Goal: Task Accomplishment & Management: Manage account settings

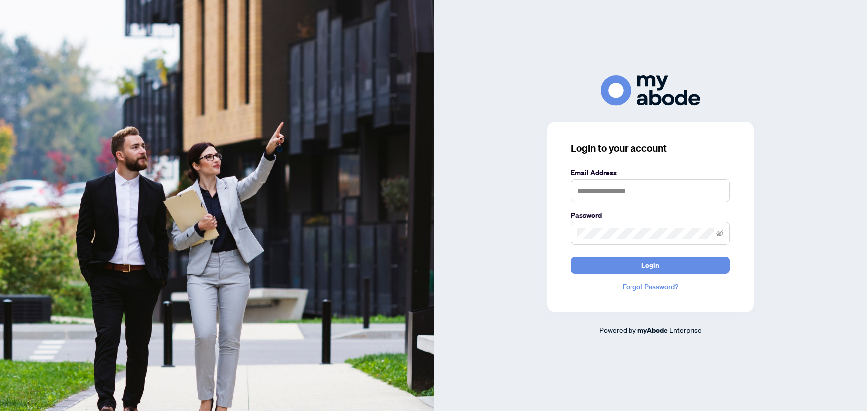
type input "**********"
click at [690, 260] on button "Login" at bounding box center [650, 265] width 159 height 17
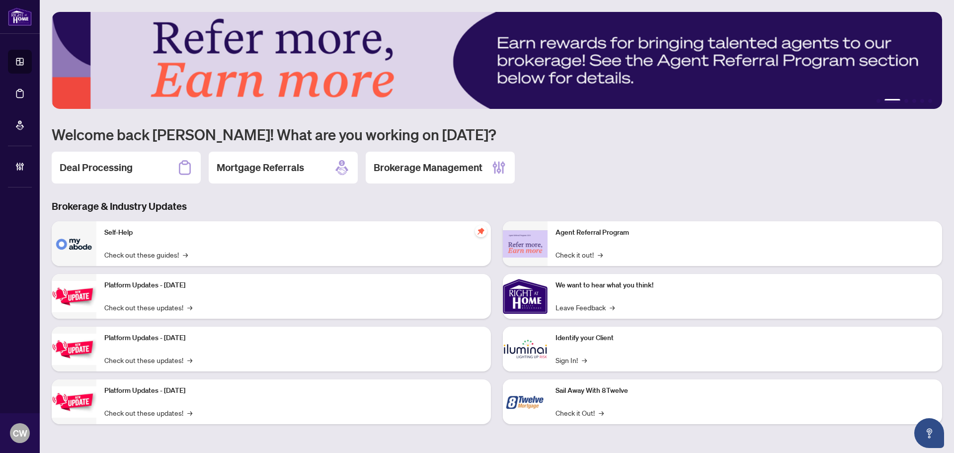
click at [0, 0] on link "Deal Processing" at bounding box center [0, 0] width 0 height 0
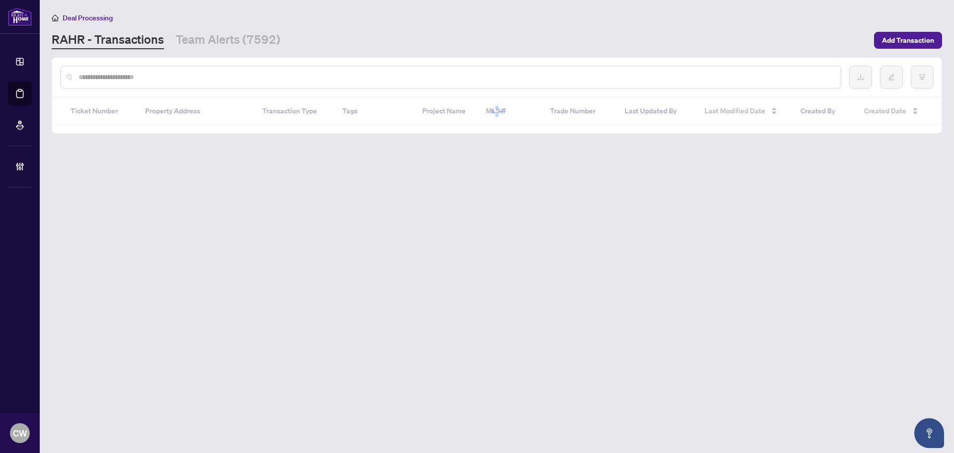
click at [156, 75] on input "text" at bounding box center [455, 77] width 754 height 11
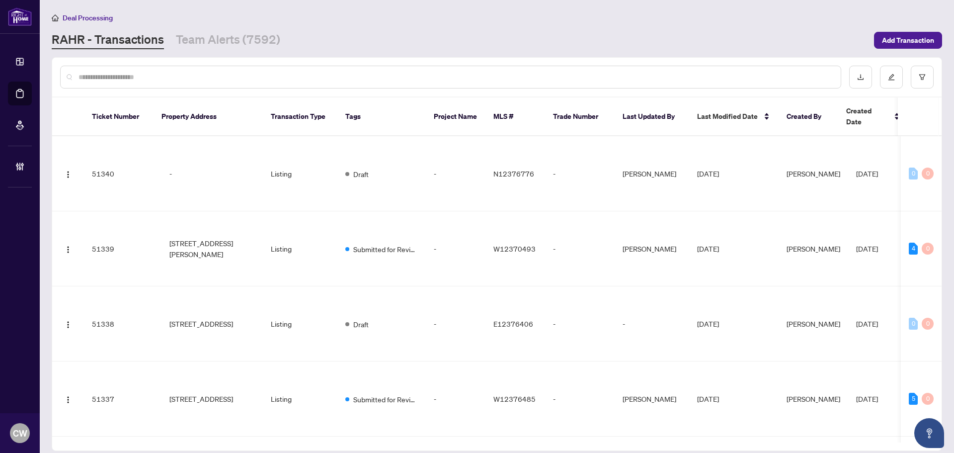
paste input "*******"
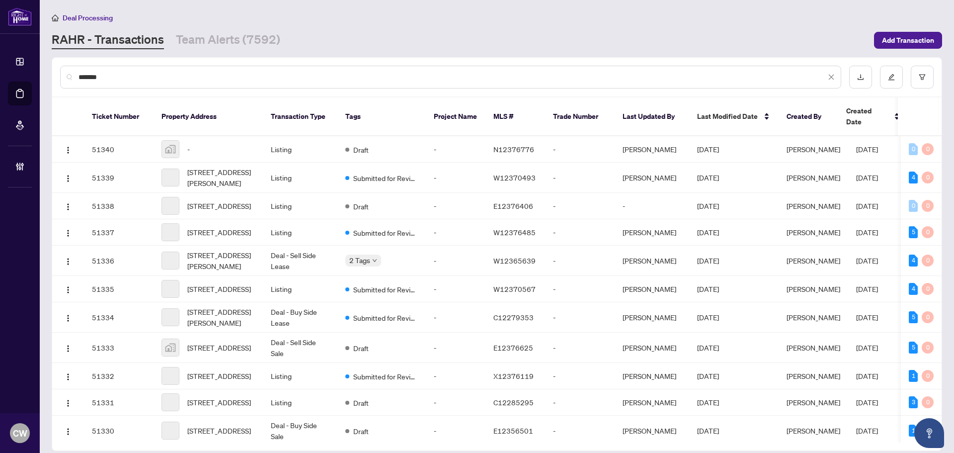
type input "*******"
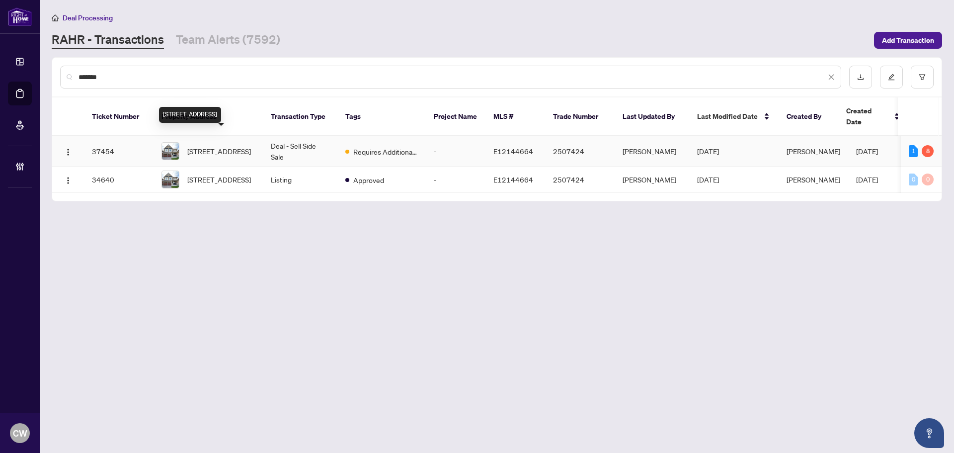
click at [194, 146] on span "[STREET_ADDRESS]" at bounding box center [219, 151] width 64 height 11
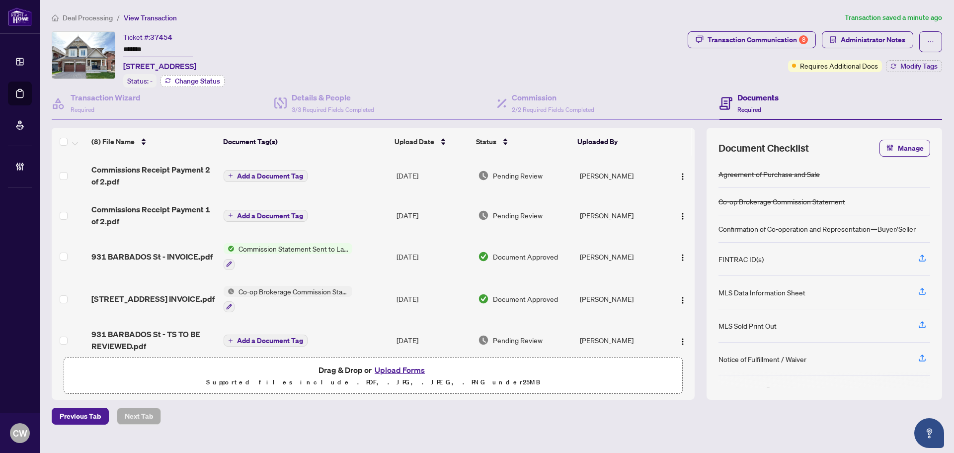
click at [209, 82] on span "Change Status" at bounding box center [197, 80] width 45 height 7
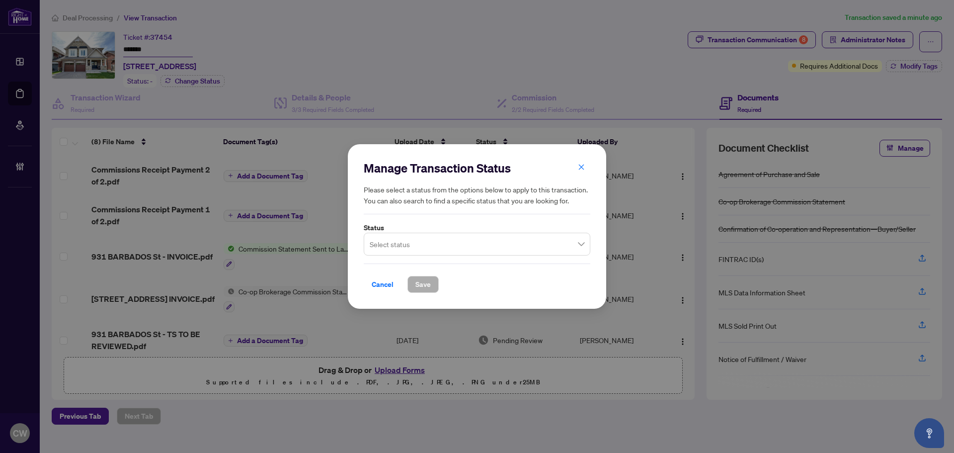
click at [422, 239] on input "search" at bounding box center [473, 245] width 206 height 22
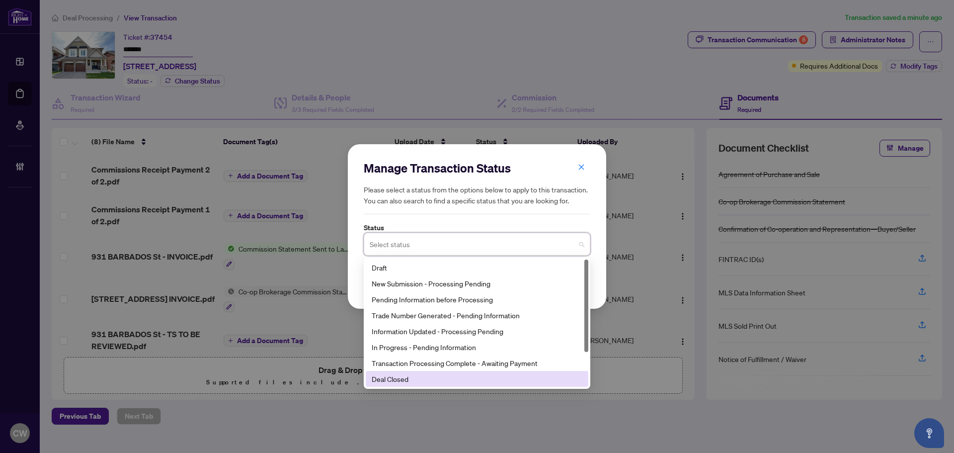
click at [432, 384] on div "Deal Closed" at bounding box center [477, 379] width 223 height 16
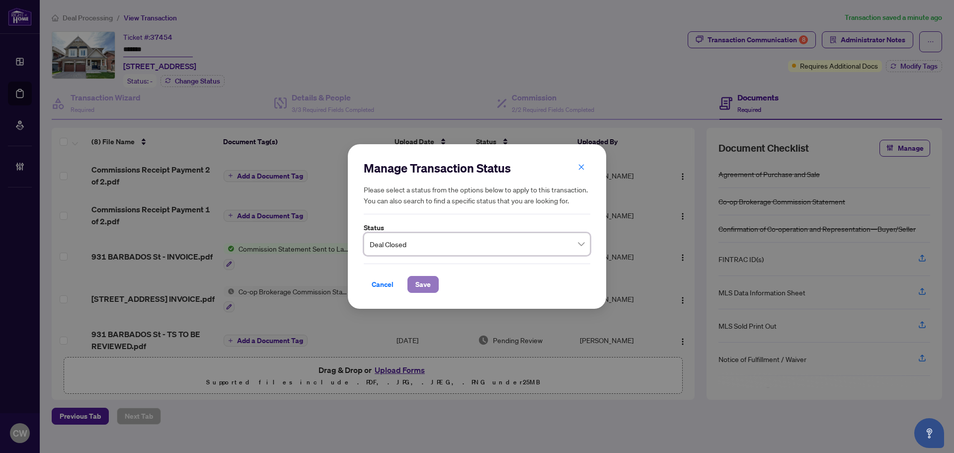
click at [423, 277] on span "Save" at bounding box center [422, 284] width 15 height 16
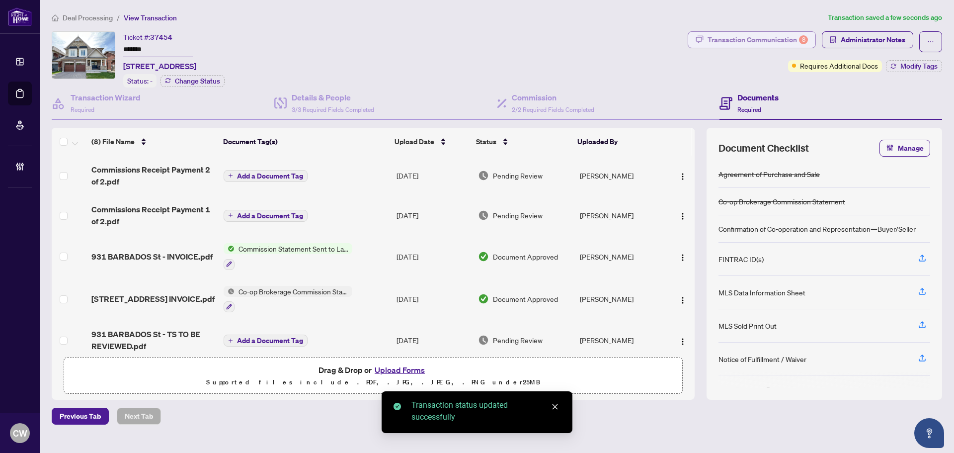
click at [787, 38] on div "Transaction Communication 8" at bounding box center [757, 40] width 100 height 16
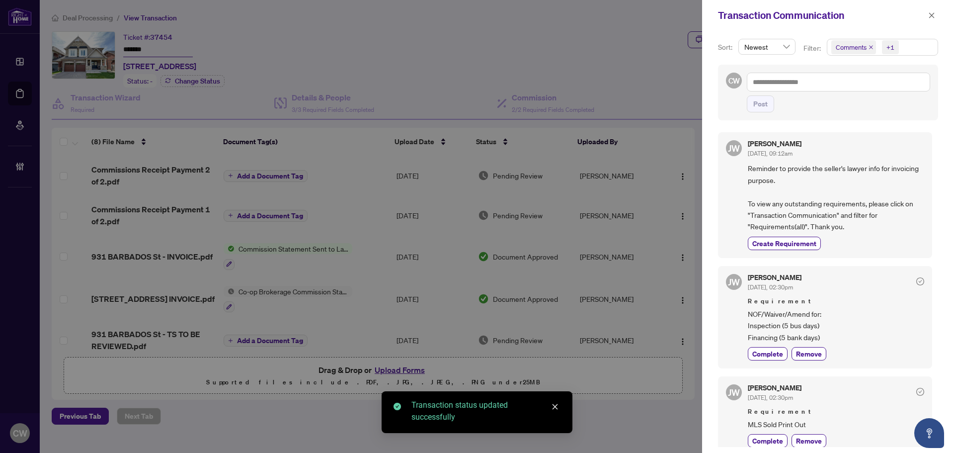
click at [866, 46] on icon "close" at bounding box center [871, 47] width 4 height 4
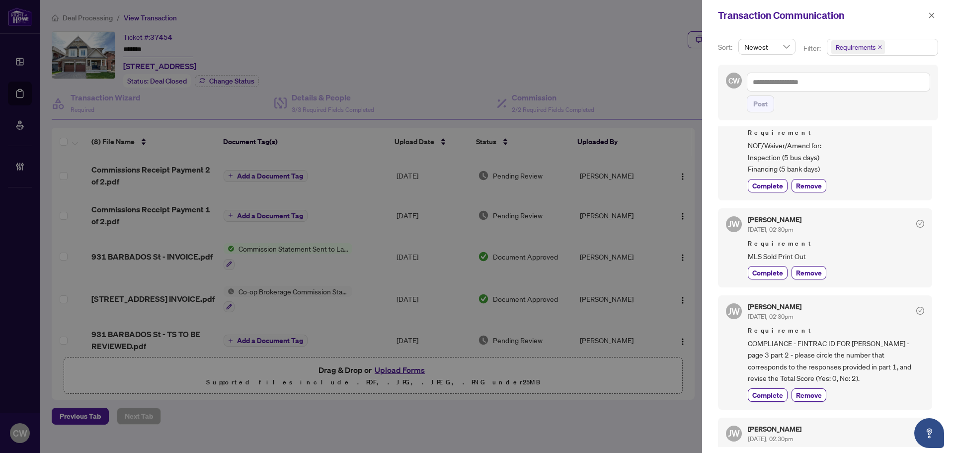
scroll to position [99, 0]
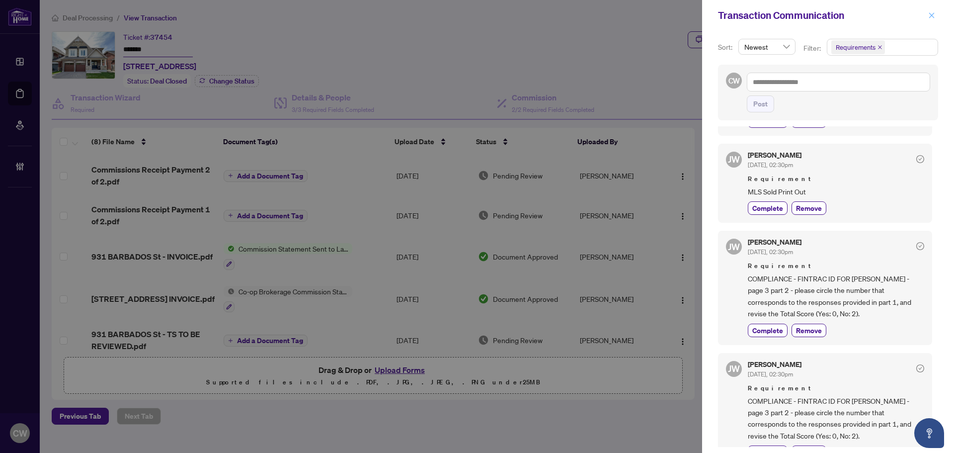
click at [866, 15] on icon "close" at bounding box center [931, 14] width 5 height 5
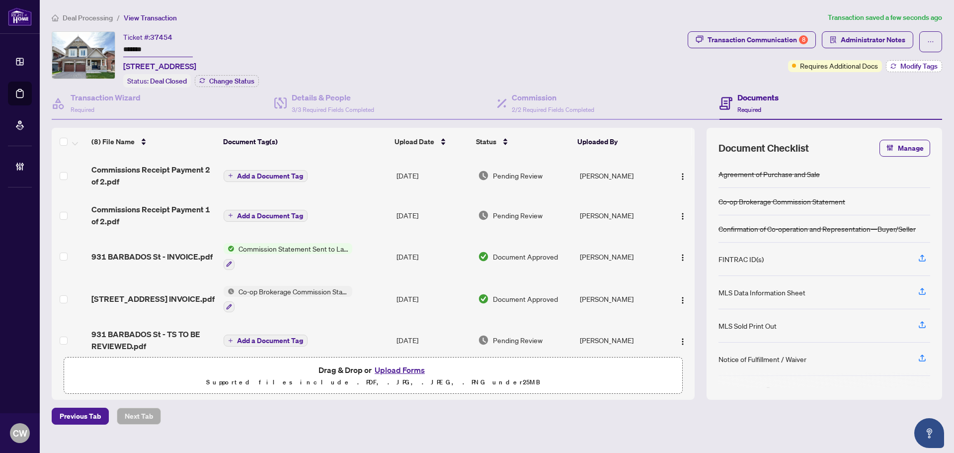
click at [866, 66] on span "Modify Tags" at bounding box center [918, 66] width 37 height 7
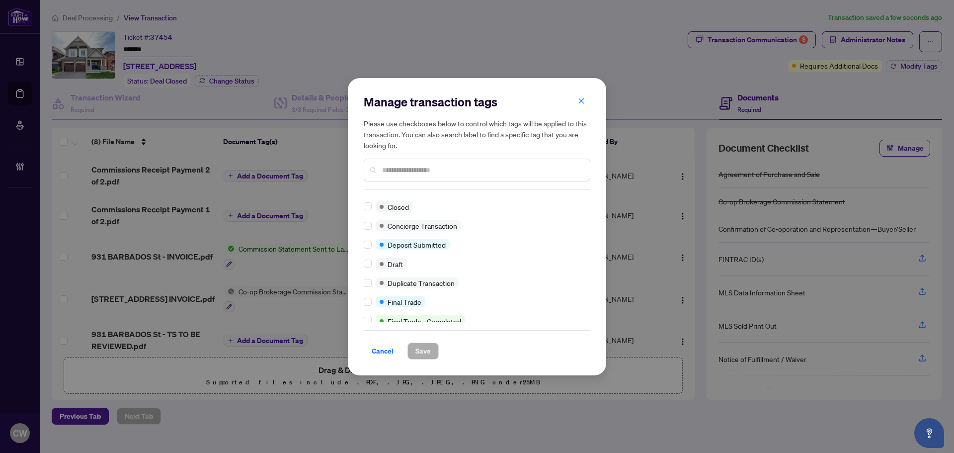
scroll to position [0, 0]
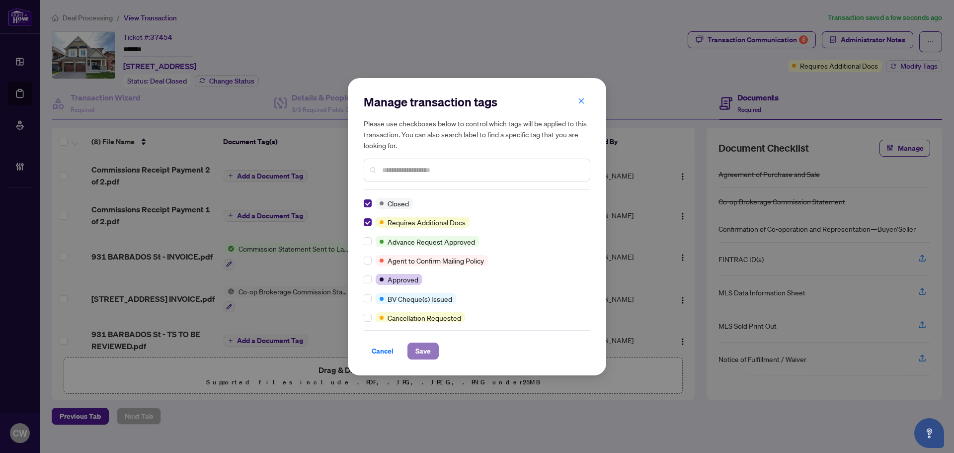
click at [417, 345] on span "Save" at bounding box center [422, 351] width 15 height 16
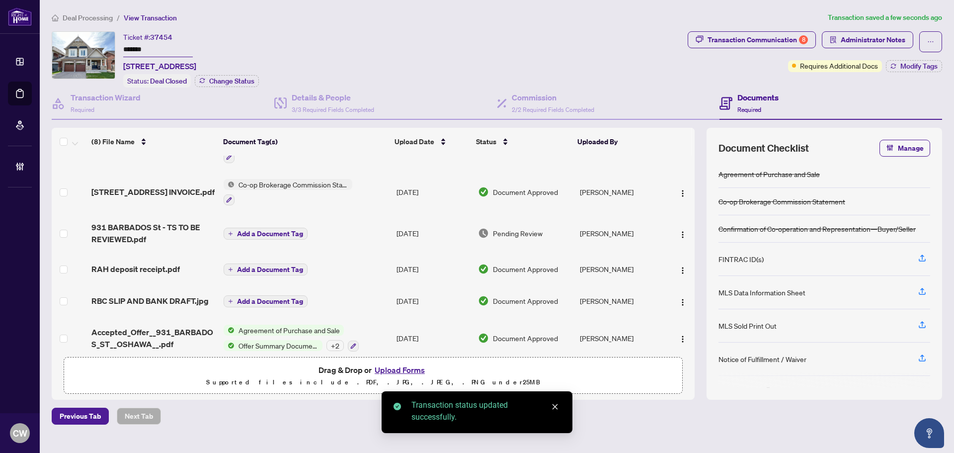
scroll to position [117, 0]
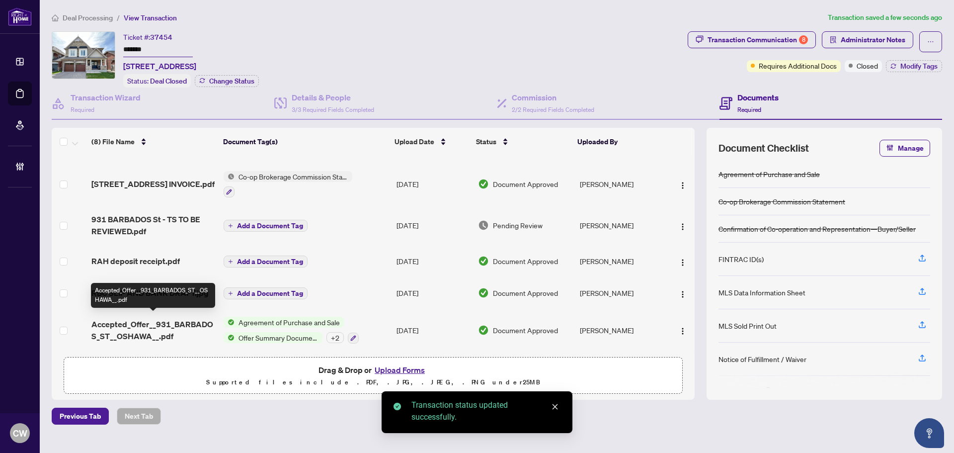
click at [156, 322] on span "Accepted_Offer__931_BARBADOS_ST__OSHAWA__.pdf" at bounding box center [153, 330] width 124 height 24
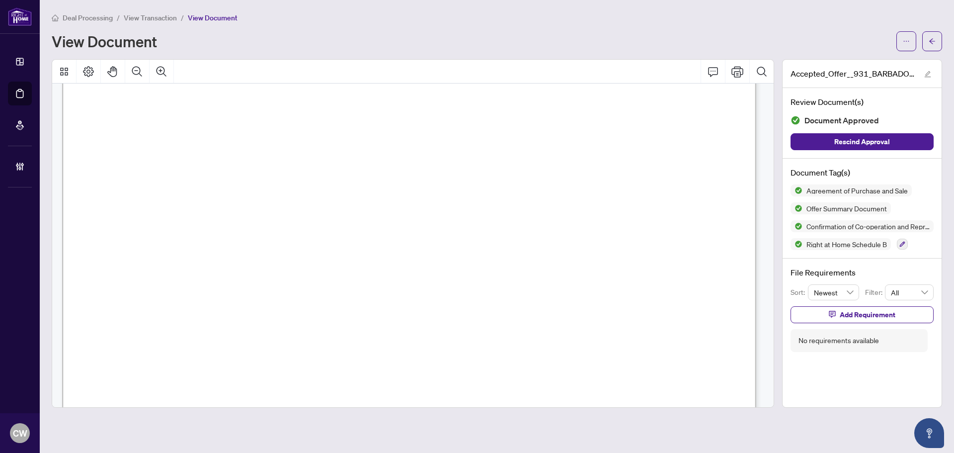
scroll to position [4918, 0]
click at [866, 41] on icon "arrow-left" at bounding box center [932, 40] width 6 height 5
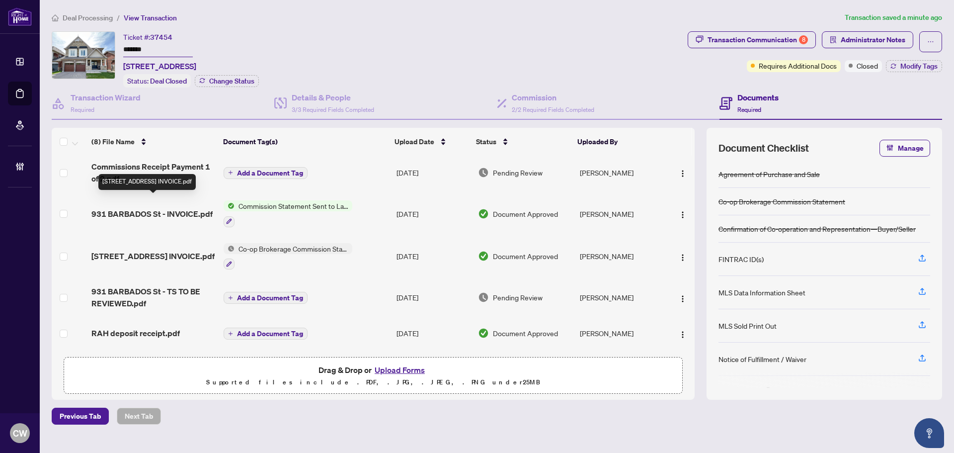
scroll to position [99, 0]
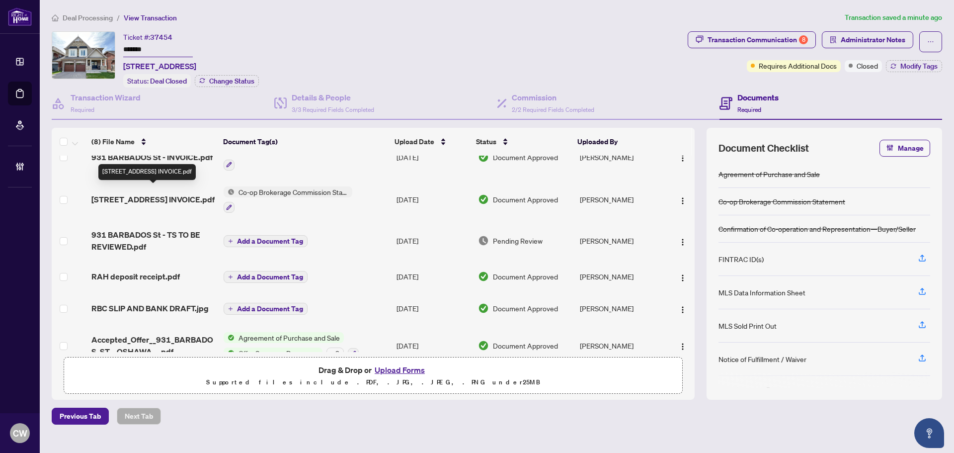
click at [150, 194] on span "[STREET_ADDRESS] INVOICE.pdf" at bounding box center [152, 199] width 123 height 12
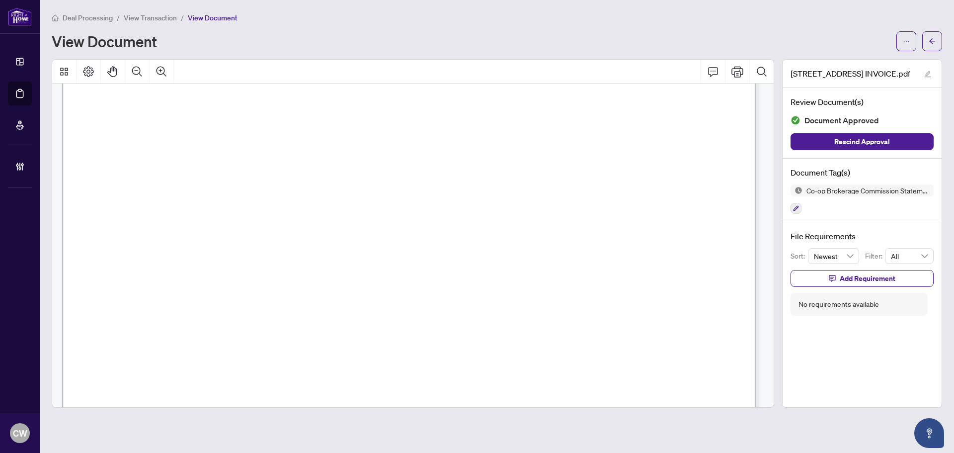
scroll to position [199, 0]
click at [866, 41] on icon "arrow-left" at bounding box center [931, 41] width 7 height 7
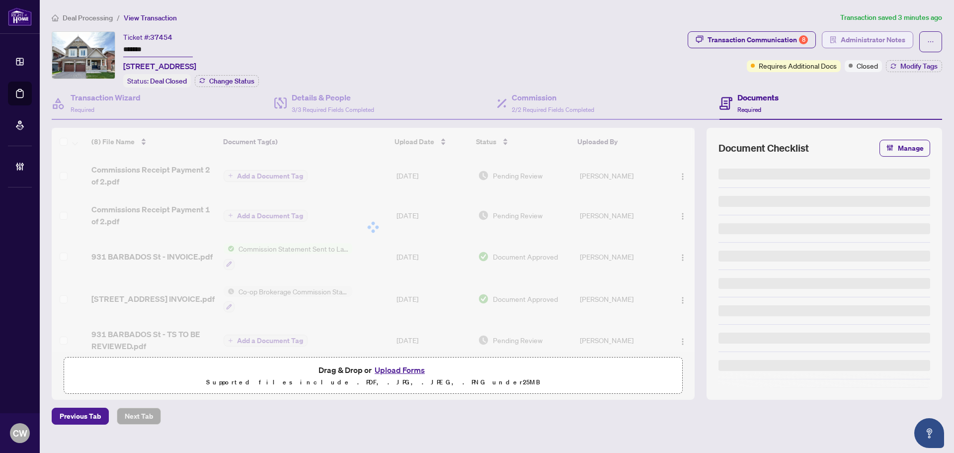
click at [866, 42] on span "Administrator Notes" at bounding box center [873, 40] width 65 height 16
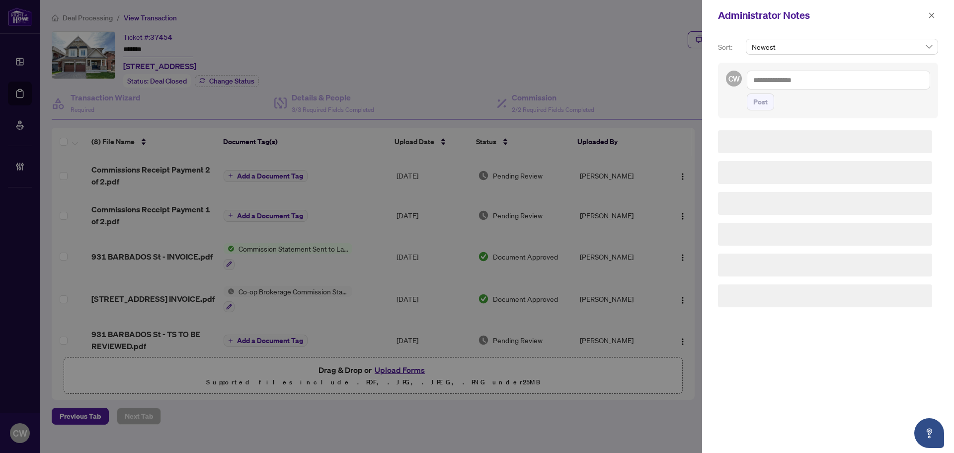
click at [824, 78] on textarea at bounding box center [838, 80] width 183 height 19
paste textarea "**********"
type textarea "**********"
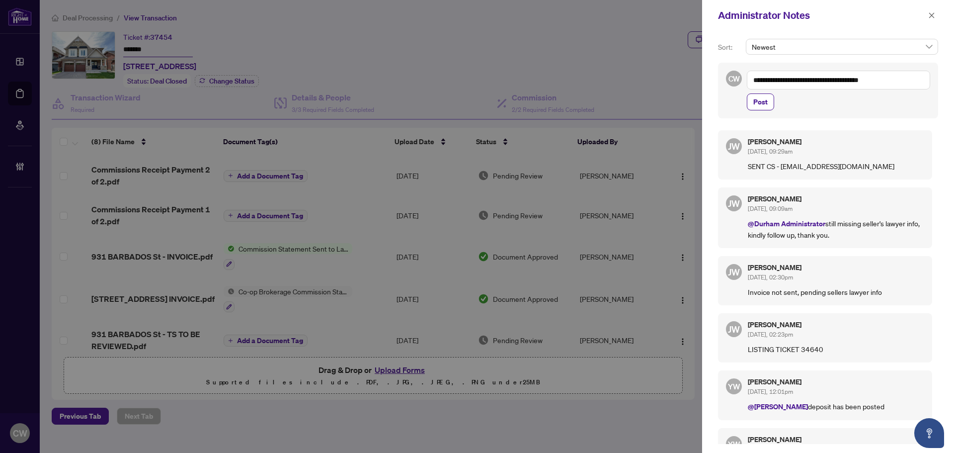
drag, startPoint x: 762, startPoint y: 107, endPoint x: 885, endPoint y: 130, distance: 124.9
click at [866, 130] on div "**********" at bounding box center [828, 242] width 252 height 422
click at [765, 105] on span "Post" at bounding box center [760, 102] width 14 height 16
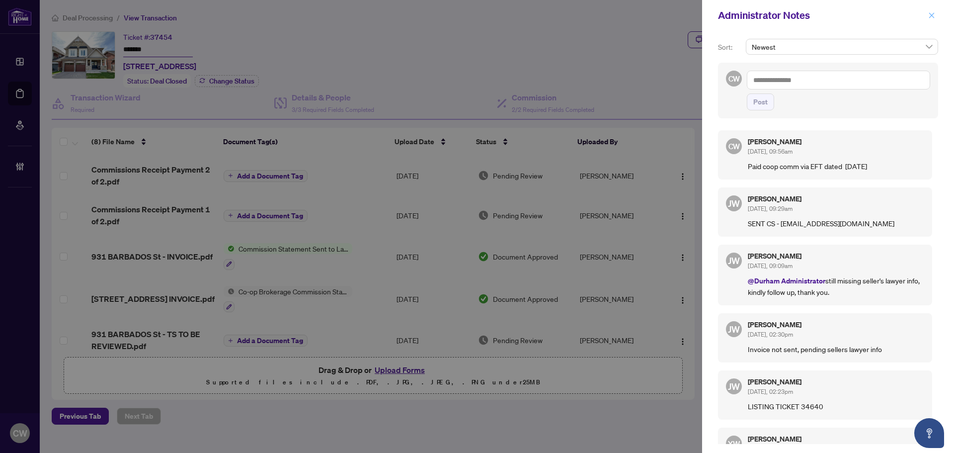
click at [866, 16] on icon "close" at bounding box center [931, 14] width 5 height 5
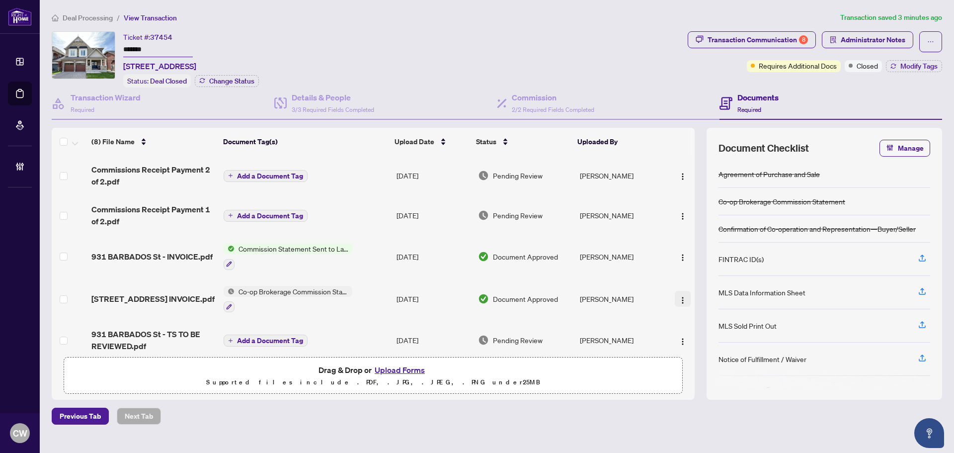
click at [679, 297] on img "button" at bounding box center [683, 300] width 8 height 8
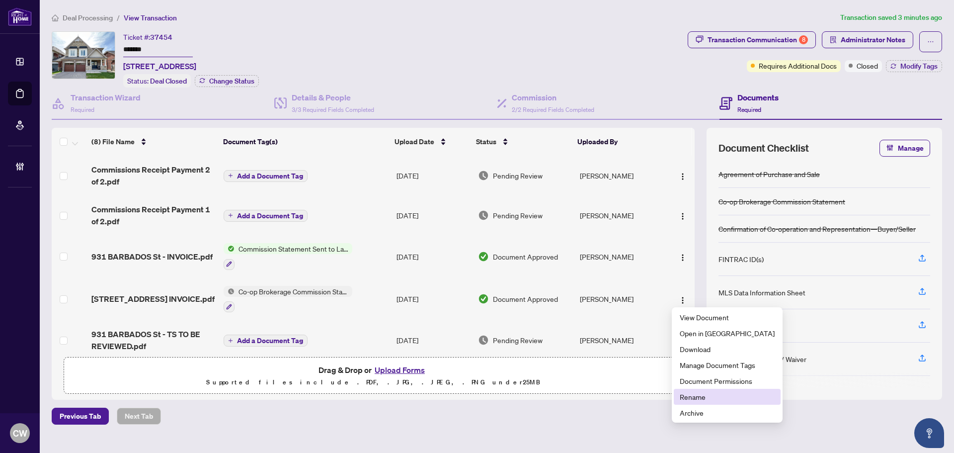
click at [703, 395] on span "Rename" at bounding box center [727, 396] width 95 height 11
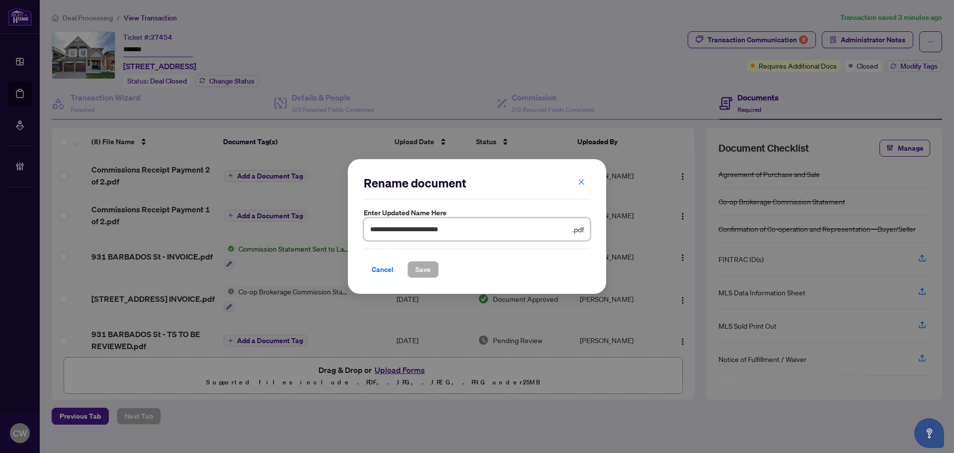
click at [368, 230] on span "**********" at bounding box center [477, 229] width 227 height 23
type input "**********"
click at [423, 269] on span "Save" at bounding box center [422, 269] width 15 height 16
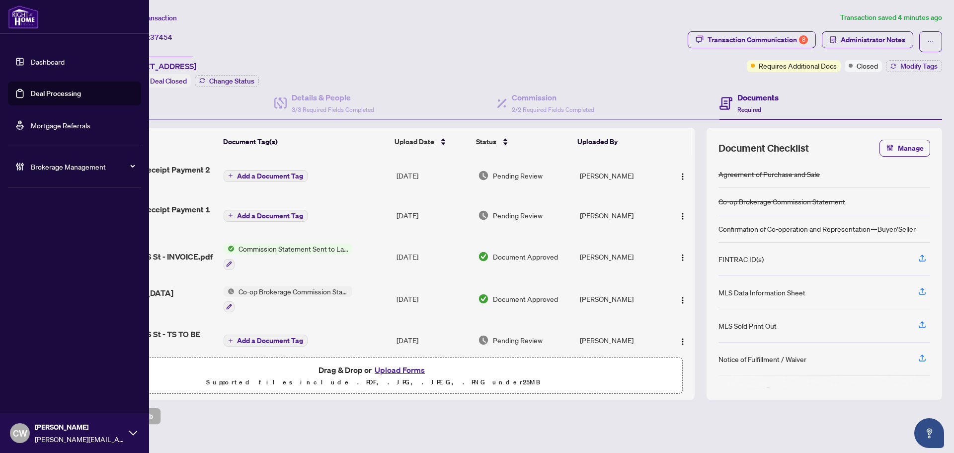
click at [34, 89] on link "Deal Processing" at bounding box center [56, 93] width 50 height 9
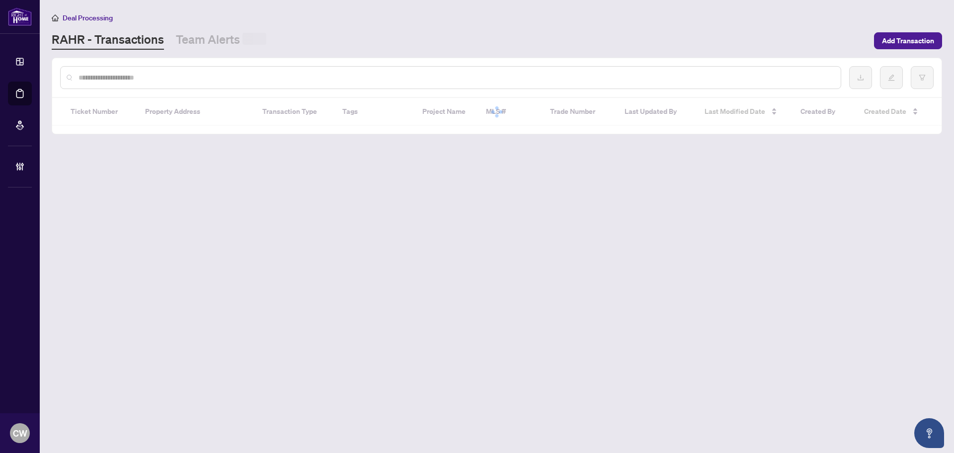
click at [197, 80] on input "text" at bounding box center [455, 77] width 754 height 11
paste input "*******"
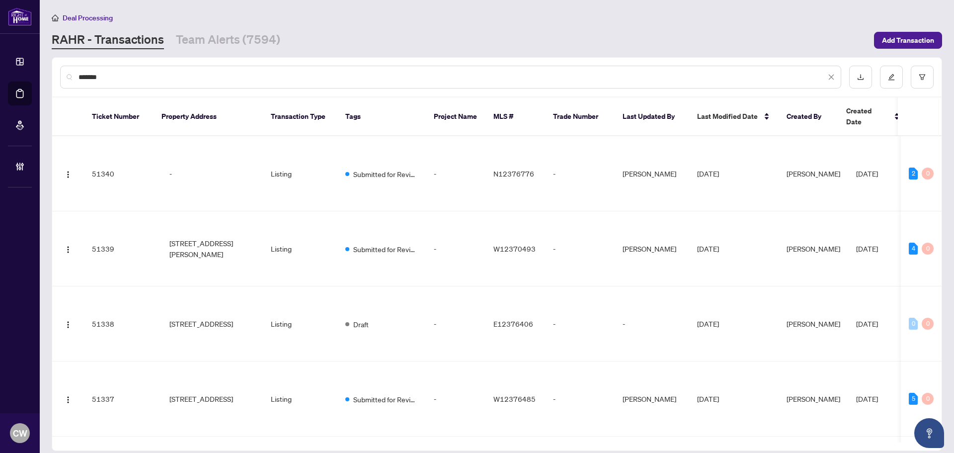
type input "*******"
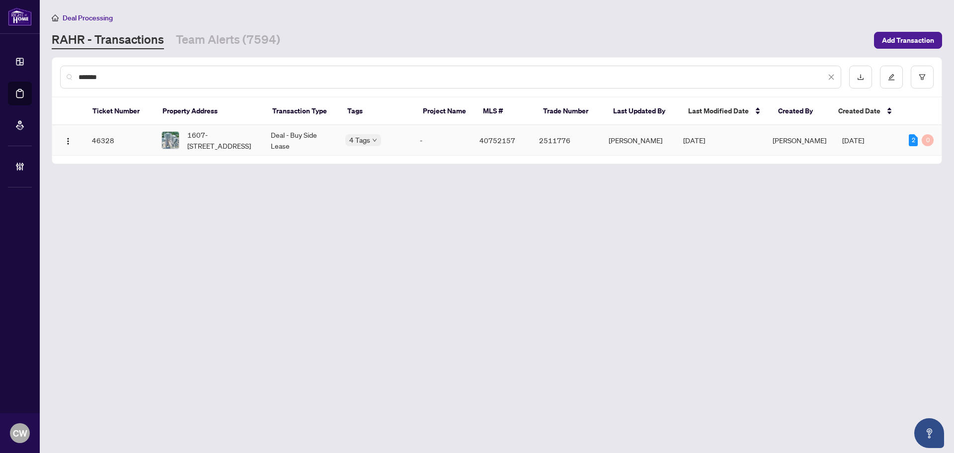
click at [207, 142] on span "1607-[STREET_ADDRESS]" at bounding box center [221, 140] width 68 height 22
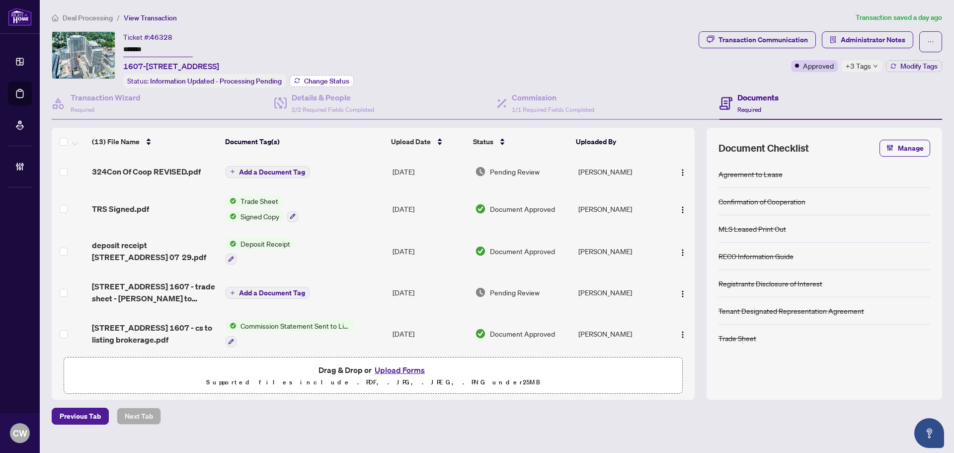
click at [315, 81] on span "Change Status" at bounding box center [326, 80] width 45 height 7
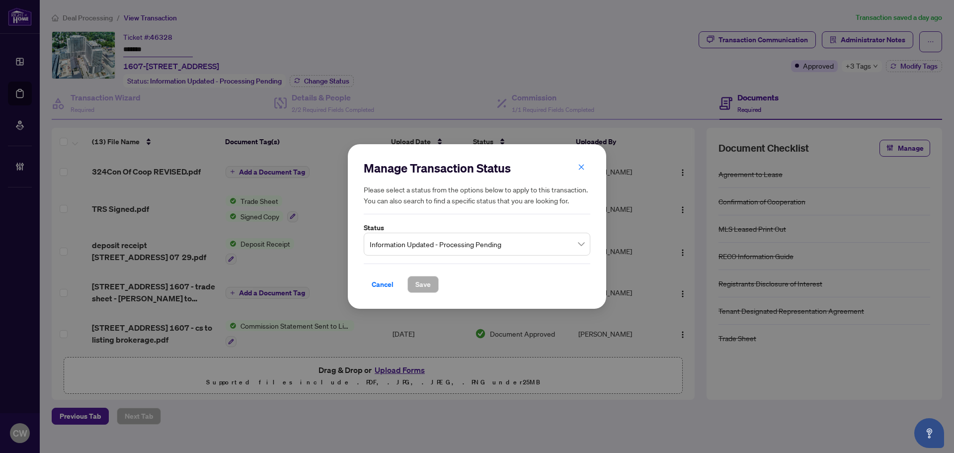
click at [462, 237] on span "Information Updated - Processing Pending" at bounding box center [477, 243] width 215 height 19
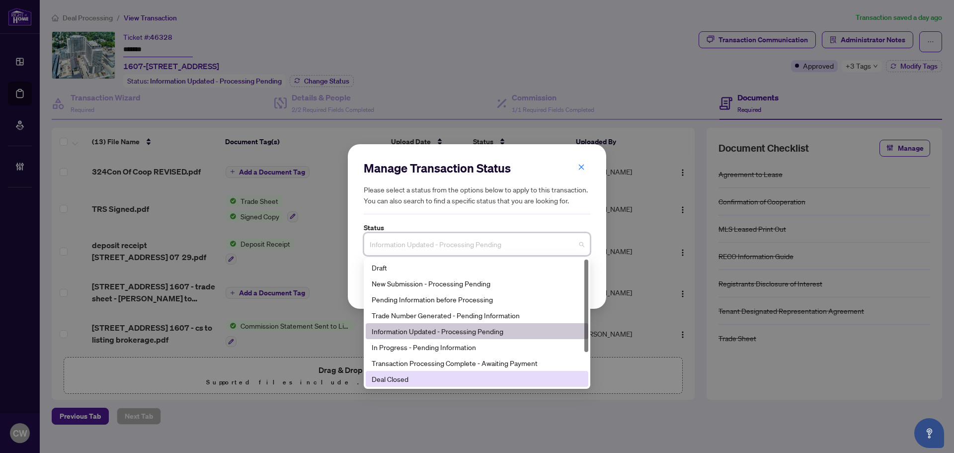
click at [433, 378] on div "Deal Closed" at bounding box center [477, 378] width 211 height 11
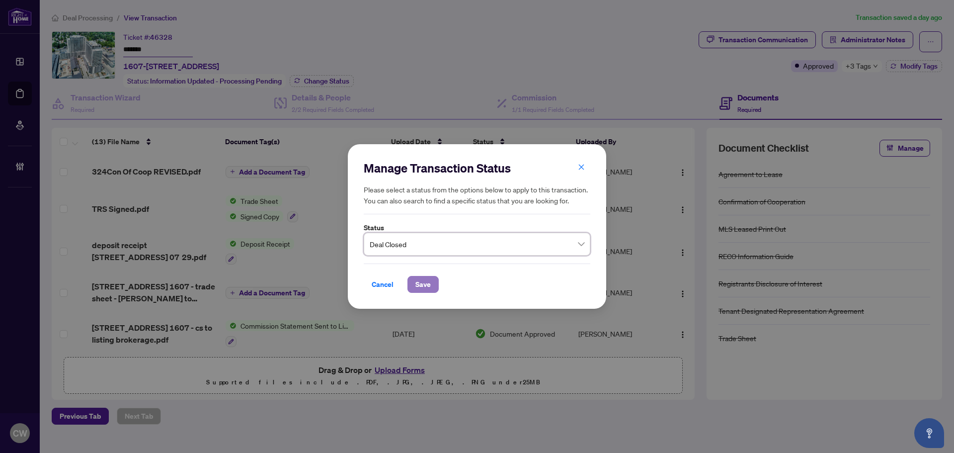
click at [429, 289] on span "Save" at bounding box center [422, 284] width 15 height 16
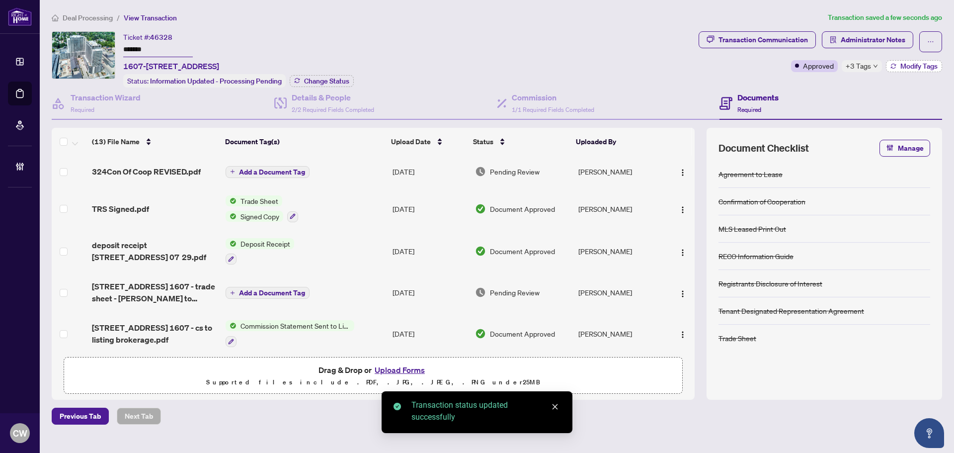
click at [866, 63] on span "Modify Tags" at bounding box center [918, 66] width 37 height 7
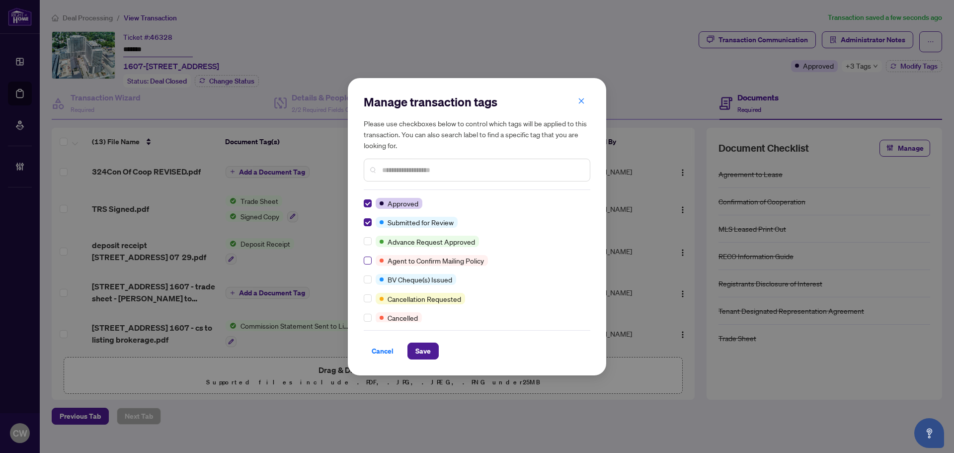
scroll to position [50, 0]
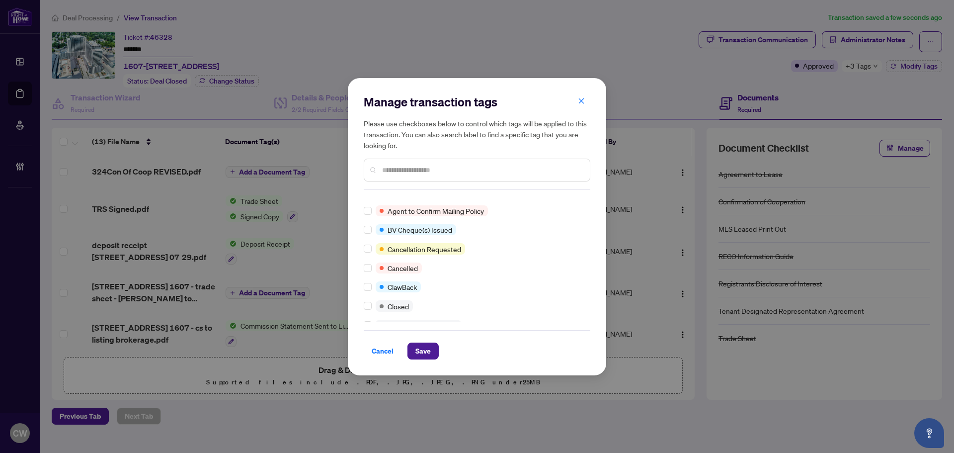
click at [372, 305] on div at bounding box center [370, 305] width 12 height 11
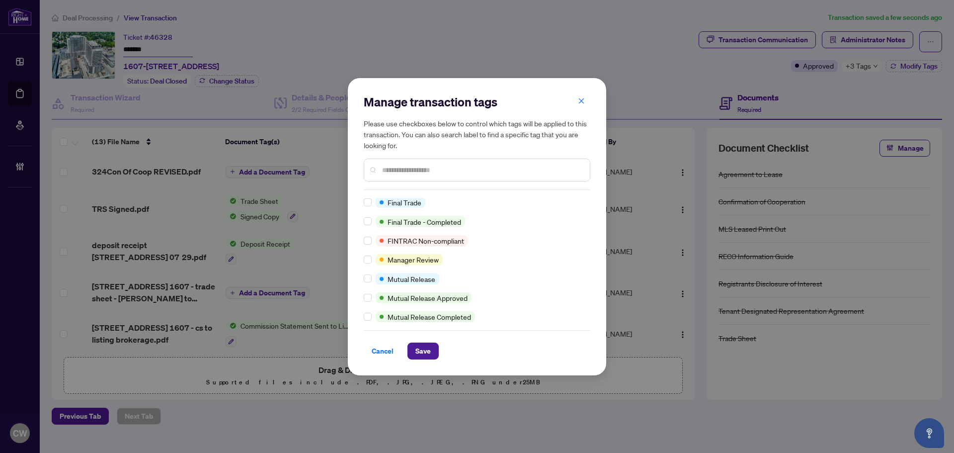
scroll to position [39, 0]
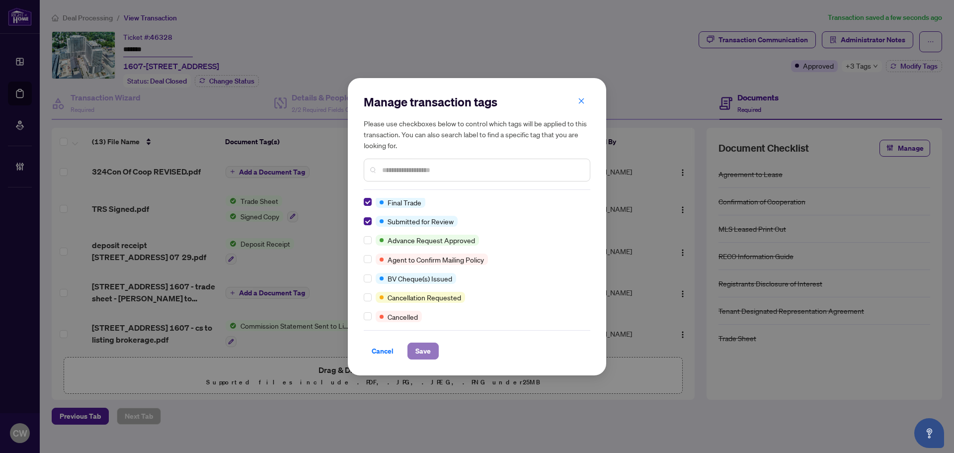
click at [426, 349] on span "Save" at bounding box center [422, 351] width 15 height 16
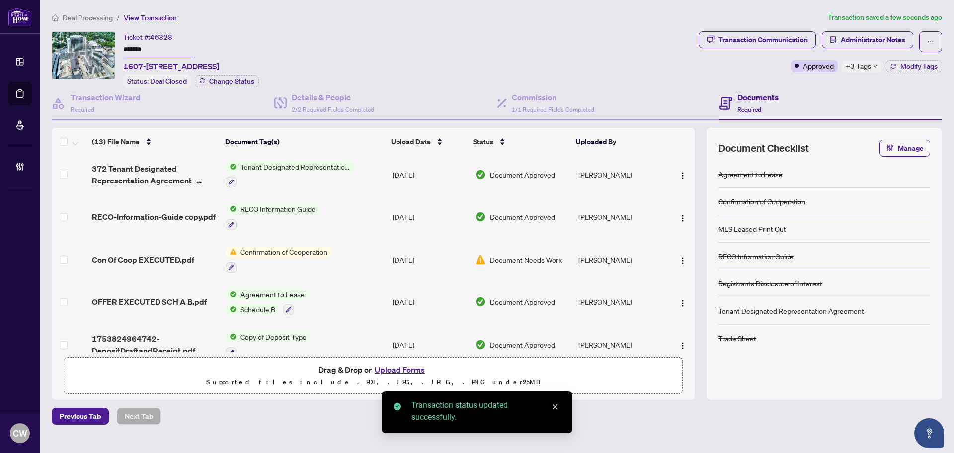
scroll to position [345, 0]
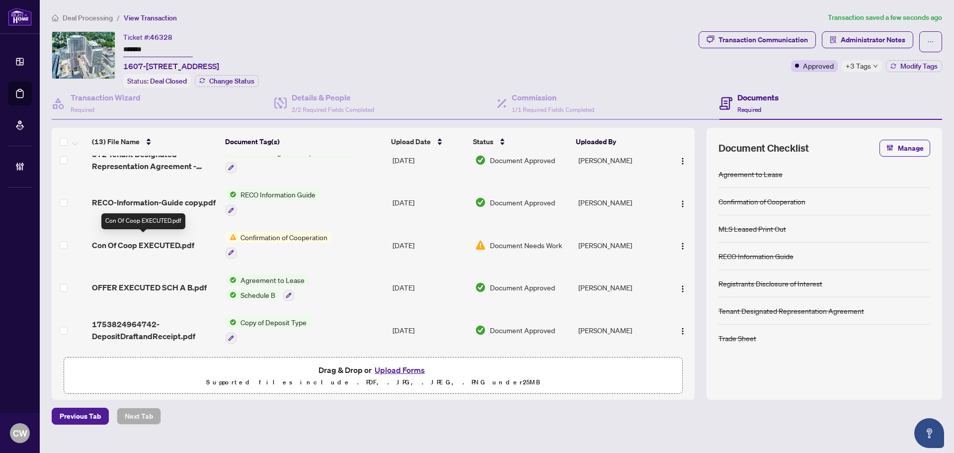
click at [153, 241] on span "Con Of Coop EXECUTED.pdf" at bounding box center [143, 245] width 102 height 12
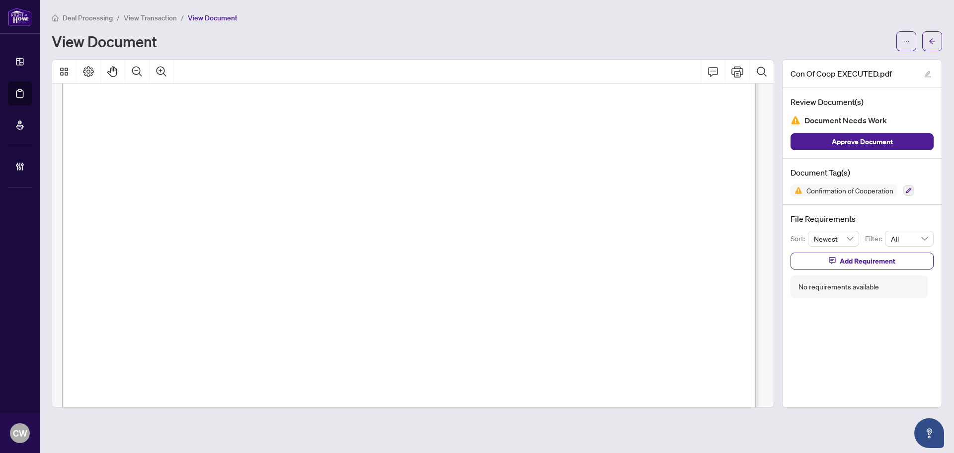
scroll to position [1043, 0]
click at [866, 44] on icon "arrow-left" at bounding box center [931, 41] width 7 height 7
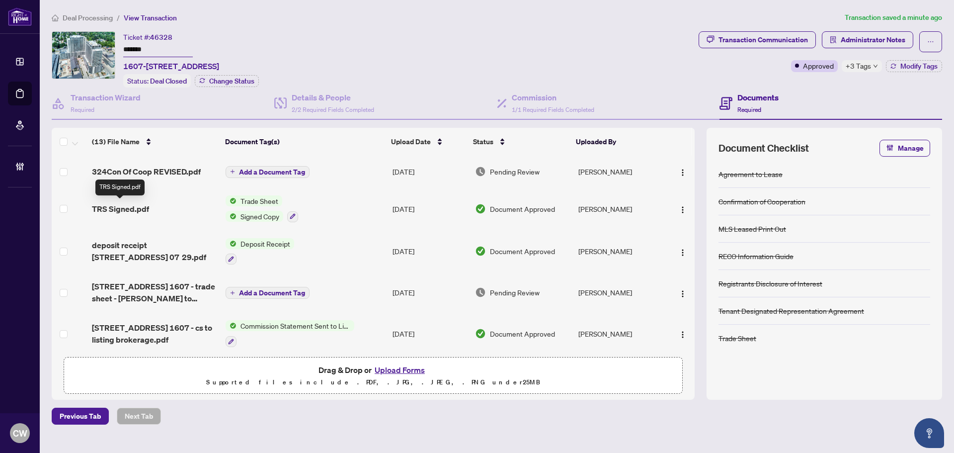
click at [129, 208] on span "TRS Signed.pdf" at bounding box center [120, 209] width 57 height 12
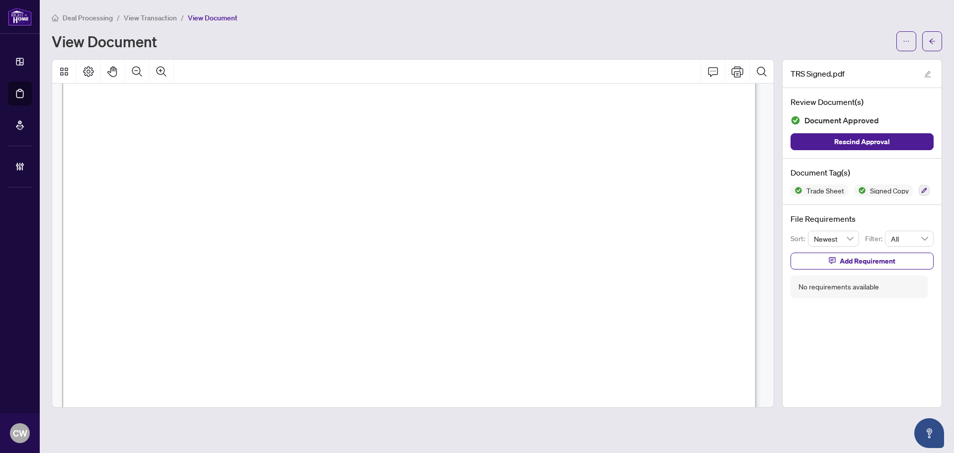
scroll to position [248, 0]
click at [154, 69] on button "Zoom In" at bounding box center [162, 72] width 24 height 24
click at [866, 36] on span "button" at bounding box center [931, 41] width 7 height 16
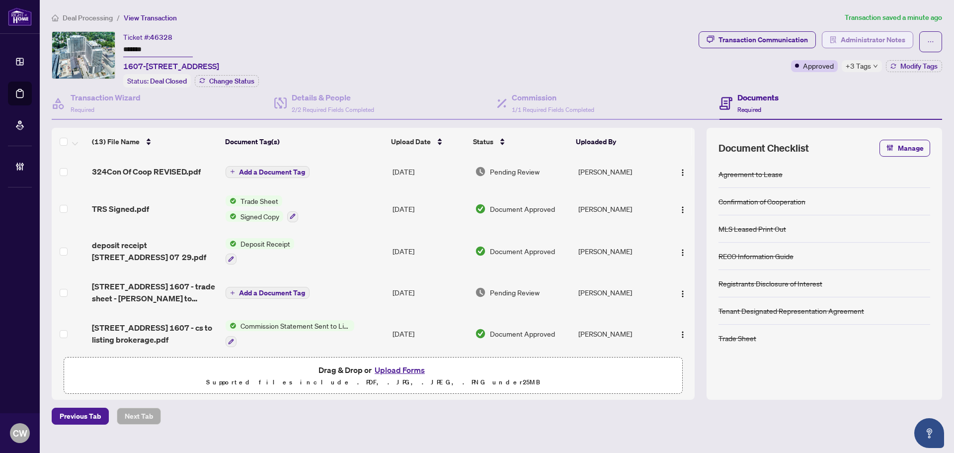
click at [866, 39] on span "Administrator Notes" at bounding box center [873, 40] width 65 height 16
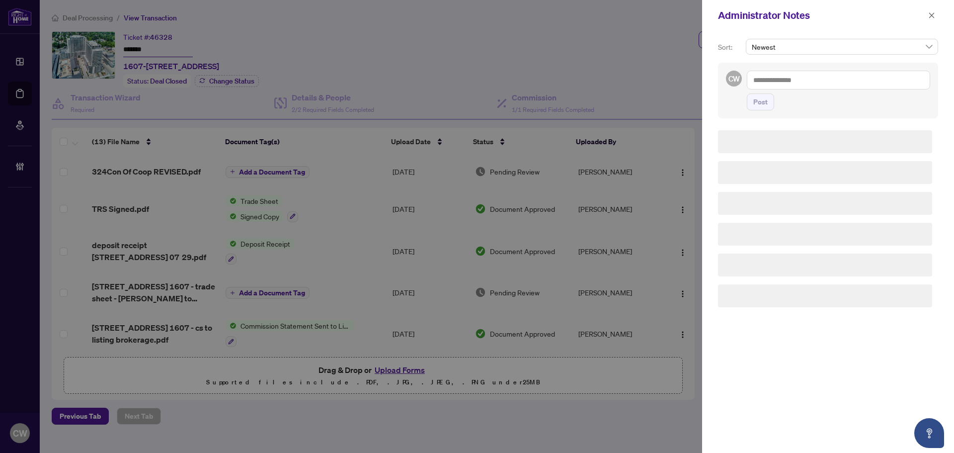
click at [819, 79] on textarea at bounding box center [838, 80] width 183 height 19
paste textarea "**********"
type textarea "**********"
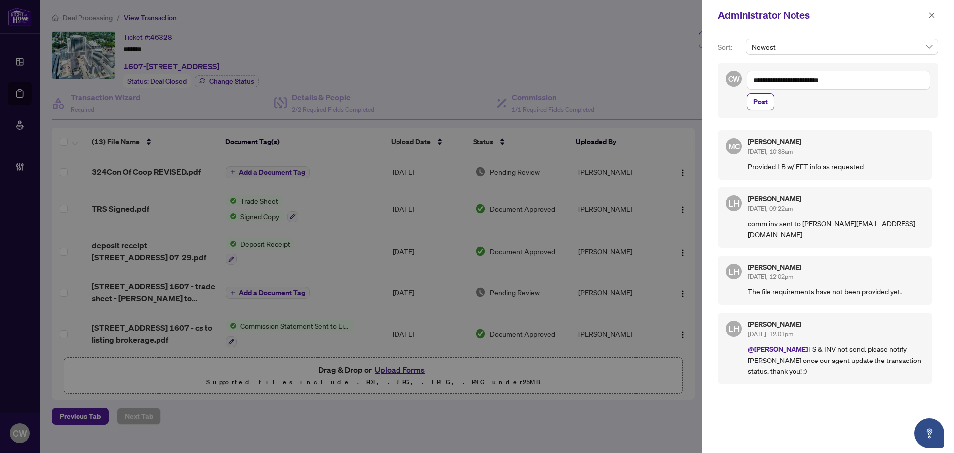
drag, startPoint x: 762, startPoint y: 104, endPoint x: 810, endPoint y: 98, distance: 48.1
click at [762, 104] on span "Post" at bounding box center [760, 102] width 14 height 16
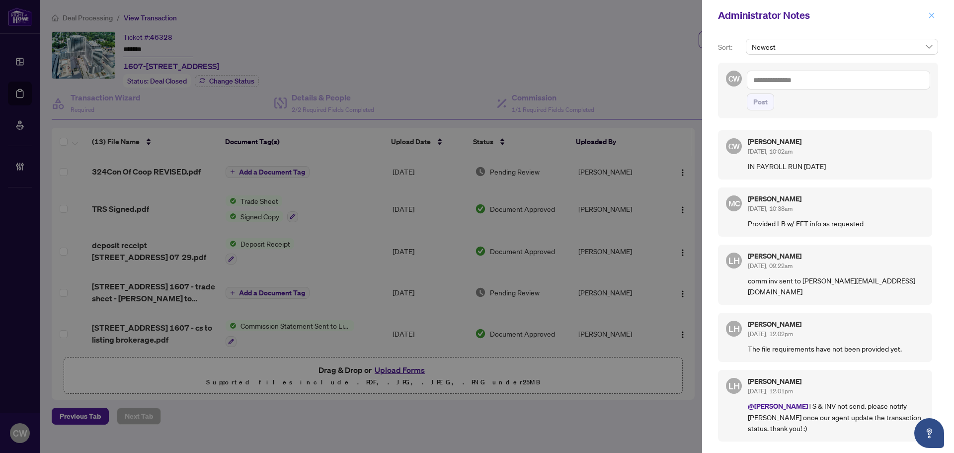
click at [866, 12] on icon "close" at bounding box center [931, 15] width 7 height 7
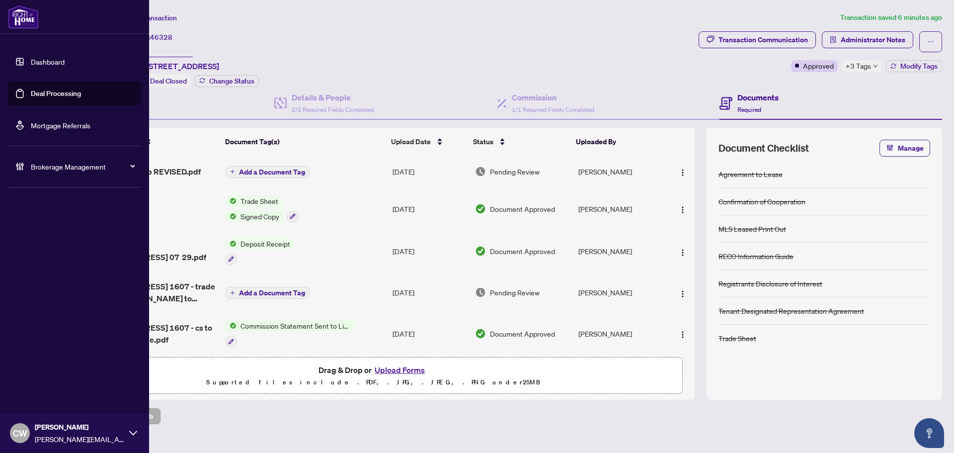
drag, startPoint x: 37, startPoint y: 90, endPoint x: 132, endPoint y: 87, distance: 94.9
click at [37, 90] on link "Deal Processing" at bounding box center [56, 93] width 50 height 9
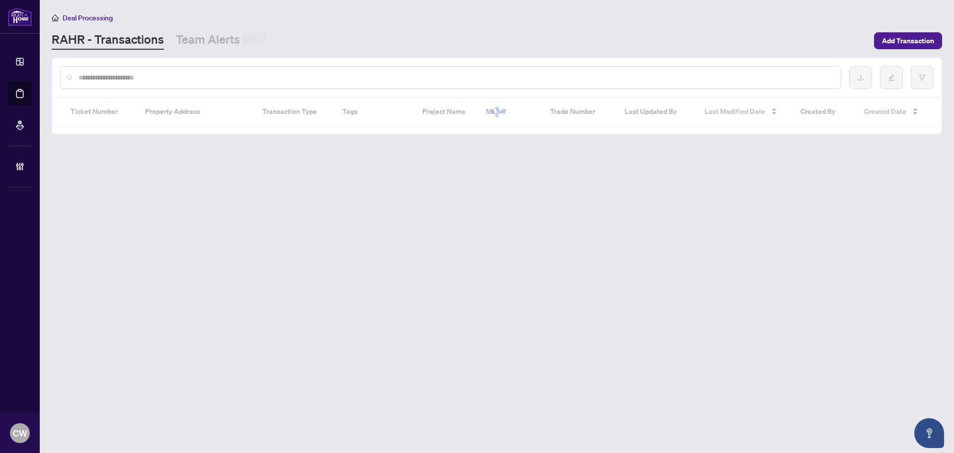
click at [154, 77] on input "text" at bounding box center [455, 77] width 754 height 11
paste input "*******"
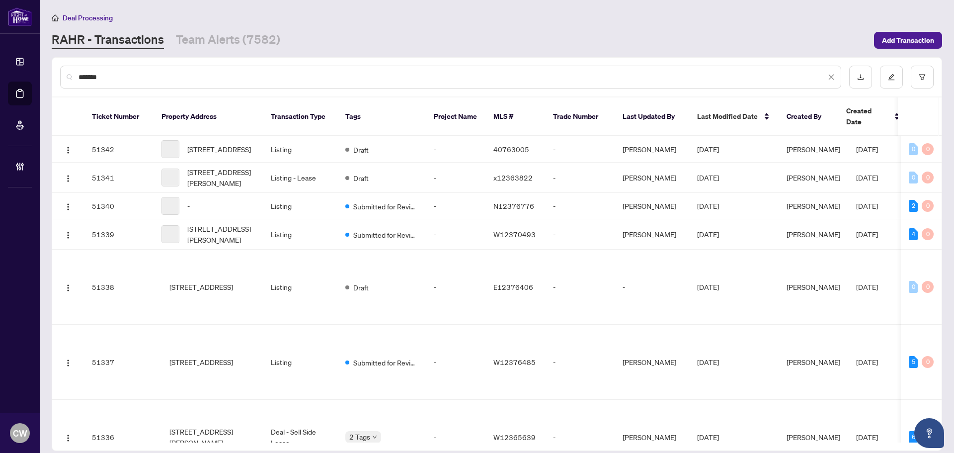
type input "*******"
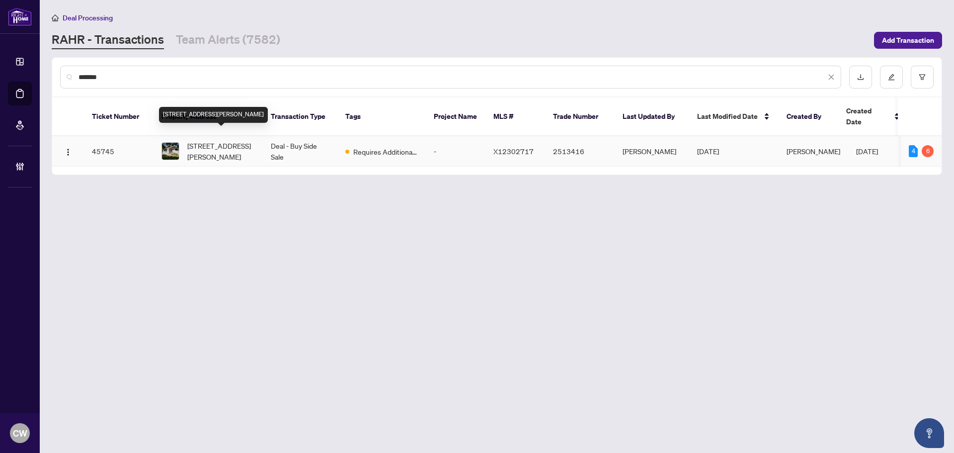
click at [226, 142] on span "[STREET_ADDRESS][PERSON_NAME]" at bounding box center [221, 151] width 68 height 22
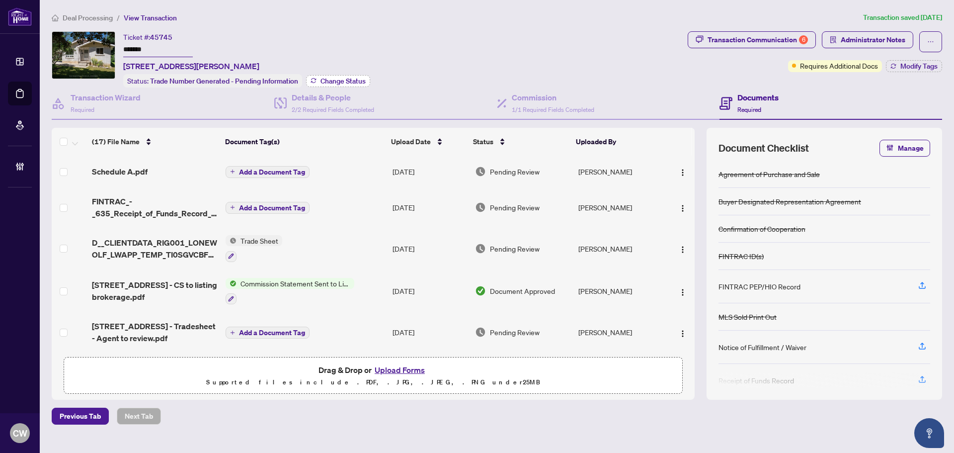
click at [336, 77] on span "Change Status" at bounding box center [342, 80] width 45 height 7
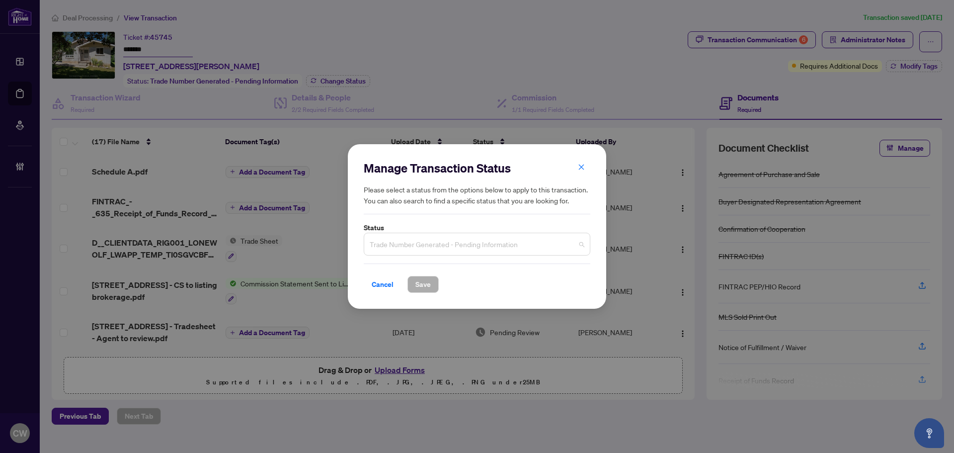
drag, startPoint x: 460, startPoint y: 243, endPoint x: 454, endPoint y: 310, distance: 67.8
click at [460, 243] on span "Trade Number Generated - Pending Information" at bounding box center [477, 243] width 215 height 19
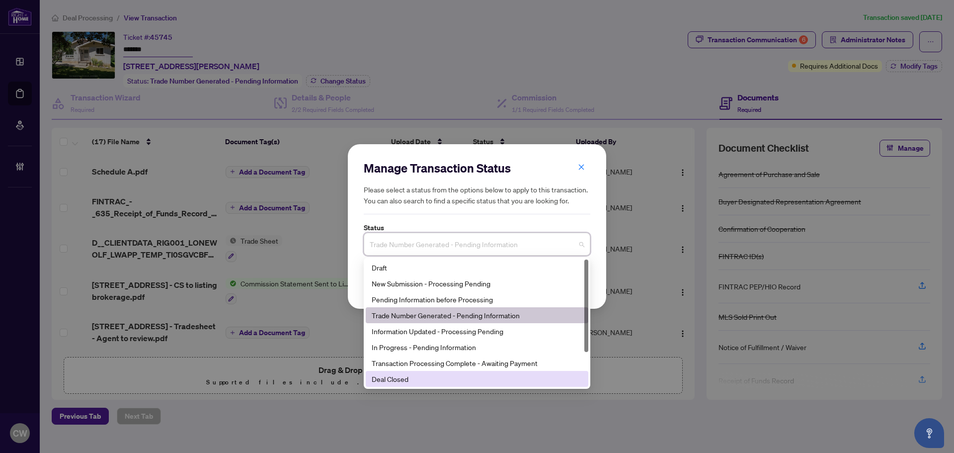
click at [427, 379] on div "Deal Closed" at bounding box center [477, 378] width 211 height 11
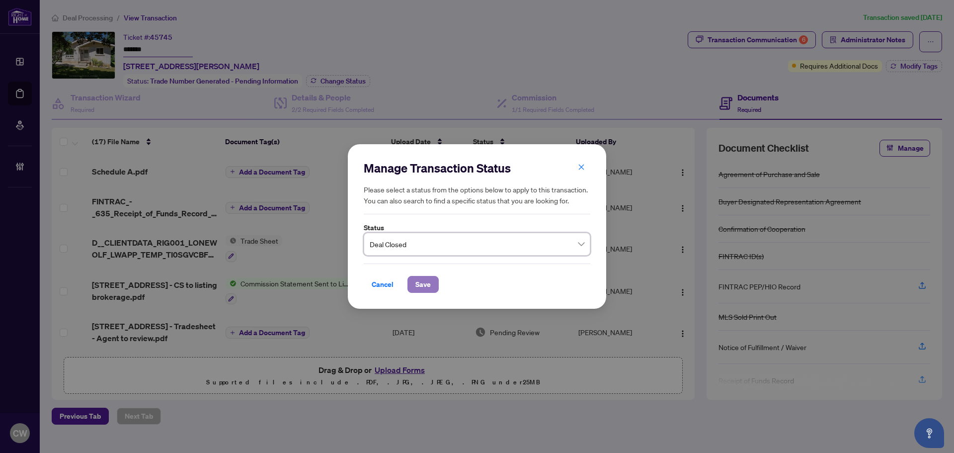
drag, startPoint x: 425, startPoint y: 286, endPoint x: 432, endPoint y: 279, distance: 10.5
click at [424, 286] on span "Save" at bounding box center [422, 284] width 15 height 16
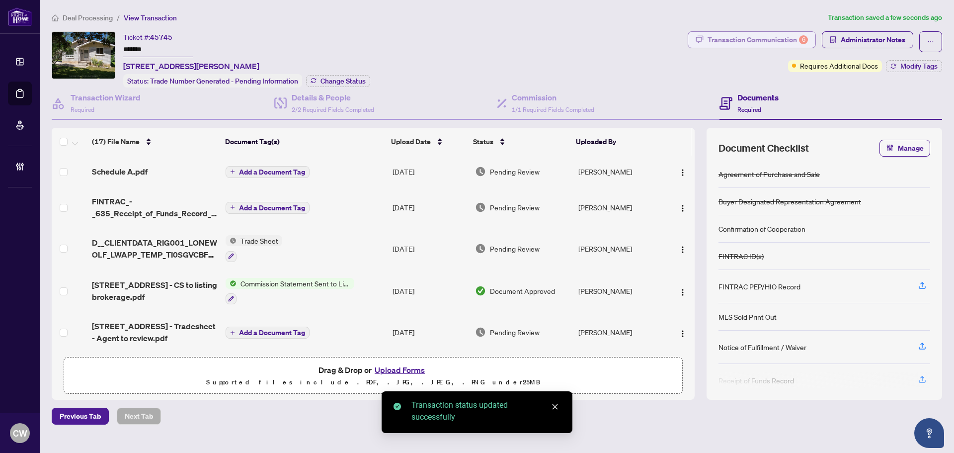
click at [794, 37] on div "Transaction Communication 6" at bounding box center [757, 40] width 100 height 16
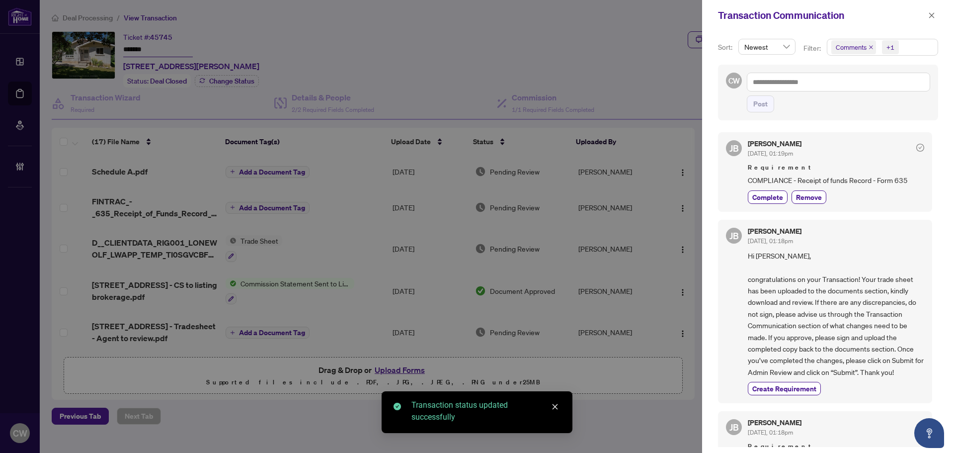
click at [866, 45] on icon "close" at bounding box center [870, 47] width 5 height 5
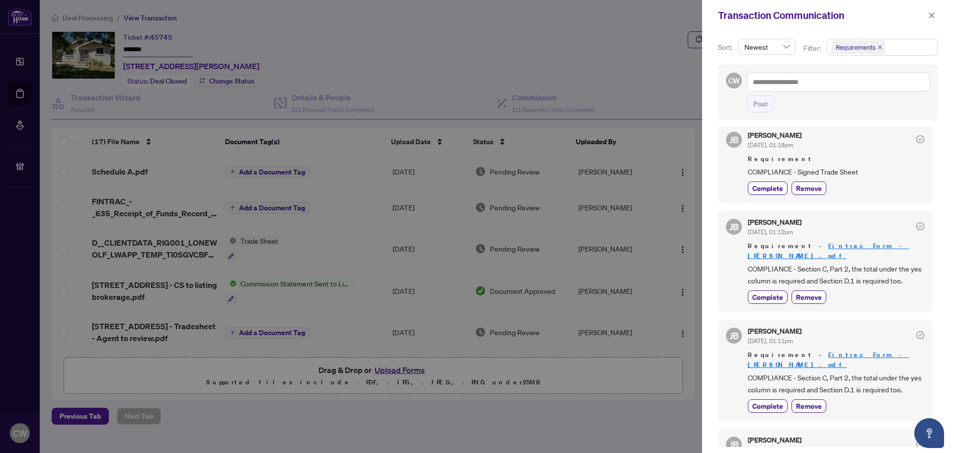
scroll to position [99, 0]
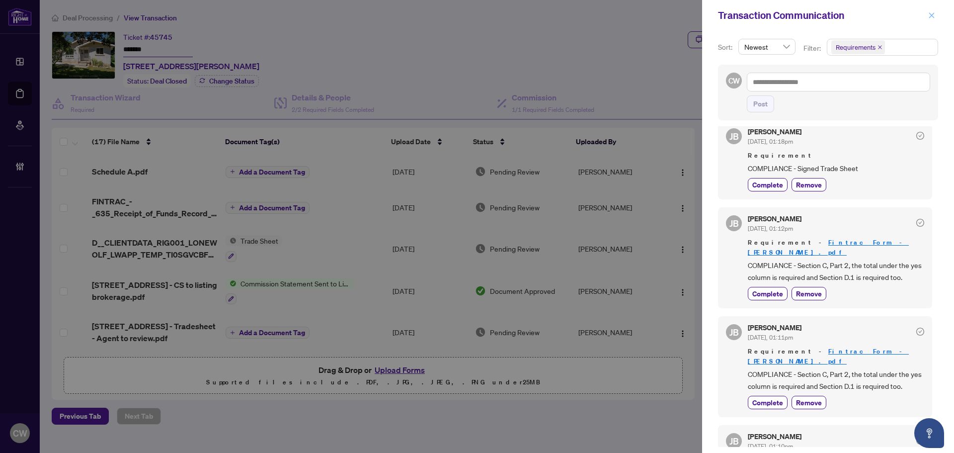
click at [866, 13] on icon "close" at bounding box center [931, 15] width 7 height 7
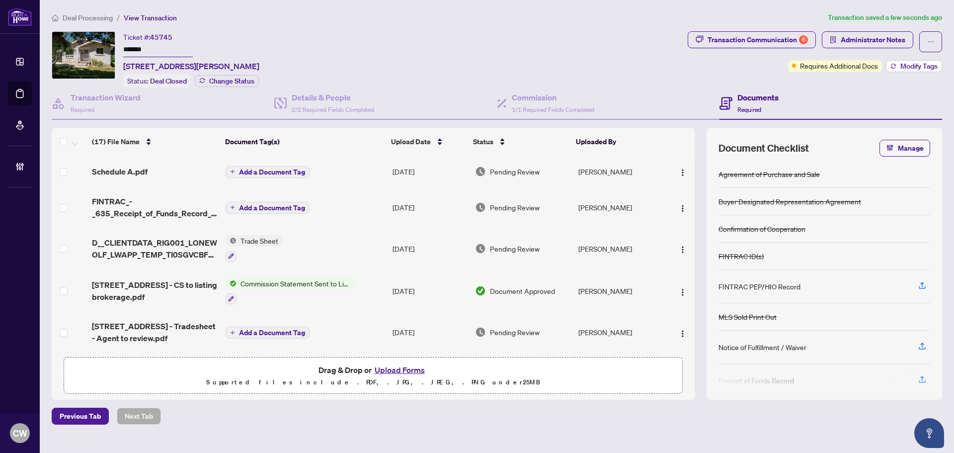
click at [866, 66] on span "Modify Tags" at bounding box center [918, 66] width 37 height 7
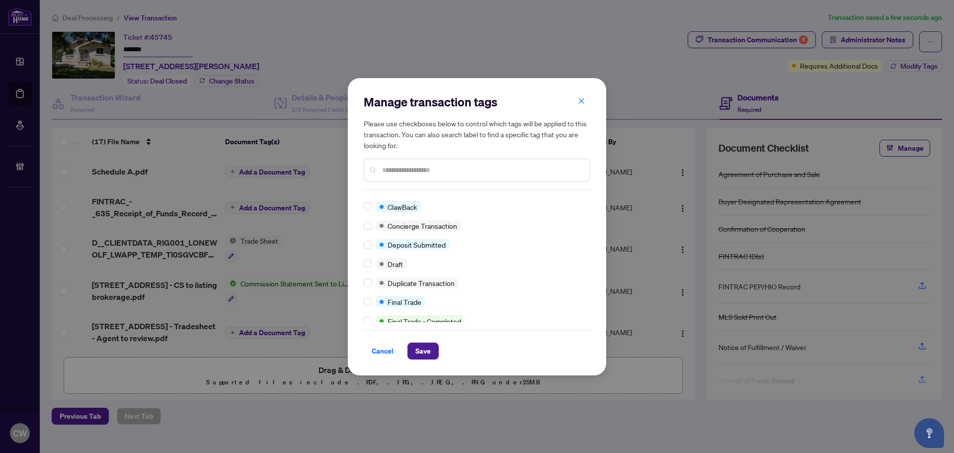
scroll to position [0, 0]
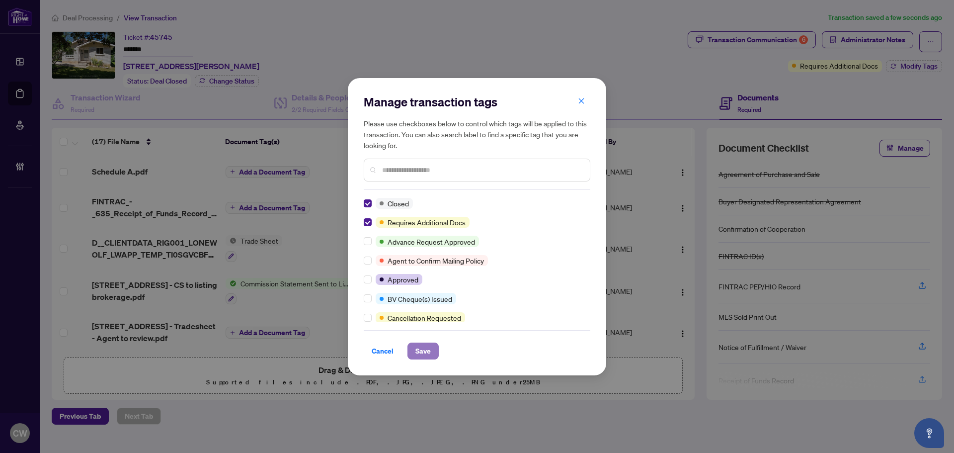
click at [420, 348] on span "Save" at bounding box center [422, 351] width 15 height 16
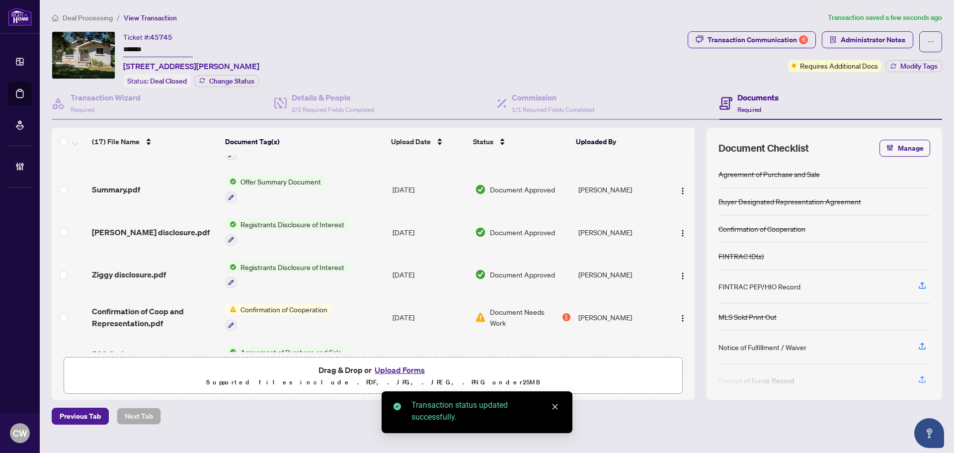
scroll to position [501, 0]
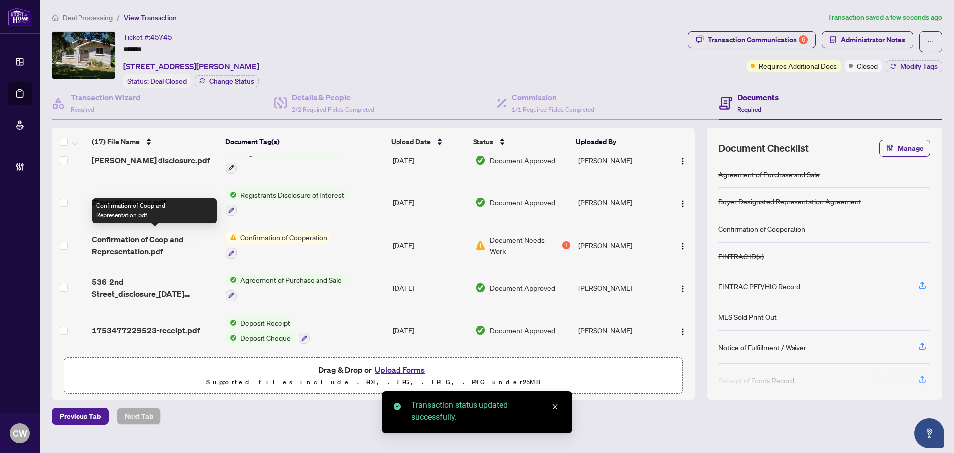
click at [149, 235] on span "Confirmation of Coop and Representation.pdf" at bounding box center [155, 245] width 126 height 24
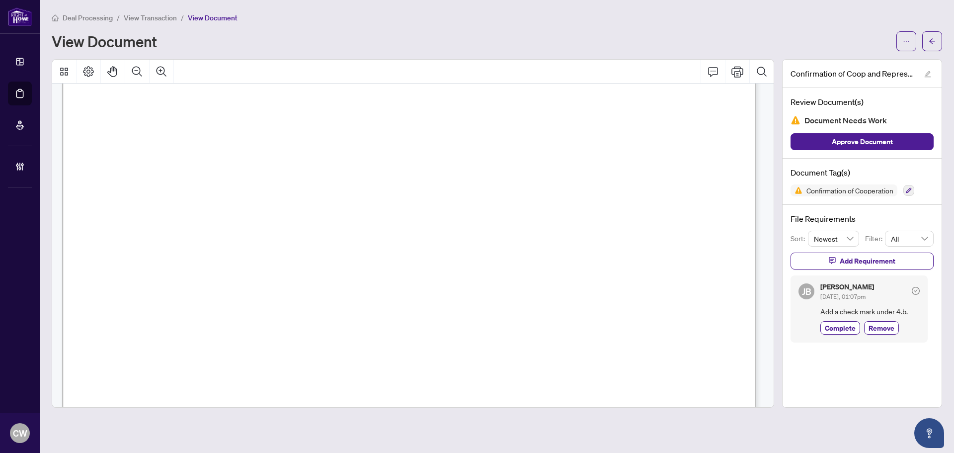
scroll to position [1085, 0]
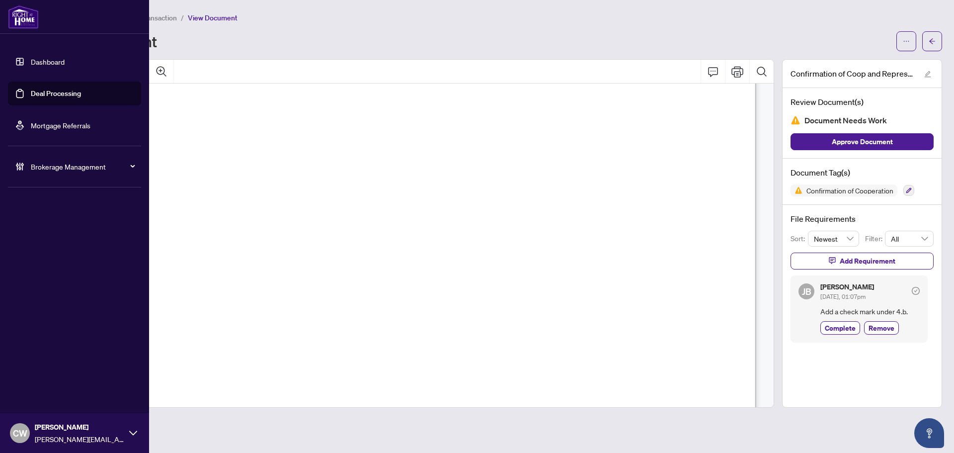
drag, startPoint x: 40, startPoint y: 88, endPoint x: 104, endPoint y: 96, distance: 64.0
click at [41, 89] on link "Deal Processing" at bounding box center [56, 93] width 50 height 9
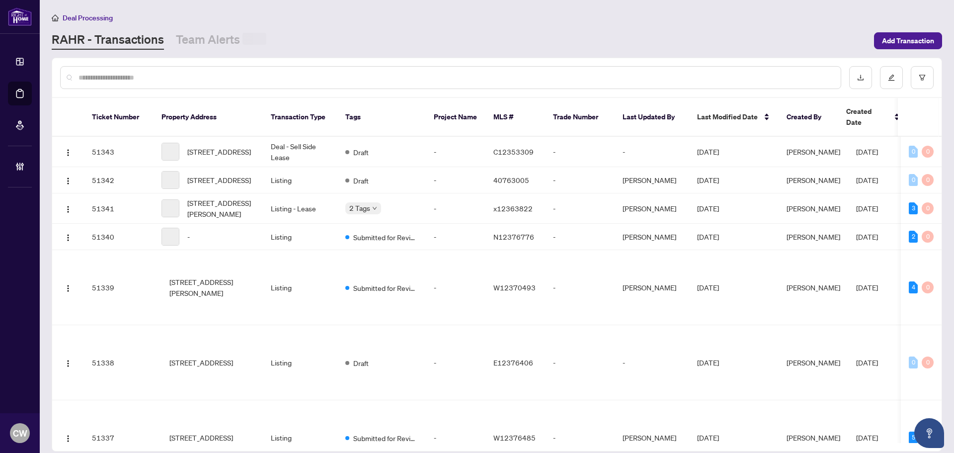
click at [168, 76] on input "text" at bounding box center [455, 77] width 754 height 11
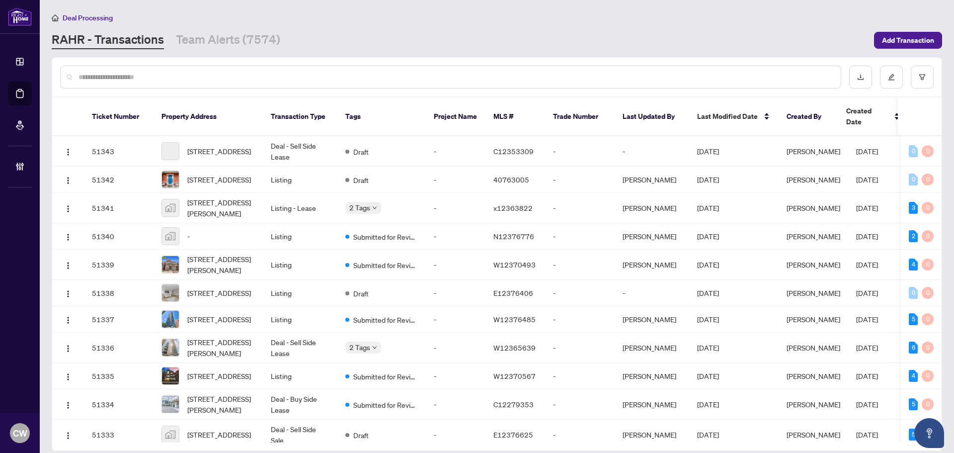
paste input "*******"
type input "*******"
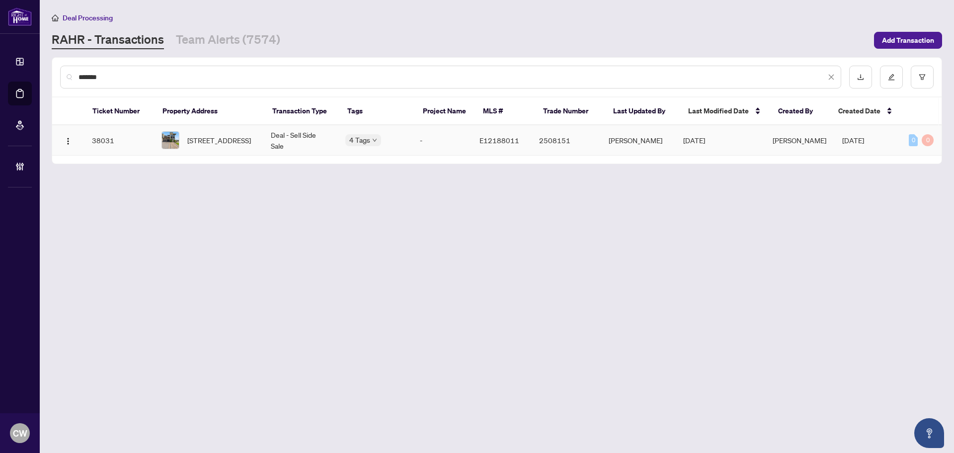
click at [212, 137] on span "[STREET_ADDRESS]" at bounding box center [219, 140] width 64 height 11
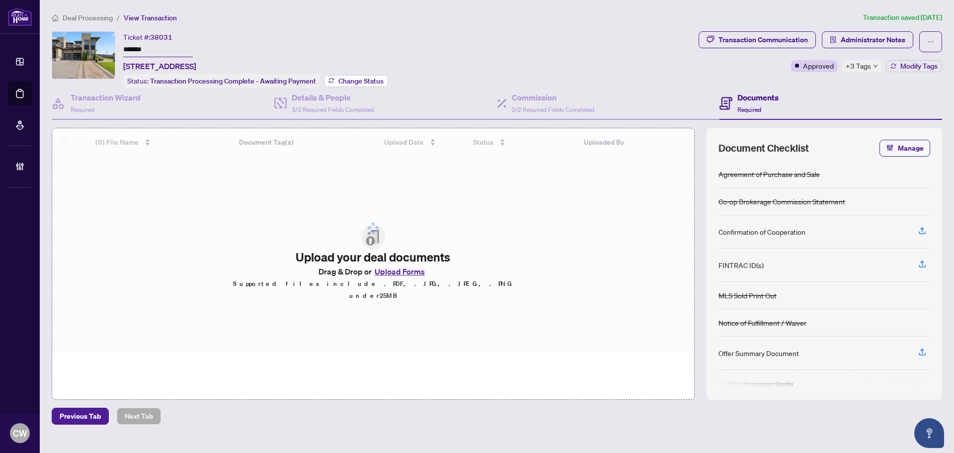
click at [363, 79] on span "Change Status" at bounding box center [360, 80] width 45 height 7
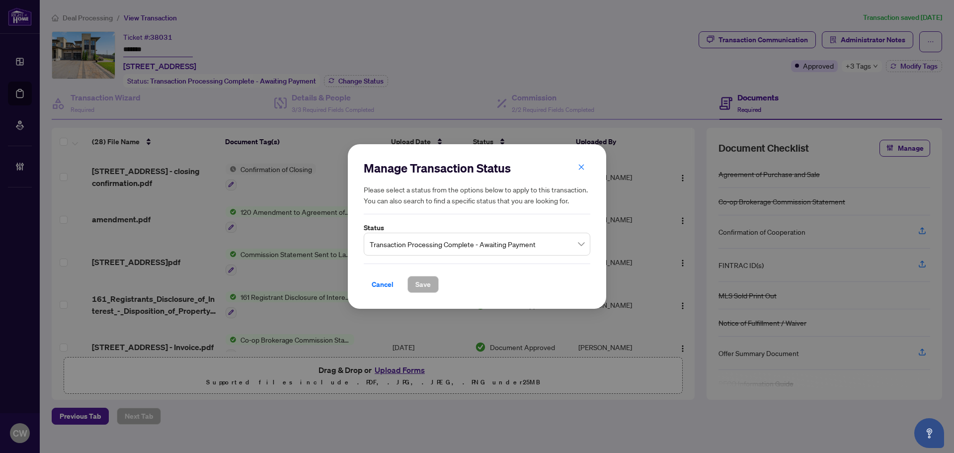
click at [478, 242] on span "Transaction Processing Complete - Awaiting Payment" at bounding box center [477, 243] width 215 height 19
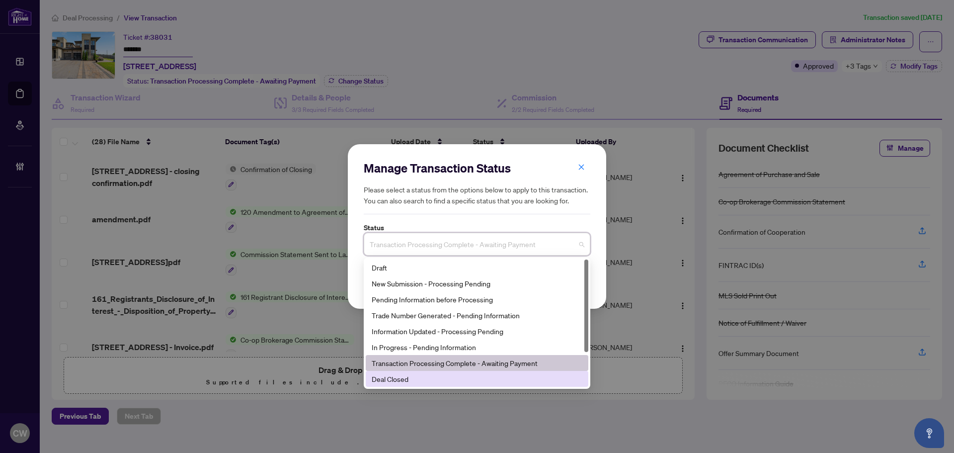
click at [435, 380] on div "Deal Closed" at bounding box center [477, 378] width 211 height 11
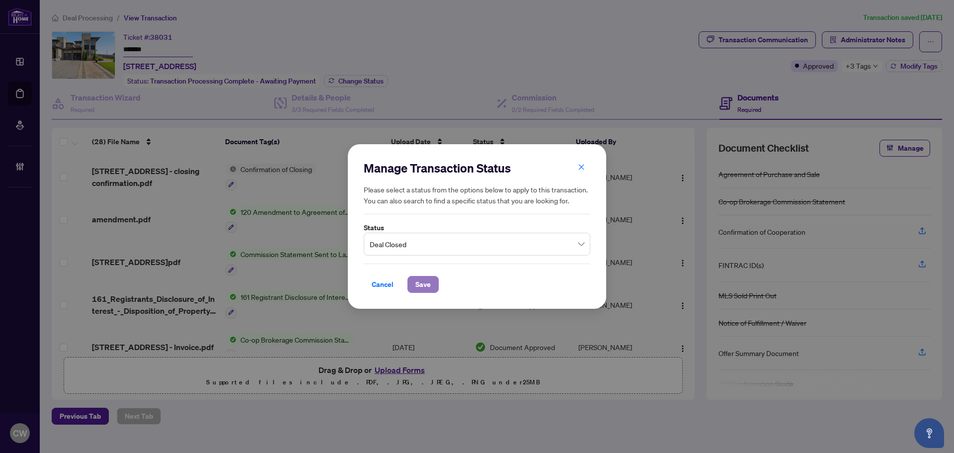
click at [421, 278] on span "Save" at bounding box center [422, 284] width 15 height 16
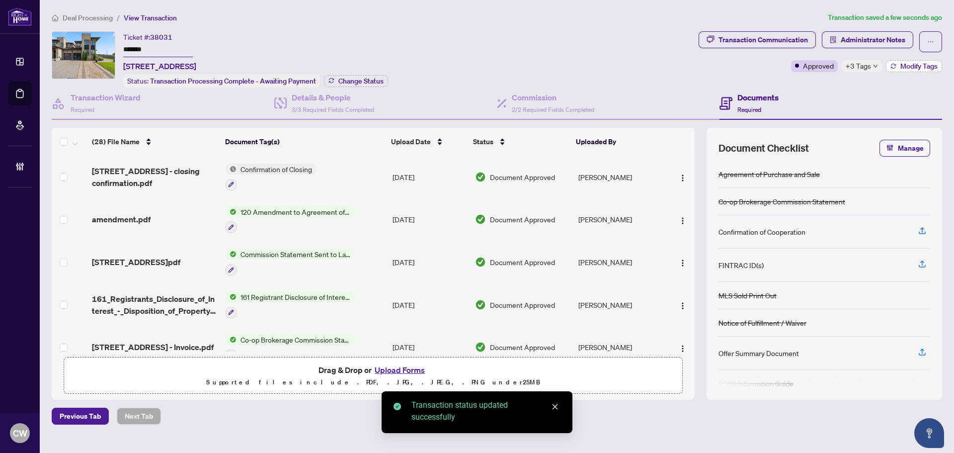
click at [866, 64] on span "Modify Tags" at bounding box center [918, 66] width 37 height 7
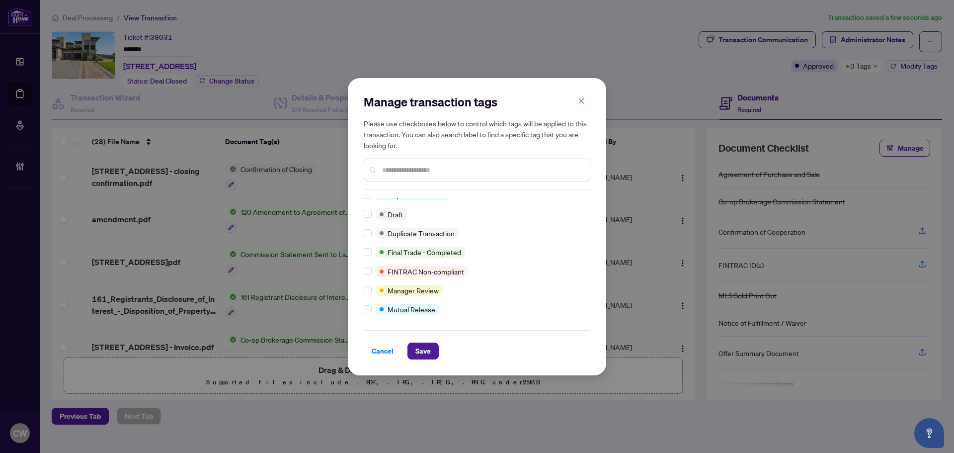
scroll to position [8, 0]
click at [433, 349] on button "Save" at bounding box center [422, 350] width 31 height 17
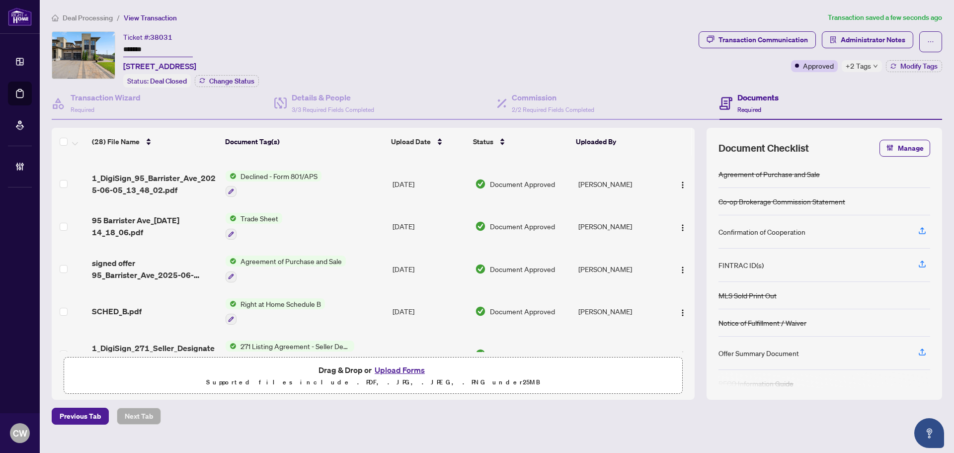
scroll to position [0, 0]
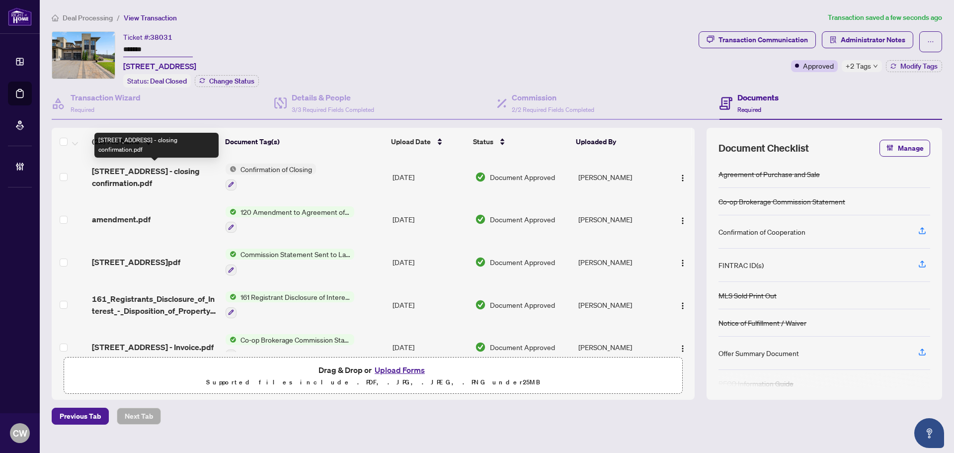
click at [131, 179] on span "[STREET_ADDRESS] - closing confirmation.pdf" at bounding box center [155, 177] width 126 height 24
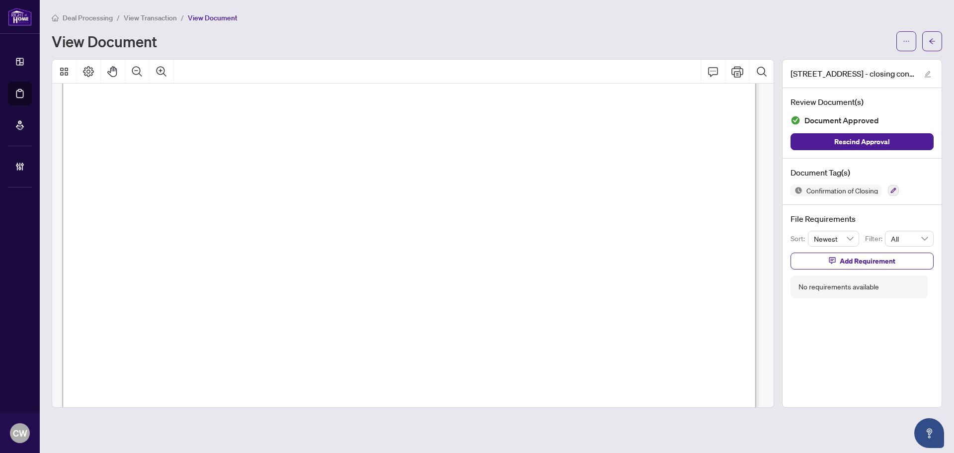
scroll to position [397, 0]
click at [866, 43] on button "button" at bounding box center [932, 41] width 20 height 20
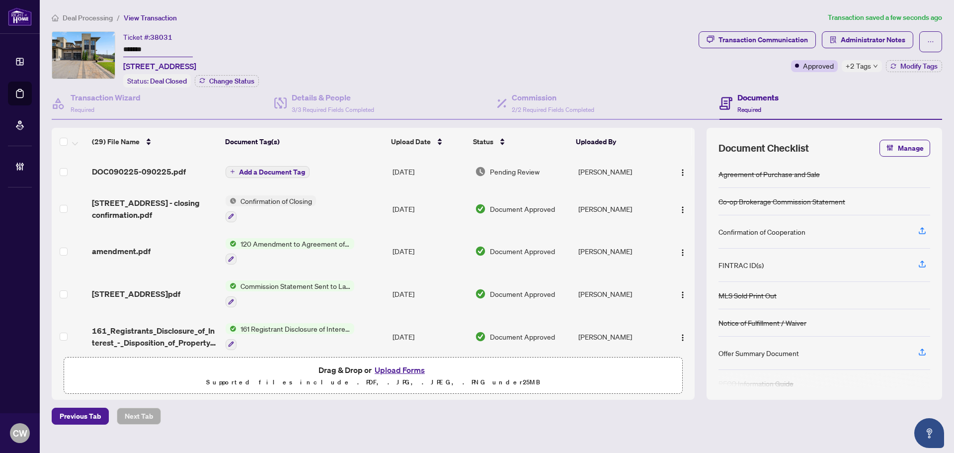
click at [266, 169] on span "Add a Document Tag" at bounding box center [272, 171] width 66 height 7
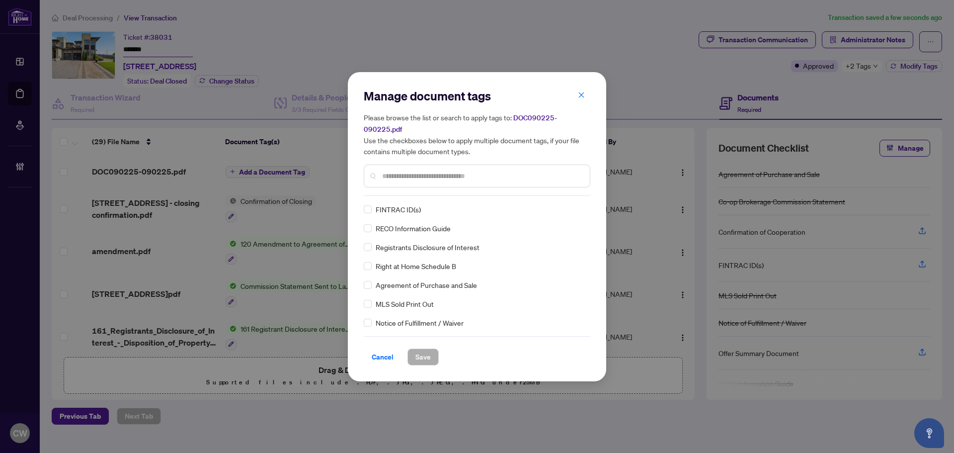
click at [405, 177] on input "text" at bounding box center [482, 175] width 200 height 11
click at [580, 94] on icon "close" at bounding box center [581, 94] width 5 height 5
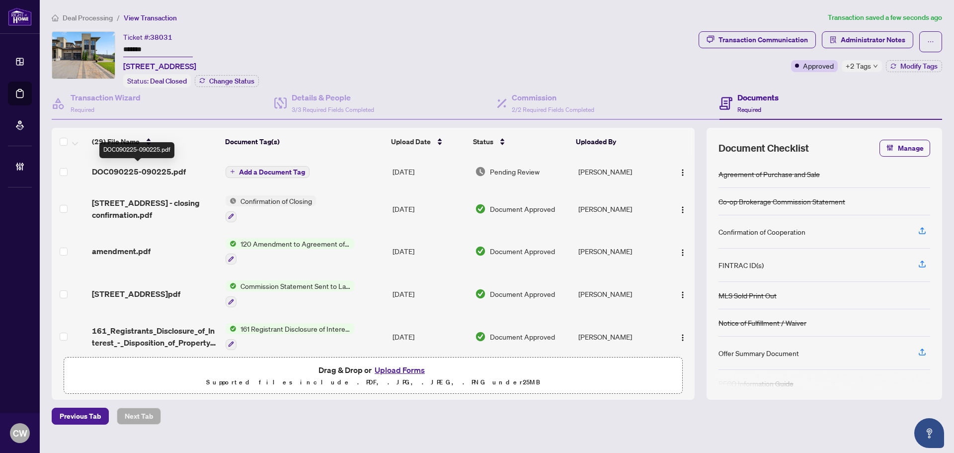
click at [160, 172] on span "DOC090225-090225.pdf" at bounding box center [139, 171] width 94 height 12
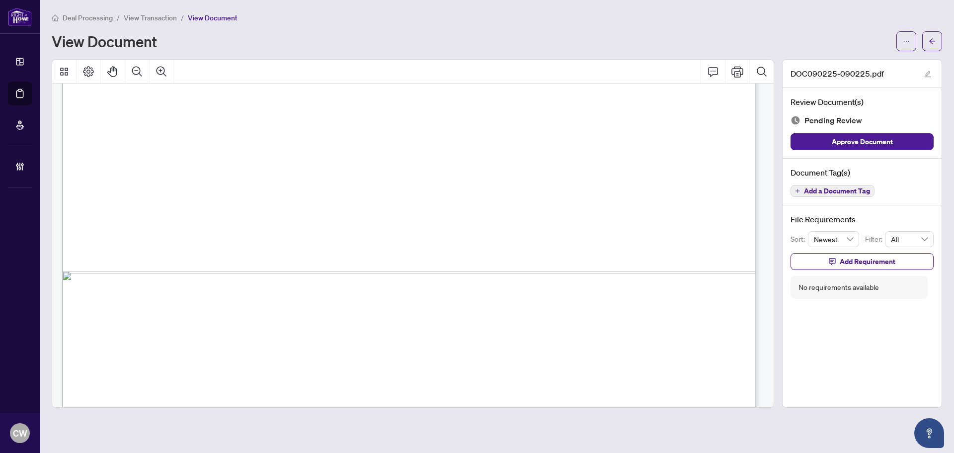
scroll to position [695, 0]
click at [866, 39] on icon "arrow-left" at bounding box center [931, 41] width 7 height 7
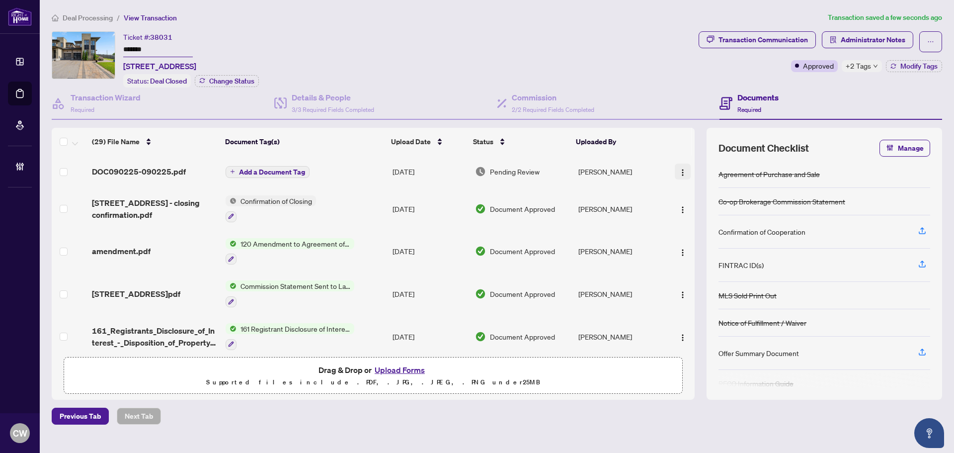
click at [682, 170] on img "button" at bounding box center [683, 172] width 8 height 8
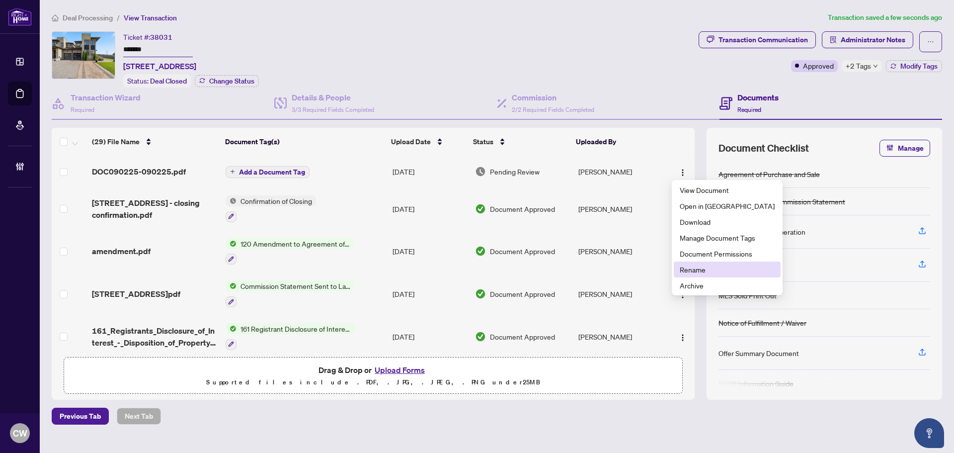
click at [702, 269] on span "Rename" at bounding box center [727, 269] width 95 height 11
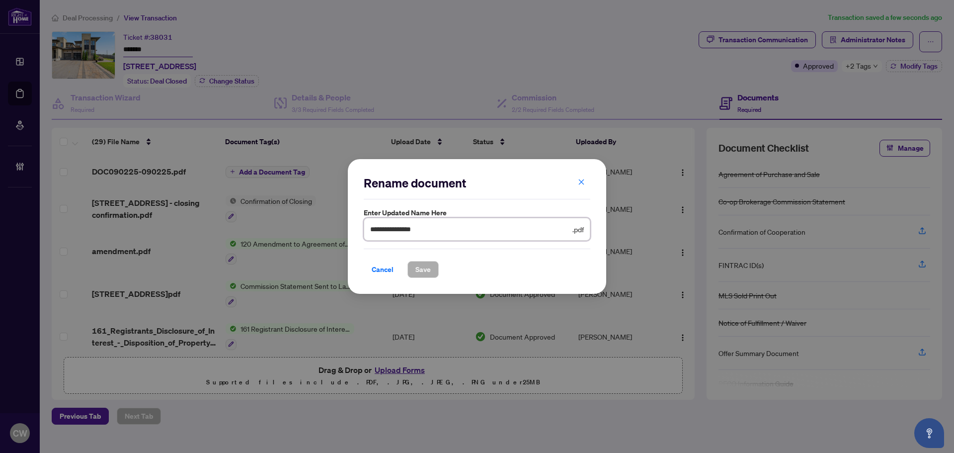
drag, startPoint x: 444, startPoint y: 230, endPoint x: 345, endPoint y: 231, distance: 98.4
click at [345, 231] on div "**********" at bounding box center [477, 226] width 954 height 453
type input "*"
type input "**********"
click at [418, 268] on span "Save" at bounding box center [422, 269] width 15 height 16
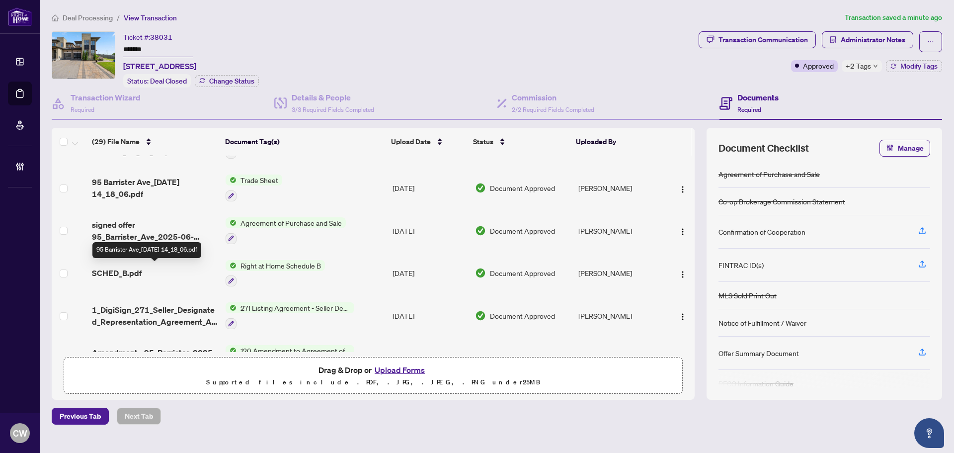
scroll to position [319, 0]
click at [142, 234] on span "signed offer 95_Barrister_Ave_2025-06-10_23_47_33.pdf" at bounding box center [155, 230] width 126 height 24
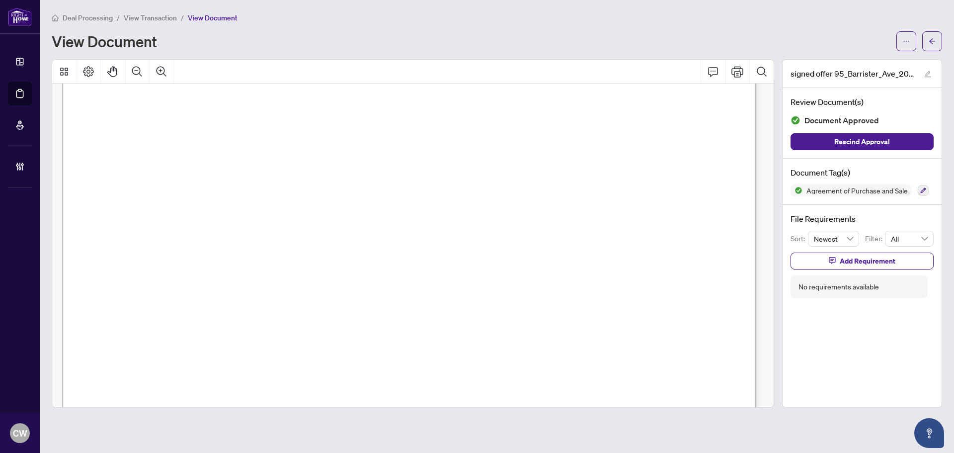
scroll to position [4926, 0]
click at [866, 40] on icon "arrow-left" at bounding box center [931, 41] width 7 height 7
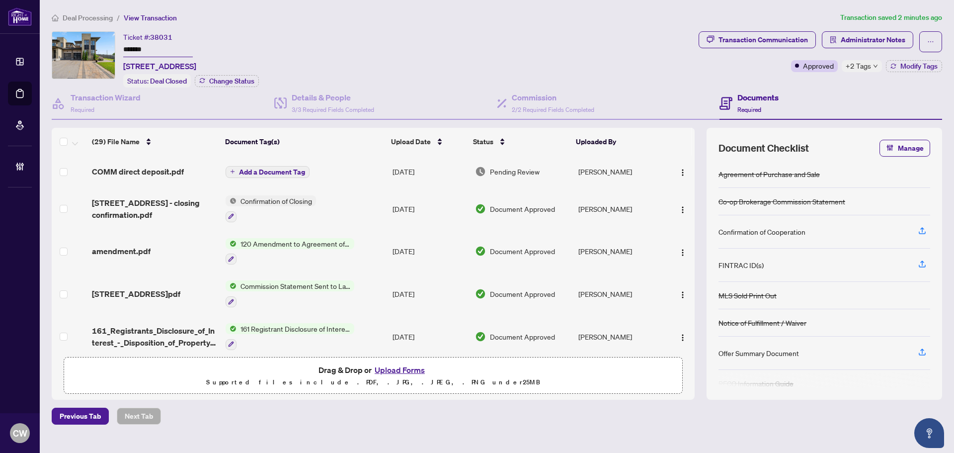
click at [510, 369] on div "Drag & Drop or Upload Forms Supported files include .PDF, .JPG, .JPEG, .PNG und…" at bounding box center [373, 375] width 606 height 25
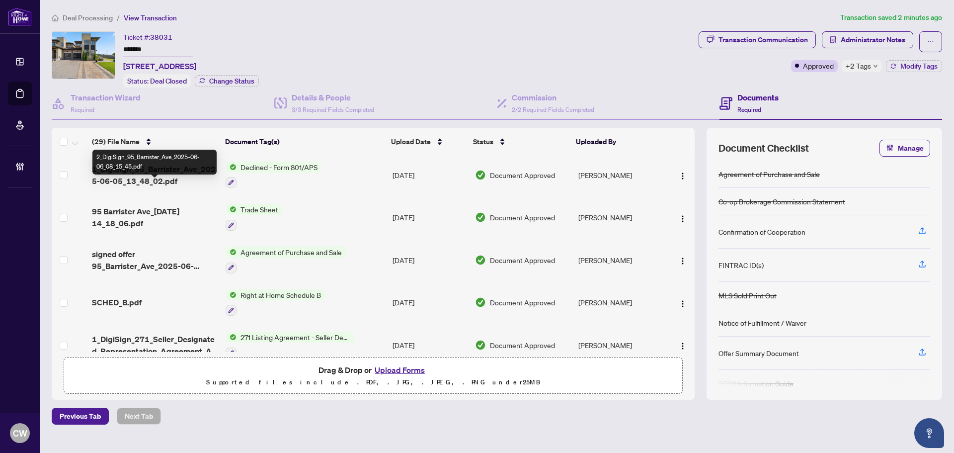
scroll to position [298, 0]
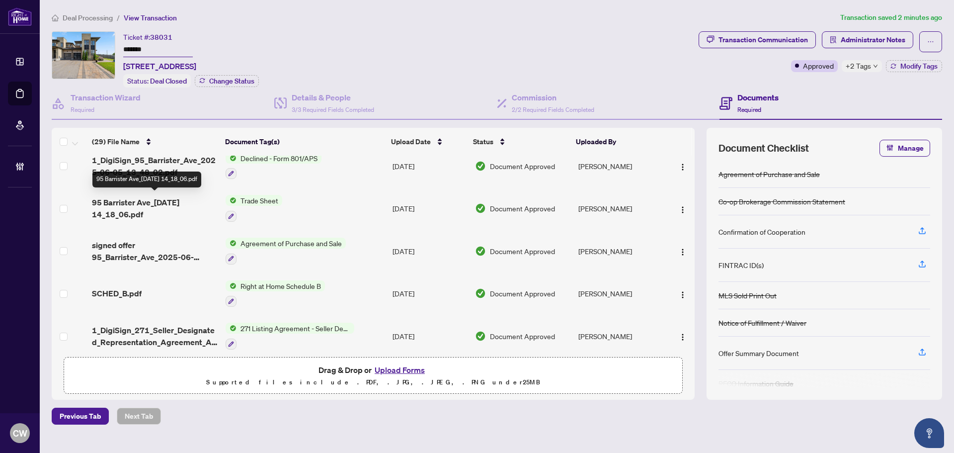
click at [153, 203] on span "95 Barrister Ave_[DATE] 14_18_06.pdf" at bounding box center [155, 208] width 126 height 24
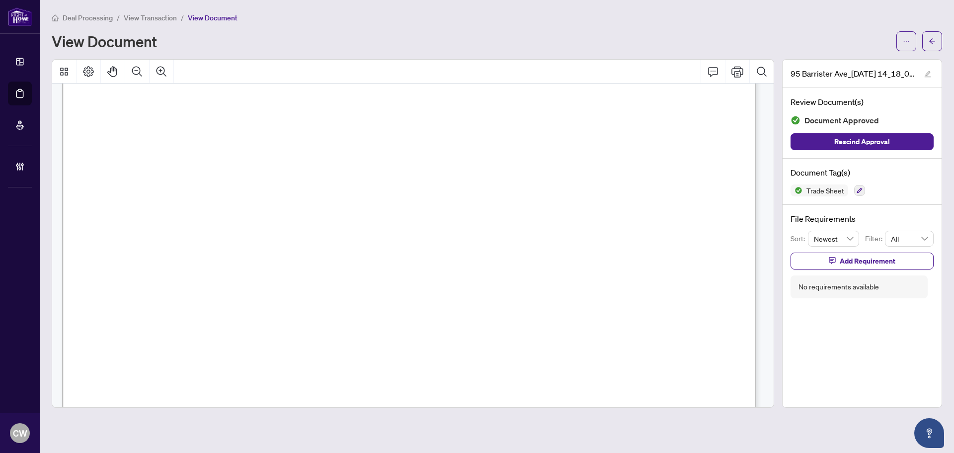
scroll to position [348, 0]
click at [866, 38] on icon "arrow-left" at bounding box center [931, 41] width 7 height 7
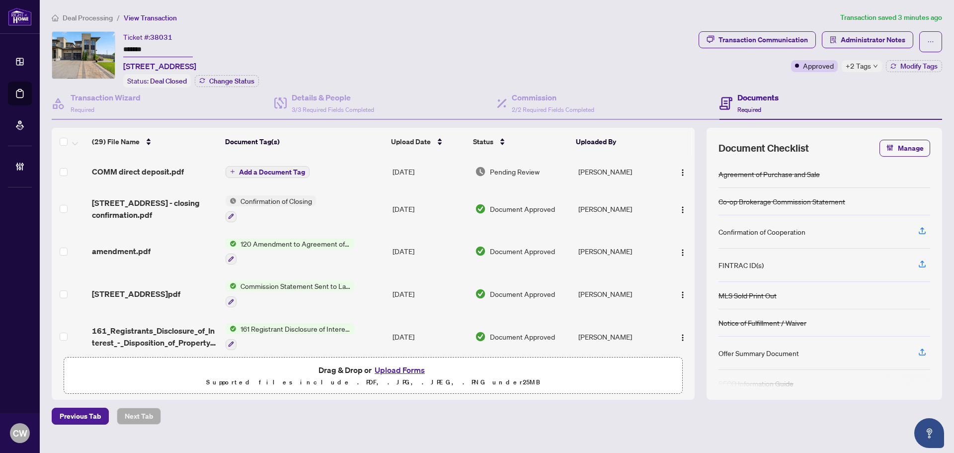
click at [412, 371] on button "Upload Forms" at bounding box center [400, 369] width 56 height 13
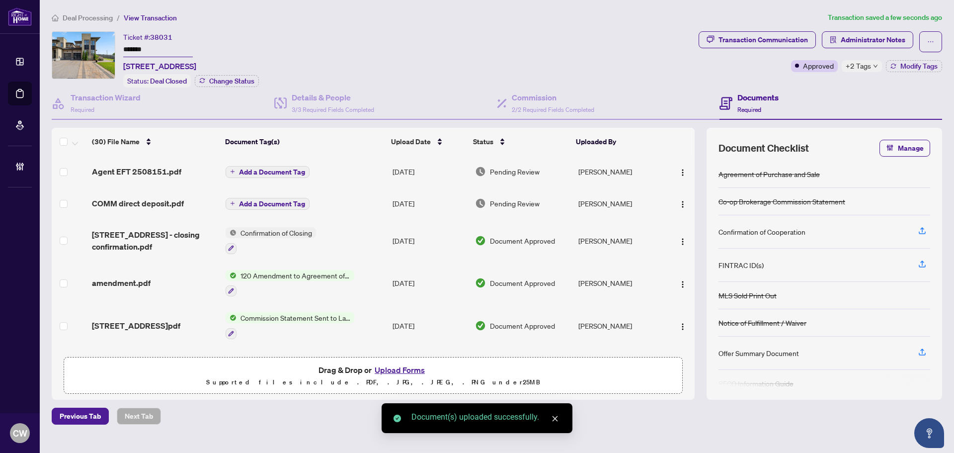
click at [278, 168] on span "Add a Document Tag" at bounding box center [272, 171] width 66 height 7
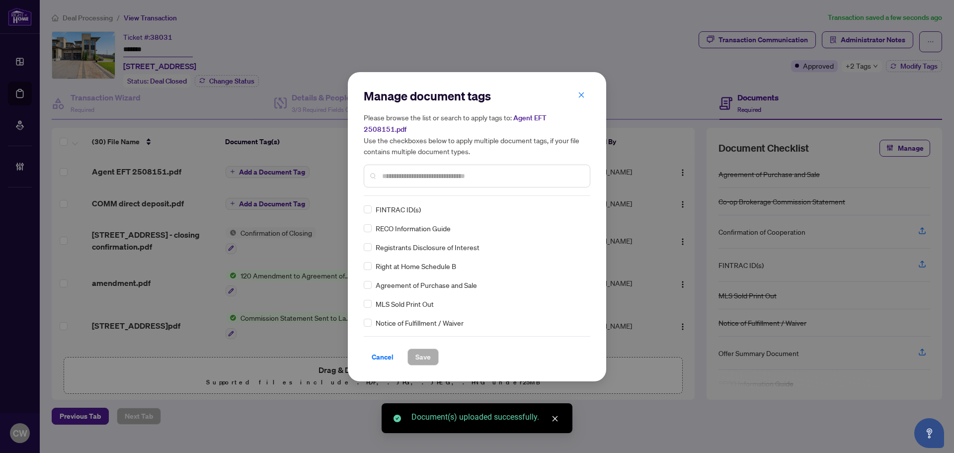
click at [424, 172] on input "text" at bounding box center [482, 175] width 200 height 11
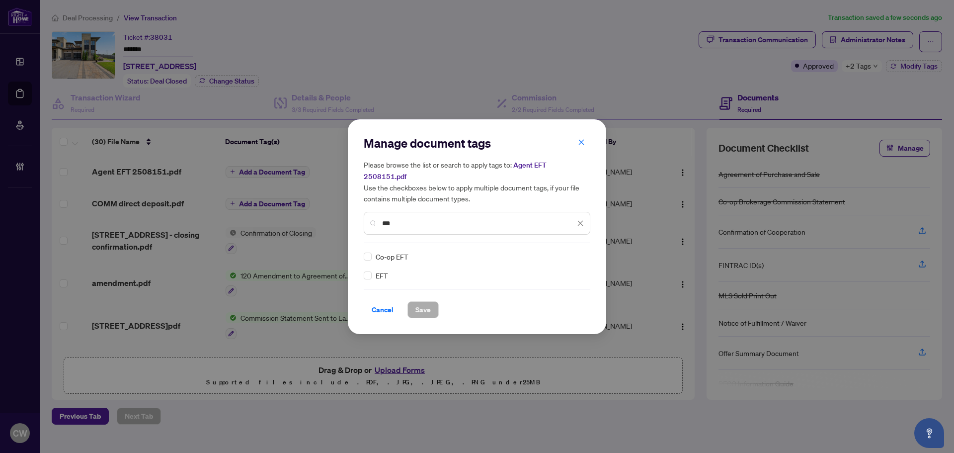
type input "***"
drag, startPoint x: 566, startPoint y: 251, endPoint x: 551, endPoint y: 298, distance: 49.2
click at [567, 251] on img at bounding box center [570, 256] width 10 height 10
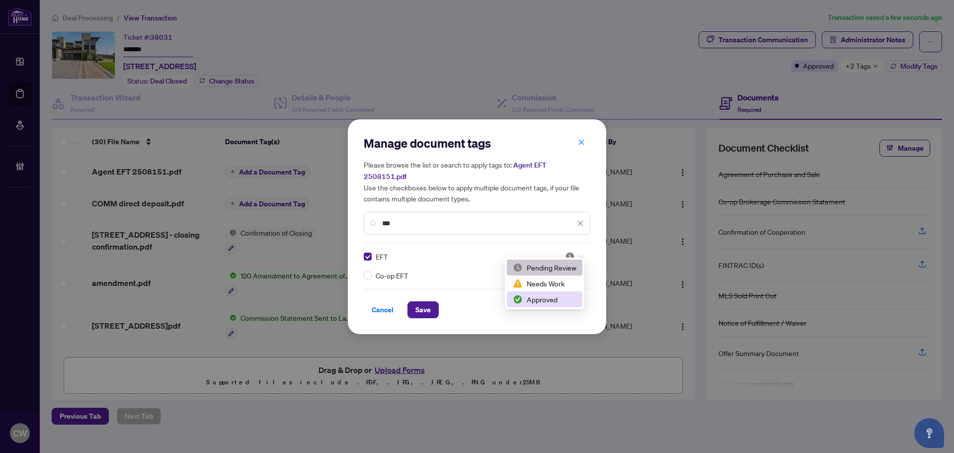
click at [548, 307] on div "2 3 Pending Review Needs Work Approved" at bounding box center [544, 283] width 79 height 52
click at [536, 302] on div "Approved" at bounding box center [545, 299] width 64 height 11
click at [419, 306] on span "Save" at bounding box center [422, 310] width 15 height 16
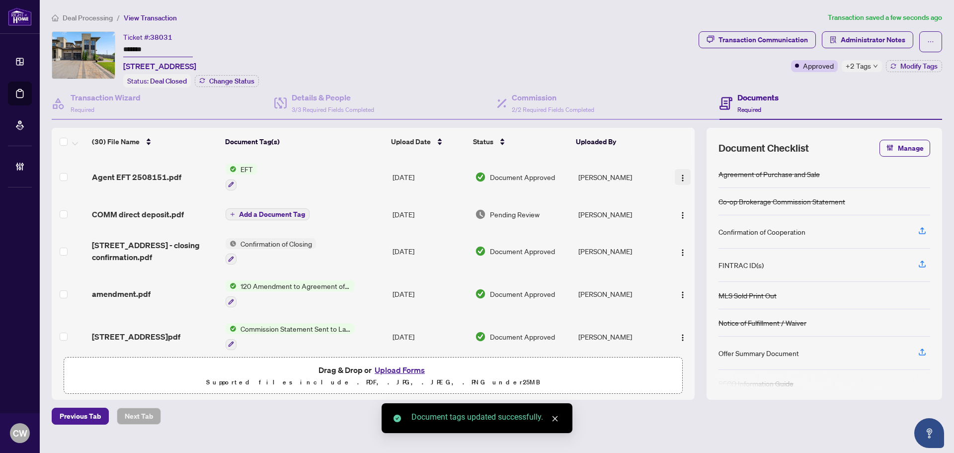
click at [679, 178] on img "button" at bounding box center [683, 178] width 8 height 8
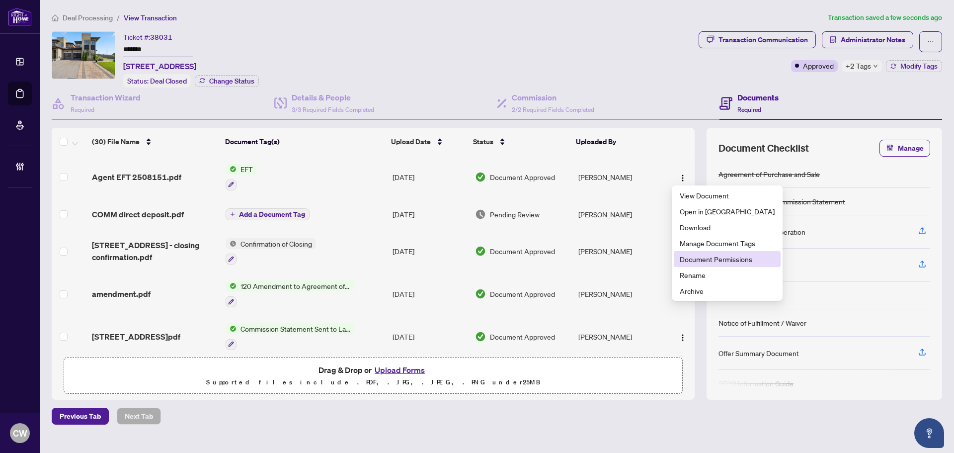
click at [700, 256] on span "Document Permissions" at bounding box center [727, 258] width 95 height 11
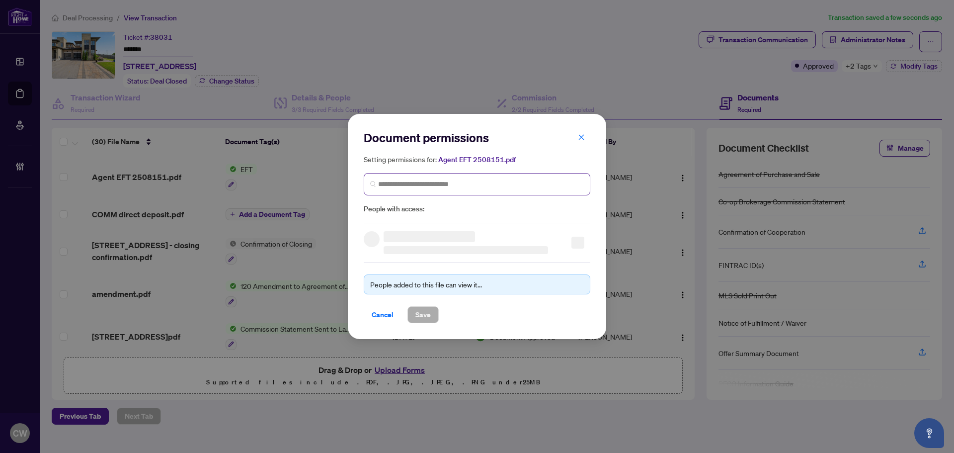
click at [553, 177] on span at bounding box center [477, 184] width 227 height 22
paste input "**********"
type input "**********"
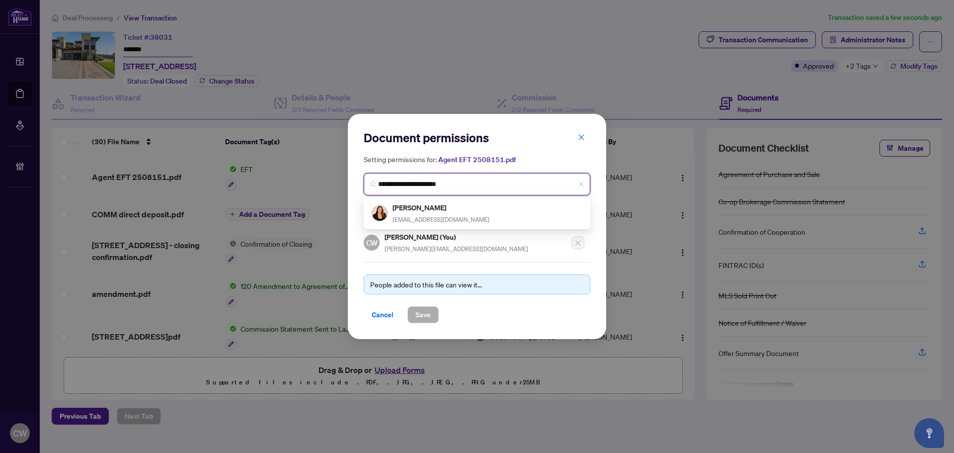
click at [420, 223] on div "[PERSON_NAME] [PERSON_NAME][EMAIL_ADDRESS][DOMAIN_NAME]" at bounding box center [440, 213] width 97 height 23
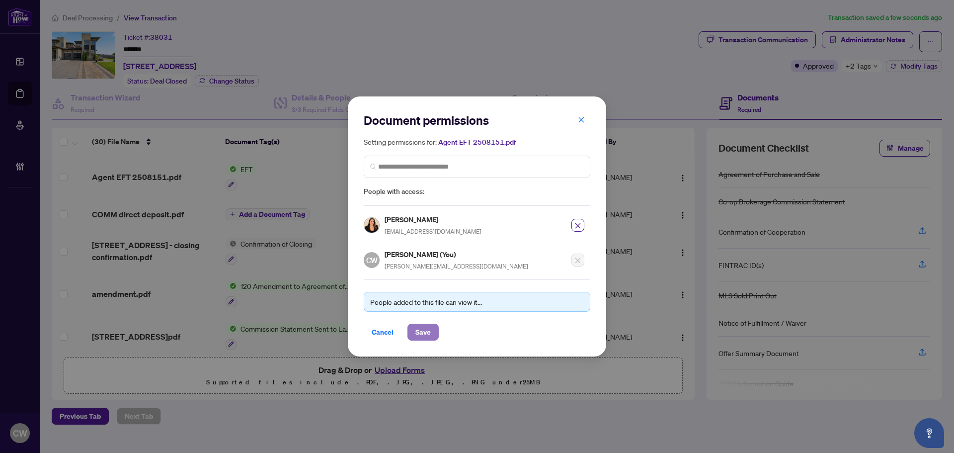
click at [420, 328] on span "Save" at bounding box center [422, 332] width 15 height 16
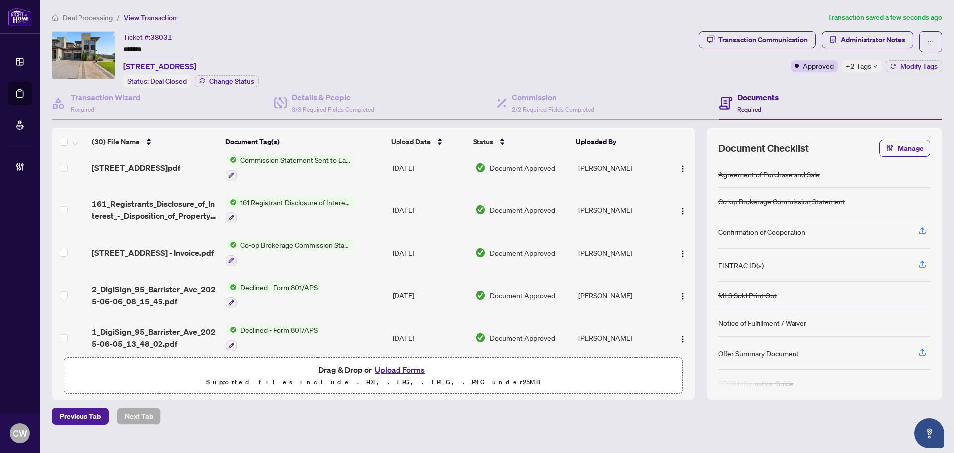
scroll to position [199, 0]
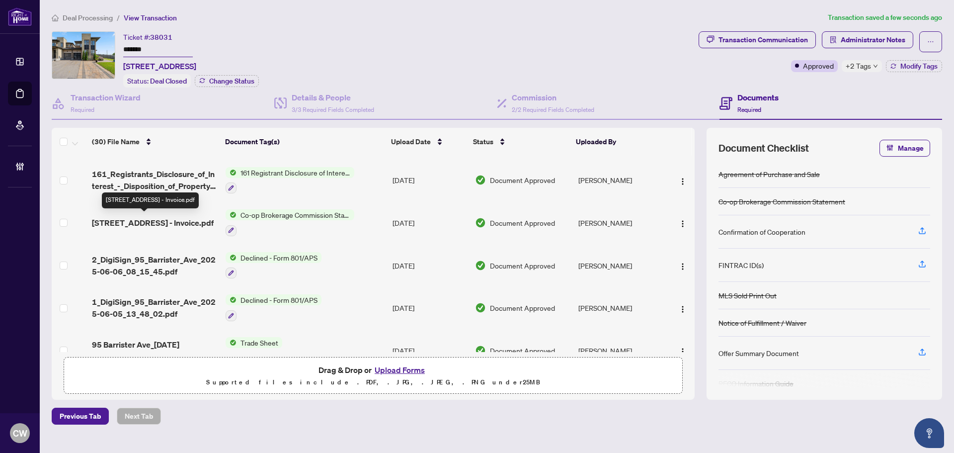
click at [133, 221] on span "[STREET_ADDRESS] - Invoice.pdf" at bounding box center [153, 223] width 122 height 12
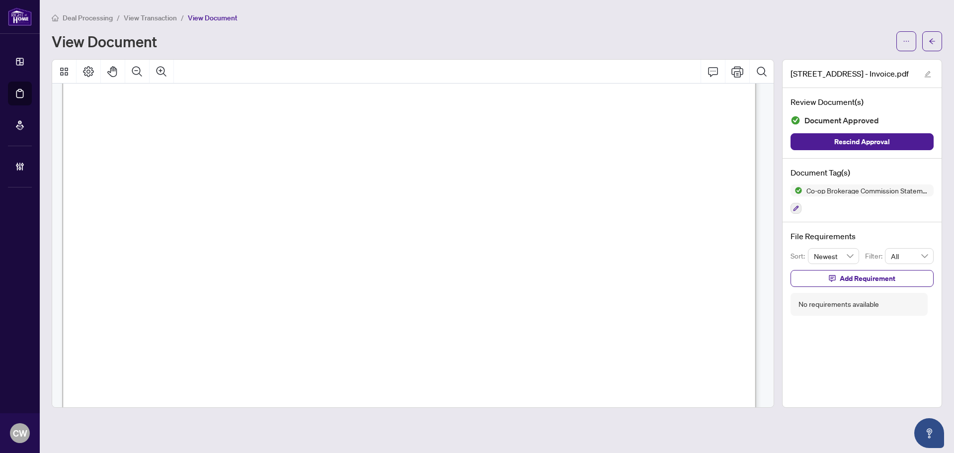
scroll to position [248, 0]
click at [866, 41] on button "button" at bounding box center [932, 41] width 20 height 20
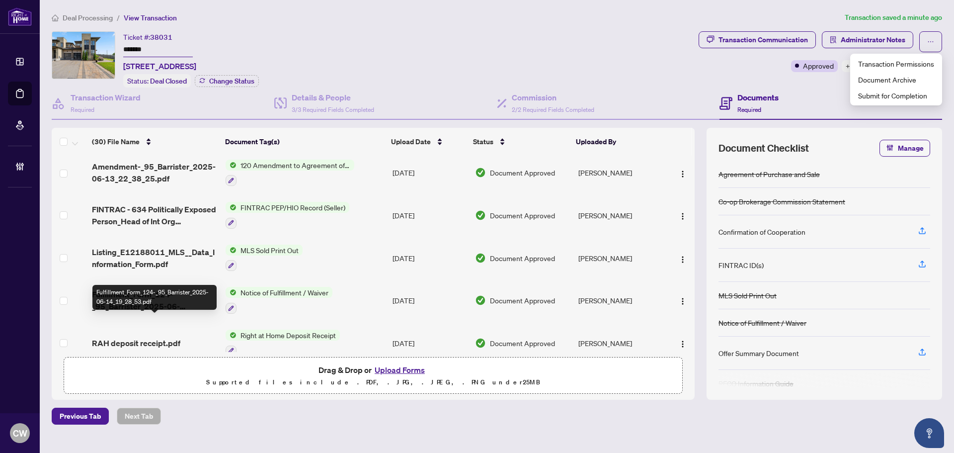
scroll to position [447, 0]
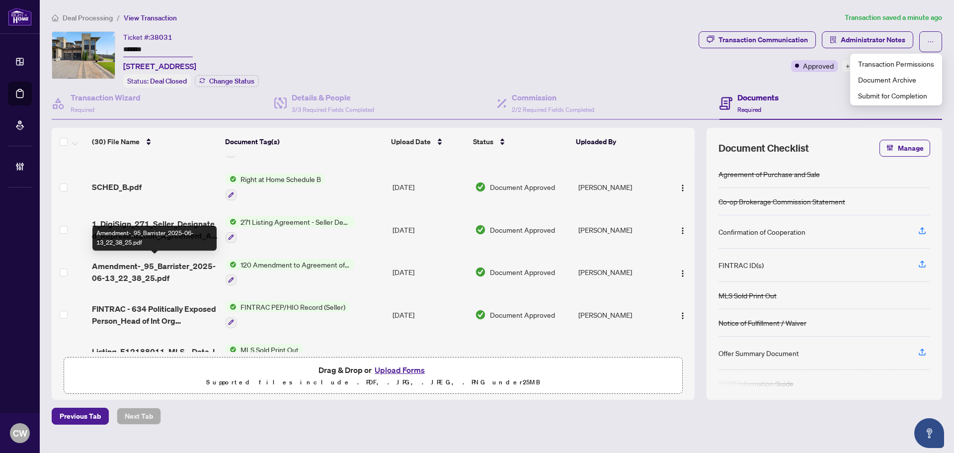
click at [125, 266] on span "Amendment-_95_Barrister_2025-06-13_22_38_25.pdf" at bounding box center [155, 272] width 126 height 24
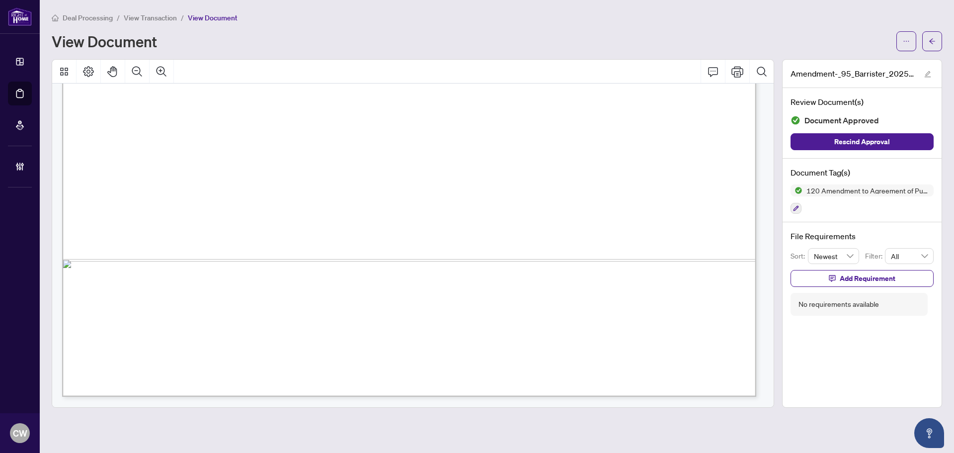
scroll to position [695, 0]
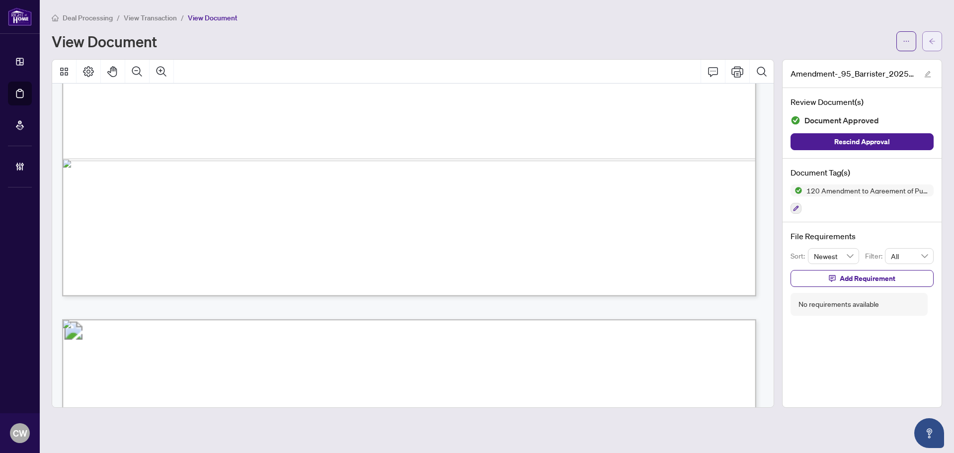
click at [866, 38] on button "button" at bounding box center [932, 41] width 20 height 20
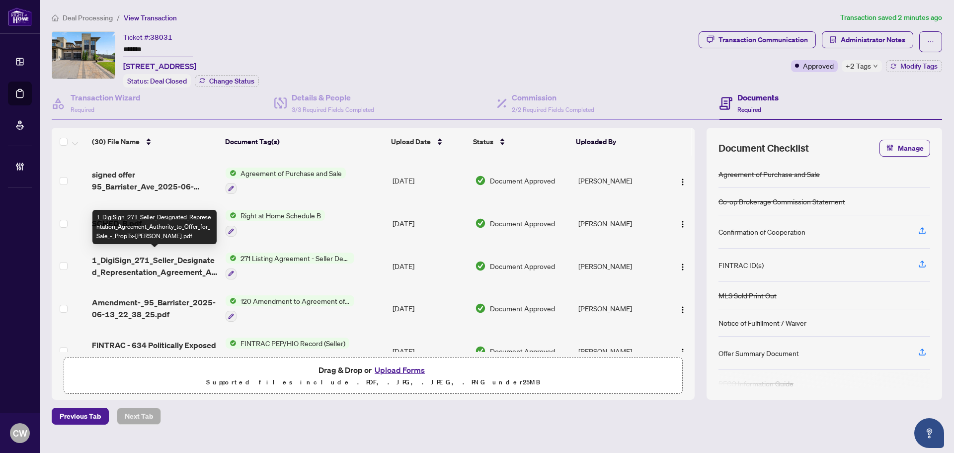
scroll to position [311, 0]
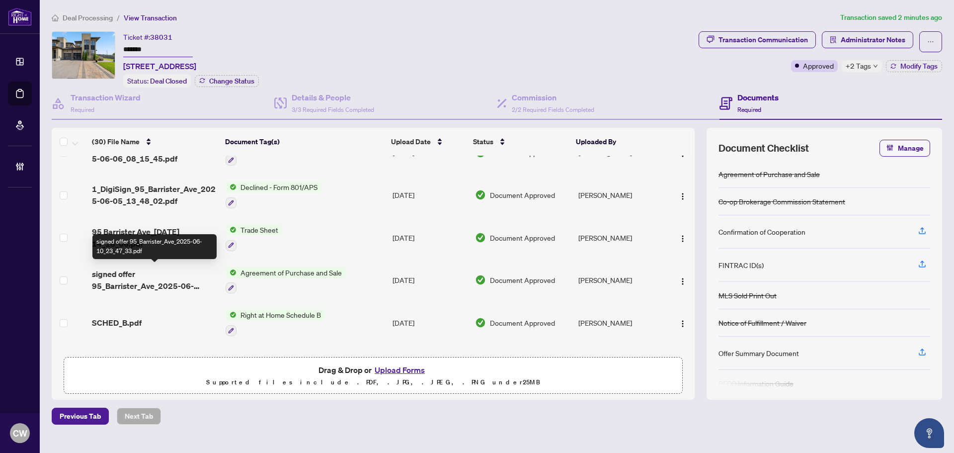
click at [171, 284] on span "signed offer 95_Barrister_Ave_2025-06-10_23_47_33.pdf" at bounding box center [155, 280] width 126 height 24
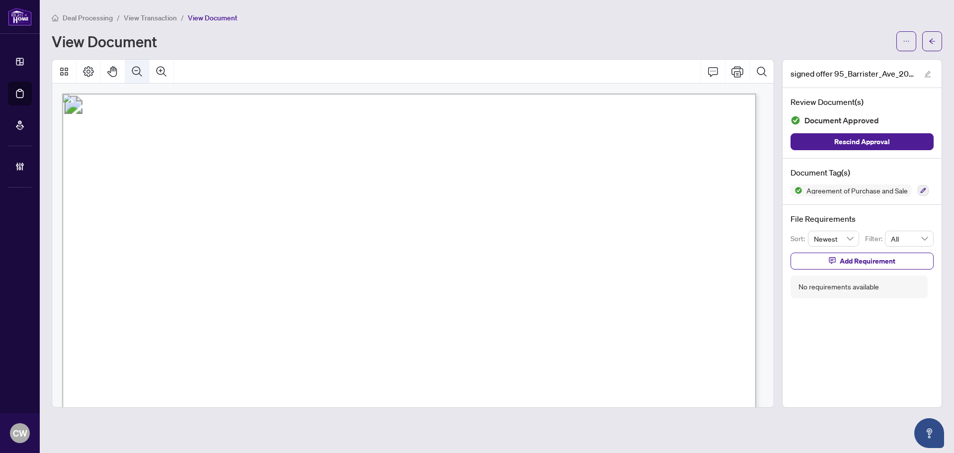
click at [139, 72] on icon "Zoom Out" at bounding box center [137, 72] width 12 height 12
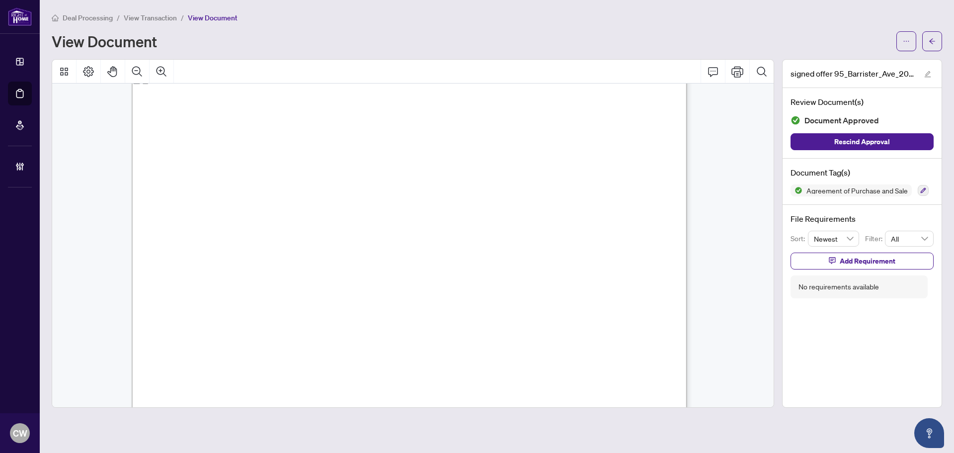
scroll to position [7409, 0]
drag, startPoint x: 814, startPoint y: 40, endPoint x: 851, endPoint y: 38, distance: 36.8
click at [815, 40] on div "View Document" at bounding box center [471, 41] width 839 height 16
click at [866, 40] on icon "arrow-left" at bounding box center [931, 41] width 7 height 7
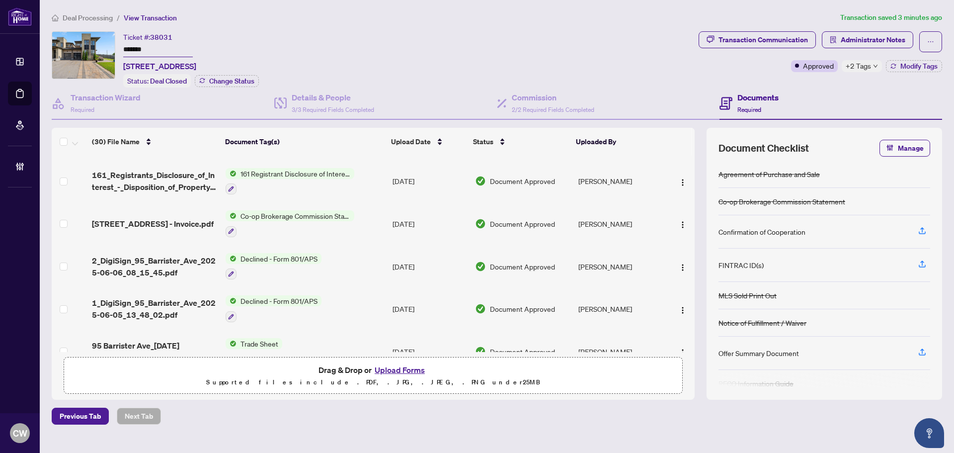
scroll to position [199, 0]
click at [164, 220] on span "[STREET_ADDRESS] - Invoice.pdf" at bounding box center [153, 223] width 122 height 12
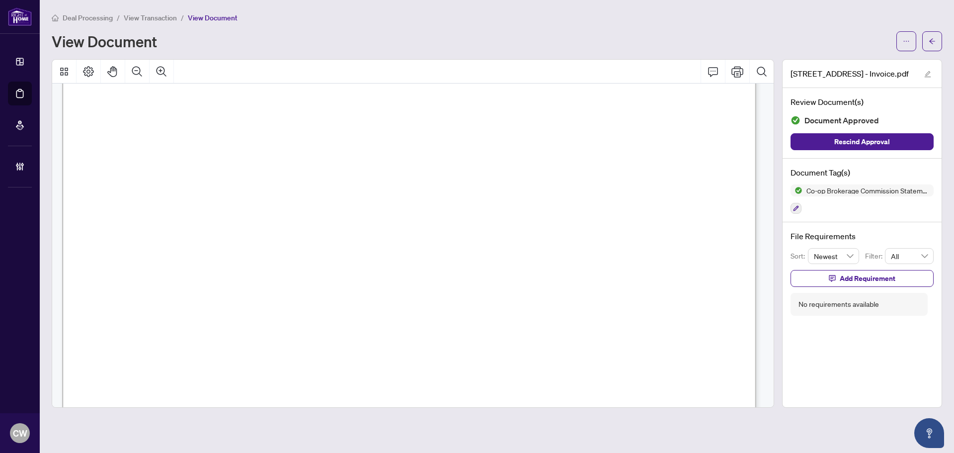
scroll to position [99, 0]
click at [866, 39] on icon "arrow-left" at bounding box center [931, 41] width 7 height 7
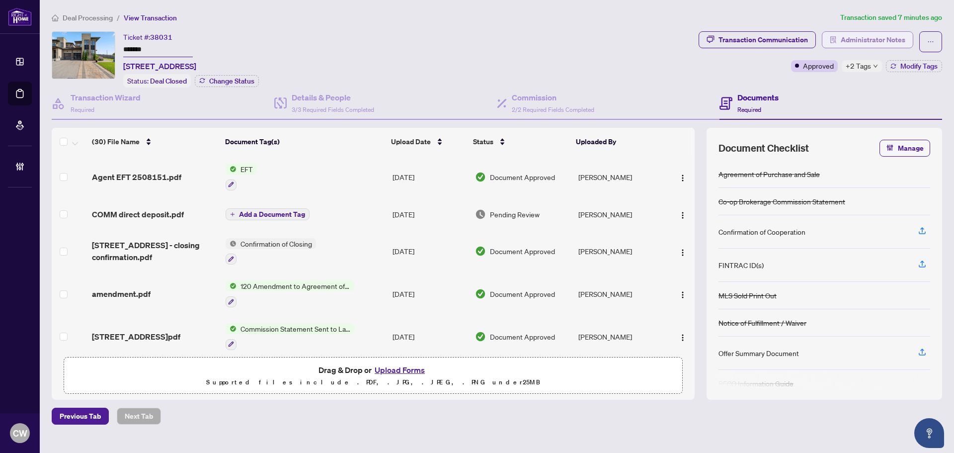
click at [866, 39] on span "Administrator Notes" at bounding box center [873, 40] width 65 height 16
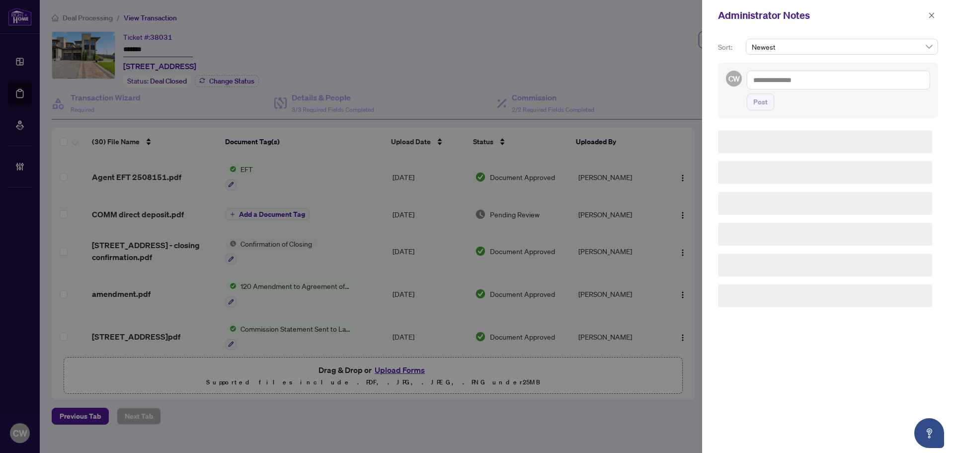
click at [786, 79] on textarea at bounding box center [838, 80] width 183 height 19
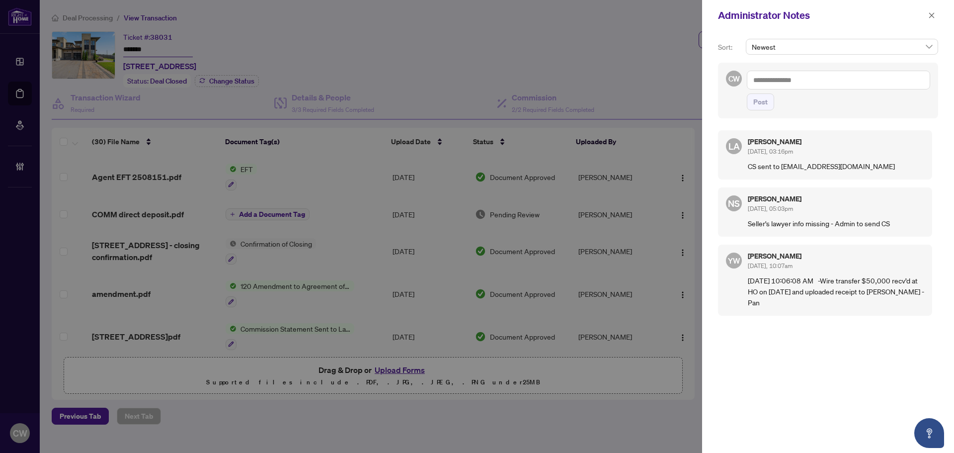
paste textarea "**********"
type textarea "**********"
click at [764, 102] on span "Post" at bounding box center [760, 102] width 14 height 16
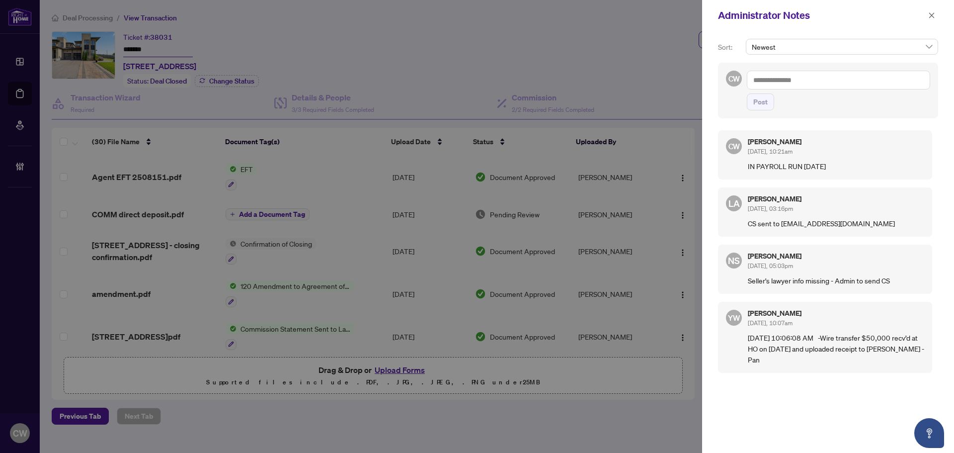
drag, startPoint x: 934, startPoint y: 12, endPoint x: 836, endPoint y: 3, distance: 98.8
click at [866, 13] on icon "close" at bounding box center [931, 15] width 7 height 7
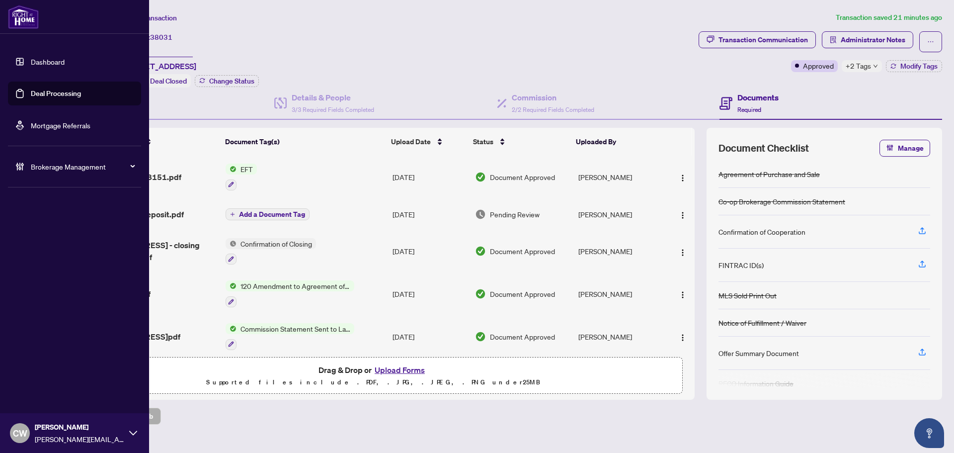
click at [36, 95] on link "Deal Processing" at bounding box center [56, 93] width 50 height 9
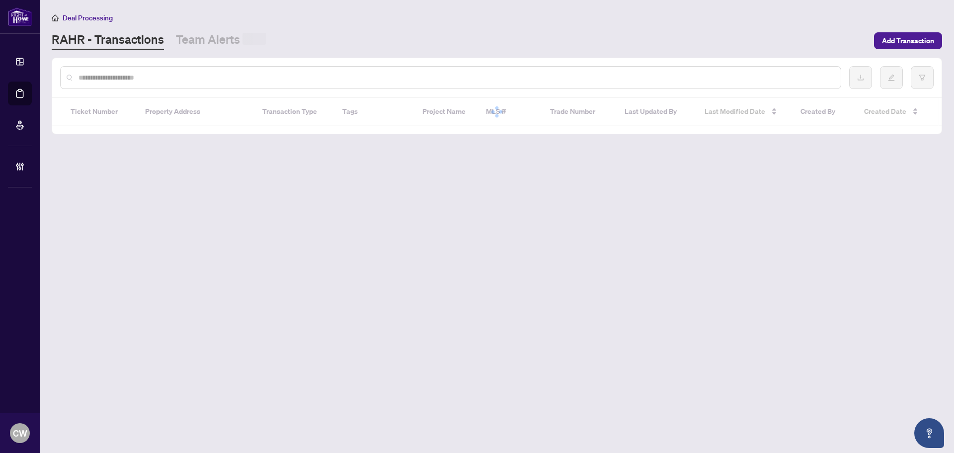
click at [231, 81] on input "text" at bounding box center [455, 77] width 754 height 11
paste input "*******"
type input "*******"
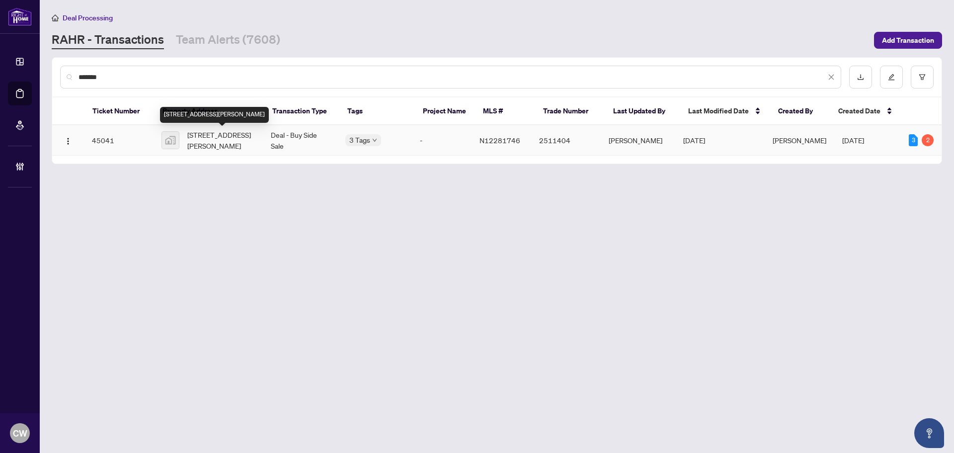
click at [181, 140] on div "[STREET_ADDRESS][PERSON_NAME]" at bounding box center [207, 140] width 93 height 22
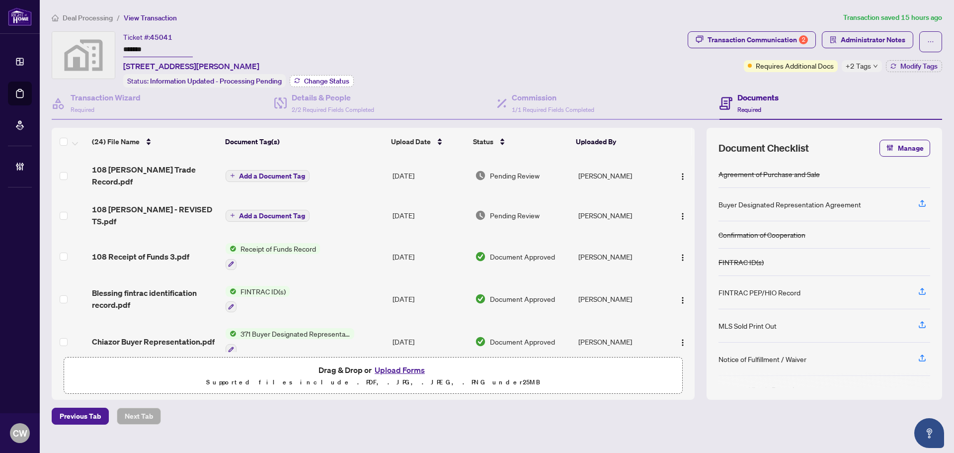
click at [326, 75] on button "Change Status" at bounding box center [322, 81] width 64 height 12
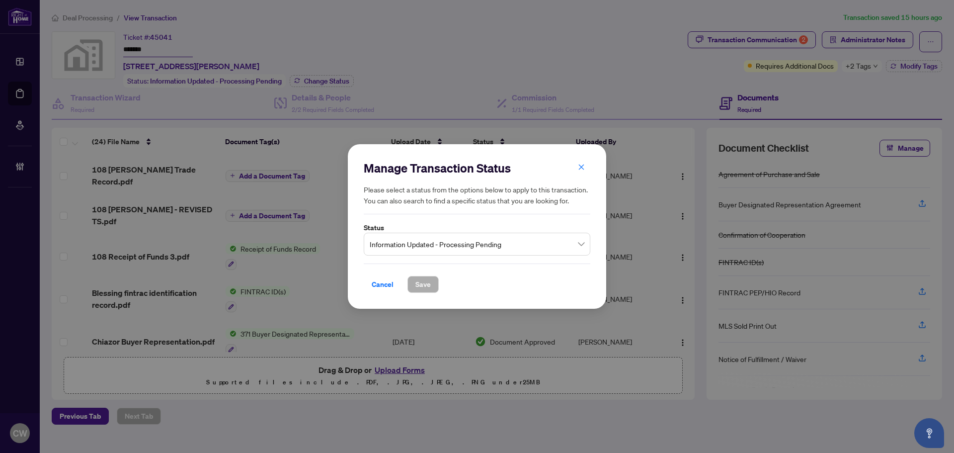
click at [485, 246] on span "Information Updated - Processing Pending" at bounding box center [477, 243] width 215 height 19
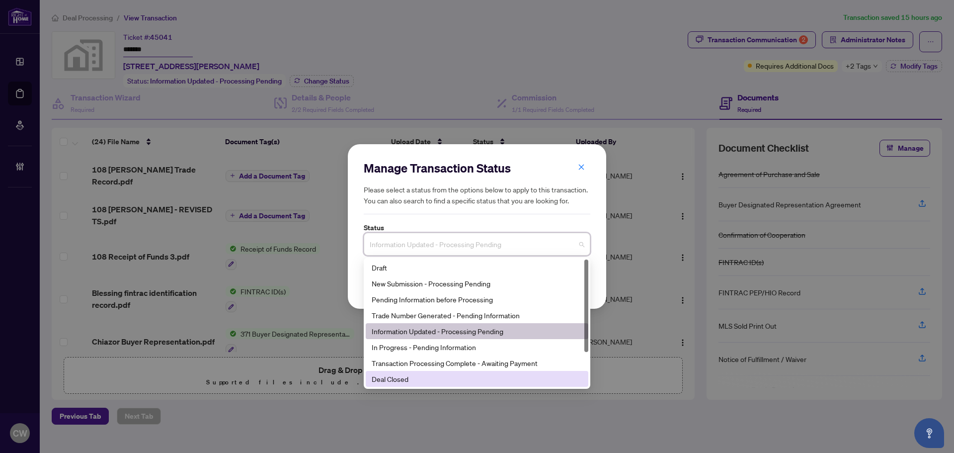
click at [422, 378] on div "Deal Closed" at bounding box center [477, 378] width 211 height 11
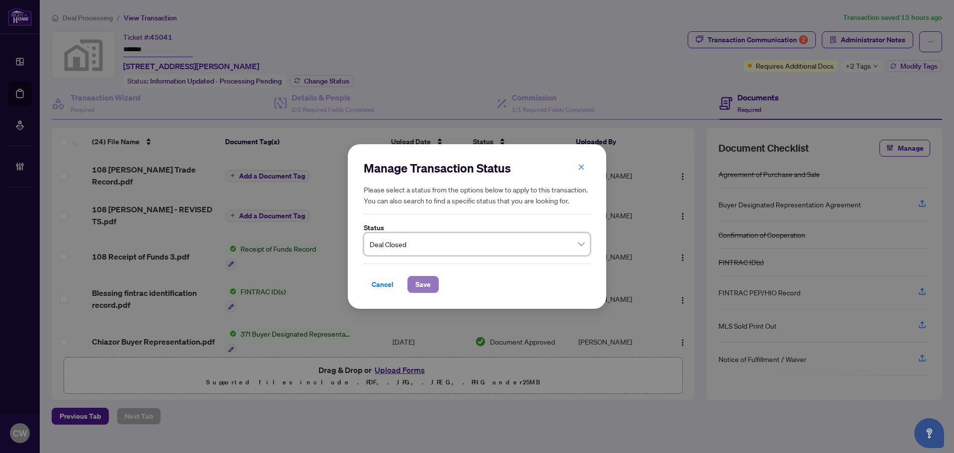
click at [423, 279] on span "Save" at bounding box center [422, 284] width 15 height 16
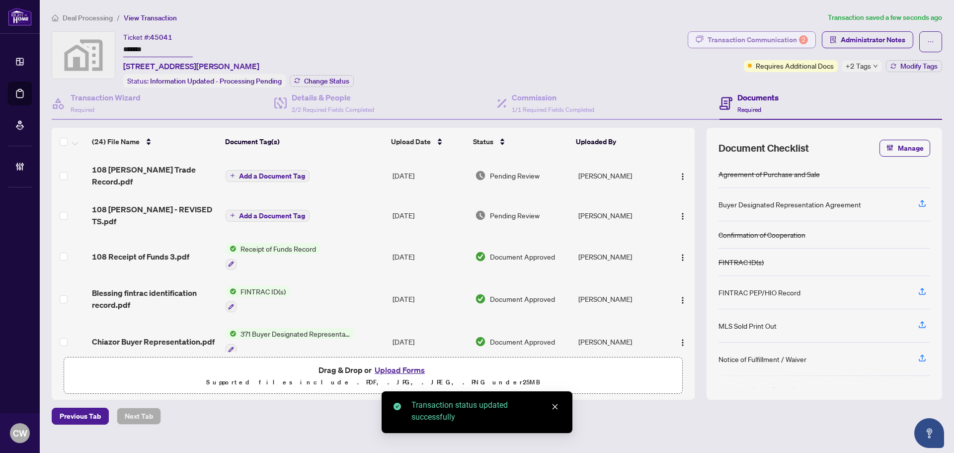
click at [783, 38] on div "Transaction Communication 2" at bounding box center [757, 40] width 100 height 16
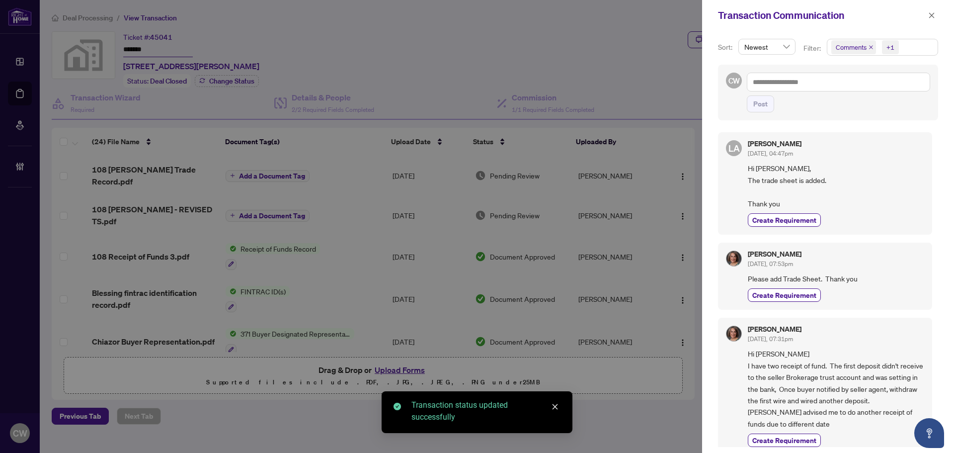
click at [866, 46] on icon "close" at bounding box center [870, 47] width 5 height 5
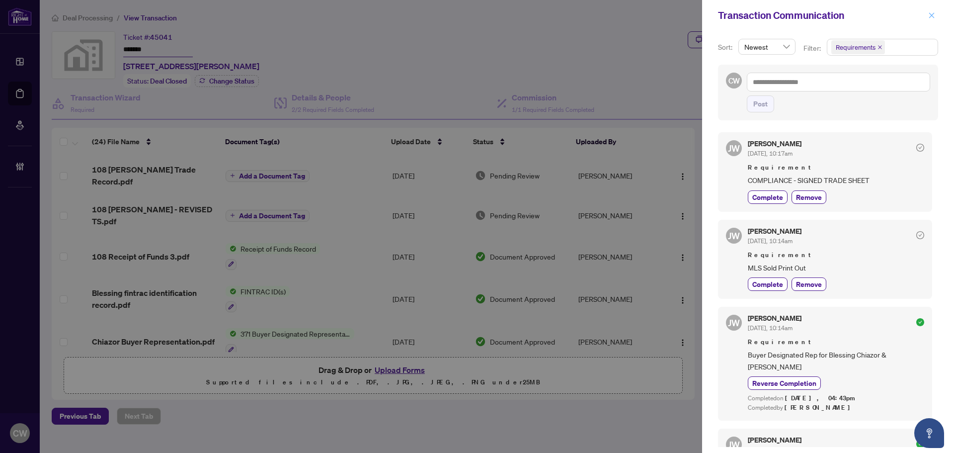
click at [866, 17] on button "button" at bounding box center [931, 15] width 13 height 12
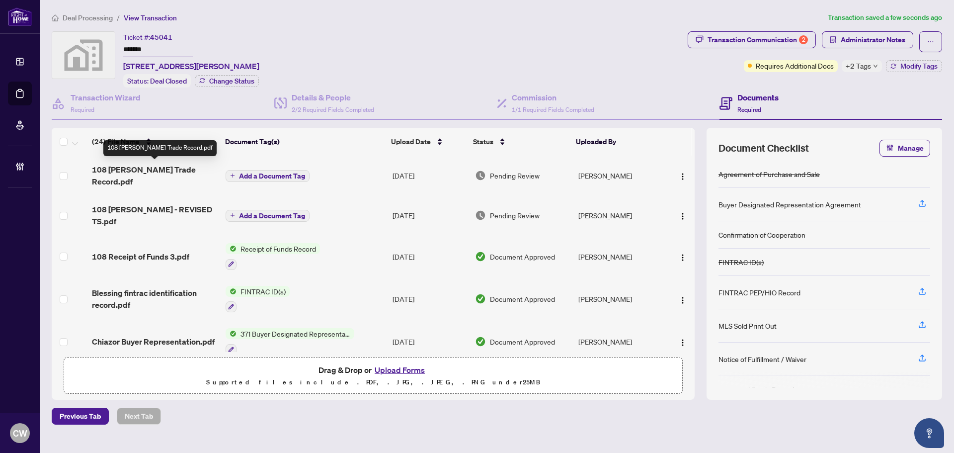
click at [152, 169] on span "108 [PERSON_NAME] Trade Record.pdf" at bounding box center [155, 175] width 126 height 24
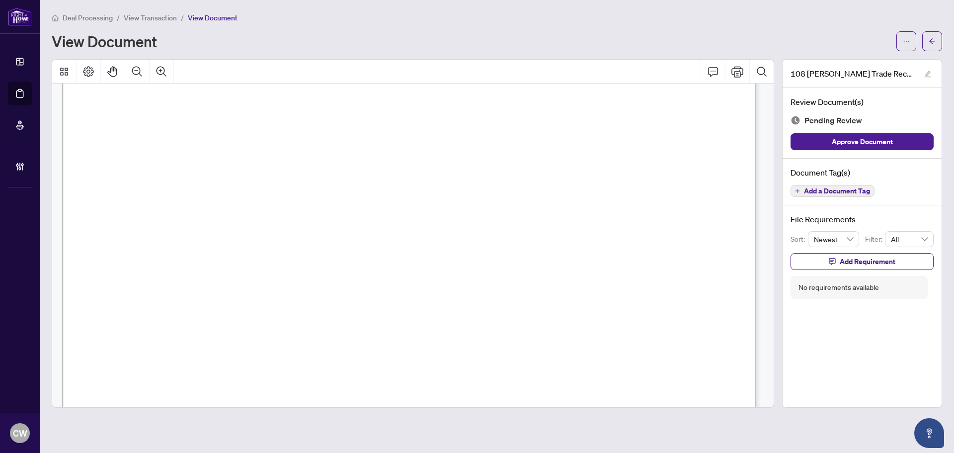
scroll to position [298, 0]
click at [866, 42] on button "button" at bounding box center [932, 41] width 20 height 20
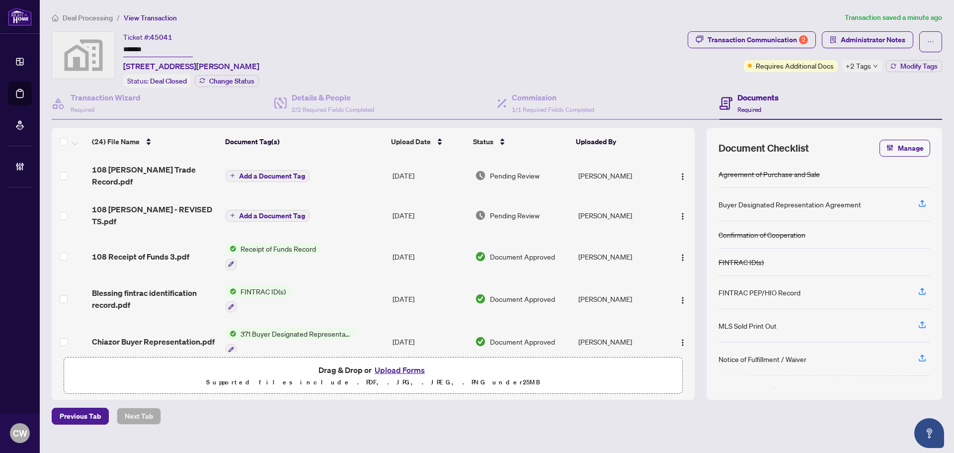
click at [282, 177] on span "Add a Document Tag" at bounding box center [272, 175] width 66 height 7
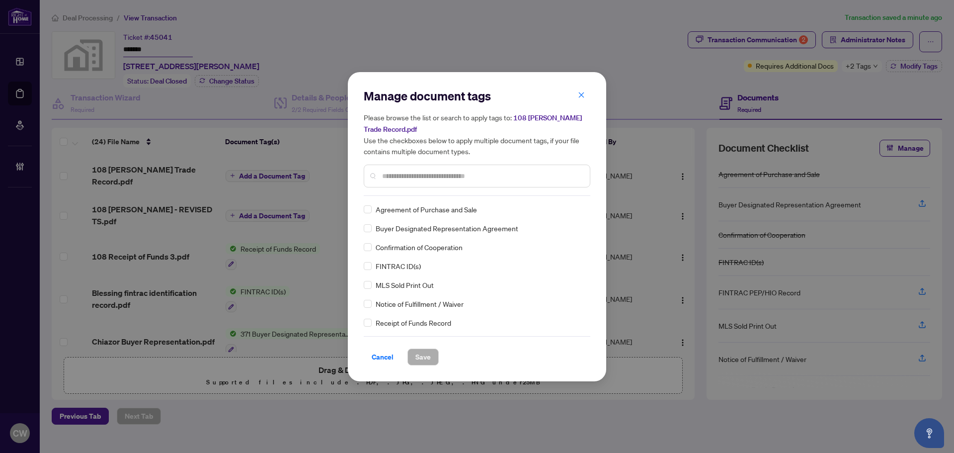
click at [410, 174] on input "text" at bounding box center [482, 175] width 200 height 11
type input "*****"
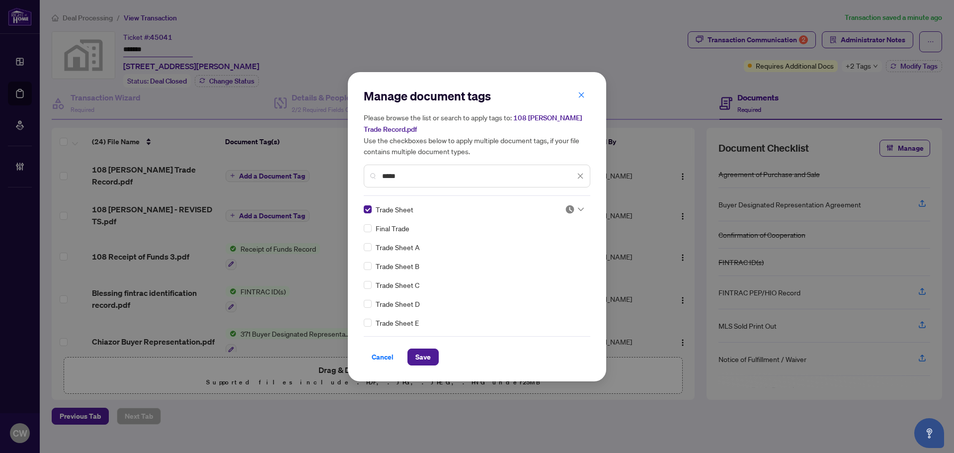
click at [565, 209] on img at bounding box center [570, 209] width 10 height 10
click at [549, 261] on div "Approved" at bounding box center [542, 257] width 64 height 11
click at [420, 354] on span "Save" at bounding box center [422, 357] width 15 height 16
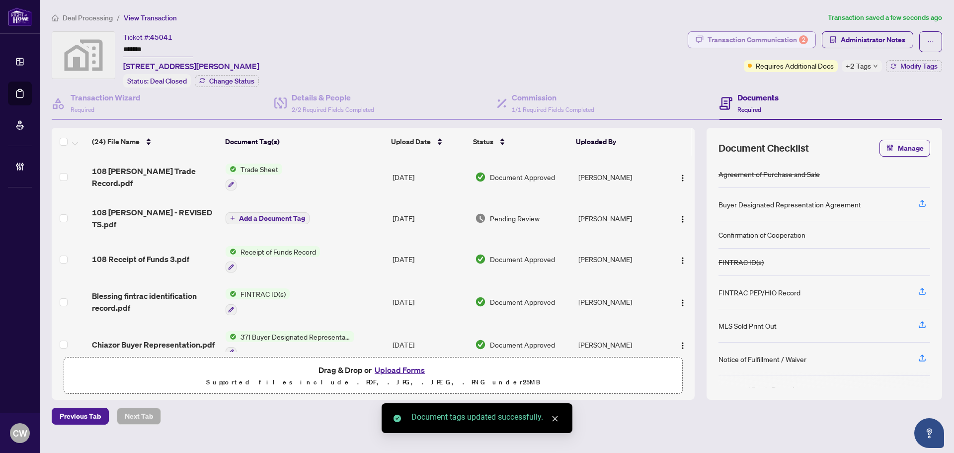
click at [769, 41] on div "Transaction Communication 2" at bounding box center [757, 40] width 100 height 16
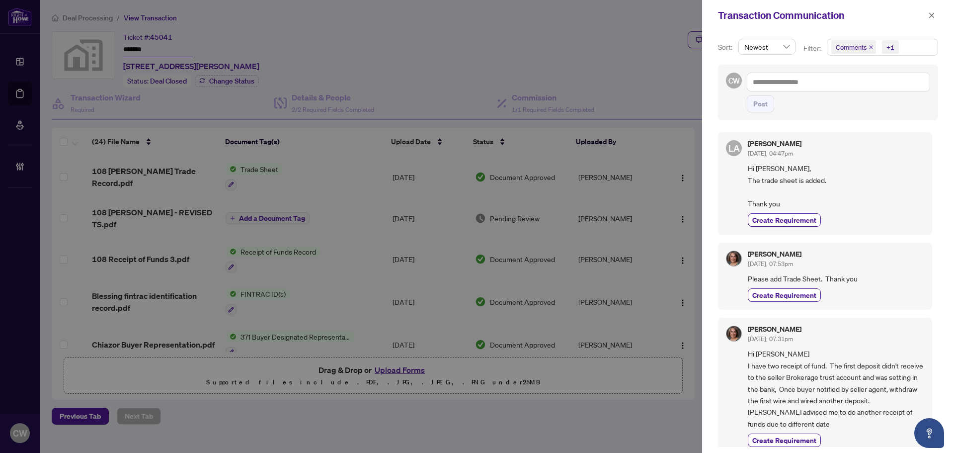
click at [866, 46] on icon "close" at bounding box center [870, 47] width 5 height 5
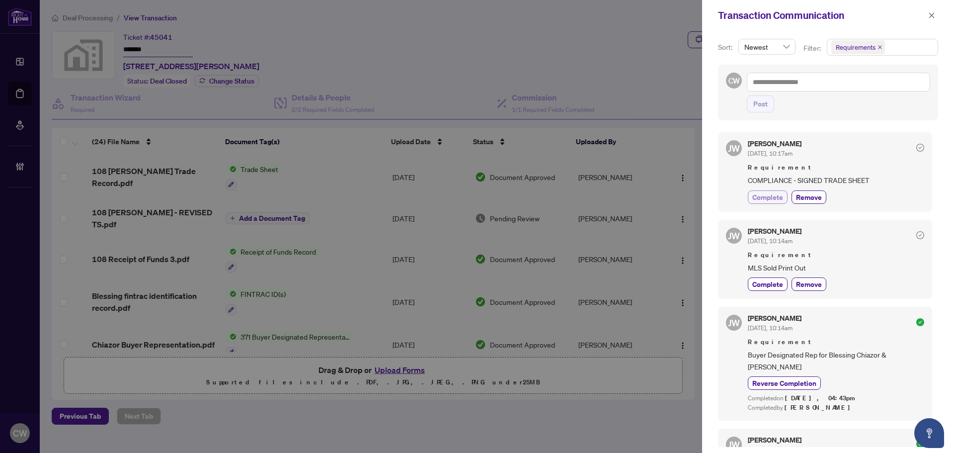
click at [760, 193] on span "Complete" at bounding box center [767, 197] width 31 height 10
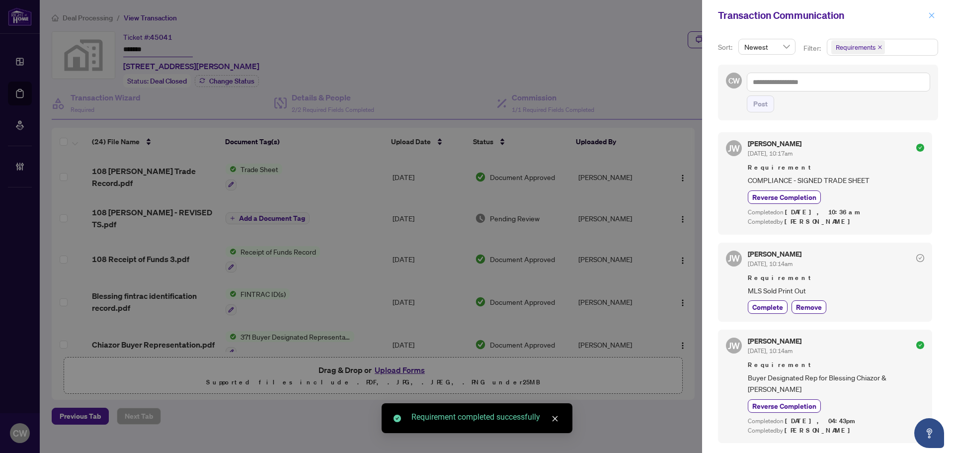
click at [866, 16] on icon "close" at bounding box center [931, 15] width 7 height 7
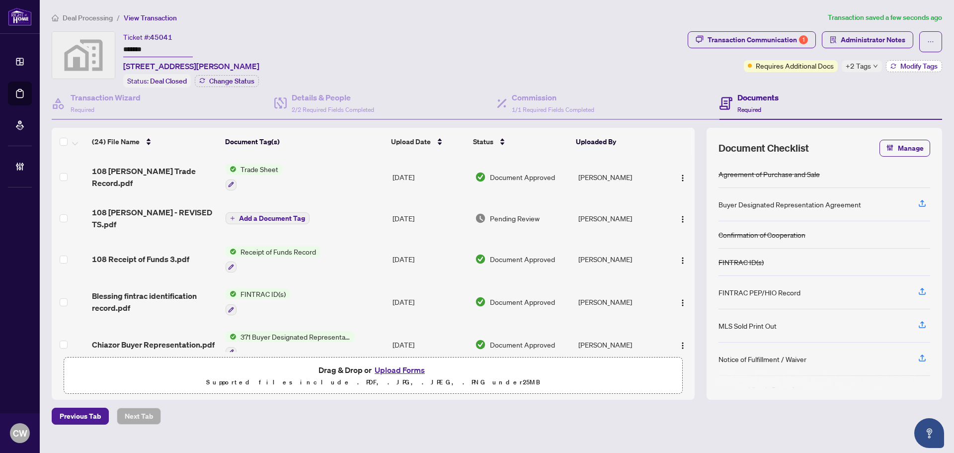
click at [866, 64] on span "Modify Tags" at bounding box center [918, 66] width 37 height 7
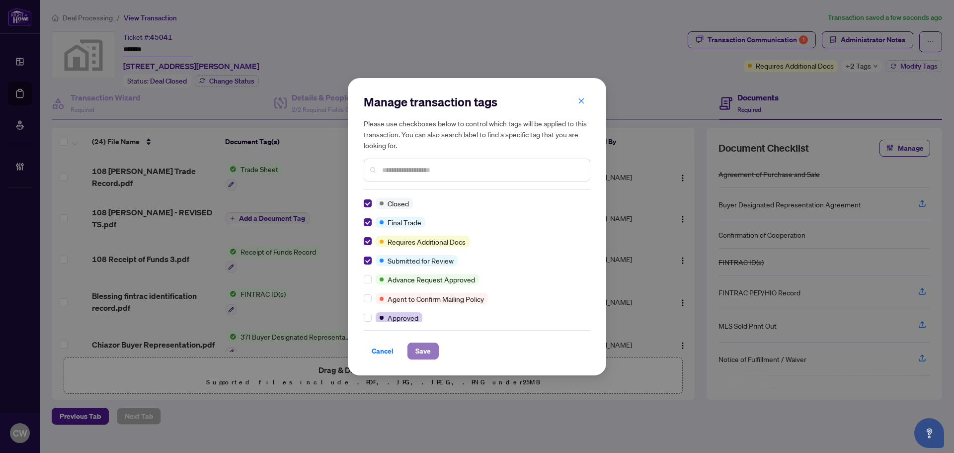
click at [430, 349] on button "Save" at bounding box center [422, 350] width 31 height 17
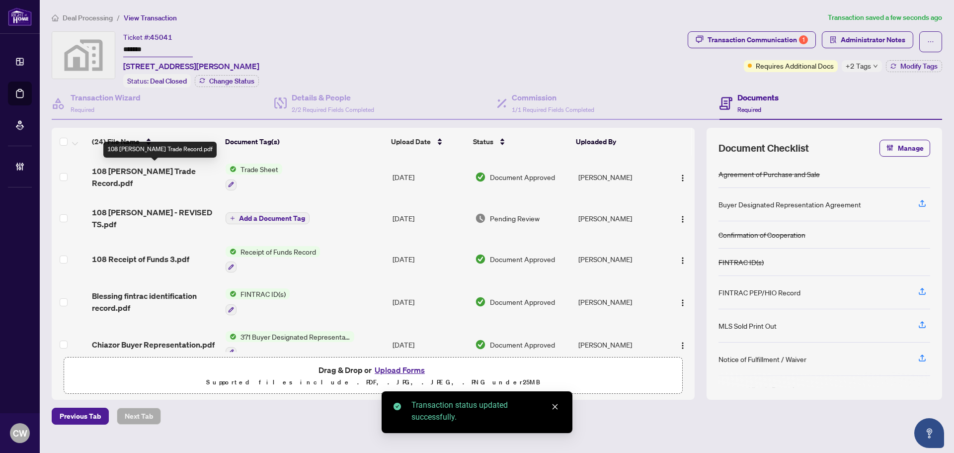
click at [146, 170] on span "108 [PERSON_NAME] Trade Record.pdf" at bounding box center [155, 177] width 126 height 24
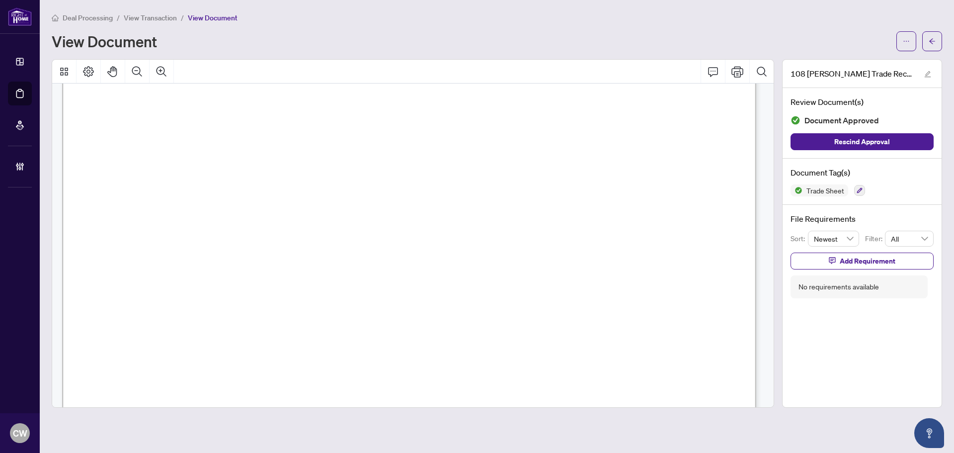
scroll to position [348, 0]
click at [866, 38] on icon "arrow-left" at bounding box center [931, 41] width 7 height 7
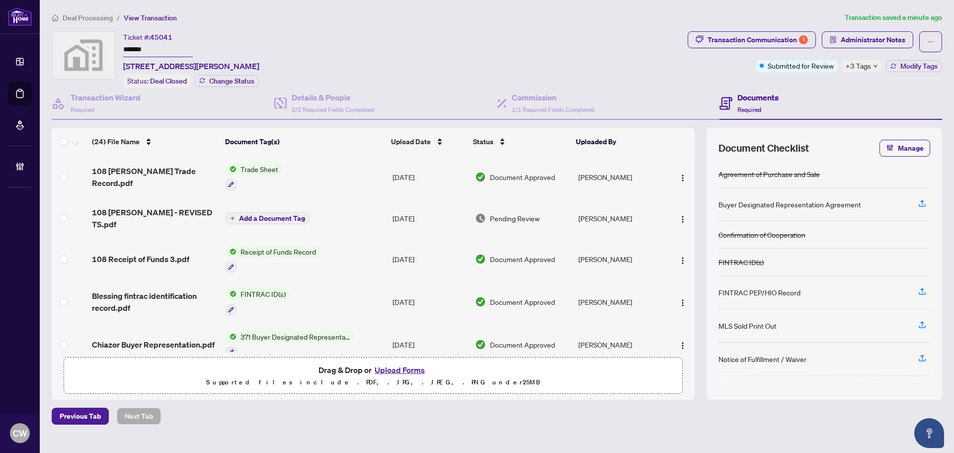
click at [406, 368] on button "Upload Forms" at bounding box center [400, 369] width 56 height 13
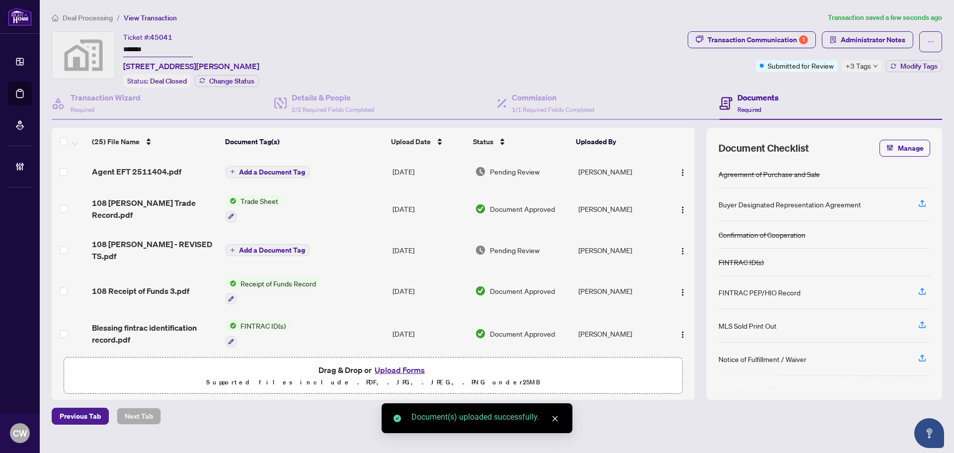
click at [286, 172] on span "Add a Document Tag" at bounding box center [272, 171] width 66 height 7
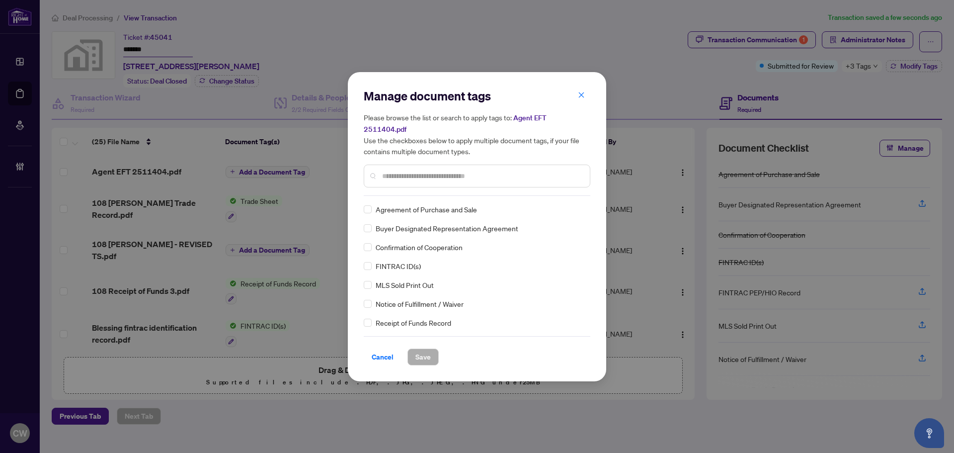
click at [423, 170] on input "text" at bounding box center [482, 175] width 200 height 11
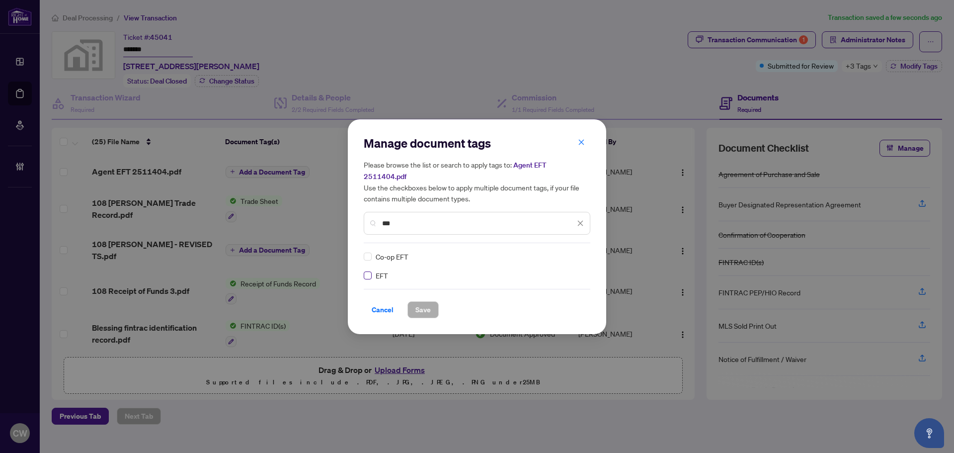
type input "***"
click at [568, 251] on img at bounding box center [570, 256] width 10 height 10
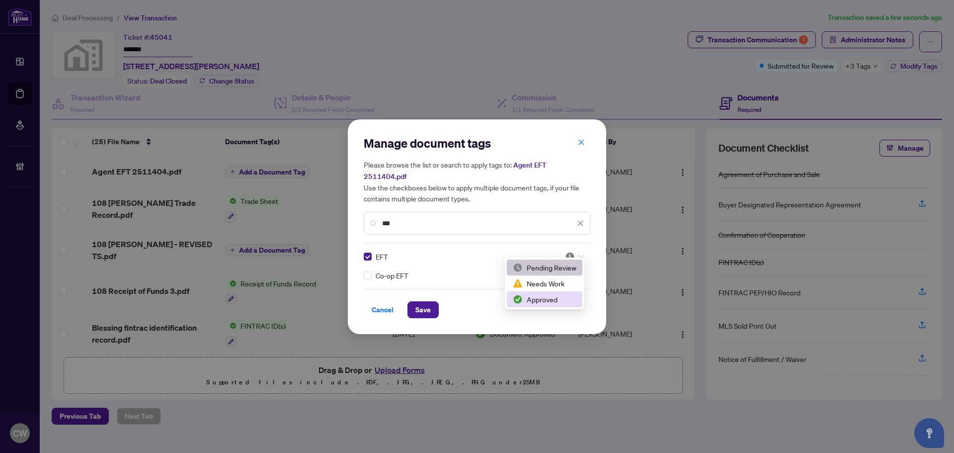
click at [558, 298] on div "Approved" at bounding box center [545, 299] width 64 height 11
click at [418, 302] on span "Save" at bounding box center [422, 310] width 15 height 16
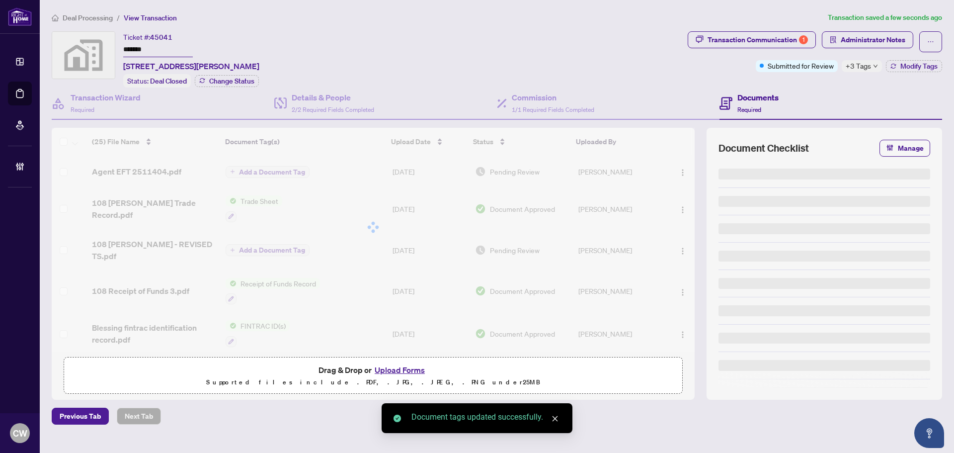
click at [683, 170] on div at bounding box center [373, 227] width 643 height 199
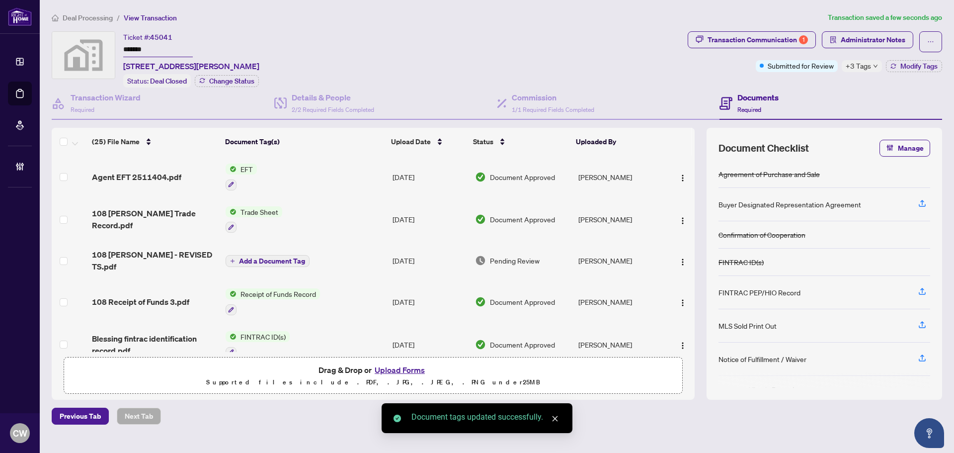
click at [683, 171] on span "button" at bounding box center [683, 176] width 8 height 11
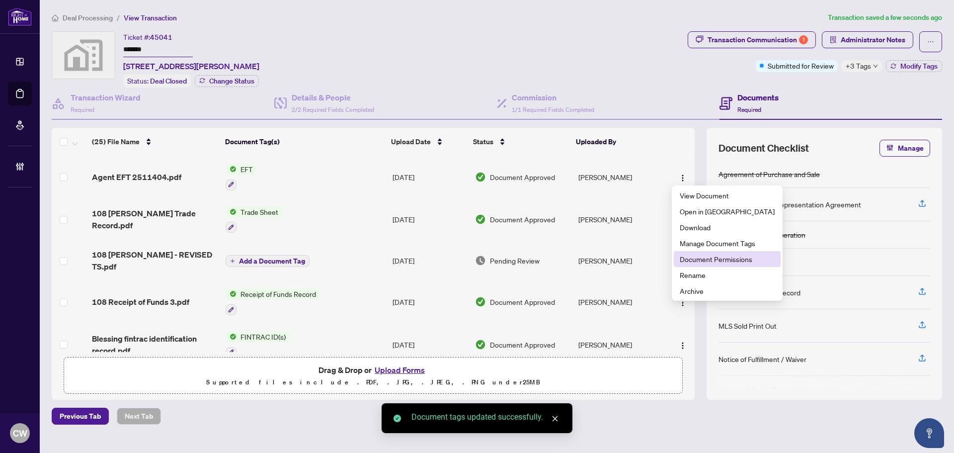
click at [708, 259] on span "Document Permissions" at bounding box center [727, 258] width 95 height 11
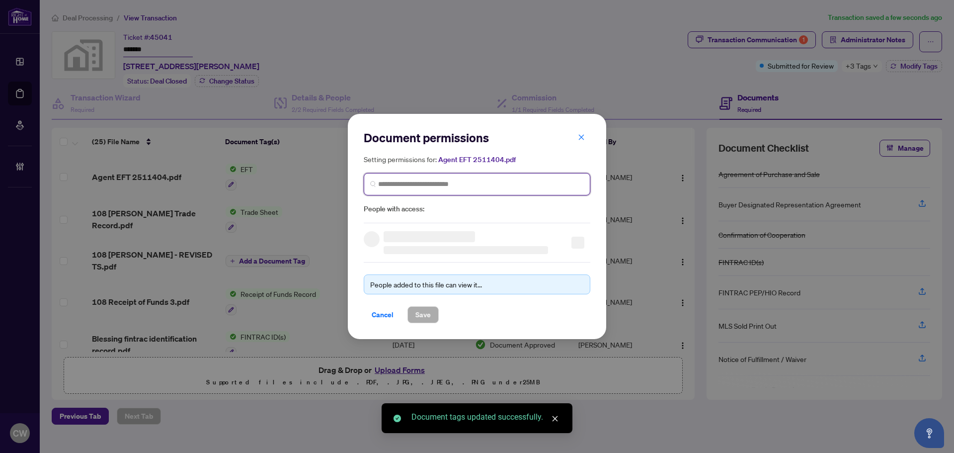
click at [464, 187] on input "search" at bounding box center [481, 184] width 206 height 10
paste input "**********"
type input "**********"
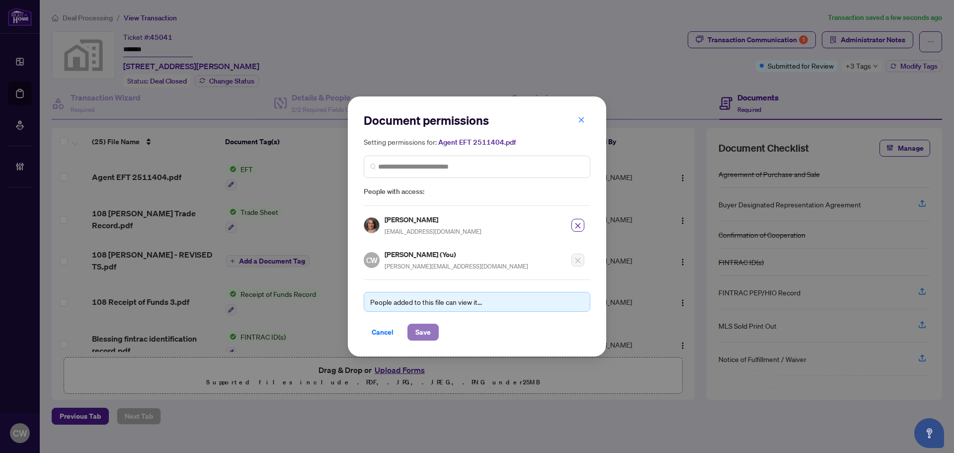
click at [429, 334] on span "Save" at bounding box center [422, 332] width 15 height 16
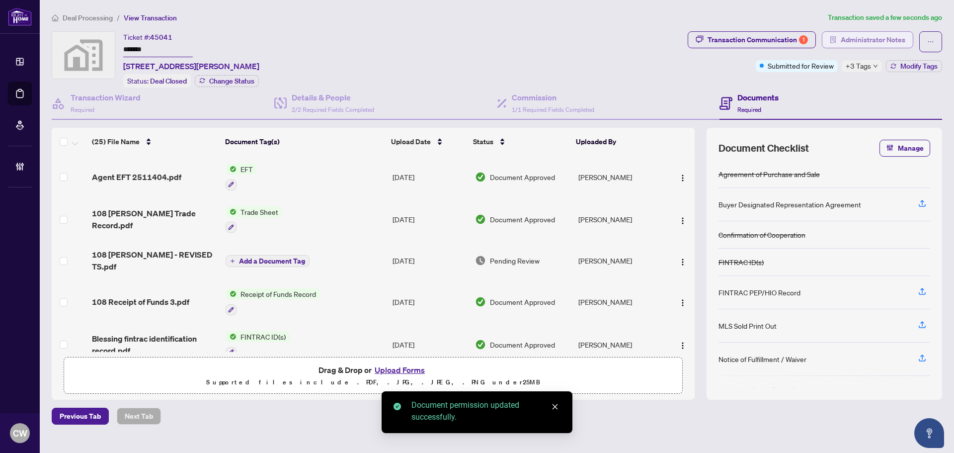
click at [866, 40] on span "Administrator Notes" at bounding box center [873, 40] width 65 height 16
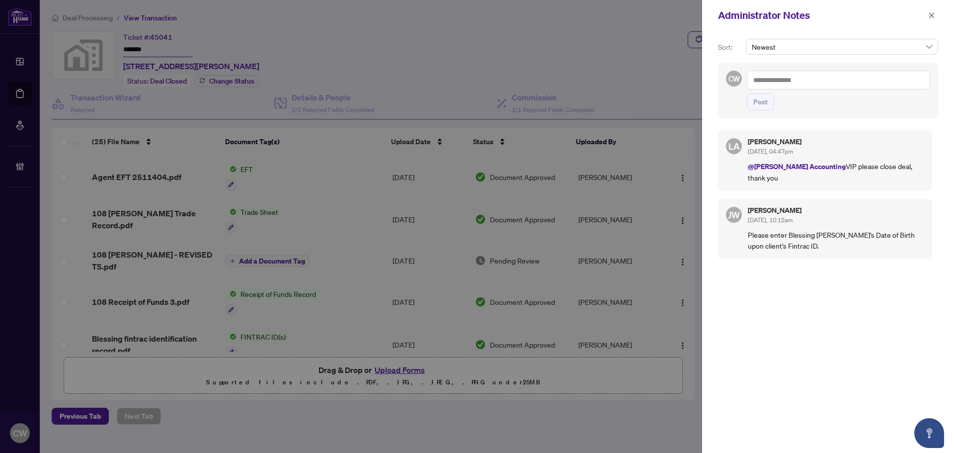
click at [799, 80] on textarea at bounding box center [838, 80] width 183 height 19
paste textarea "**********"
type textarea "**********"
click at [764, 102] on span "Post" at bounding box center [760, 102] width 14 height 16
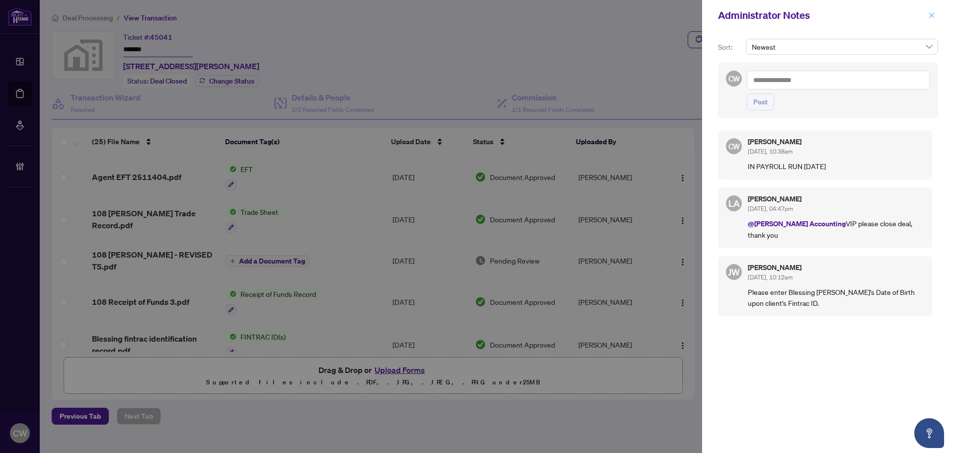
click at [866, 15] on icon "close" at bounding box center [931, 15] width 7 height 7
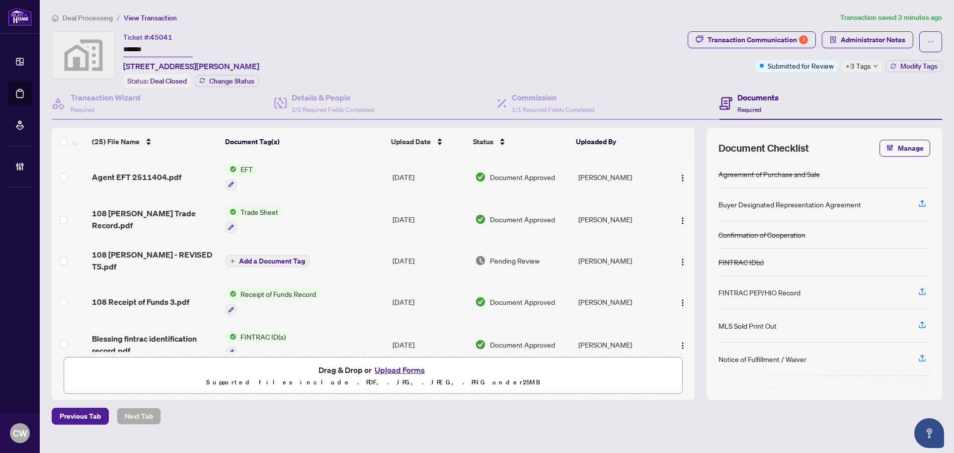
click at [0, 0] on link "Deal Processing" at bounding box center [0, 0] width 0 height 0
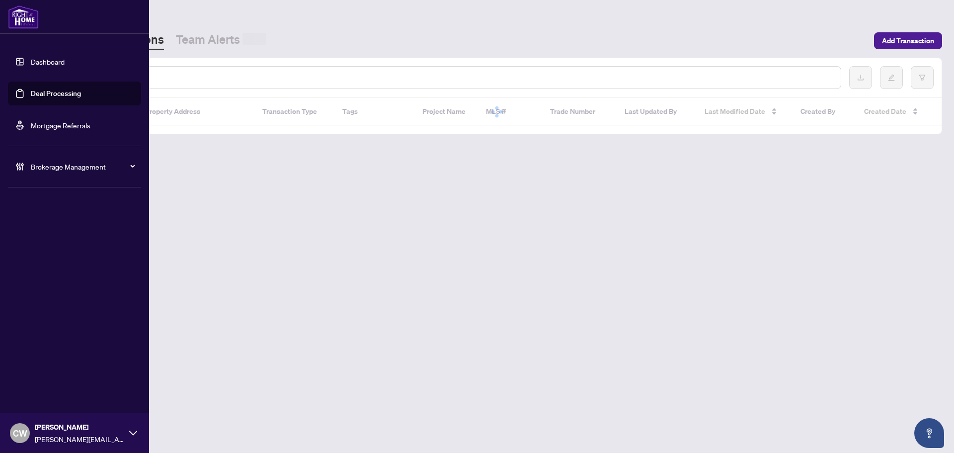
click at [150, 76] on input "text" at bounding box center [455, 77] width 754 height 11
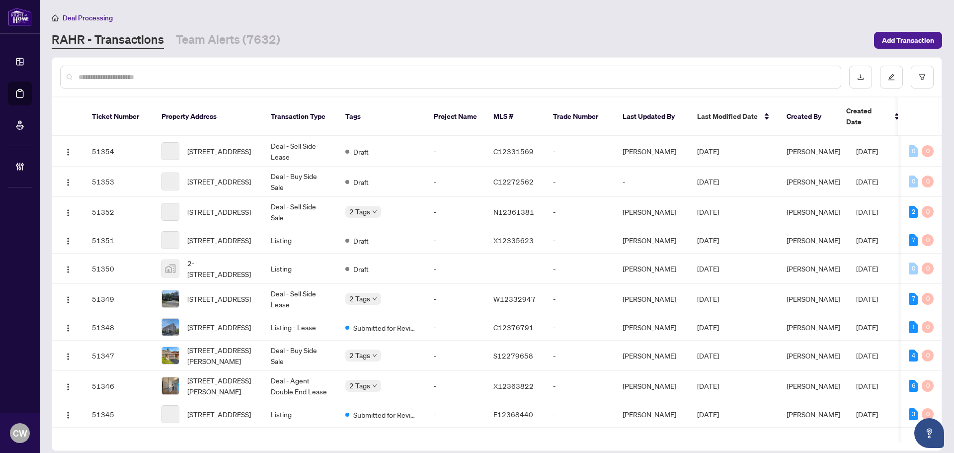
paste input "*******"
type input "*******"
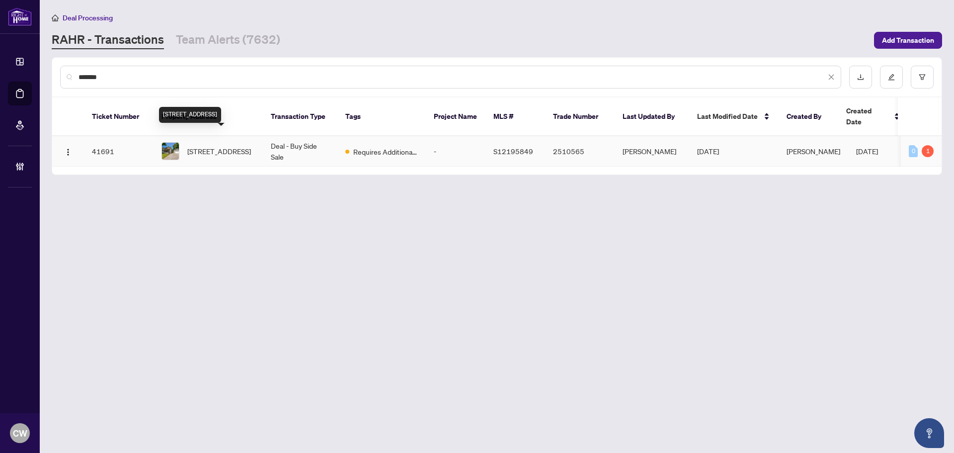
click at [206, 146] on span "[STREET_ADDRESS]" at bounding box center [219, 151] width 64 height 11
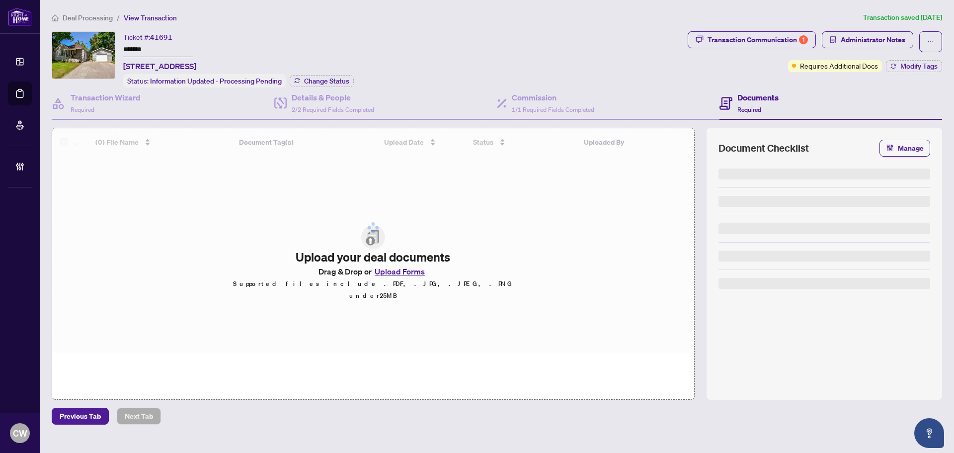
click at [328, 72] on div "Ticket #: 41691 ******* [STREET_ADDRESS] Status: Information Updated - Processi…" at bounding box center [238, 59] width 230 height 56
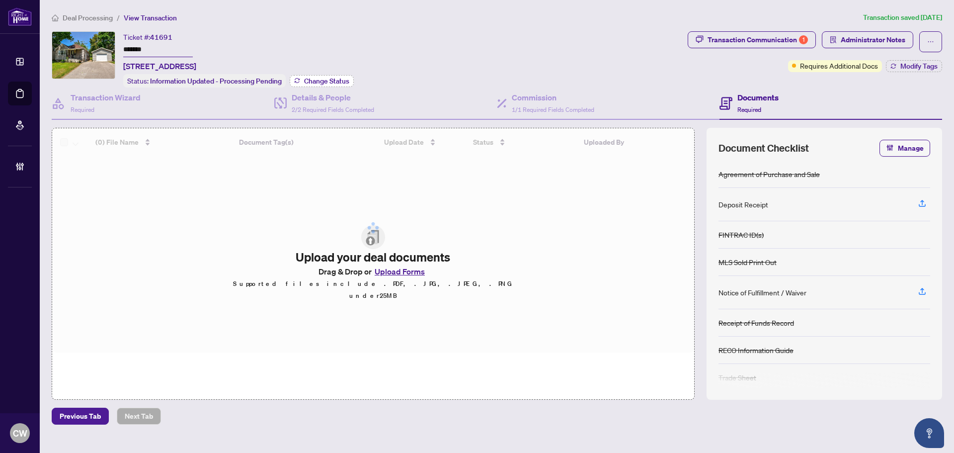
click at [331, 77] on span "Change Status" at bounding box center [326, 80] width 45 height 7
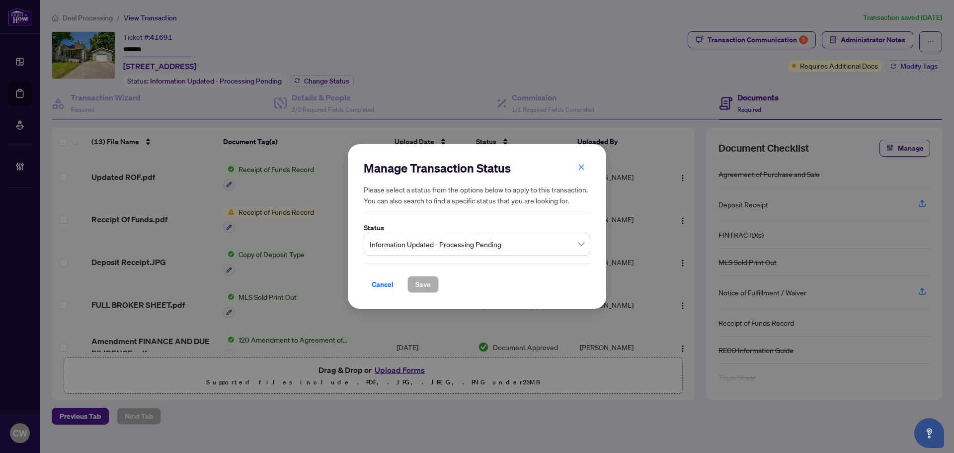
click at [464, 245] on span "Information Updated - Processing Pending" at bounding box center [477, 243] width 215 height 19
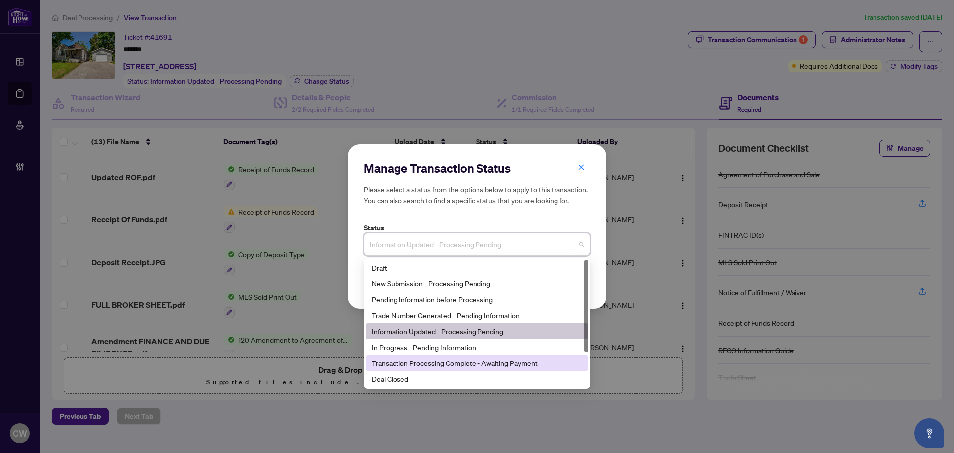
click at [413, 368] on div "Transaction Processing Complete - Awaiting Payment" at bounding box center [477, 362] width 211 height 11
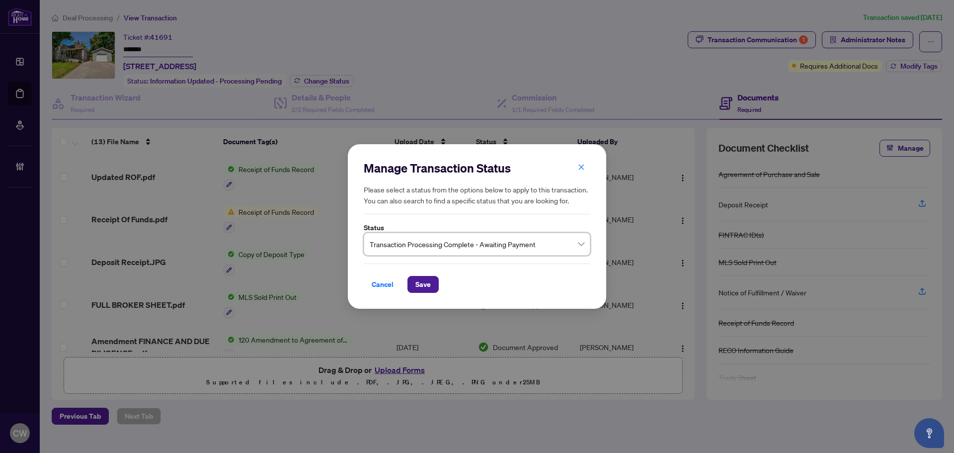
click at [464, 230] on label "Status" at bounding box center [477, 227] width 227 height 11
click at [466, 235] on span "Transaction Processing Complete - Awaiting Payment" at bounding box center [477, 243] width 215 height 19
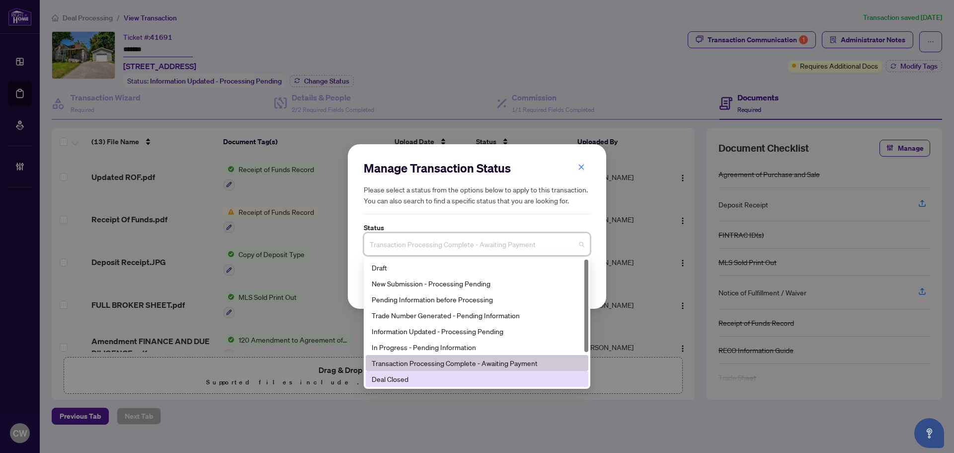
click at [421, 378] on div "Deal Closed" at bounding box center [477, 378] width 211 height 11
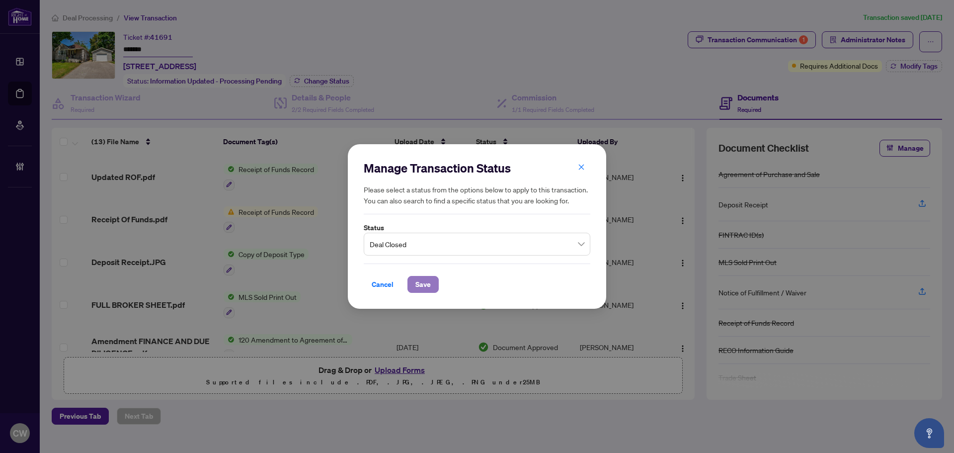
click at [421, 284] on span "Save" at bounding box center [422, 284] width 15 height 16
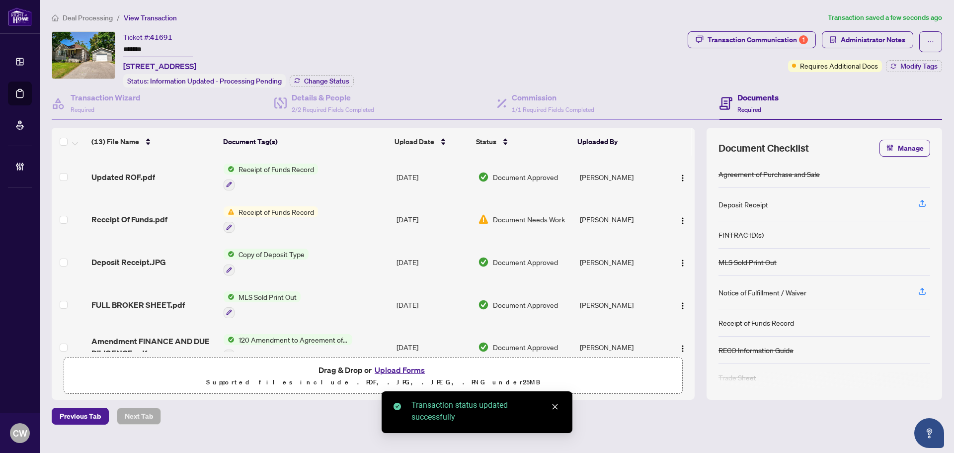
click at [762, 37] on div "Transaction Communication 1" at bounding box center [757, 40] width 100 height 16
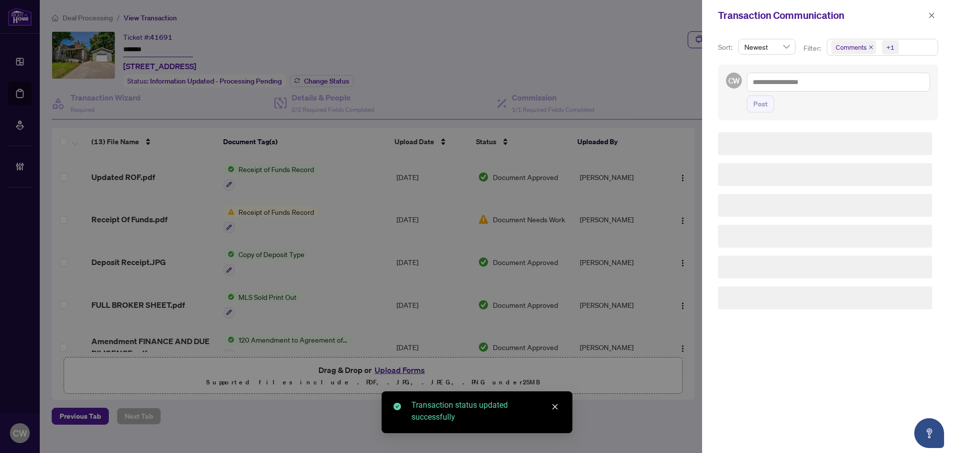
click at [866, 48] on icon "close" at bounding box center [871, 47] width 4 height 4
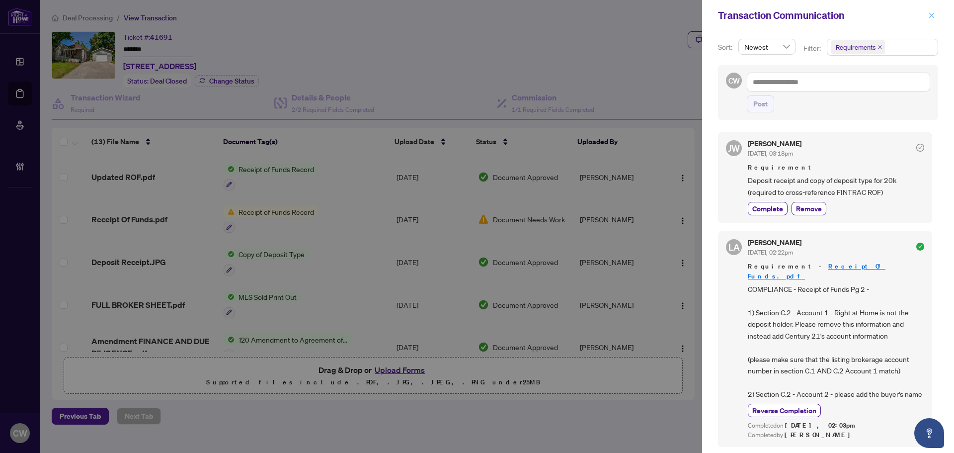
click at [866, 19] on icon "close" at bounding box center [931, 15] width 7 height 7
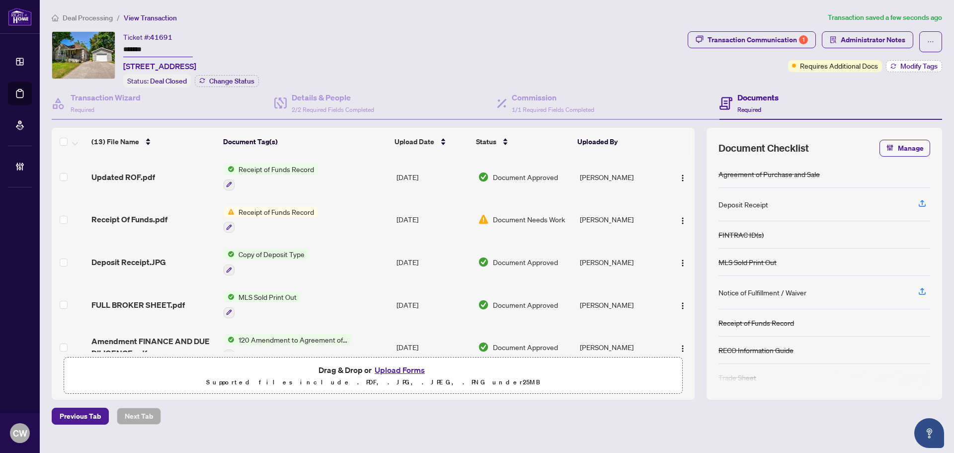
click at [866, 63] on span "Modify Tags" at bounding box center [918, 66] width 37 height 7
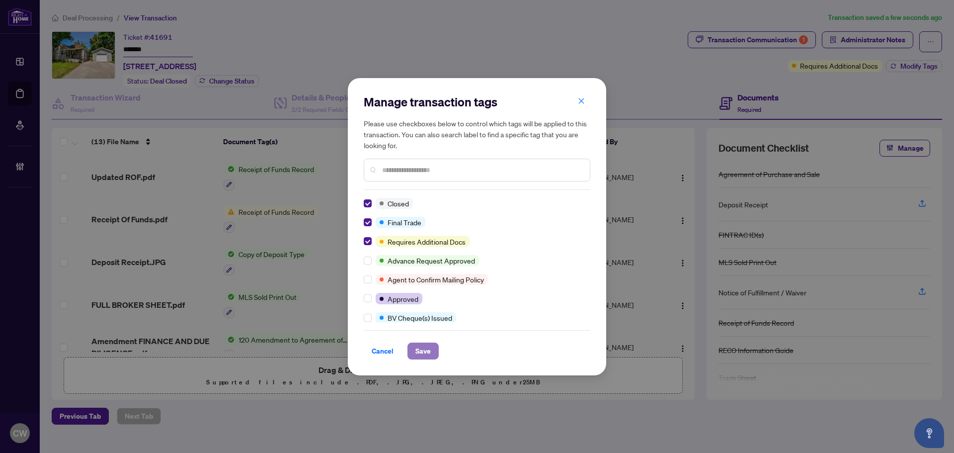
click at [414, 347] on button "Save" at bounding box center [422, 350] width 31 height 17
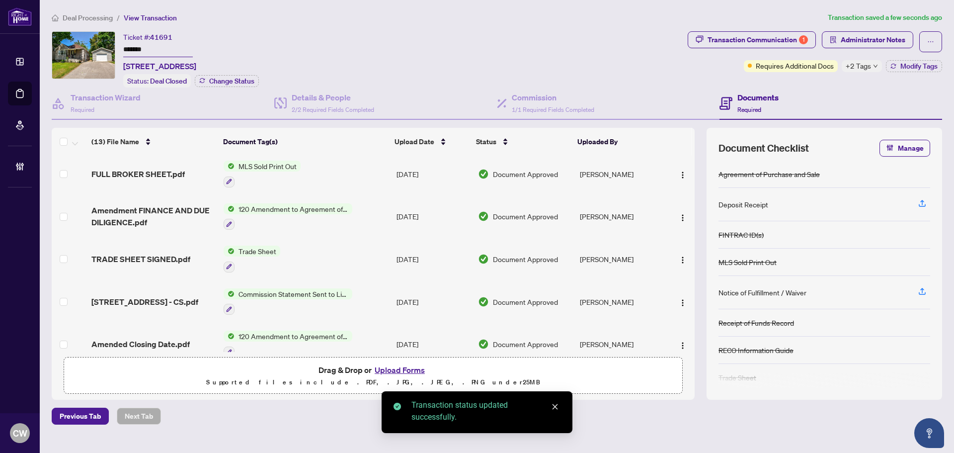
scroll to position [149, 0]
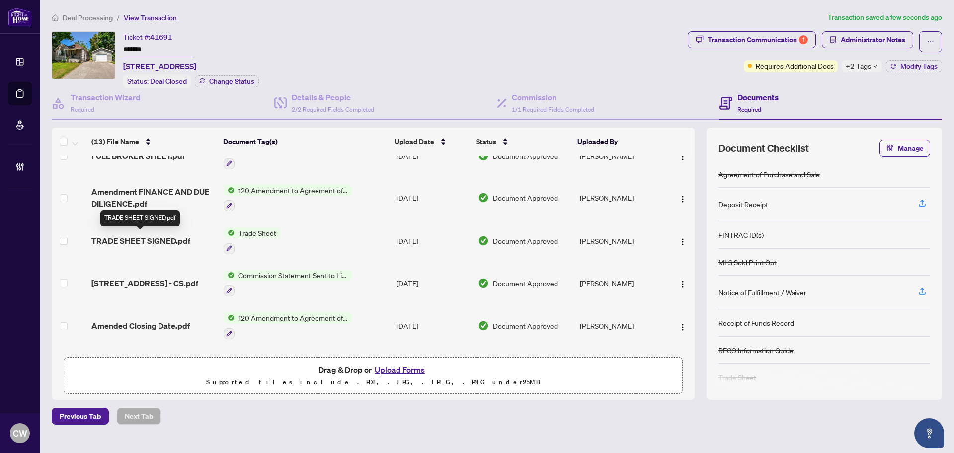
click at [143, 238] on span "TRADE SHEET SIGNED.pdf" at bounding box center [140, 240] width 99 height 12
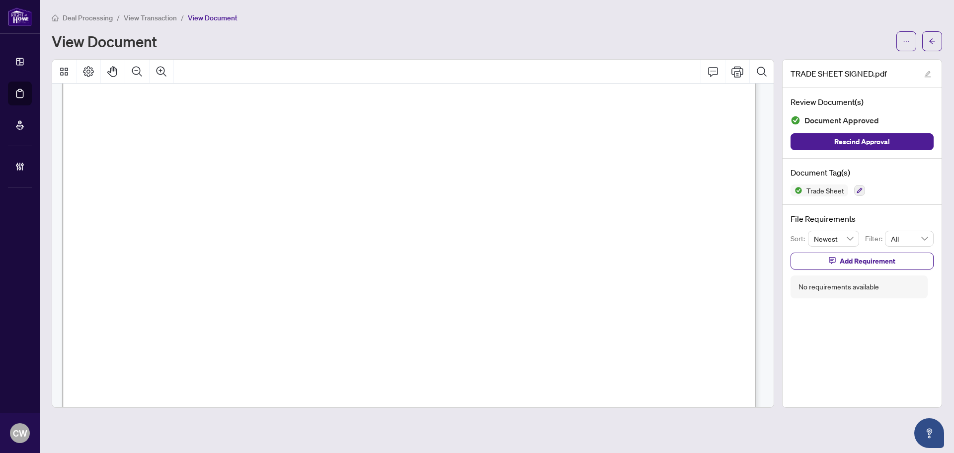
scroll to position [248, 0]
click at [866, 55] on div "Deal Processing / View Transaction / View Document View Document TRADE SHEET SI…" at bounding box center [497, 209] width 890 height 395
drag, startPoint x: 934, startPoint y: 53, endPoint x: 934, endPoint y: 45, distance: 7.9
click at [866, 52] on div "Deal Processing / View Transaction / View Document View Document TRADE SHEET SI…" at bounding box center [497, 209] width 890 height 395
click at [866, 45] on span "button" at bounding box center [931, 41] width 7 height 16
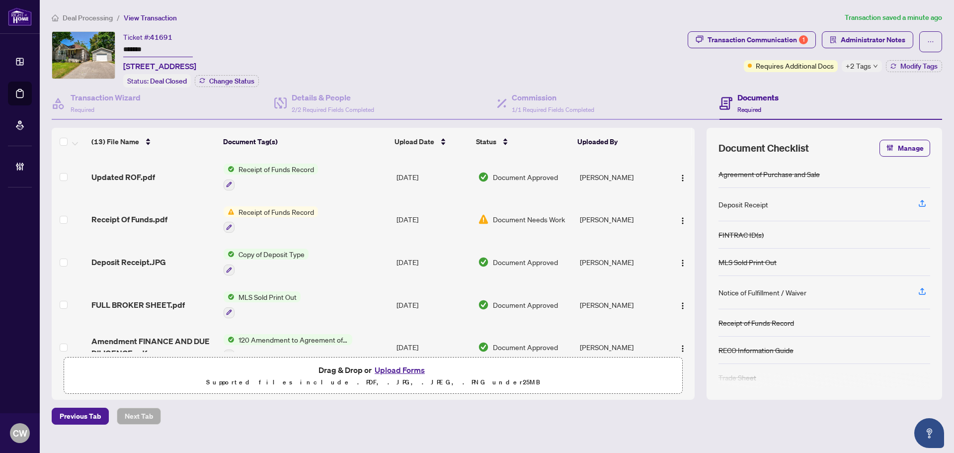
click at [411, 371] on button "Upload Forms" at bounding box center [400, 369] width 56 height 13
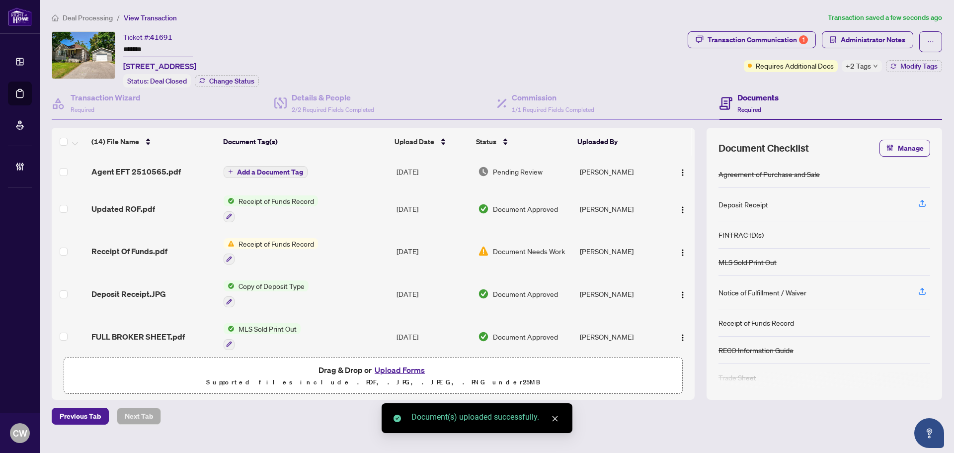
click at [264, 171] on span "Add a Document Tag" at bounding box center [270, 171] width 66 height 7
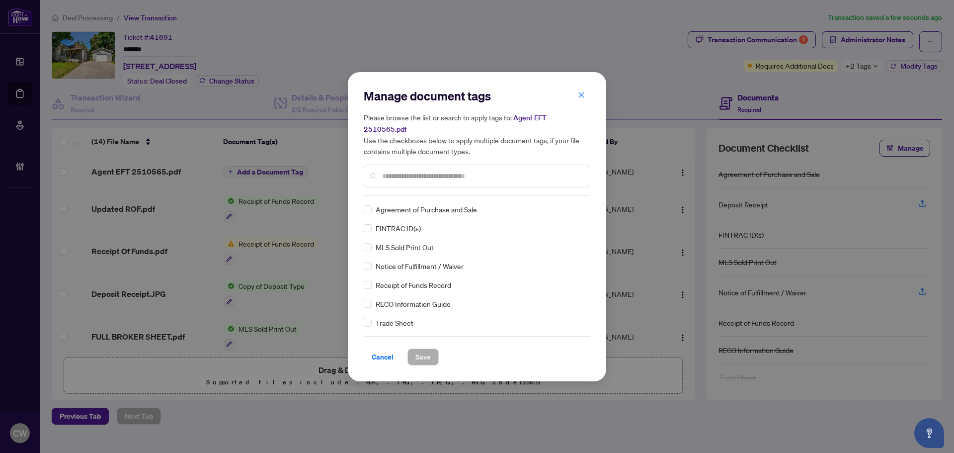
click at [423, 172] on input "text" at bounding box center [482, 175] width 200 height 11
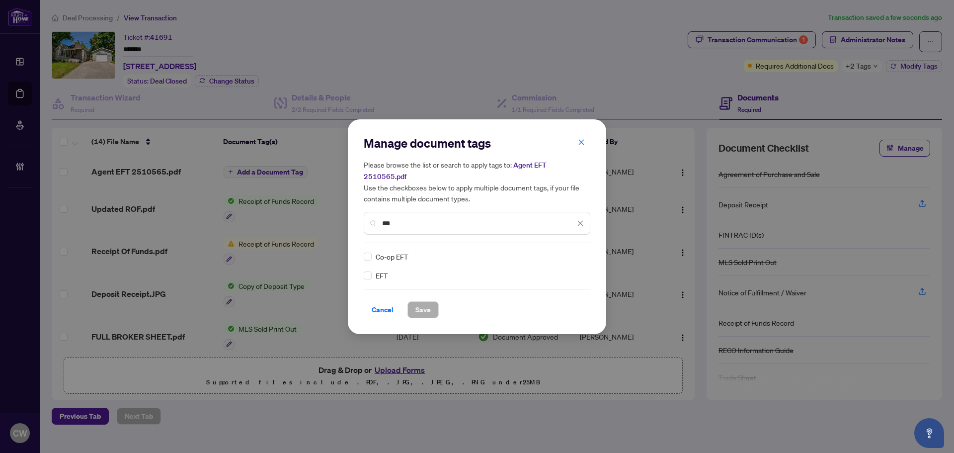
type input "***"
click at [362, 272] on div "Manage document tags Please browse the list or search to apply tags to: Agent E…" at bounding box center [477, 226] width 258 height 215
click at [570, 251] on img at bounding box center [570, 256] width 10 height 10
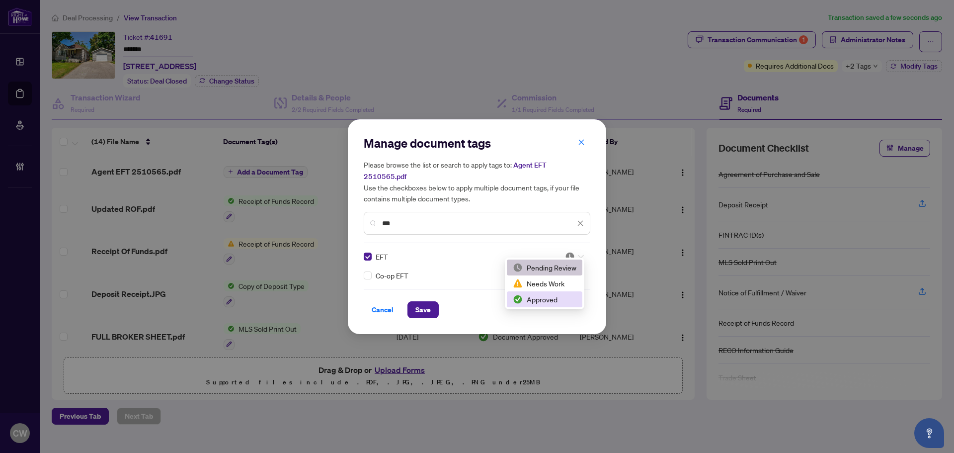
click at [560, 298] on div "Approved" at bounding box center [545, 299] width 64 height 11
click at [416, 302] on span "Save" at bounding box center [422, 310] width 15 height 16
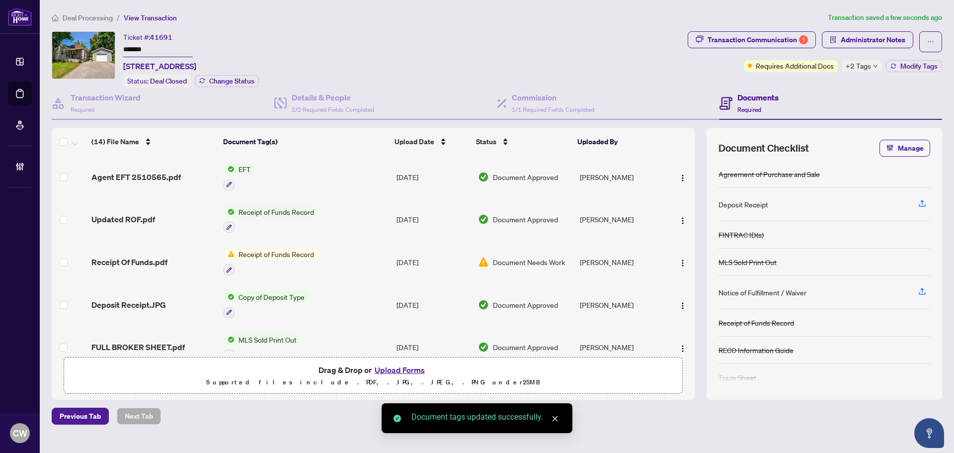
click at [679, 171] on span "button" at bounding box center [683, 176] width 8 height 11
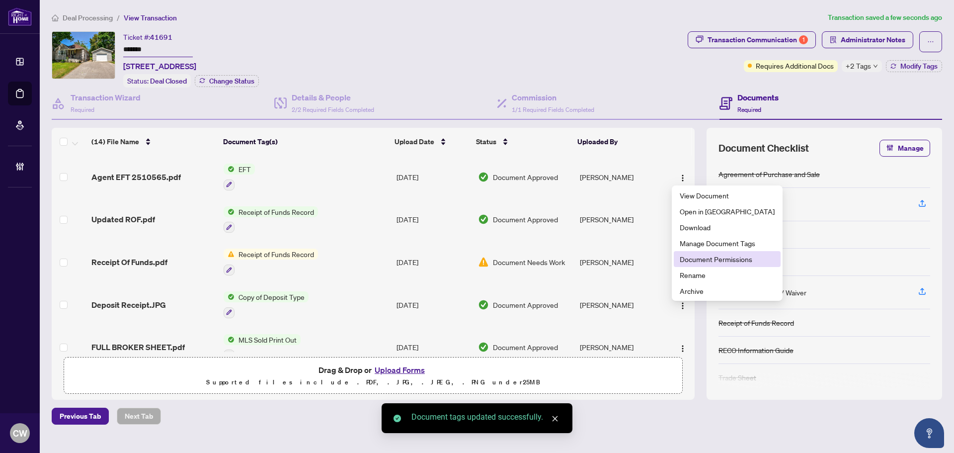
click at [690, 265] on li "Document Permissions" at bounding box center [727, 259] width 107 height 16
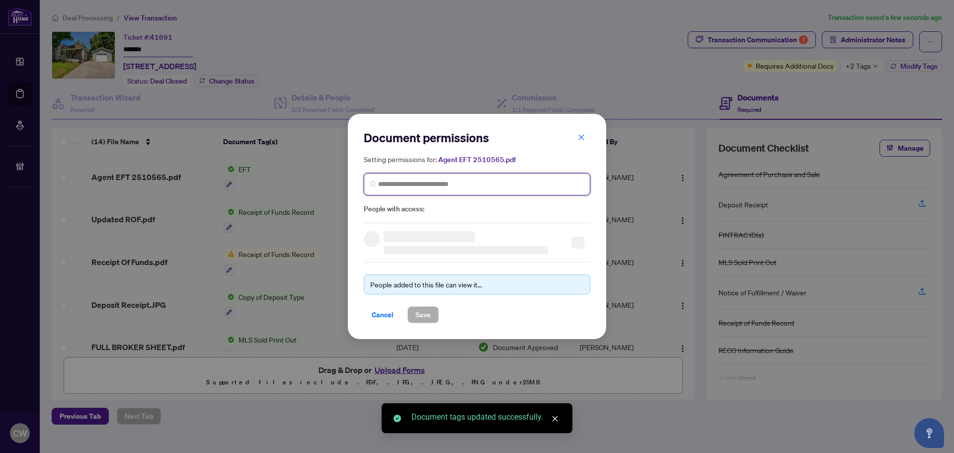
click at [458, 188] on input "search" at bounding box center [481, 184] width 206 height 10
paste input "**********"
type input "**********"
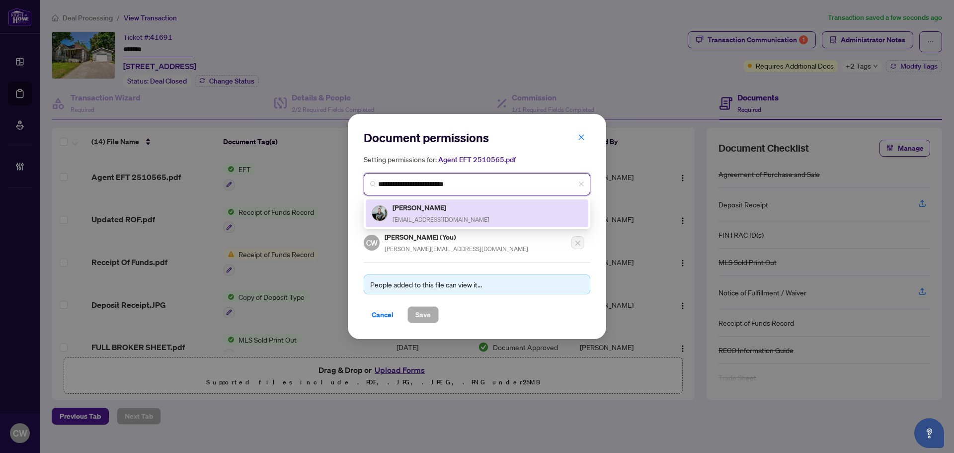
click at [424, 216] on span "[EMAIL_ADDRESS][DOMAIN_NAME]" at bounding box center [440, 219] width 97 height 7
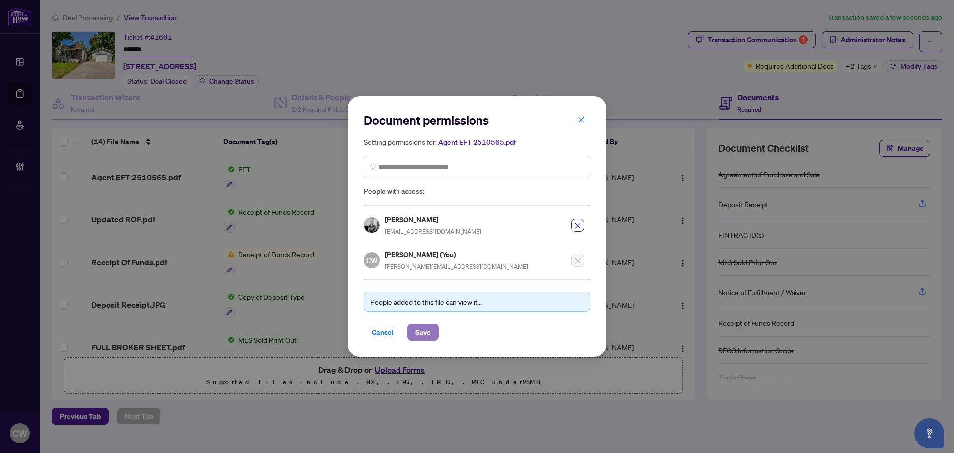
click at [417, 325] on span "Save" at bounding box center [422, 332] width 15 height 16
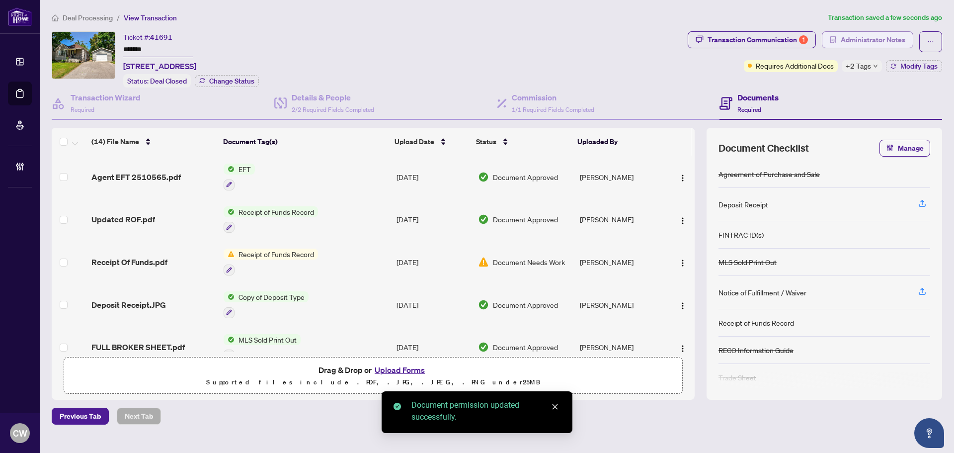
click at [866, 38] on span "Administrator Notes" at bounding box center [873, 40] width 65 height 16
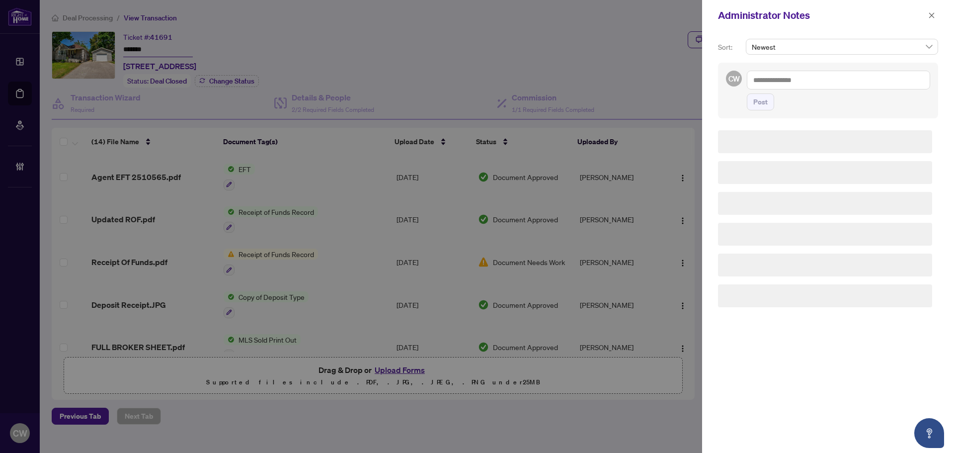
click at [812, 76] on textarea at bounding box center [838, 80] width 183 height 19
paste textarea "**********"
type textarea "**********"
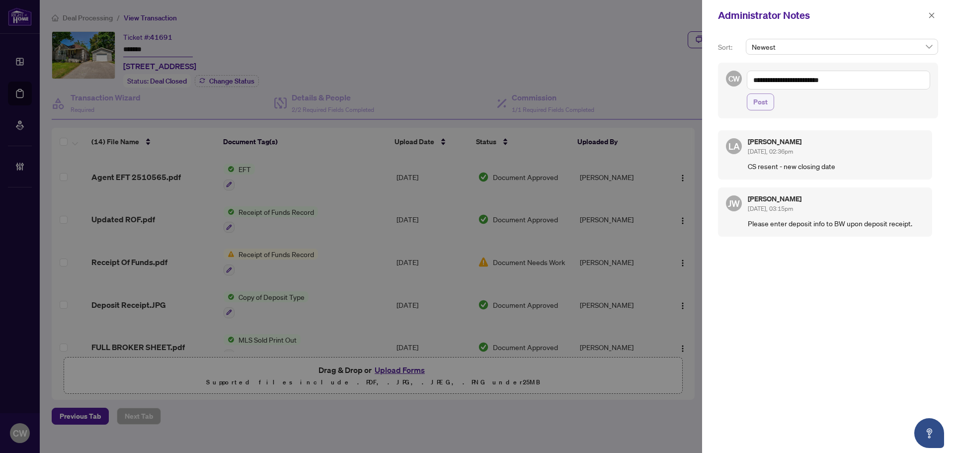
drag, startPoint x: 759, startPoint y: 106, endPoint x: 851, endPoint y: 79, distance: 96.2
click at [759, 106] on span "Post" at bounding box center [760, 102] width 14 height 16
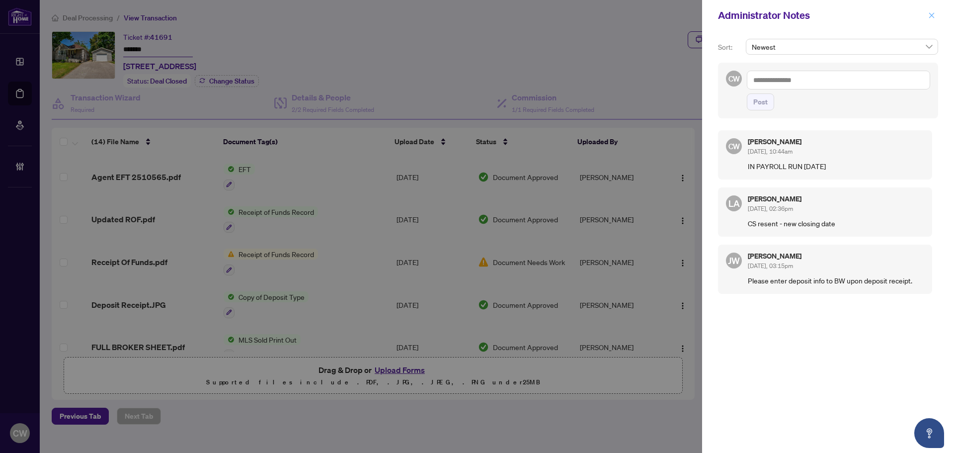
click at [866, 19] on button "button" at bounding box center [931, 15] width 13 height 12
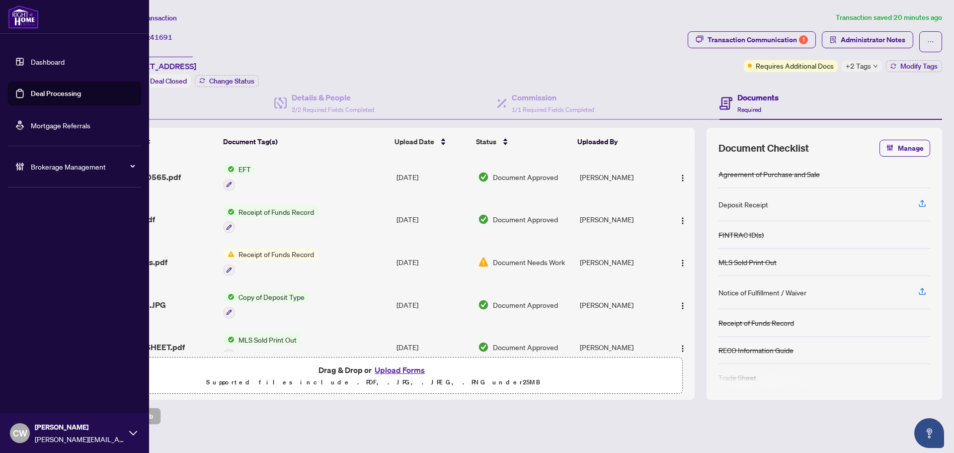
click at [35, 94] on link "Deal Processing" at bounding box center [56, 93] width 50 height 9
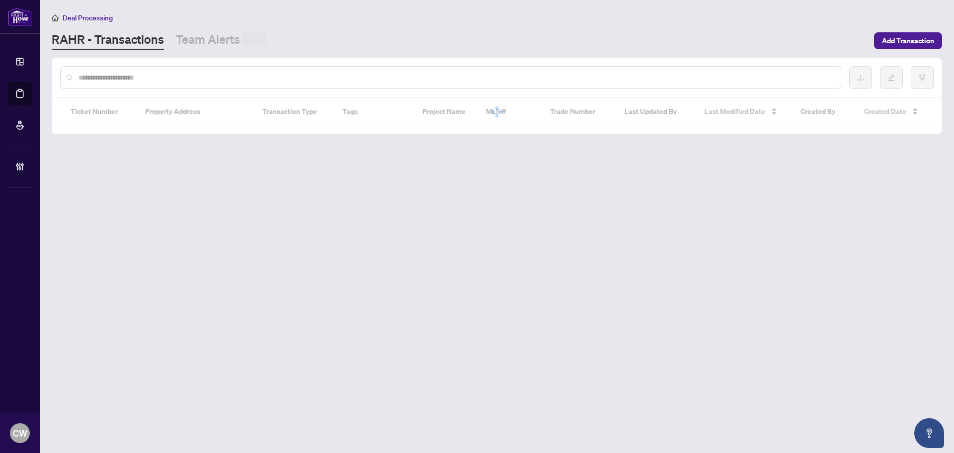
click at [153, 79] on input "text" at bounding box center [455, 77] width 754 height 11
paste input "*******"
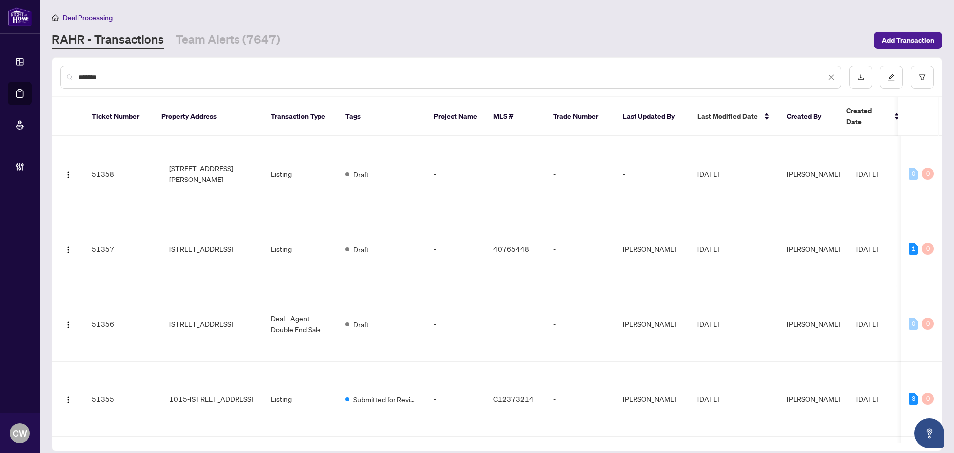
type input "*******"
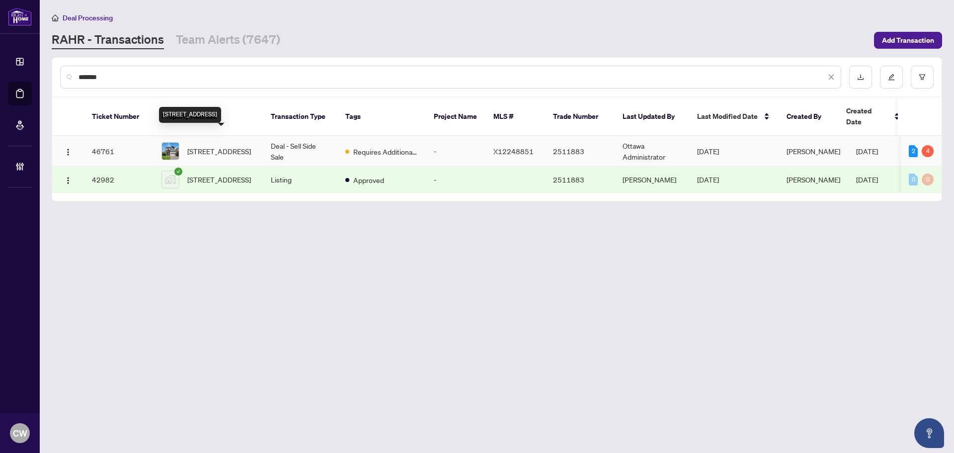
click at [201, 146] on span "[STREET_ADDRESS]" at bounding box center [219, 151] width 64 height 11
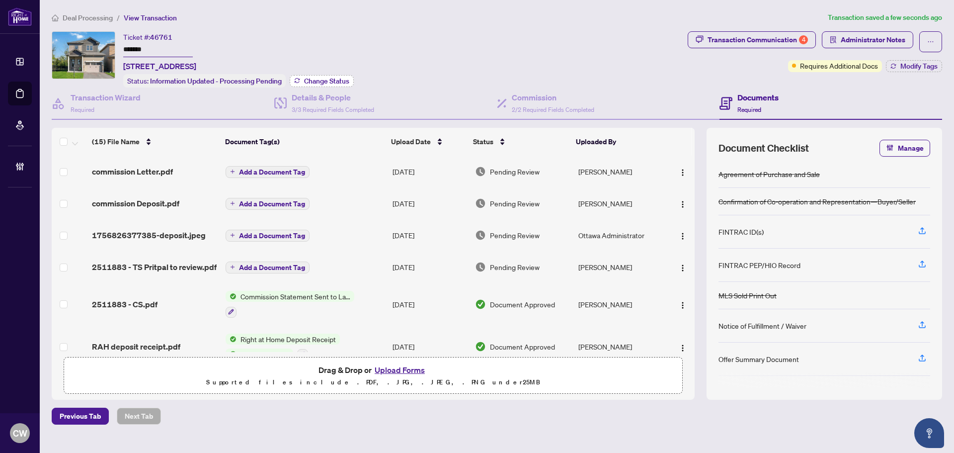
click at [323, 79] on span "Change Status" at bounding box center [326, 80] width 45 height 7
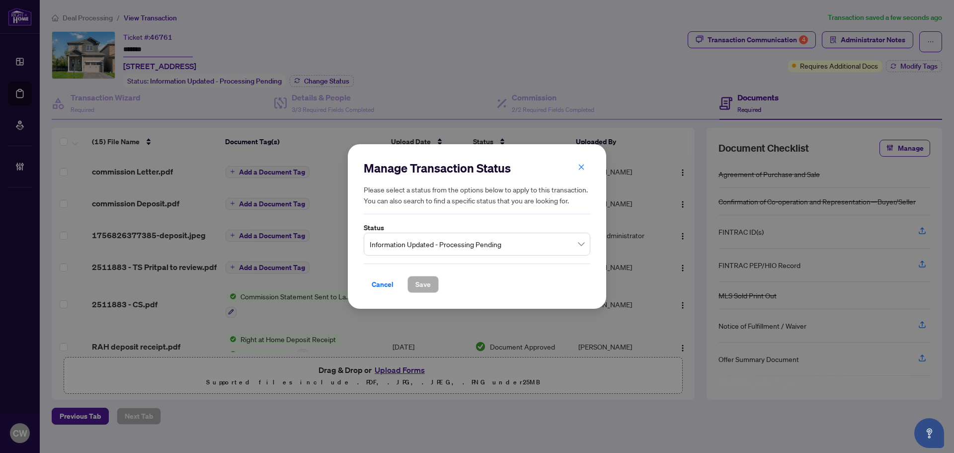
click at [448, 246] on span "Information Updated - Processing Pending" at bounding box center [477, 243] width 215 height 19
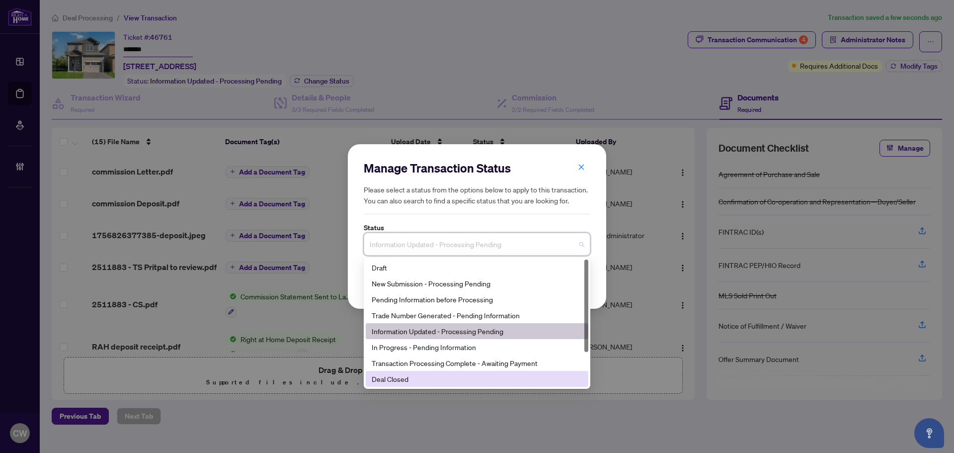
click at [439, 379] on div "Deal Closed" at bounding box center [477, 378] width 211 height 11
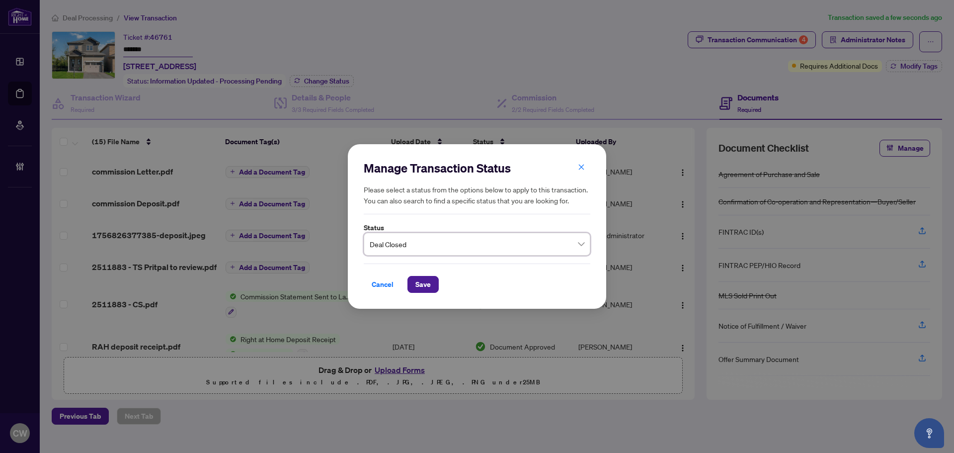
click at [421, 275] on div "Cancel Save" at bounding box center [477, 277] width 227 height 29
click at [420, 283] on span "Save" at bounding box center [422, 284] width 15 height 16
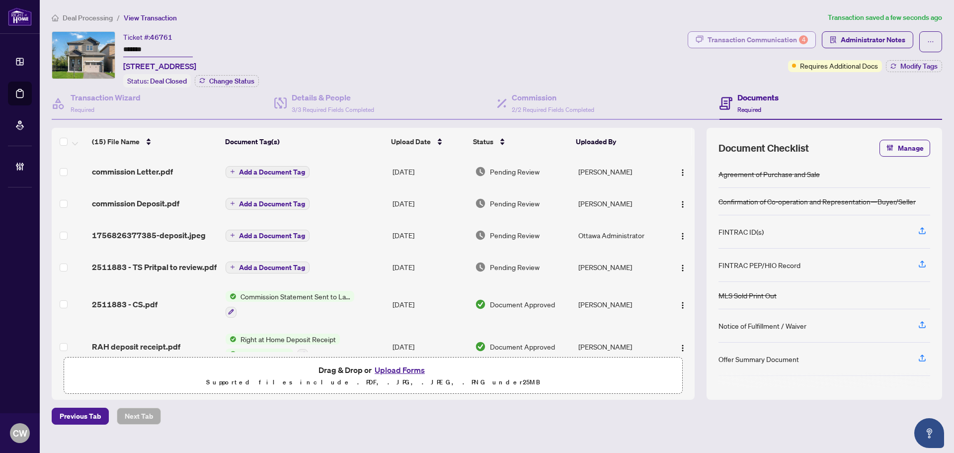
click at [770, 40] on div "Transaction Communication 4" at bounding box center [757, 40] width 100 height 16
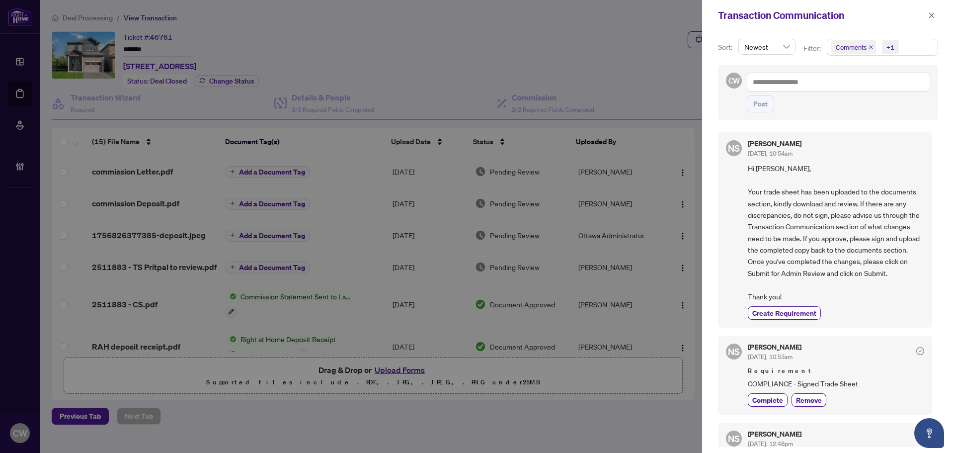
click at [866, 45] on icon "close" at bounding box center [870, 47] width 5 height 5
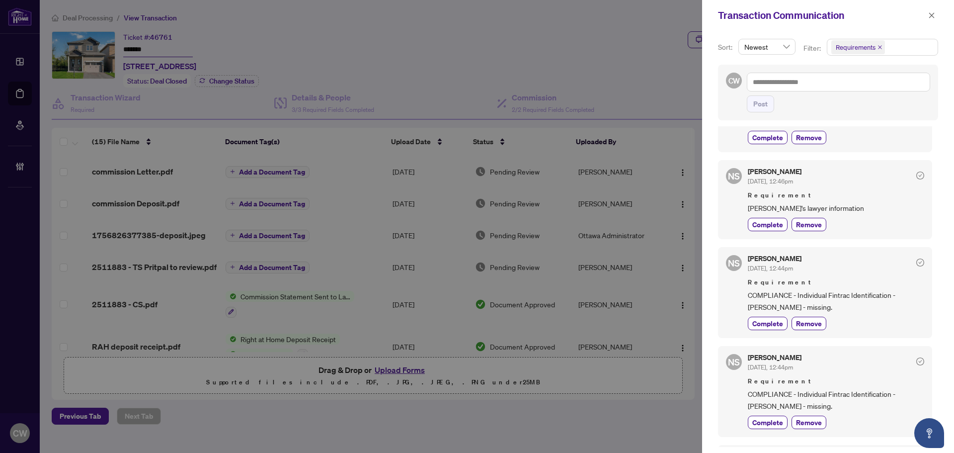
scroll to position [199, 0]
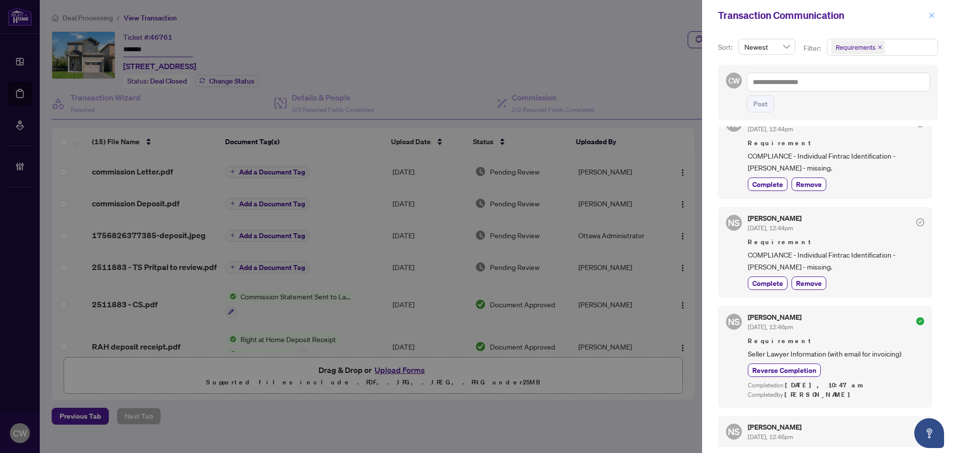
click at [866, 12] on icon "close" at bounding box center [931, 15] width 7 height 7
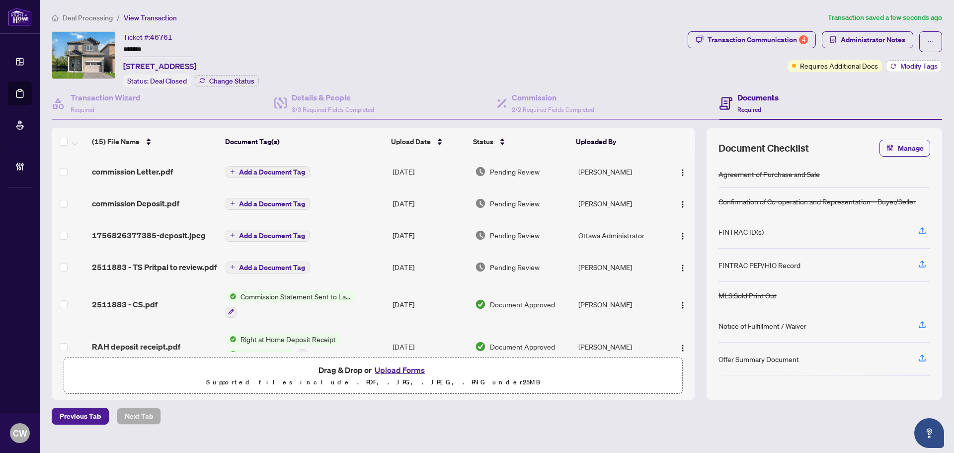
click at [866, 66] on span "Modify Tags" at bounding box center [918, 66] width 37 height 7
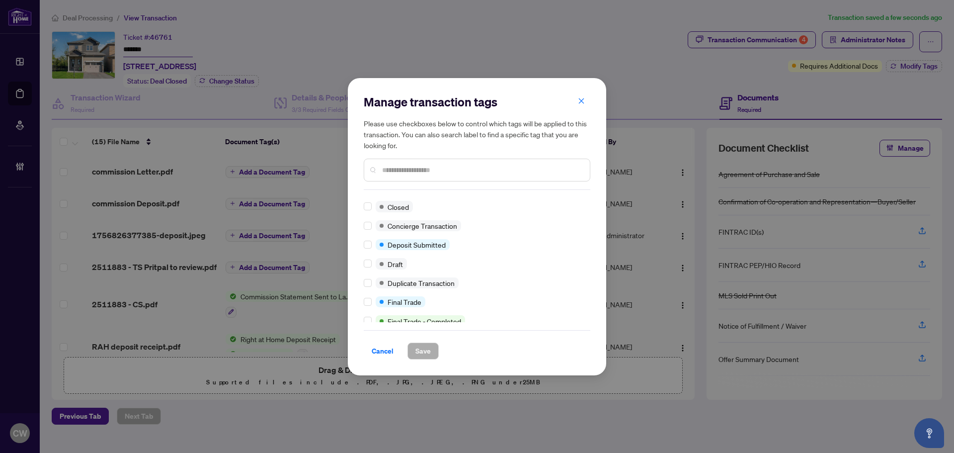
scroll to position [0, 0]
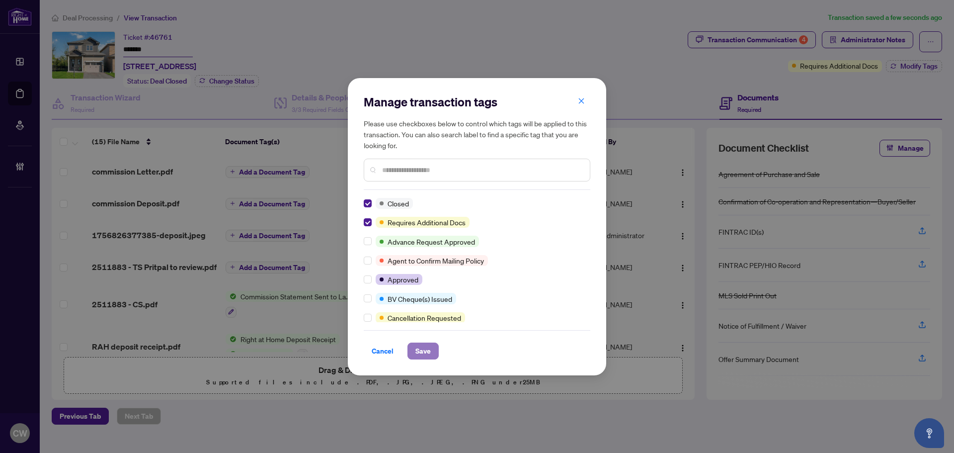
click at [423, 345] on span "Save" at bounding box center [422, 351] width 15 height 16
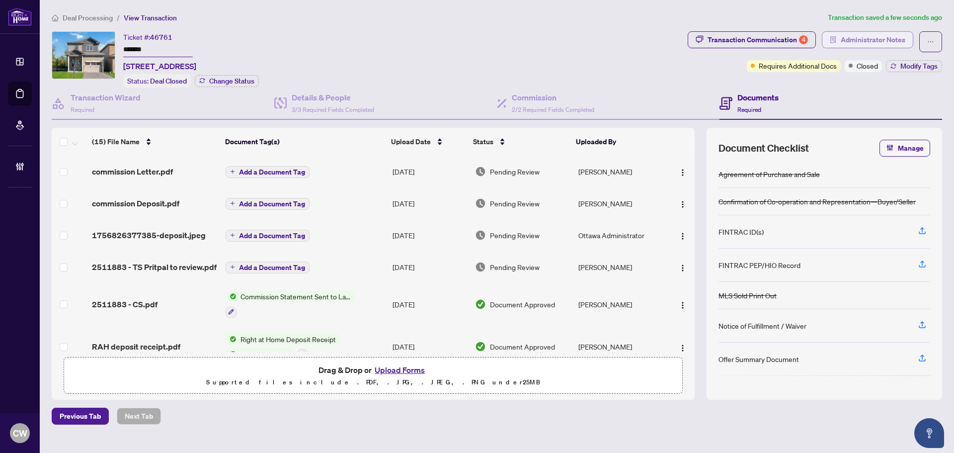
click at [866, 37] on span "Administrator Notes" at bounding box center [873, 40] width 65 height 16
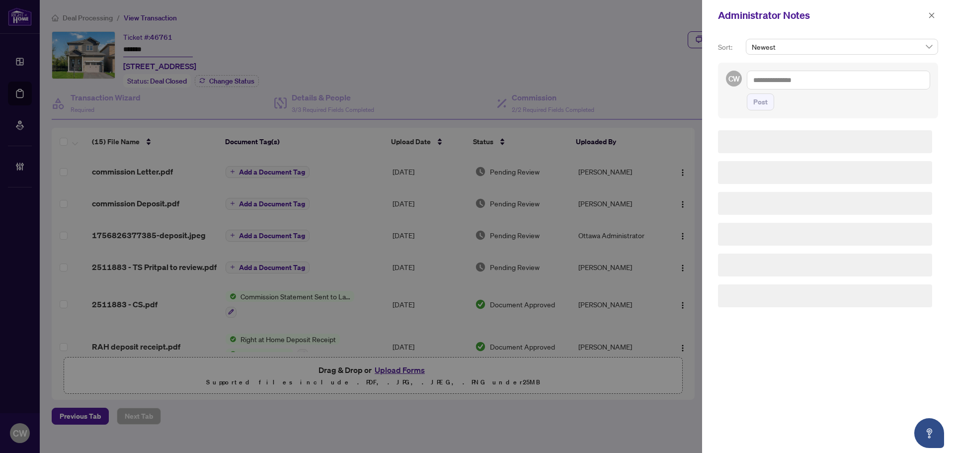
click at [836, 83] on textarea at bounding box center [838, 80] width 183 height 19
paste textarea "**********"
type textarea "**********"
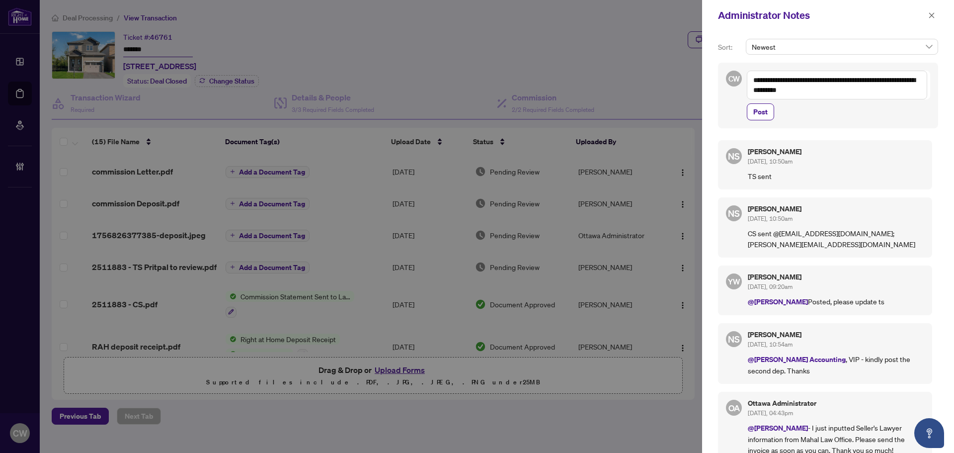
drag, startPoint x: 766, startPoint y: 109, endPoint x: 810, endPoint y: 100, distance: 45.2
click at [766, 109] on span "Post" at bounding box center [760, 112] width 14 height 16
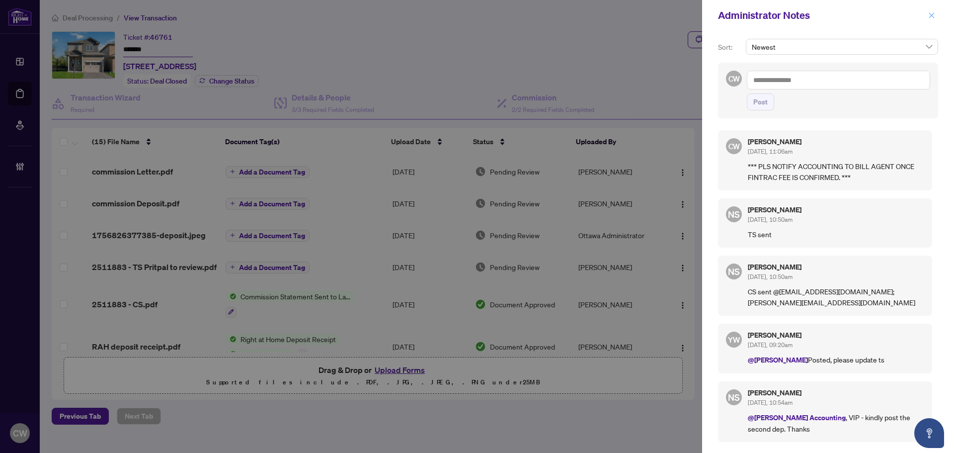
click at [866, 15] on icon "close" at bounding box center [931, 14] width 5 height 5
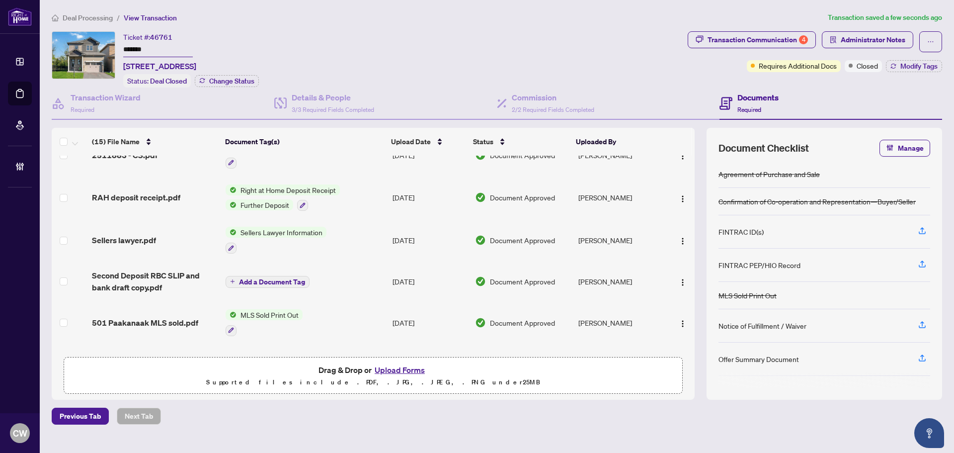
scroll to position [387, 0]
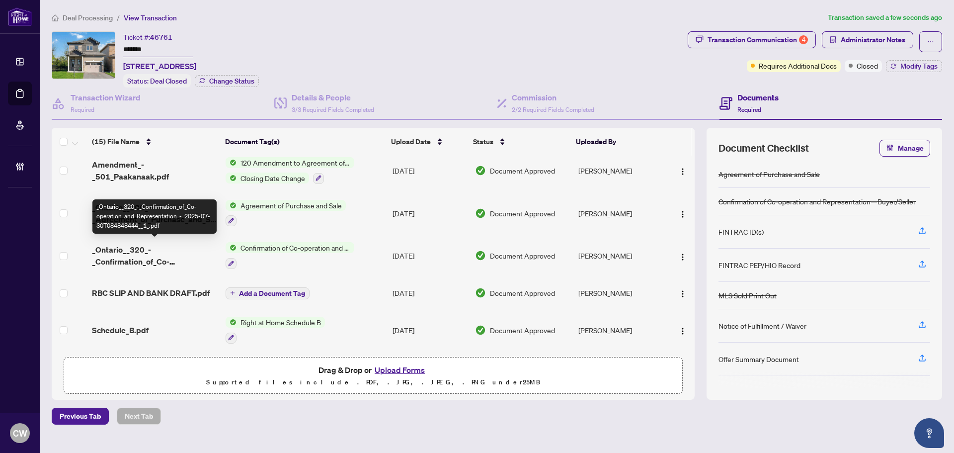
click at [134, 249] on span "_Ontario__320_-_Confirmation_of_Co-operation_and_Representation_-_2025-07-30T08…" at bounding box center [155, 255] width 126 height 24
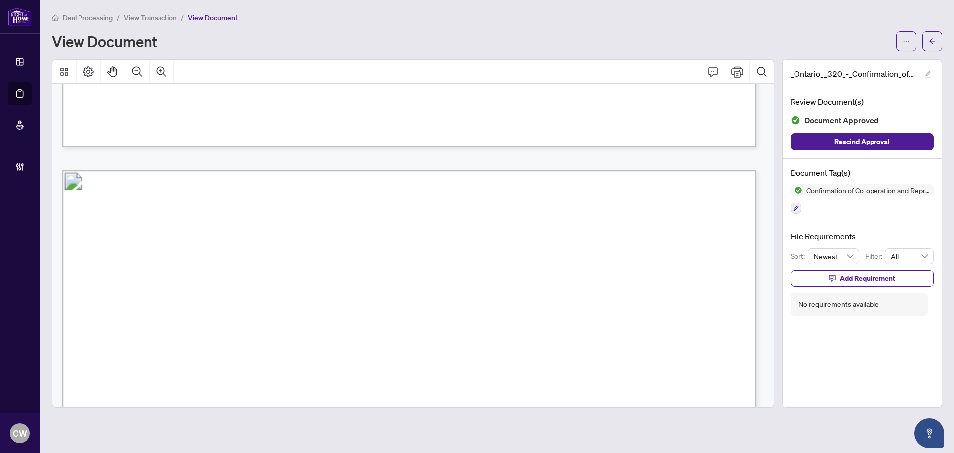
scroll to position [1093, 0]
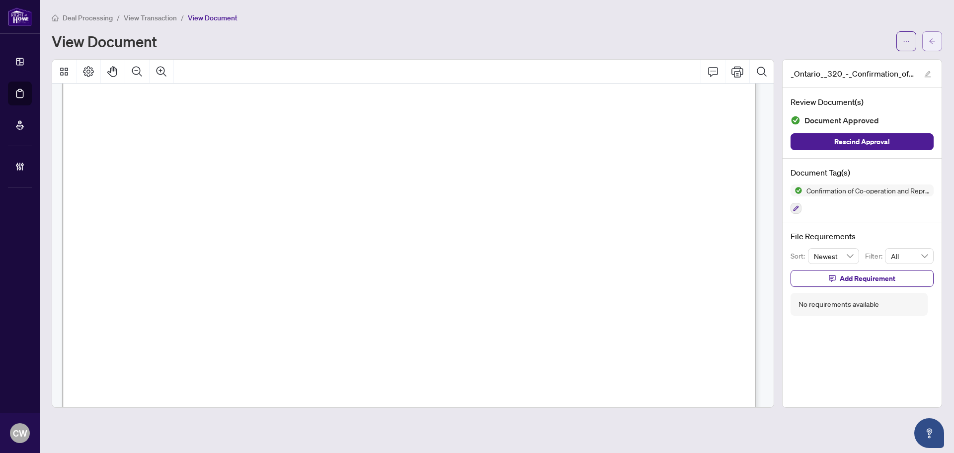
click at [866, 38] on icon "arrow-left" at bounding box center [931, 41] width 7 height 7
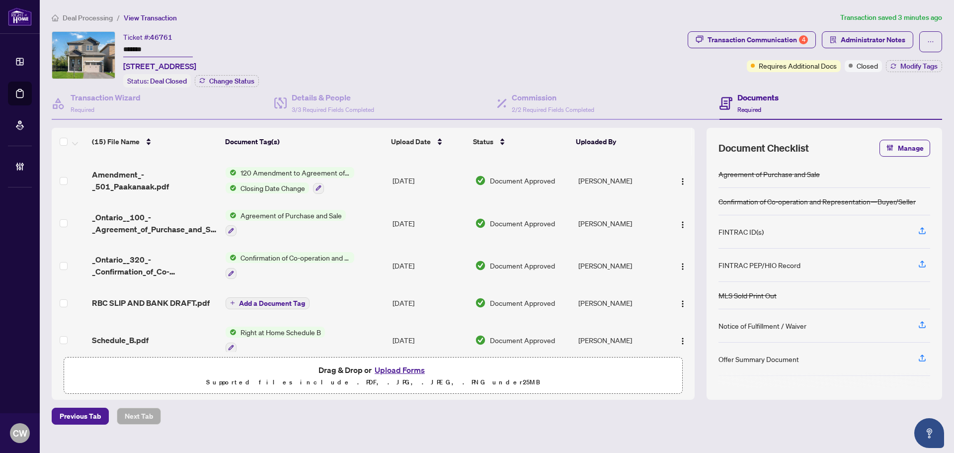
scroll to position [387, 0]
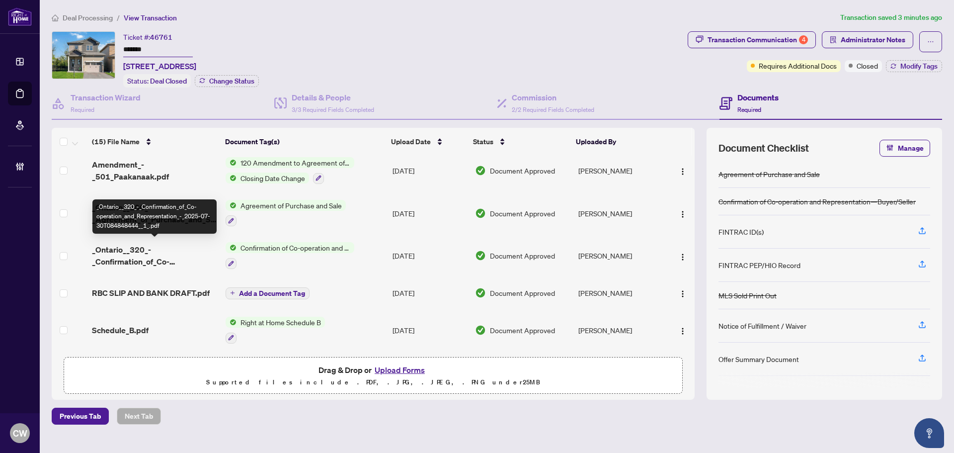
click at [139, 250] on span "_Ontario__320_-_Confirmation_of_Co-operation_and_Representation_-_2025-07-30T08…" at bounding box center [155, 255] width 126 height 24
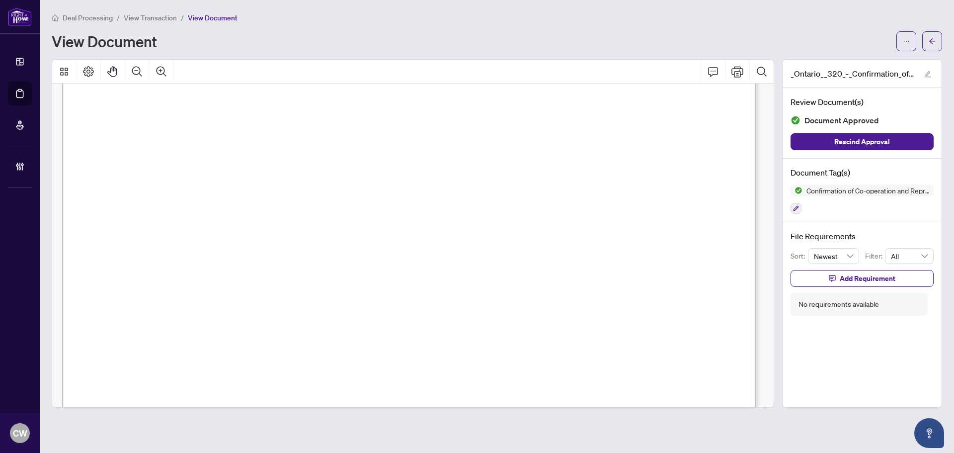
scroll to position [1043, 0]
click at [866, 43] on icon "arrow-left" at bounding box center [931, 41] width 7 height 7
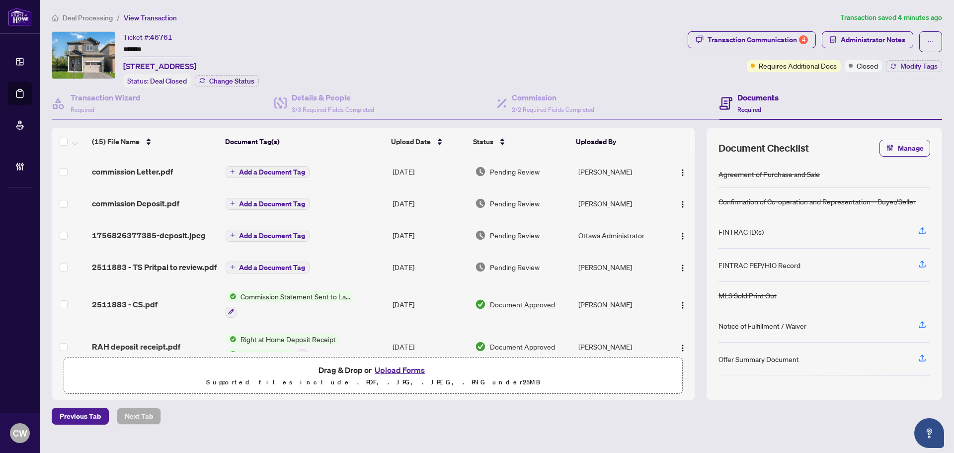
click at [866, 30] on div "Deal Processing / View Transaction Transaction saved 4 minutes ago Ticket #: 46…" at bounding box center [497, 218] width 898 height 412
click at [866, 38] on span "Administrator Notes" at bounding box center [873, 40] width 65 height 16
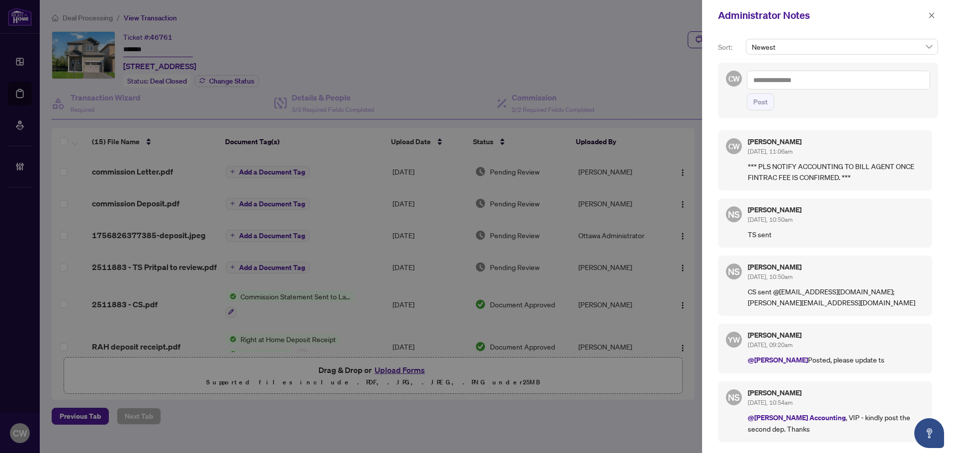
click at [826, 82] on textarea at bounding box center [838, 80] width 183 height 19
paste textarea "**********"
type textarea "**********"
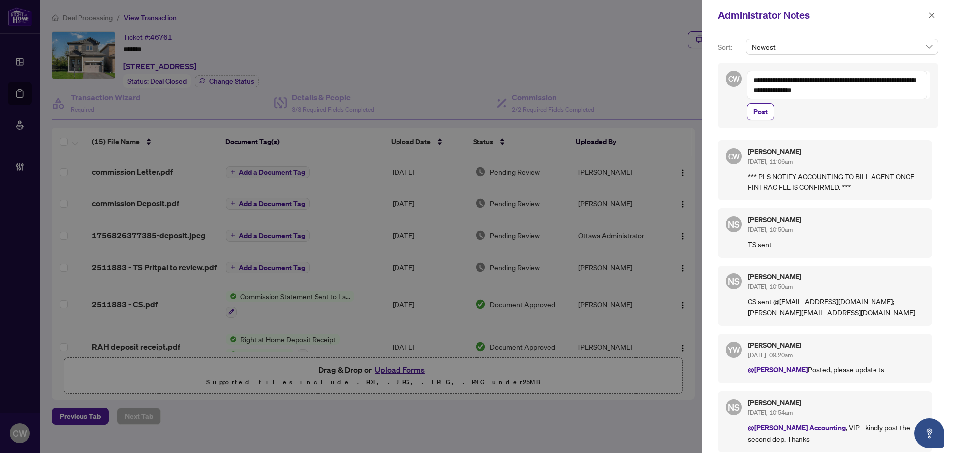
drag, startPoint x: 767, startPoint y: 116, endPoint x: 783, endPoint y: 111, distance: 16.2
click at [767, 116] on button "Post" at bounding box center [760, 111] width 27 height 17
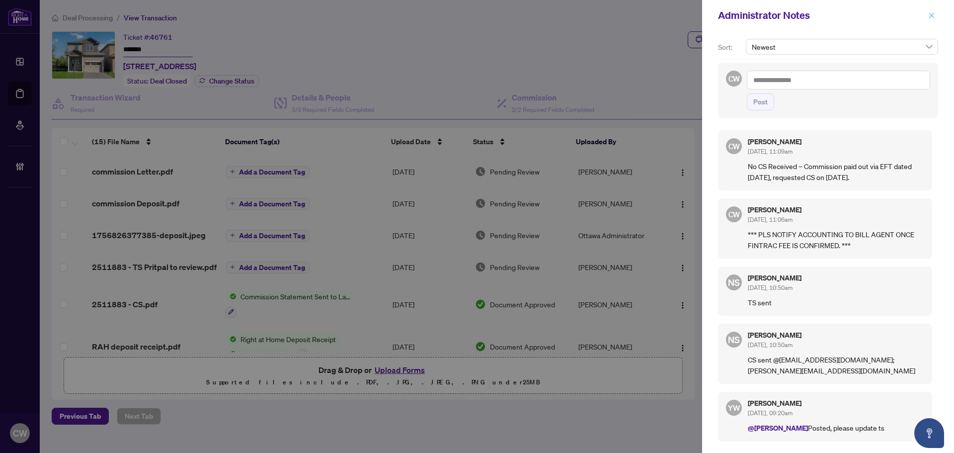
click at [866, 15] on icon "close" at bounding box center [931, 15] width 7 height 7
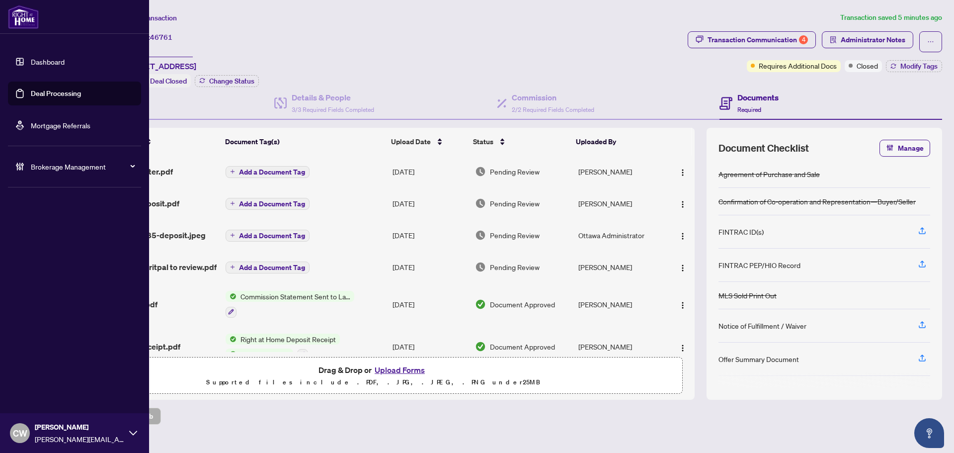
click at [35, 98] on link "Deal Processing" at bounding box center [56, 93] width 50 height 9
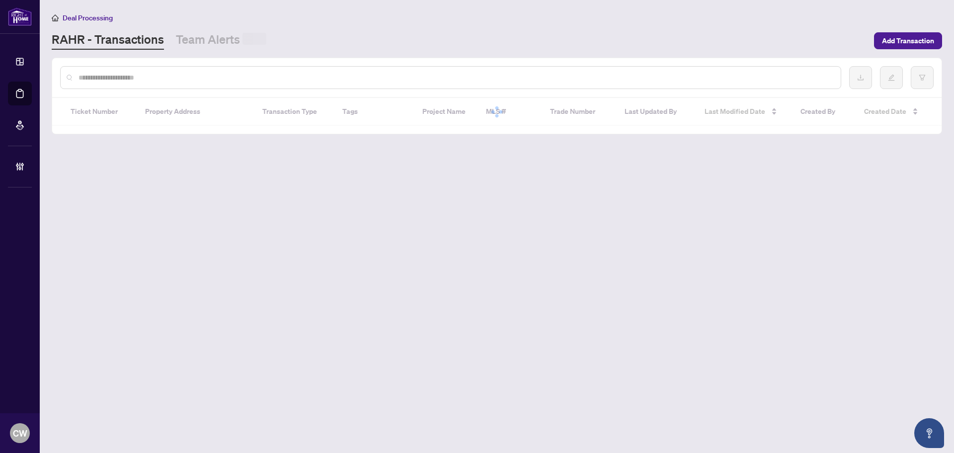
click at [171, 79] on input "text" at bounding box center [455, 77] width 754 height 11
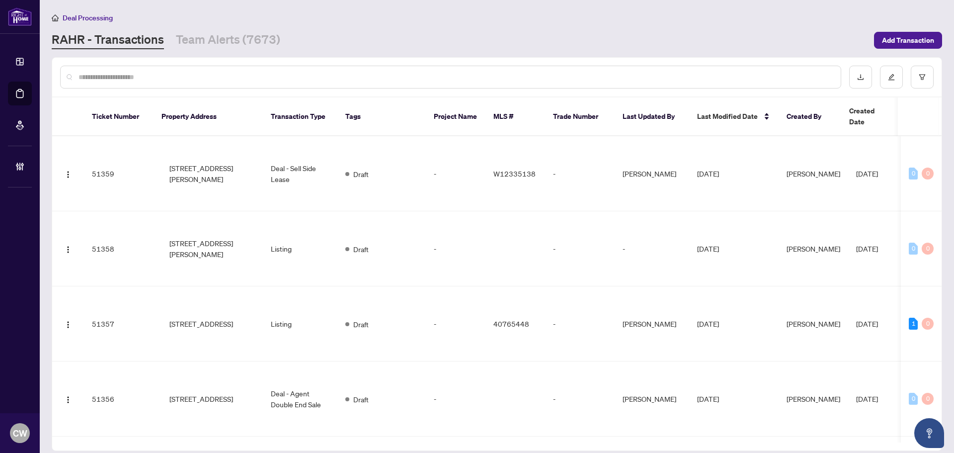
paste input "*******"
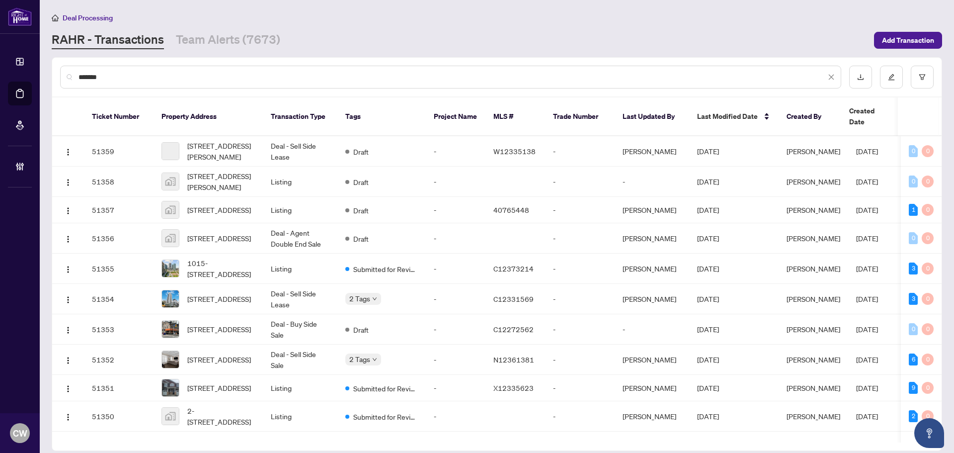
type input "*******"
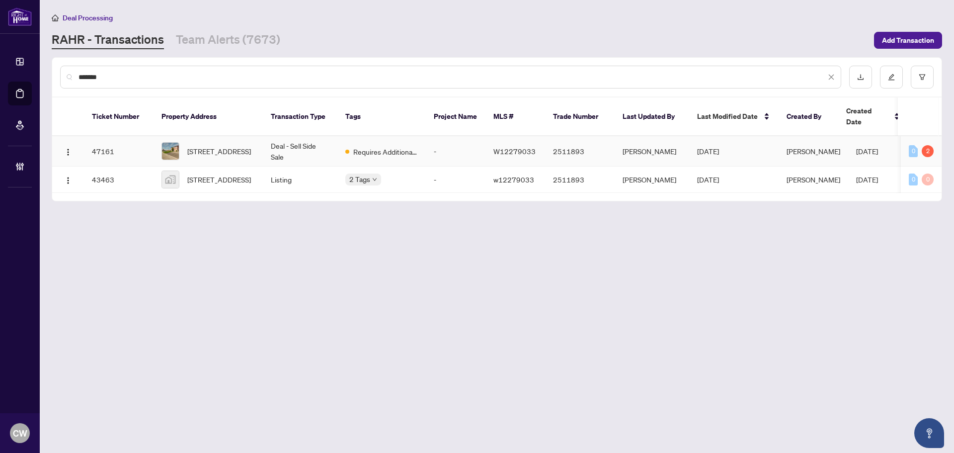
click at [226, 146] on span "[STREET_ADDRESS]" at bounding box center [219, 151] width 64 height 11
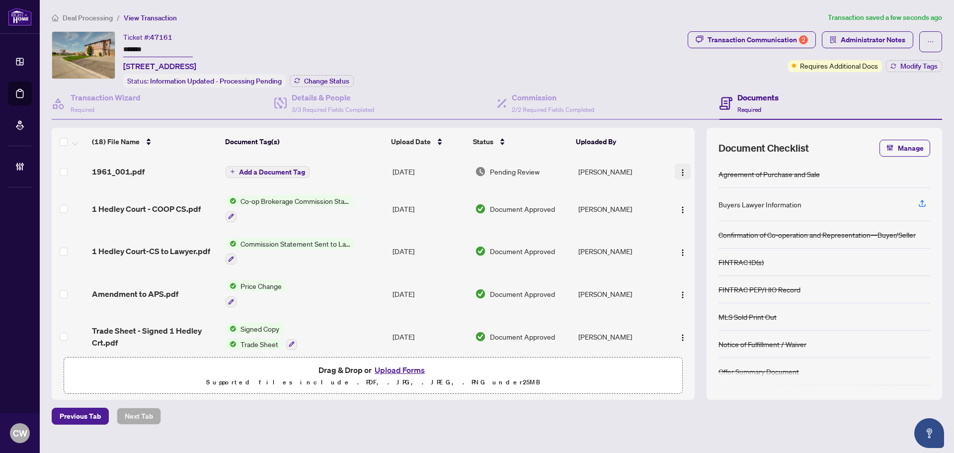
click at [679, 172] on img "button" at bounding box center [683, 172] width 8 height 8
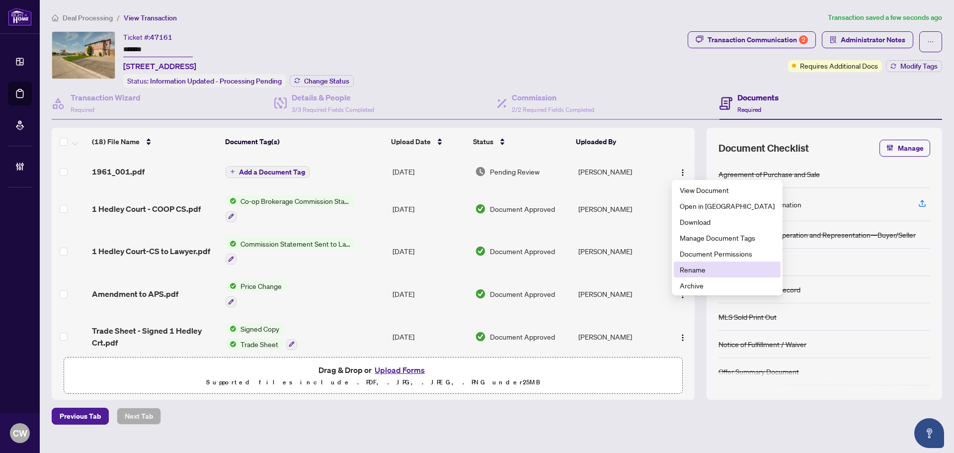
click at [730, 265] on span "Rename" at bounding box center [727, 269] width 95 height 11
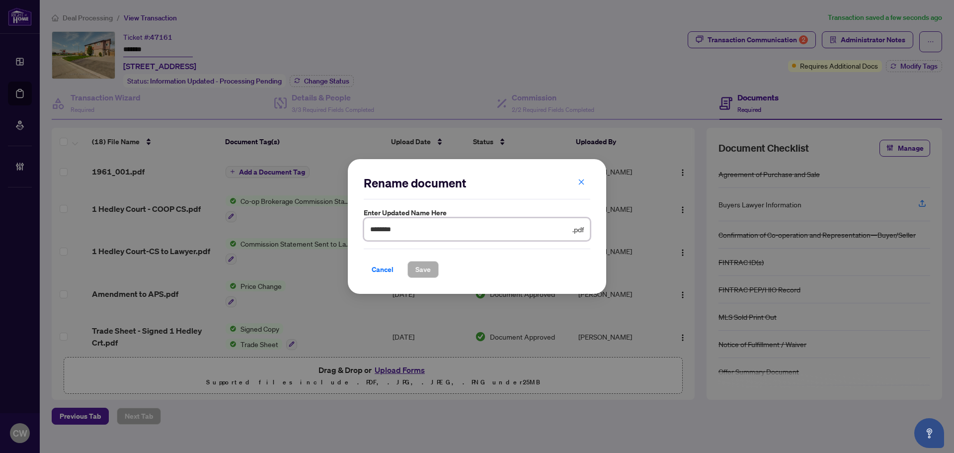
click at [398, 227] on input "********" at bounding box center [470, 229] width 200 height 11
drag, startPoint x: 398, startPoint y: 227, endPoint x: 333, endPoint y: 229, distance: 65.1
click at [333, 229] on div "Rename document Enter updated name here ******** .pdf Cancel Save Cancel OK" at bounding box center [477, 226] width 954 height 453
type input "**********"
click at [421, 267] on span "Save" at bounding box center [422, 269] width 15 height 16
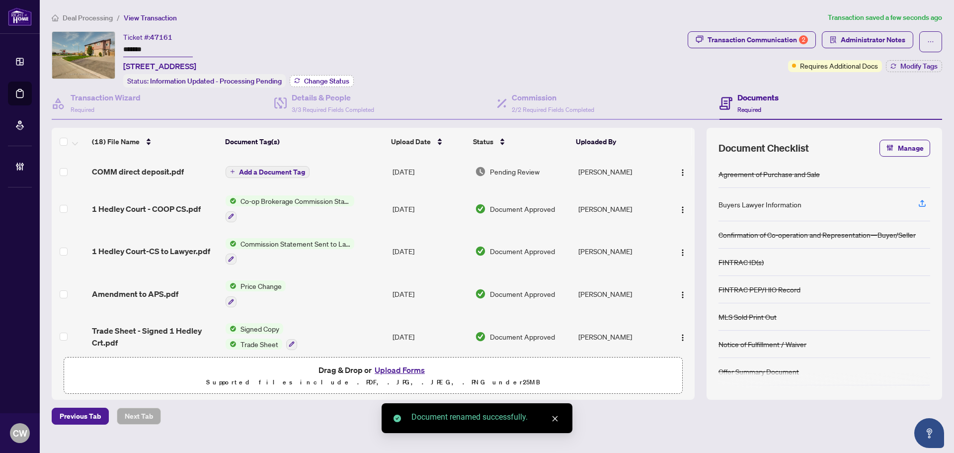
click at [314, 77] on span "Change Status" at bounding box center [326, 80] width 45 height 7
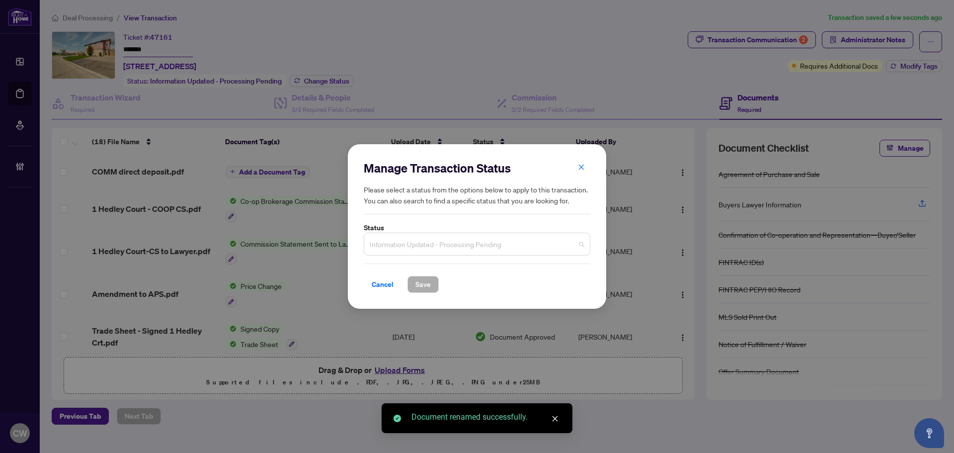
click at [440, 244] on span "Information Updated - Processing Pending" at bounding box center [477, 243] width 215 height 19
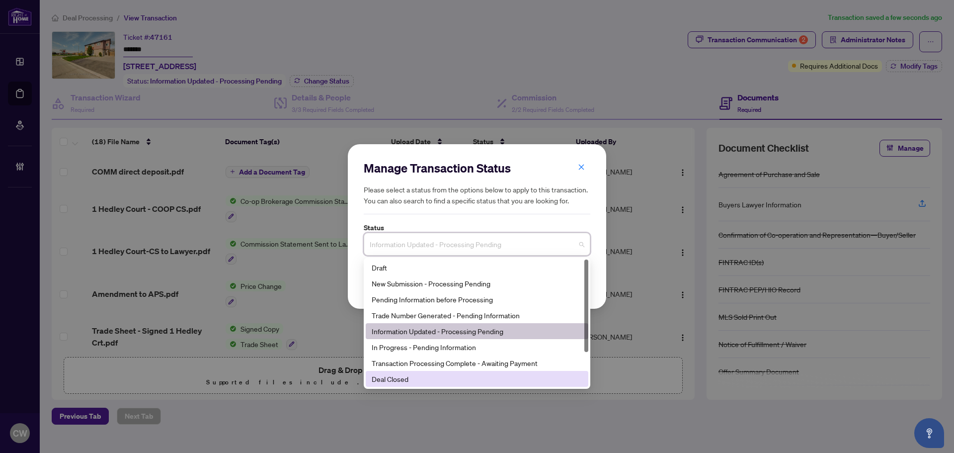
click at [435, 379] on div "Deal Closed" at bounding box center [477, 378] width 211 height 11
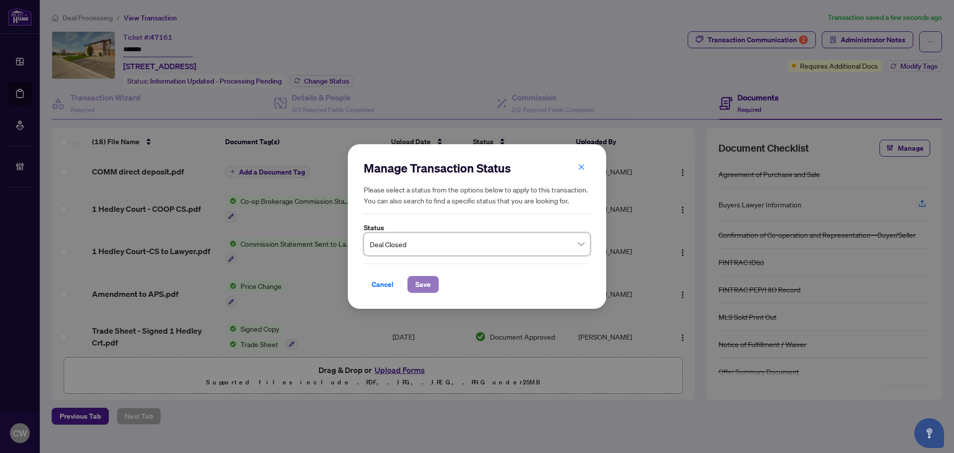
click at [430, 282] on span "Save" at bounding box center [422, 284] width 15 height 16
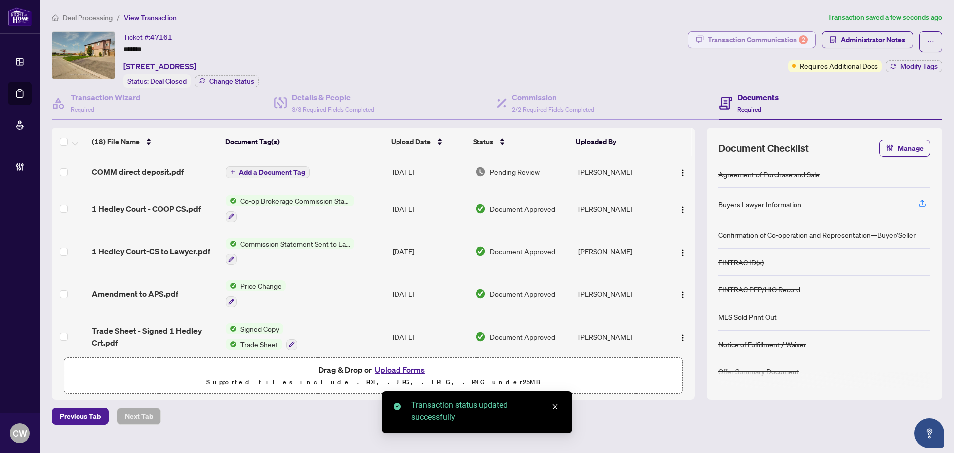
click at [772, 36] on div "Transaction Communication 2" at bounding box center [757, 40] width 100 height 16
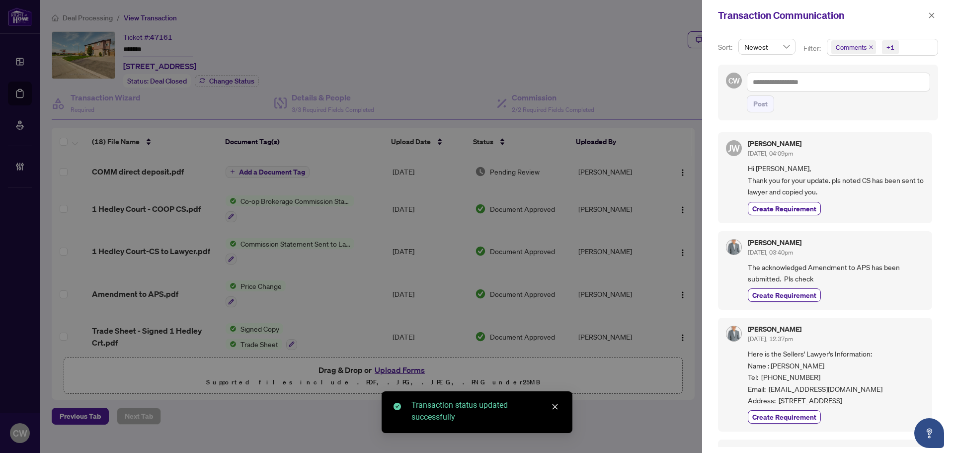
click at [866, 48] on icon "close" at bounding box center [870, 47] width 5 height 5
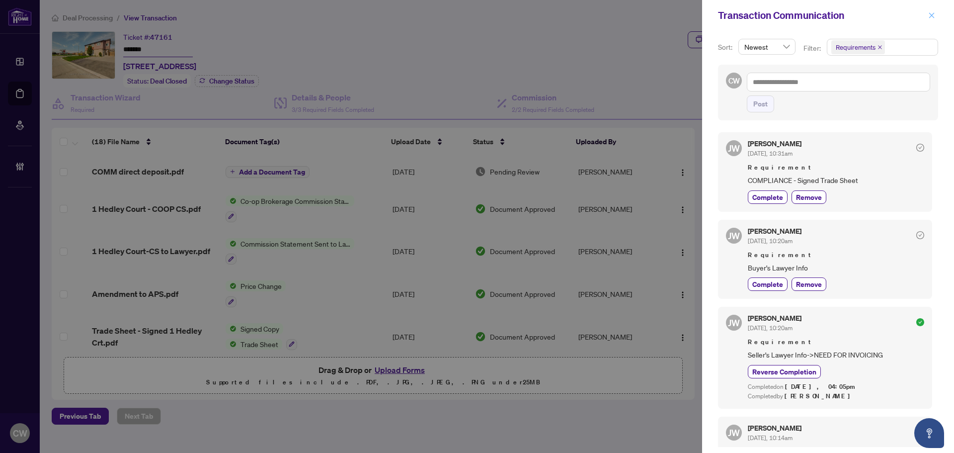
click at [866, 14] on icon "close" at bounding box center [931, 14] width 5 height 5
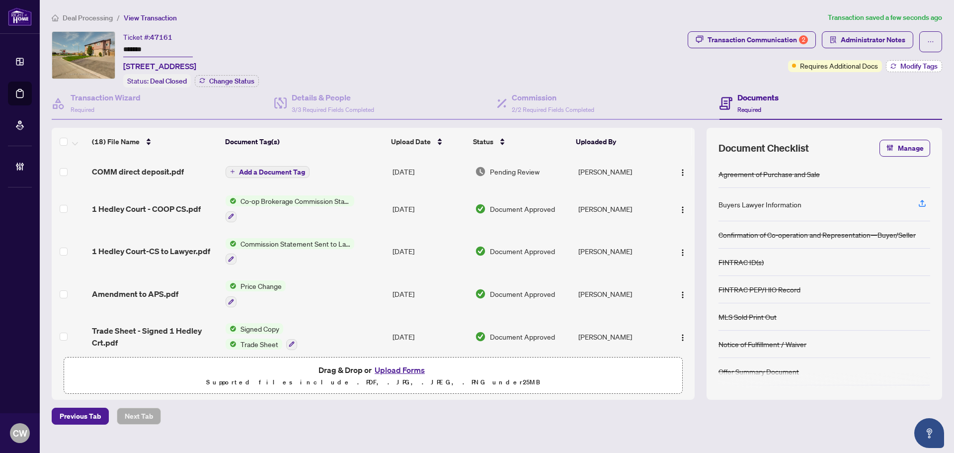
click at [866, 60] on button "Modify Tags" at bounding box center [914, 66] width 56 height 12
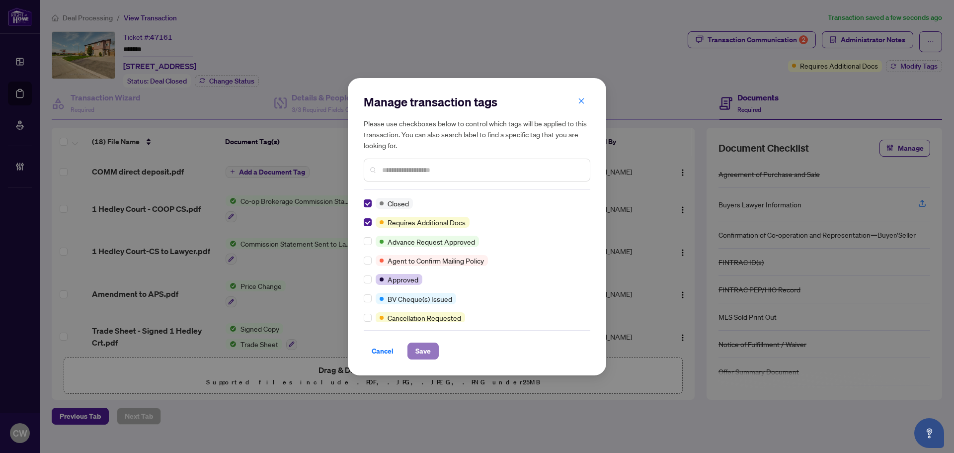
click at [430, 358] on span "Save" at bounding box center [422, 351] width 15 height 16
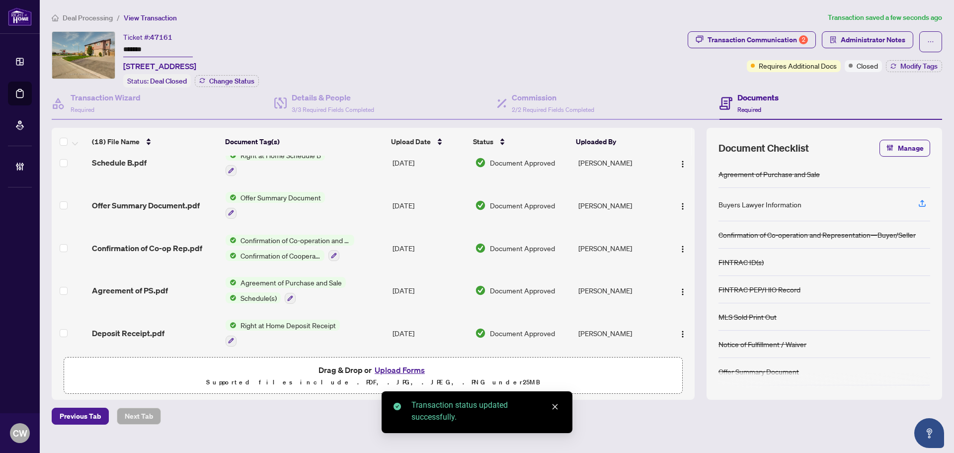
scroll to position [559, 0]
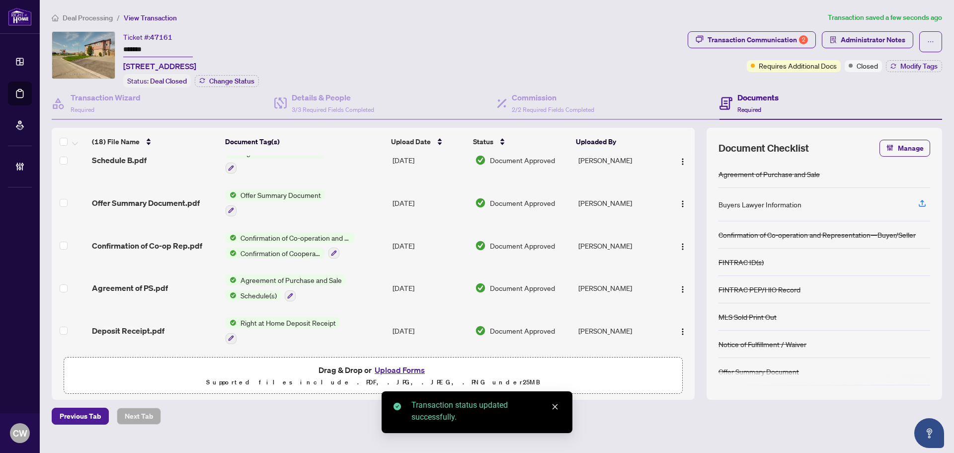
click at [141, 244] on span "Confirmation of Co-op Rep.pdf" at bounding box center [147, 245] width 110 height 12
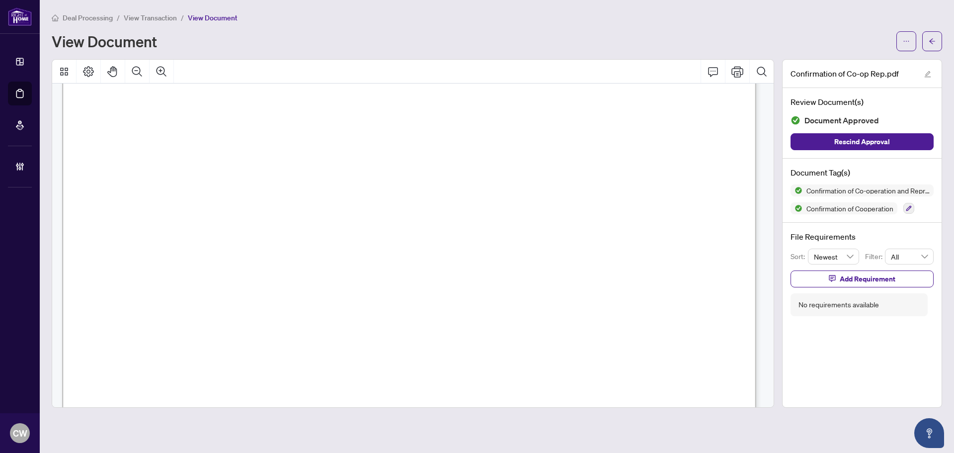
scroll to position [1093, 0]
click at [866, 42] on icon "arrow-left" at bounding box center [931, 41] width 7 height 7
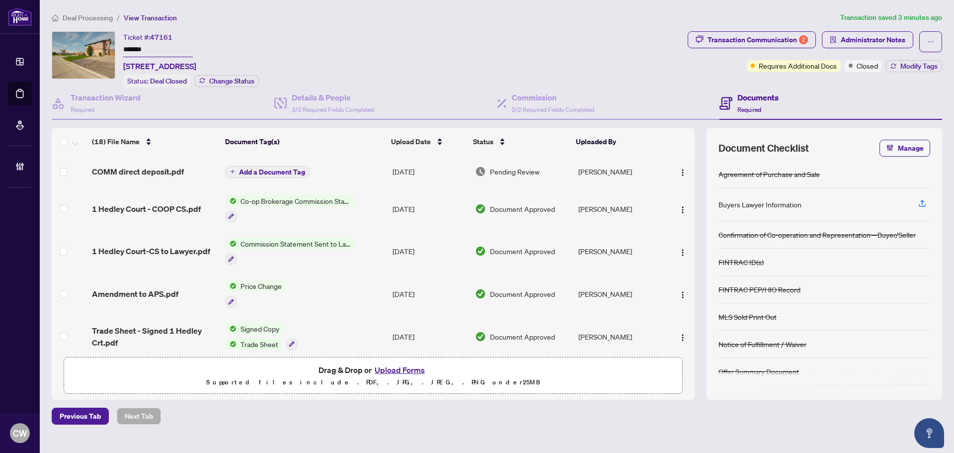
click at [149, 210] on span "1 Hedley Court - COOP CS.pdf" at bounding box center [146, 209] width 109 height 12
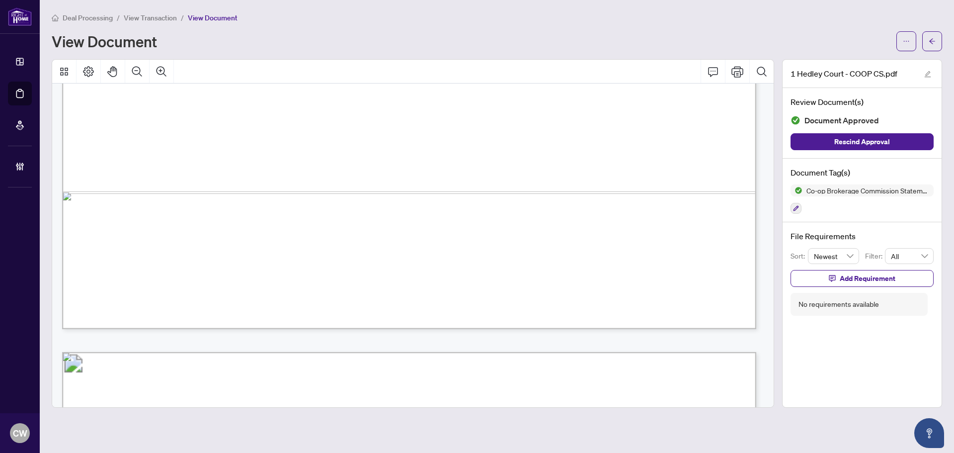
scroll to position [646, 0]
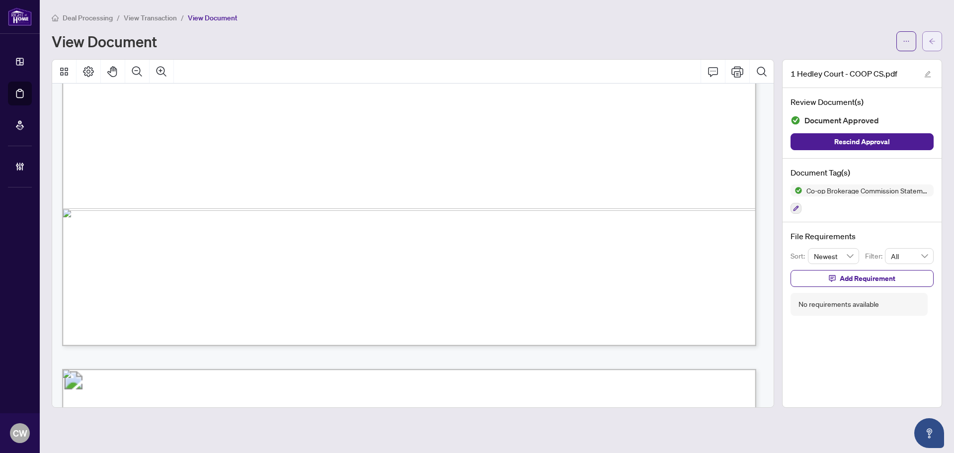
click at [866, 46] on span "button" at bounding box center [931, 41] width 7 height 16
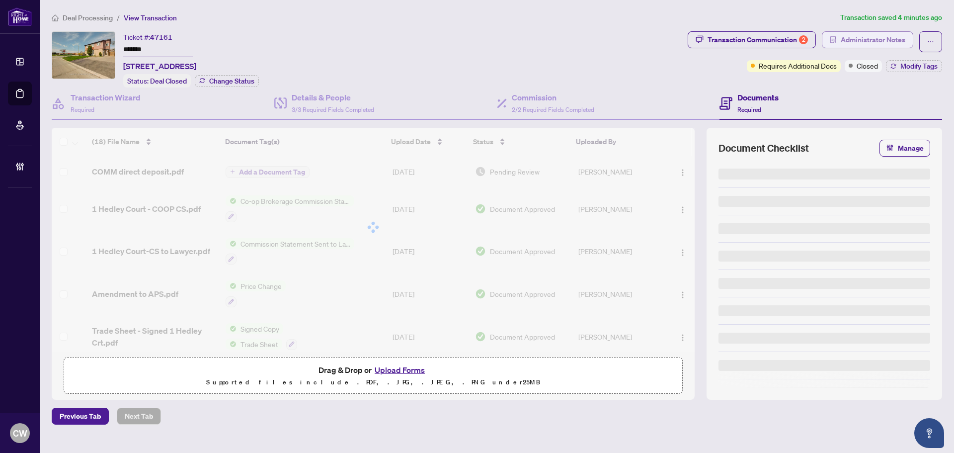
click at [858, 45] on span "Administrator Notes" at bounding box center [873, 40] width 65 height 16
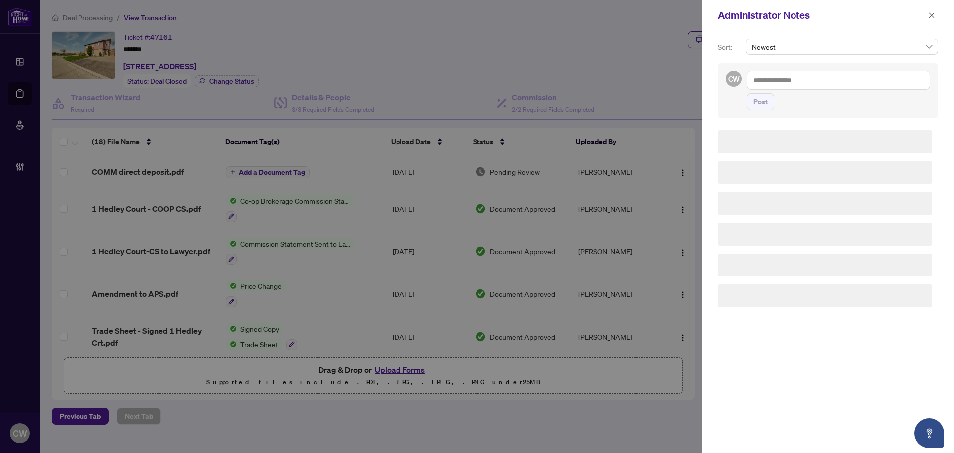
click at [772, 77] on textarea at bounding box center [838, 80] width 183 height 19
paste textarea "**********"
type textarea "**********"
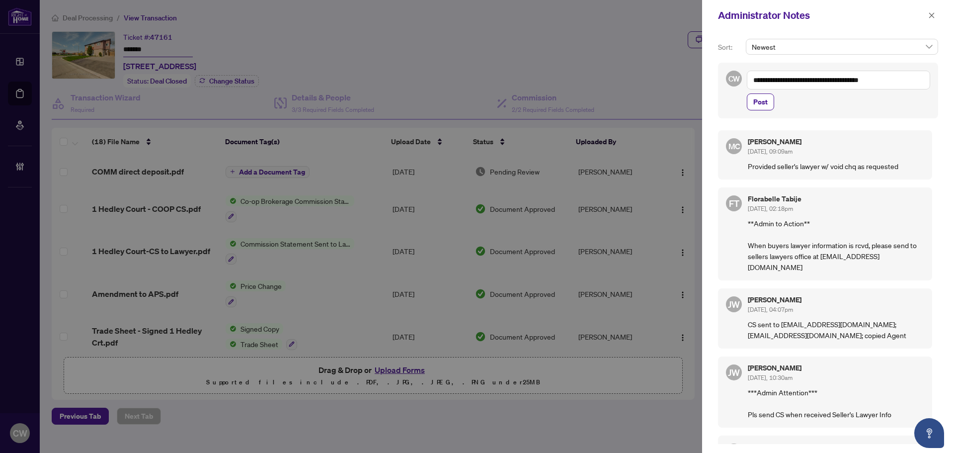
drag, startPoint x: 760, startPoint y: 103, endPoint x: 821, endPoint y: 93, distance: 61.9
click at [760, 103] on span "Post" at bounding box center [760, 102] width 14 height 16
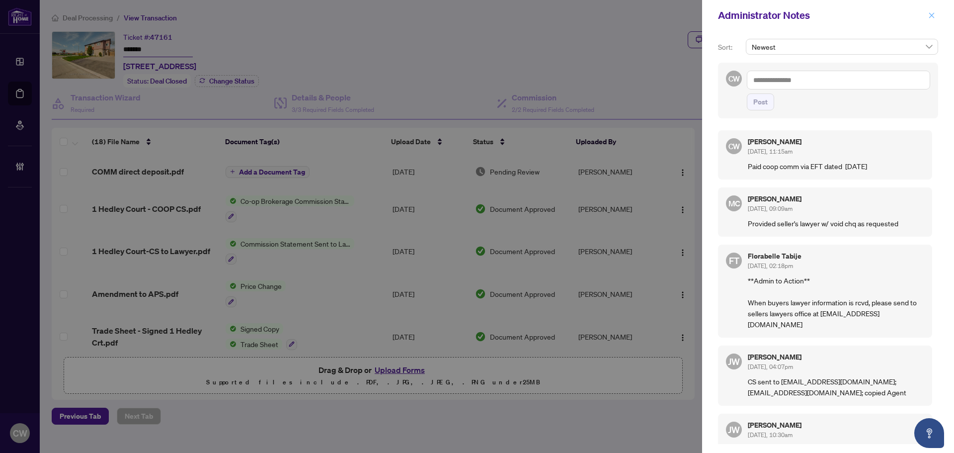
click at [866, 12] on icon "close" at bounding box center [931, 15] width 7 height 7
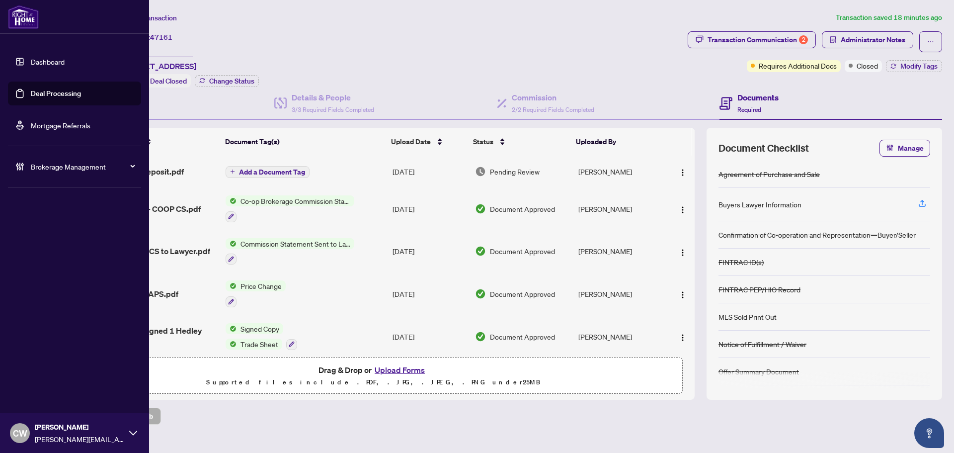
click at [33, 89] on link "Deal Processing" at bounding box center [56, 93] width 50 height 9
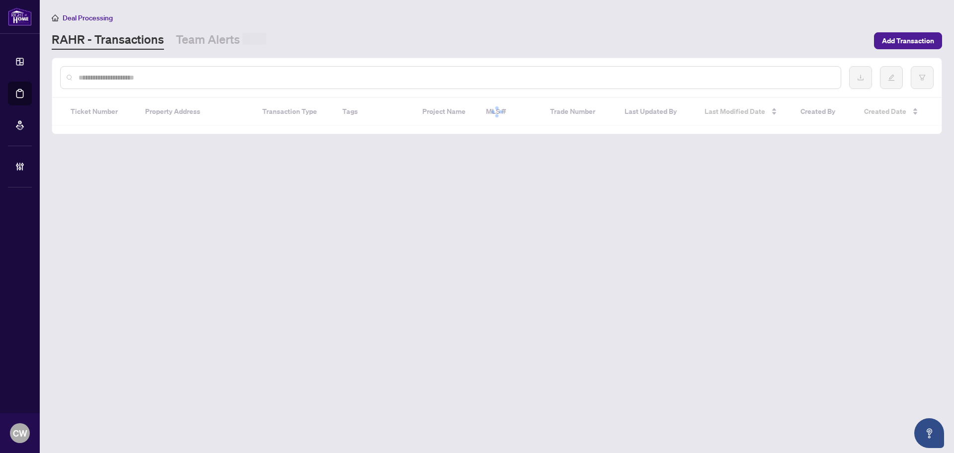
click at [169, 76] on input "text" at bounding box center [455, 77] width 754 height 11
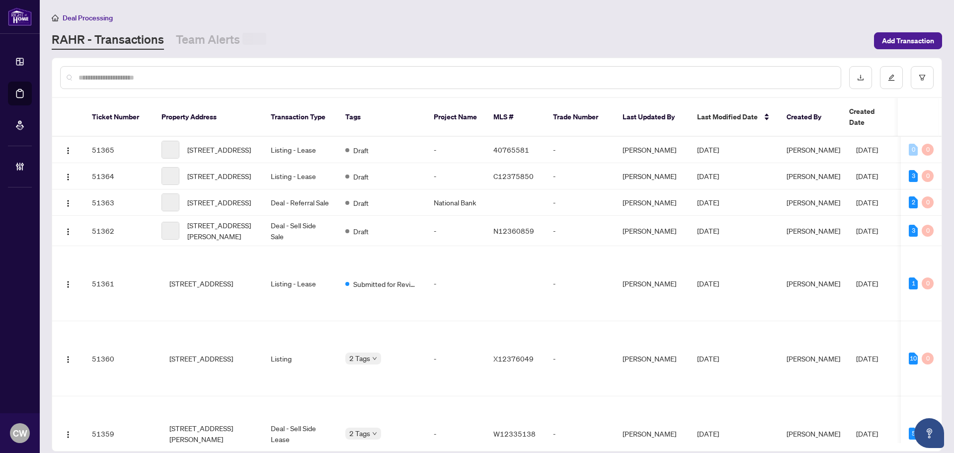
paste input "*******"
type input "*******"
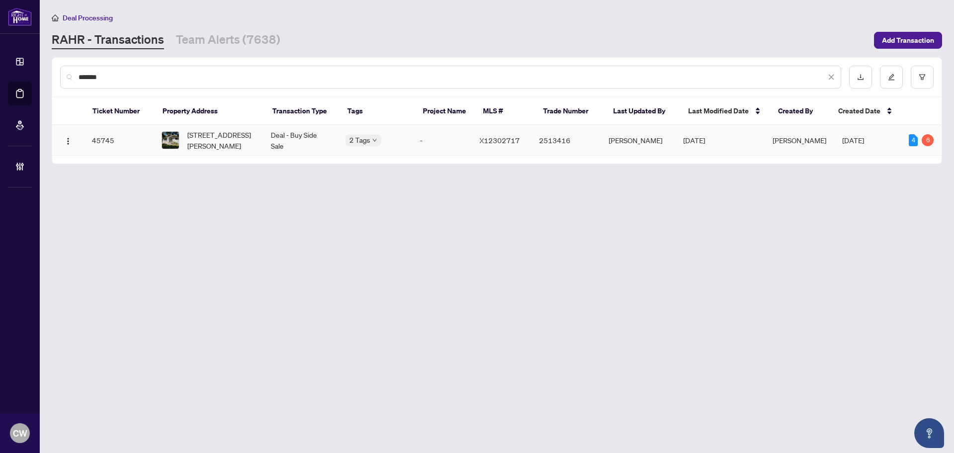
click at [221, 136] on span "[STREET_ADDRESS][PERSON_NAME]" at bounding box center [221, 140] width 68 height 22
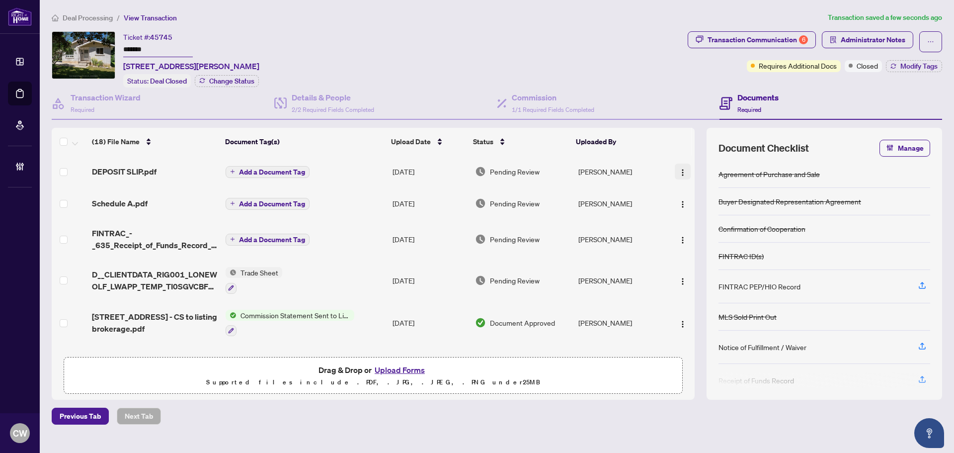
click at [675, 166] on button "button" at bounding box center [683, 171] width 16 height 16
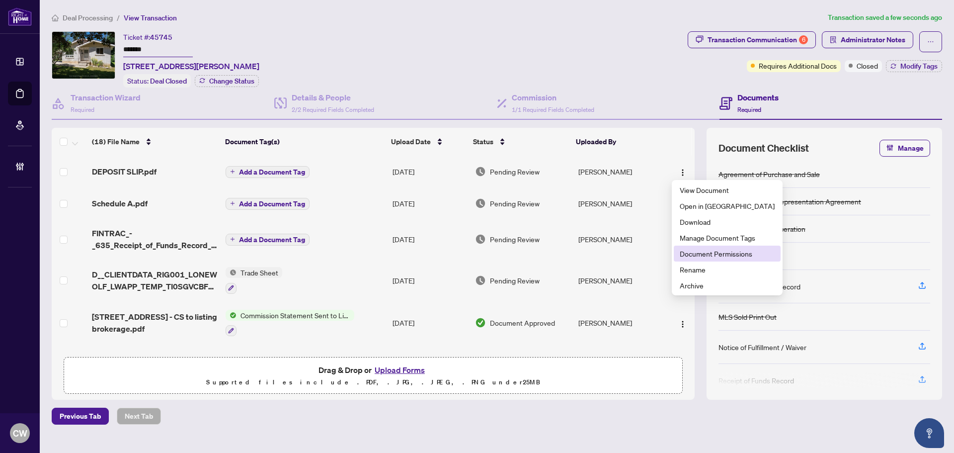
click at [709, 252] on span "Document Permissions" at bounding box center [727, 253] width 95 height 11
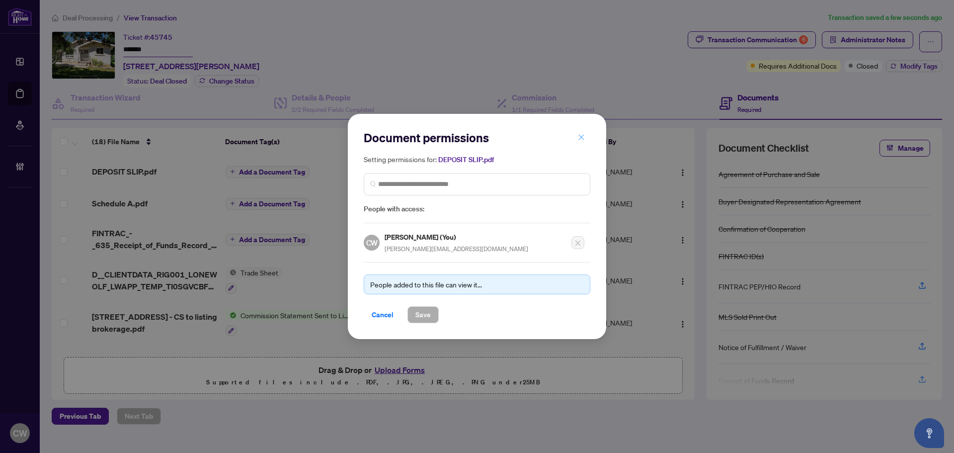
click at [583, 132] on span "button" at bounding box center [581, 137] width 7 height 16
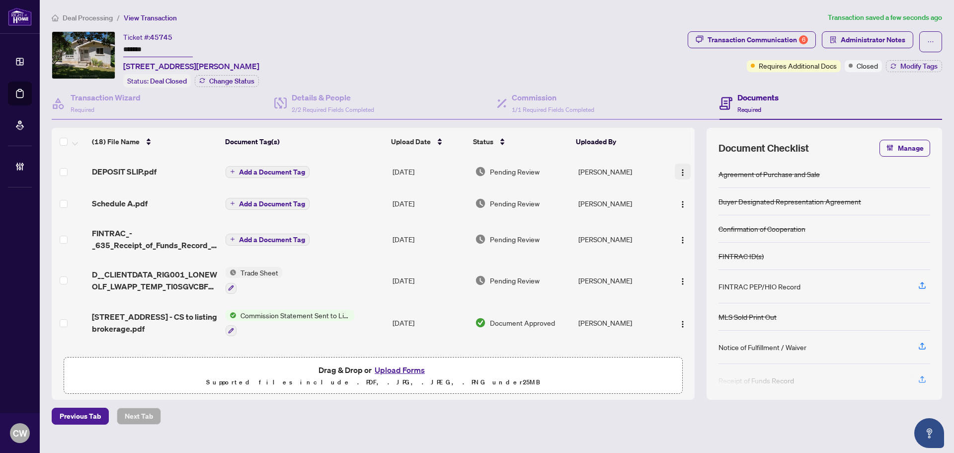
click at [684, 171] on button "button" at bounding box center [683, 171] width 16 height 16
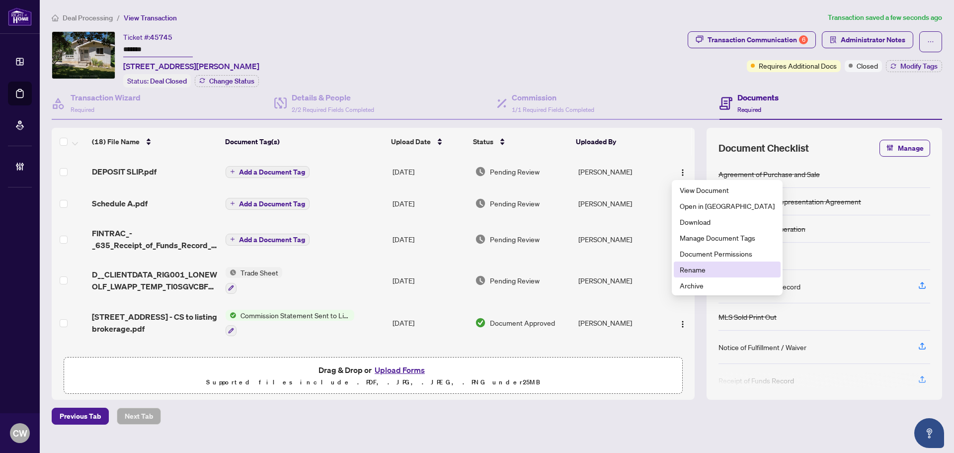
click at [695, 269] on span "Rename" at bounding box center [727, 269] width 95 height 11
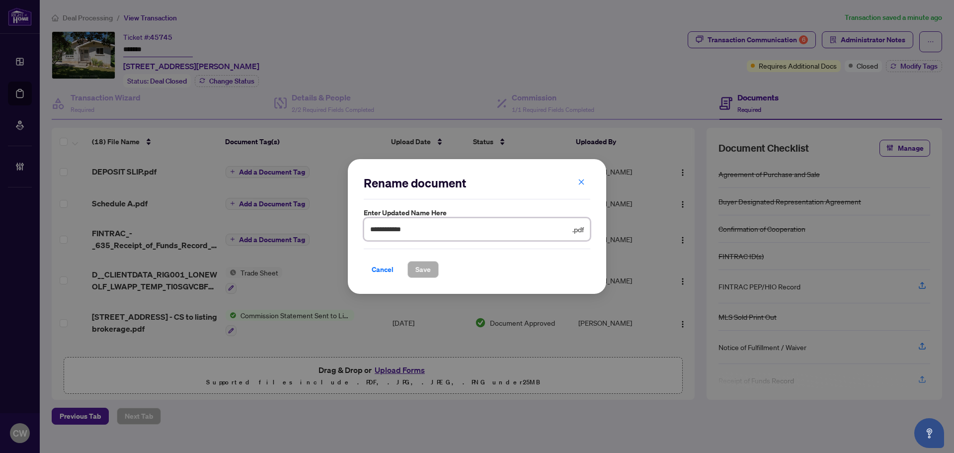
click at [373, 226] on input "**********" at bounding box center [470, 229] width 200 height 11
click at [371, 228] on input "**********" at bounding box center [470, 229] width 200 height 11
type input "**********"
click at [431, 271] on button "Save" at bounding box center [422, 269] width 31 height 17
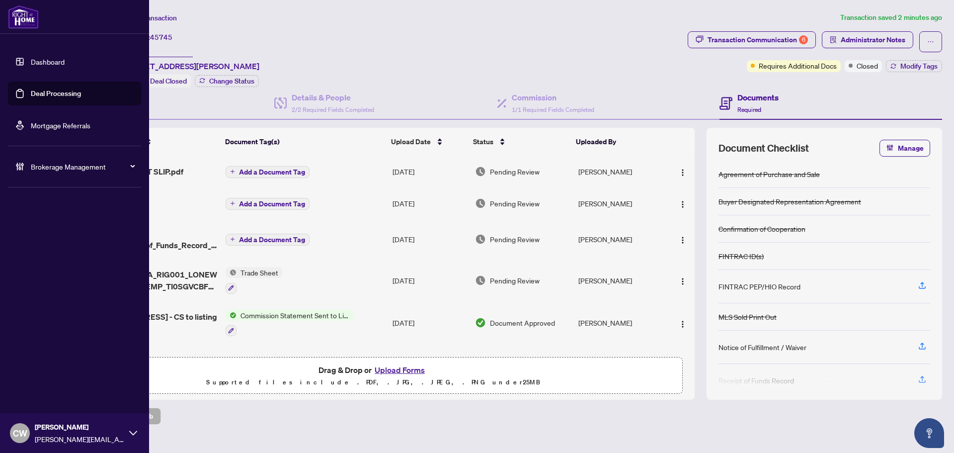
drag, startPoint x: 48, startPoint y: 98, endPoint x: 76, endPoint y: 98, distance: 28.3
click at [48, 98] on link "Deal Processing" at bounding box center [56, 93] width 50 height 9
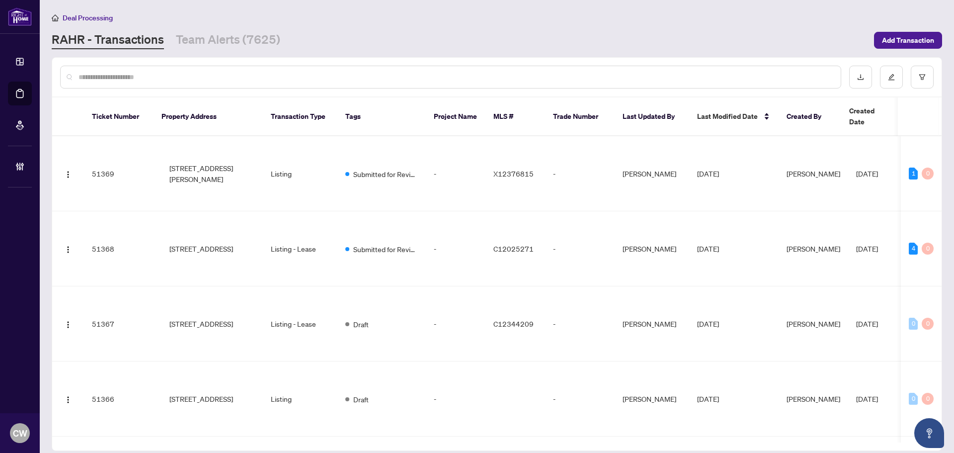
click at [166, 72] on input "text" at bounding box center [455, 77] width 754 height 11
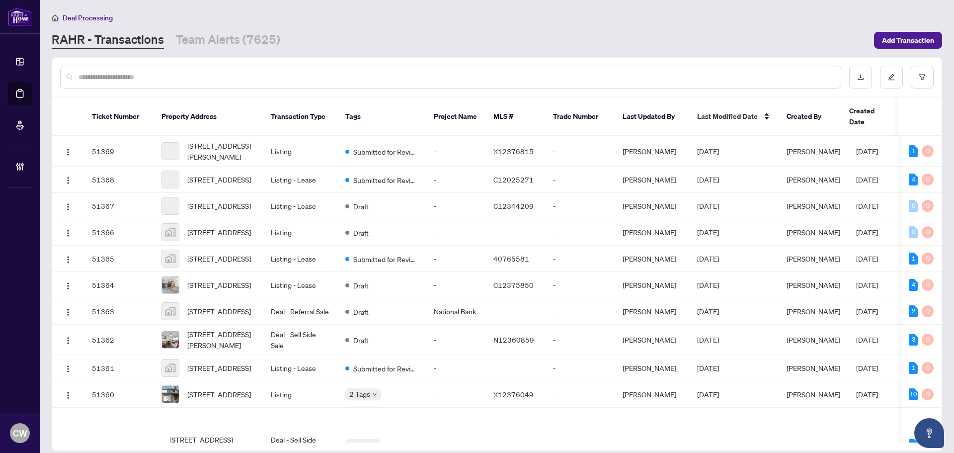
paste input "*******"
type input "*******"
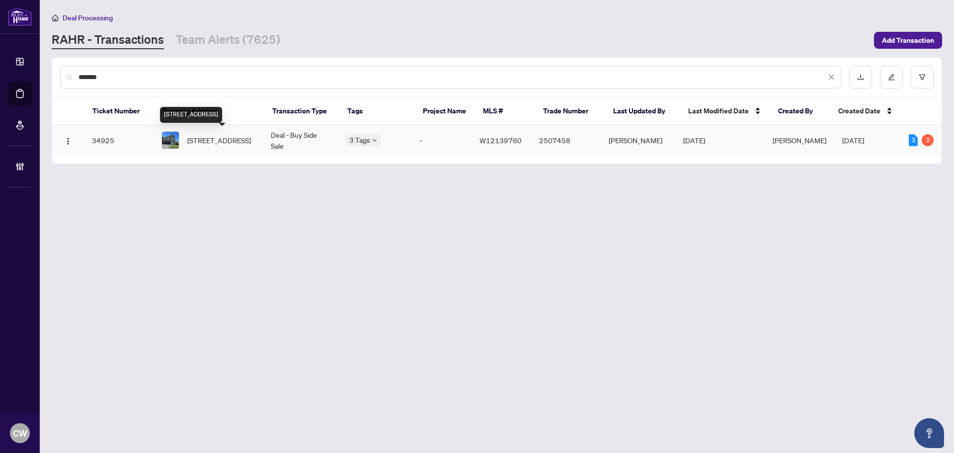
click at [214, 135] on span "[STREET_ADDRESS]" at bounding box center [219, 140] width 64 height 11
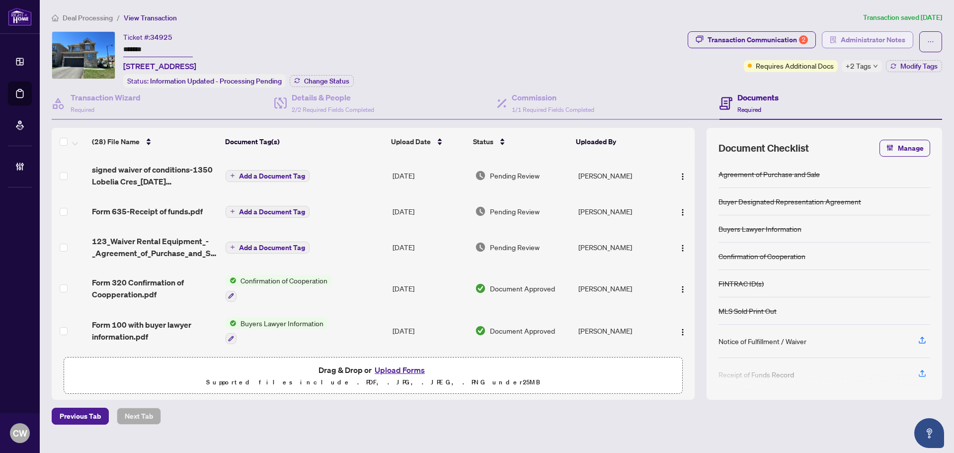
click at [866, 38] on span "Administrator Notes" at bounding box center [873, 40] width 65 height 16
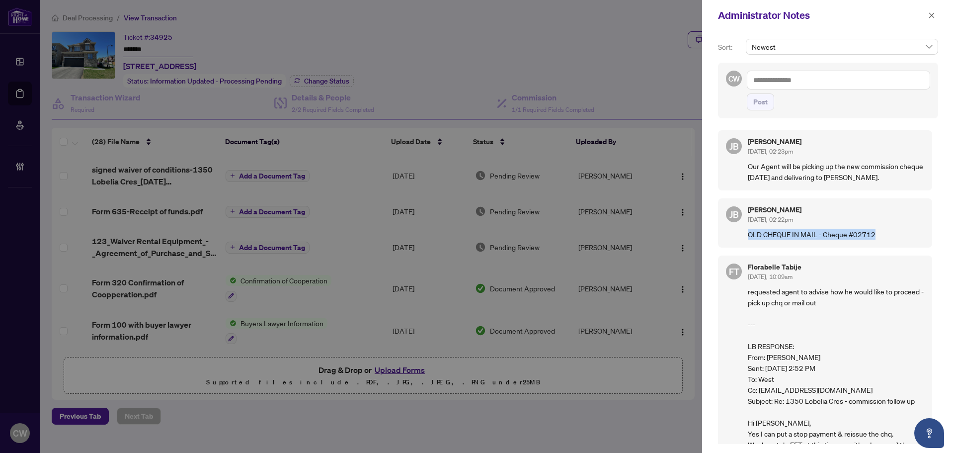
drag, startPoint x: 875, startPoint y: 232, endPoint x: 748, endPoint y: 242, distance: 127.1
click at [748, 242] on div "[PERSON_NAME] [DATE], 02:22pm OLD CHEQUE IN MAIL - Cheque #02712" at bounding box center [825, 222] width 214 height 49
copy p "OLD CHEQUE IN MAIL - Cheque #02712"
click at [866, 20] on span "button" at bounding box center [931, 15] width 7 height 16
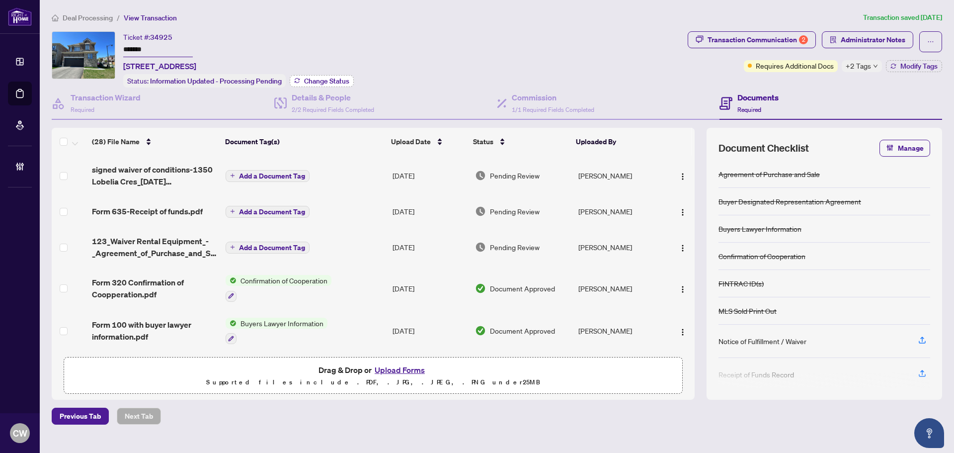
click at [324, 79] on span "Change Status" at bounding box center [326, 80] width 45 height 7
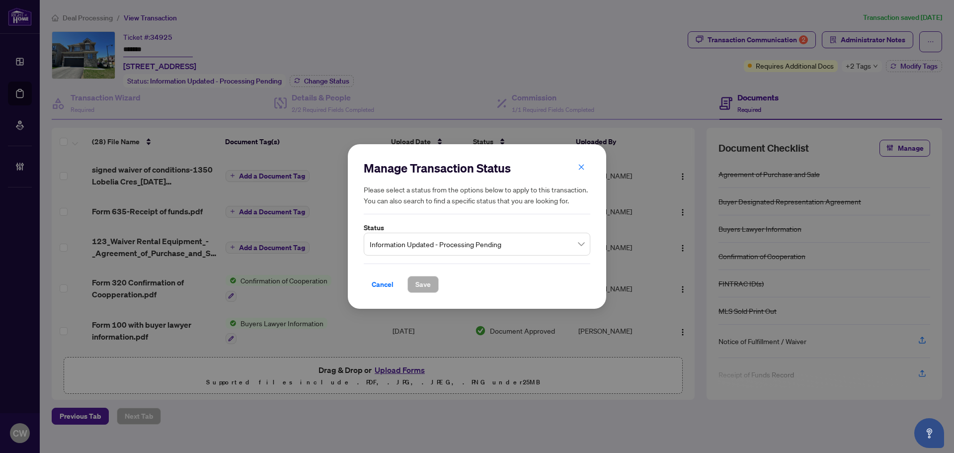
click at [459, 237] on span "Information Updated - Processing Pending" at bounding box center [477, 243] width 215 height 19
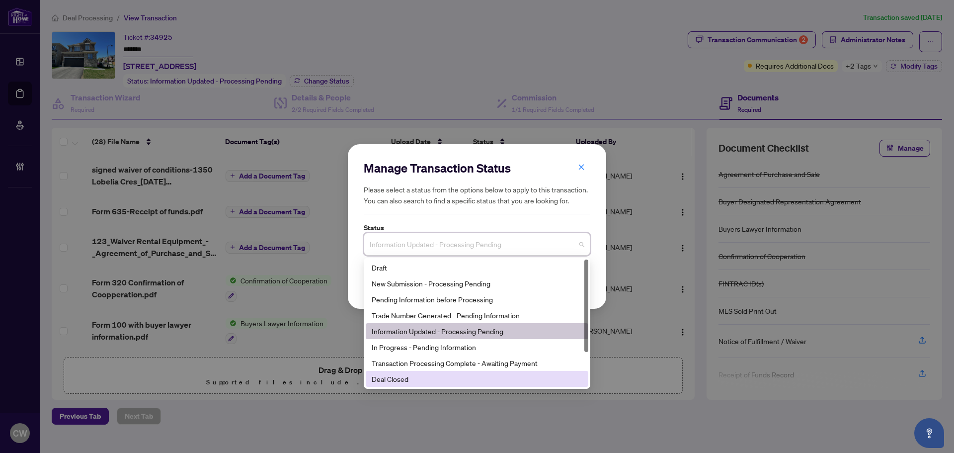
drag, startPoint x: 431, startPoint y: 384, endPoint x: 423, endPoint y: 308, distance: 76.9
click at [431, 385] on div "Deal Closed" at bounding box center [477, 379] width 223 height 16
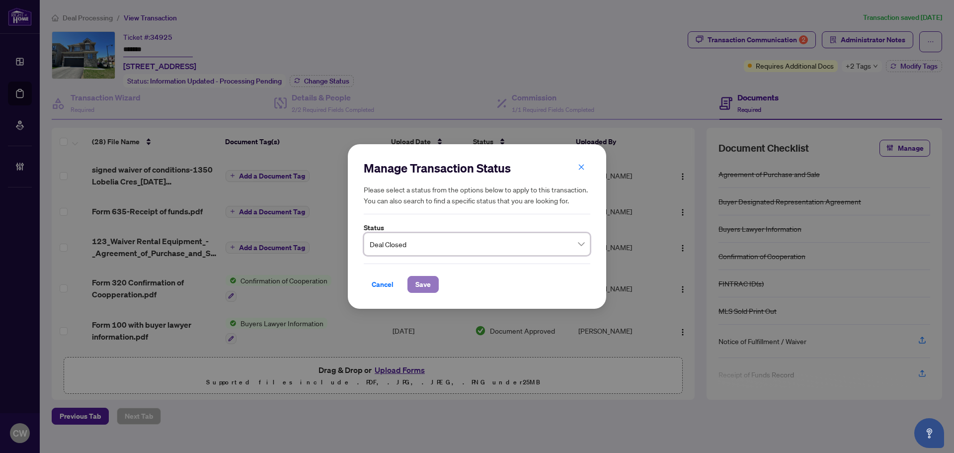
click at [417, 279] on span "Save" at bounding box center [422, 284] width 15 height 16
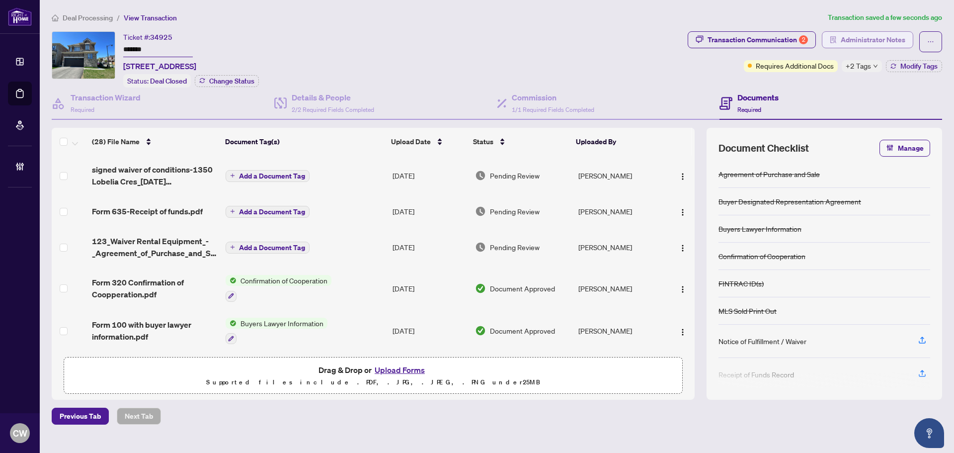
click at [866, 34] on span "Administrator Notes" at bounding box center [873, 40] width 65 height 16
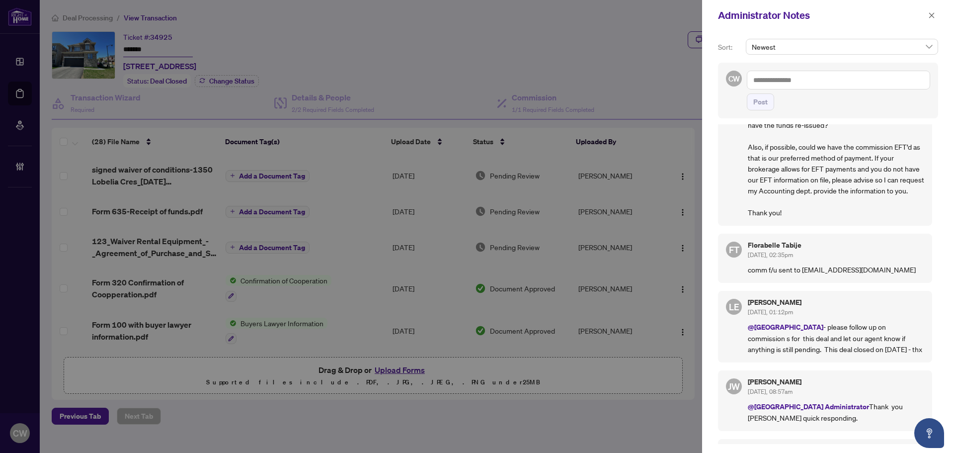
scroll to position [348, 0]
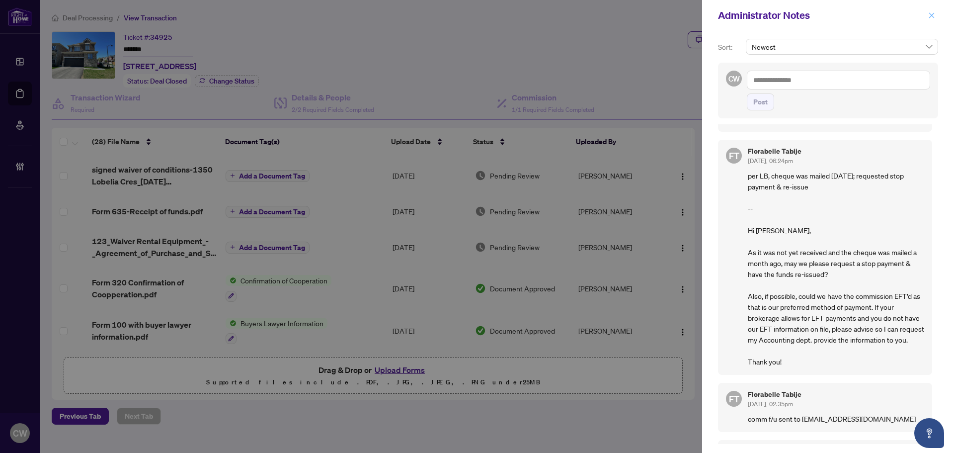
click at [866, 14] on icon "close" at bounding box center [931, 15] width 7 height 7
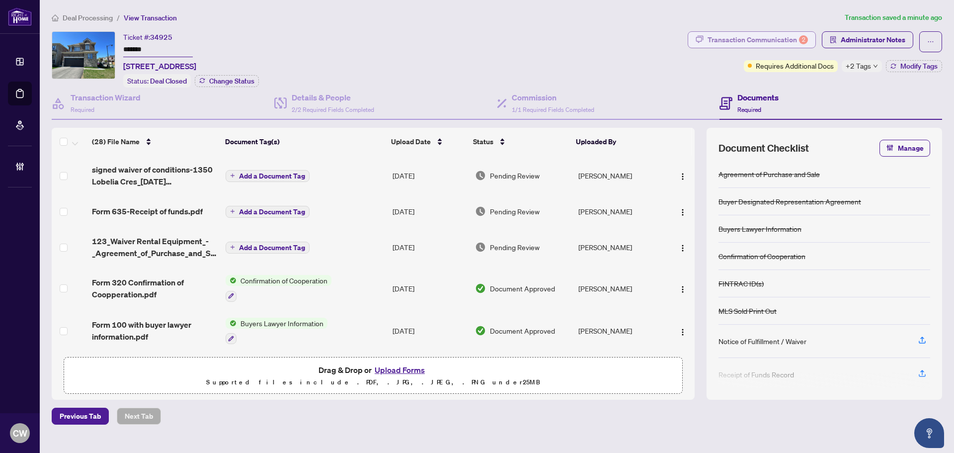
click at [743, 39] on div "Transaction Communication 2" at bounding box center [757, 40] width 100 height 16
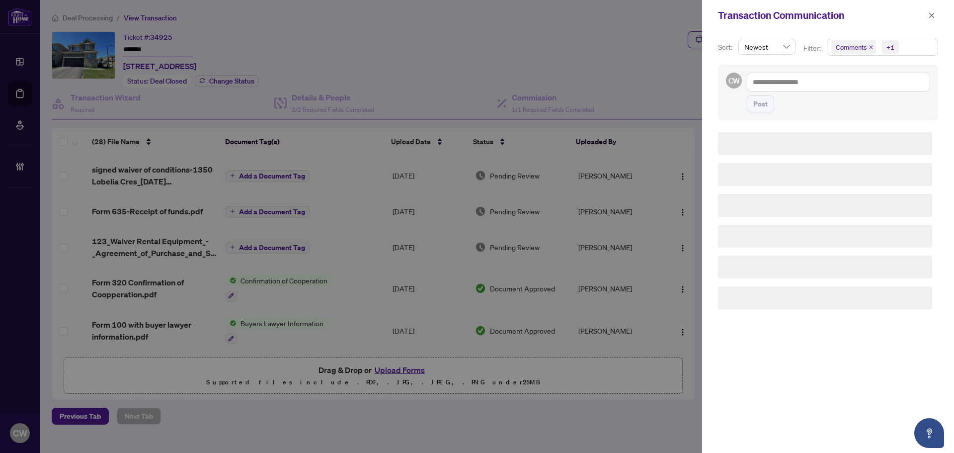
click at [866, 47] on icon "close" at bounding box center [870, 47] width 5 height 5
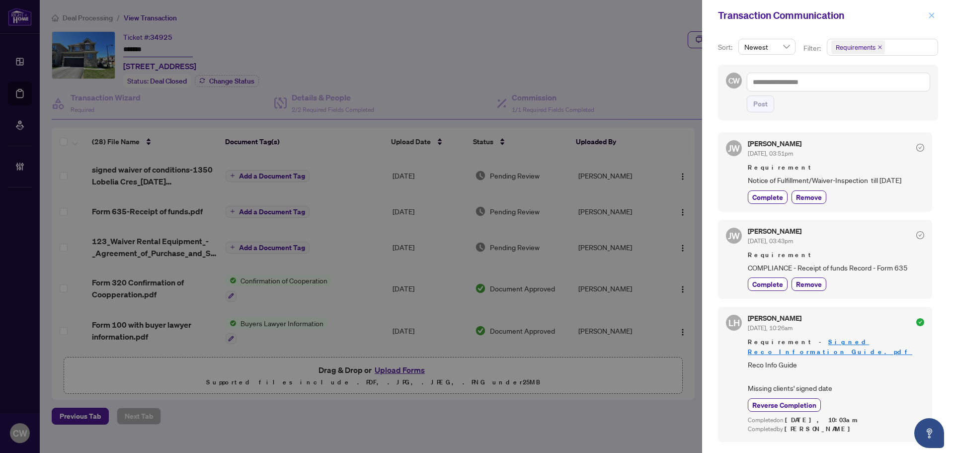
click at [866, 14] on icon "close" at bounding box center [931, 14] width 5 height 5
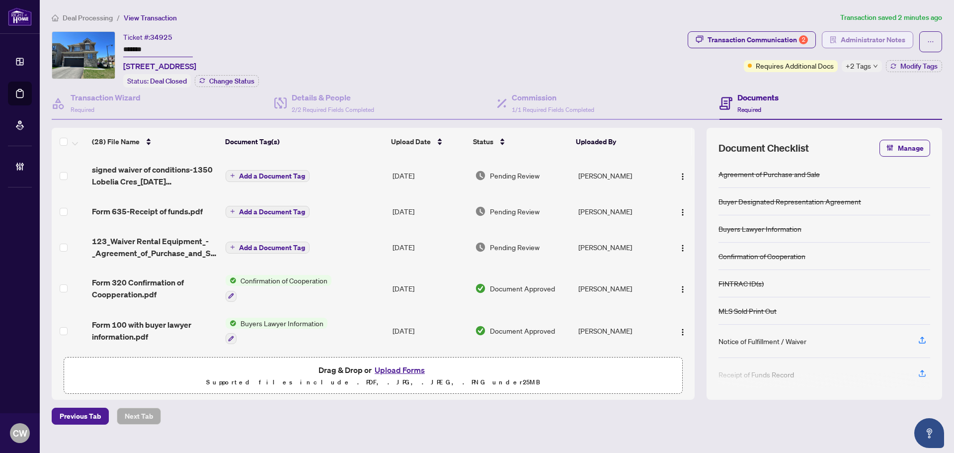
click at [866, 41] on span "Administrator Notes" at bounding box center [873, 40] width 65 height 16
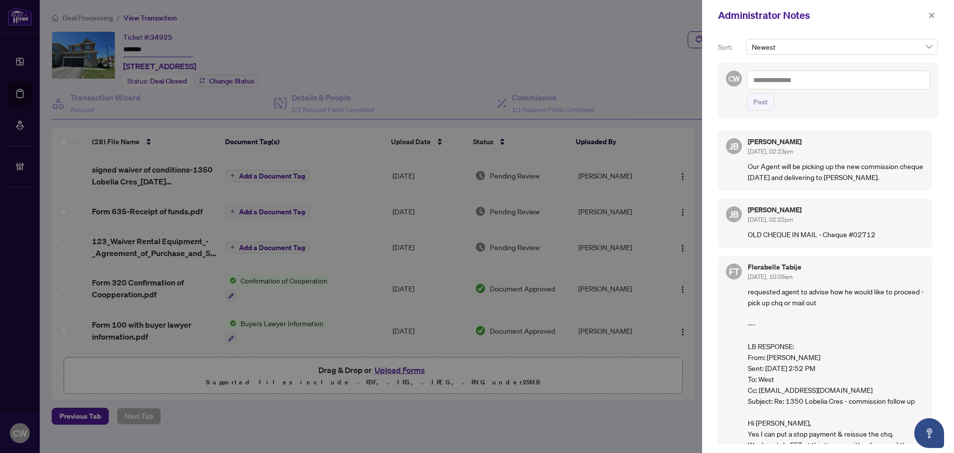
click at [794, 82] on textarea at bounding box center [838, 80] width 183 height 19
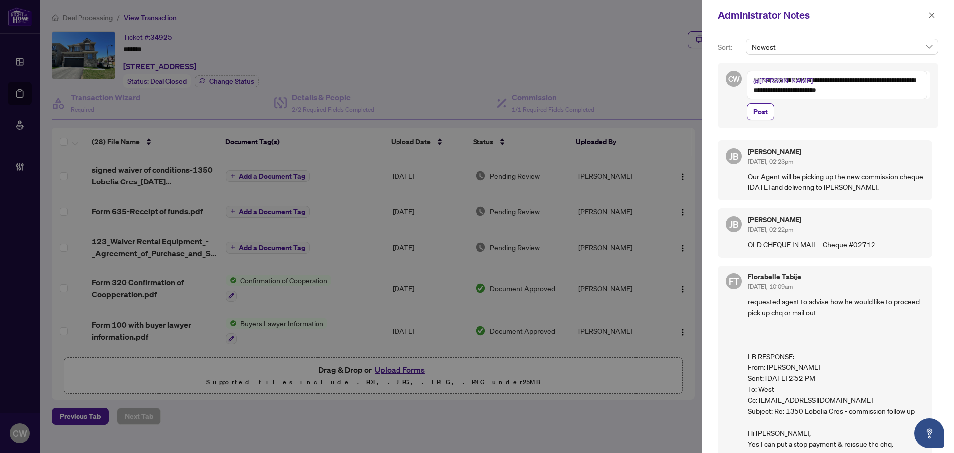
click at [806, 80] on textarea "**********" at bounding box center [837, 85] width 180 height 29
type textarea "**********"
click at [767, 117] on span "Post" at bounding box center [760, 112] width 14 height 16
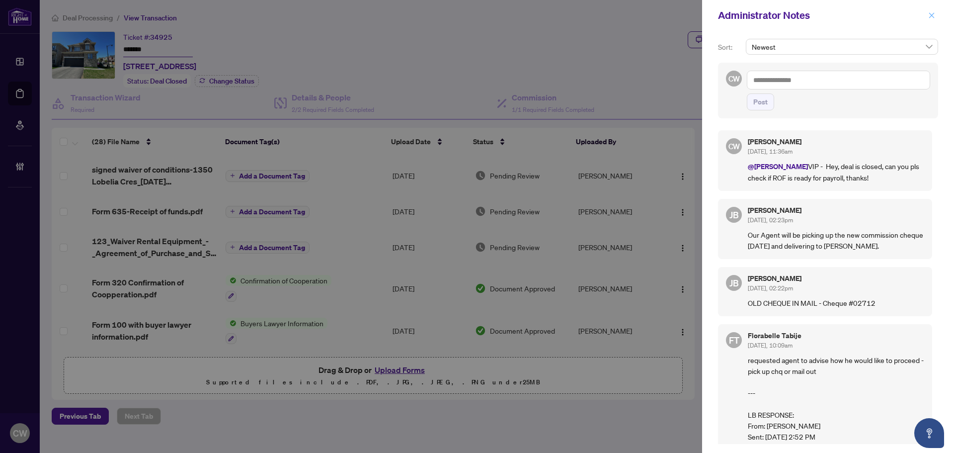
click at [866, 15] on icon "close" at bounding box center [931, 14] width 5 height 5
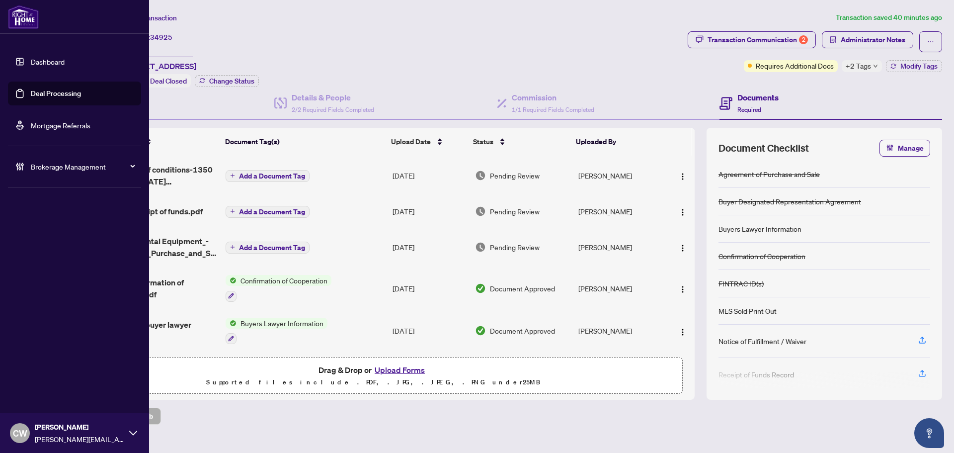
click at [31, 98] on link "Deal Processing" at bounding box center [56, 93] width 50 height 9
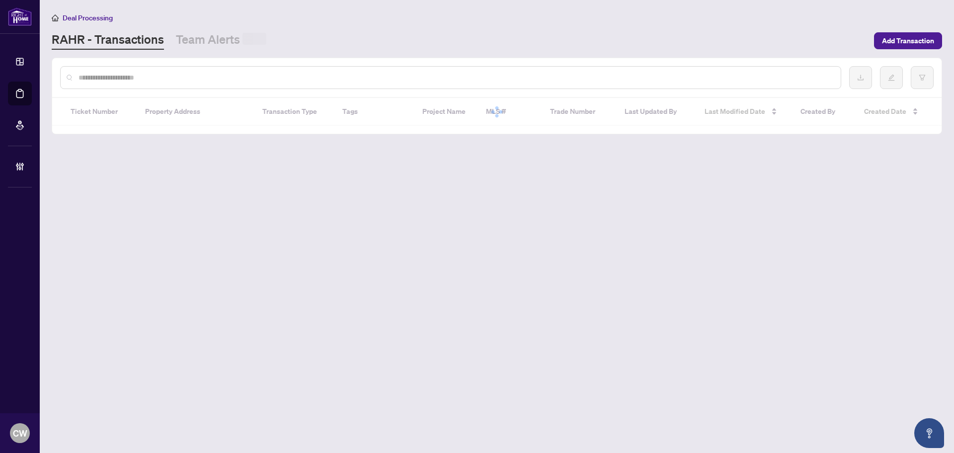
click at [176, 75] on input "text" at bounding box center [455, 77] width 754 height 11
paste input "*******"
type input "*******"
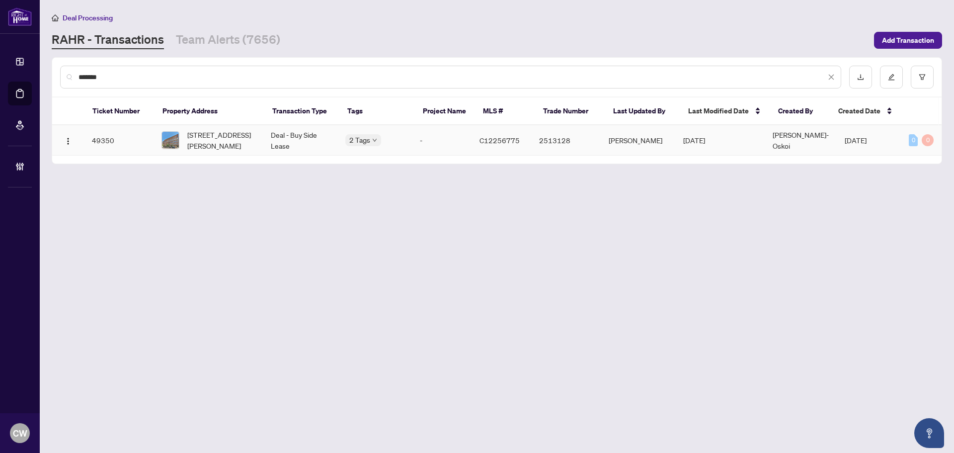
click at [206, 143] on span "[STREET_ADDRESS][PERSON_NAME]" at bounding box center [221, 140] width 68 height 22
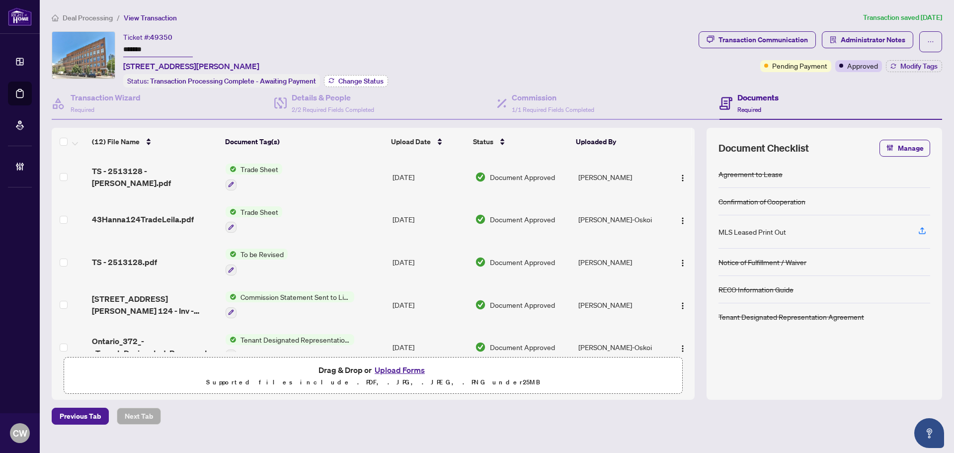
click at [364, 82] on span "Change Status" at bounding box center [360, 80] width 45 height 7
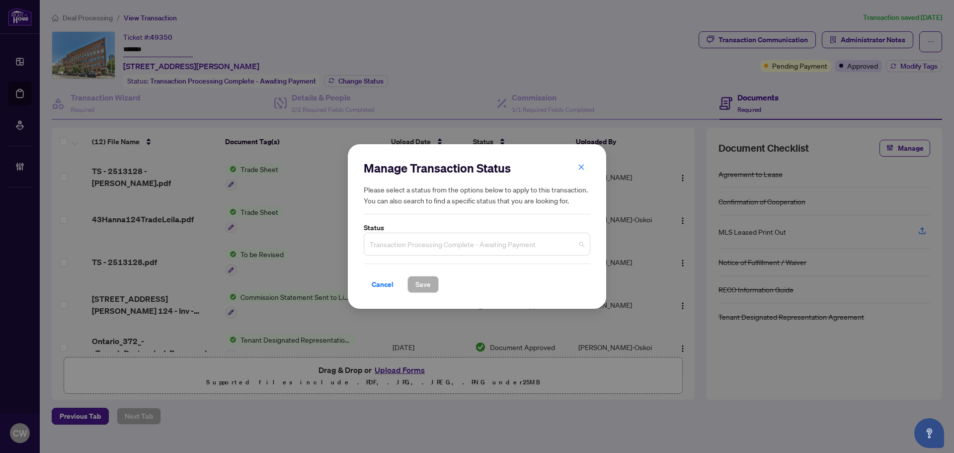
click at [457, 249] on span "Transaction Processing Complete - Awaiting Payment" at bounding box center [477, 243] width 215 height 19
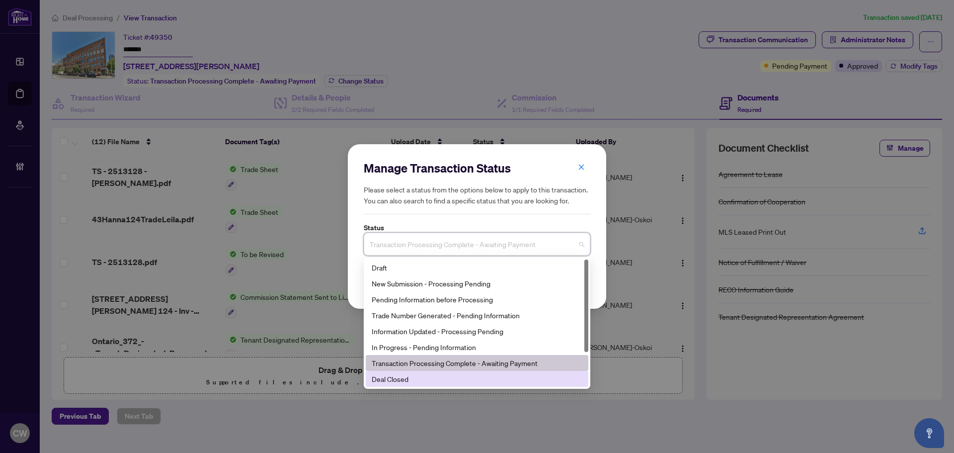
click at [439, 374] on div "Deal Closed" at bounding box center [477, 378] width 211 height 11
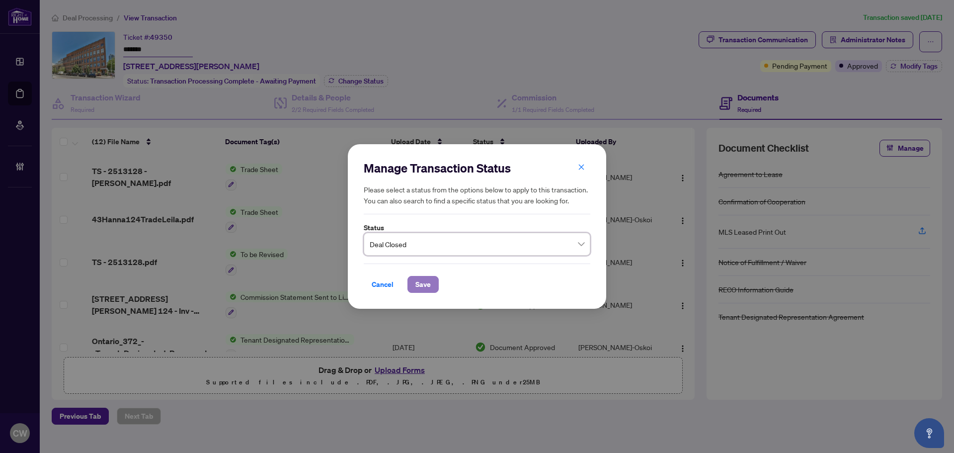
click at [425, 283] on span "Save" at bounding box center [422, 284] width 15 height 16
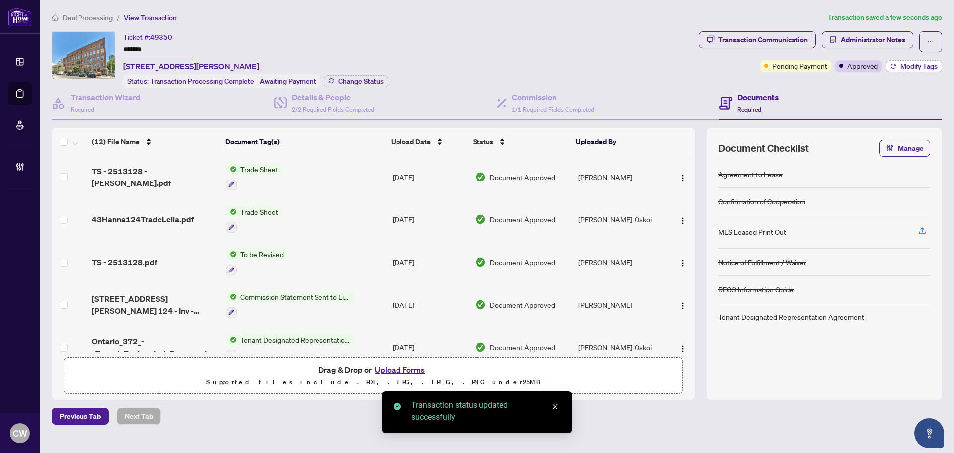
click at [866, 64] on span "Modify Tags" at bounding box center [918, 66] width 37 height 7
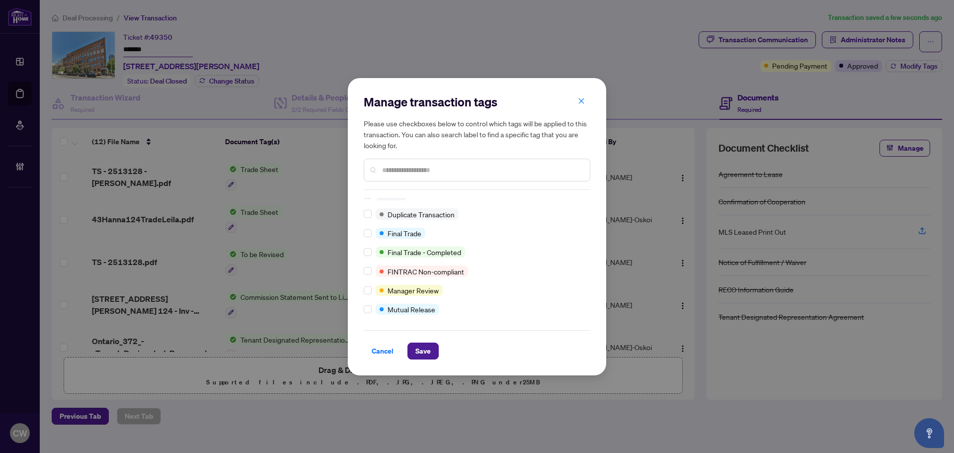
scroll to position [8, 0]
click at [427, 351] on span "Save" at bounding box center [422, 351] width 15 height 16
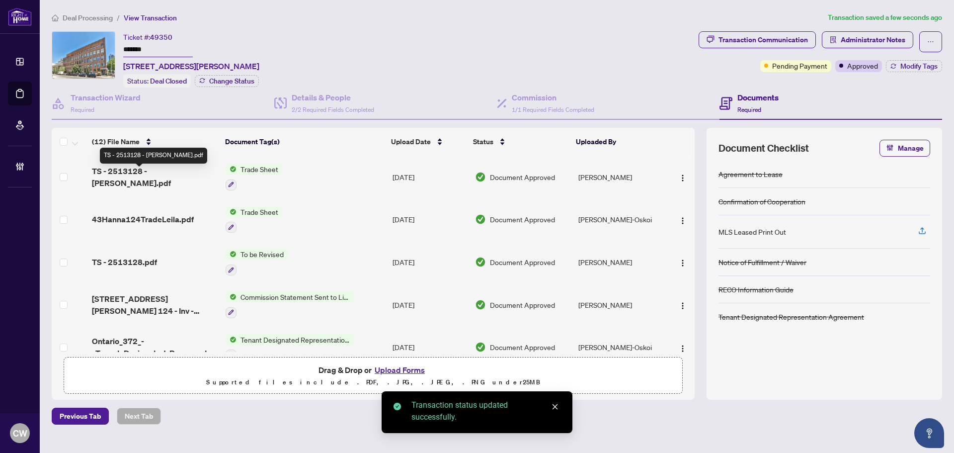
click at [161, 177] on span "TS - 2513128 - [PERSON_NAME].pdf" at bounding box center [155, 177] width 126 height 24
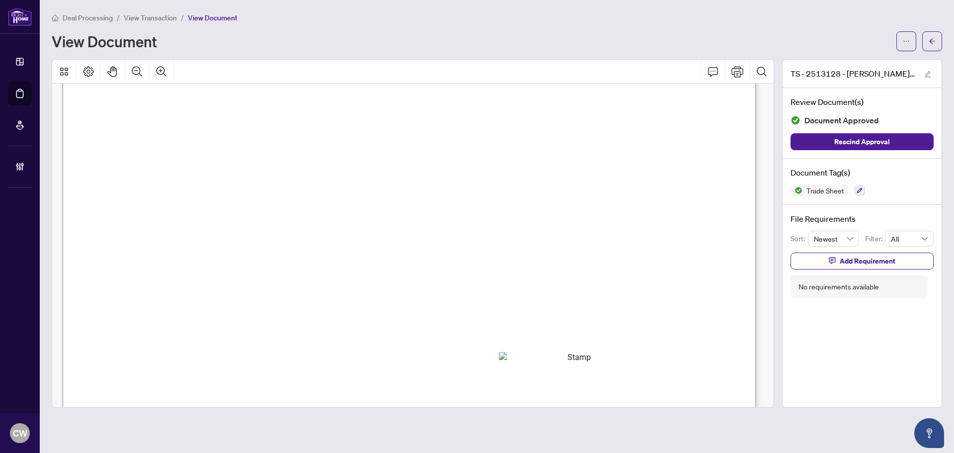
scroll to position [298, 0]
click at [866, 35] on span "button" at bounding box center [931, 41] width 7 height 16
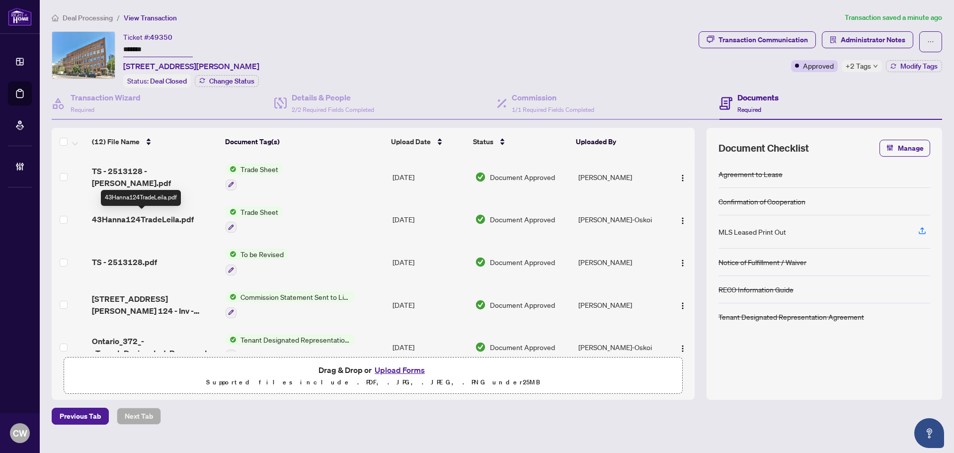
click at [162, 218] on span "43Hanna124TradeLeila.pdf" at bounding box center [143, 219] width 102 height 12
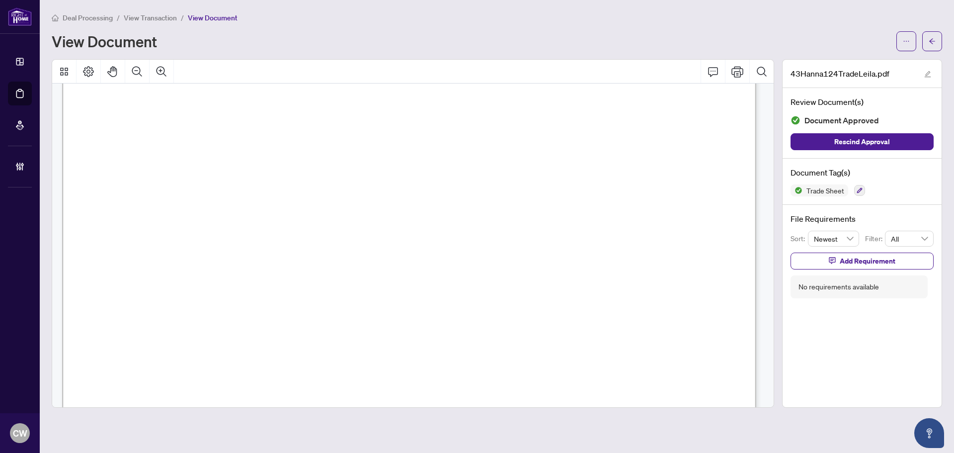
scroll to position [298, 0]
click at [866, 38] on icon "arrow-left" at bounding box center [931, 41] width 7 height 7
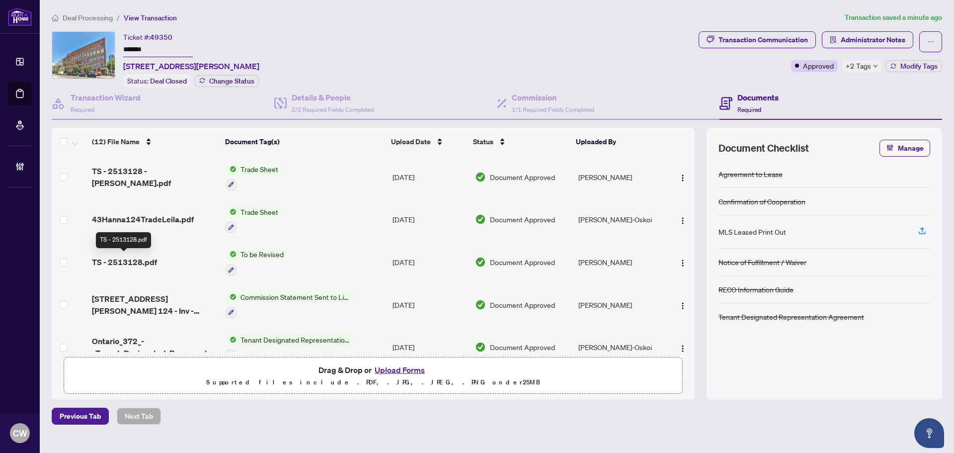
click at [145, 261] on span "TS - 2513128.pdf" at bounding box center [124, 262] width 65 height 12
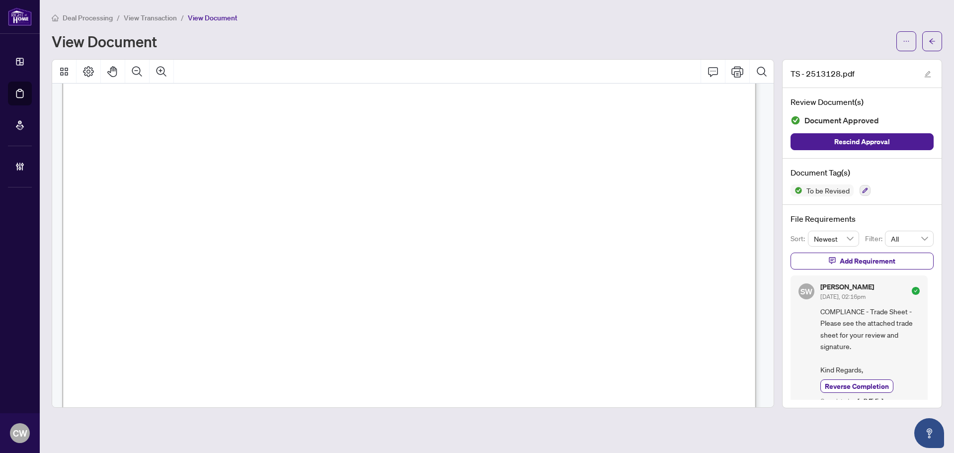
scroll to position [197, 0]
click at [866, 36] on span "button" at bounding box center [931, 41] width 7 height 16
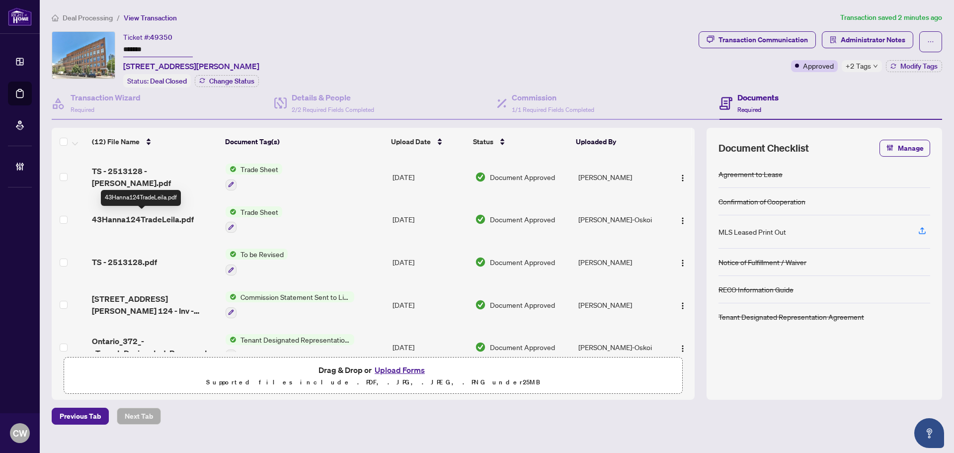
click at [143, 216] on span "43Hanna124TradeLeila.pdf" at bounding box center [143, 219] width 102 height 12
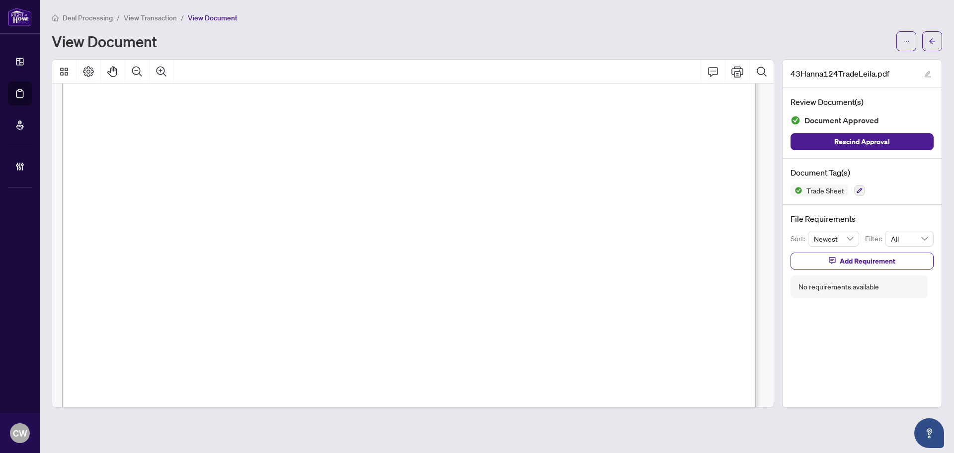
scroll to position [199, 0]
click at [866, 40] on icon "arrow-left" at bounding box center [931, 41] width 7 height 7
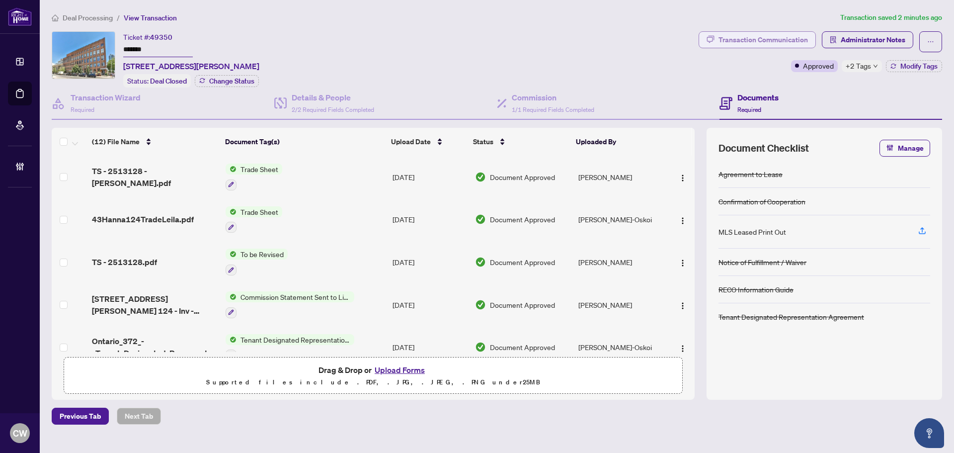
click at [795, 39] on div "Transaction Communication" at bounding box center [762, 40] width 89 height 16
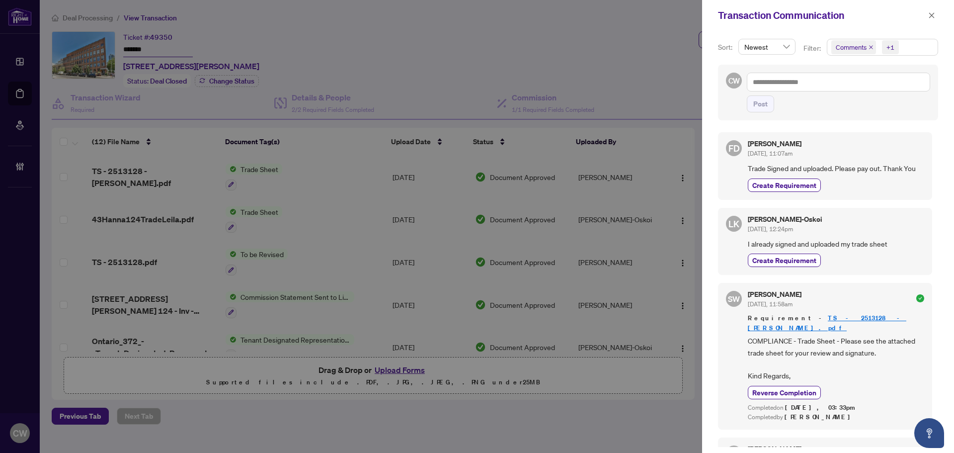
click at [866, 47] on icon "close" at bounding box center [871, 47] width 4 height 4
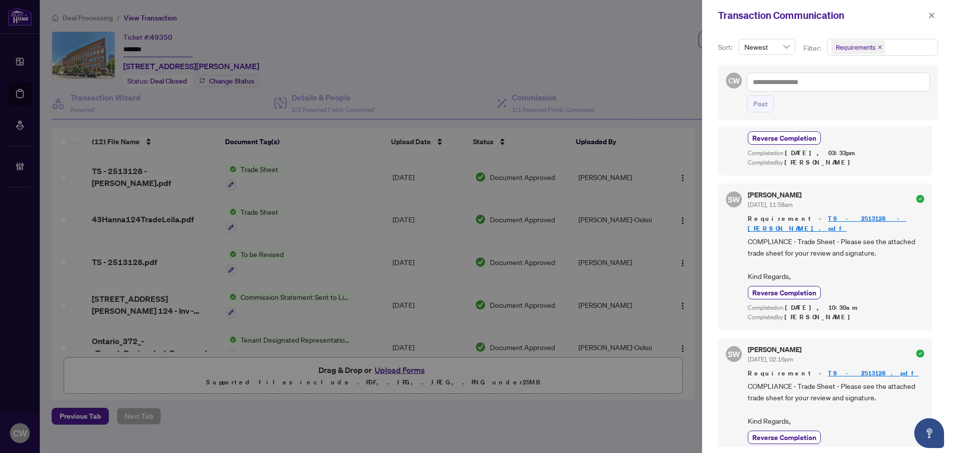
scroll to position [112, 0]
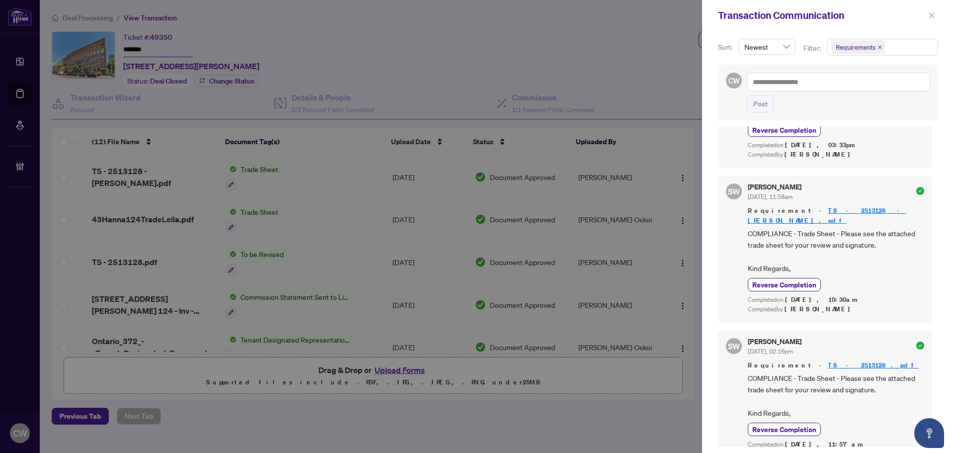
click at [866, 15] on icon "close" at bounding box center [931, 14] width 5 height 5
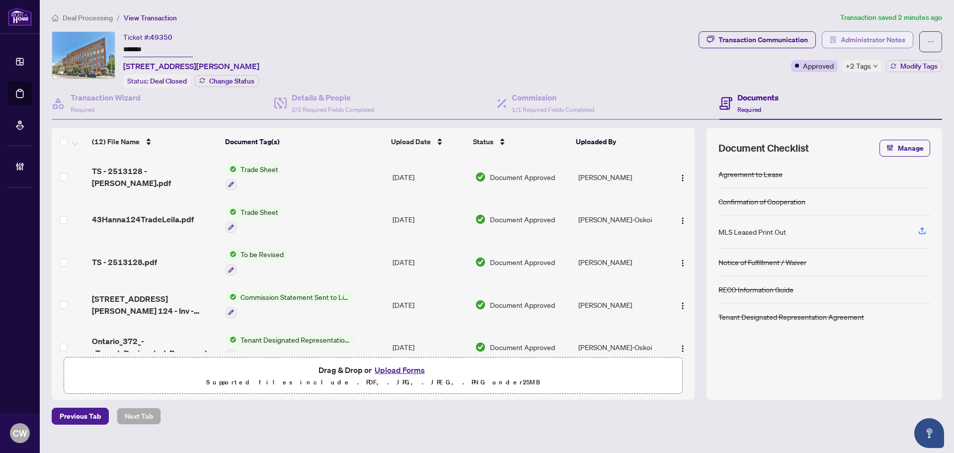
click at [866, 42] on span "Administrator Notes" at bounding box center [873, 40] width 65 height 16
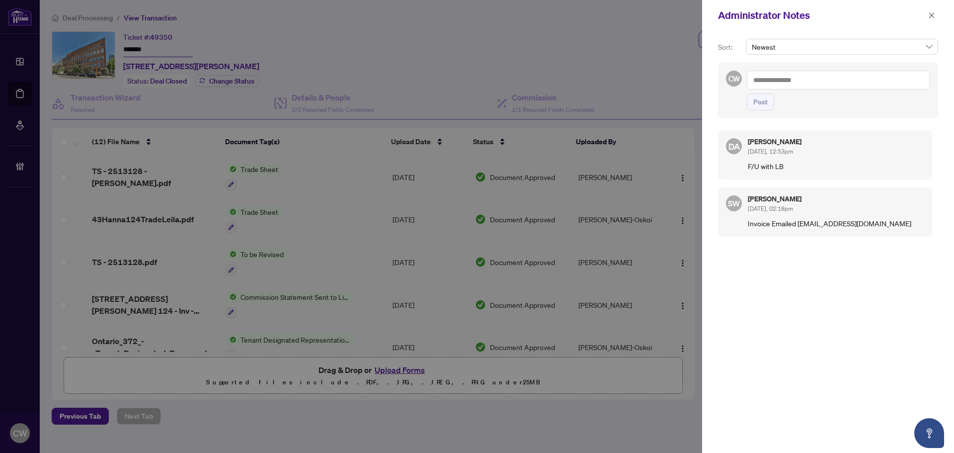
click at [791, 77] on textarea at bounding box center [838, 80] width 183 height 19
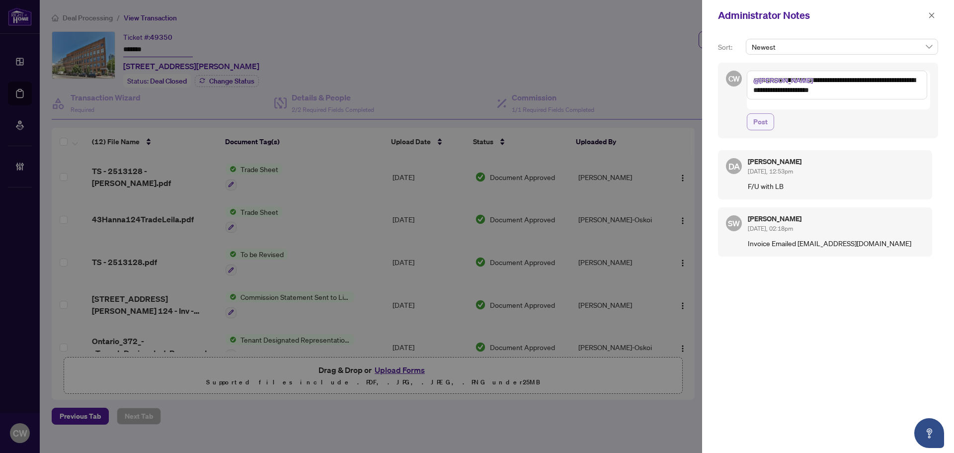
type textarea "**********"
click at [764, 114] on span "Post" at bounding box center [760, 122] width 14 height 16
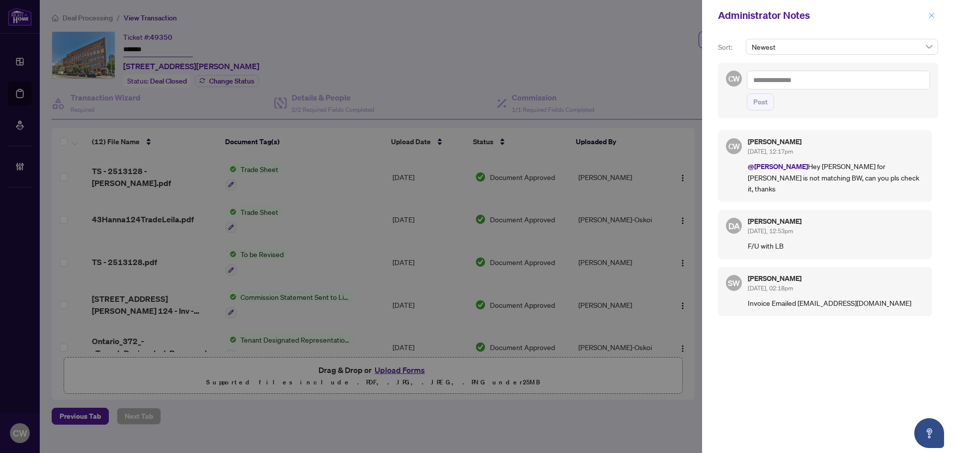
click at [866, 15] on icon "close" at bounding box center [931, 15] width 7 height 7
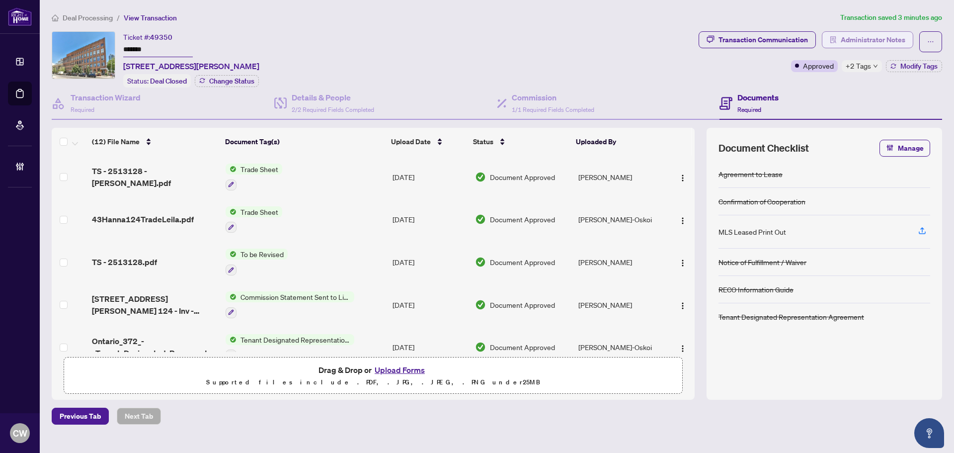
click at [866, 35] on span "Administrator Notes" at bounding box center [873, 40] width 65 height 16
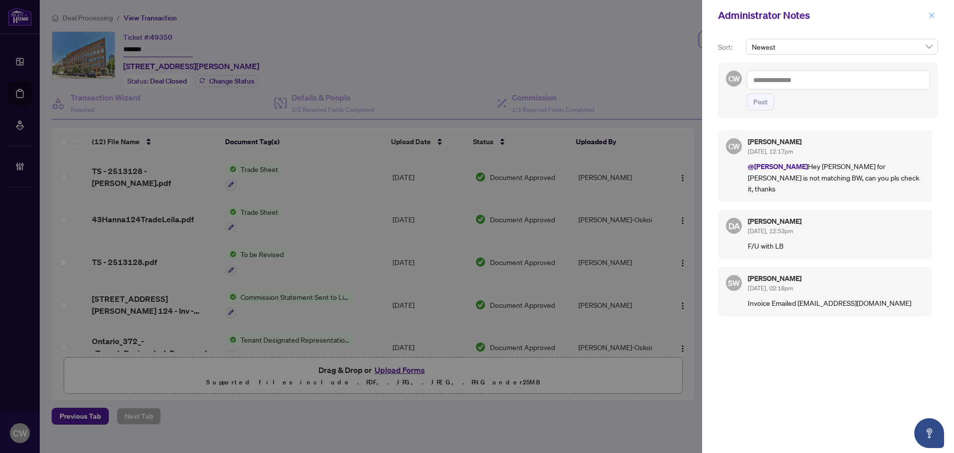
click at [866, 17] on icon "close" at bounding box center [931, 14] width 5 height 5
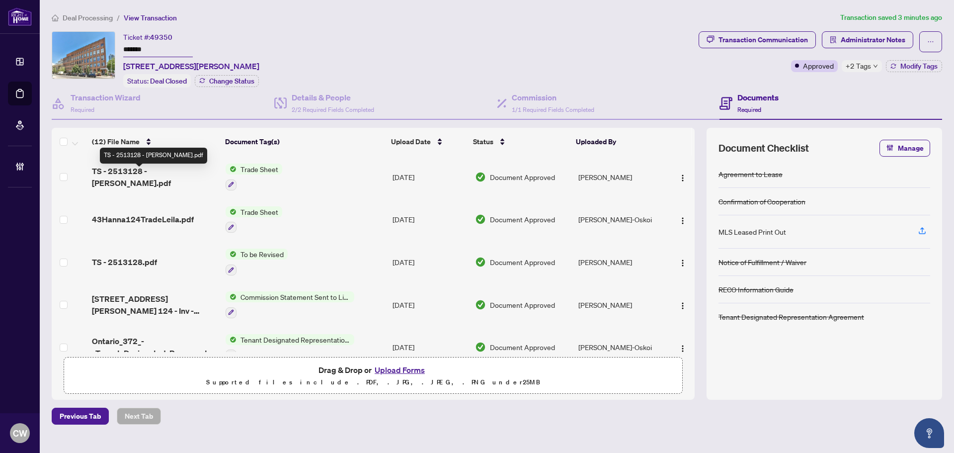
click at [149, 175] on span "TS - 2513128 - [PERSON_NAME].pdf" at bounding box center [155, 177] width 126 height 24
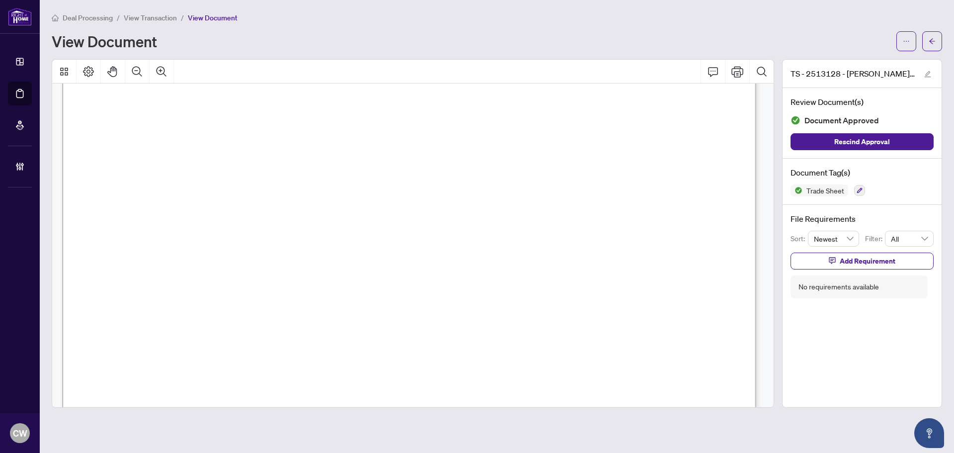
scroll to position [199, 0]
click at [866, 41] on icon "arrow-left" at bounding box center [932, 40] width 6 height 5
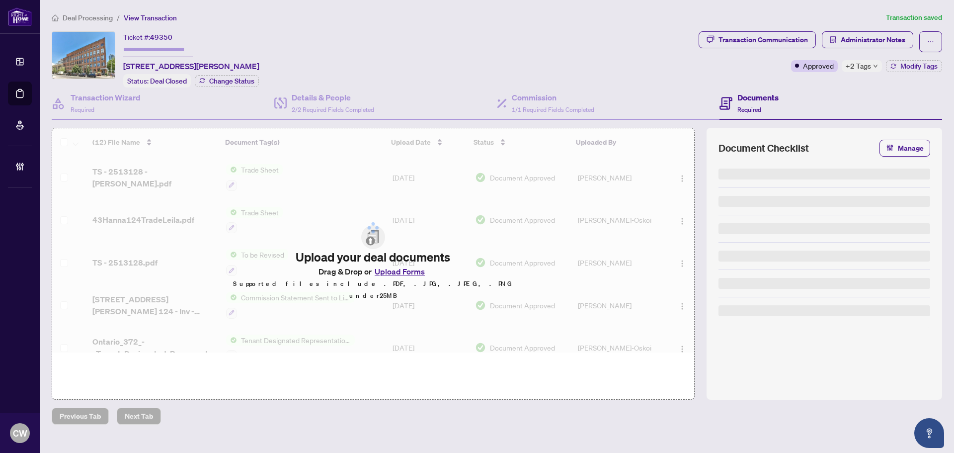
type input "*******"
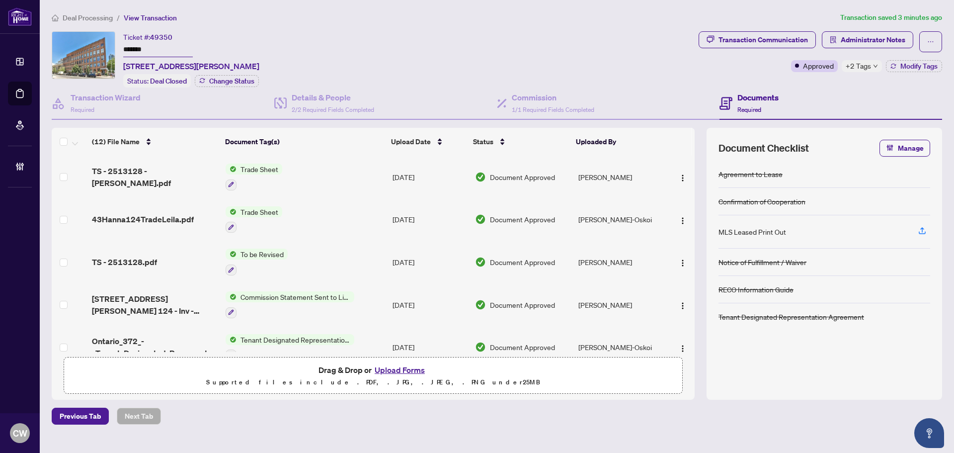
click at [412, 371] on button "Upload Forms" at bounding box center [400, 369] width 56 height 13
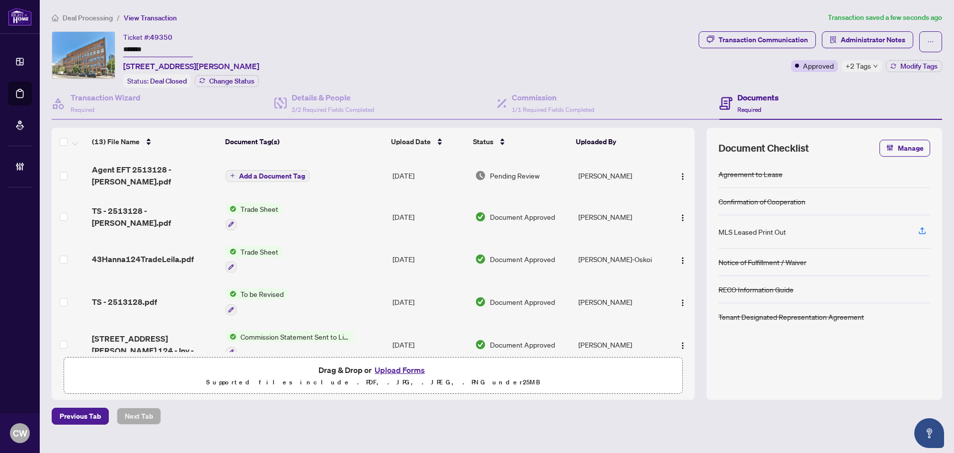
click at [288, 172] on span "Add a Document Tag" at bounding box center [272, 175] width 66 height 7
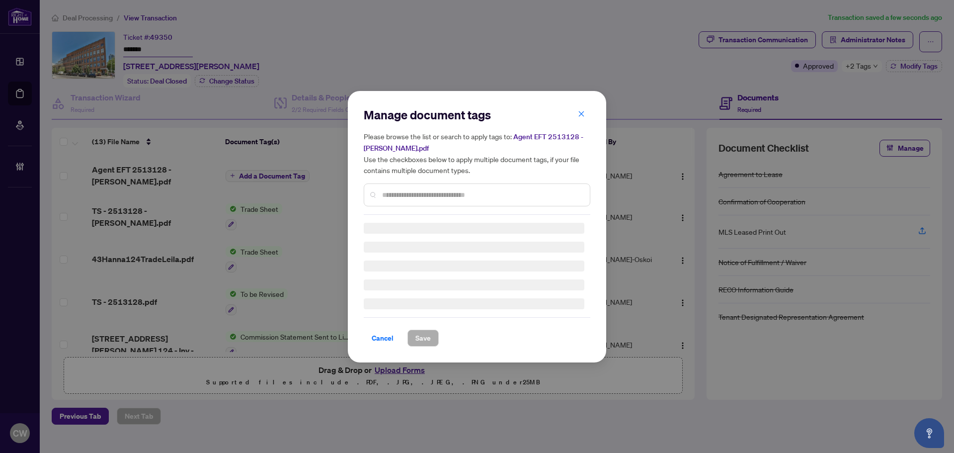
click at [405, 186] on div at bounding box center [477, 194] width 227 height 23
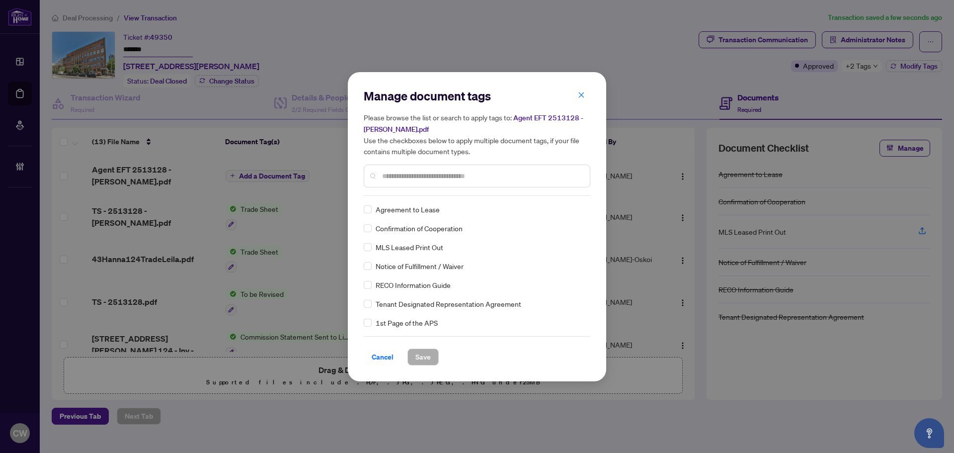
click at [400, 190] on div "Manage document tags Please browse the list or search to apply tags to: Agent E…" at bounding box center [477, 142] width 227 height 108
click at [399, 170] on input "text" at bounding box center [482, 175] width 200 height 11
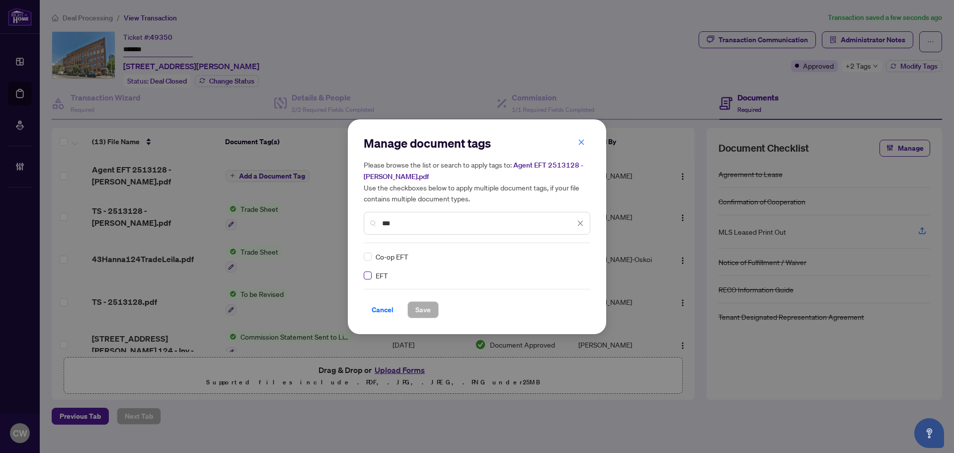
type input "***"
click at [369, 270] on label at bounding box center [368, 275] width 8 height 11
click at [575, 256] on div at bounding box center [574, 256] width 19 height 10
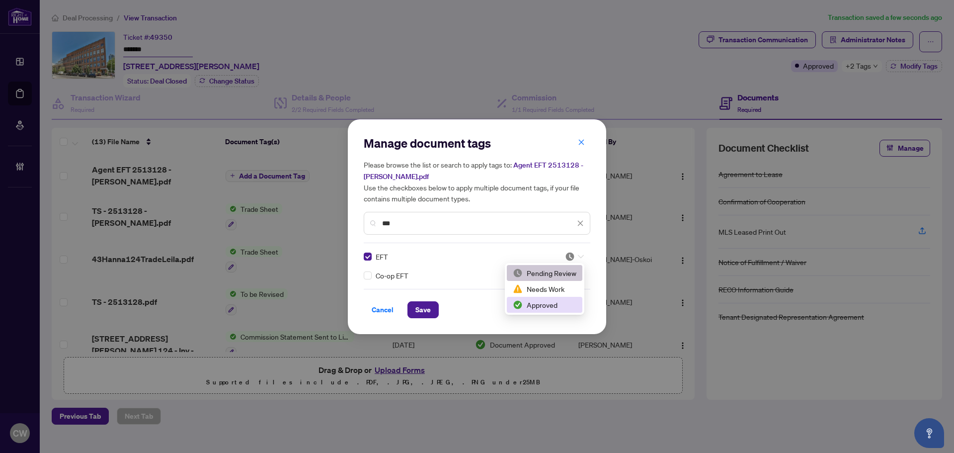
drag, startPoint x: 562, startPoint y: 306, endPoint x: 477, endPoint y: 309, distance: 84.5
click at [562, 306] on div "Approved" at bounding box center [545, 304] width 64 height 11
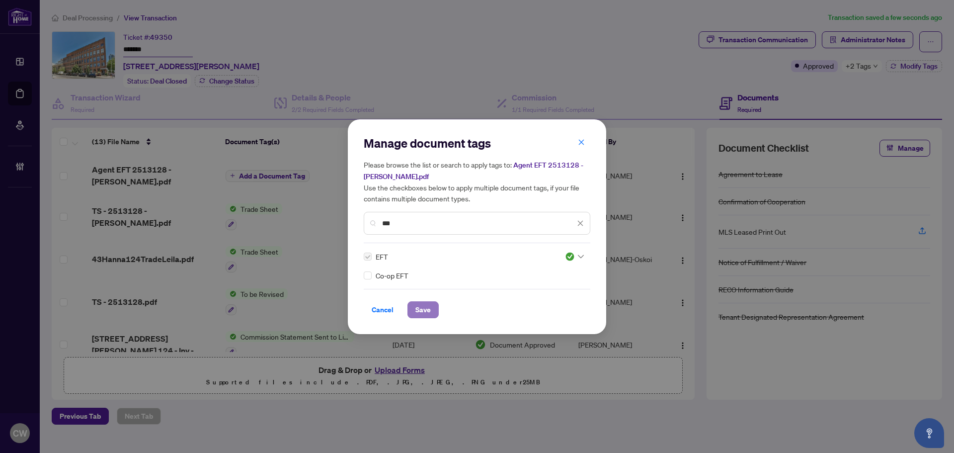
click at [423, 312] on span "Save" at bounding box center [422, 310] width 15 height 16
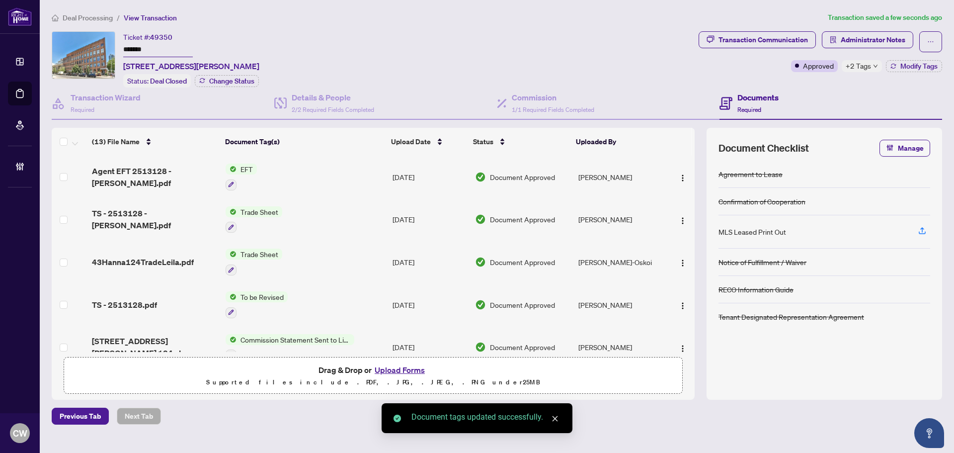
click at [681, 171] on span "button" at bounding box center [683, 176] width 8 height 11
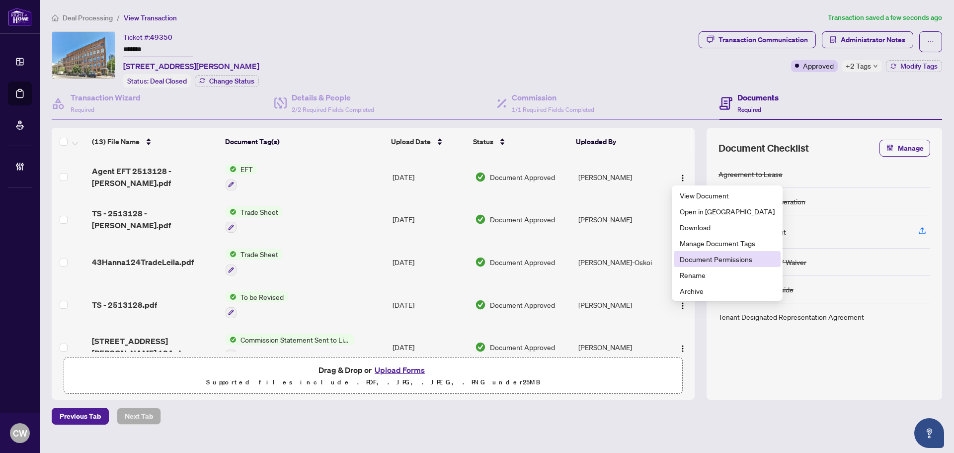
click at [709, 256] on span "Document Permissions" at bounding box center [727, 258] width 95 height 11
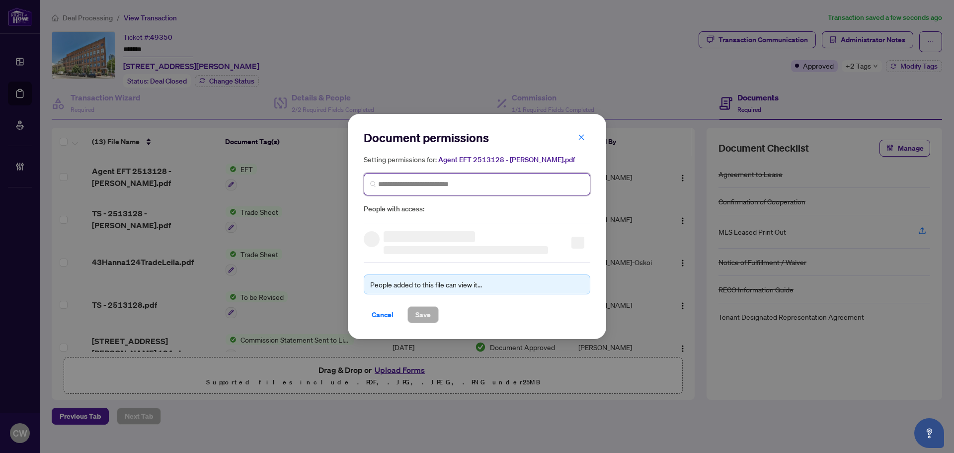
click at [501, 183] on input "search" at bounding box center [481, 184] width 206 height 10
paste input "**********"
type input "**********"
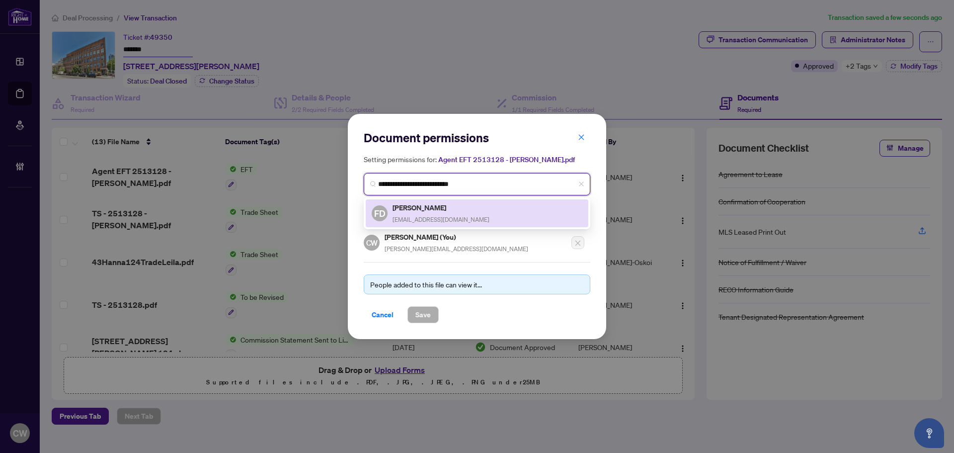
click at [431, 210] on h5 "[PERSON_NAME]" at bounding box center [440, 207] width 97 height 11
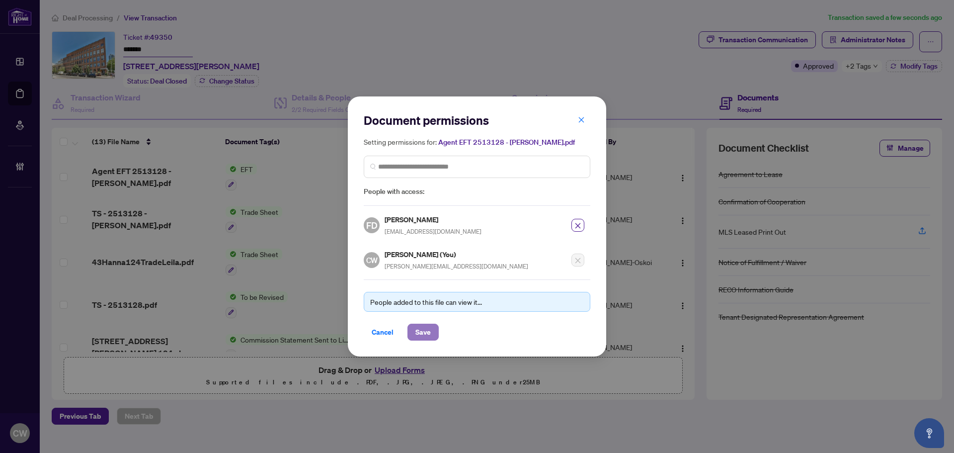
click at [428, 336] on span "Save" at bounding box center [422, 332] width 15 height 16
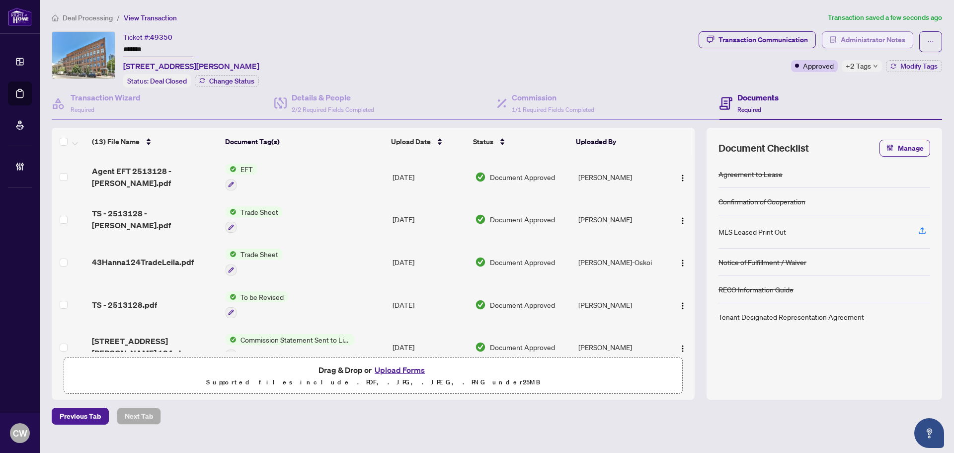
click at [866, 42] on span "Administrator Notes" at bounding box center [873, 40] width 65 height 16
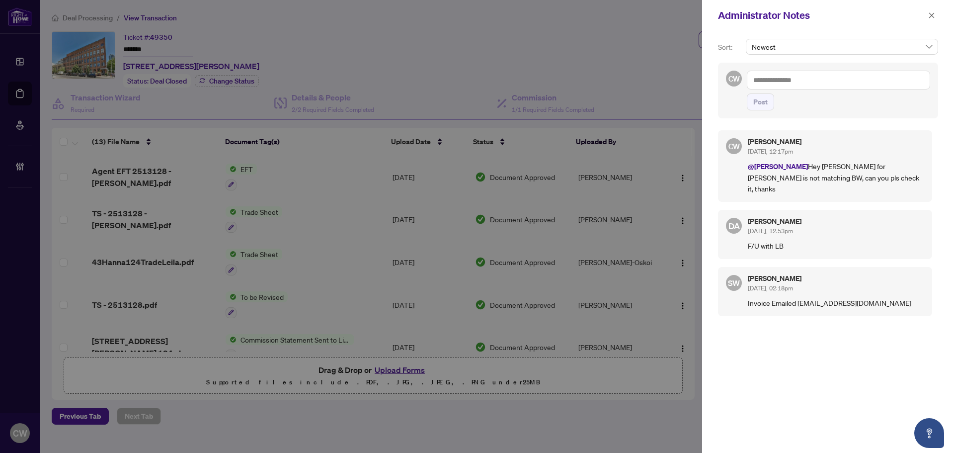
click at [799, 79] on textarea at bounding box center [838, 80] width 183 height 19
paste textarea "**********"
type textarea "**********"
click at [759, 100] on span "Post" at bounding box center [760, 102] width 14 height 16
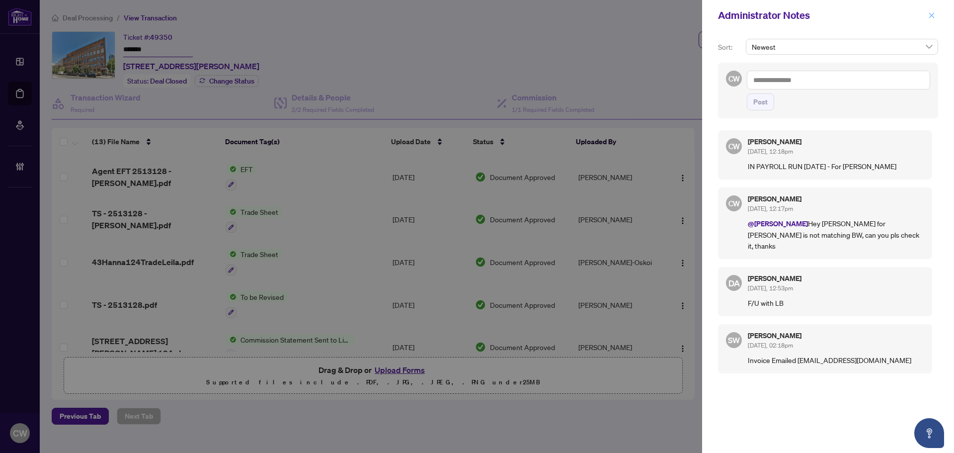
click at [866, 15] on icon "close" at bounding box center [931, 15] width 7 height 7
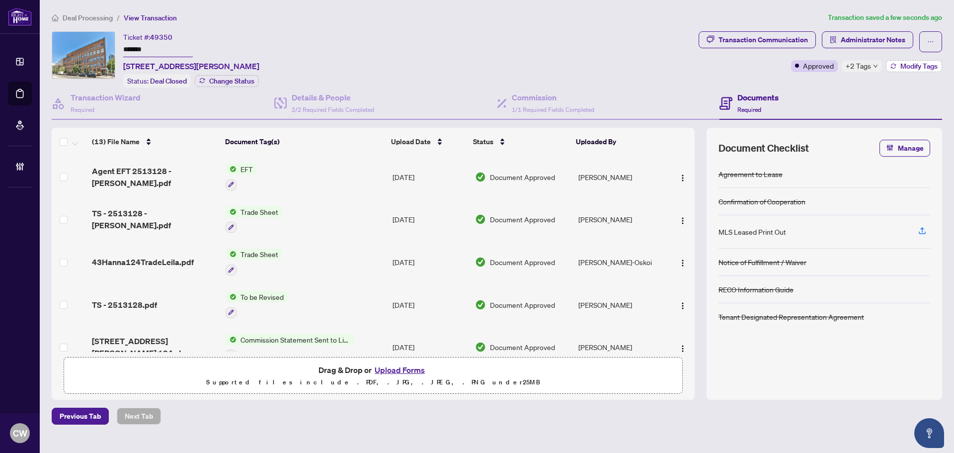
click at [866, 64] on span "Modify Tags" at bounding box center [918, 66] width 37 height 7
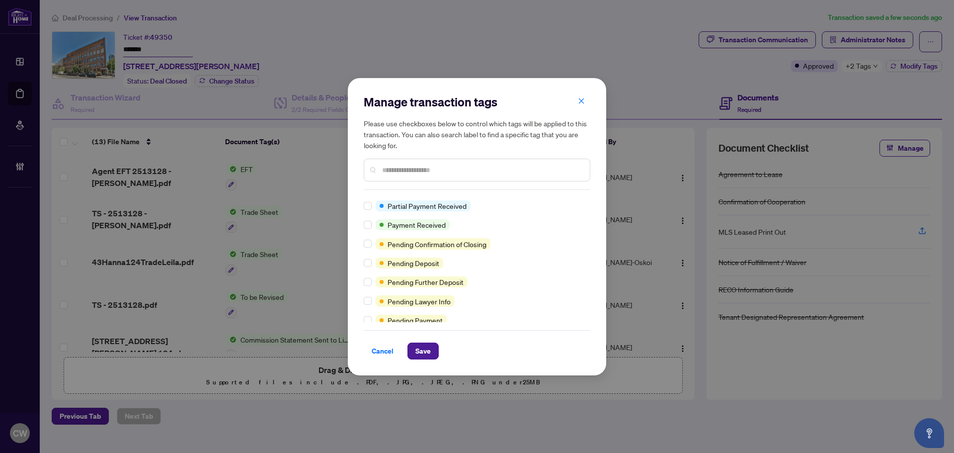
scroll to position [36, 0]
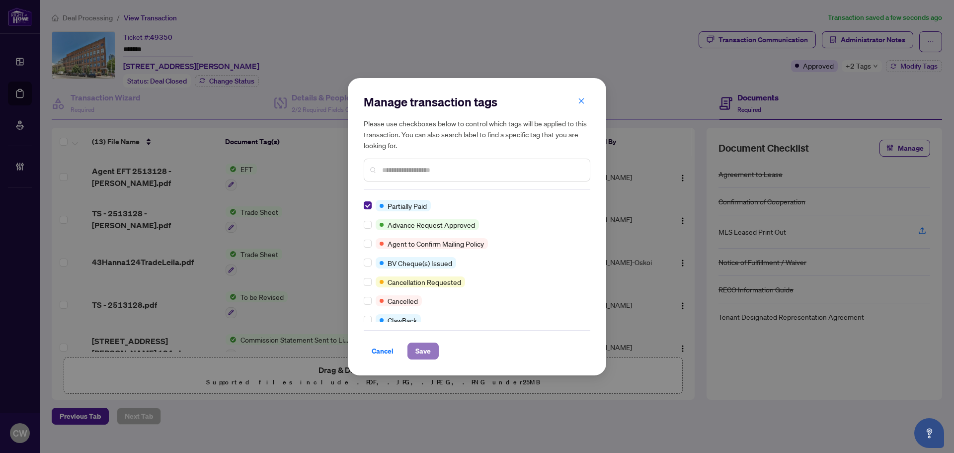
click at [420, 350] on span "Save" at bounding box center [422, 351] width 15 height 16
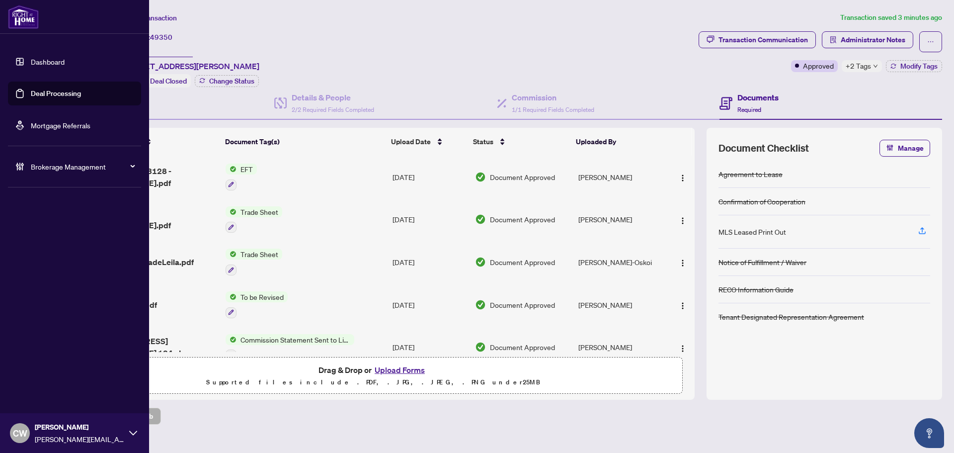
drag, startPoint x: 32, startPoint y: 90, endPoint x: 124, endPoint y: 92, distance: 91.4
click at [32, 90] on link "Deal Processing" at bounding box center [56, 93] width 50 height 9
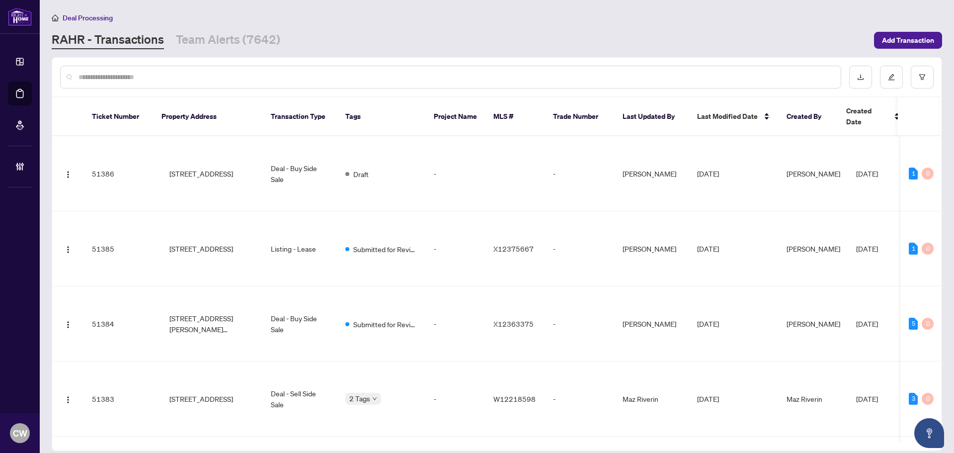
click at [166, 82] on div at bounding box center [450, 77] width 781 height 23
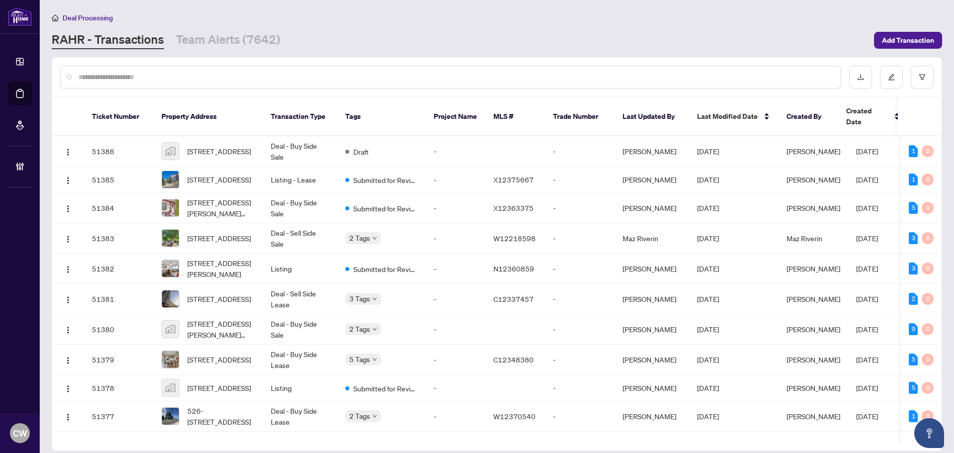
click at [153, 76] on input "text" at bounding box center [455, 77] width 754 height 11
paste input "*******"
type input "*******"
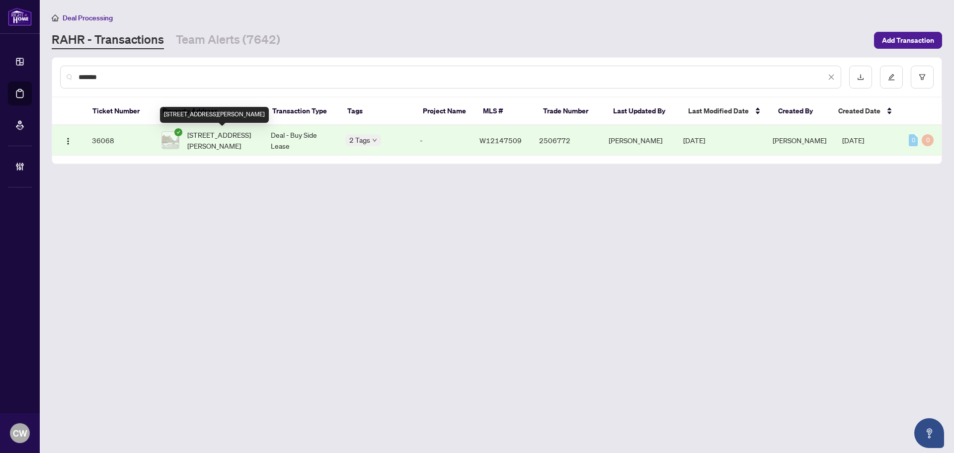
click at [230, 137] on span "[STREET_ADDRESS][PERSON_NAME]" at bounding box center [221, 140] width 68 height 22
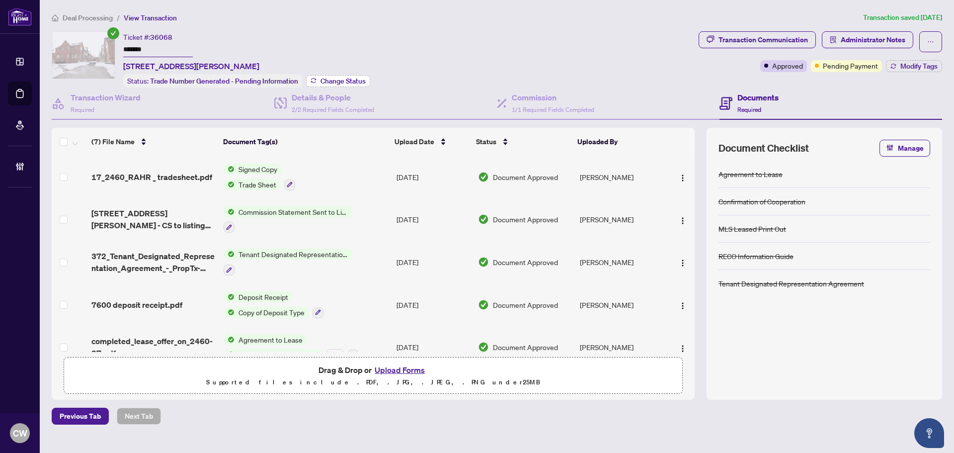
click at [344, 80] on span "Change Status" at bounding box center [342, 80] width 45 height 7
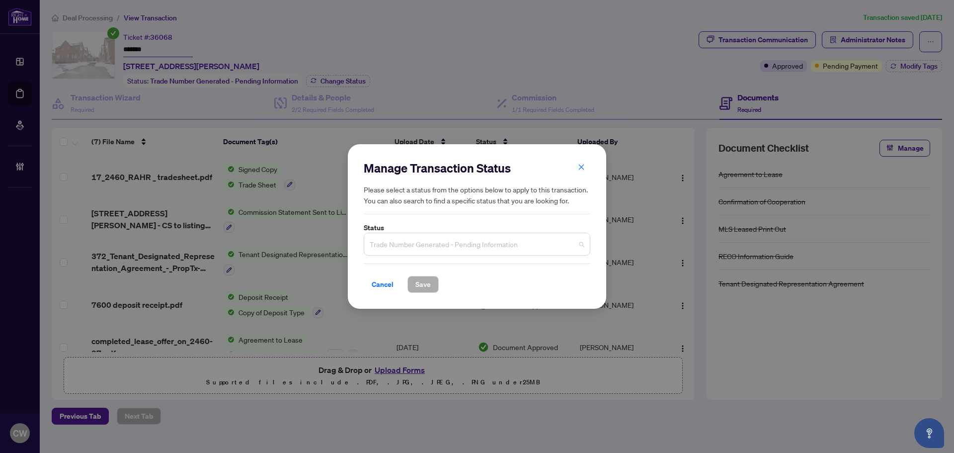
click at [470, 248] on span "Trade Number Generated - Pending Information" at bounding box center [477, 243] width 215 height 19
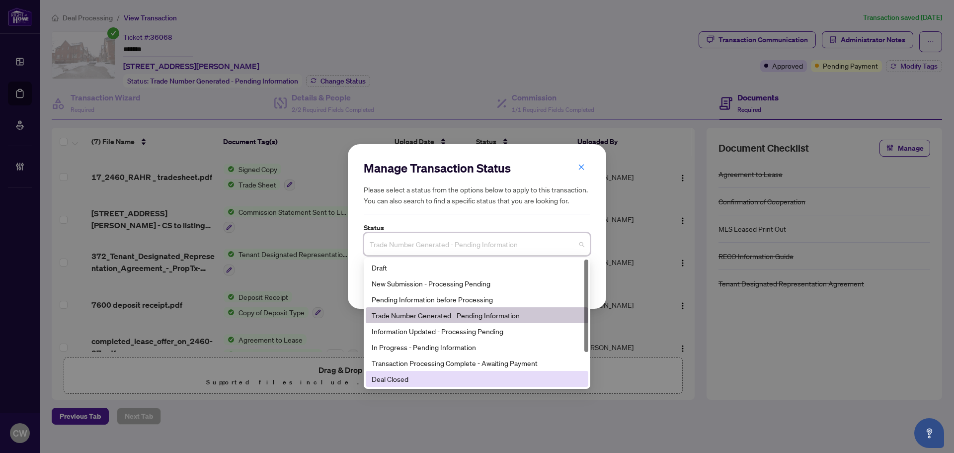
click at [441, 381] on div "Deal Closed" at bounding box center [477, 378] width 211 height 11
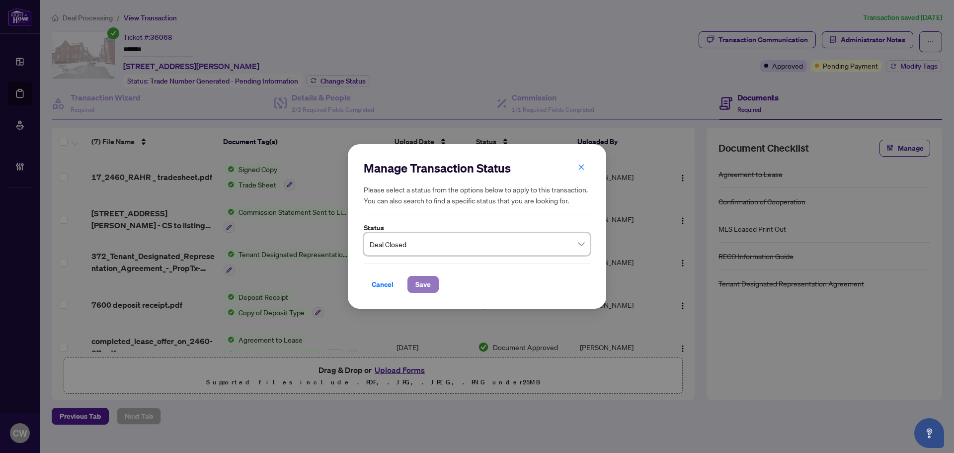
click at [421, 283] on span "Save" at bounding box center [422, 284] width 15 height 16
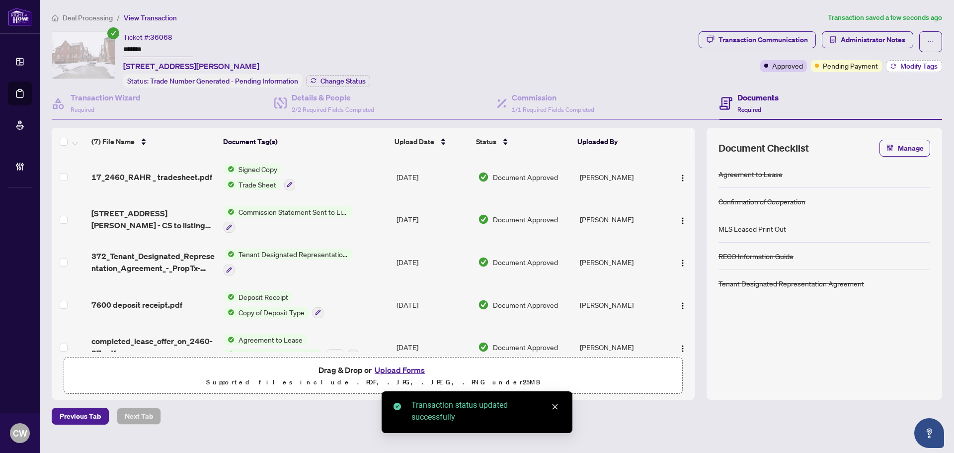
click at [866, 66] on span "Modify Tags" at bounding box center [918, 66] width 37 height 7
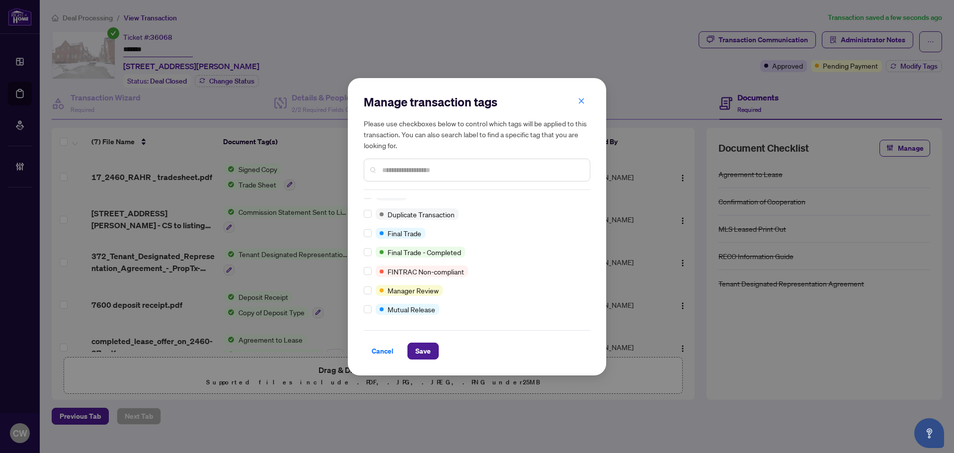
scroll to position [8, 0]
click at [424, 344] on span "Save" at bounding box center [422, 351] width 15 height 16
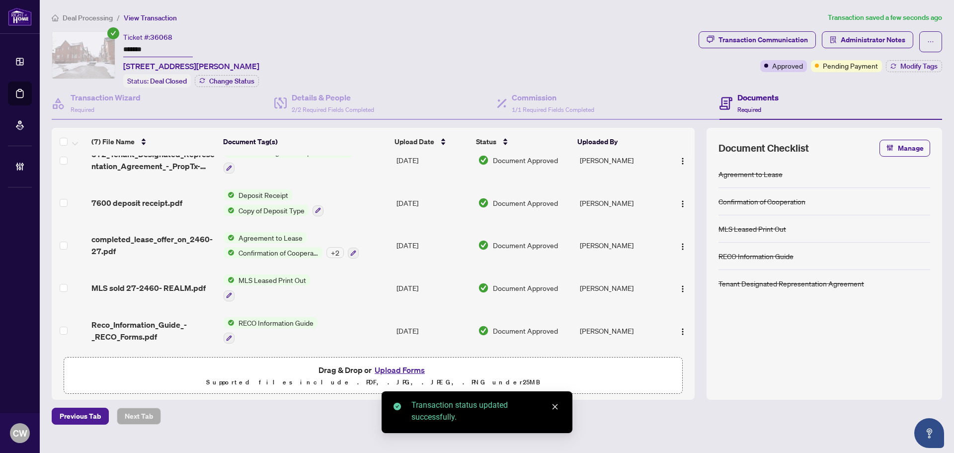
scroll to position [104, 0]
click at [157, 233] on span "completed_lease_offer_on_2460-27.pdf" at bounding box center [153, 245] width 124 height 24
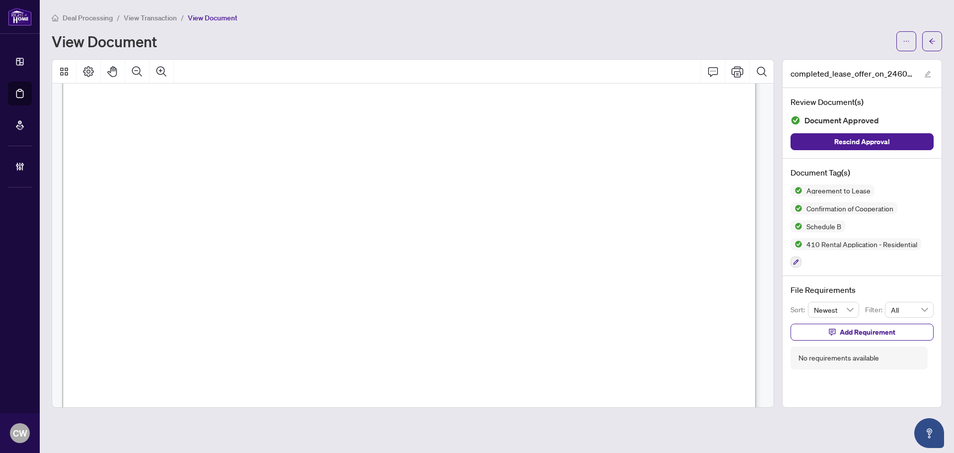
scroll to position [1093, 0]
click at [866, 39] on icon "arrow-left" at bounding box center [931, 41] width 7 height 7
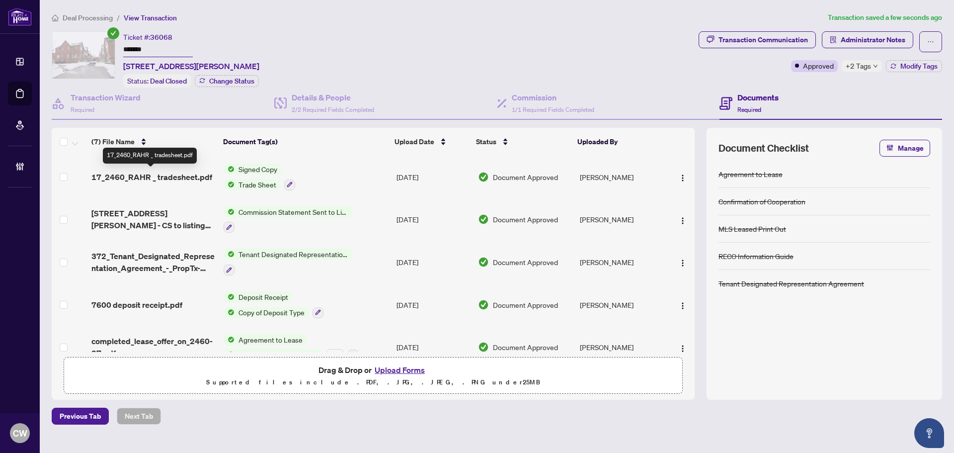
click at [161, 176] on span "17_2460_RAHR _ tradesheet.pdf" at bounding box center [151, 177] width 121 height 12
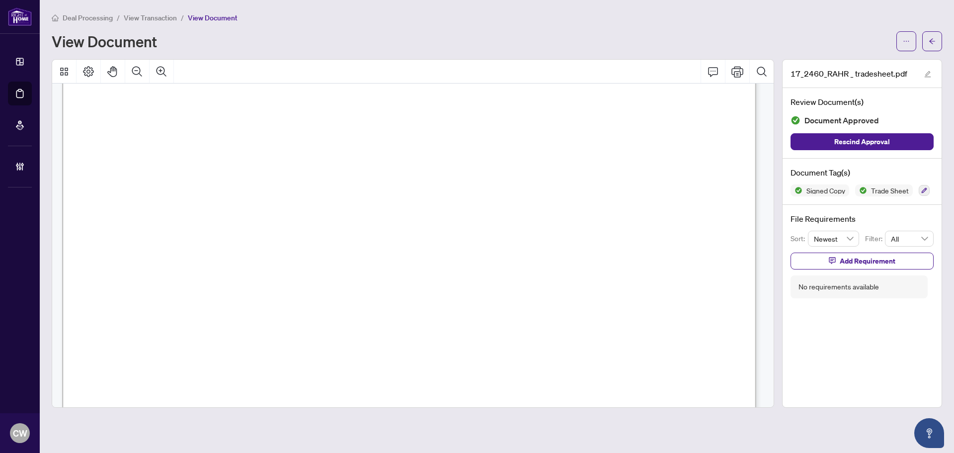
scroll to position [348, 0]
click at [866, 43] on icon "arrow-left" at bounding box center [931, 41] width 7 height 7
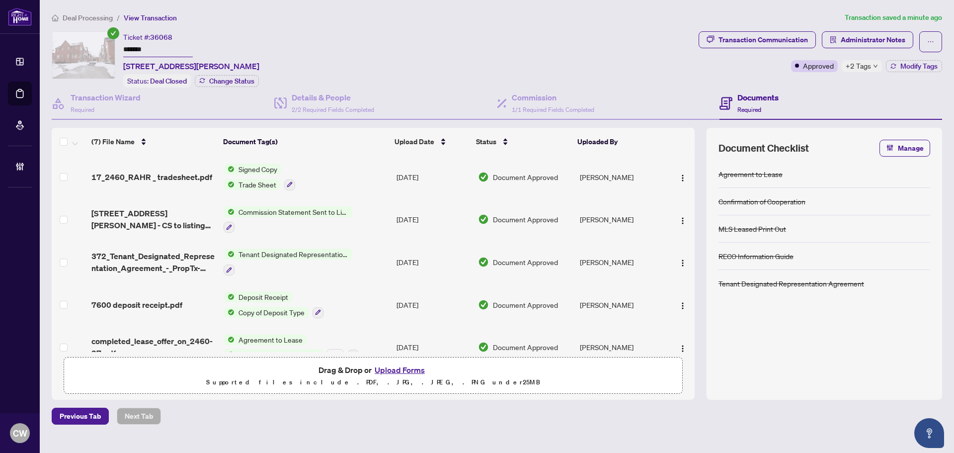
click at [410, 370] on button "Upload Forms" at bounding box center [400, 369] width 56 height 13
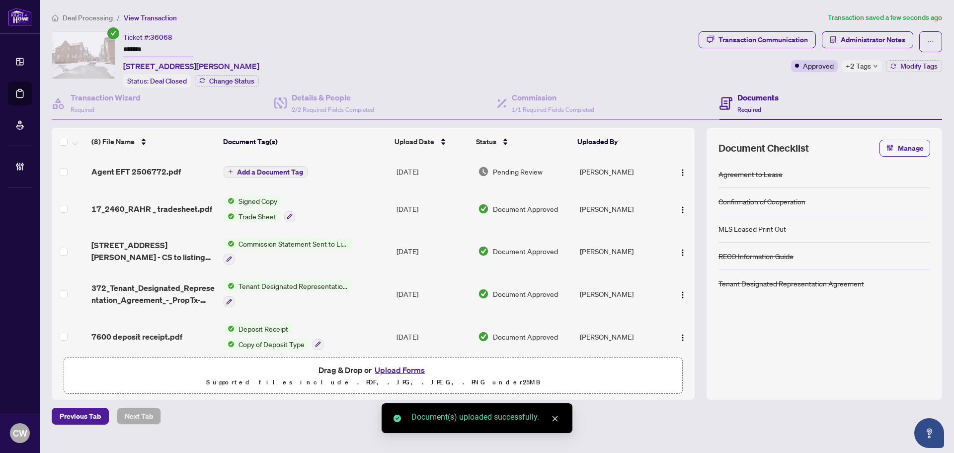
click at [285, 170] on span "Add a Document Tag" at bounding box center [270, 171] width 66 height 7
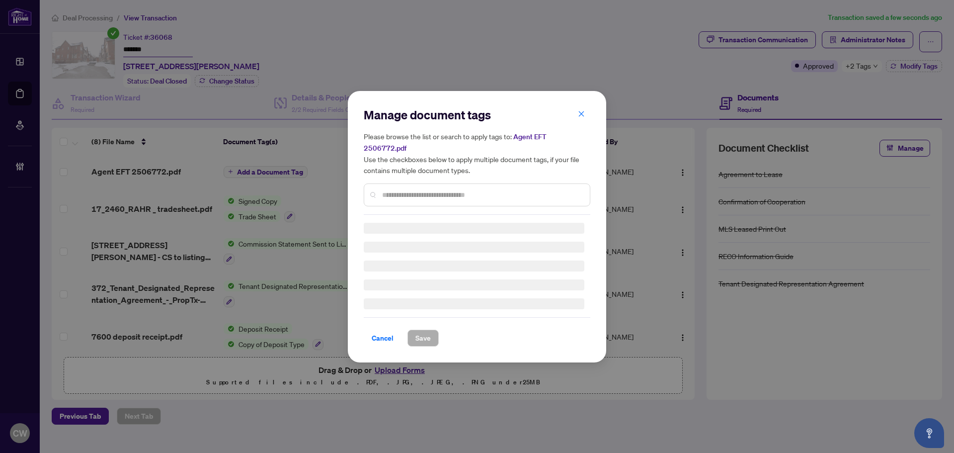
click at [460, 183] on div at bounding box center [477, 194] width 227 height 23
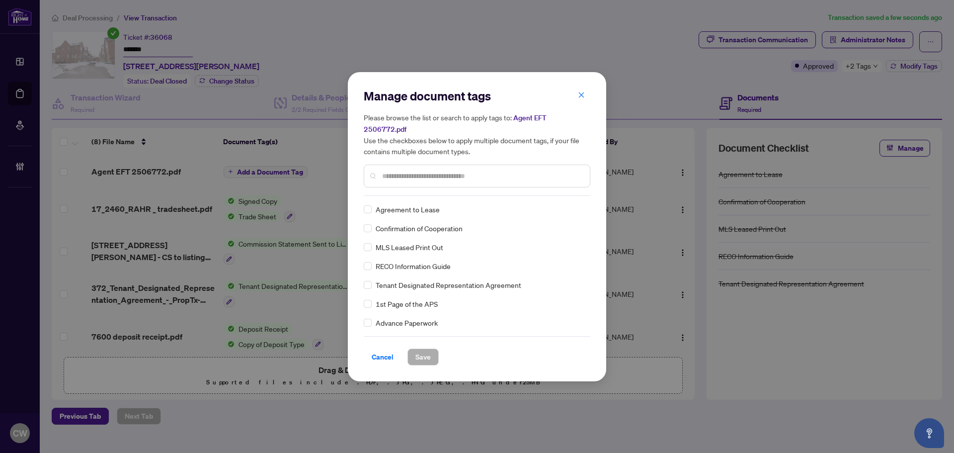
click at [460, 180] on div at bounding box center [477, 175] width 227 height 23
click at [456, 176] on div at bounding box center [477, 175] width 227 height 23
click at [456, 171] on input "text" at bounding box center [482, 175] width 200 height 11
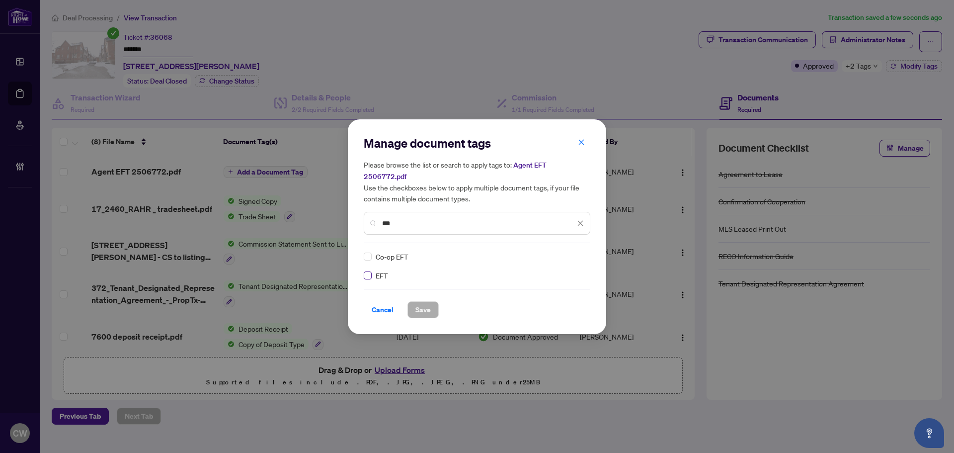
type input "***"
click at [571, 251] on img at bounding box center [570, 256] width 10 height 10
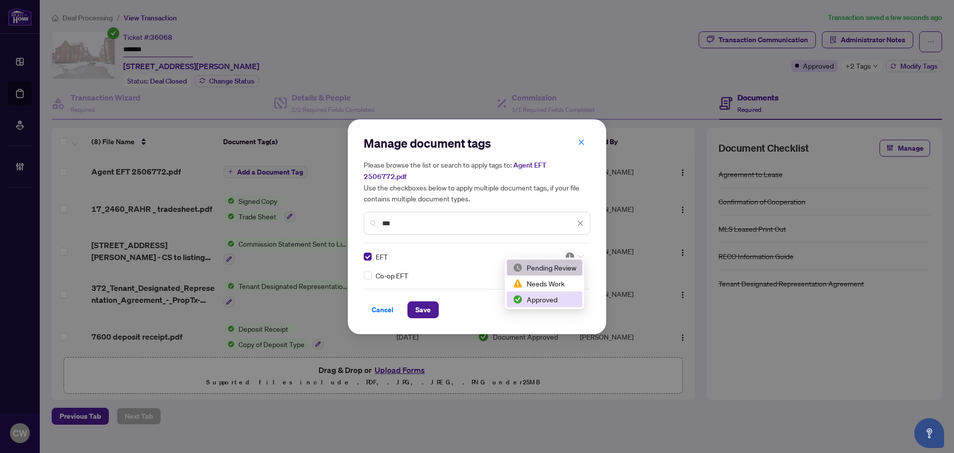
click at [565, 302] on div "Approved" at bounding box center [545, 299] width 64 height 11
click at [414, 306] on button "Save" at bounding box center [422, 309] width 31 height 17
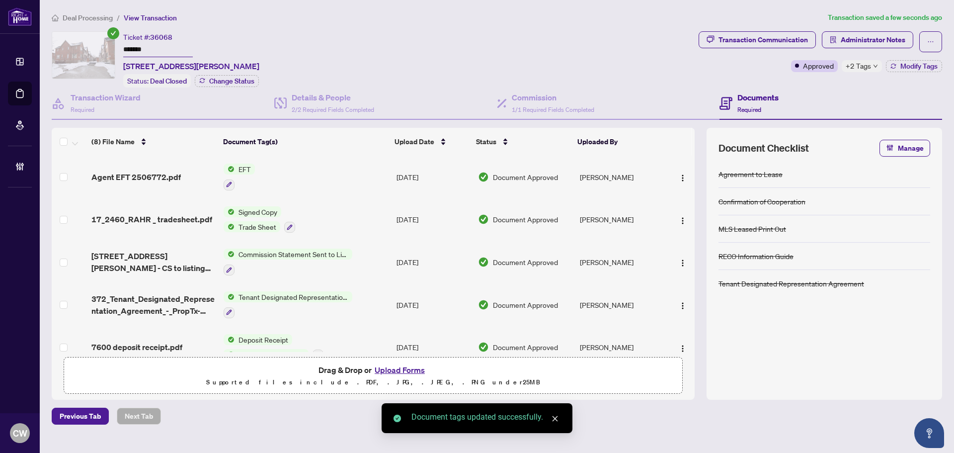
click at [681, 171] on span "button" at bounding box center [683, 176] width 8 height 11
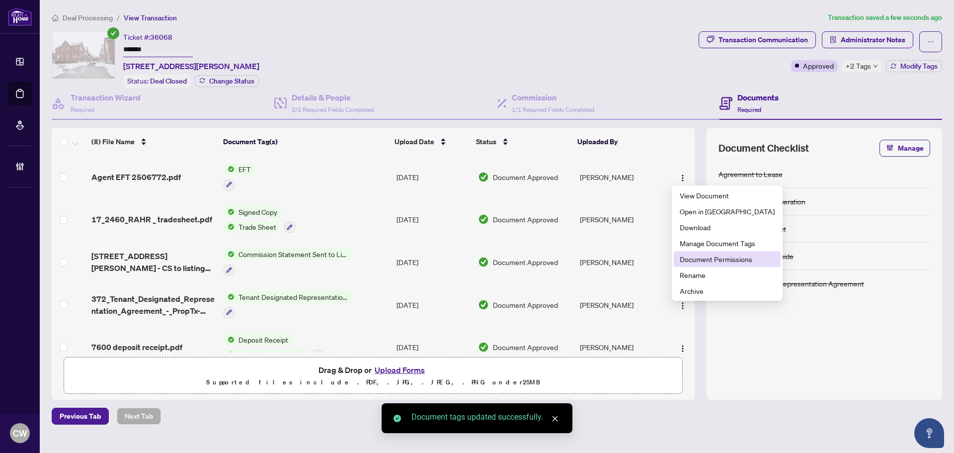
click at [696, 259] on span "Document Permissions" at bounding box center [727, 258] width 95 height 11
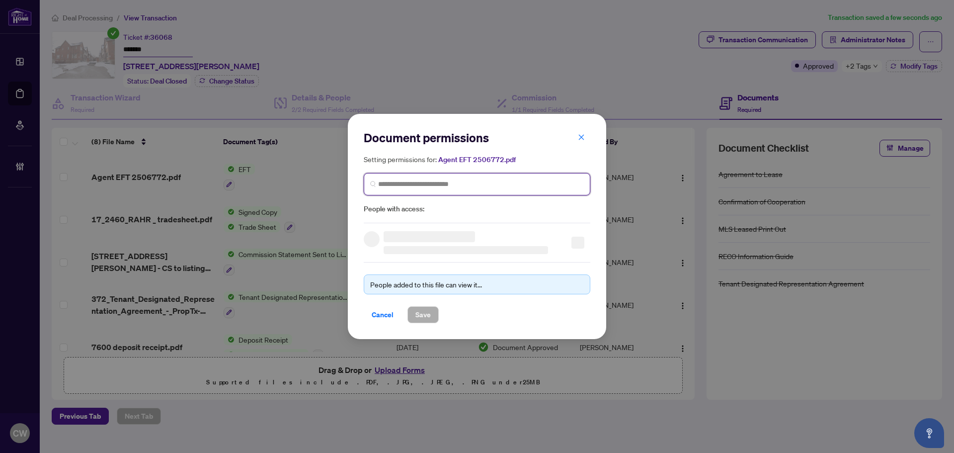
click at [446, 181] on input "search" at bounding box center [481, 184] width 206 height 10
paste input "**********"
type input "**********"
click at [414, 208] on h5 "[PERSON_NAME]" at bounding box center [440, 207] width 97 height 11
click at [435, 183] on input "search" at bounding box center [481, 184] width 206 height 10
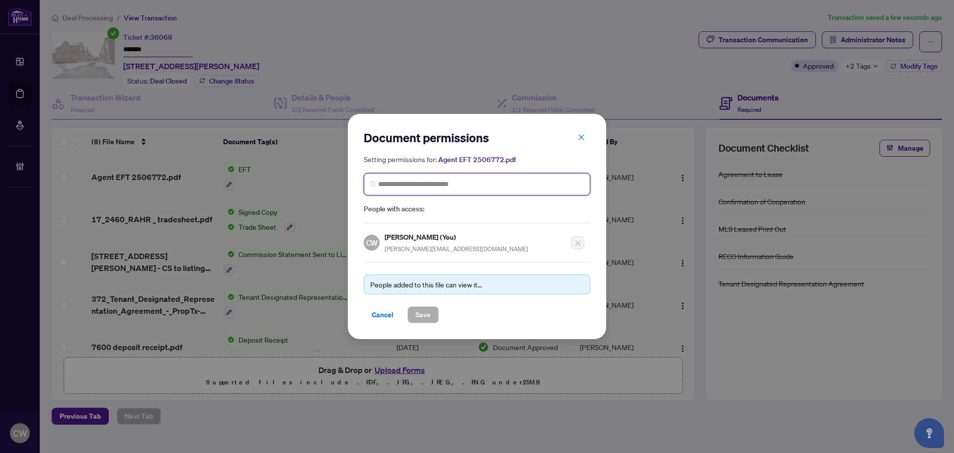
paste input "**********"
type input "**********"
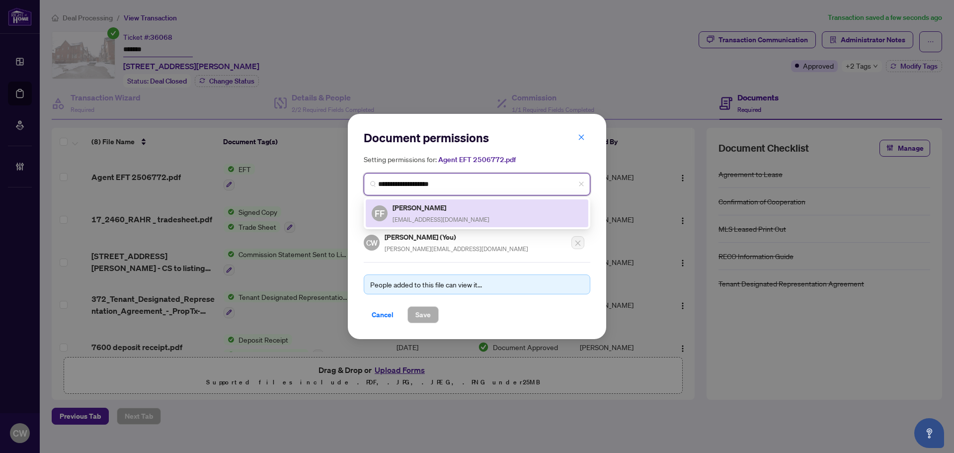
click at [422, 212] on div "[PERSON_NAME] [EMAIL_ADDRESS][DOMAIN_NAME]" at bounding box center [440, 213] width 97 height 23
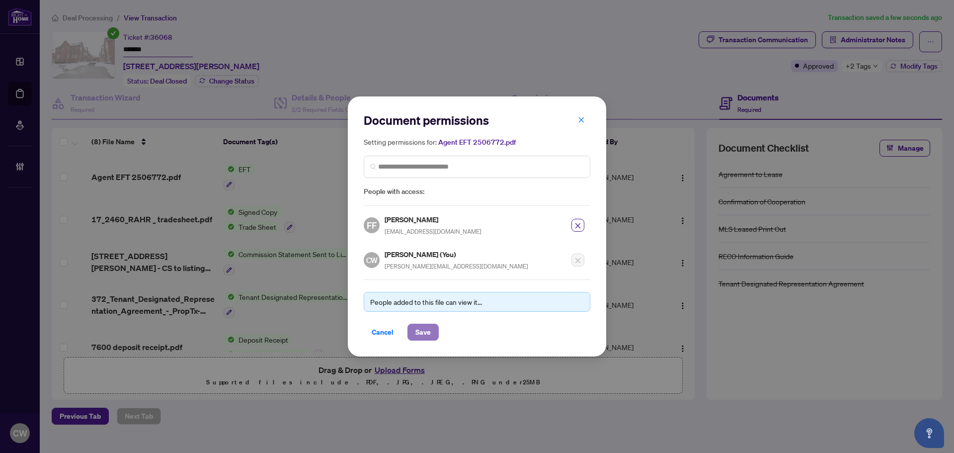
click at [429, 331] on span "Save" at bounding box center [422, 332] width 15 height 16
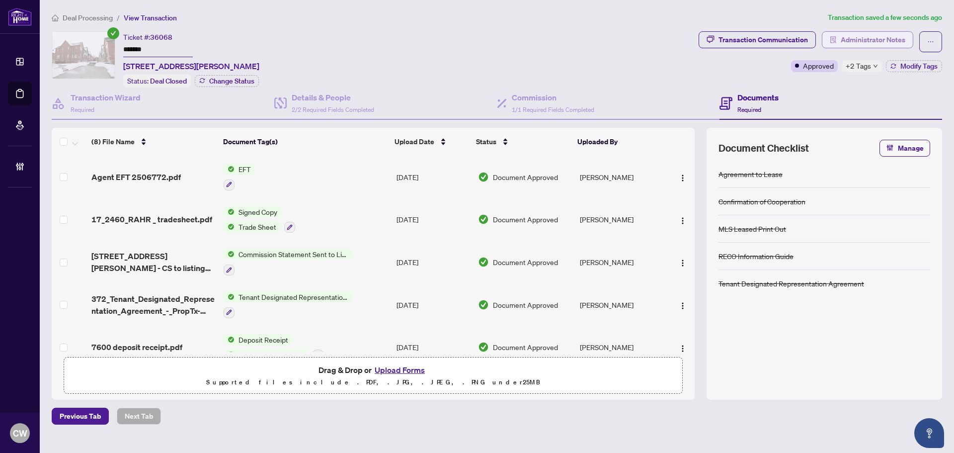
click at [866, 38] on span "Administrator Notes" at bounding box center [873, 40] width 65 height 16
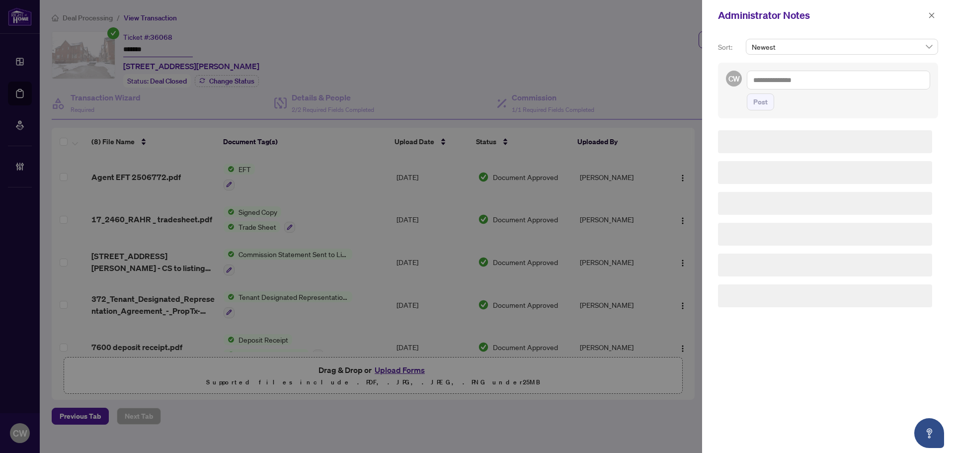
click at [802, 85] on textarea at bounding box center [838, 80] width 183 height 19
paste textarea "**********"
type textarea "**********"
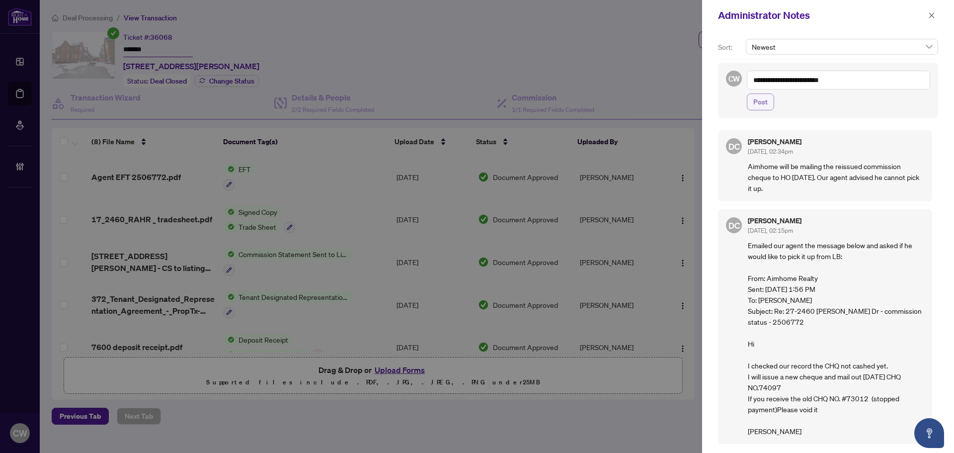
click at [760, 100] on span "Post" at bounding box center [760, 102] width 14 height 16
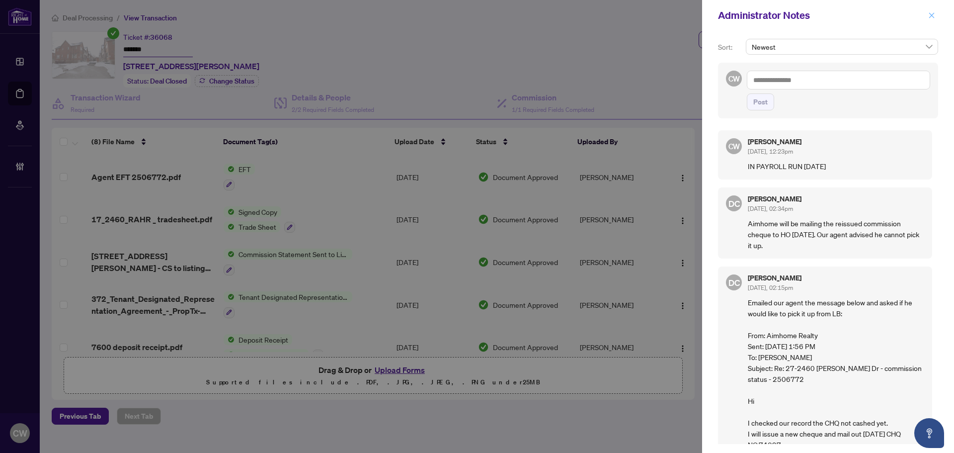
click at [866, 15] on icon "close" at bounding box center [931, 15] width 7 height 7
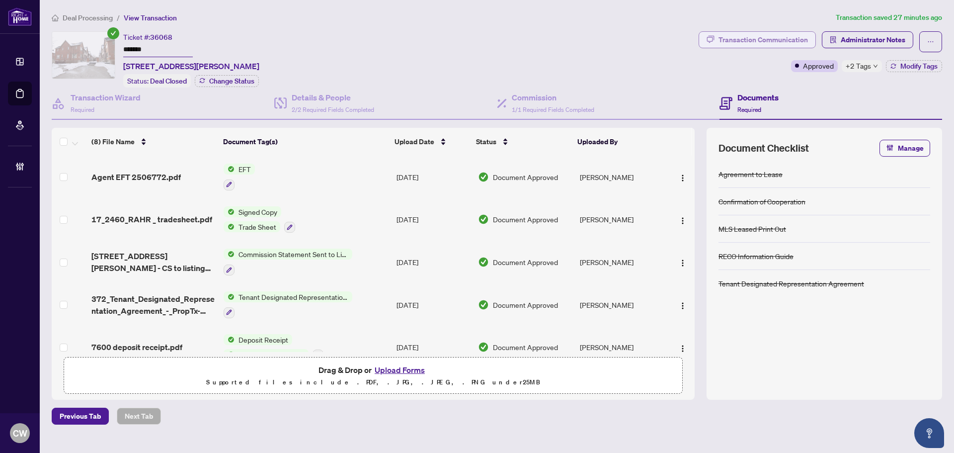
click at [750, 43] on div "Transaction Communication" at bounding box center [762, 40] width 89 height 16
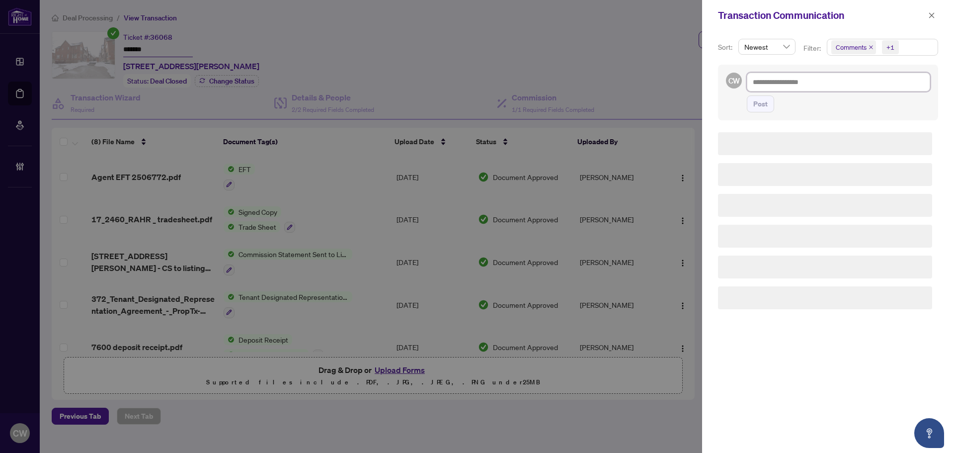
click at [778, 83] on textarea at bounding box center [838, 82] width 183 height 19
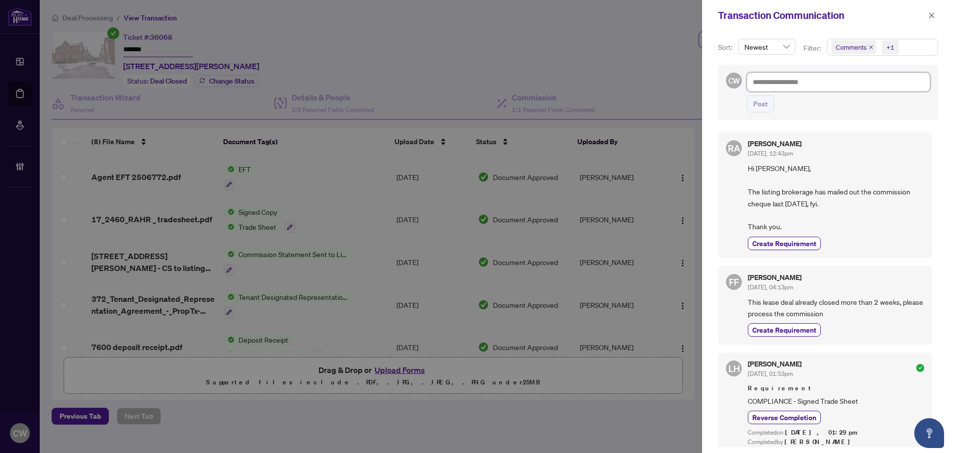
paste textarea "**********"
type textarea "**********"
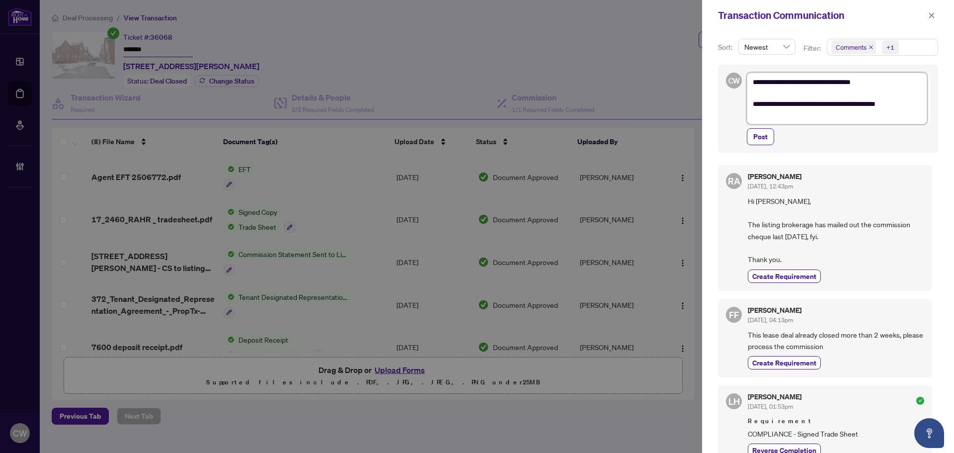
drag, startPoint x: 920, startPoint y: 102, endPoint x: 689, endPoint y: 69, distance: 233.4
click at [689, 69] on div "**********" at bounding box center [477, 226] width 954 height 453
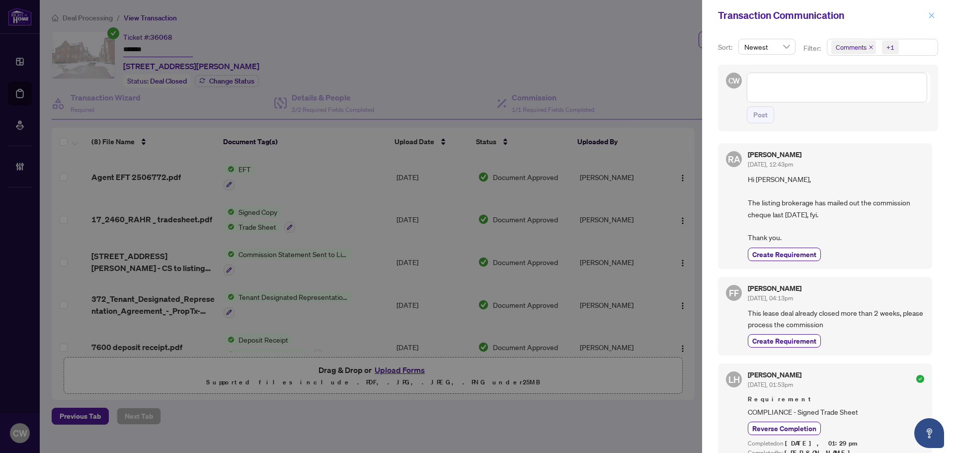
click at [866, 15] on icon "close" at bounding box center [931, 15] width 7 height 7
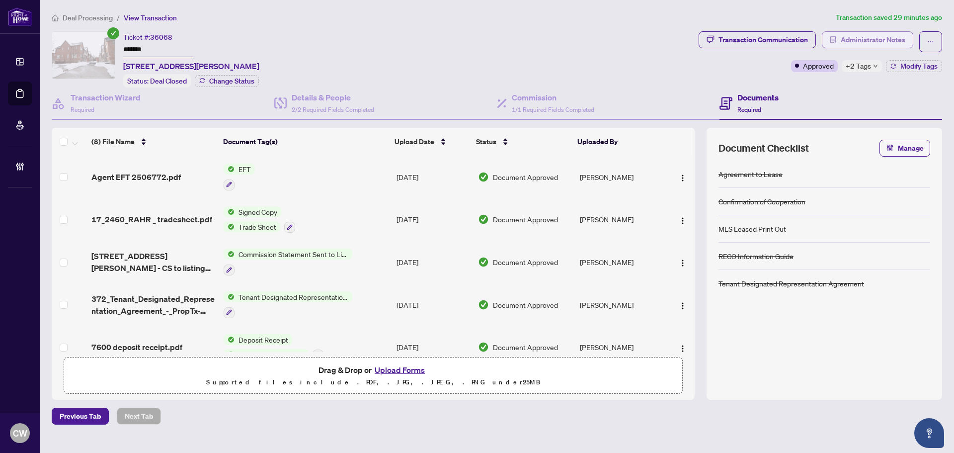
click at [866, 36] on span "Administrator Notes" at bounding box center [873, 40] width 65 height 16
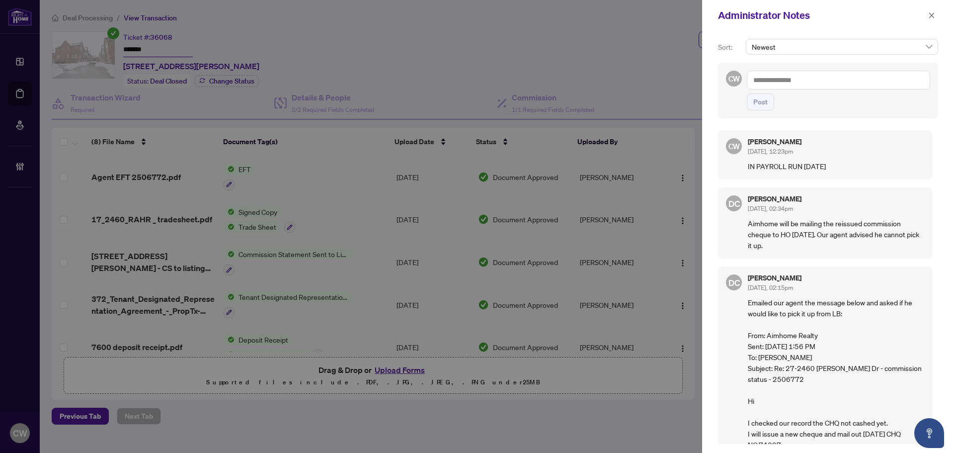
click at [784, 79] on textarea at bounding box center [838, 80] width 183 height 19
click at [866, 14] on icon "close" at bounding box center [931, 14] width 5 height 5
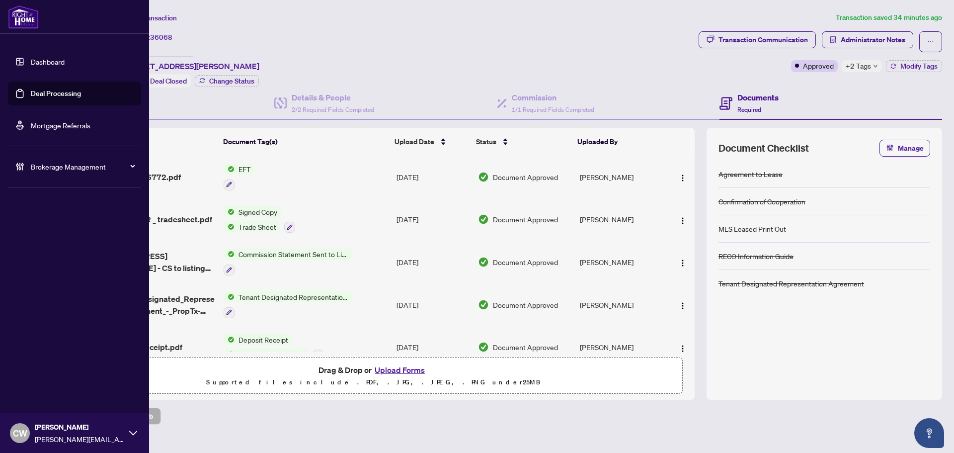
click at [31, 94] on link "Deal Processing" at bounding box center [56, 93] width 50 height 9
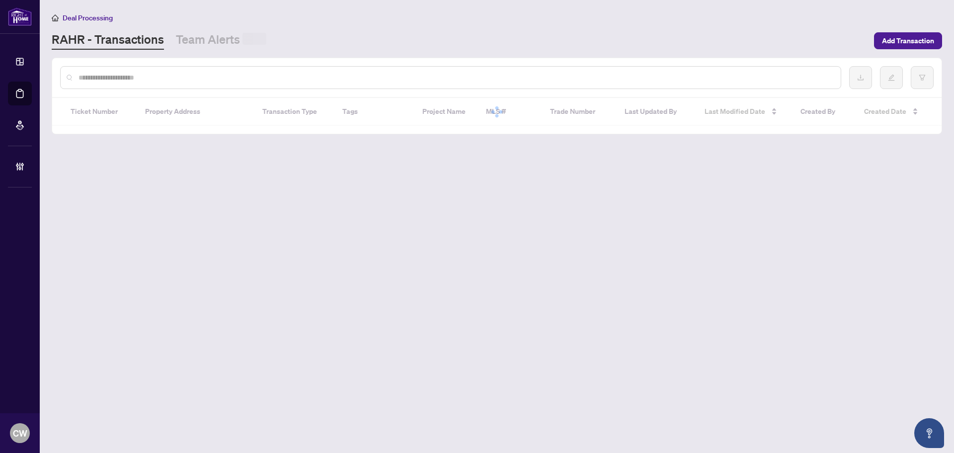
click at [170, 83] on div at bounding box center [450, 77] width 781 height 23
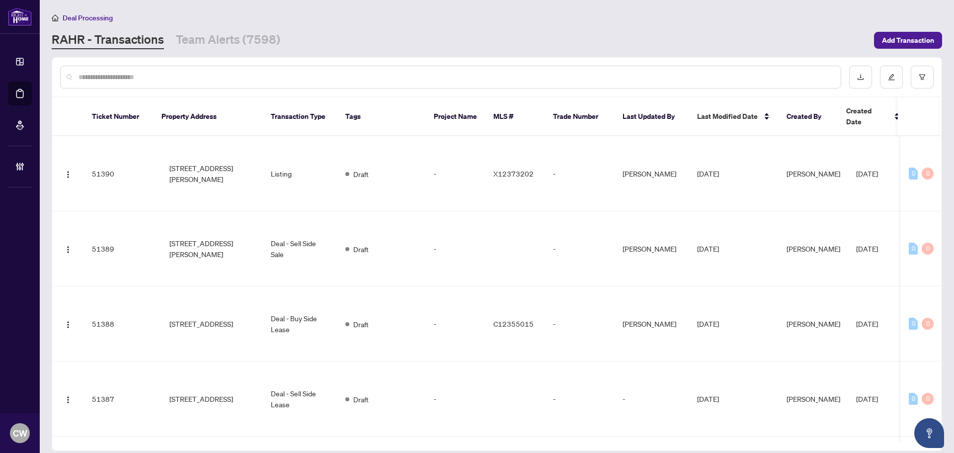
click at [168, 78] on input "text" at bounding box center [455, 77] width 754 height 11
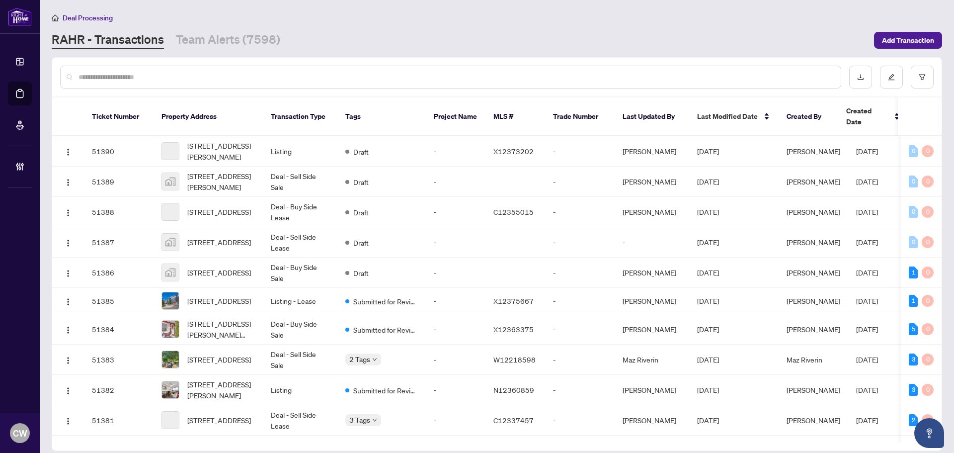
paste input "*******"
type input "*******"
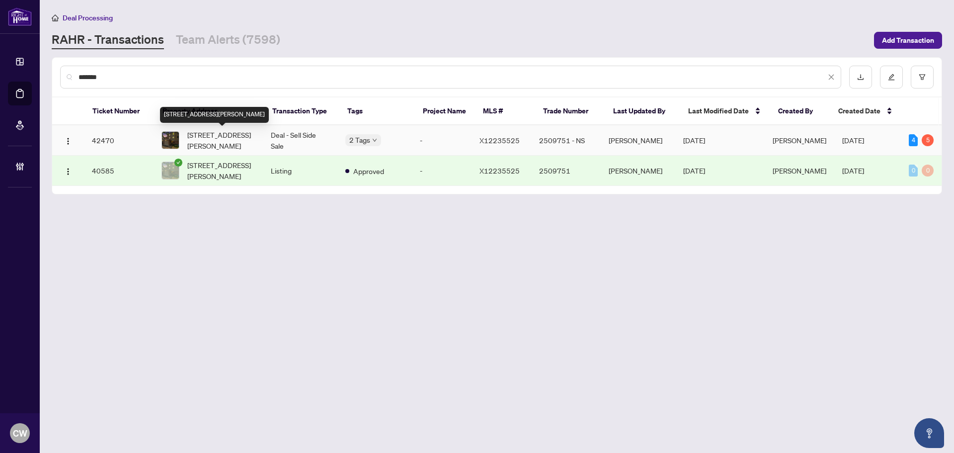
click at [209, 139] on span "[STREET_ADDRESS][PERSON_NAME]" at bounding box center [221, 140] width 68 height 22
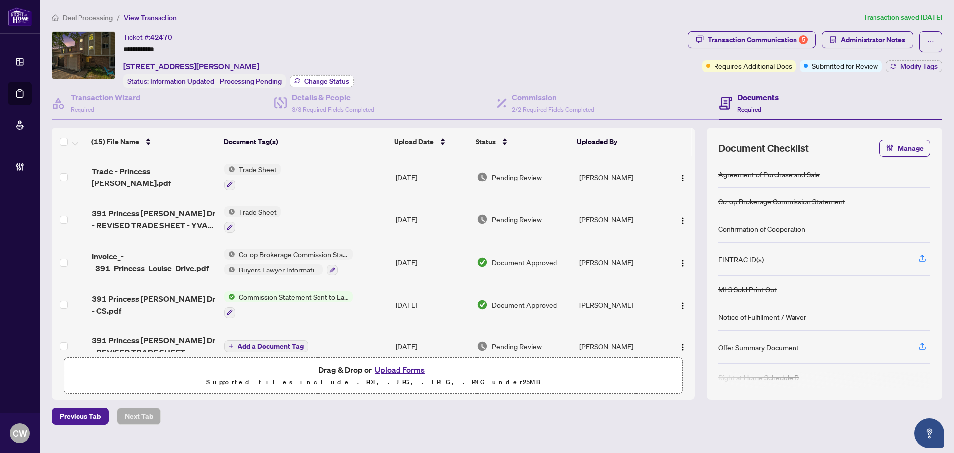
click at [322, 78] on span "Change Status" at bounding box center [326, 80] width 45 height 7
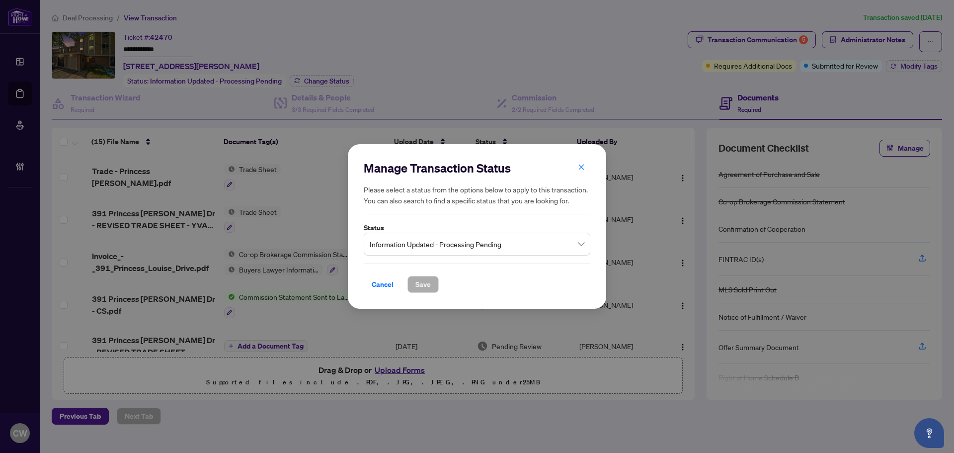
click at [473, 238] on span "Information Updated - Processing Pending" at bounding box center [477, 243] width 215 height 19
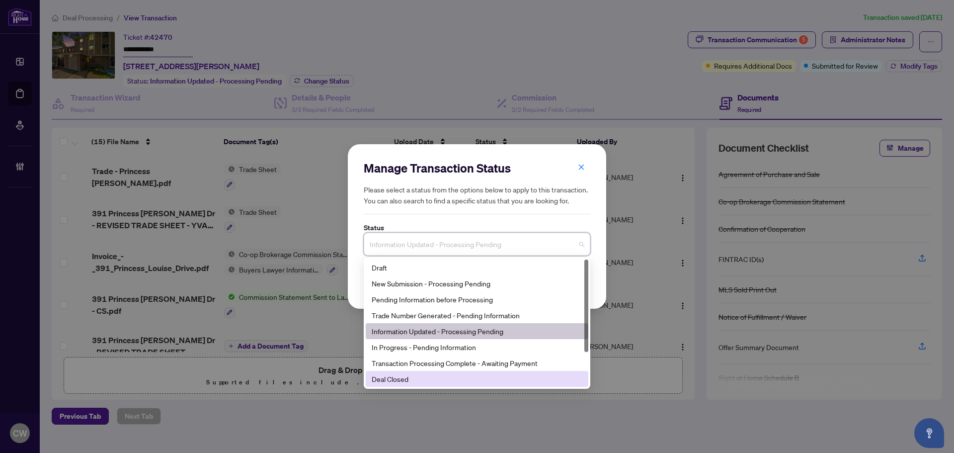
click at [452, 378] on div "Deal Closed" at bounding box center [477, 378] width 211 height 11
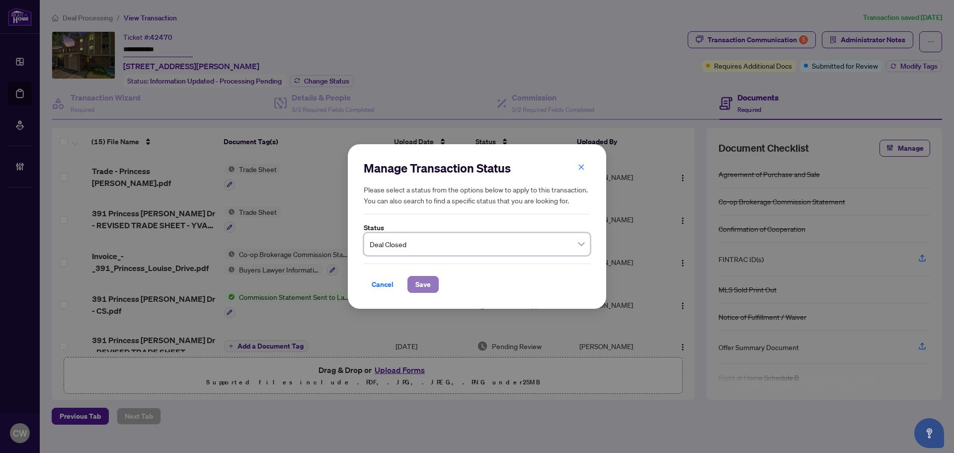
click at [417, 285] on span "Save" at bounding box center [422, 284] width 15 height 16
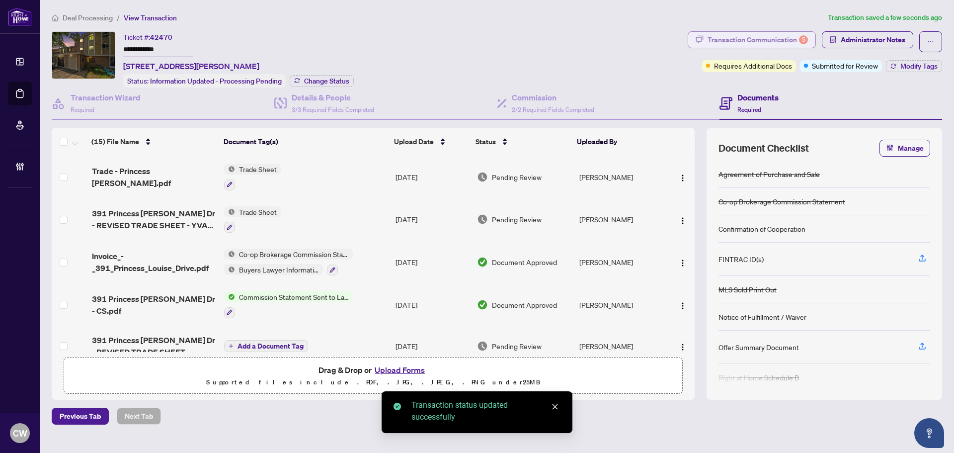
click at [757, 41] on div "Transaction Communication 5" at bounding box center [757, 40] width 100 height 16
type textarea "**********"
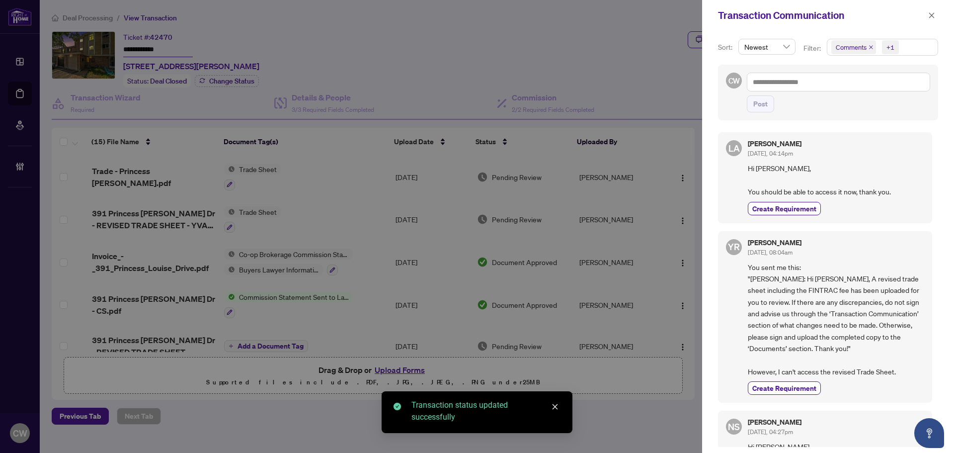
click at [866, 47] on icon "close" at bounding box center [870, 47] width 5 height 5
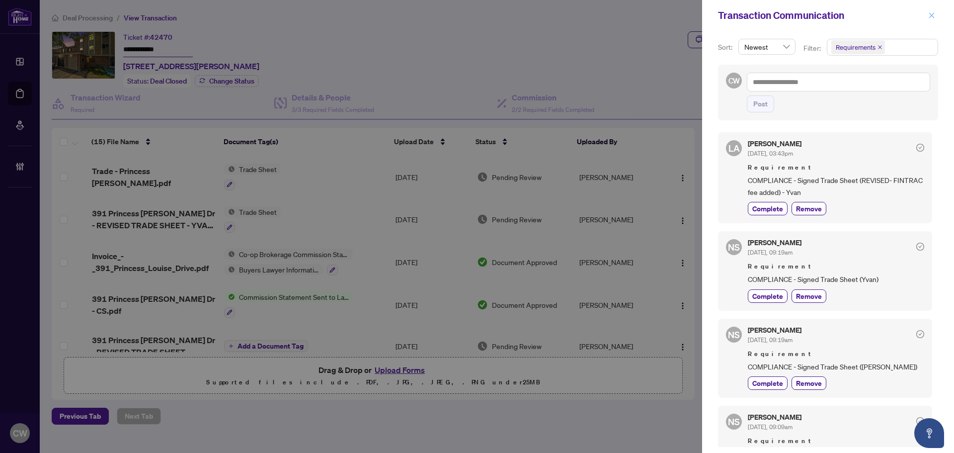
click at [866, 19] on icon "close" at bounding box center [931, 15] width 7 height 7
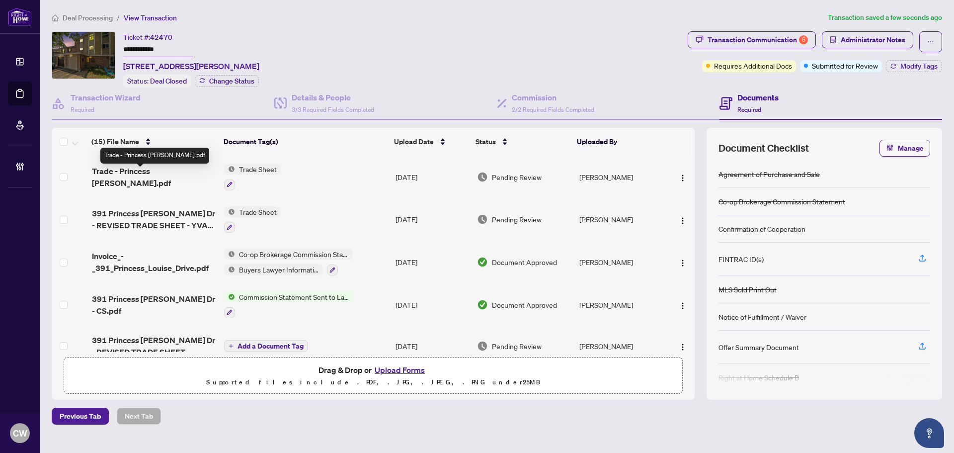
click at [139, 178] on span "Trade - Princess [PERSON_NAME].pdf" at bounding box center [154, 177] width 124 height 24
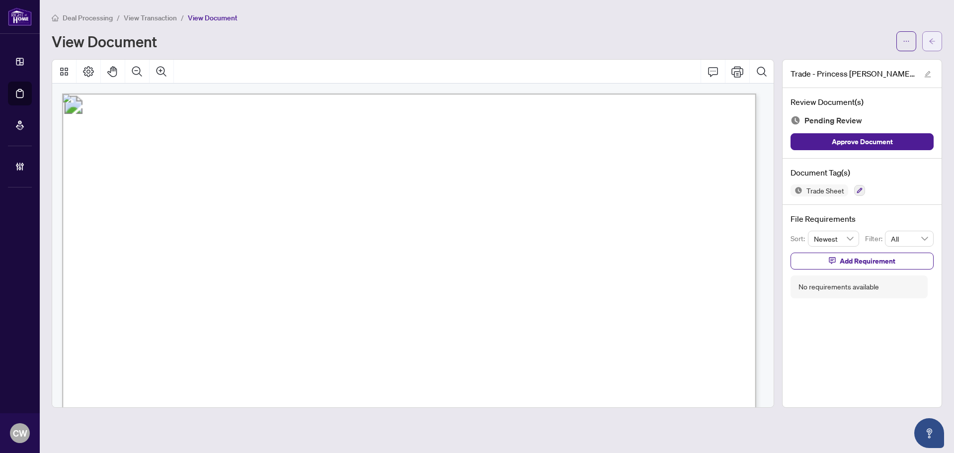
click at [866, 40] on button "button" at bounding box center [932, 41] width 20 height 20
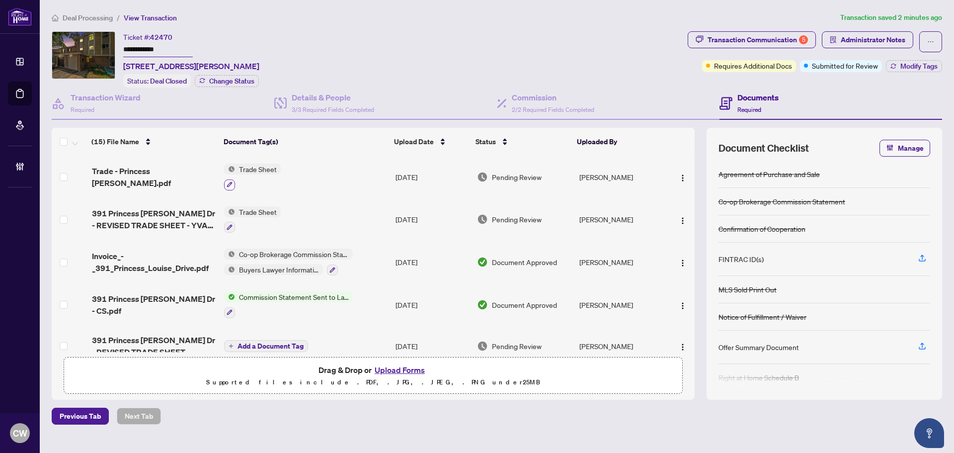
click at [227, 182] on icon "button" at bounding box center [230, 184] width 6 height 6
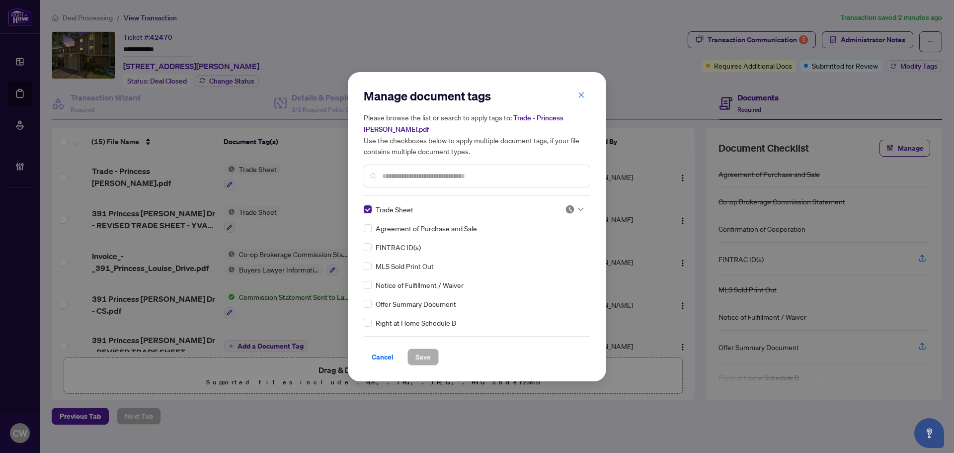
click at [572, 207] on div at bounding box center [574, 209] width 19 height 10
click at [545, 260] on div "Approved" at bounding box center [542, 257] width 64 height 11
click at [418, 360] on span "Save" at bounding box center [422, 357] width 15 height 16
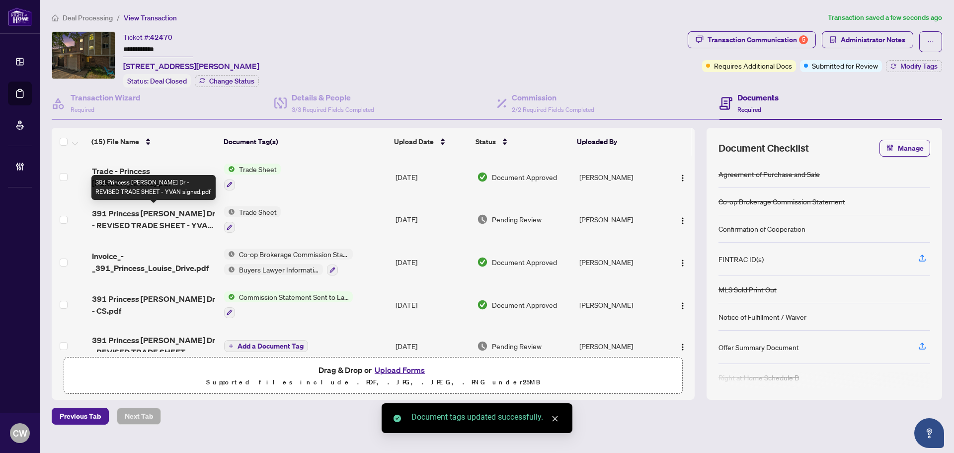
click at [164, 220] on span "391 Princess [PERSON_NAME] Dr - REVISED TRADE SHEET - YVAN signed.pdf" at bounding box center [154, 219] width 124 height 24
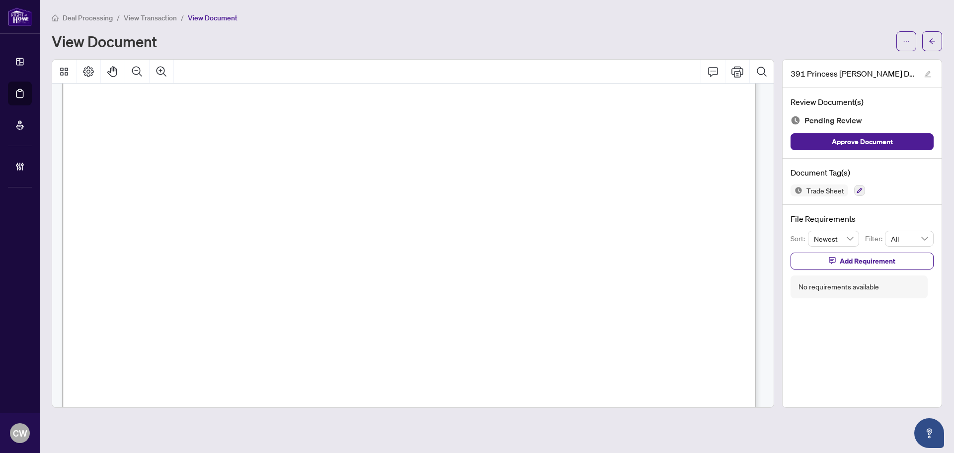
scroll to position [346, 0]
click at [866, 43] on icon "arrow-left" at bounding box center [931, 41] width 7 height 7
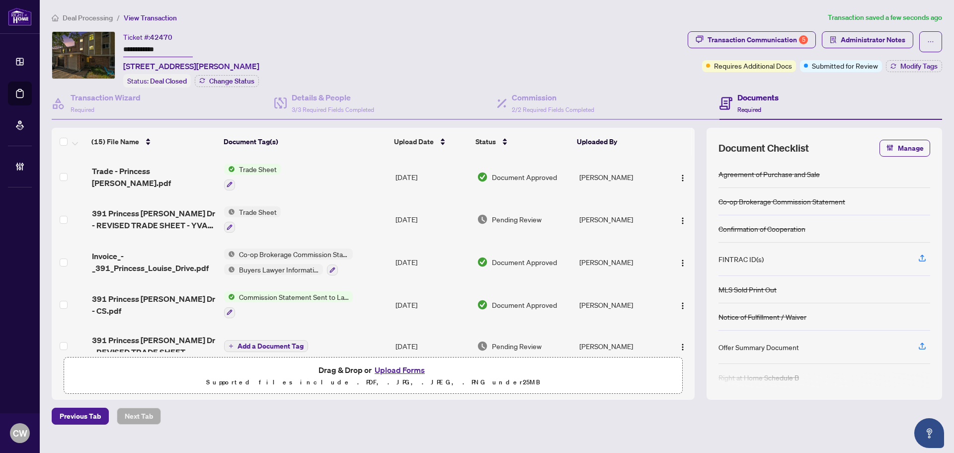
click at [255, 210] on span "Trade Sheet" at bounding box center [258, 211] width 46 height 11
click at [228, 224] on icon "button" at bounding box center [230, 227] width 6 height 6
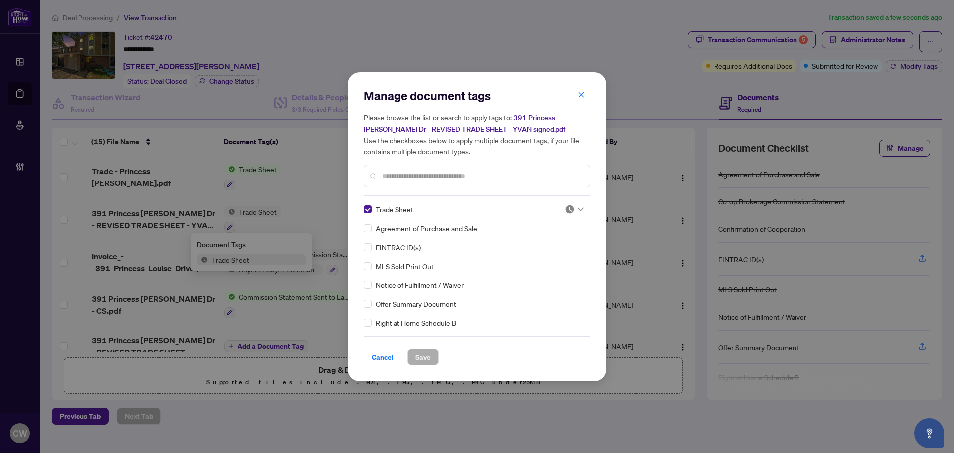
click at [578, 209] on icon at bounding box center [581, 209] width 6 height 4
click at [560, 252] on div "Approved" at bounding box center [542, 257] width 64 height 11
click at [422, 356] on span "Save" at bounding box center [422, 357] width 15 height 16
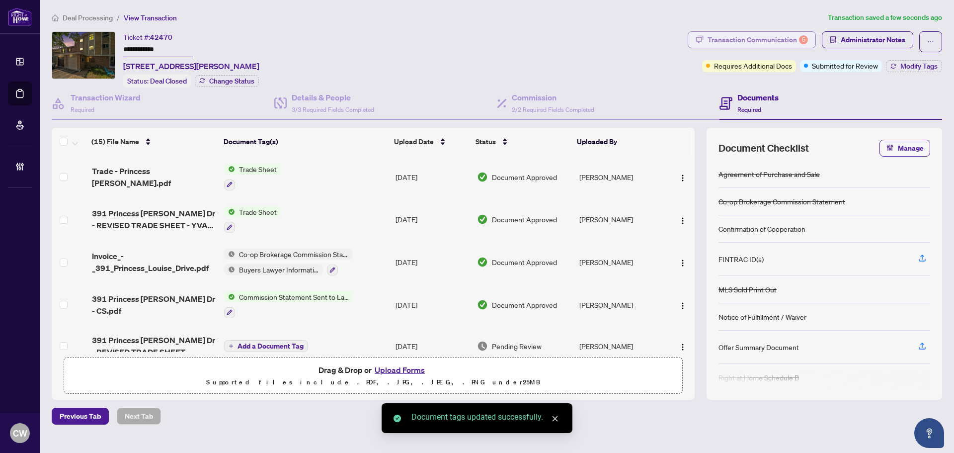
click at [731, 40] on div "Transaction Communication 5" at bounding box center [757, 40] width 100 height 16
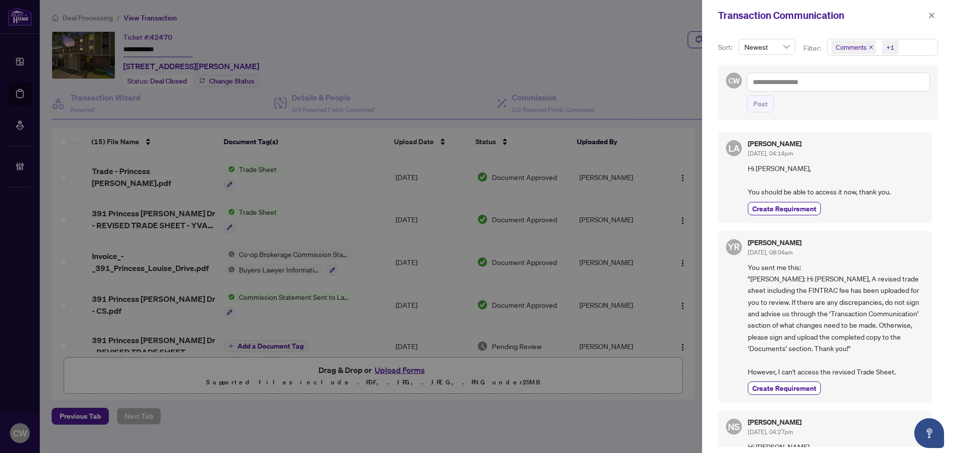
click at [866, 46] on icon "close" at bounding box center [870, 47] width 5 height 5
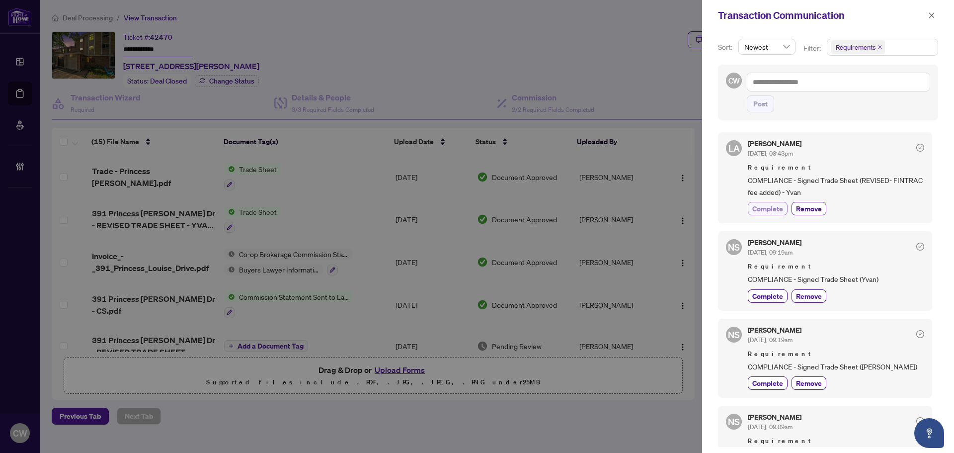
click at [767, 212] on span "Complete" at bounding box center [767, 208] width 31 height 10
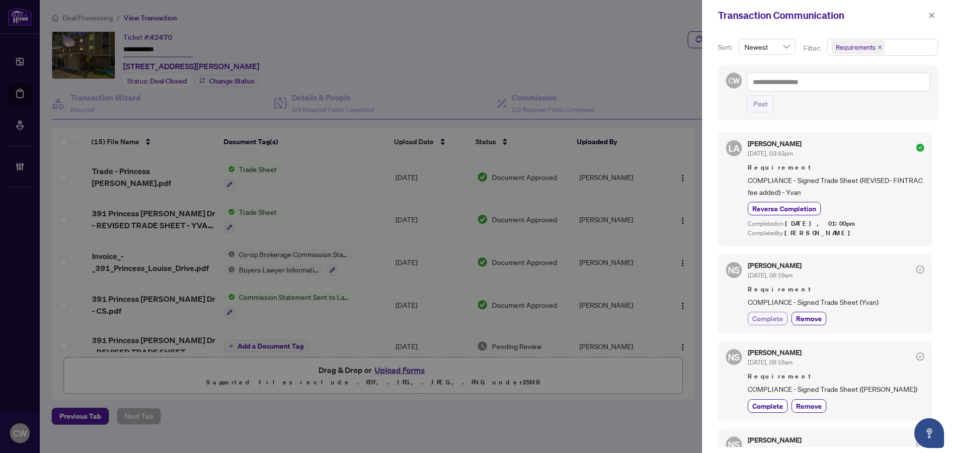
click at [770, 315] on span "Complete" at bounding box center [767, 318] width 31 height 10
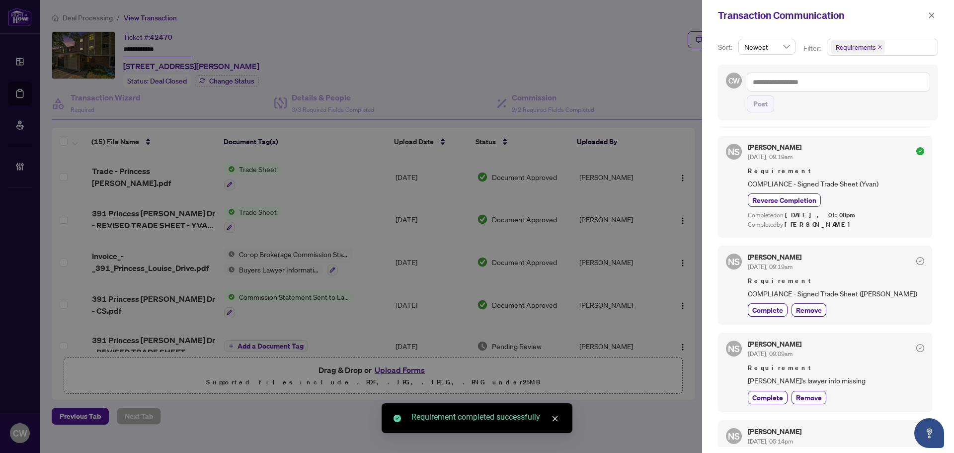
scroll to position [149, 0]
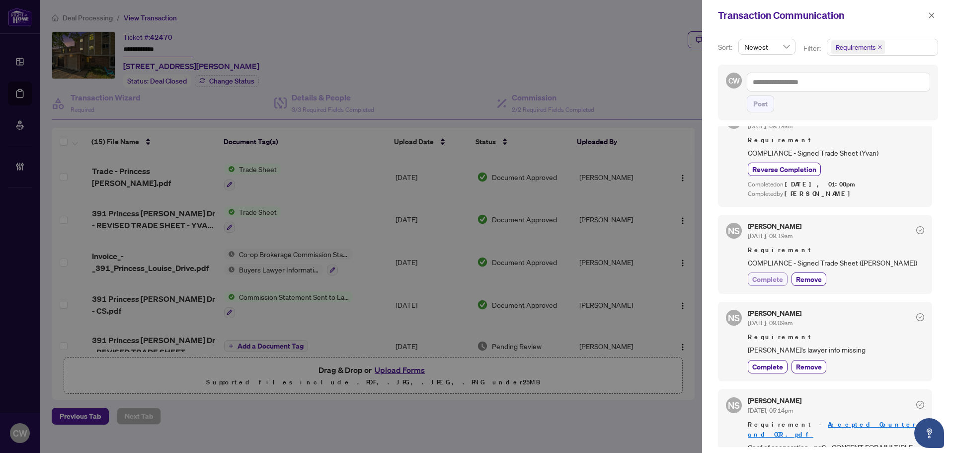
click at [775, 279] on span "Complete" at bounding box center [767, 279] width 31 height 10
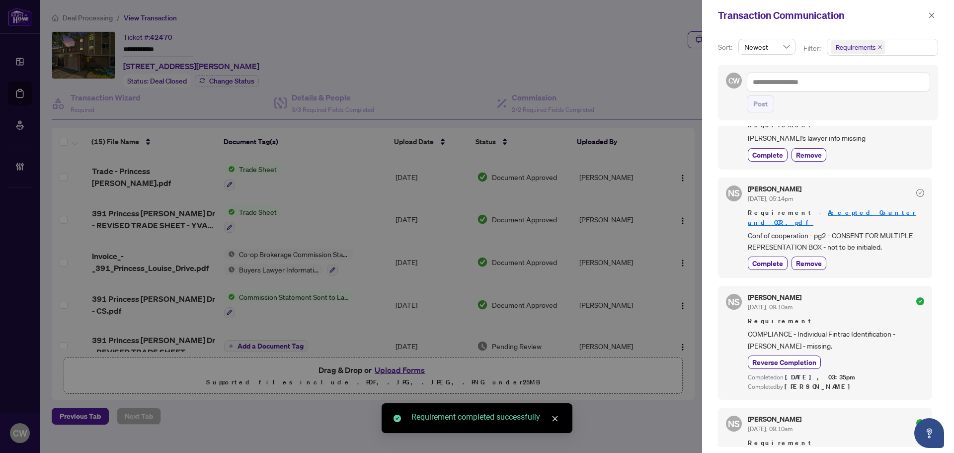
scroll to position [397, 0]
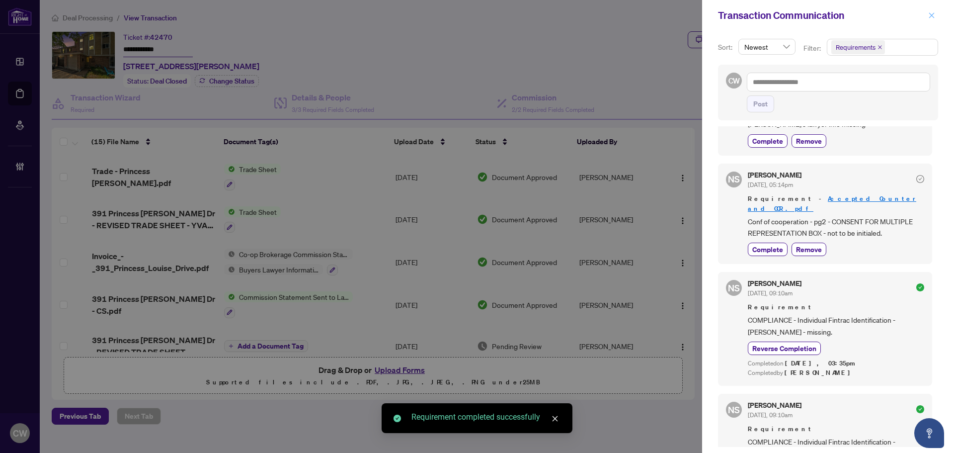
click at [866, 16] on icon "close" at bounding box center [931, 14] width 5 height 5
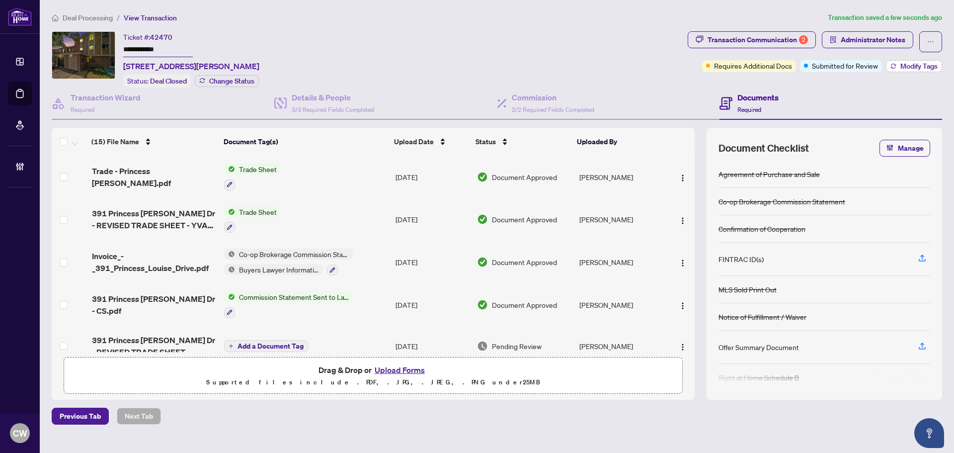
click at [866, 63] on span "Modify Tags" at bounding box center [918, 66] width 37 height 7
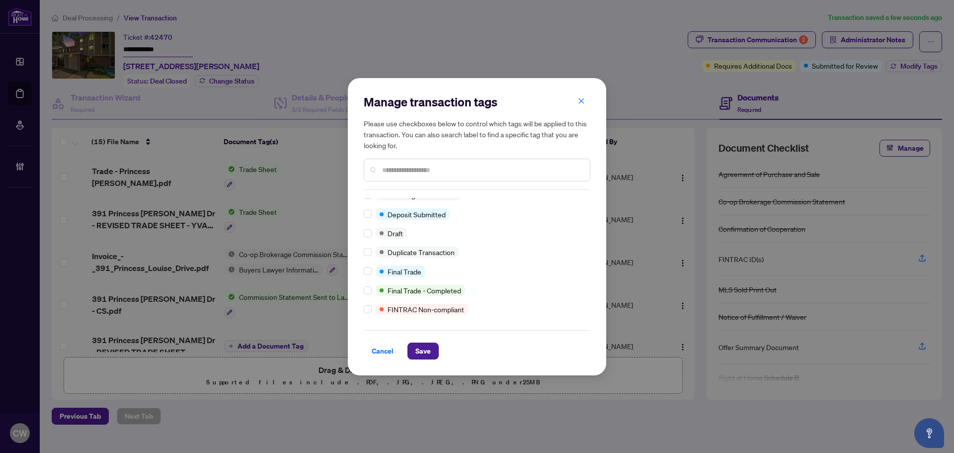
scroll to position [0, 0]
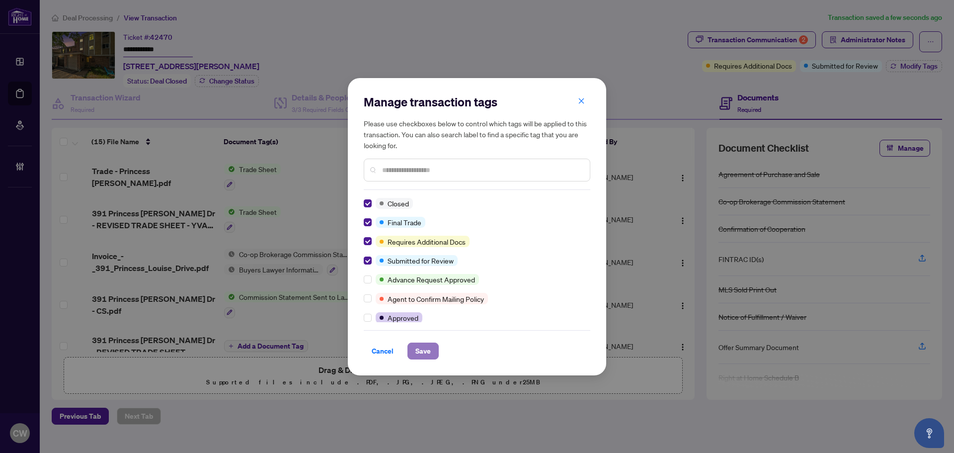
click at [416, 346] on span "Save" at bounding box center [422, 351] width 15 height 16
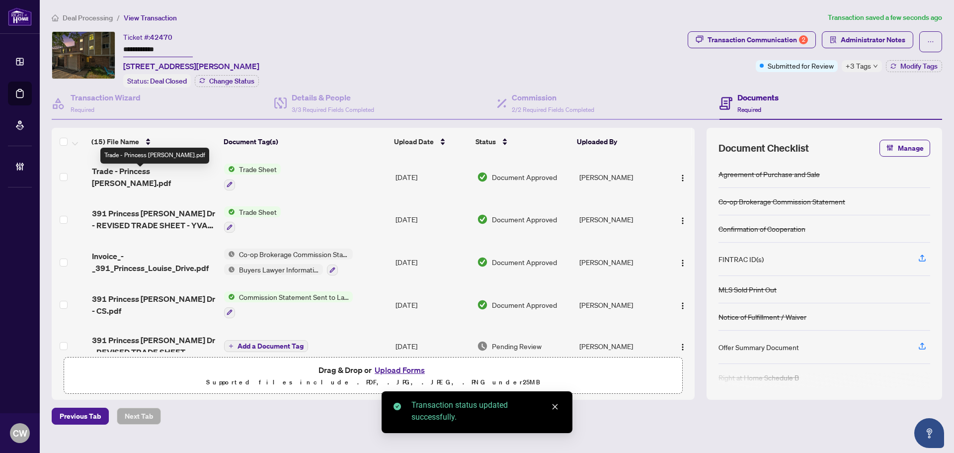
click at [148, 177] on span "Trade - Princess [PERSON_NAME].pdf" at bounding box center [154, 177] width 124 height 24
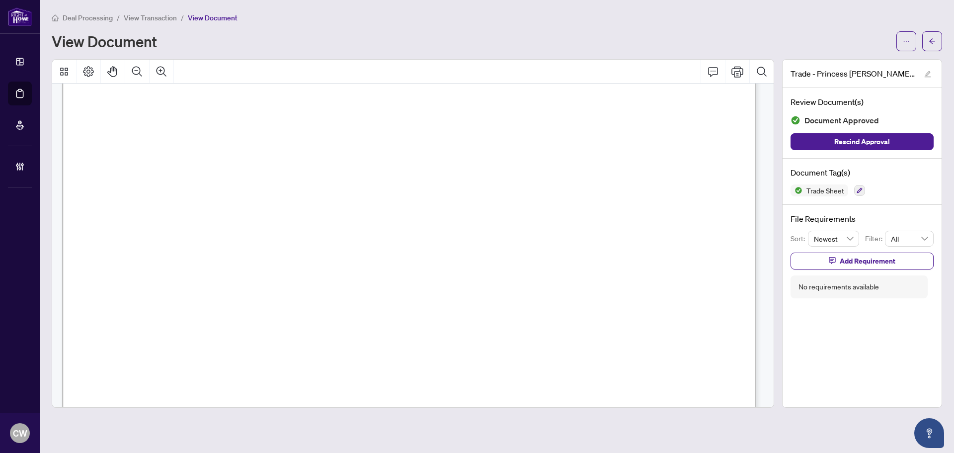
scroll to position [197, 0]
click at [866, 39] on button "button" at bounding box center [932, 41] width 20 height 20
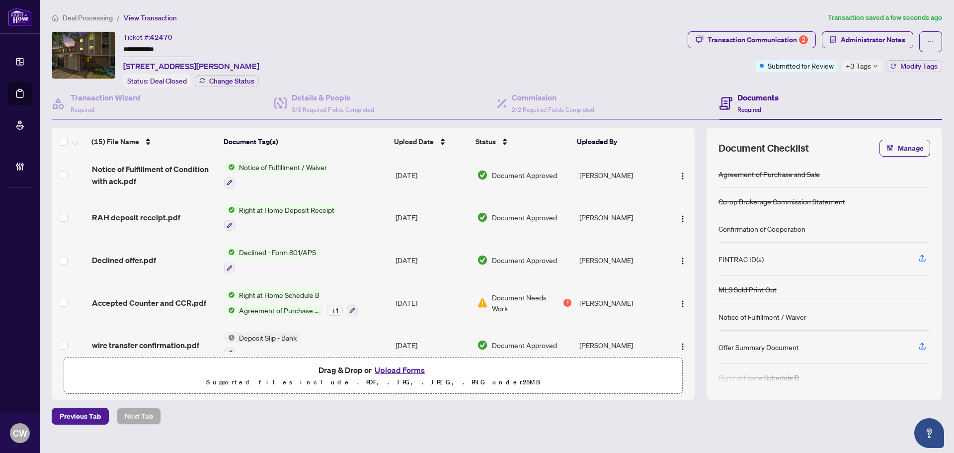
scroll to position [429, 0]
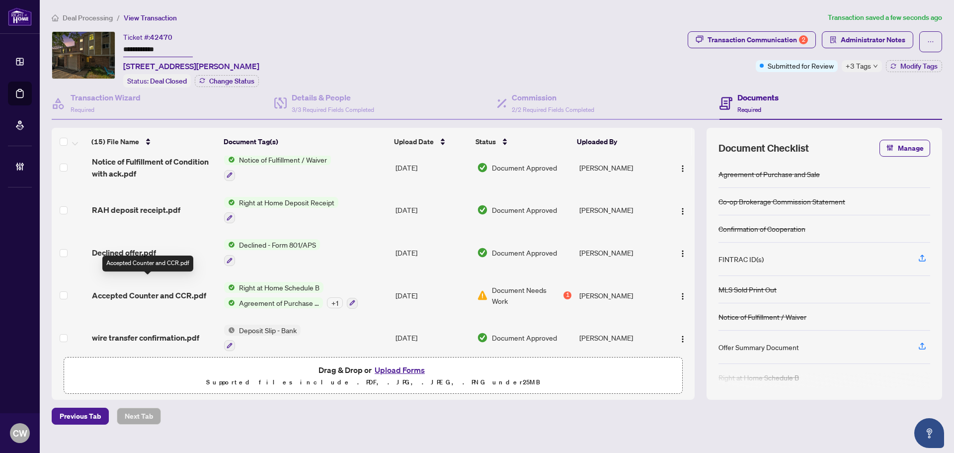
click at [154, 289] on span "Accepted Counter and CCR.pdf" at bounding box center [149, 295] width 114 height 12
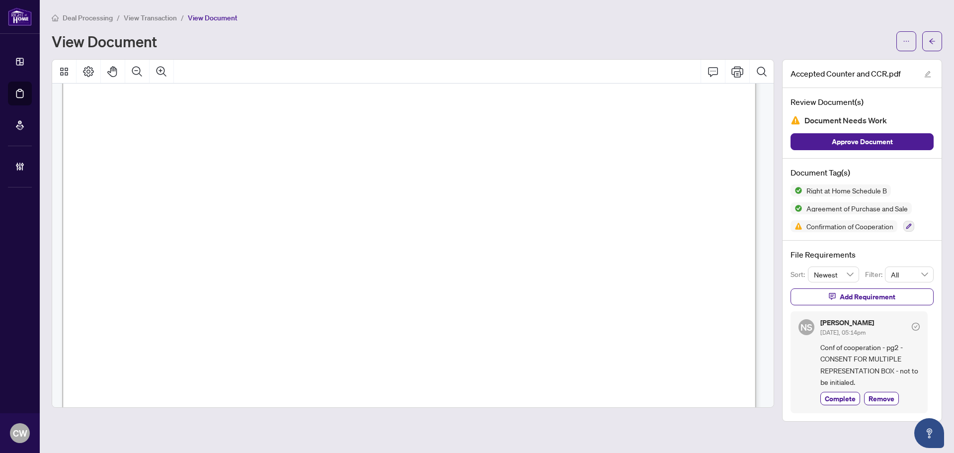
scroll to position [4032, 0]
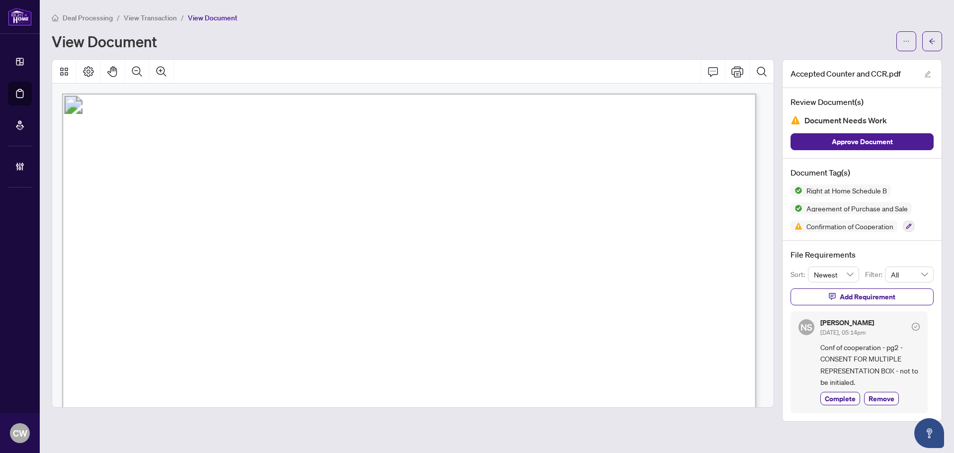
scroll to position [4032, 0]
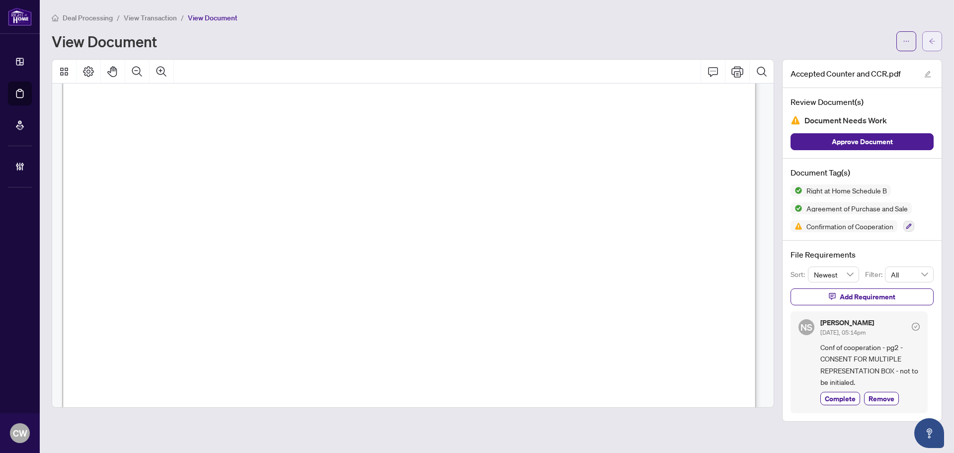
click at [935, 36] on button "button" at bounding box center [932, 41] width 20 height 20
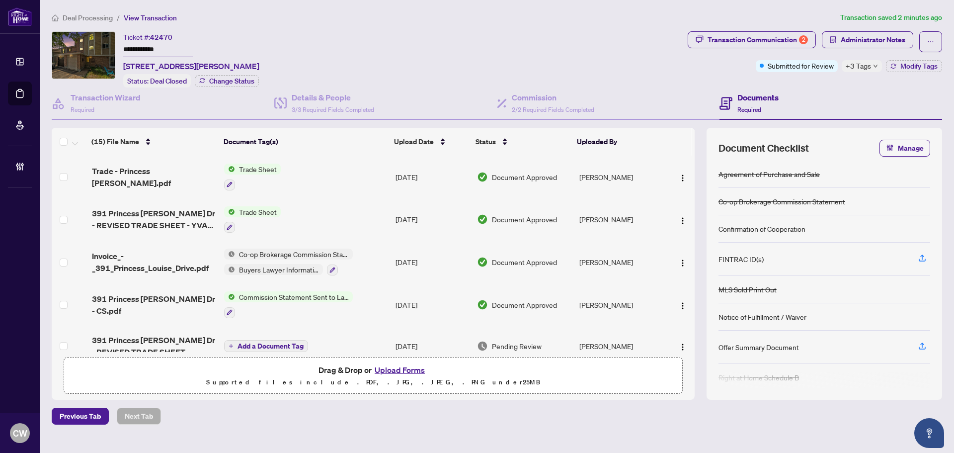
click at [162, 176] on span "Trade - Princess [PERSON_NAME].pdf" at bounding box center [154, 177] width 124 height 24
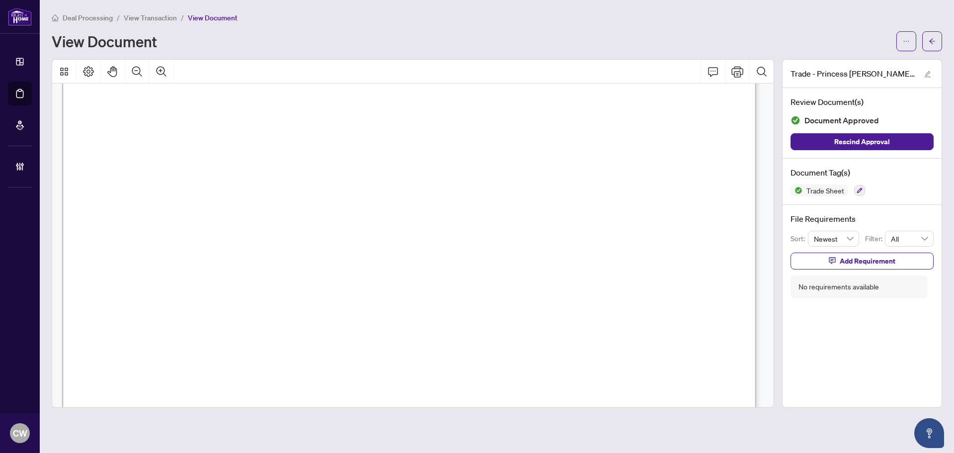
scroll to position [297, 0]
click at [933, 42] on icon "arrow-left" at bounding box center [931, 41] width 7 height 7
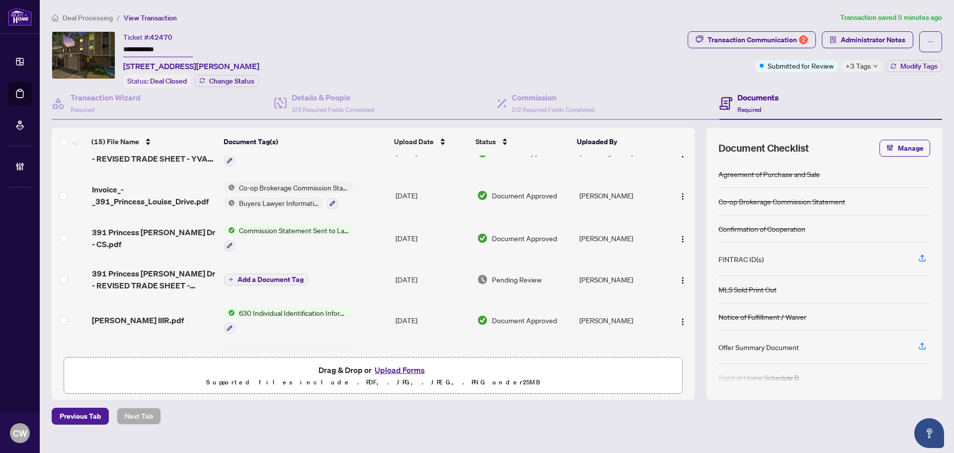
scroll to position [50, 0]
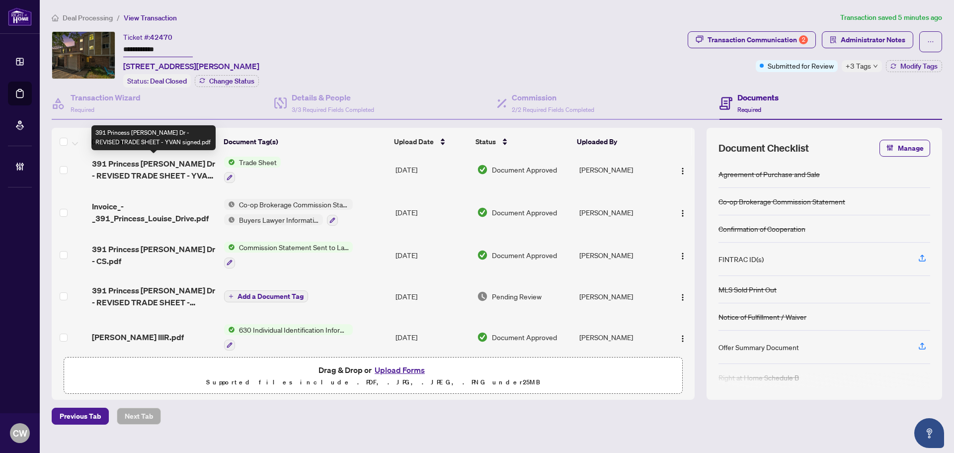
click at [184, 169] on span "391 Princess [PERSON_NAME] Dr - REVISED TRADE SHEET - YVAN signed.pdf" at bounding box center [154, 169] width 124 height 24
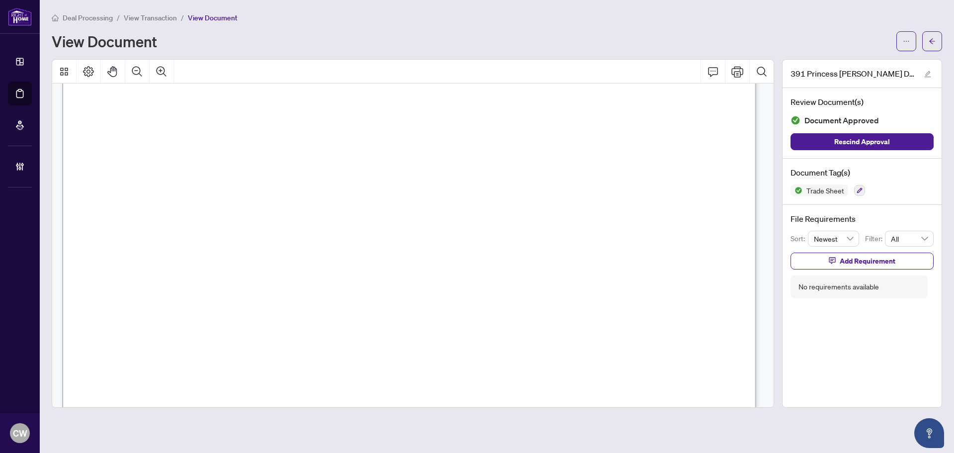
scroll to position [348, 0]
click at [926, 42] on button "button" at bounding box center [932, 41] width 20 height 20
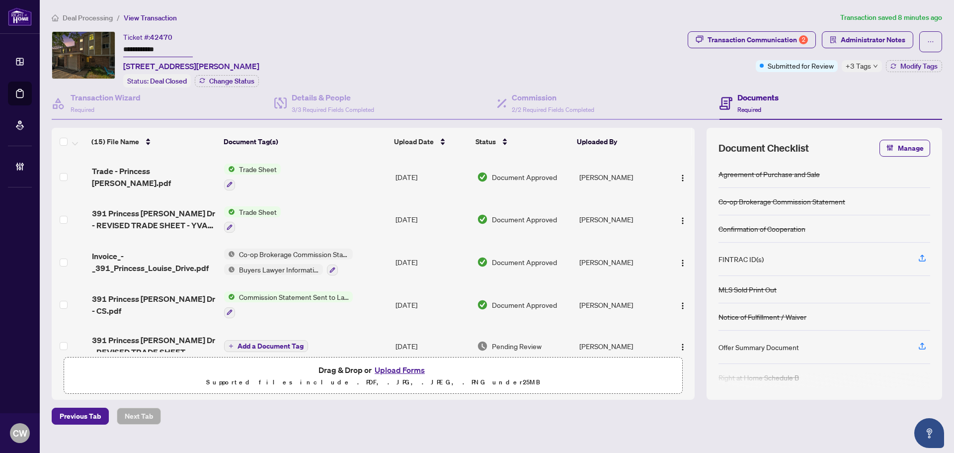
click at [410, 368] on button "Upload Forms" at bounding box center [400, 369] width 56 height 13
click at [415, 371] on button "Upload Forms" at bounding box center [400, 369] width 56 height 13
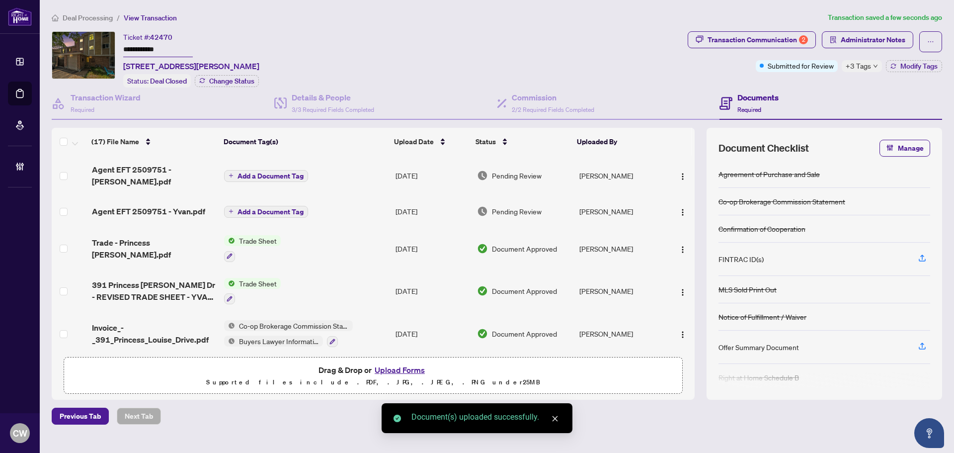
click at [285, 172] on span "Add a Document Tag" at bounding box center [270, 175] width 66 height 7
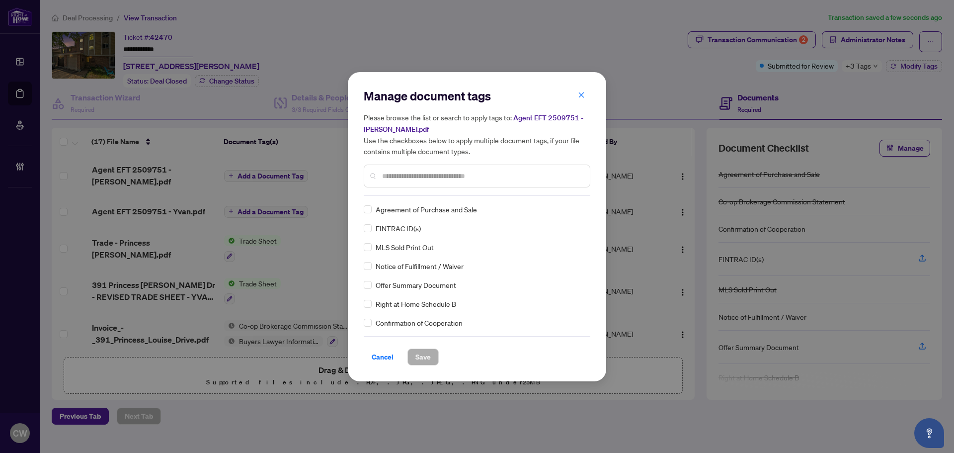
click at [410, 171] on input "text" at bounding box center [482, 175] width 200 height 11
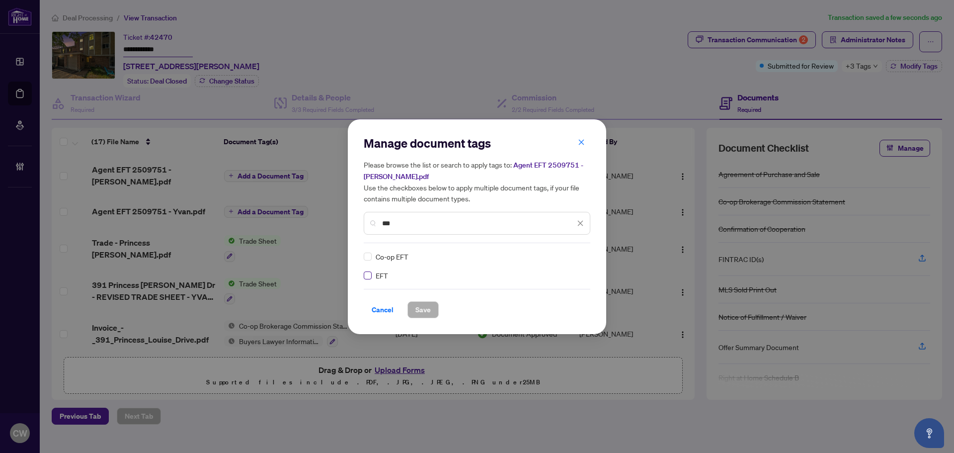
type input "***"
click at [368, 279] on label at bounding box center [368, 275] width 8 height 11
click at [574, 256] on img at bounding box center [570, 256] width 10 height 10
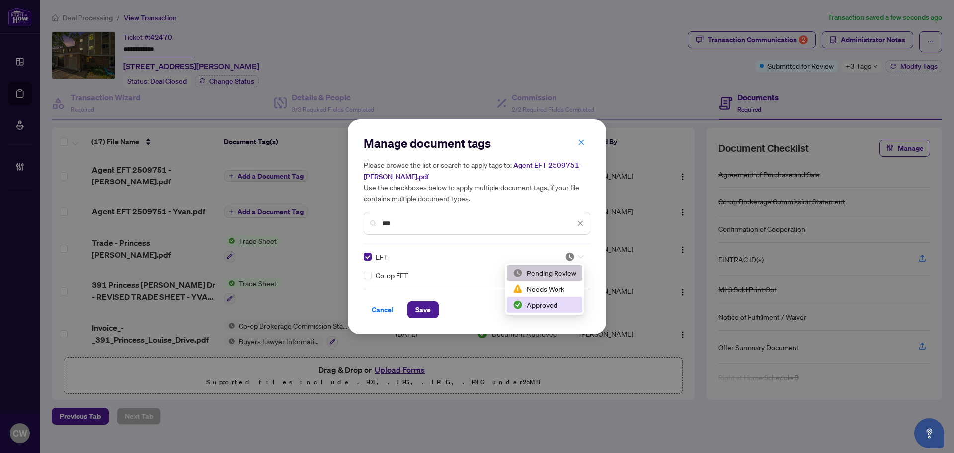
click at [563, 306] on div "Approved" at bounding box center [545, 304] width 64 height 11
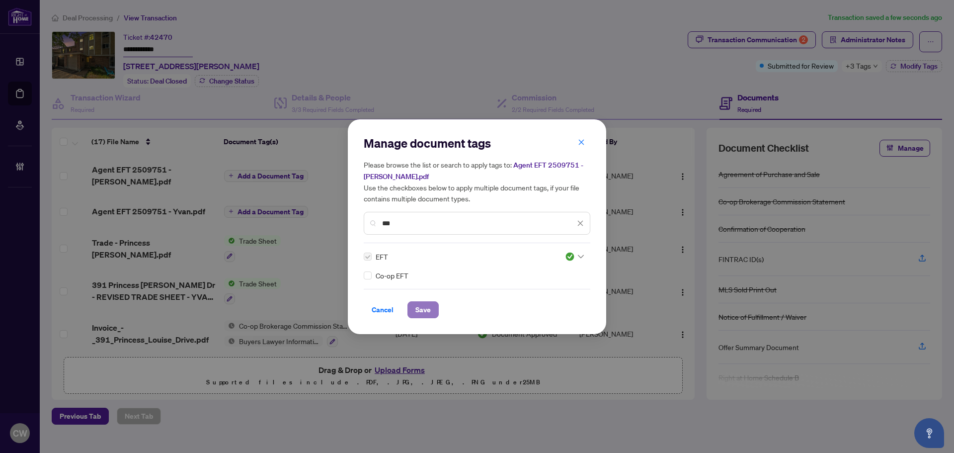
click at [425, 309] on span "Save" at bounding box center [422, 310] width 15 height 16
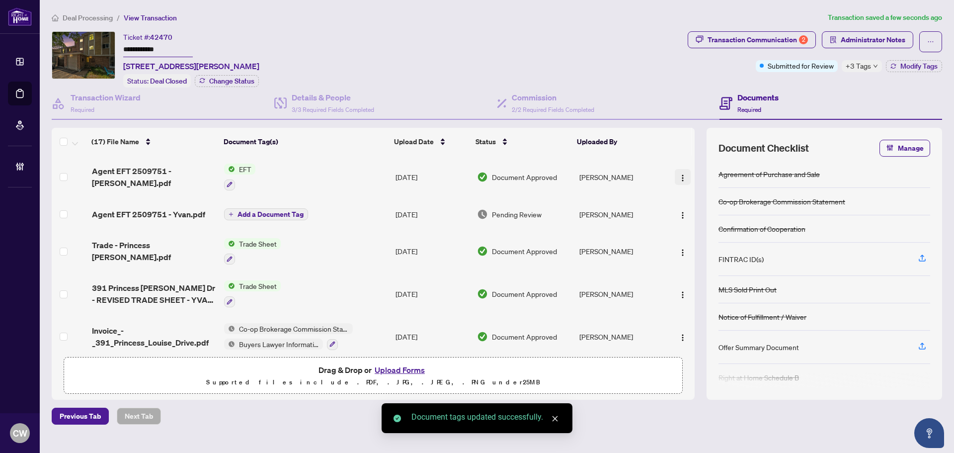
click at [679, 176] on img "button" at bounding box center [683, 178] width 8 height 8
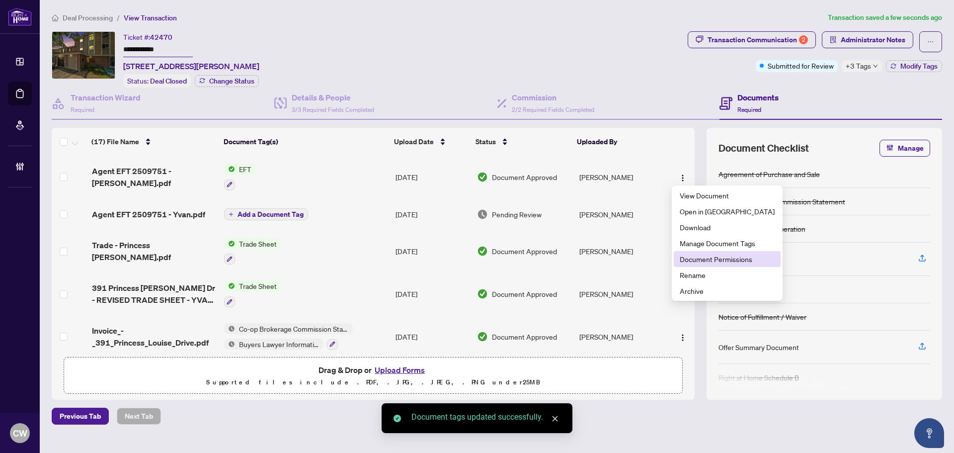
click at [689, 258] on span "Document Permissions" at bounding box center [727, 258] width 95 height 11
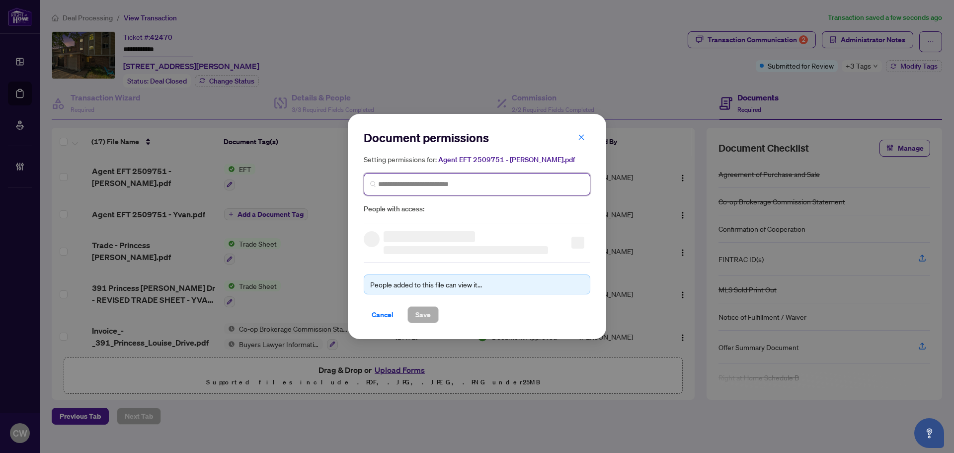
click at [438, 180] on input "search" at bounding box center [481, 184] width 206 height 10
paste input "**********"
type input "**********"
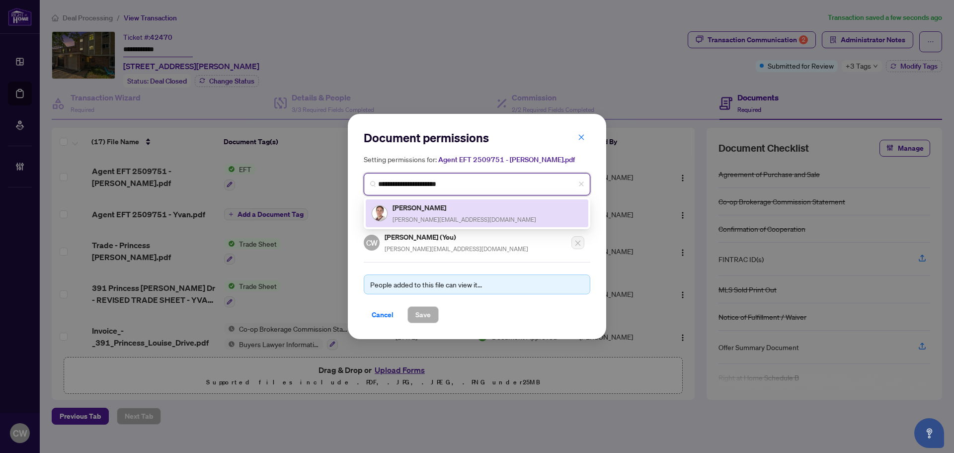
click at [431, 212] on h5 "[PERSON_NAME]" at bounding box center [464, 207] width 144 height 11
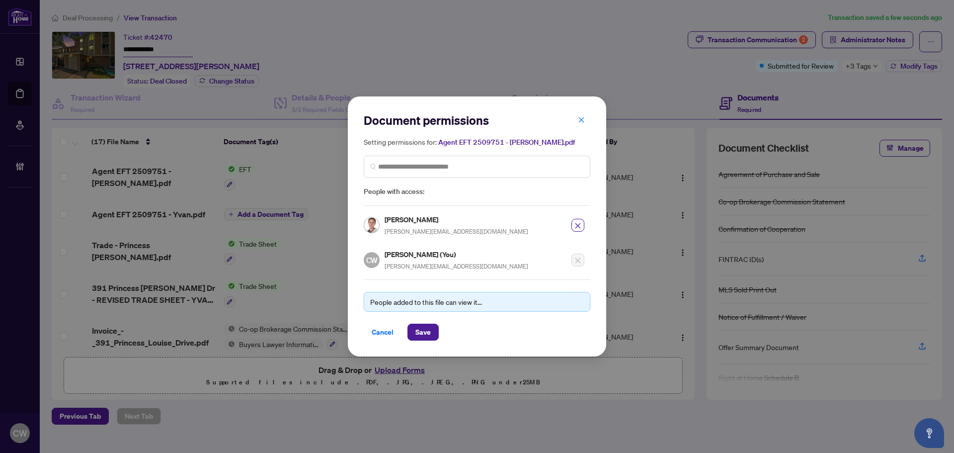
click at [438, 324] on span "Save" at bounding box center [422, 331] width 31 height 17
click at [435, 333] on button "Save" at bounding box center [422, 331] width 31 height 17
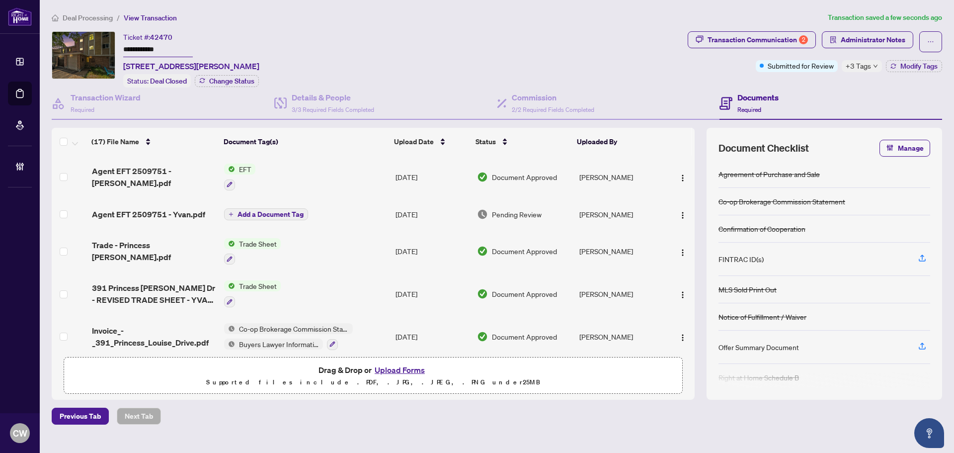
click at [292, 211] on span "Add a Document Tag" at bounding box center [270, 214] width 66 height 7
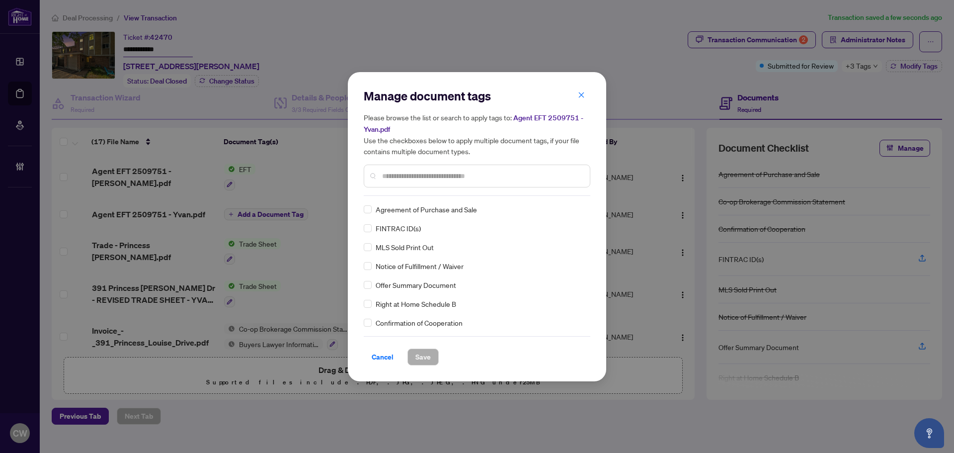
click at [423, 176] on input "text" at bounding box center [482, 175] width 200 height 11
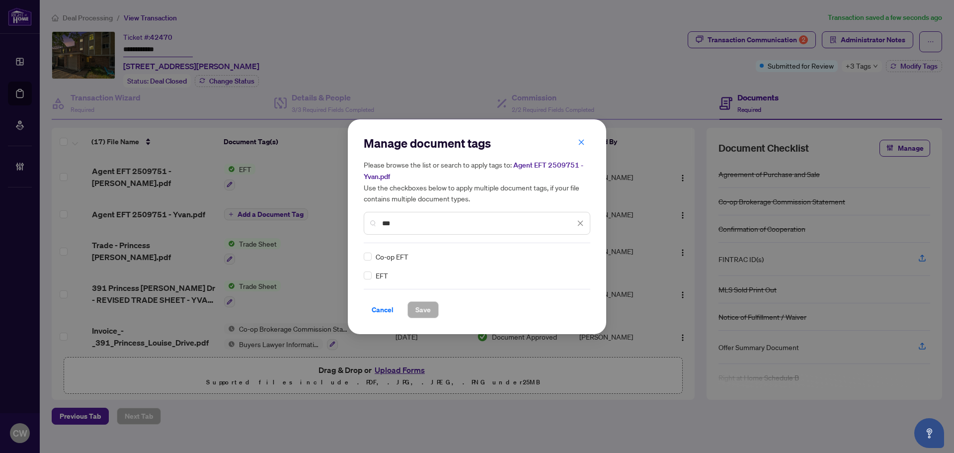
type input "***"
click at [576, 253] on div at bounding box center [574, 256] width 19 height 10
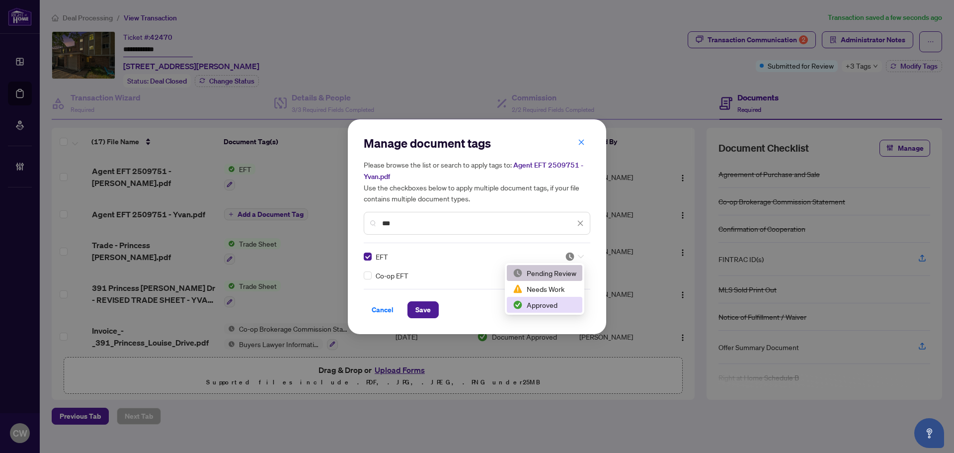
click at [550, 306] on div "Approved" at bounding box center [545, 304] width 64 height 11
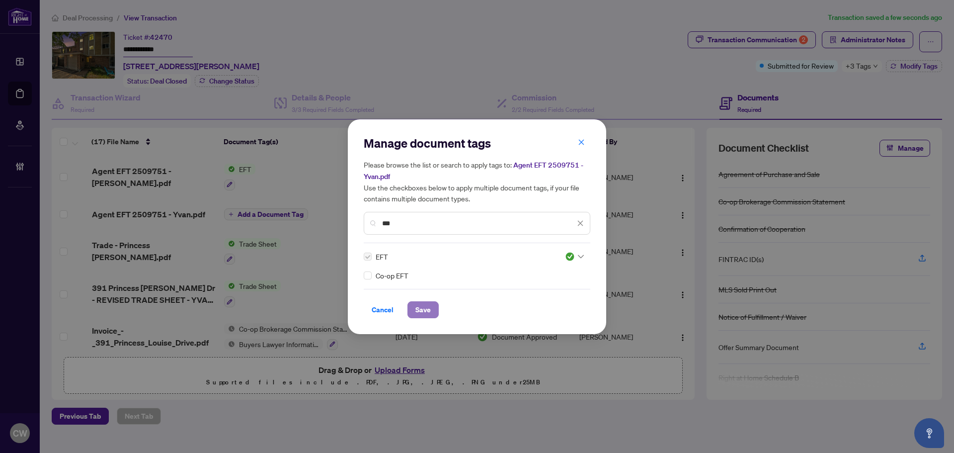
click at [421, 309] on span "Save" at bounding box center [422, 310] width 15 height 16
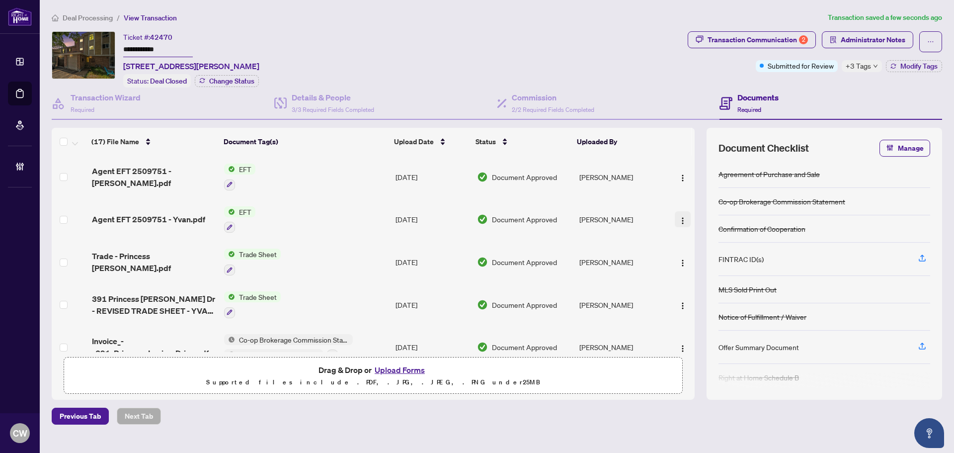
click at [679, 217] on img "button" at bounding box center [683, 221] width 8 height 8
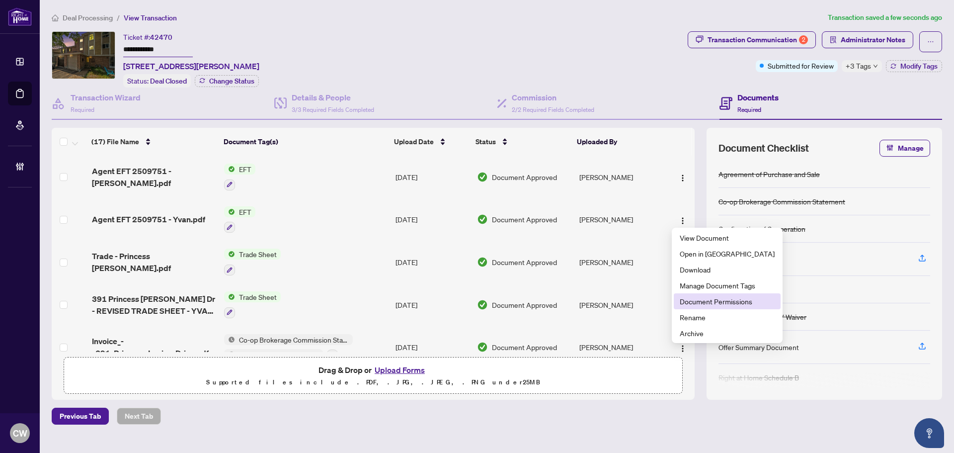
click at [690, 302] on span "Document Permissions" at bounding box center [727, 301] width 95 height 11
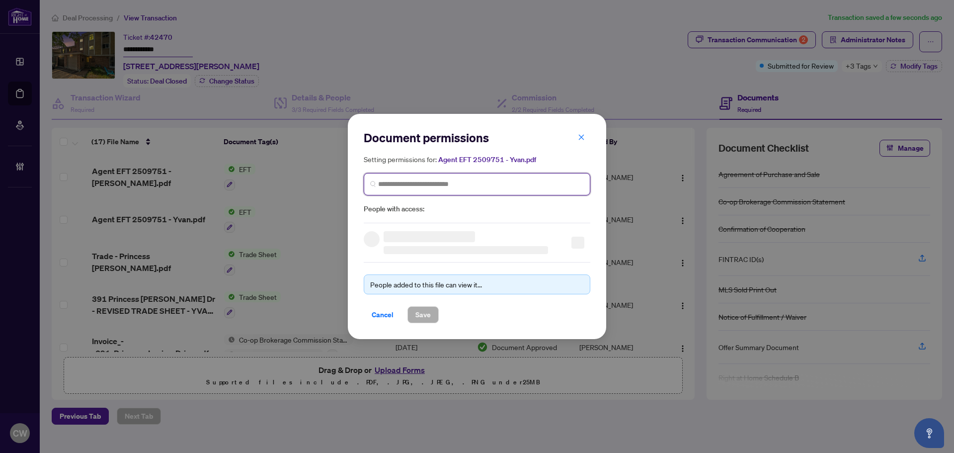
paste input "**********"
click at [0, 0] on input "search" at bounding box center [0, 0] width 0 height 0
type input "**********"
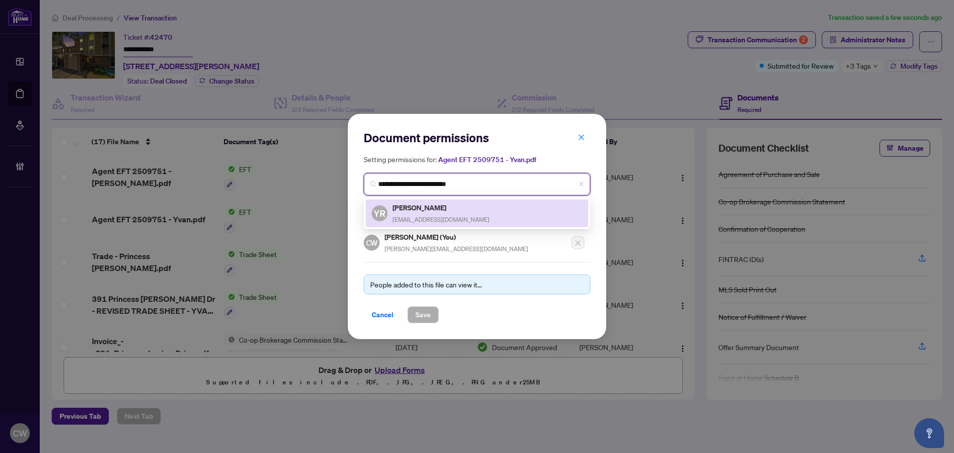
click at [467, 208] on div "YR Yvan Rheaume yvan@yvanrheaume.realtor" at bounding box center [477, 213] width 211 height 23
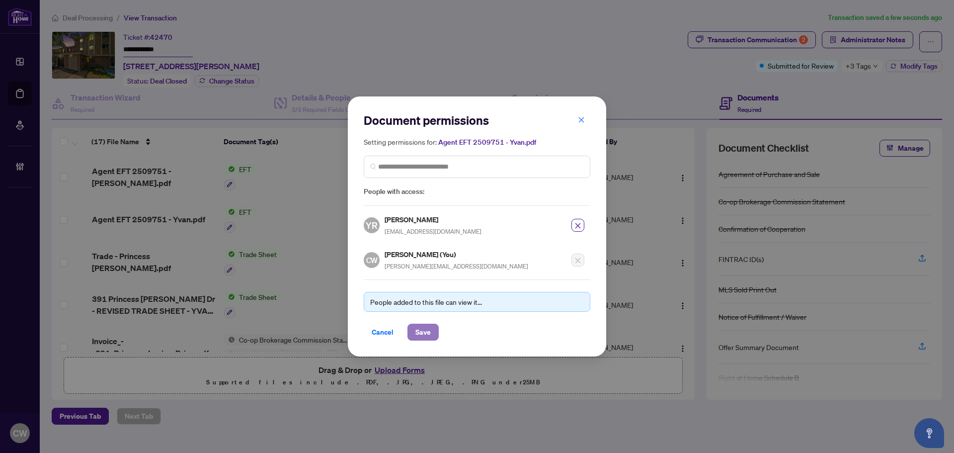
click at [422, 331] on span "Save" at bounding box center [422, 332] width 15 height 16
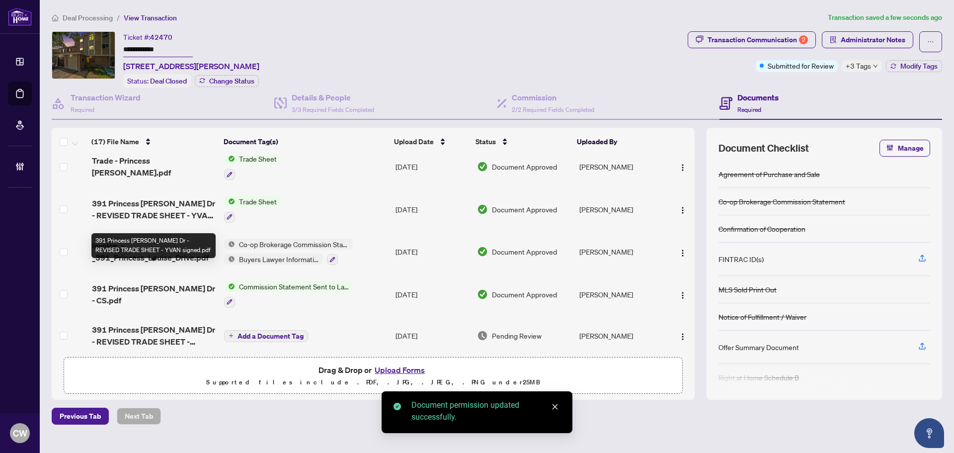
scroll to position [99, 0]
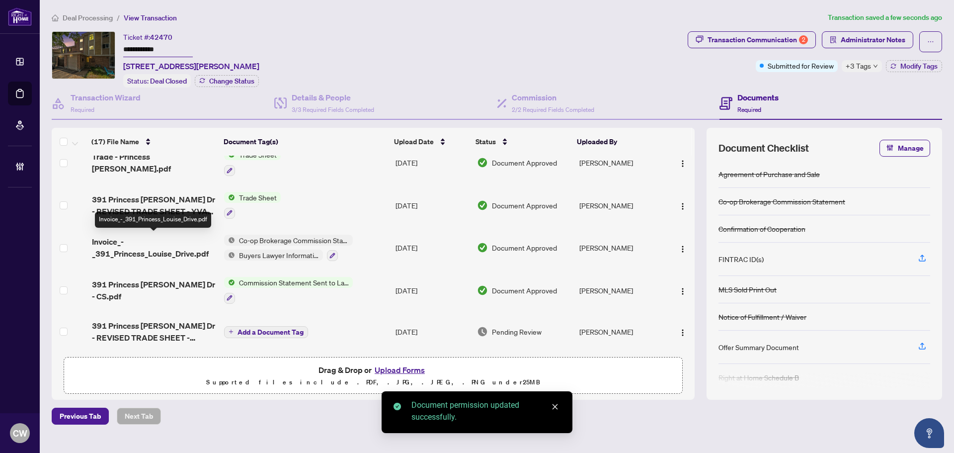
click at [107, 243] on span "Invoice_-_391_Princess_Louise_Drive.pdf" at bounding box center [154, 247] width 124 height 24
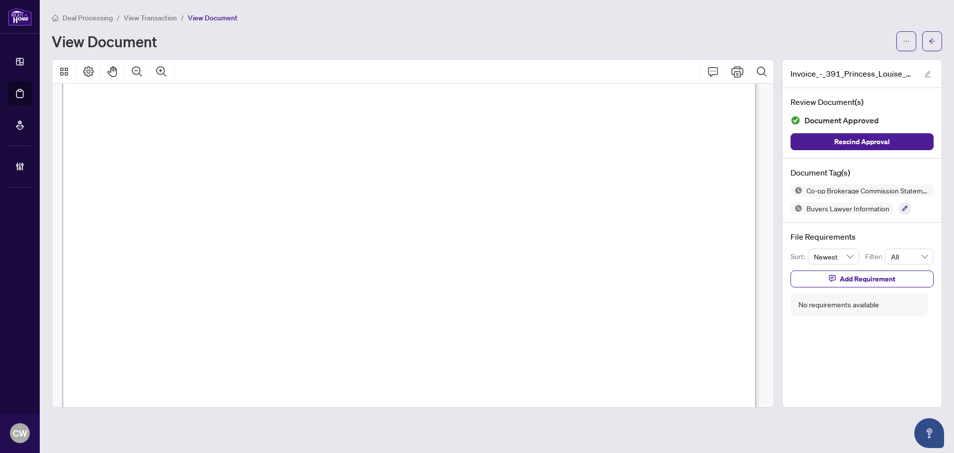
scroll to position [373, 0]
drag, startPoint x: 931, startPoint y: 35, endPoint x: 799, endPoint y: 10, distance: 134.4
click at [931, 35] on span "button" at bounding box center [931, 41] width 7 height 16
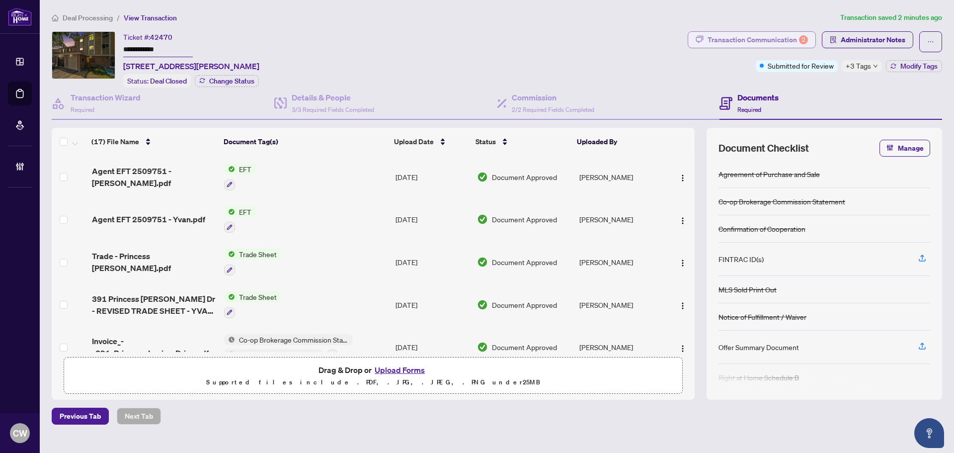
click at [759, 34] on div "Transaction Communication 2" at bounding box center [757, 40] width 100 height 16
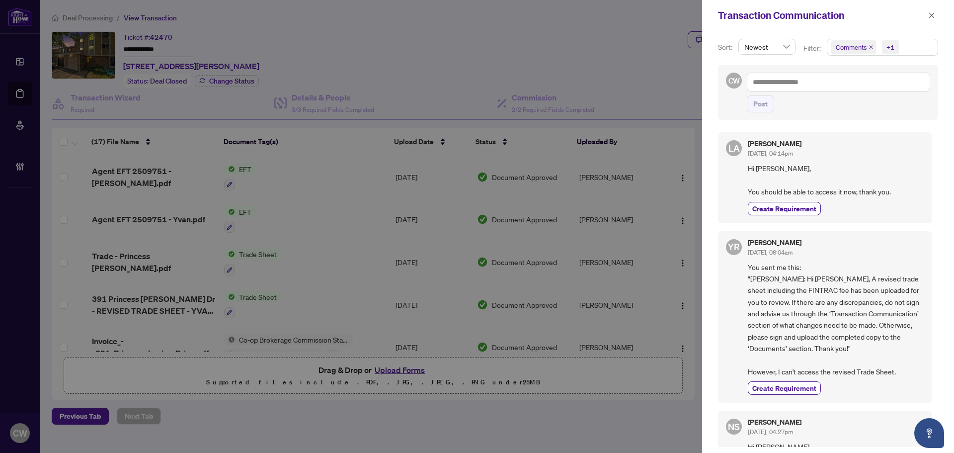
click at [870, 46] on icon "close" at bounding box center [870, 47] width 5 height 5
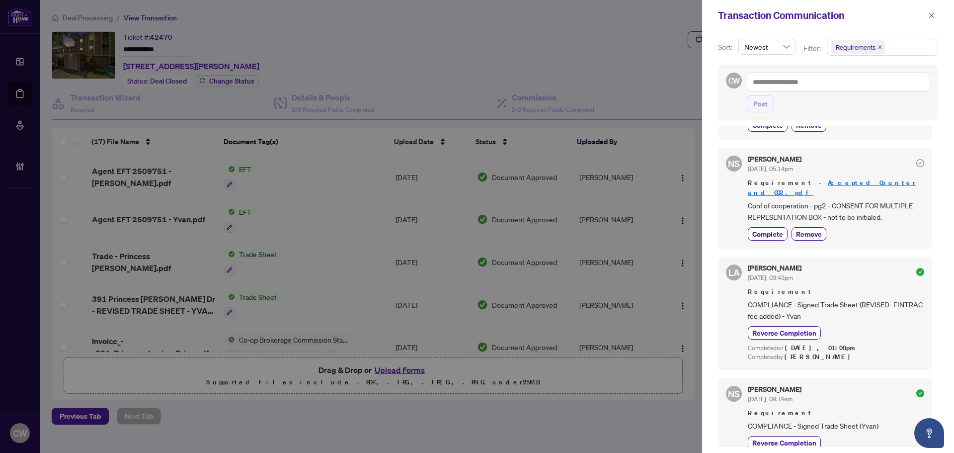
scroll to position [50, 0]
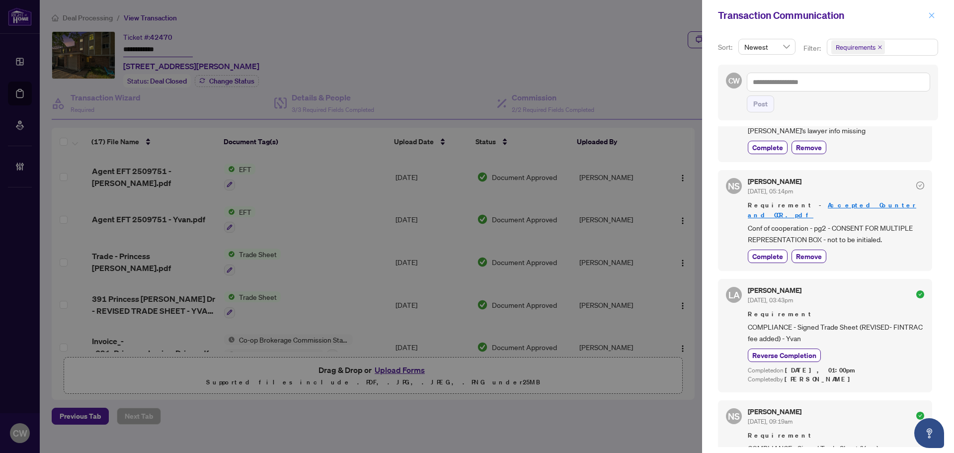
click at [931, 14] on icon "close" at bounding box center [931, 15] width 7 height 7
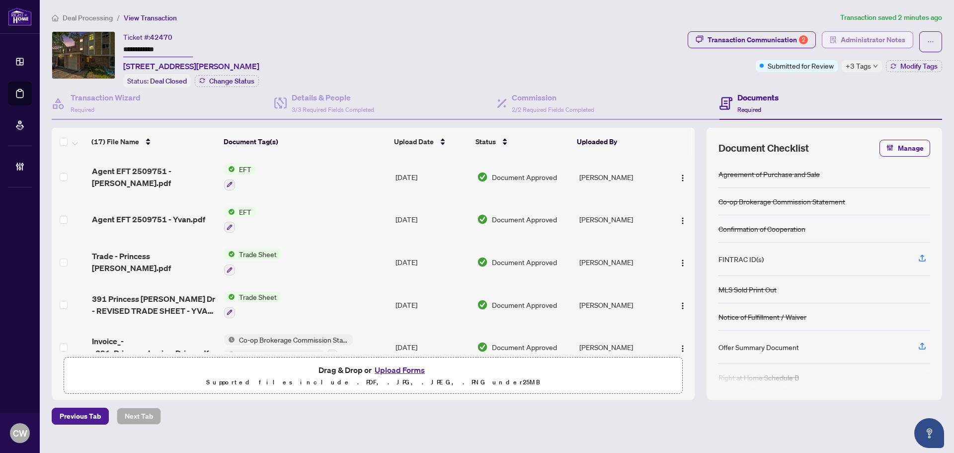
click at [896, 40] on span "Administrator Notes" at bounding box center [873, 40] width 65 height 16
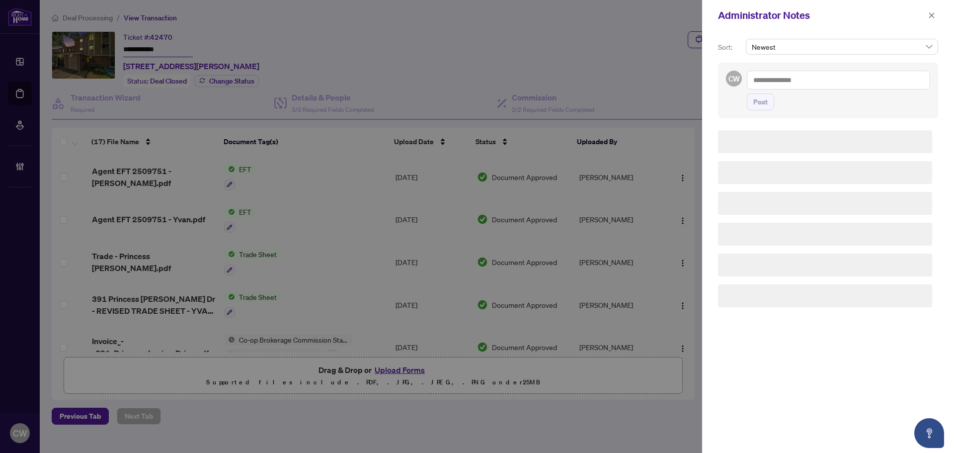
click at [828, 74] on textarea at bounding box center [838, 80] width 183 height 19
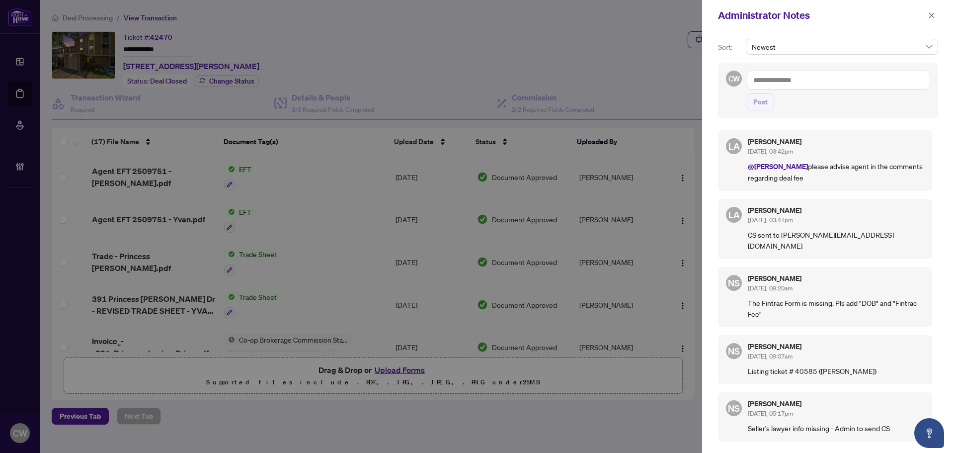
paste textarea
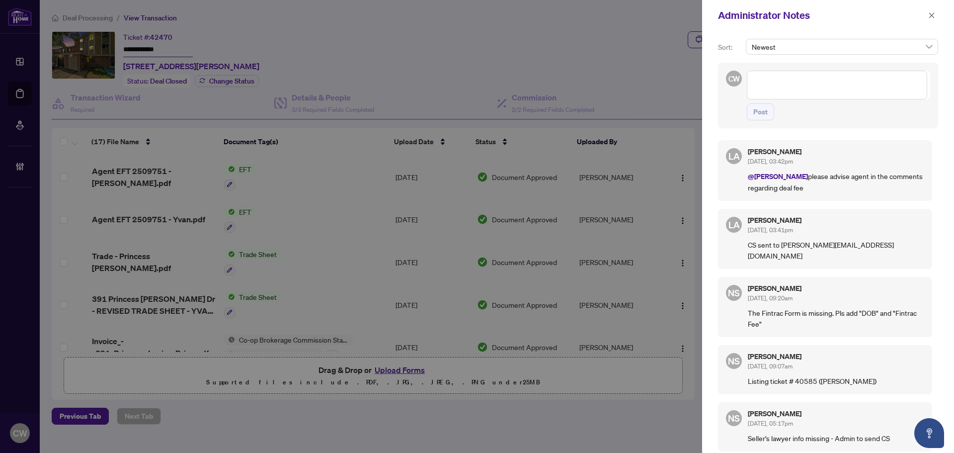
click at [790, 77] on textarea at bounding box center [837, 85] width 180 height 29
paste textarea
paste textarea "**********"
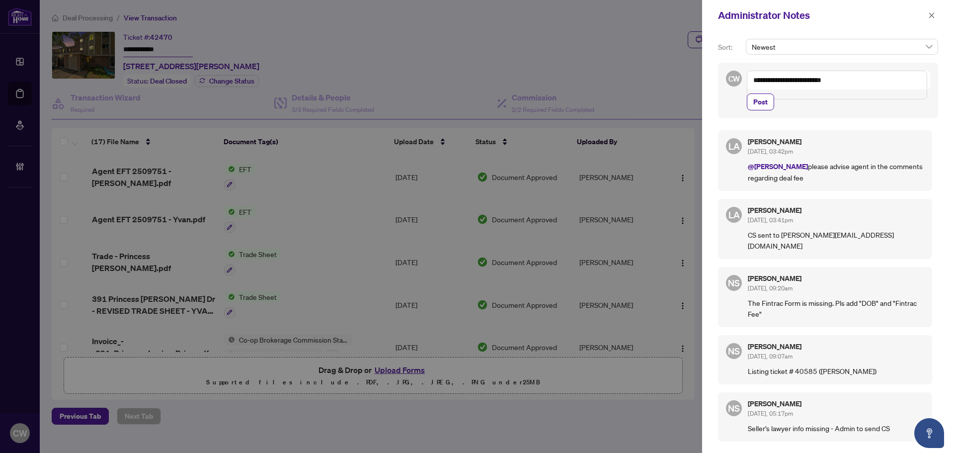
click at [849, 85] on textarea "**********" at bounding box center [837, 85] width 180 height 29
paste textarea "**********"
type textarea "**********"
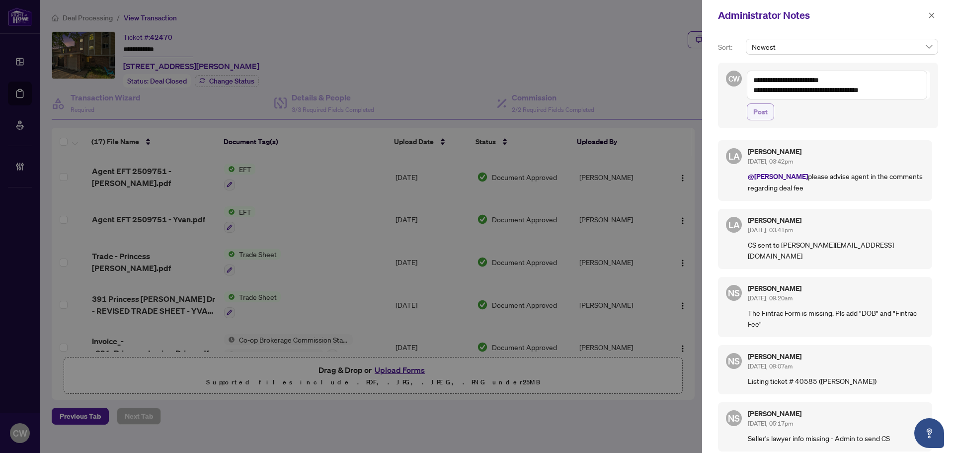
click at [763, 107] on span "Post" at bounding box center [760, 112] width 14 height 16
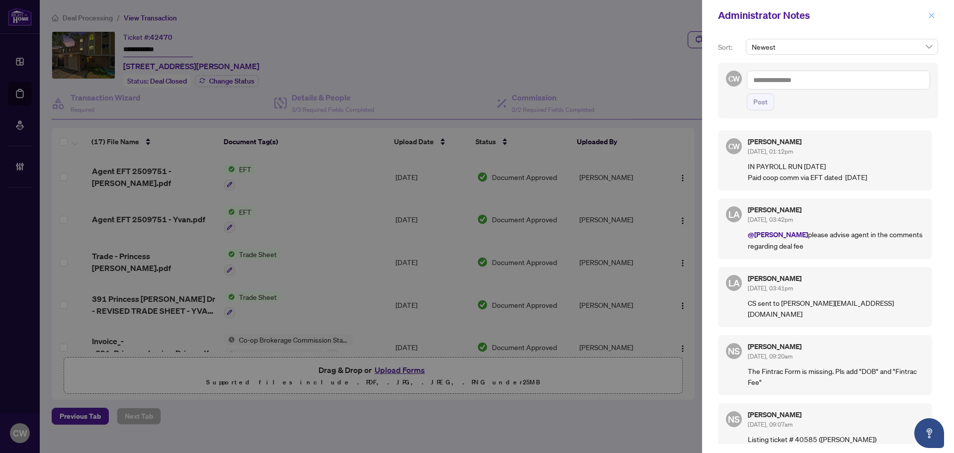
click at [932, 11] on span "button" at bounding box center [931, 15] width 7 height 16
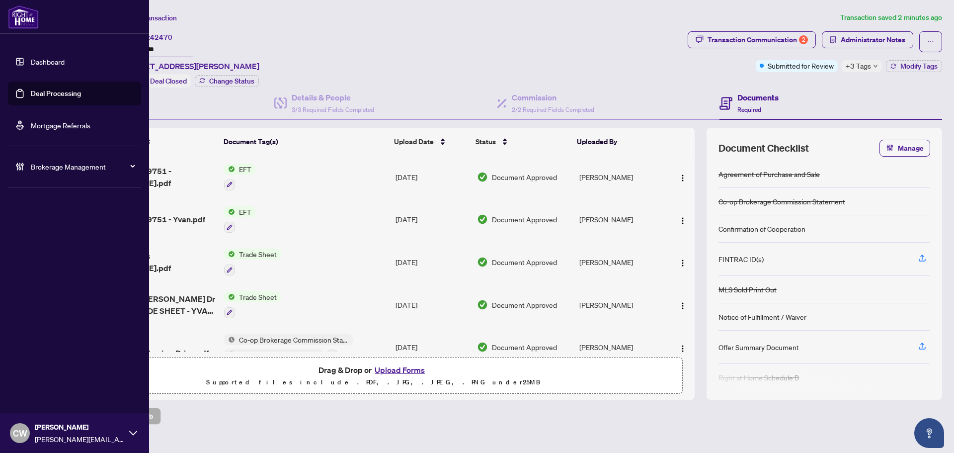
click at [31, 92] on link "Deal Processing" at bounding box center [56, 93] width 50 height 9
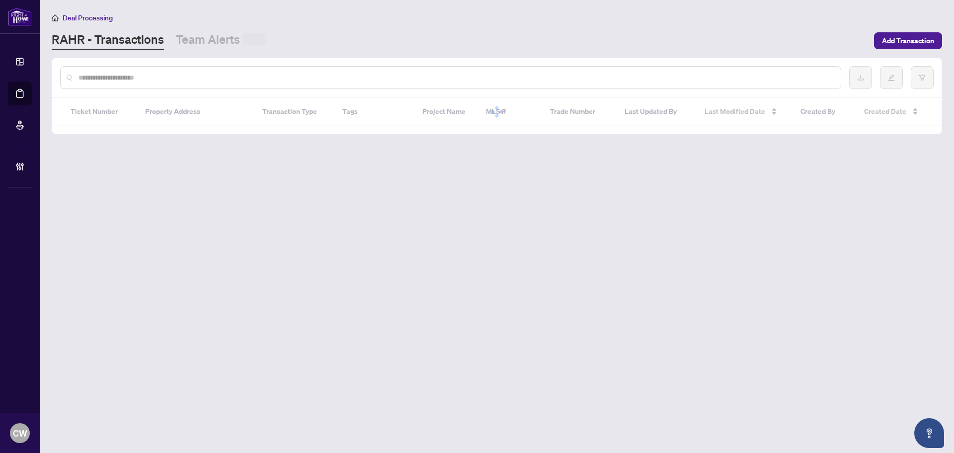
click at [157, 73] on input "text" at bounding box center [455, 77] width 754 height 11
paste input "*******"
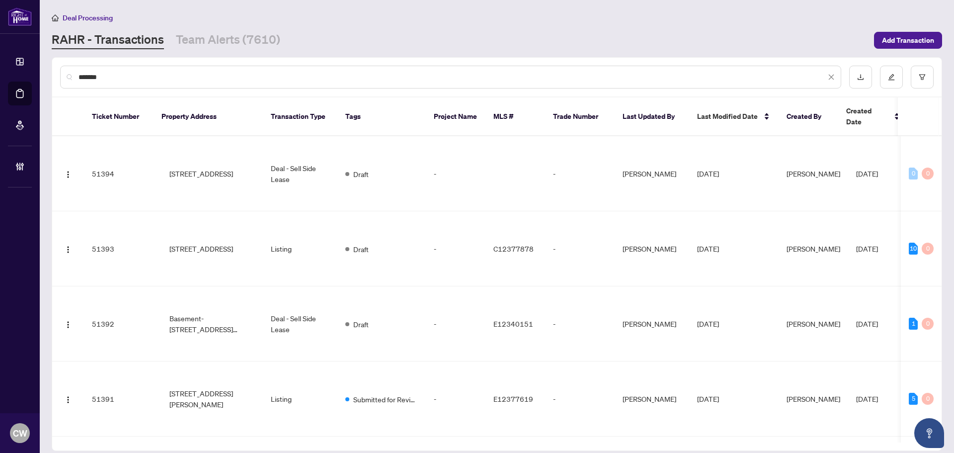
type input "*******"
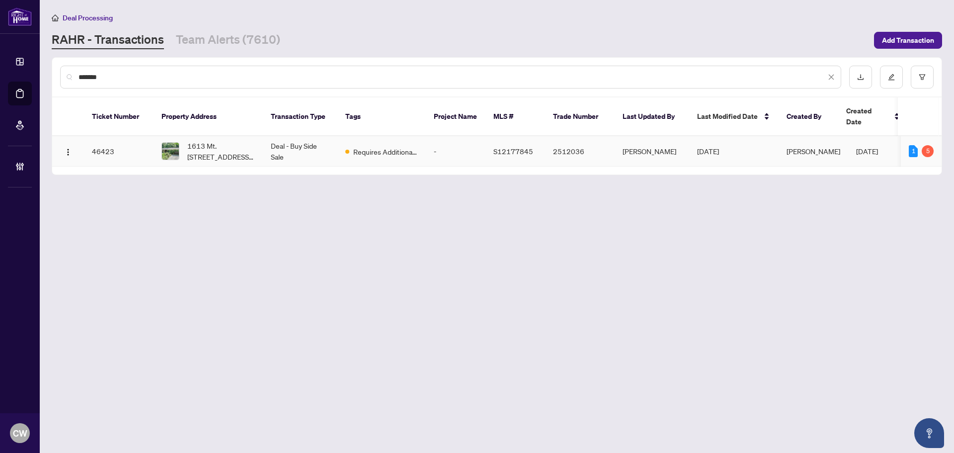
click at [212, 140] on span "1613 Mt. St. Louis Rd, Oro-Medonte, Ontario L0K 1E0, Canada" at bounding box center [221, 151] width 68 height 22
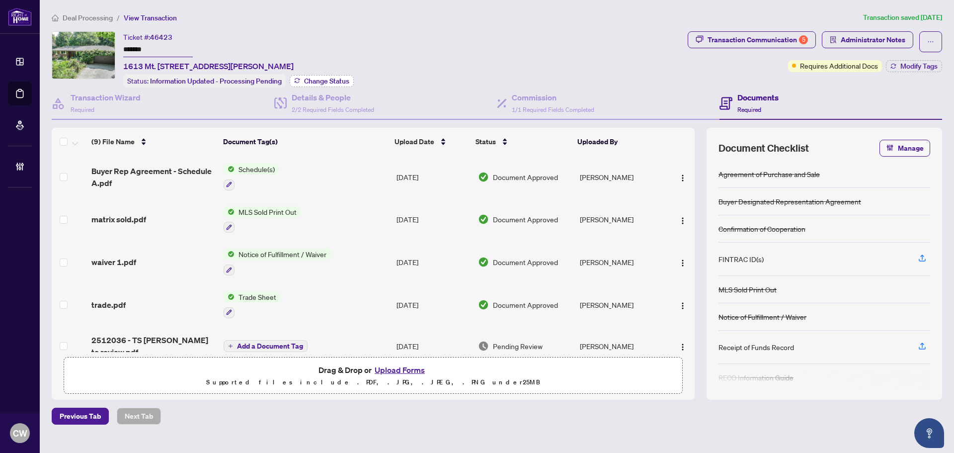
click at [337, 80] on span "Change Status" at bounding box center [326, 80] width 45 height 7
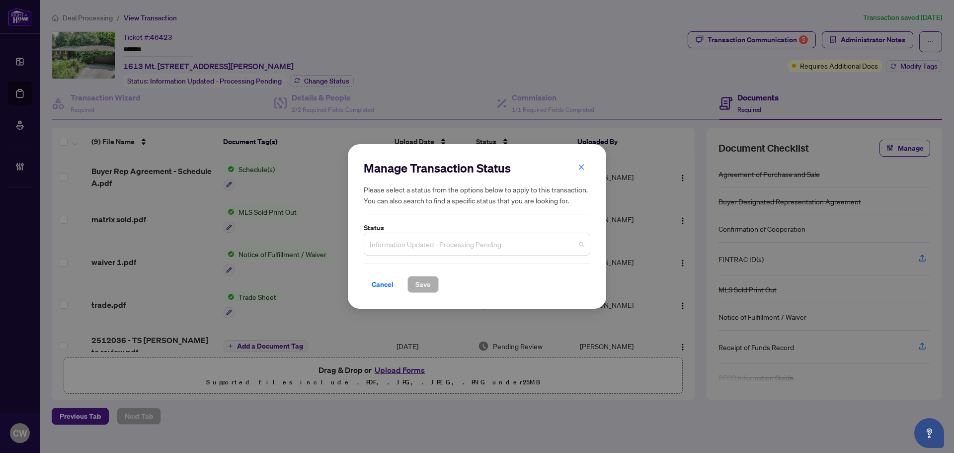
click at [416, 237] on span "Information Updated - Processing Pending" at bounding box center [477, 243] width 215 height 19
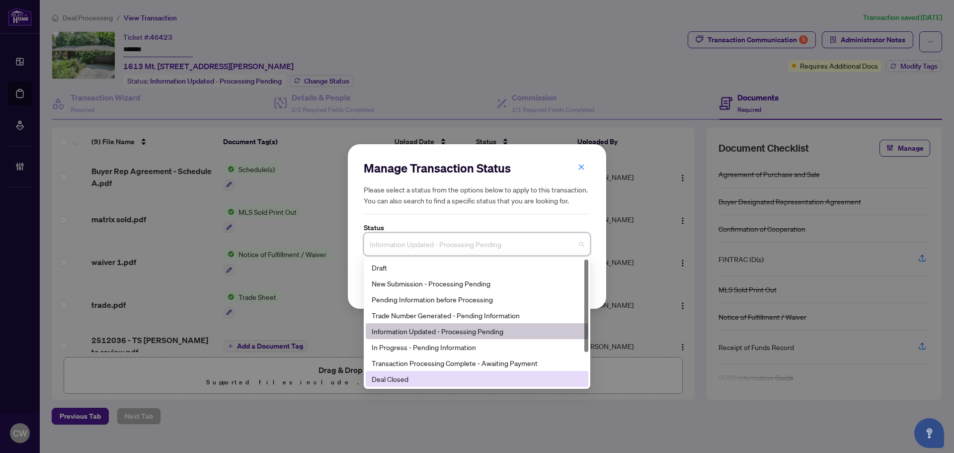
click at [421, 381] on div "Deal Closed" at bounding box center [477, 378] width 211 height 11
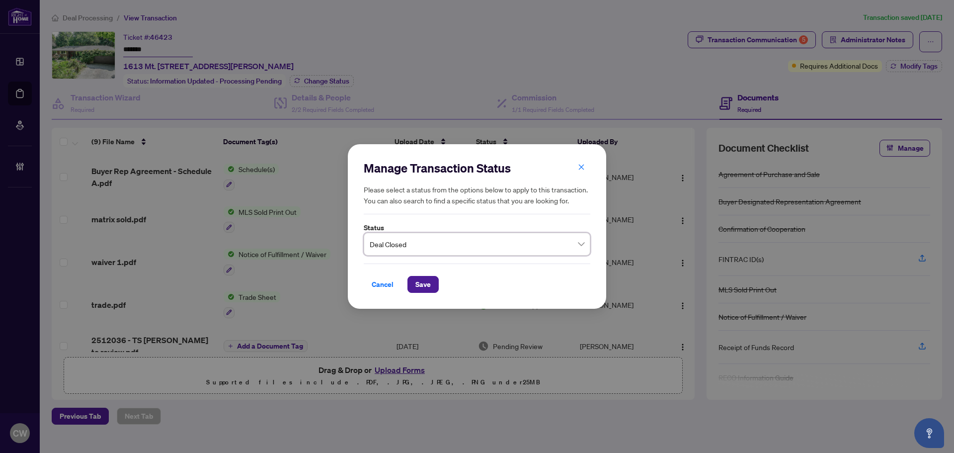
drag, startPoint x: 419, startPoint y: 280, endPoint x: 445, endPoint y: 275, distance: 26.4
click at [419, 280] on span "Save" at bounding box center [422, 284] width 15 height 16
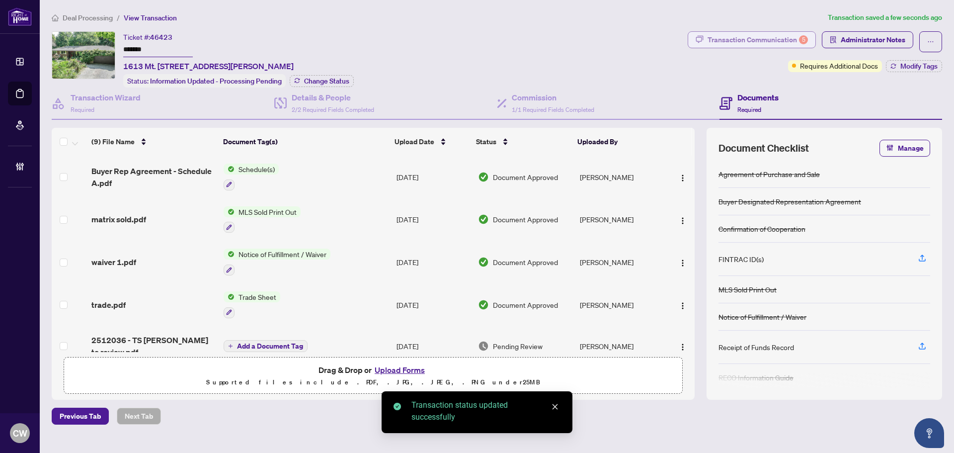
click at [786, 38] on div "Transaction Communication 5" at bounding box center [757, 40] width 100 height 16
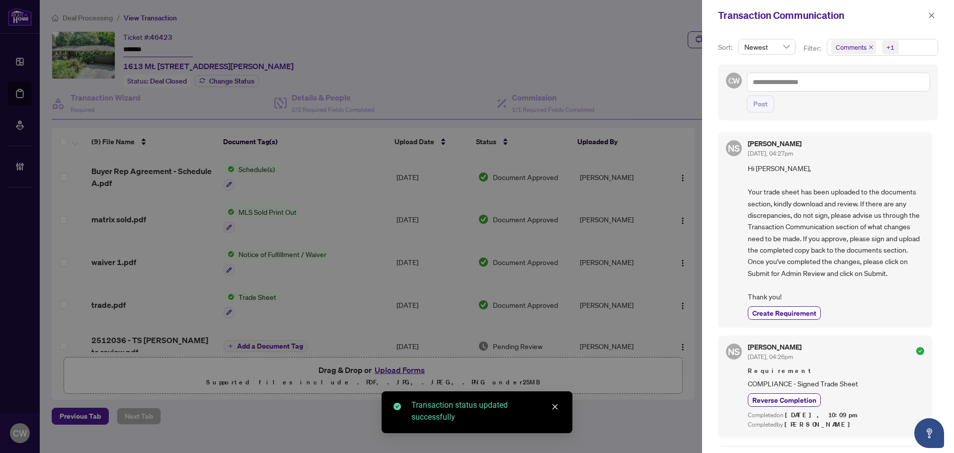
click at [870, 47] on icon "close" at bounding box center [871, 47] width 4 height 4
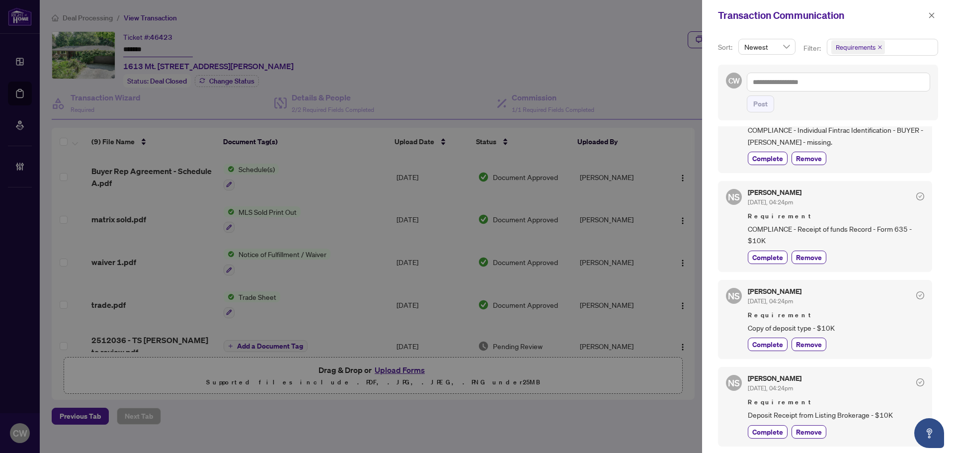
scroll to position [50, 0]
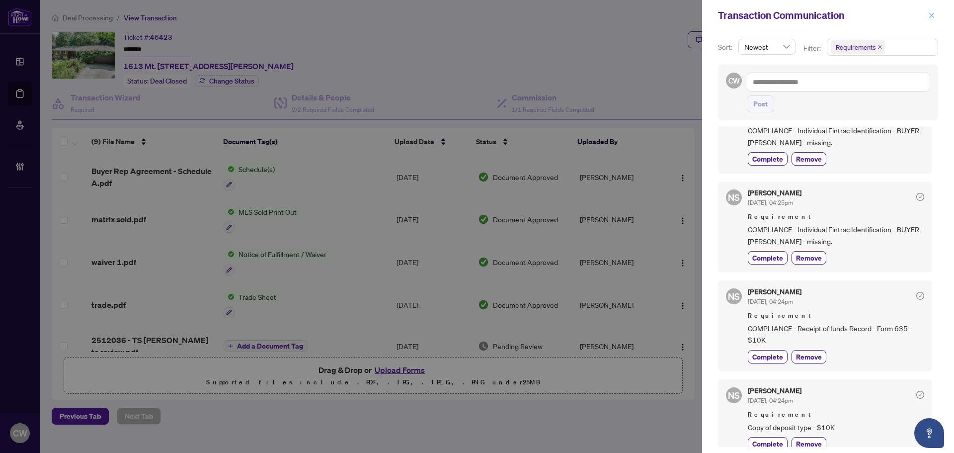
click at [927, 16] on button "button" at bounding box center [931, 15] width 13 height 12
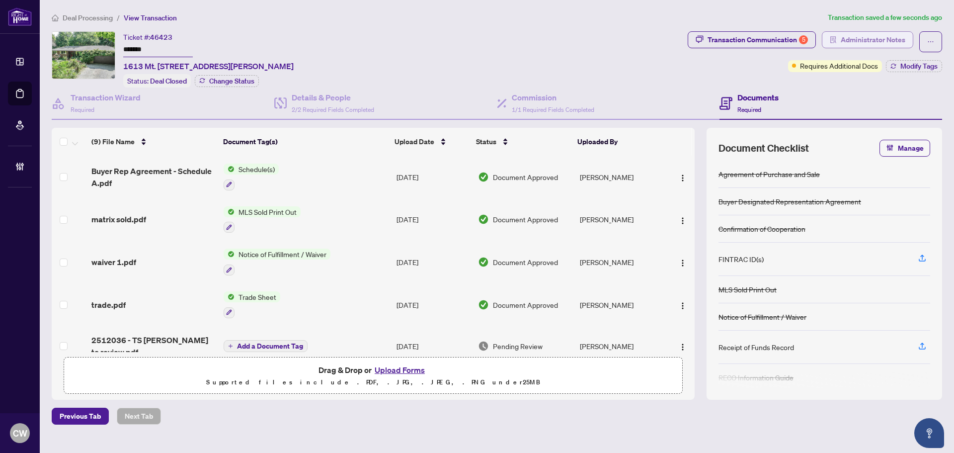
click at [861, 35] on span "Administrator Notes" at bounding box center [873, 40] width 65 height 16
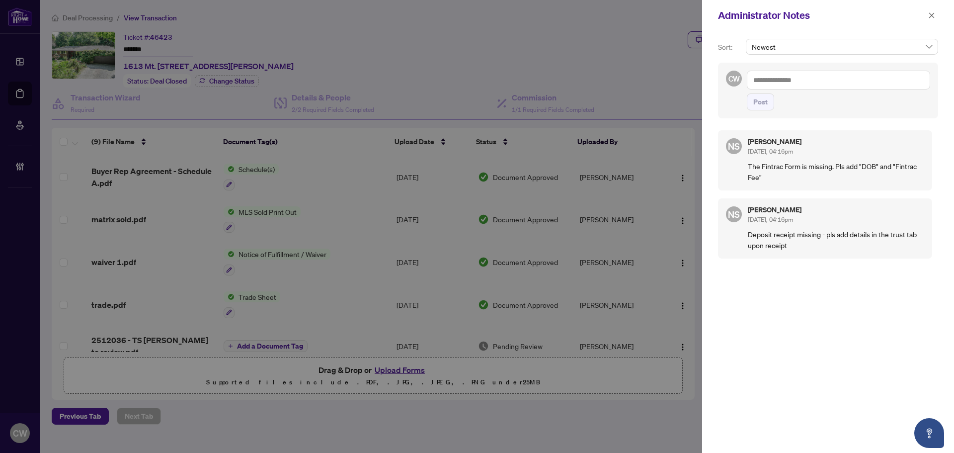
click at [836, 83] on textarea at bounding box center [838, 80] width 183 height 19
paste textarea "**********"
type textarea "**********"
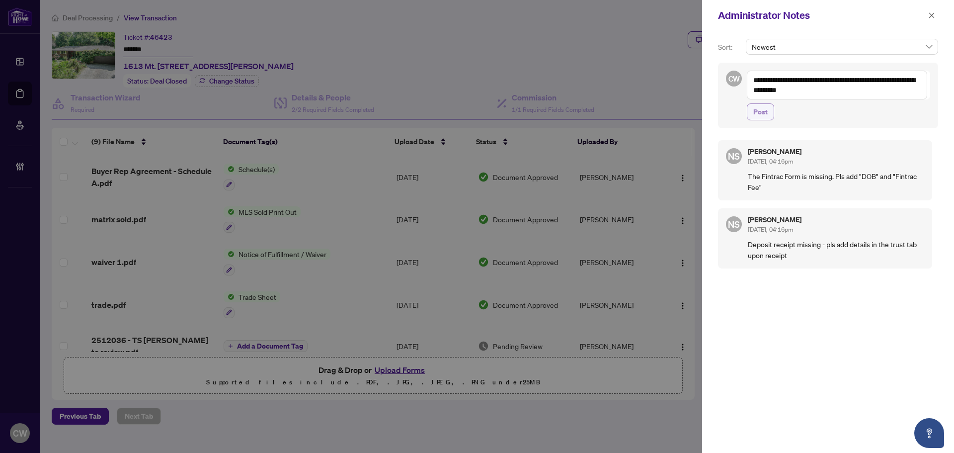
drag, startPoint x: 758, startPoint y: 114, endPoint x: 823, endPoint y: 94, distance: 68.0
click at [758, 114] on span "Post" at bounding box center [760, 112] width 14 height 16
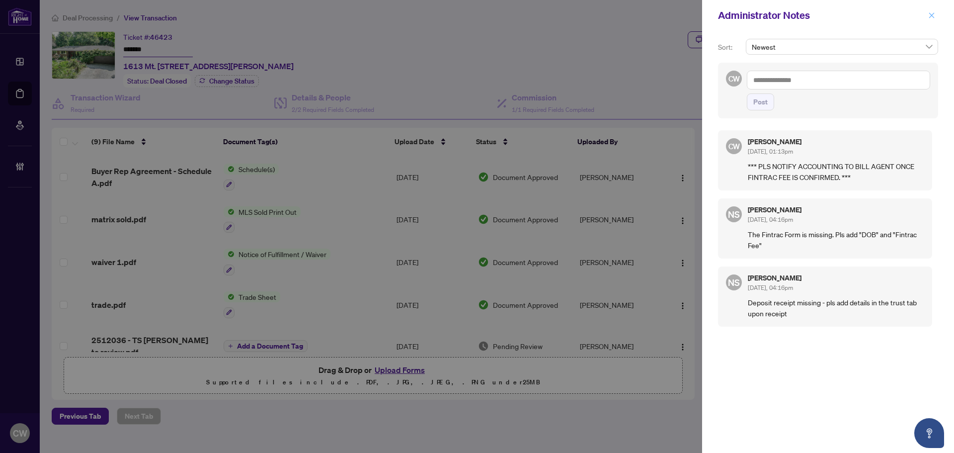
click at [934, 17] on icon "close" at bounding box center [931, 15] width 7 height 7
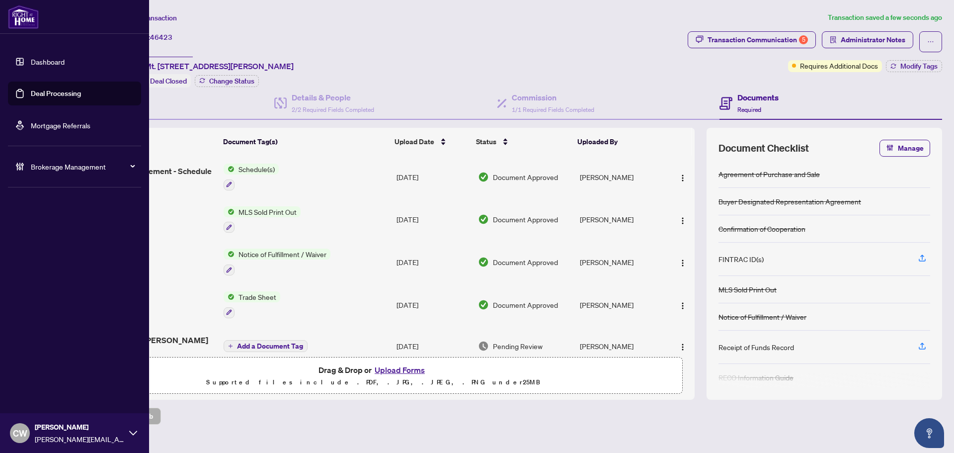
click at [40, 89] on link "Deal Processing" at bounding box center [56, 93] width 50 height 9
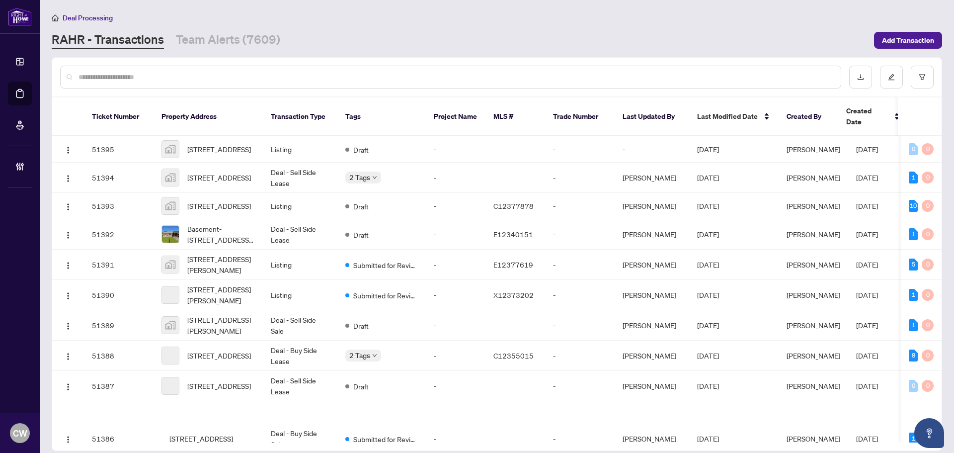
click at [165, 77] on input "text" at bounding box center [455, 77] width 754 height 11
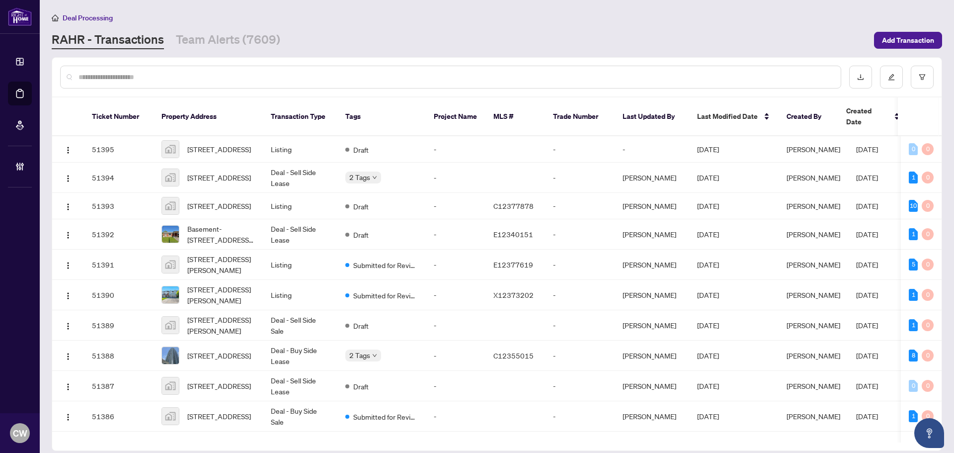
paste input "*******"
type input "*******"
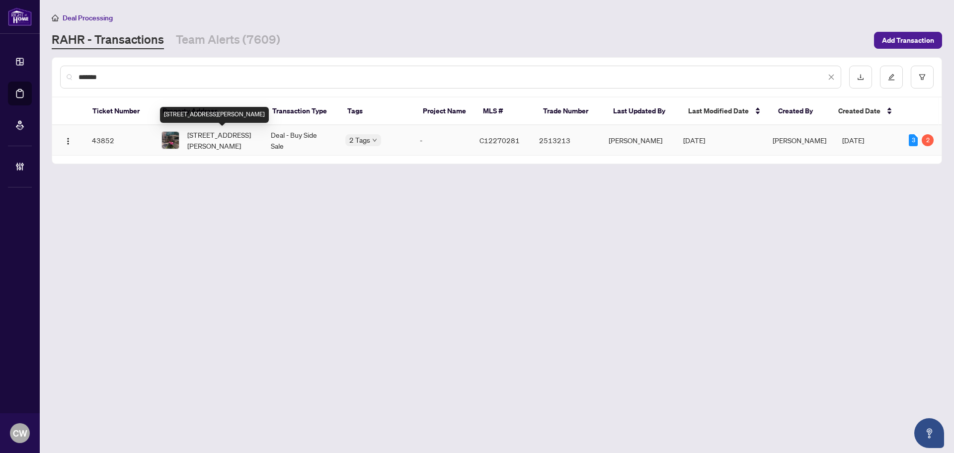
click at [218, 136] on span "205-1200 Don Mills Rd, Toronto, Ontario M3B 3N8, Canada" at bounding box center [221, 140] width 68 height 22
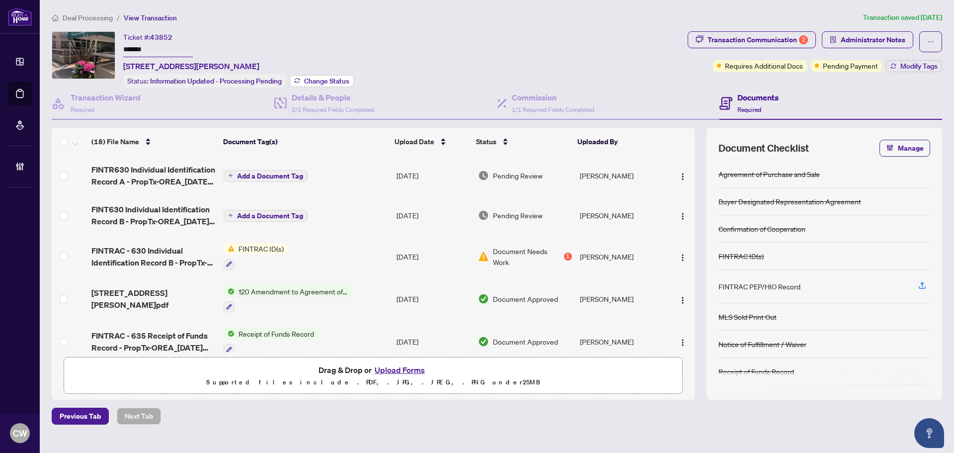
click at [336, 75] on button "Change Status" at bounding box center [322, 81] width 64 height 12
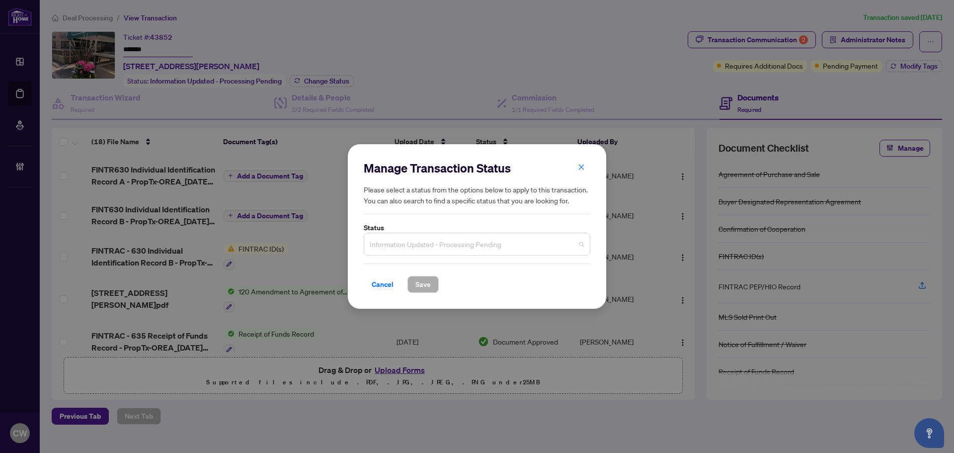
click at [435, 235] on span "Information Updated - Processing Pending" at bounding box center [477, 243] width 215 height 19
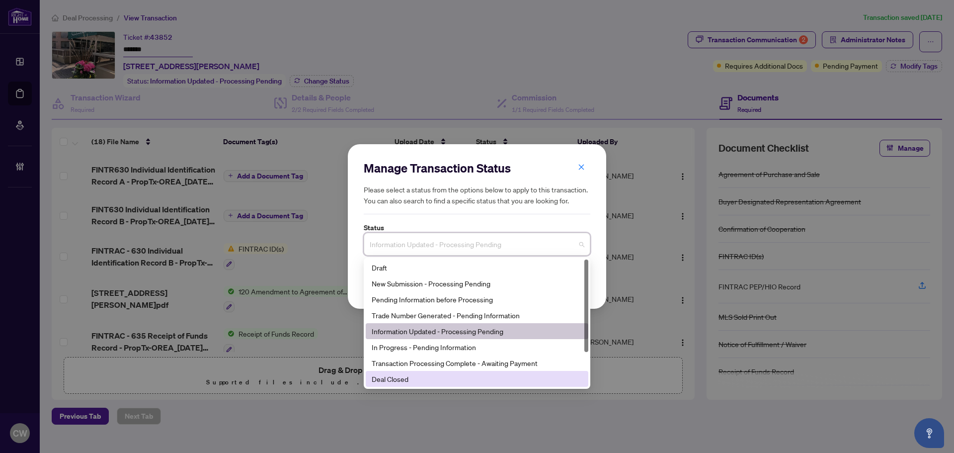
click at [411, 377] on div "Deal Closed" at bounding box center [477, 378] width 211 height 11
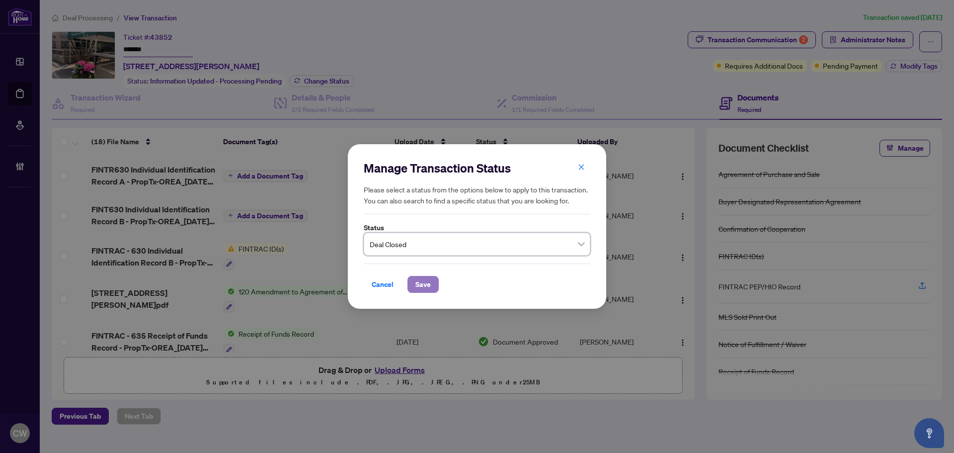
click at [418, 289] on span "Save" at bounding box center [422, 284] width 15 height 16
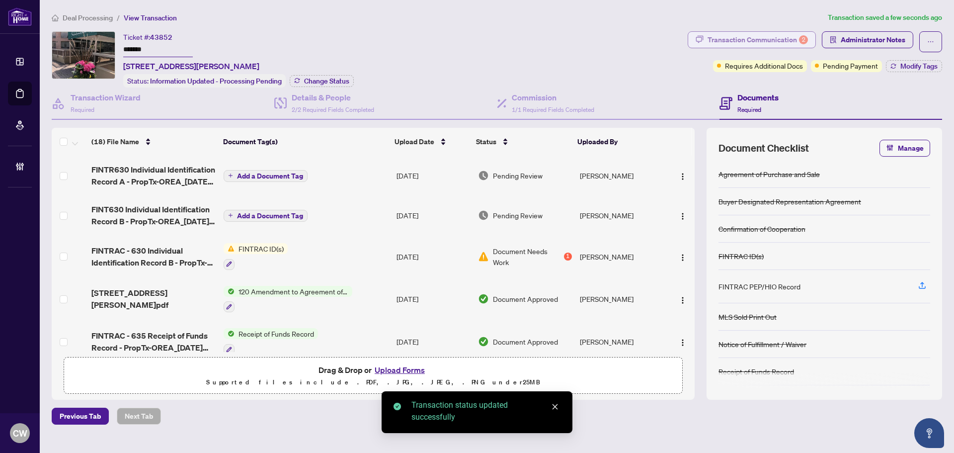
click at [753, 34] on div "Transaction Communication 2" at bounding box center [757, 40] width 100 height 16
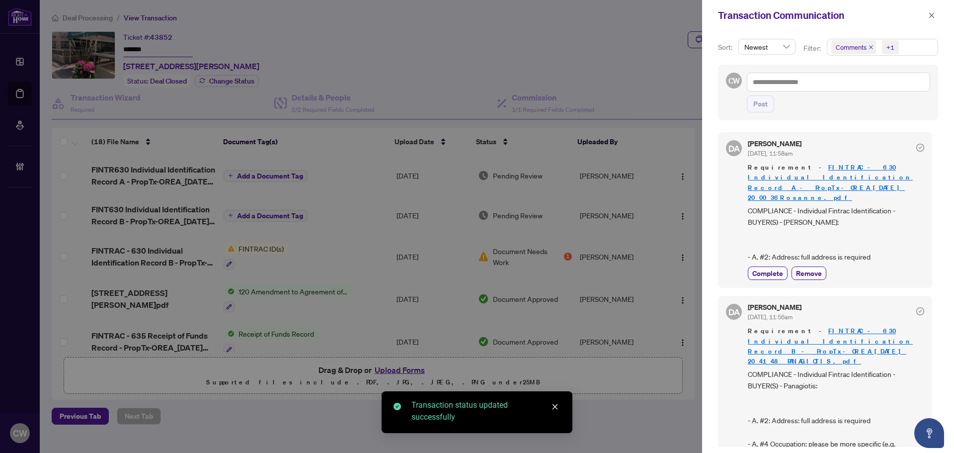
click at [869, 45] on icon "close" at bounding box center [870, 47] width 5 height 5
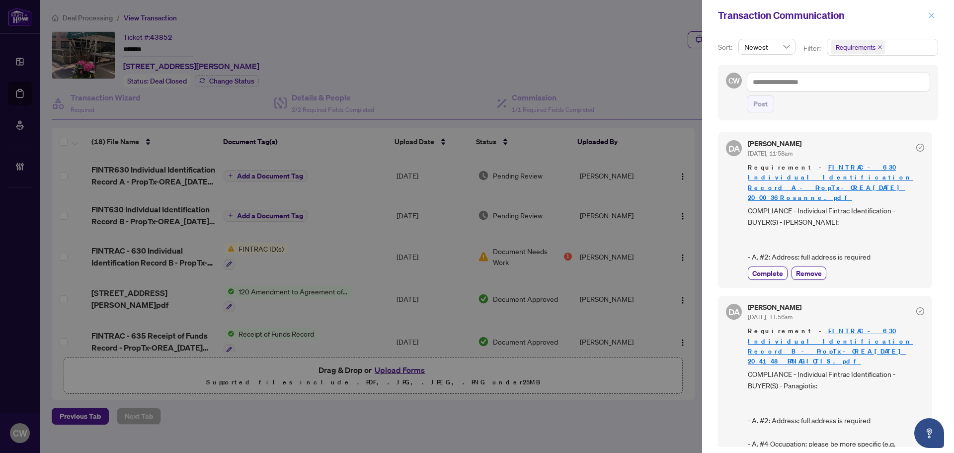
click at [932, 18] on icon "close" at bounding box center [931, 15] width 7 height 7
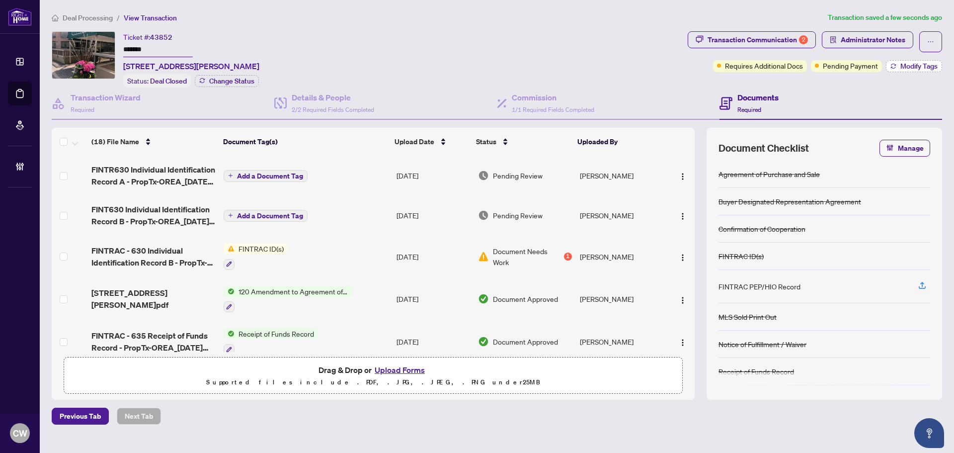
click at [910, 67] on span "Modify Tags" at bounding box center [918, 66] width 37 height 7
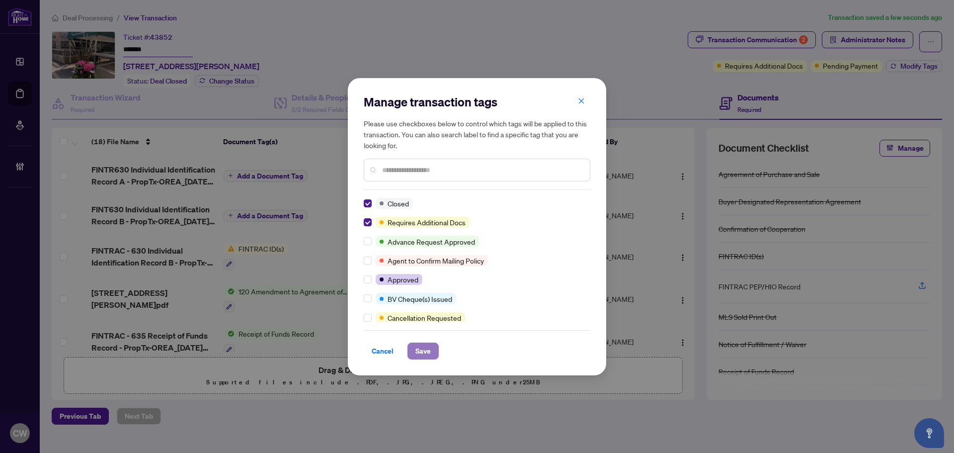
click at [426, 356] on span "Save" at bounding box center [422, 351] width 15 height 16
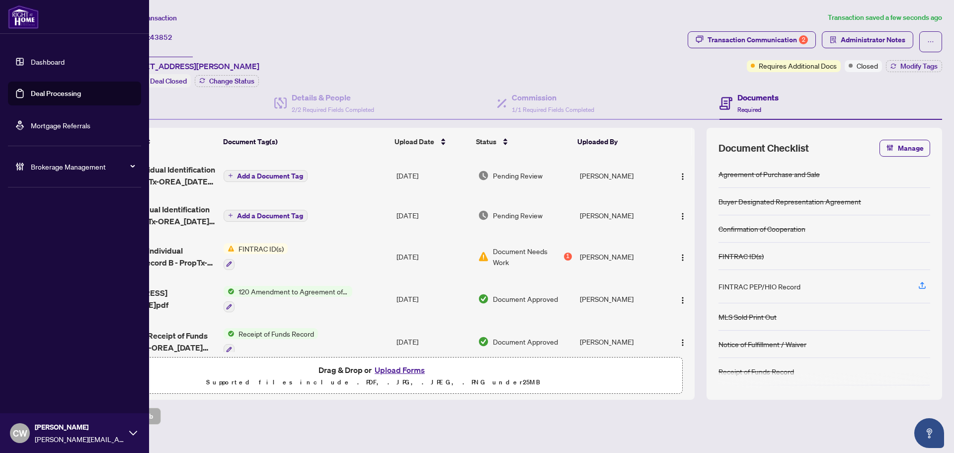
drag, startPoint x: 32, startPoint y: 98, endPoint x: 140, endPoint y: 96, distance: 107.8
click at [32, 98] on link "Deal Processing" at bounding box center [56, 93] width 50 height 9
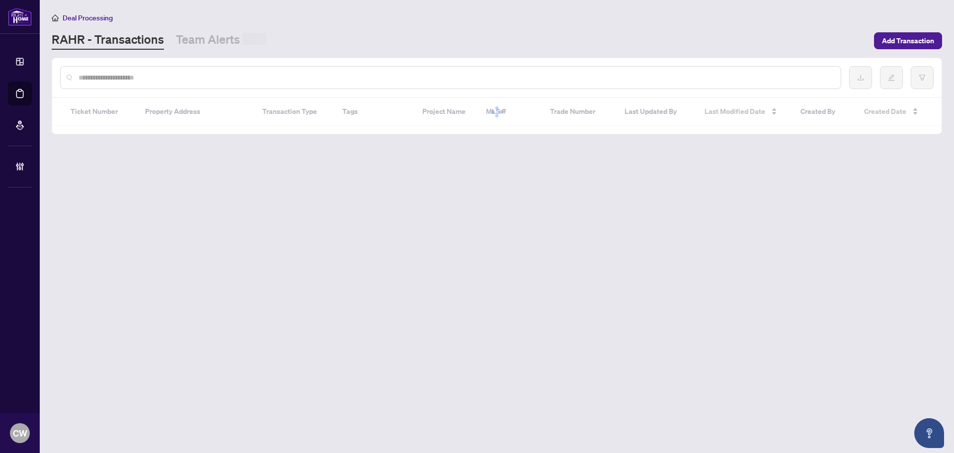
click at [169, 77] on input "text" at bounding box center [455, 77] width 754 height 11
paste input "*******"
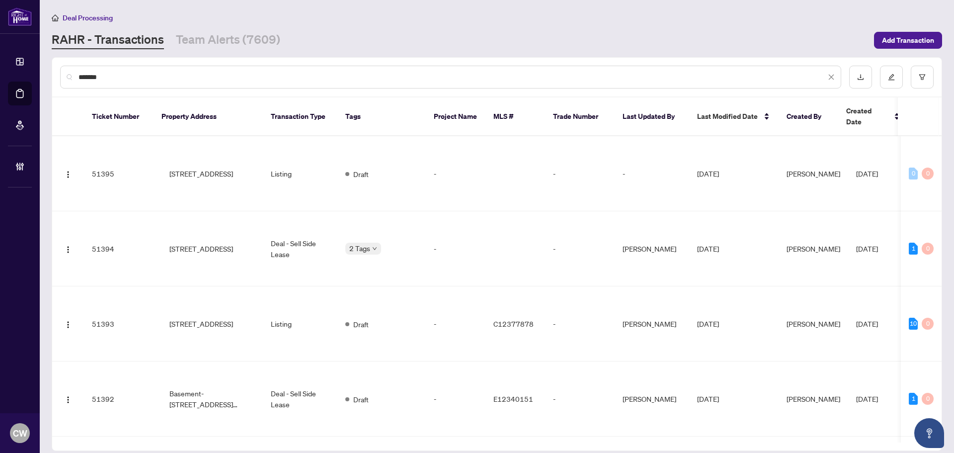
type input "*******"
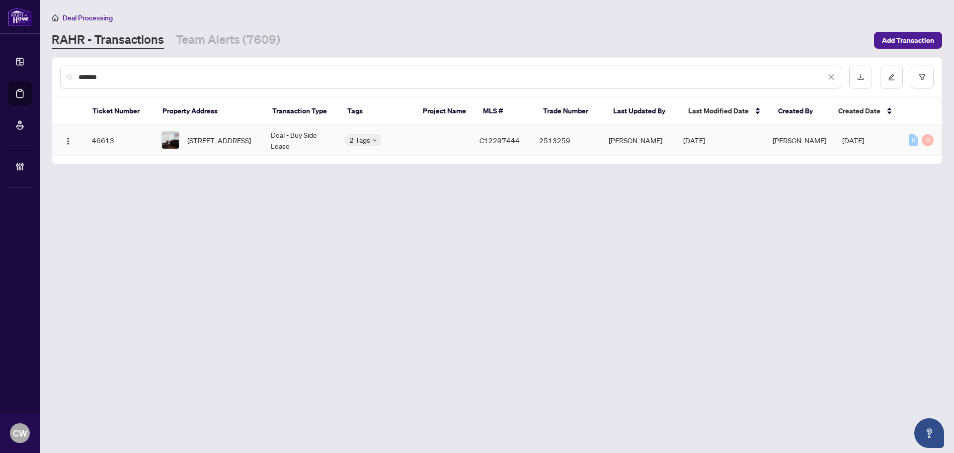
click at [220, 137] on span "505-77 Harbour Sq, Toronto, Ontario M5J 2S2, Canada" at bounding box center [219, 140] width 64 height 11
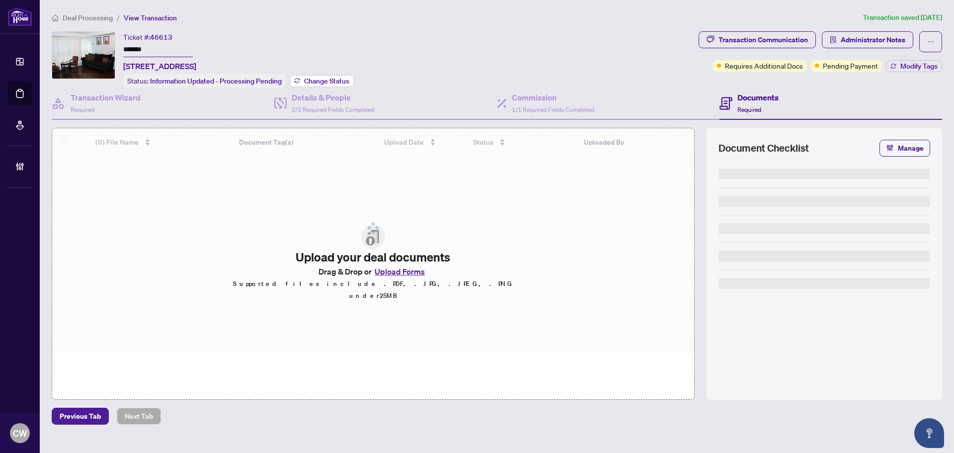
click at [343, 78] on span "Change Status" at bounding box center [326, 80] width 45 height 7
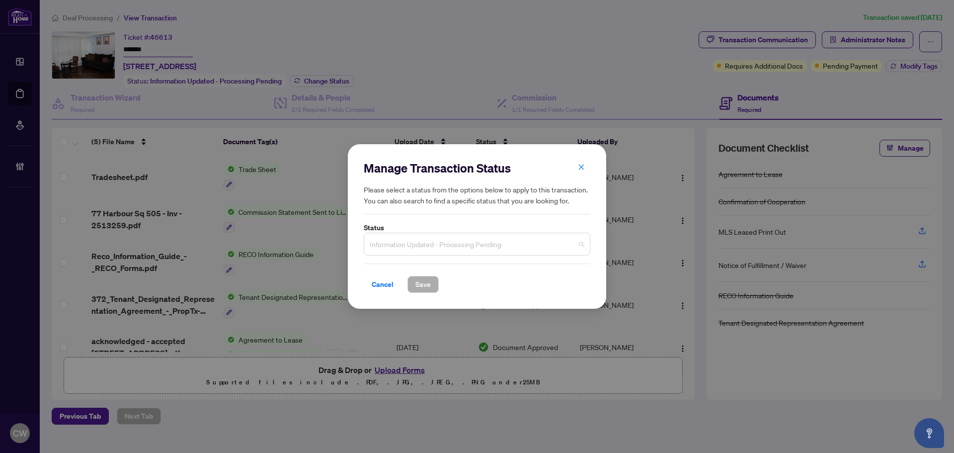
click at [490, 246] on span "Information Updated - Processing Pending" at bounding box center [477, 243] width 215 height 19
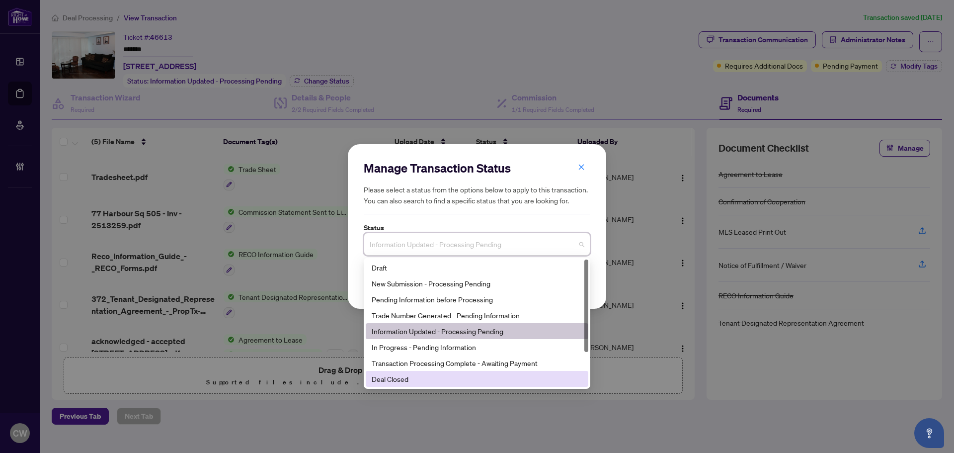
click at [435, 378] on div "Deal Closed" at bounding box center [477, 378] width 211 height 11
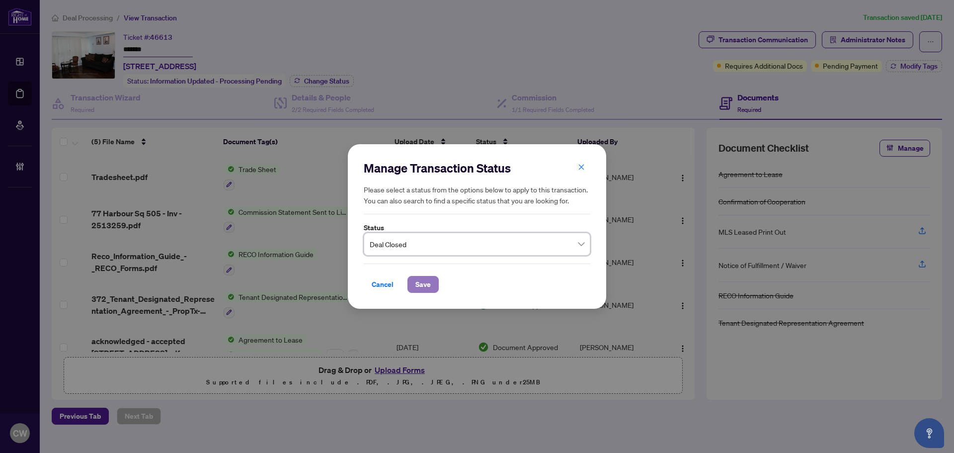
click at [433, 284] on button "Save" at bounding box center [422, 284] width 31 height 17
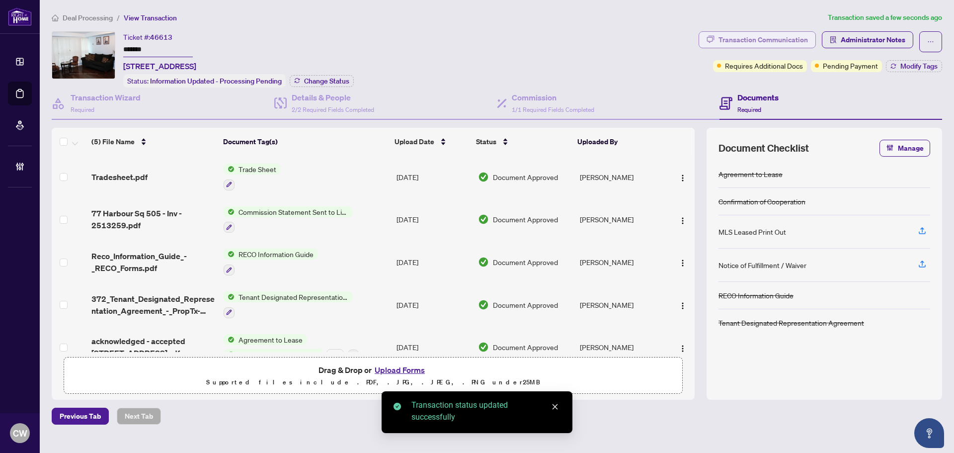
click at [772, 41] on div "Transaction Communication" at bounding box center [762, 40] width 89 height 16
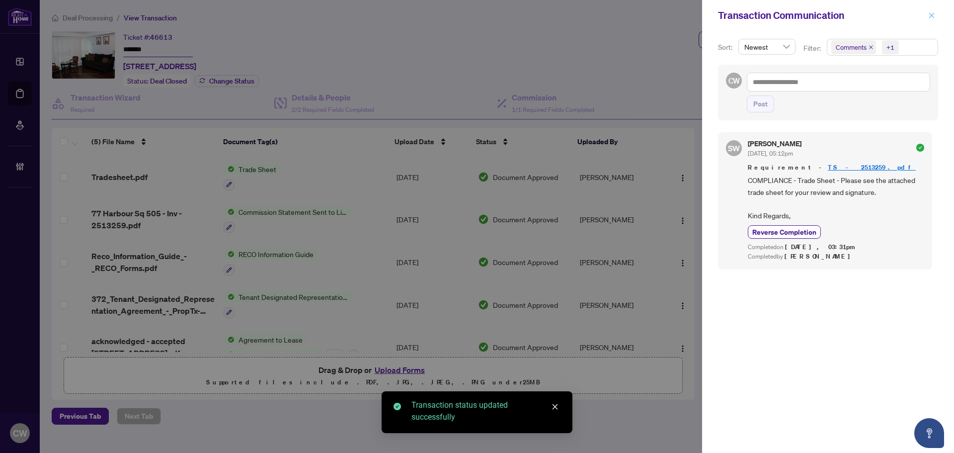
click at [935, 14] on button "button" at bounding box center [931, 15] width 13 height 12
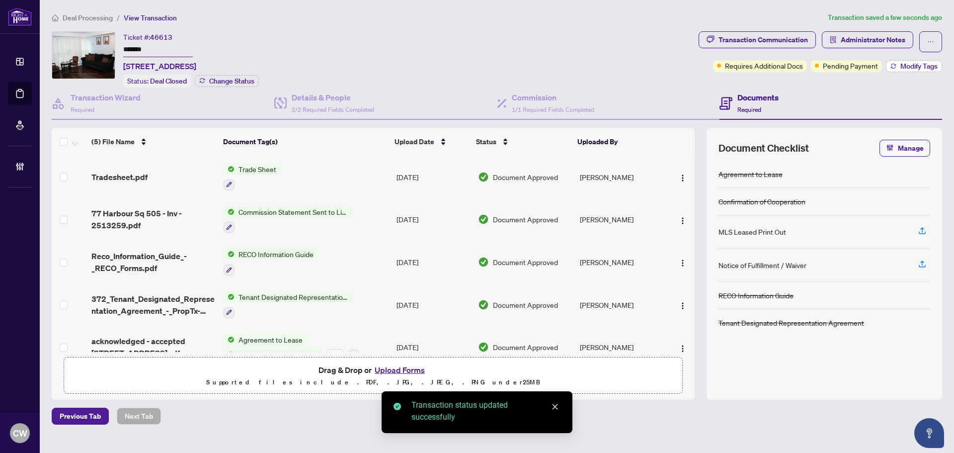
click at [932, 64] on span "Modify Tags" at bounding box center [918, 66] width 37 height 7
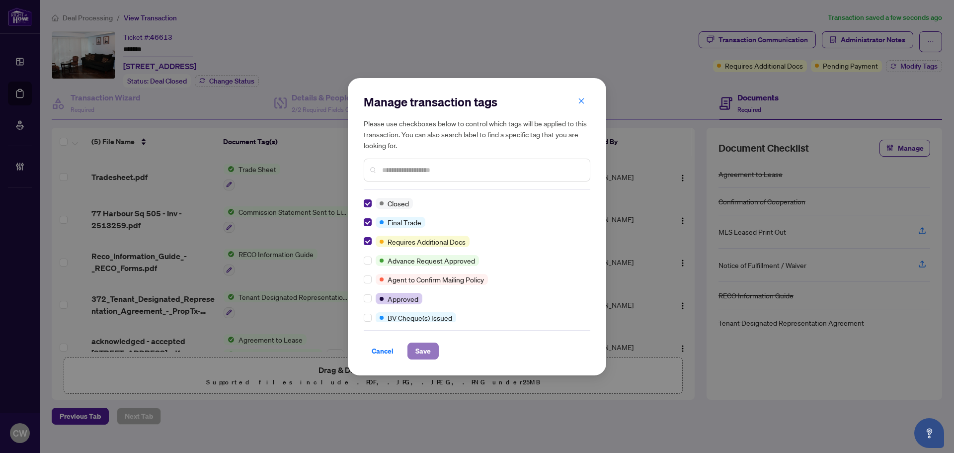
click at [422, 342] on button "Save" at bounding box center [422, 350] width 31 height 17
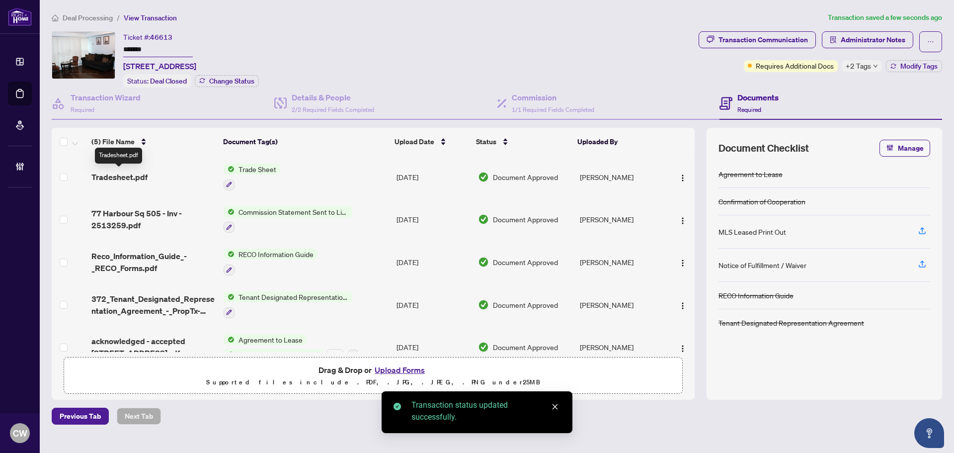
click at [117, 177] on span "Tradesheet.pdf" at bounding box center [119, 177] width 56 height 12
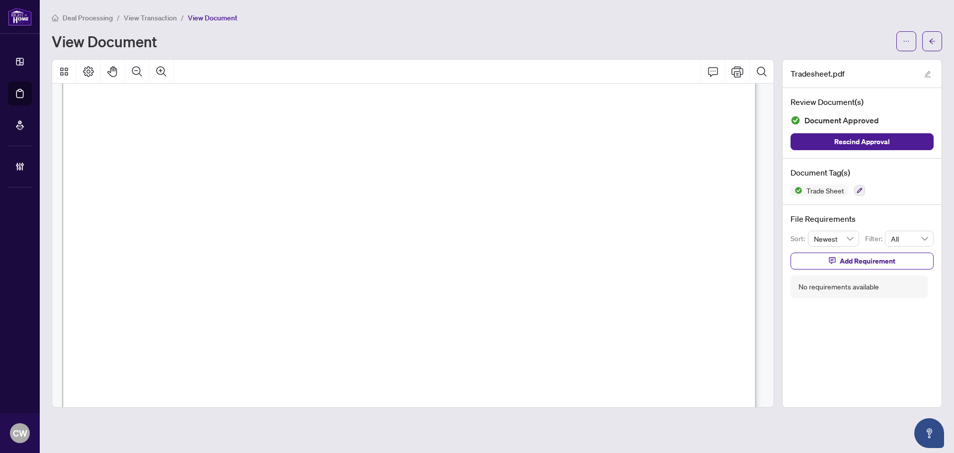
scroll to position [298, 0]
click at [929, 38] on icon "arrow-left" at bounding box center [931, 41] width 7 height 7
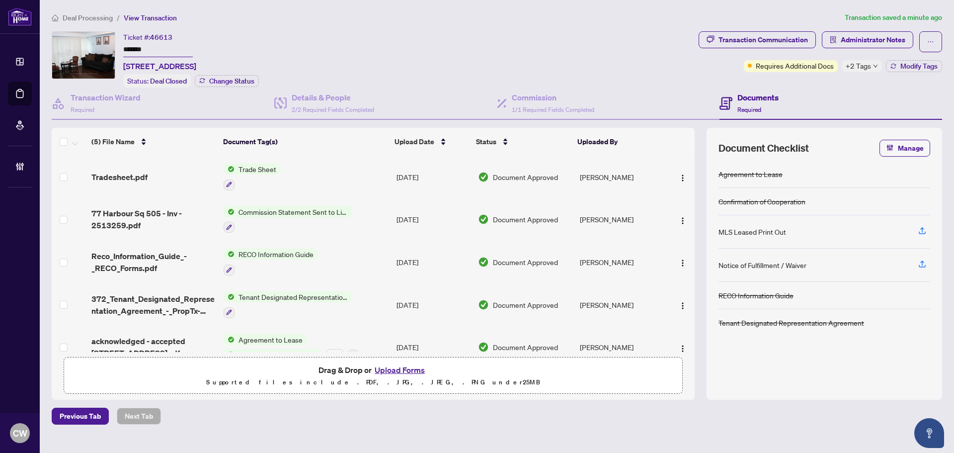
click at [416, 369] on button "Upload Forms" at bounding box center [400, 369] width 56 height 13
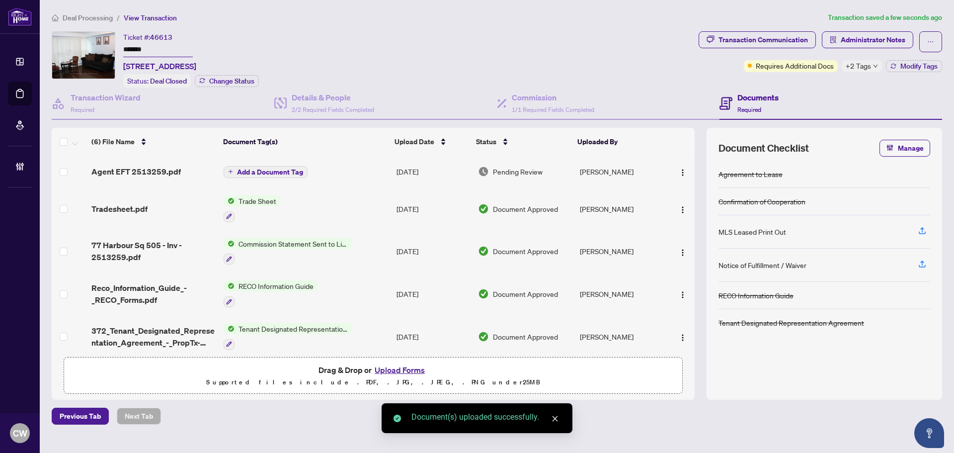
click at [278, 171] on span "Add a Document Tag" at bounding box center [270, 171] width 66 height 7
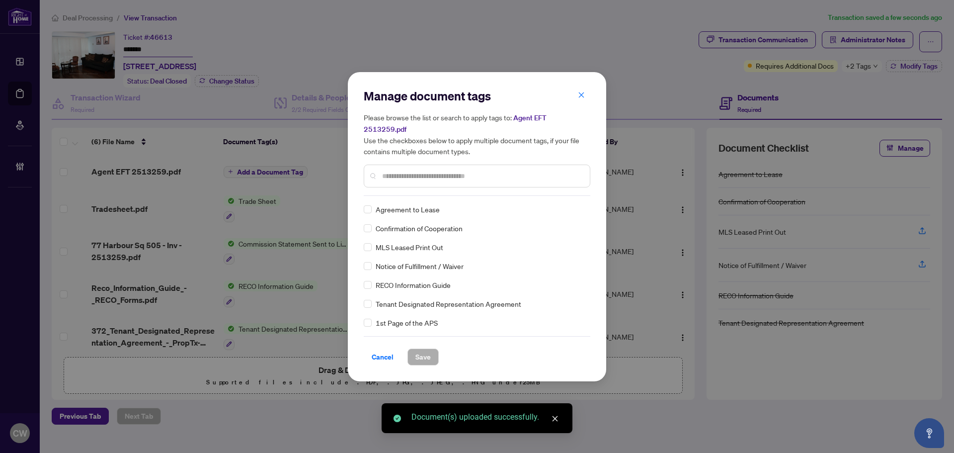
click at [427, 170] on input "text" at bounding box center [482, 175] width 200 height 11
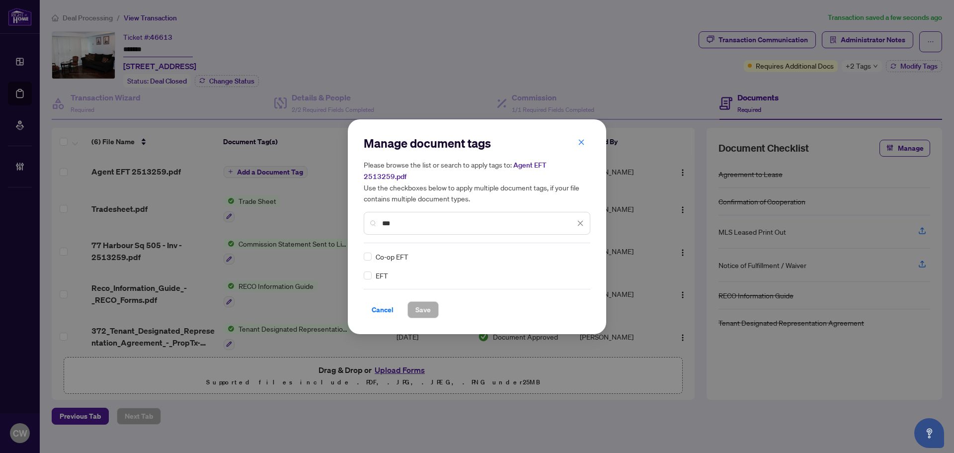
type input "***"
click at [363, 269] on div "Manage document tags Please browse the list or search to apply tags to: Agent E…" at bounding box center [477, 226] width 258 height 215
click at [569, 251] on img at bounding box center [570, 256] width 10 height 10
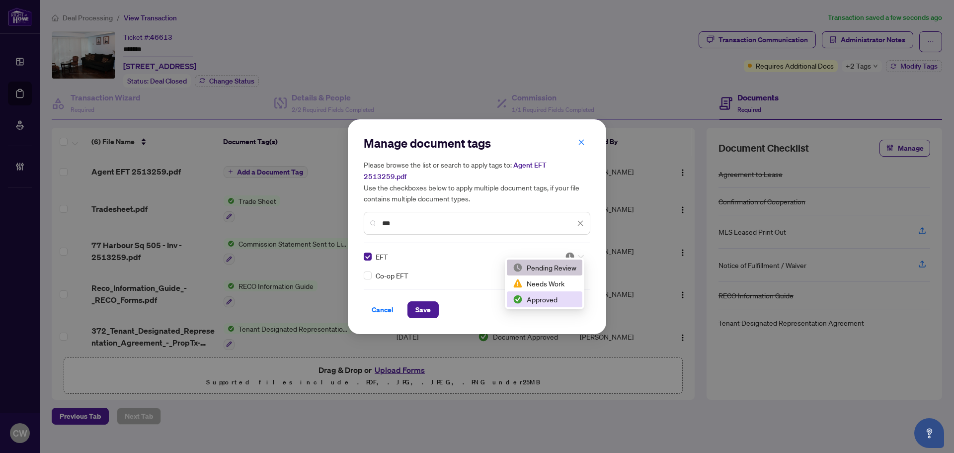
click at [559, 296] on div "Approved" at bounding box center [545, 299] width 64 height 11
click at [429, 301] on button "Save" at bounding box center [422, 309] width 31 height 17
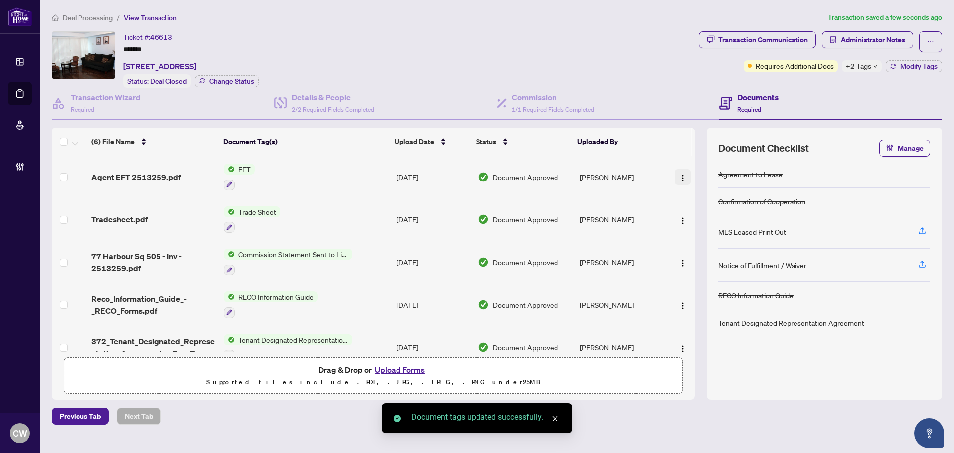
click at [681, 174] on img "button" at bounding box center [683, 178] width 8 height 8
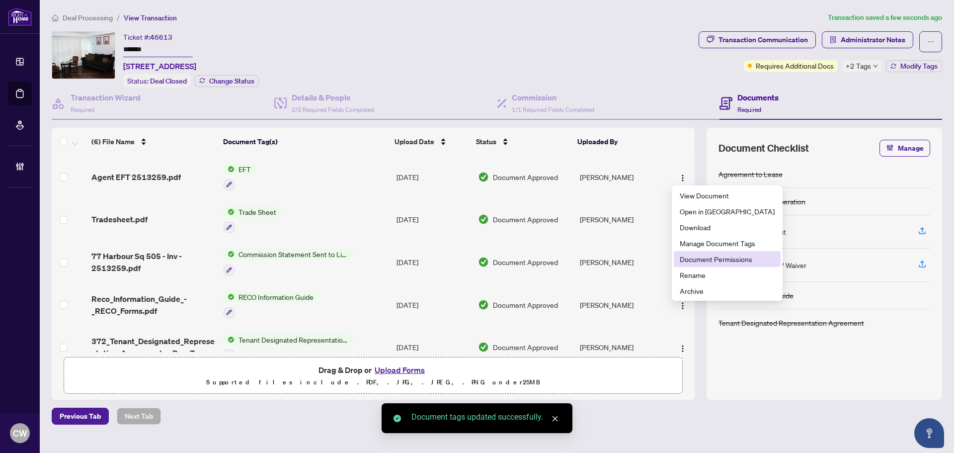
click at [687, 260] on span "Document Permissions" at bounding box center [727, 258] width 95 height 11
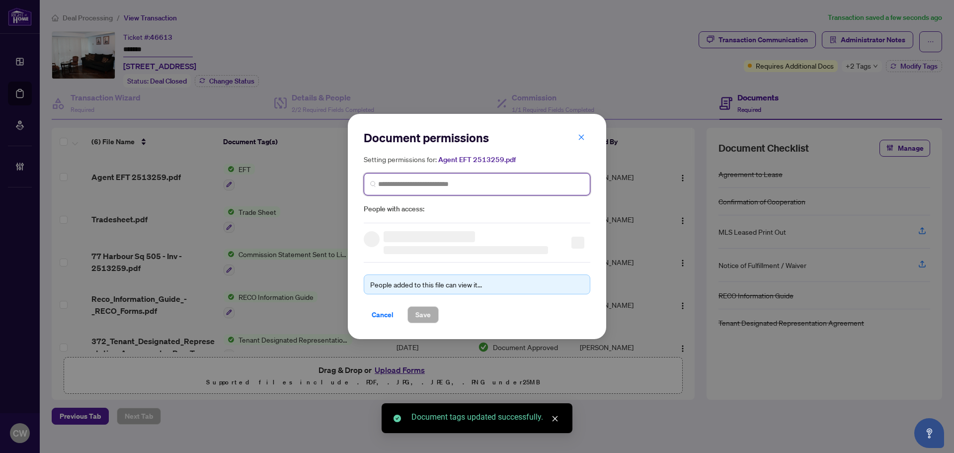
paste input "**********"
click at [421, 183] on input "search" at bounding box center [481, 184] width 206 height 10
type input "**********"
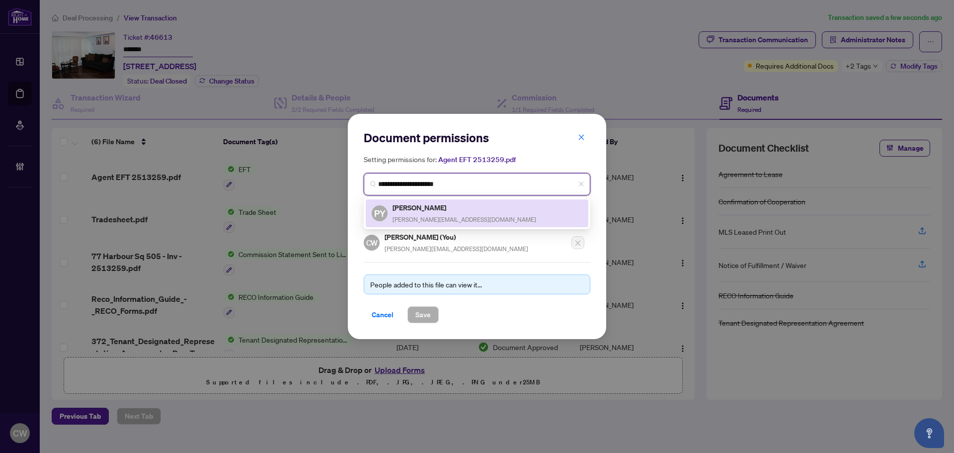
click at [407, 213] on div "Philip Yung philip.yung@gmail.com" at bounding box center [464, 213] width 144 height 23
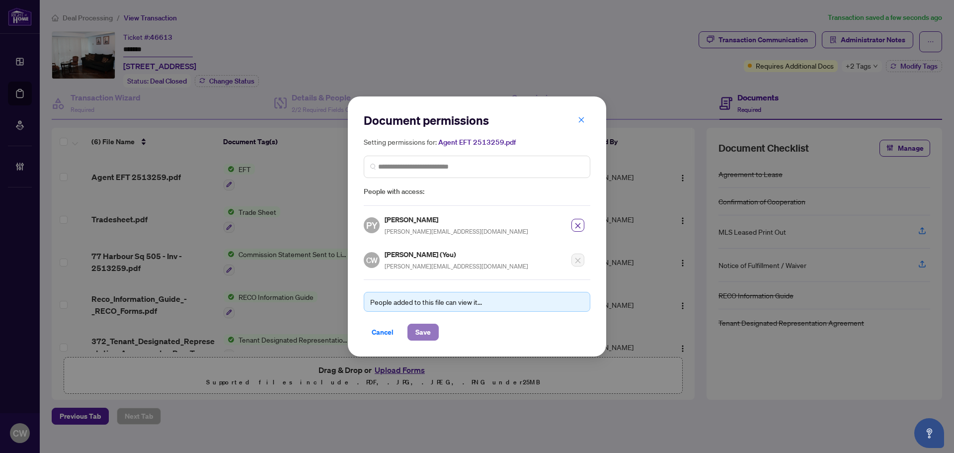
click at [420, 332] on span "Save" at bounding box center [422, 332] width 15 height 16
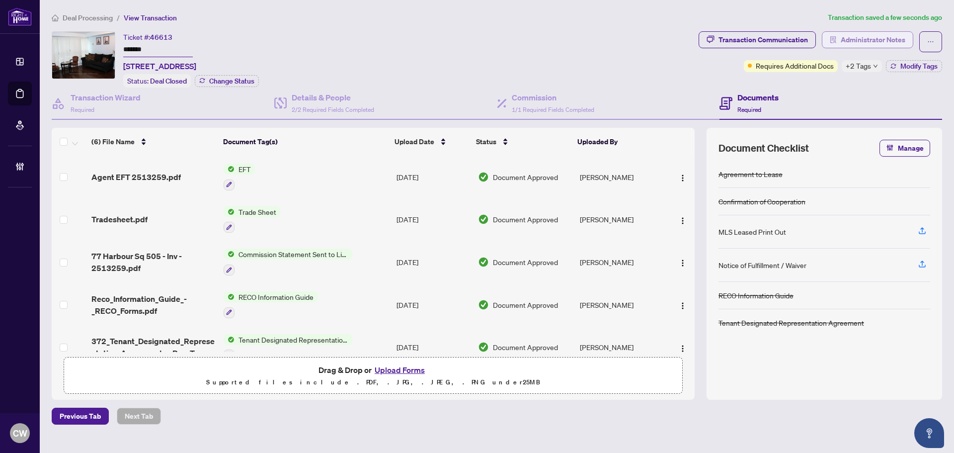
click at [873, 44] on span "Administrator Notes" at bounding box center [873, 40] width 65 height 16
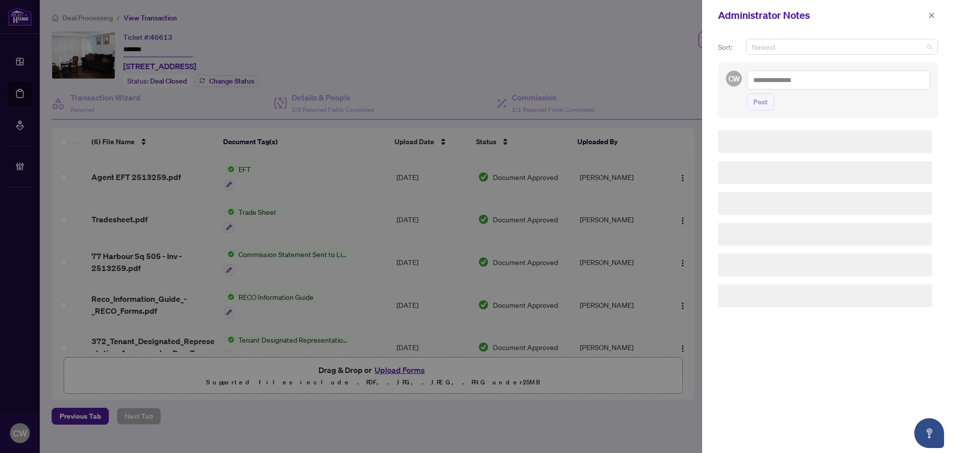
click at [874, 41] on span "Newest" at bounding box center [842, 46] width 180 height 15
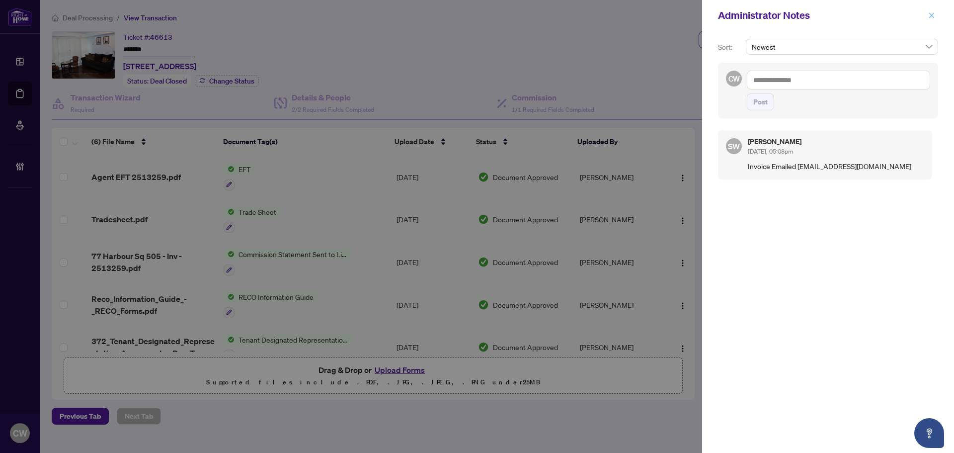
click at [926, 18] on button "button" at bounding box center [931, 15] width 13 height 12
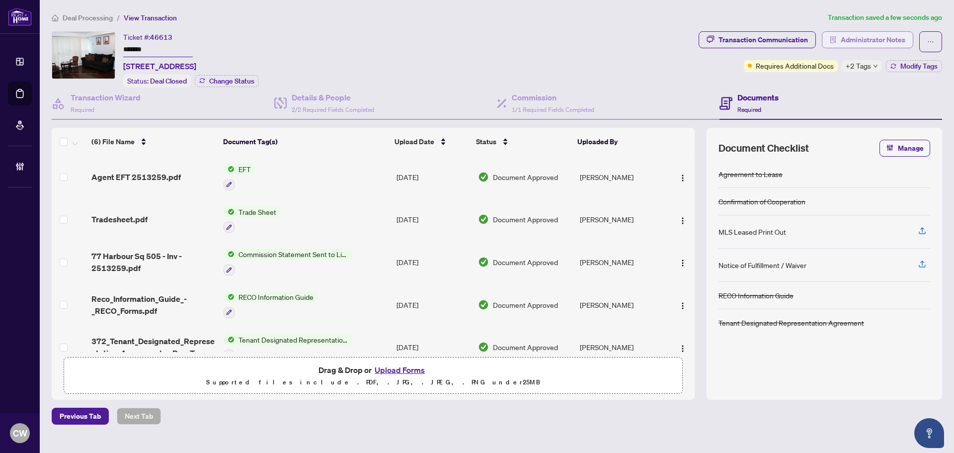
click at [879, 42] on span "Administrator Notes" at bounding box center [873, 40] width 65 height 16
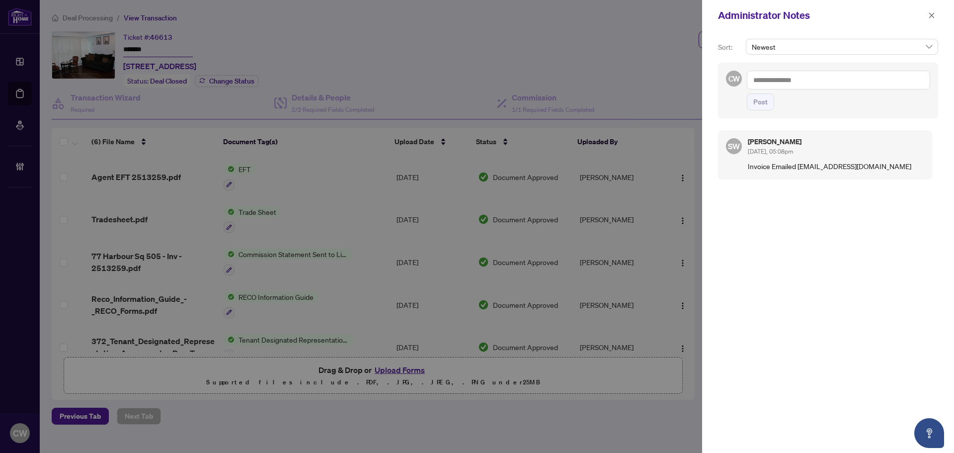
click at [805, 81] on textarea at bounding box center [838, 80] width 183 height 19
paste textarea "**********"
type textarea "**********"
drag, startPoint x: 756, startPoint y: 103, endPoint x: 834, endPoint y: 82, distance: 80.9
click at [756, 103] on span "Post" at bounding box center [760, 102] width 14 height 16
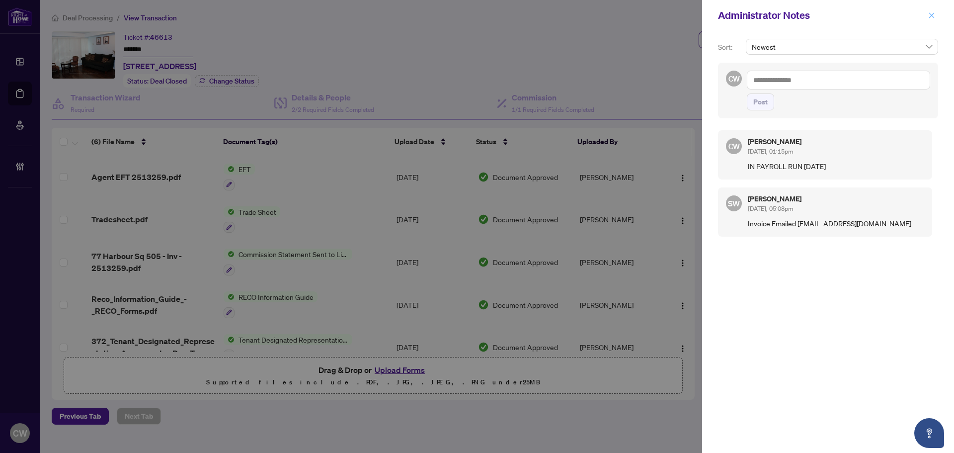
click at [932, 13] on icon "close" at bounding box center [931, 15] width 7 height 7
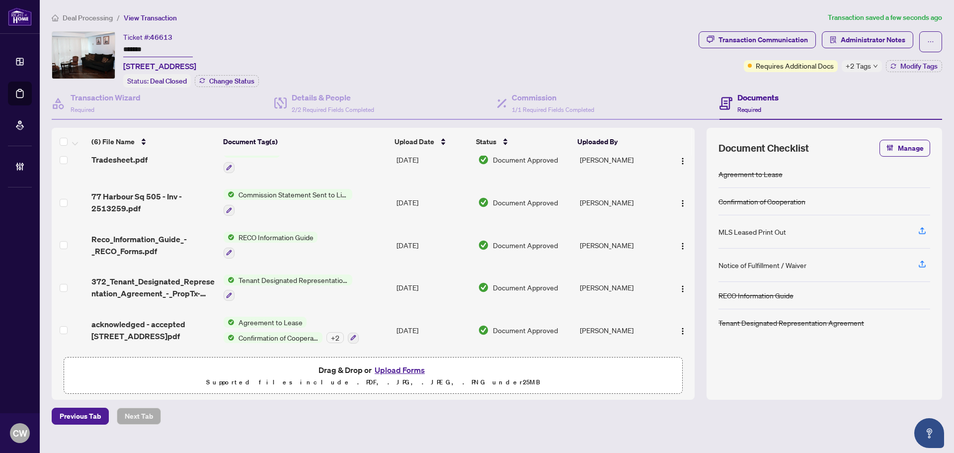
scroll to position [62, 0]
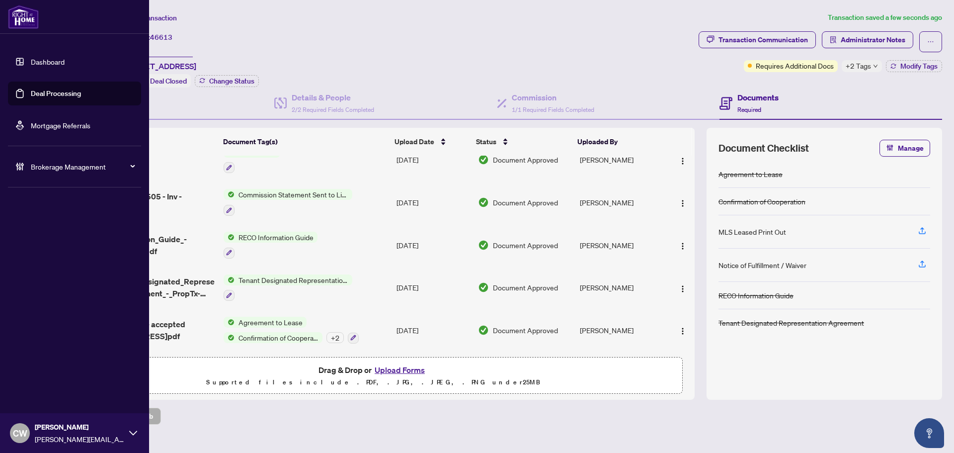
drag, startPoint x: 15, startPoint y: 92, endPoint x: 52, endPoint y: 94, distance: 36.8
click at [31, 92] on link "Deal Processing" at bounding box center [56, 93] width 50 height 9
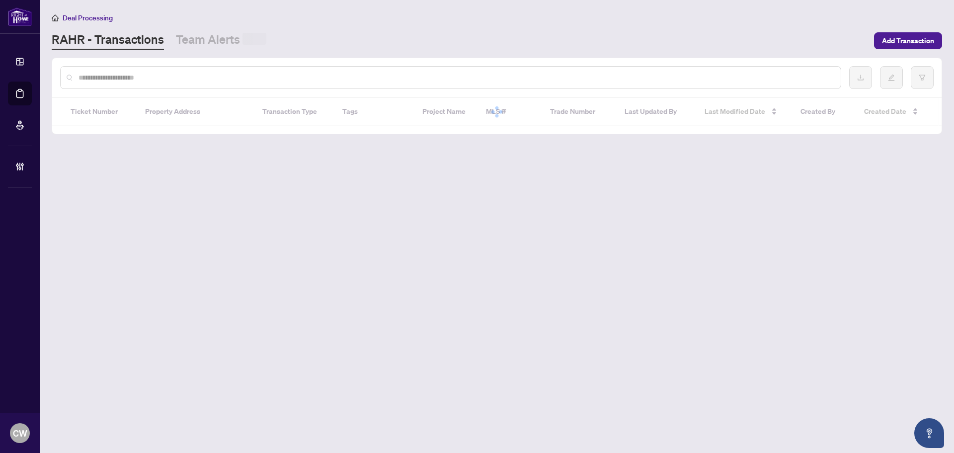
click at [200, 78] on input "text" at bounding box center [455, 77] width 754 height 11
paste input "*******"
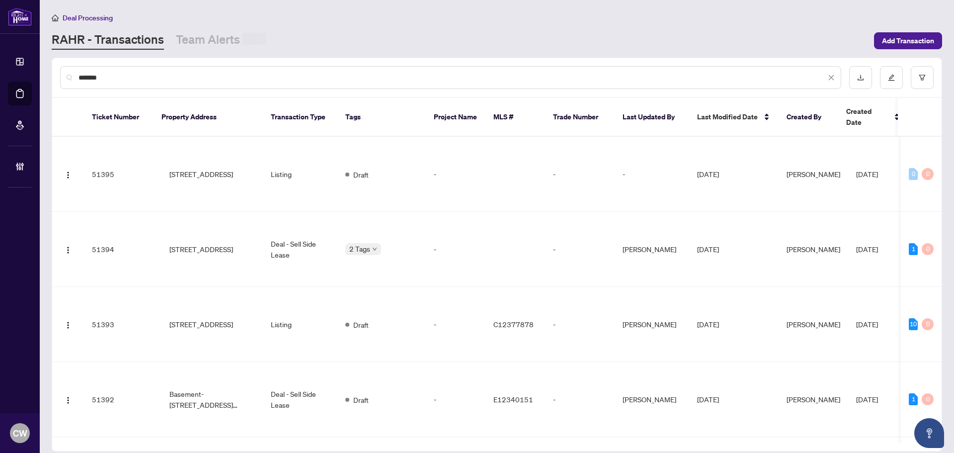
type input "*******"
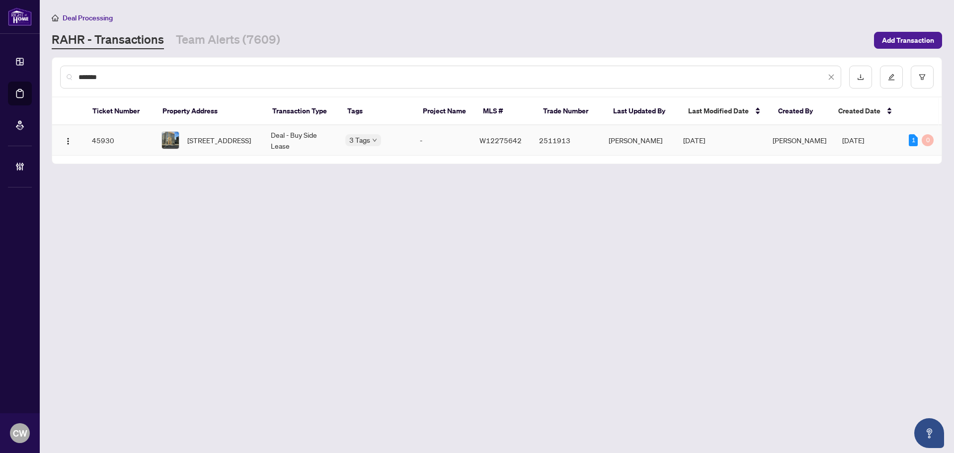
click at [224, 138] on span "327-2343 Khalsa Gate, Oakville, Ontario L6M 4J2, Canada" at bounding box center [219, 140] width 64 height 11
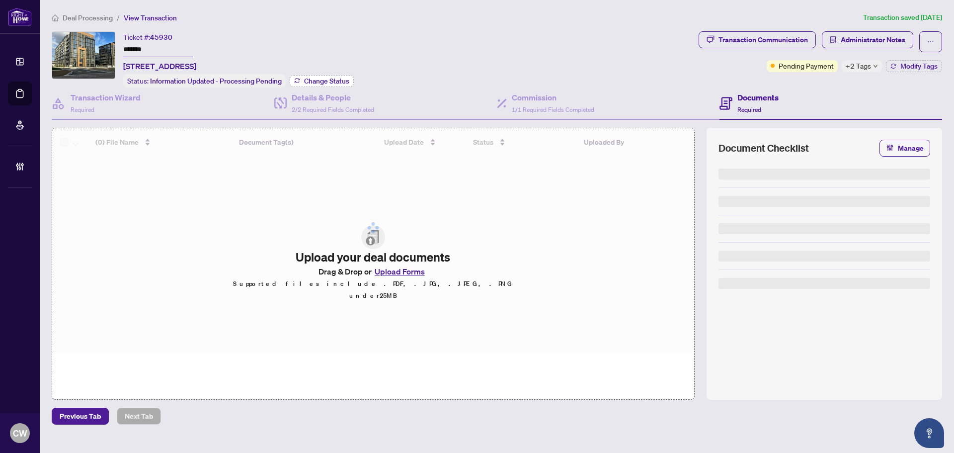
click at [345, 78] on span "Change Status" at bounding box center [326, 80] width 45 height 7
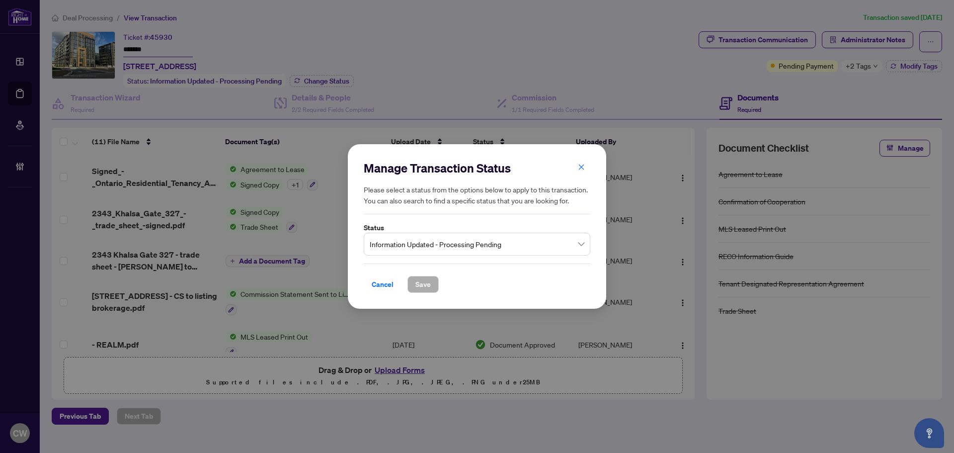
click at [453, 240] on span "Information Updated - Processing Pending" at bounding box center [477, 243] width 215 height 19
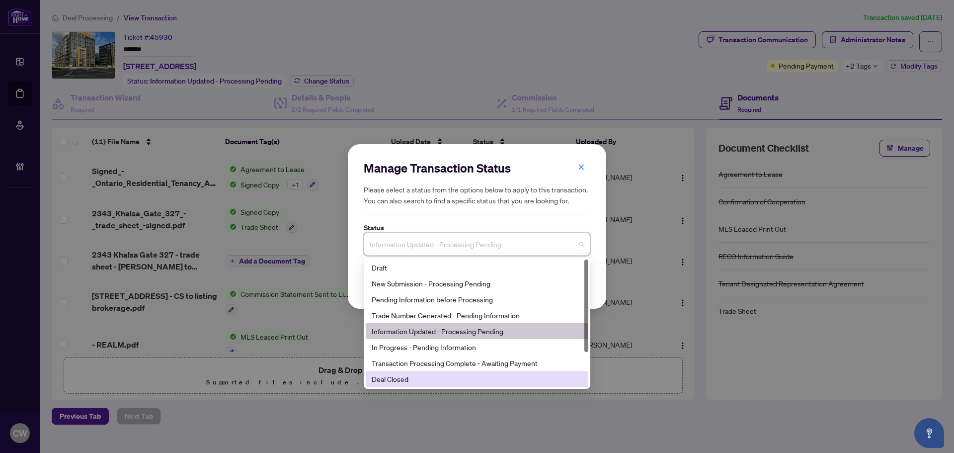
click at [439, 380] on div "Deal Closed" at bounding box center [477, 378] width 211 height 11
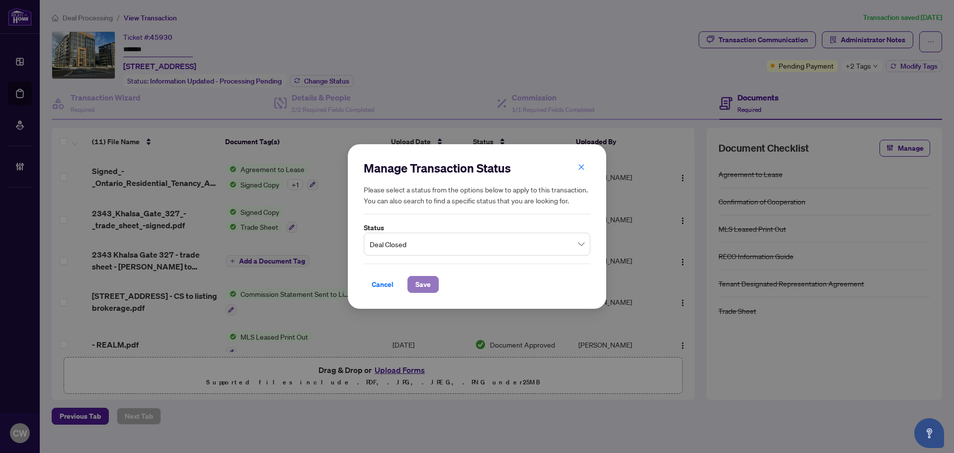
click at [423, 281] on span "Save" at bounding box center [422, 284] width 15 height 16
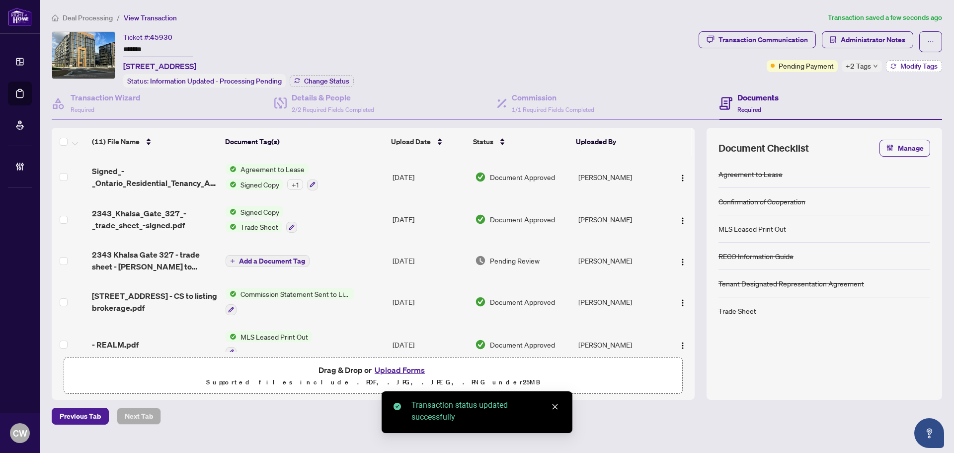
click at [928, 59] on div "Transaction Communication Administrator Notes Pending Payment +2 Tags Modify Ta…" at bounding box center [819, 51] width 243 height 41
click at [927, 64] on span "Modify Tags" at bounding box center [918, 66] width 37 height 7
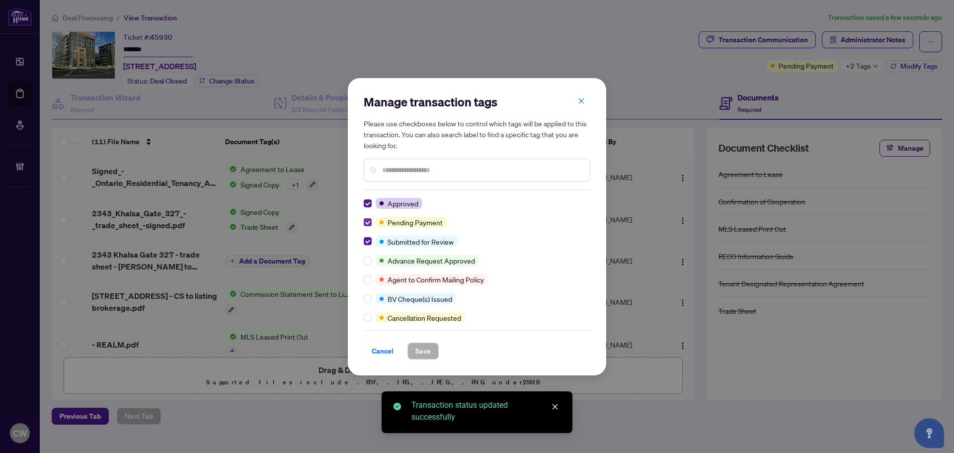
click at [367, 218] on label at bounding box center [368, 222] width 8 height 11
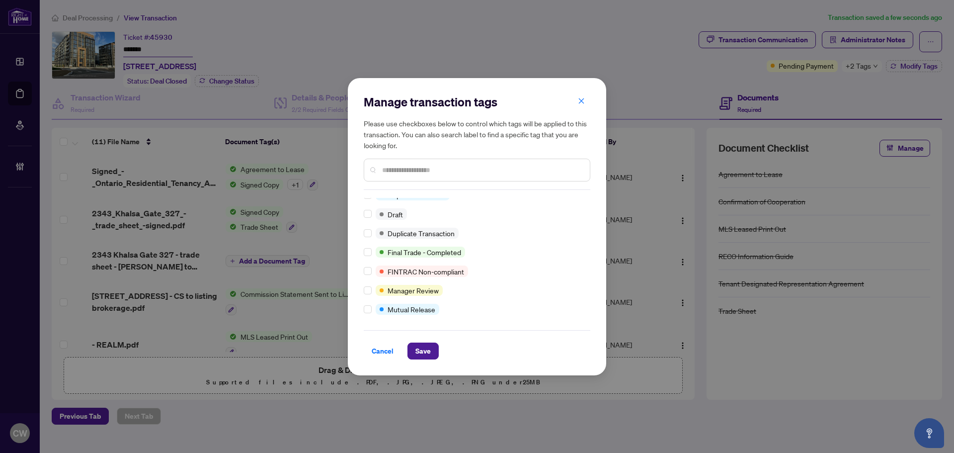
scroll to position [8, 0]
click at [430, 350] on span "Save" at bounding box center [422, 351] width 15 height 16
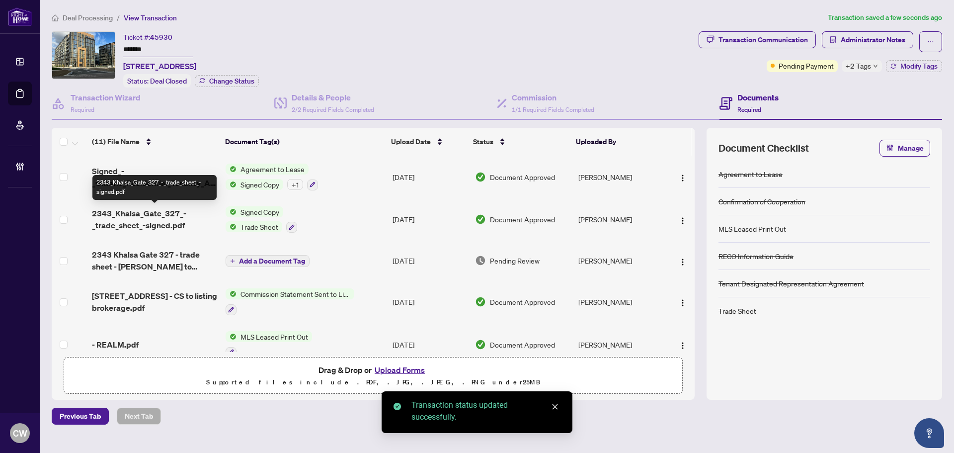
click at [129, 221] on span "2343_Khalsa_Gate_327_-_trade_sheet_-signed.pdf" at bounding box center [155, 219] width 126 height 24
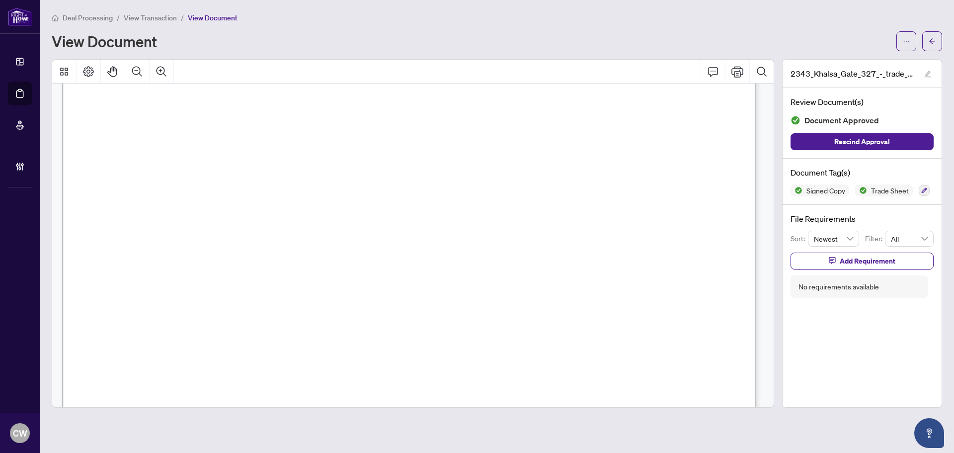
scroll to position [298, 0]
click at [935, 40] on button "button" at bounding box center [932, 41] width 20 height 20
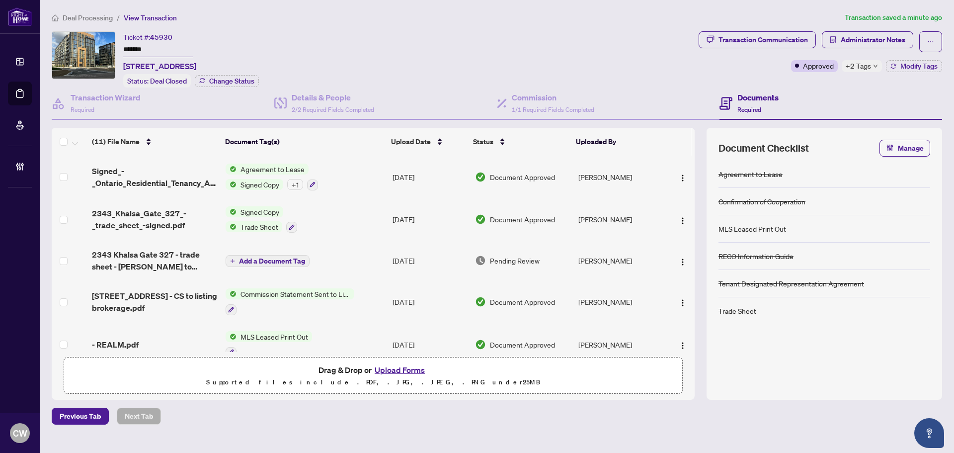
click at [412, 366] on button "Upload Forms" at bounding box center [400, 369] width 56 height 13
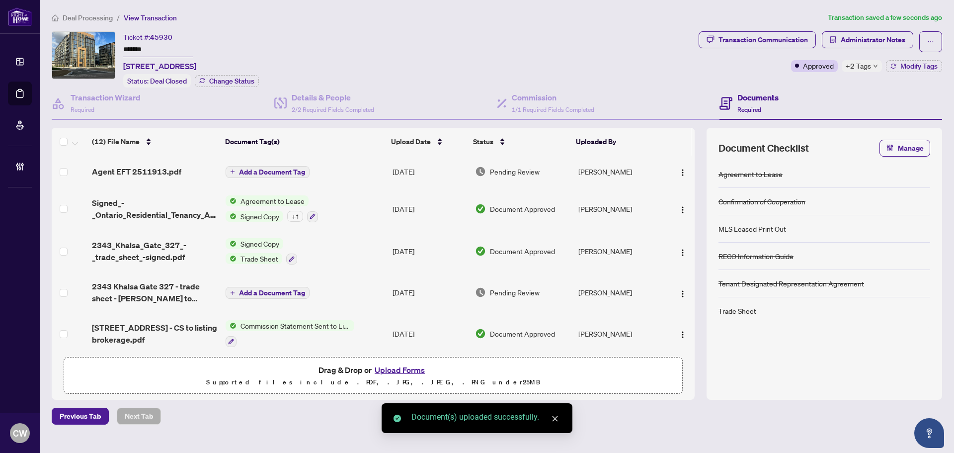
click at [278, 168] on span "Add a Document Tag" at bounding box center [272, 171] width 66 height 7
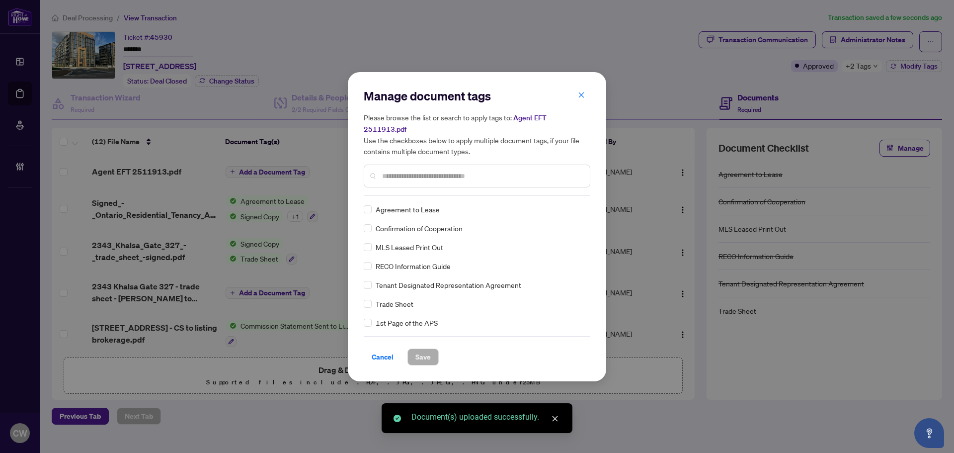
click at [421, 170] on input "text" at bounding box center [482, 175] width 200 height 11
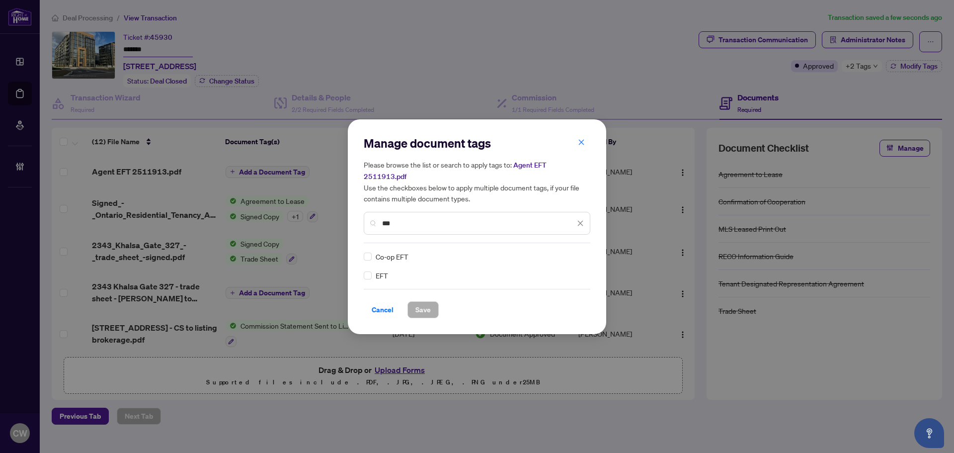
type input "***"
click at [573, 251] on img at bounding box center [570, 256] width 10 height 10
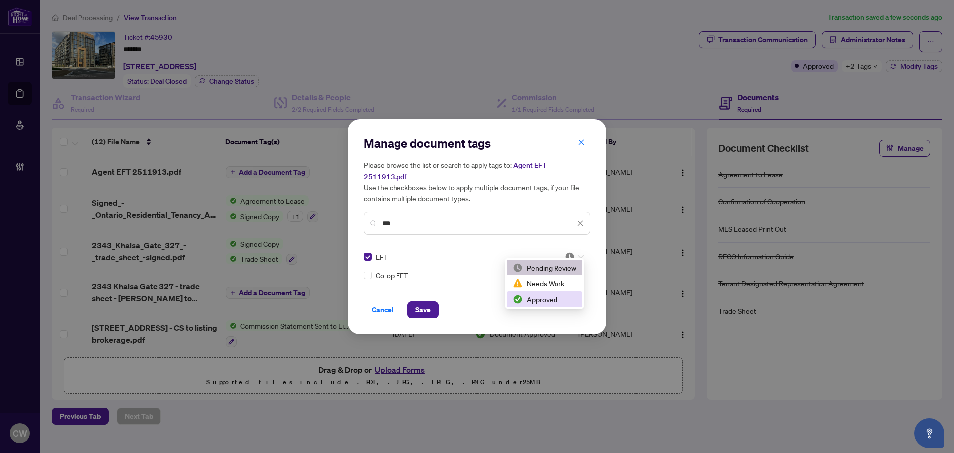
click at [559, 296] on div "Approved" at bounding box center [545, 299] width 64 height 11
click at [416, 302] on span "Save" at bounding box center [422, 310] width 15 height 16
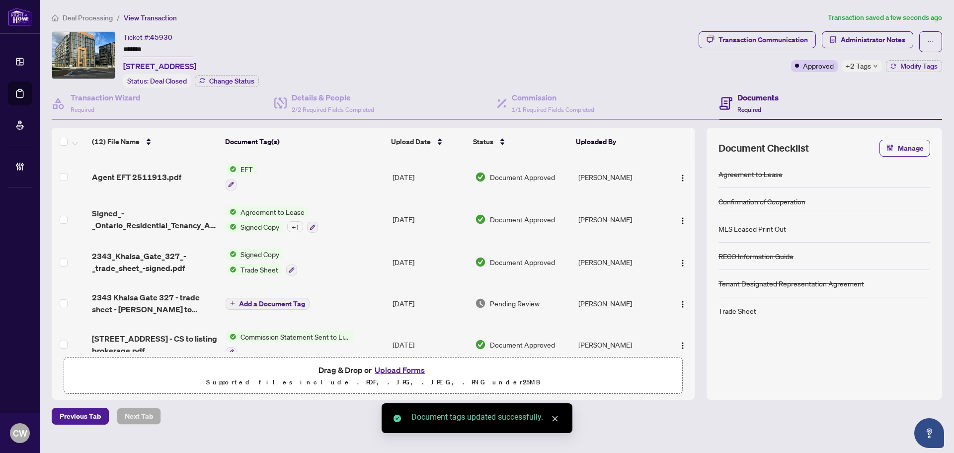
click at [681, 171] on span "button" at bounding box center [683, 176] width 8 height 11
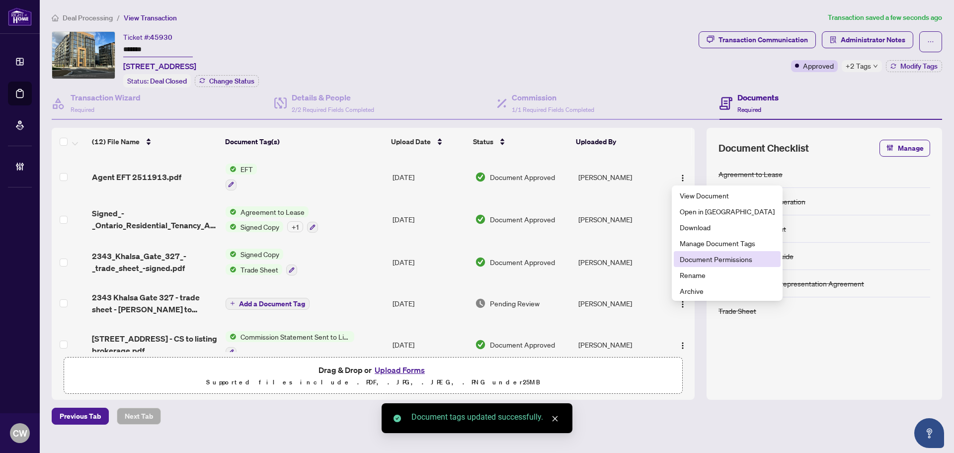
click at [698, 259] on span "Document Permissions" at bounding box center [727, 258] width 95 height 11
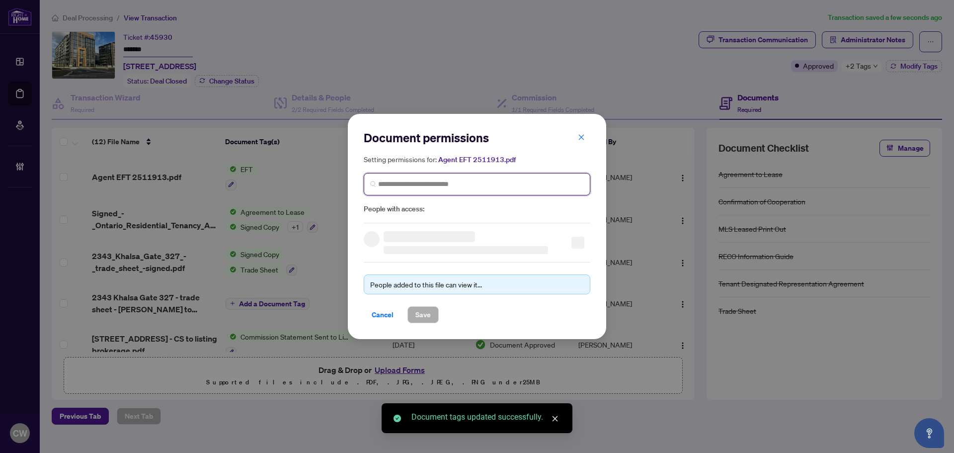
paste input "**********"
click at [415, 185] on input "search" at bounding box center [481, 184] width 206 height 10
type input "**********"
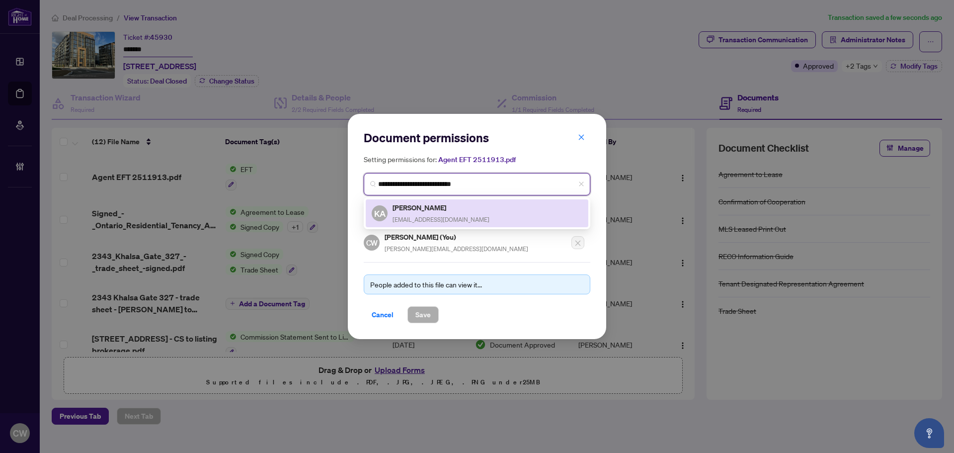
click at [420, 209] on h5 "Khushboo Arora" at bounding box center [440, 207] width 97 height 11
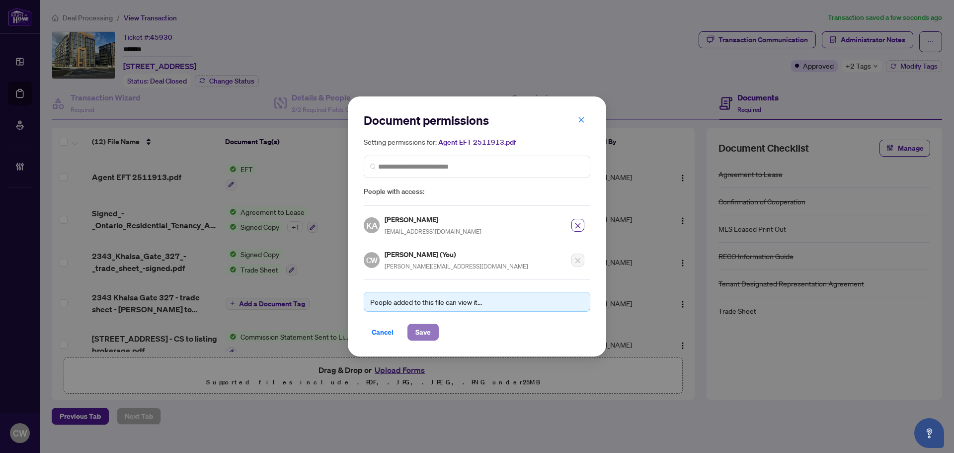
click at [431, 330] on button "Save" at bounding box center [422, 331] width 31 height 17
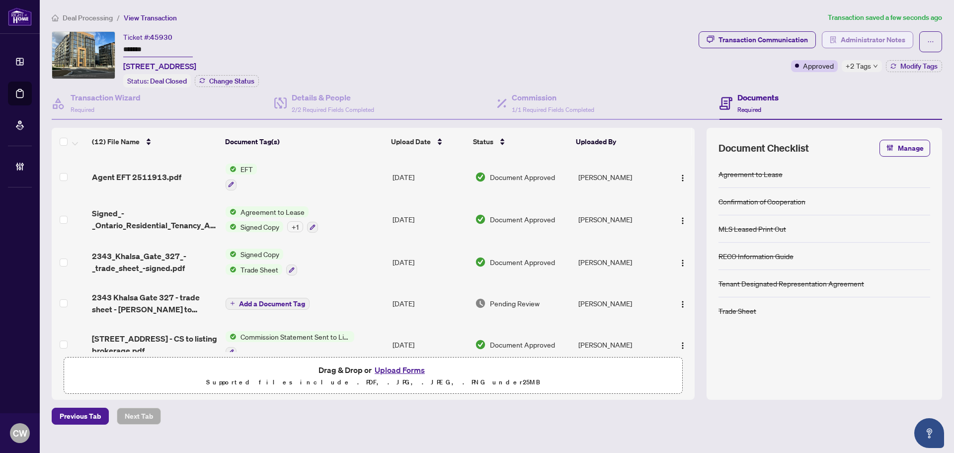
click at [894, 39] on span "Administrator Notes" at bounding box center [873, 40] width 65 height 16
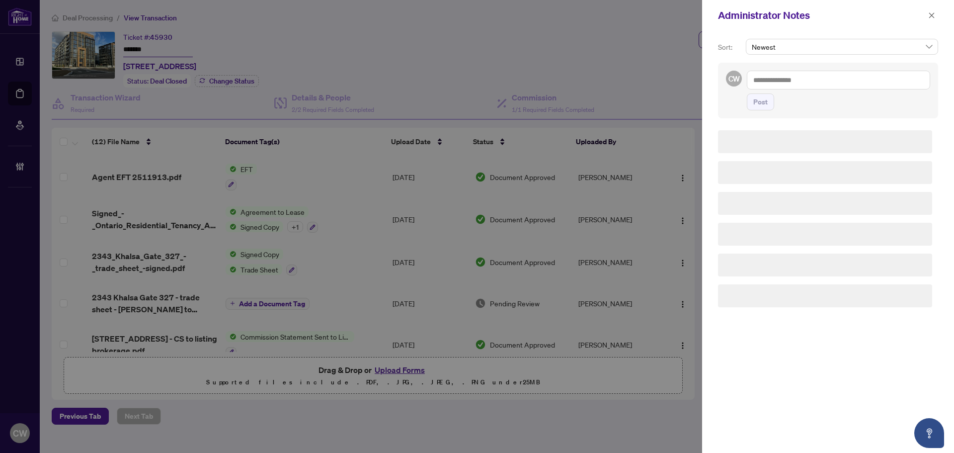
click at [822, 84] on textarea at bounding box center [838, 80] width 183 height 19
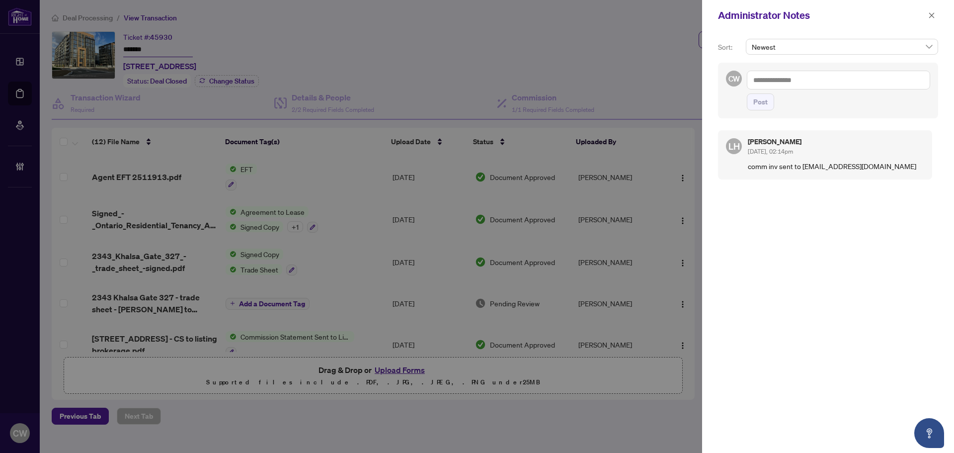
paste textarea "**********"
type textarea "**********"
click at [765, 105] on span "Post" at bounding box center [760, 102] width 14 height 16
click at [927, 15] on button "button" at bounding box center [931, 15] width 13 height 12
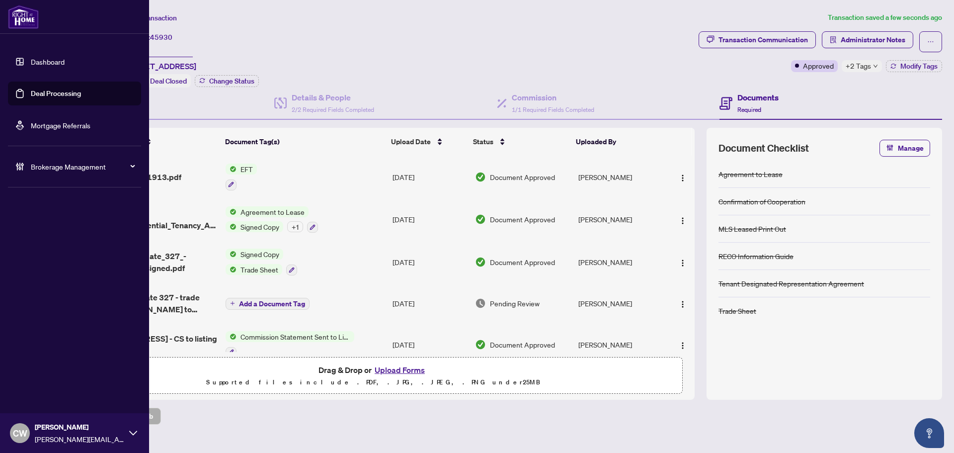
drag, startPoint x: 28, startPoint y: 98, endPoint x: 56, endPoint y: 92, distance: 28.0
click at [31, 98] on link "Deal Processing" at bounding box center [56, 93] width 50 height 9
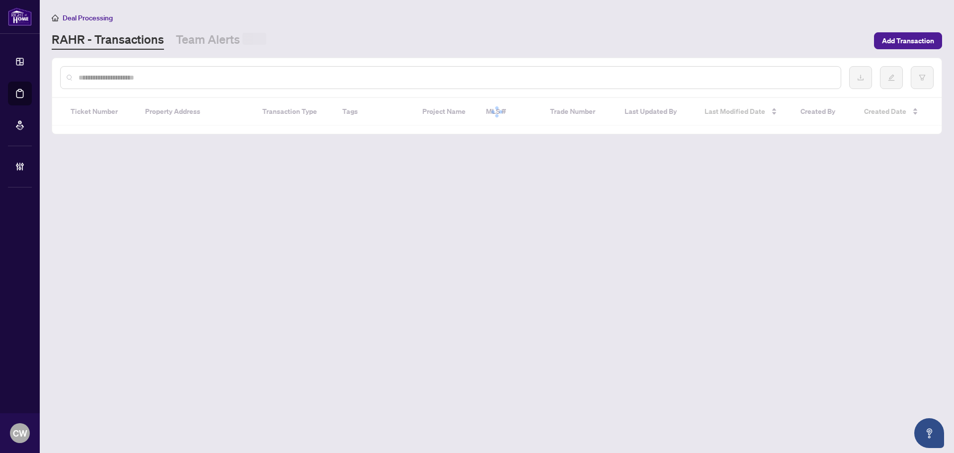
click at [185, 80] on input "text" at bounding box center [455, 77] width 754 height 11
paste input "*******"
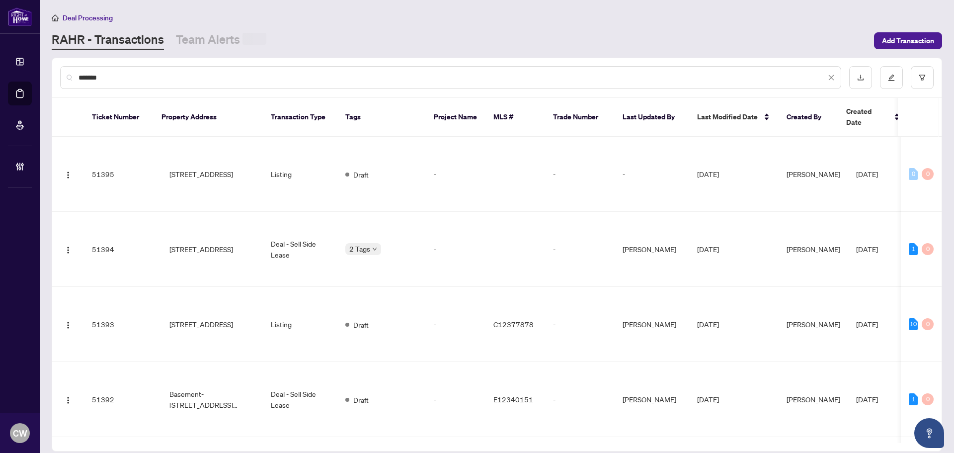
type input "*******"
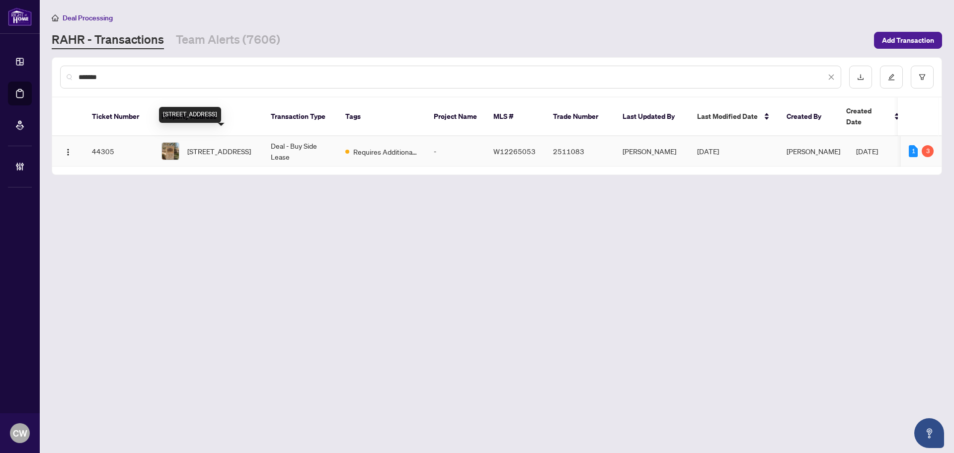
click at [213, 146] on span "310-1450 Bishops Gate, Oakville, Ontario L6M 4N1, Canada" at bounding box center [219, 151] width 64 height 11
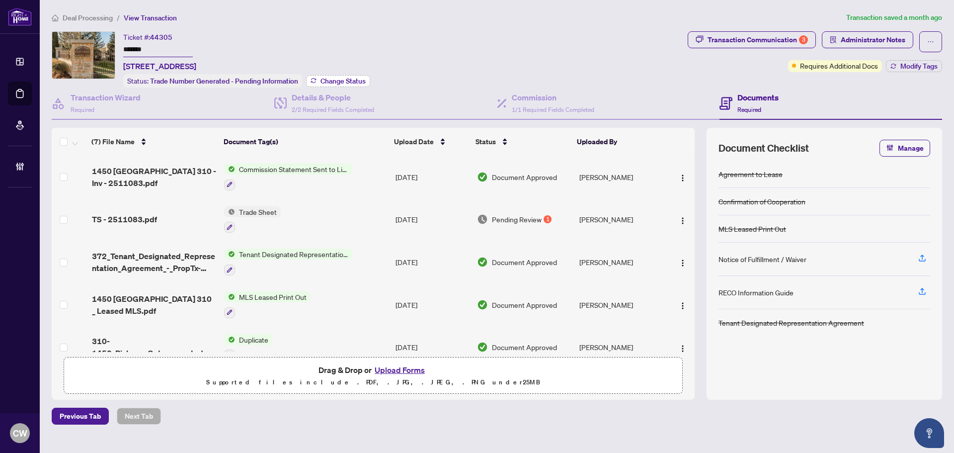
click at [342, 75] on button "Change Status" at bounding box center [338, 81] width 64 height 12
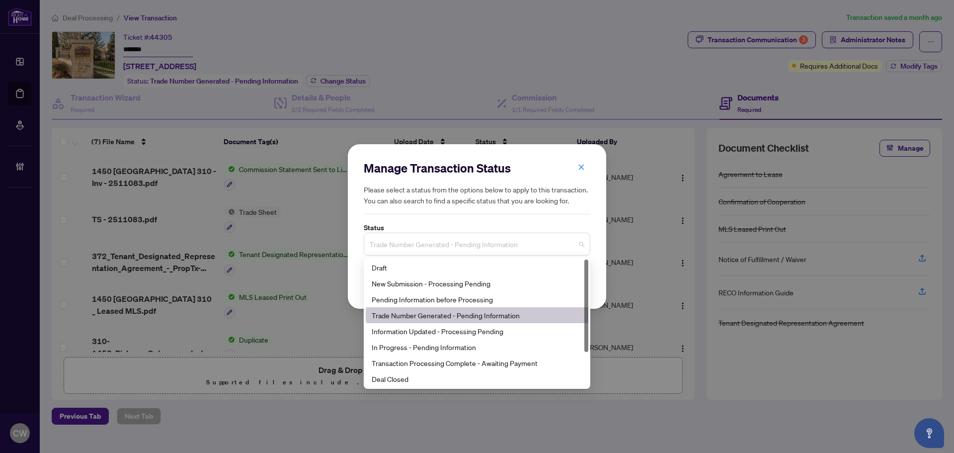
click at [515, 245] on span "Trade Number Generated - Pending Information" at bounding box center [477, 243] width 215 height 19
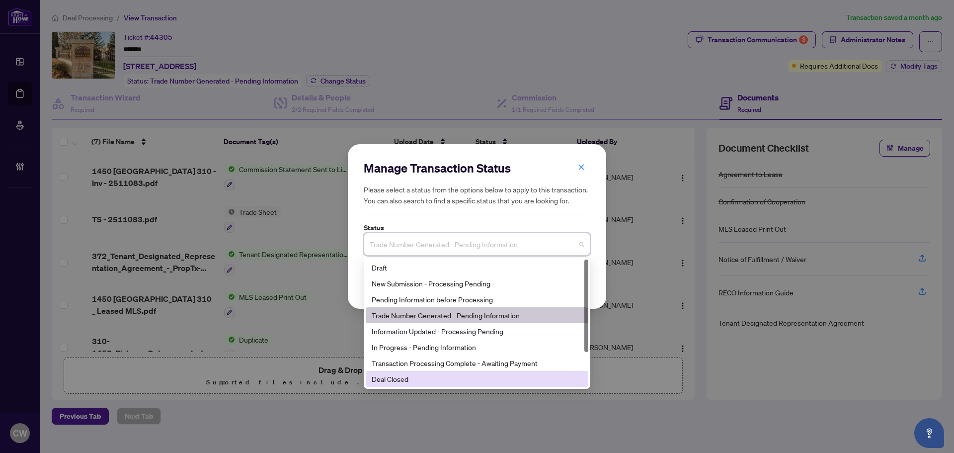
click at [448, 378] on div "Deal Closed" at bounding box center [477, 378] width 211 height 11
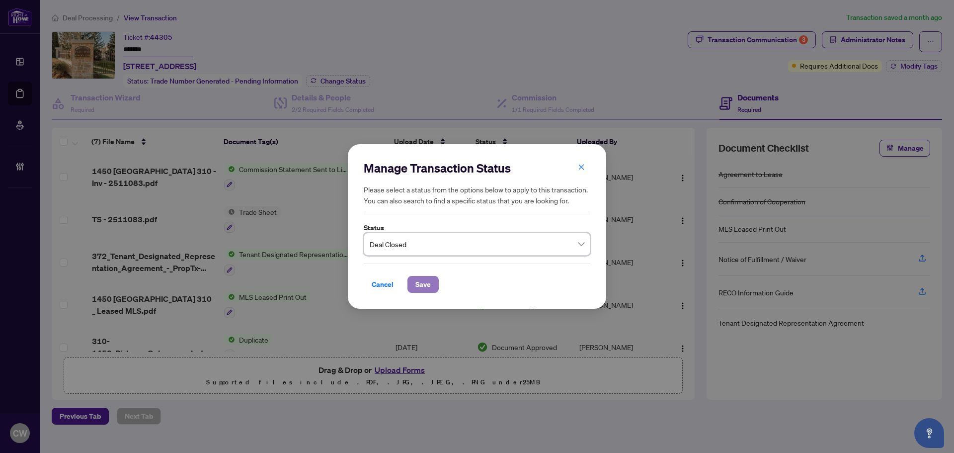
click at [416, 285] on button "Save" at bounding box center [422, 284] width 31 height 17
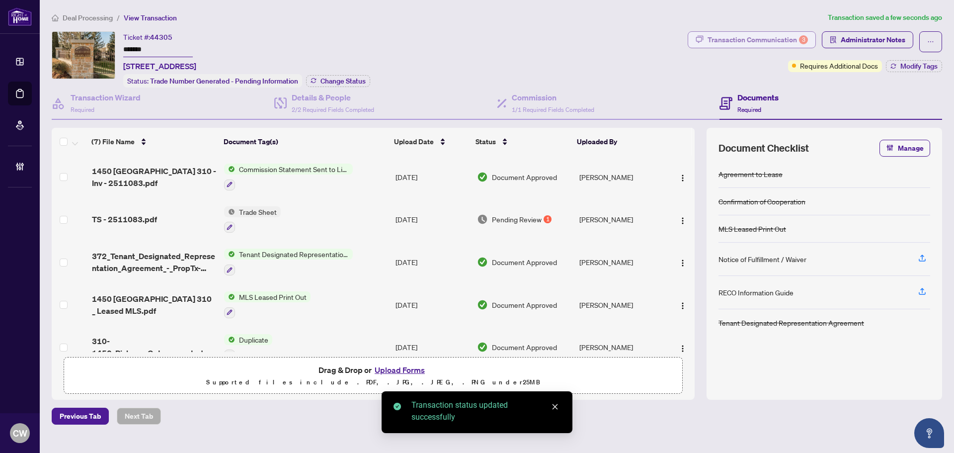
click at [747, 40] on div "Transaction Communication 3" at bounding box center [757, 40] width 100 height 16
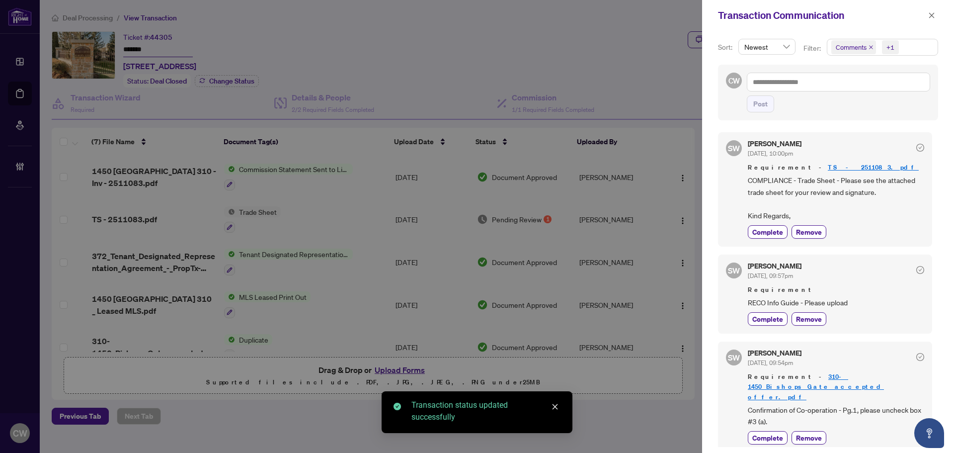
click at [868, 46] on icon "close" at bounding box center [870, 47] width 5 height 5
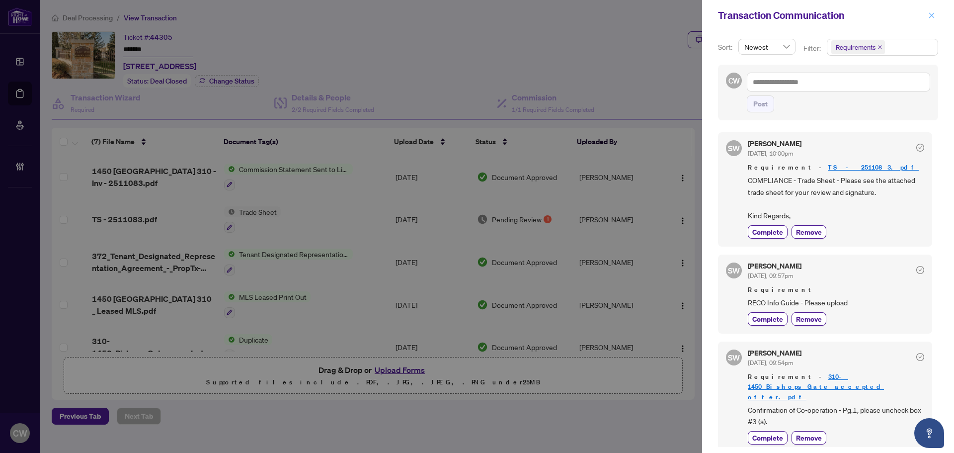
click at [930, 13] on icon "close" at bounding box center [931, 15] width 7 height 7
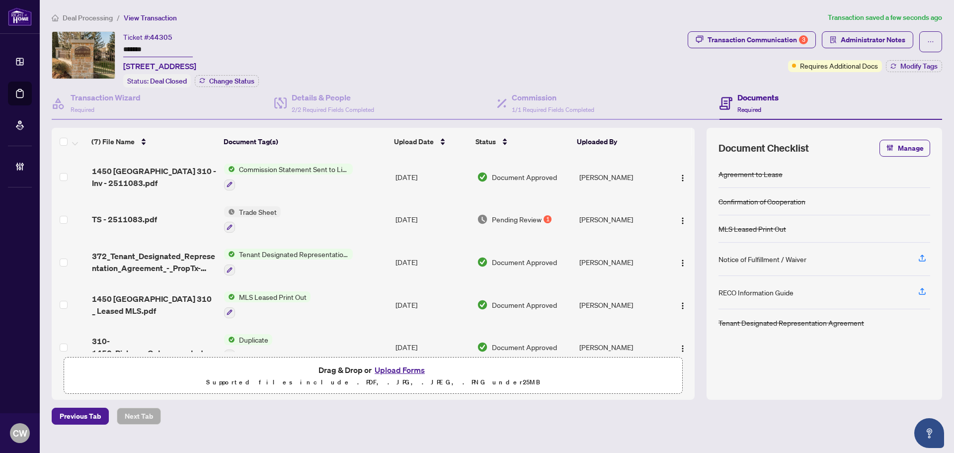
click at [911, 59] on div "Transaction Communication 3 Administrator Notes Requires Additional Docs Modify…" at bounding box center [815, 51] width 254 height 41
click at [920, 63] on span "Modify Tags" at bounding box center [918, 66] width 37 height 7
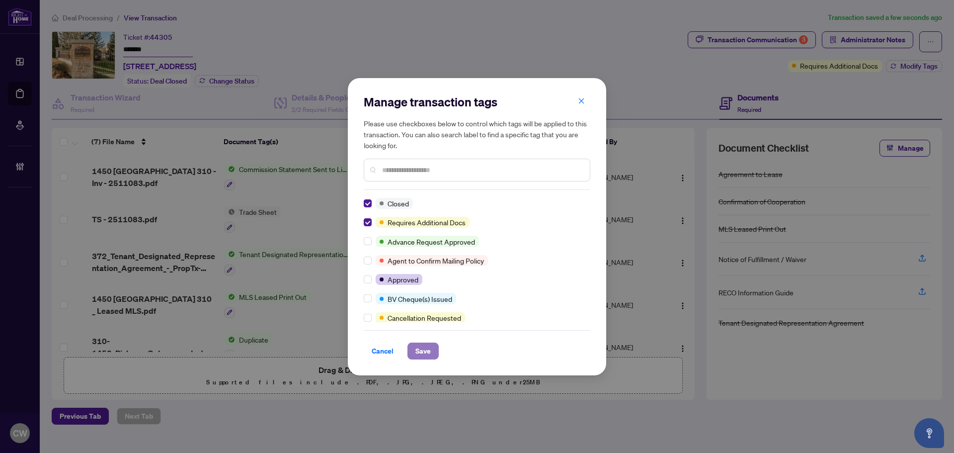
click at [423, 346] on span "Save" at bounding box center [422, 351] width 15 height 16
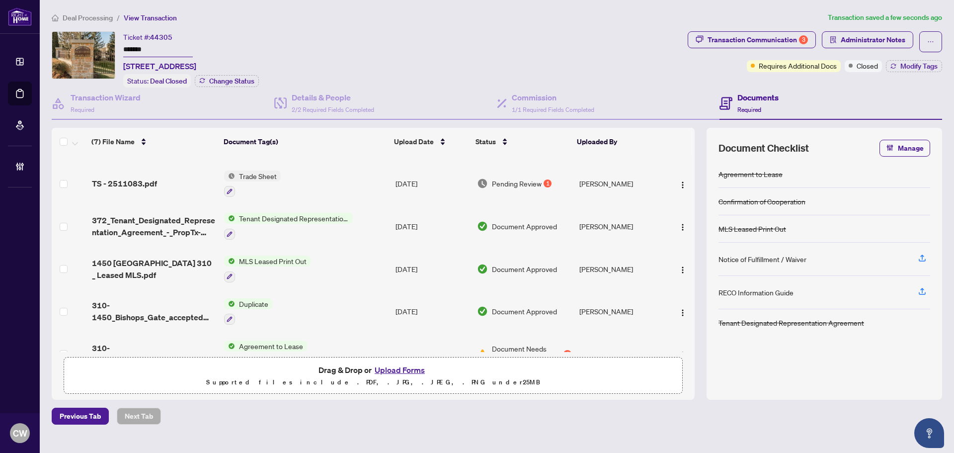
scroll to position [104, 0]
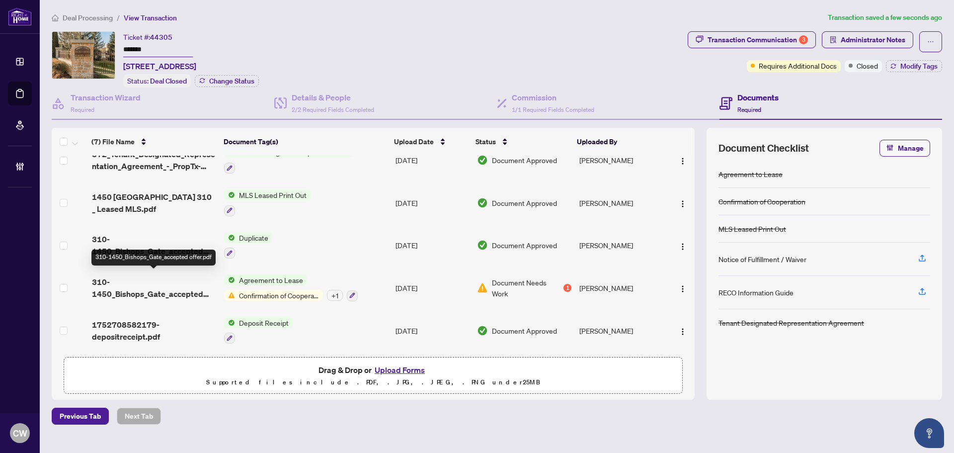
click at [151, 287] on span "310-1450_Bishops_Gate_accepted offer.pdf" at bounding box center [154, 288] width 124 height 24
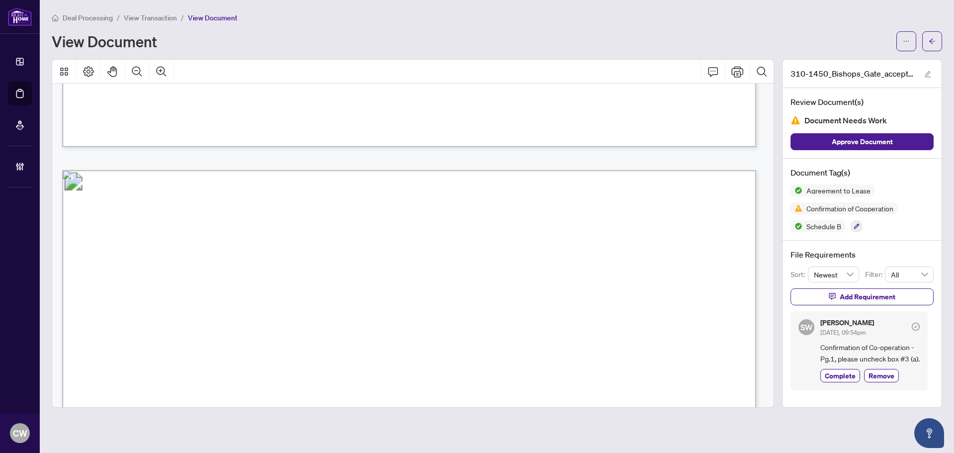
scroll to position [1043, 0]
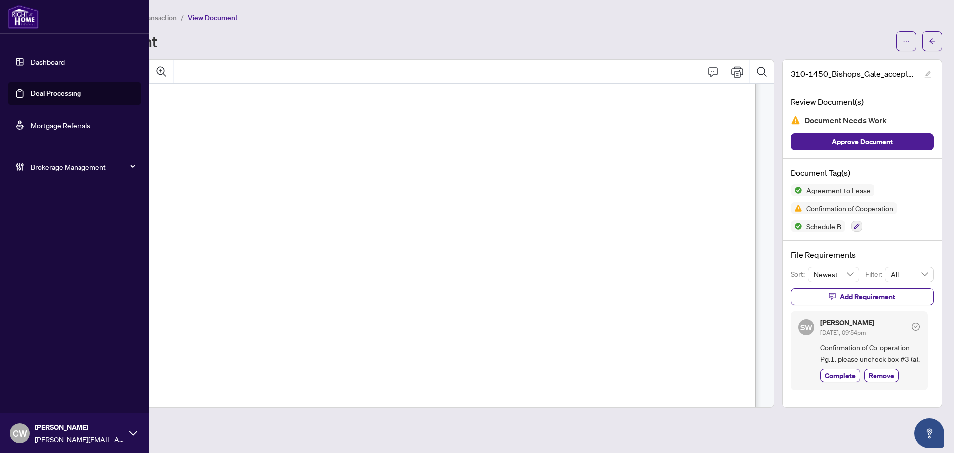
click at [70, 89] on link "Deal Processing" at bounding box center [56, 93] width 50 height 9
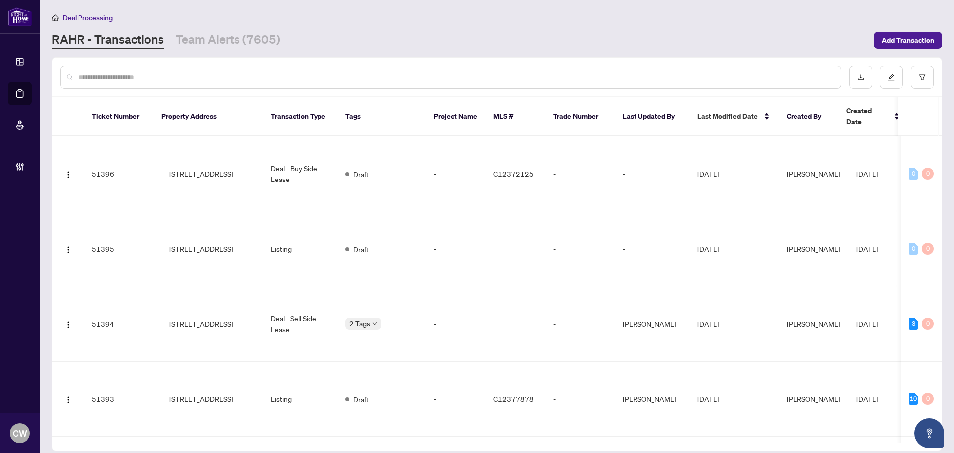
click at [174, 77] on input "text" at bounding box center [455, 77] width 754 height 11
paste input "*******"
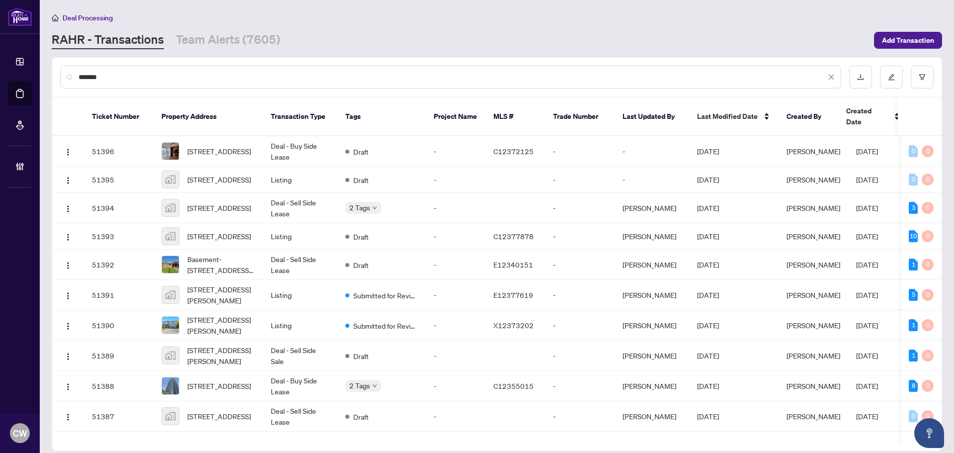
type input "*******"
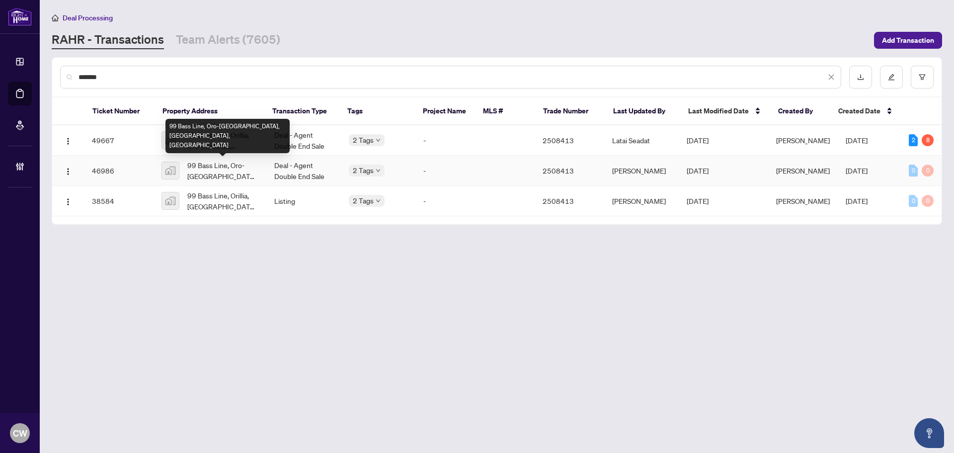
click at [219, 175] on span "99 Bass Line, Oro-Medonte, ON, Canada" at bounding box center [222, 170] width 71 height 22
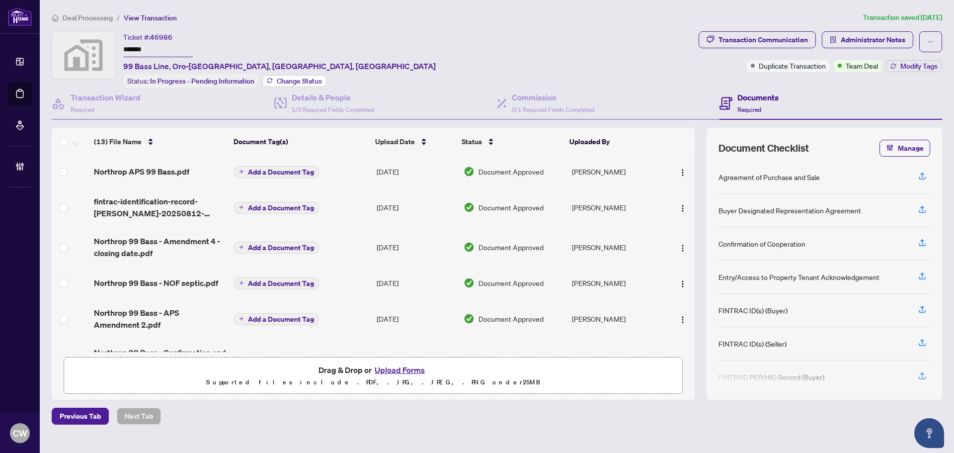
click at [305, 77] on span "Change Status" at bounding box center [299, 80] width 45 height 7
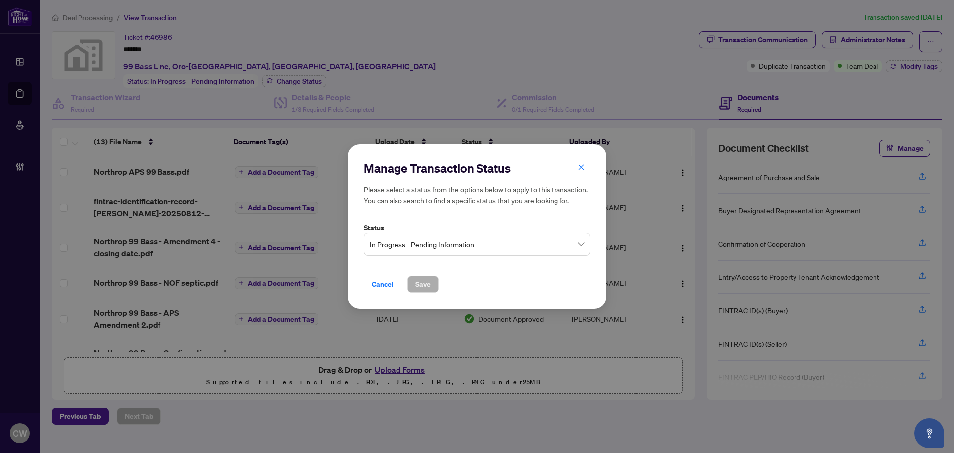
click at [480, 242] on span "In Progress - Pending Information" at bounding box center [477, 243] width 215 height 19
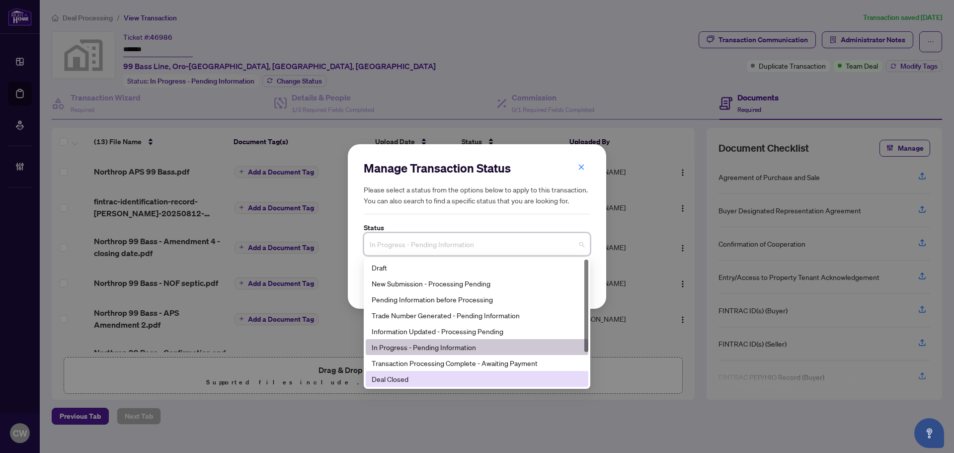
click at [416, 384] on div "Deal Closed" at bounding box center [477, 379] width 223 height 16
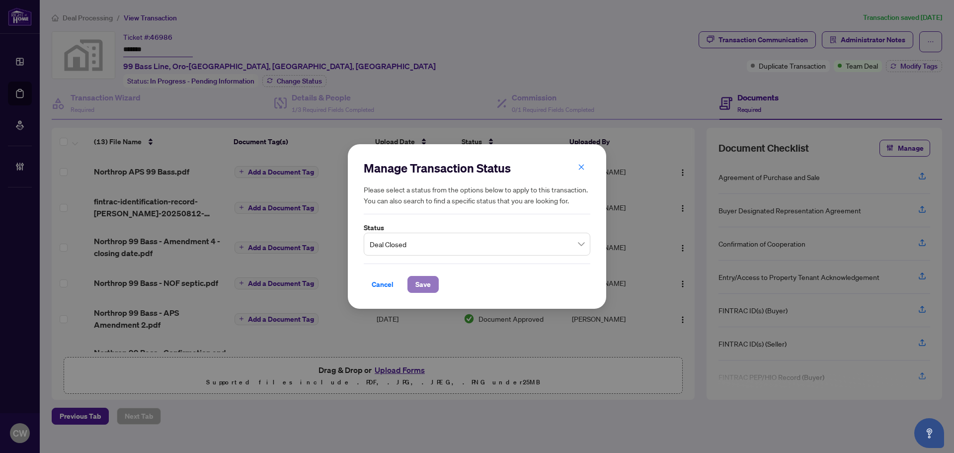
click at [429, 282] on span "Save" at bounding box center [422, 284] width 15 height 16
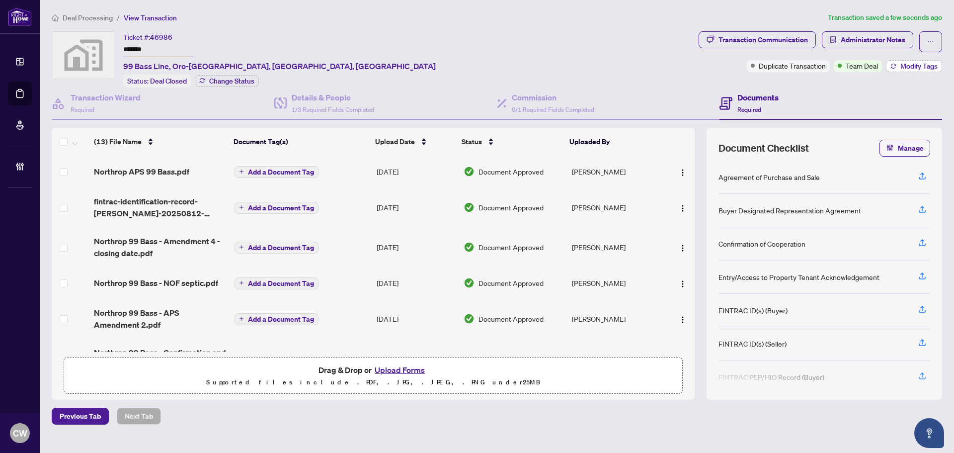
click at [912, 67] on span "Modify Tags" at bounding box center [918, 66] width 37 height 7
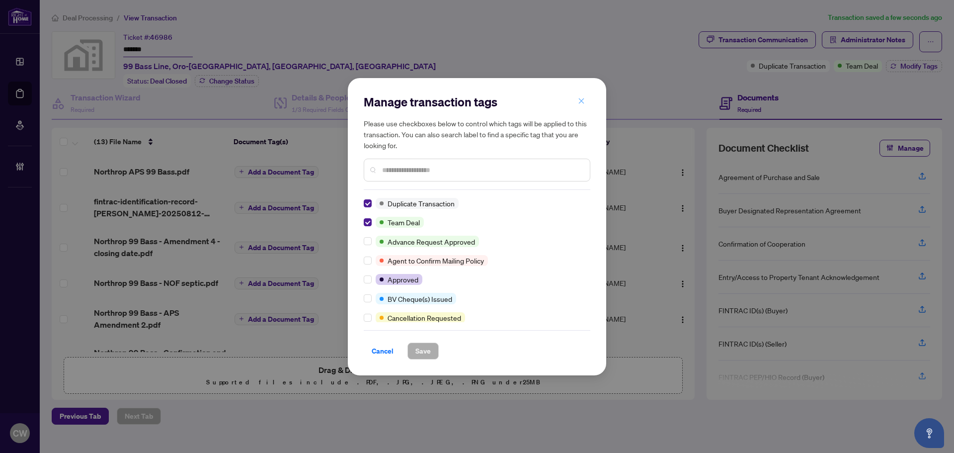
click at [581, 101] on icon "close" at bounding box center [581, 100] width 5 height 5
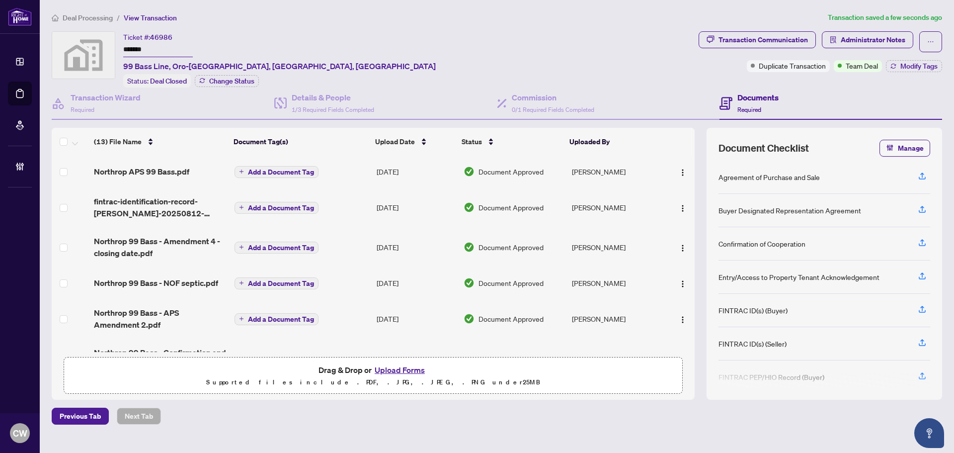
drag, startPoint x: 142, startPoint y: 45, endPoint x: 114, endPoint y: 41, distance: 28.5
click at [114, 41] on div "Ticket #: 46986 ******* 99 Bass Line, Oro-Medonte, ON, Canada Status: Deal Clos…" at bounding box center [373, 59] width 643 height 56
click at [40, 92] on main "Deal Processing / View Transaction Transaction saved a few seconds ago Ticket #…" at bounding box center [497, 226] width 914 height 453
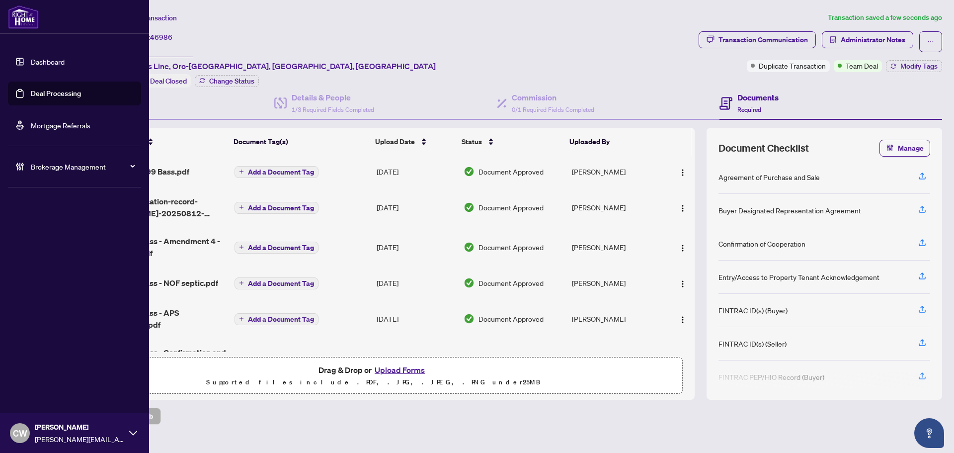
click at [35, 89] on link "Deal Processing" at bounding box center [56, 93] width 50 height 9
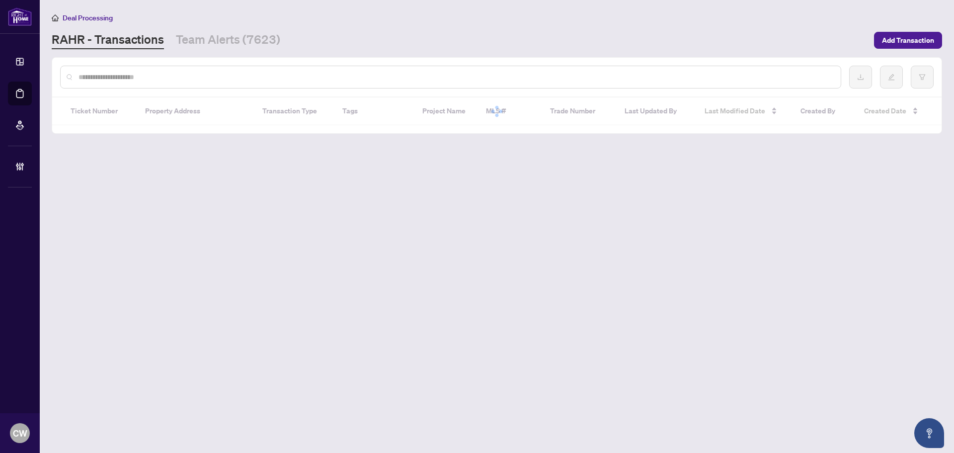
click at [192, 76] on input "text" at bounding box center [455, 77] width 754 height 11
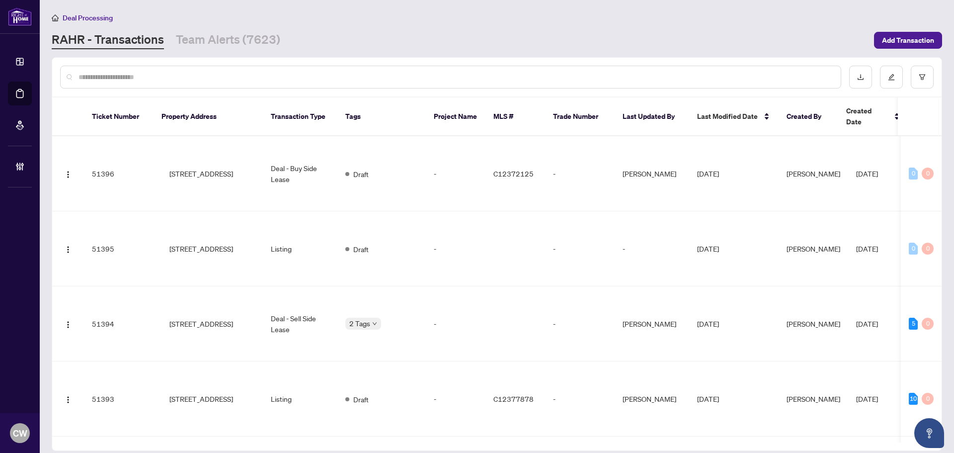
paste input "*******"
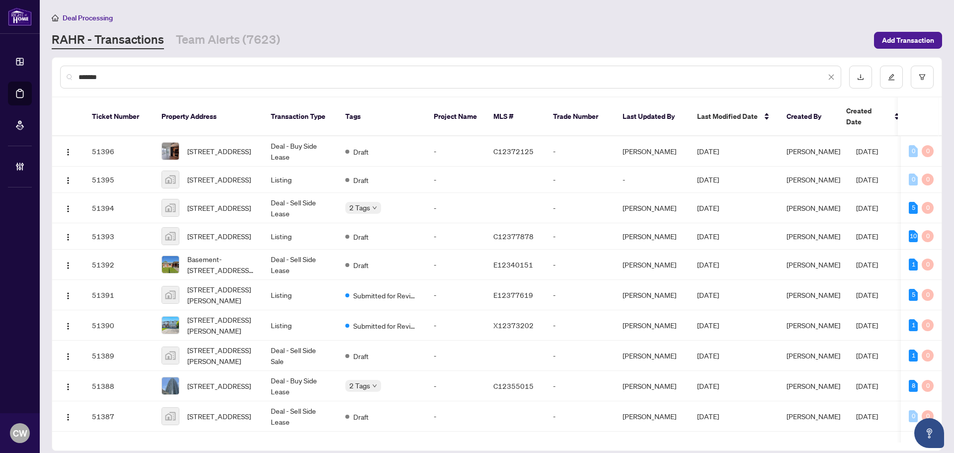
type input "*******"
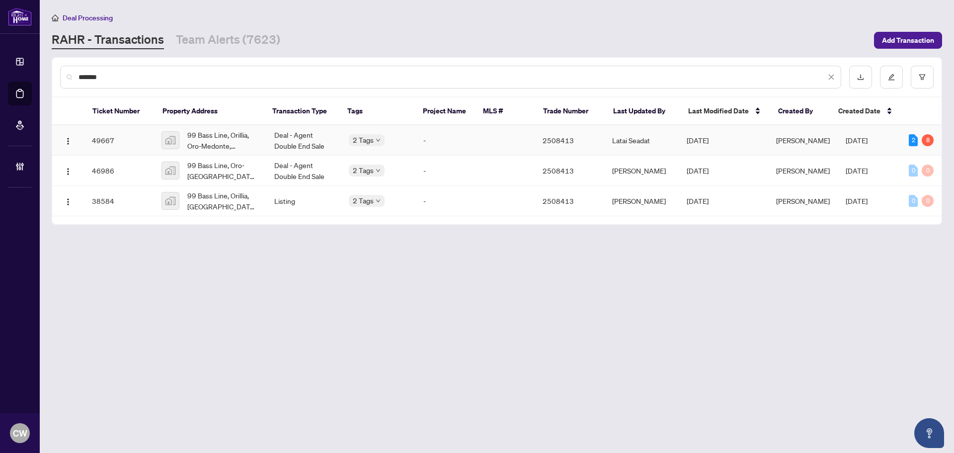
click at [221, 139] on span "99 Bass Line, Orillia, Oro-Medonte, ON, Canada" at bounding box center [222, 140] width 71 height 22
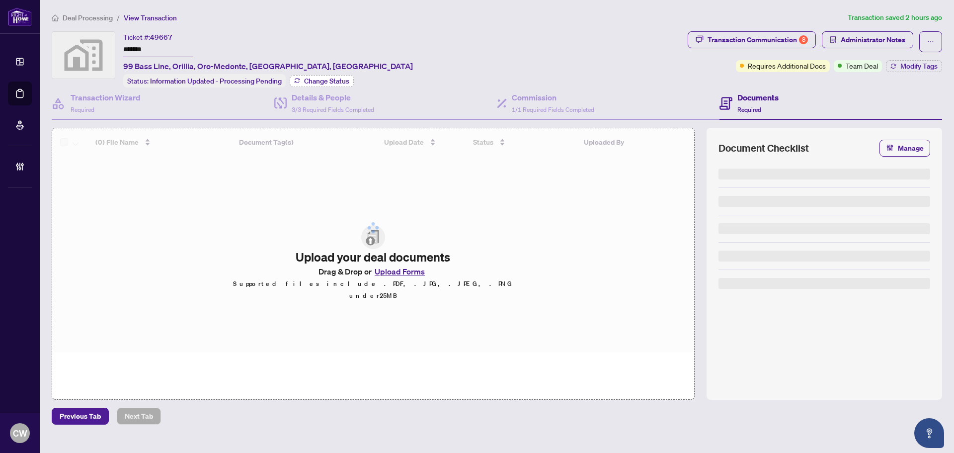
click at [313, 77] on span "Change Status" at bounding box center [326, 80] width 45 height 7
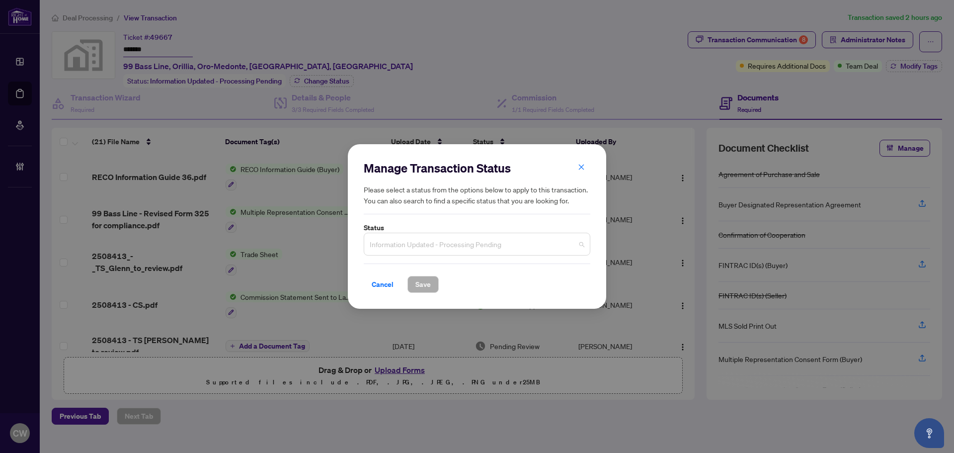
click at [425, 244] on span "Information Updated - Processing Pending" at bounding box center [477, 243] width 215 height 19
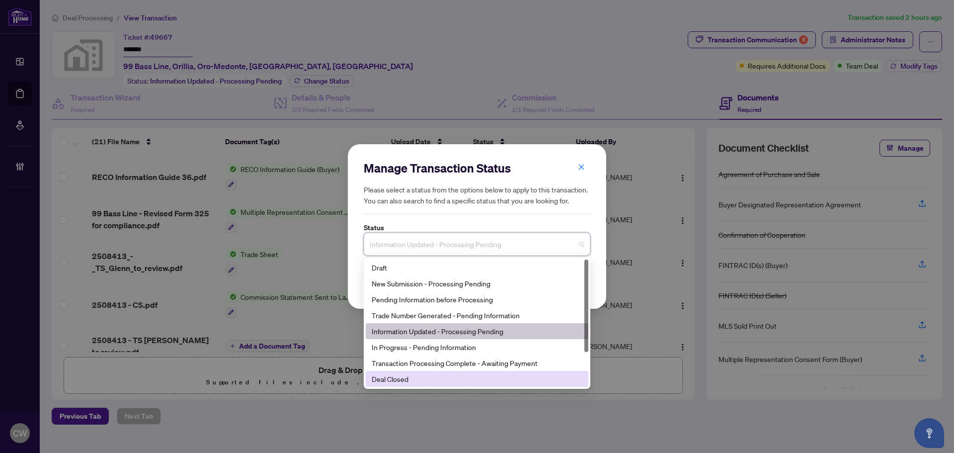
click at [409, 378] on div "Deal Closed" at bounding box center [477, 378] width 211 height 11
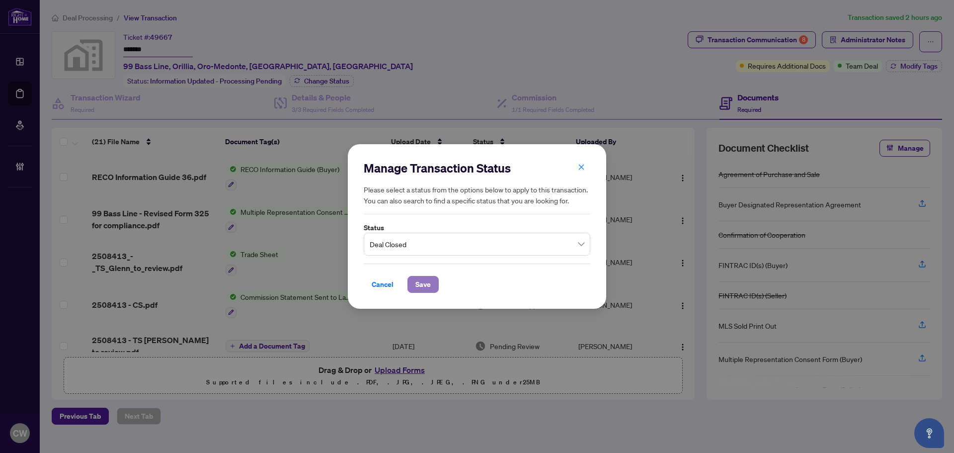
click at [424, 280] on span "Save" at bounding box center [422, 284] width 15 height 16
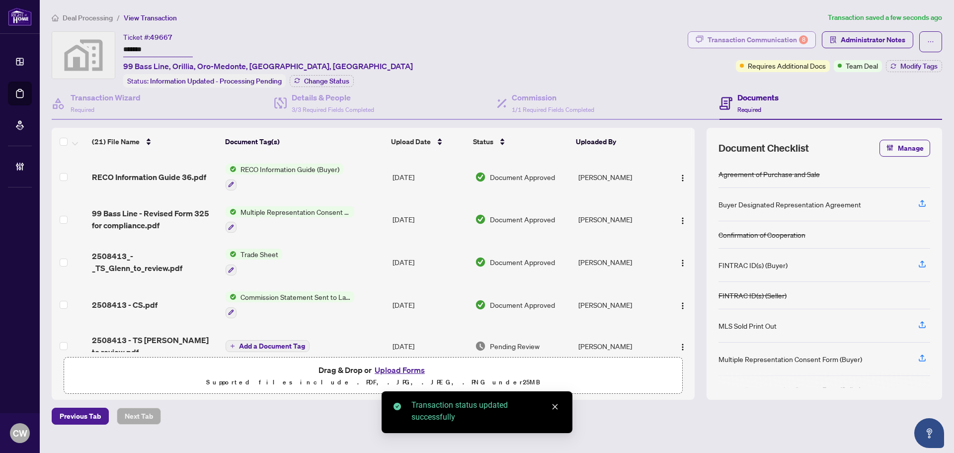
click at [769, 39] on div "Transaction Communication 8" at bounding box center [757, 40] width 100 height 16
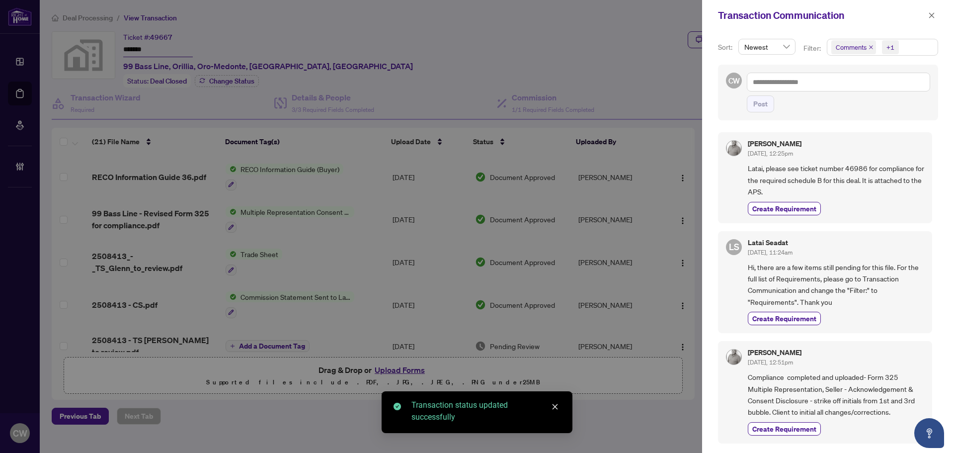
click at [869, 46] on icon "close" at bounding box center [870, 47] width 5 height 5
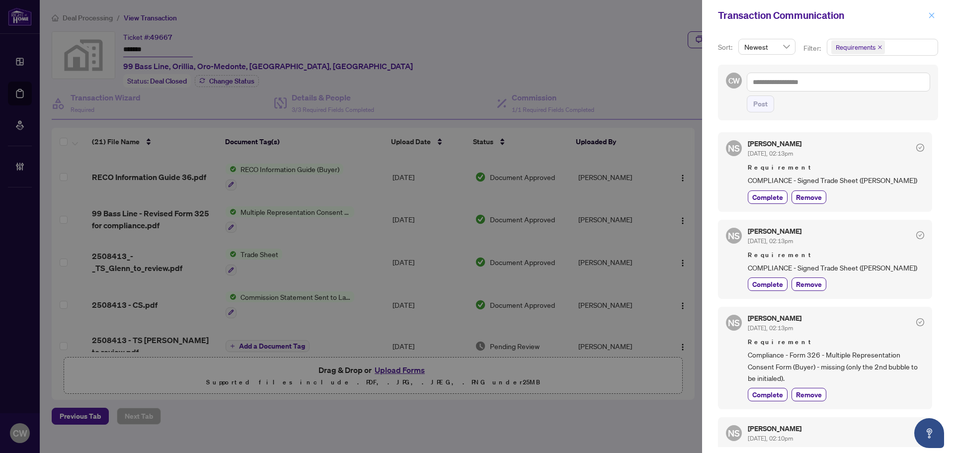
click at [933, 17] on icon "close" at bounding box center [931, 14] width 5 height 5
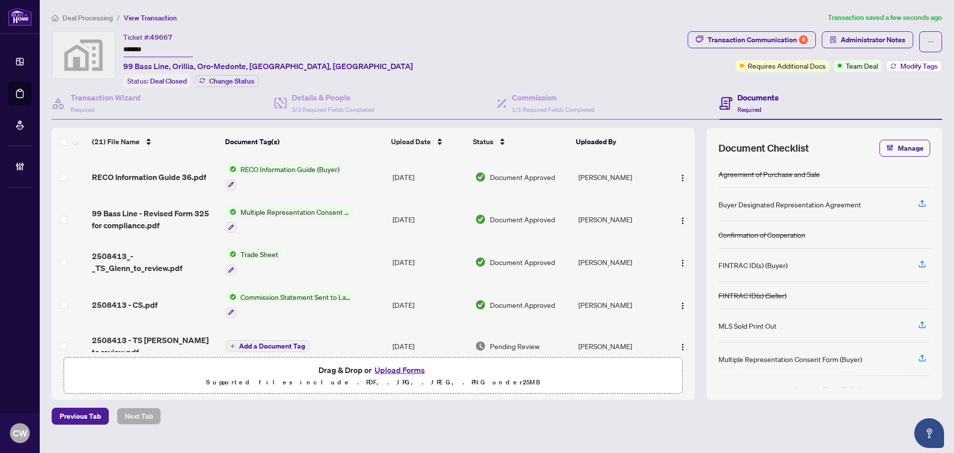
click at [907, 67] on span "Modify Tags" at bounding box center [918, 66] width 37 height 7
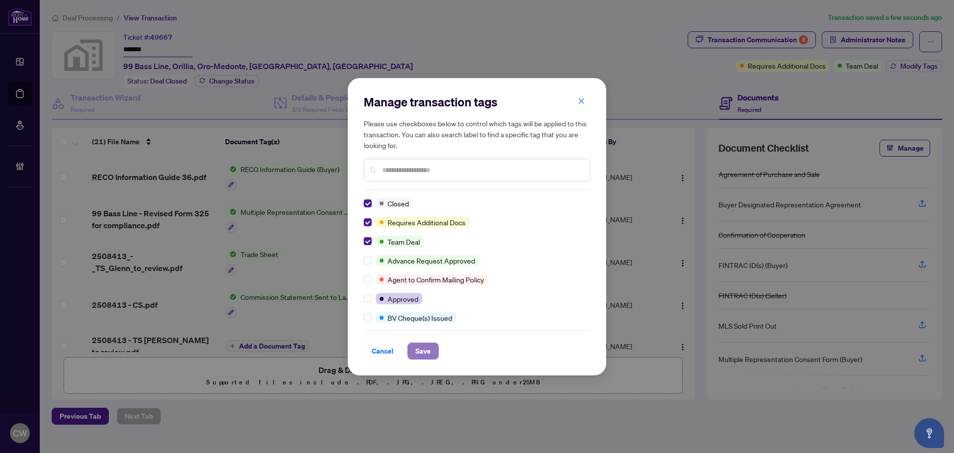
click at [431, 347] on button "Save" at bounding box center [422, 350] width 31 height 17
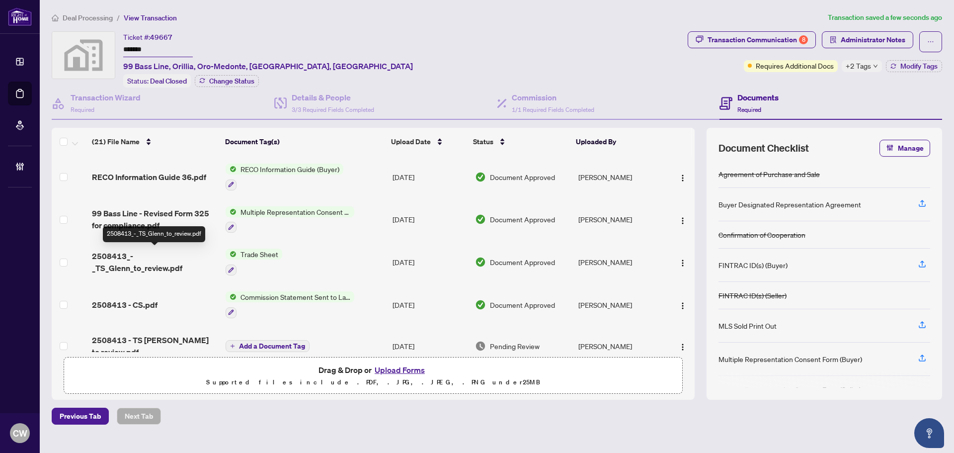
click at [148, 258] on span "2508413_-_TS_Glenn_to_review.pdf" at bounding box center [155, 262] width 126 height 24
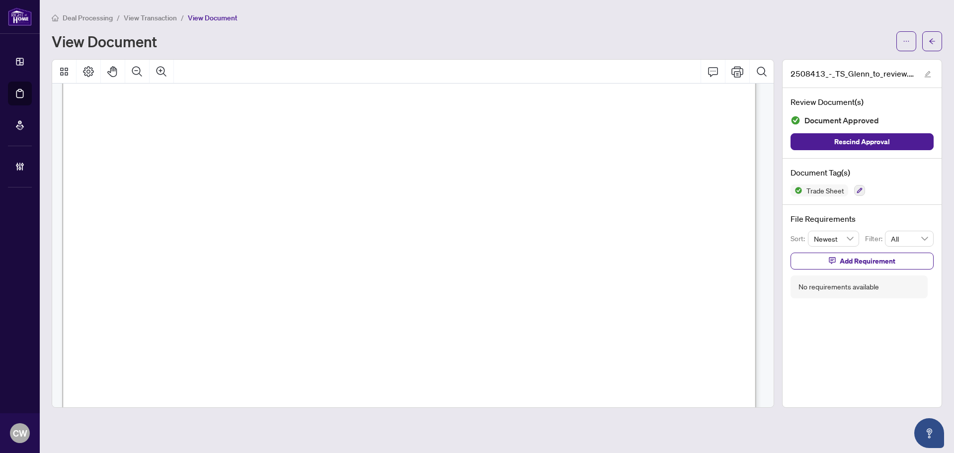
scroll to position [248, 0]
click at [933, 50] on button "button" at bounding box center [932, 41] width 20 height 20
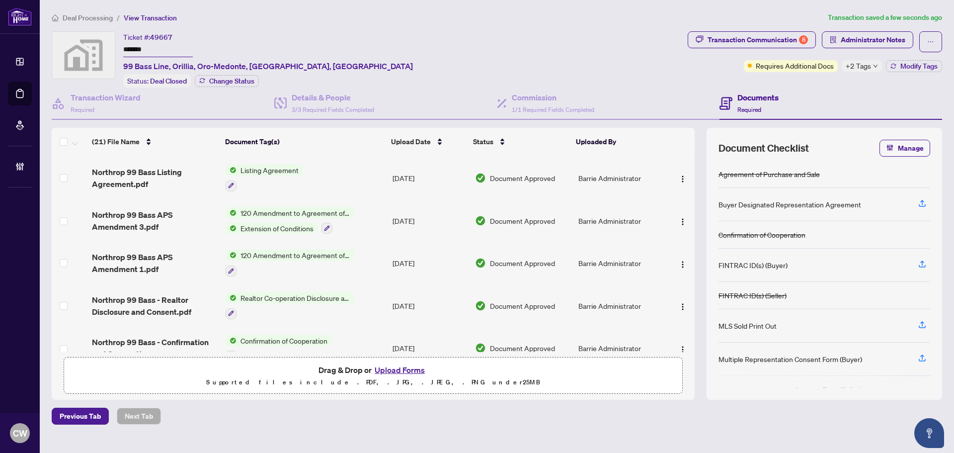
scroll to position [665, 0]
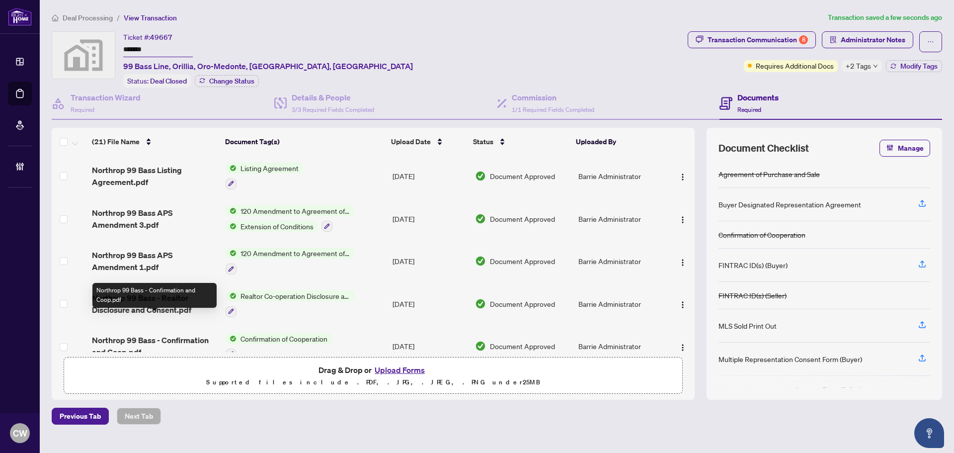
click at [164, 334] on span "Northrop 99 Bass - Confirmation and Coop.pdf" at bounding box center [155, 346] width 126 height 24
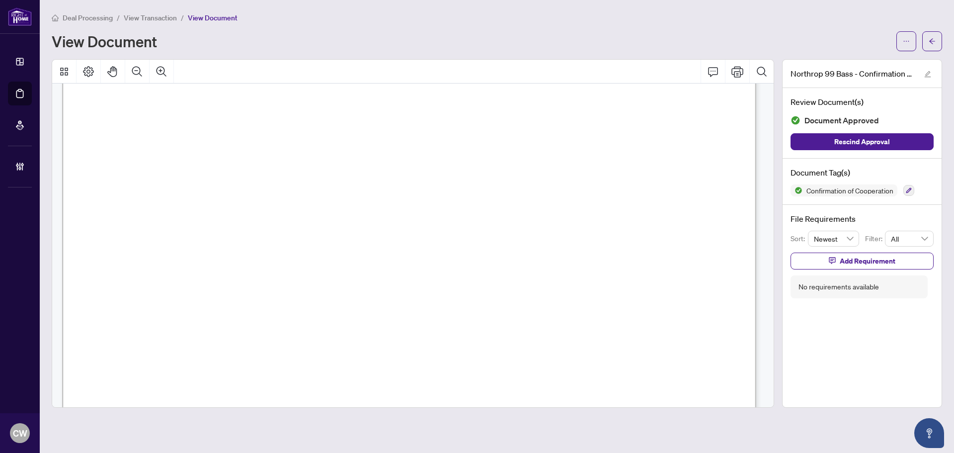
scroll to position [1093, 0]
click at [933, 36] on span "button" at bounding box center [931, 41] width 7 height 16
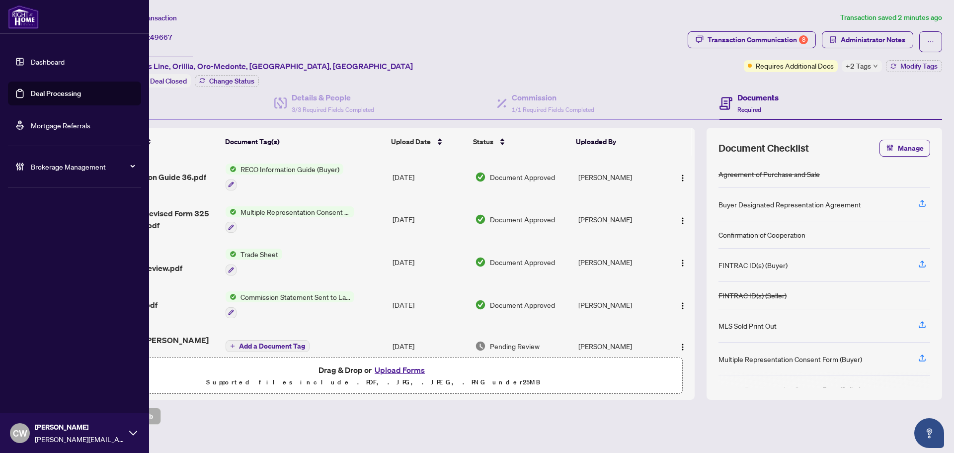
click at [31, 92] on link "Deal Processing" at bounding box center [56, 93] width 50 height 9
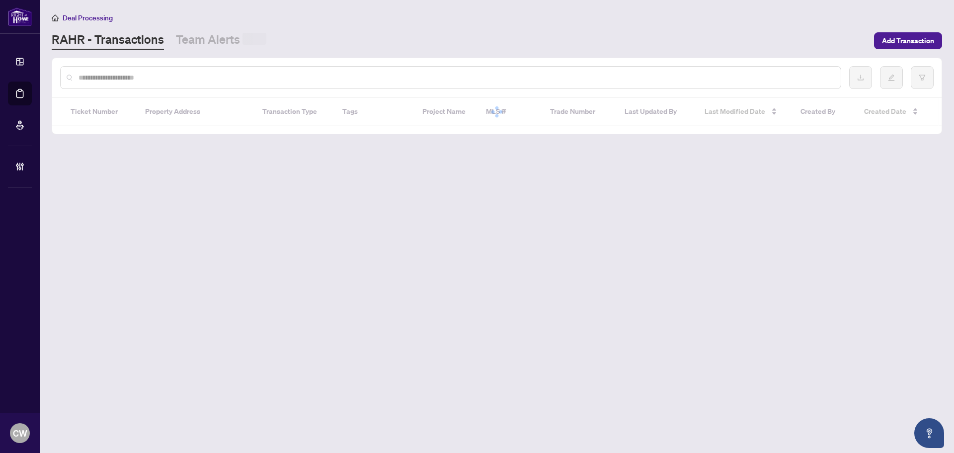
click at [159, 71] on div at bounding box center [450, 77] width 781 height 23
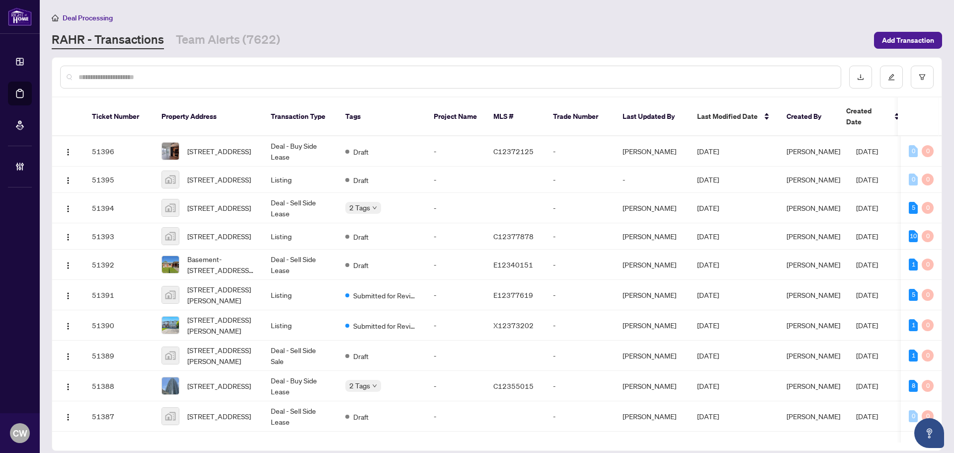
click at [123, 78] on input "text" at bounding box center [455, 77] width 754 height 11
paste input "*******"
type input "*******"
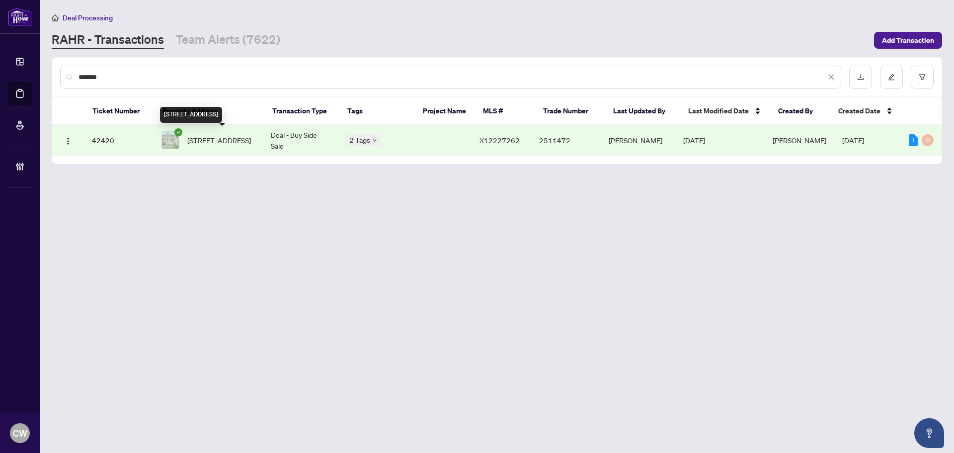
click at [215, 139] on span "16 Hemlock Way, Grimsby, Ontario L3M 0A7, Canada" at bounding box center [219, 140] width 64 height 11
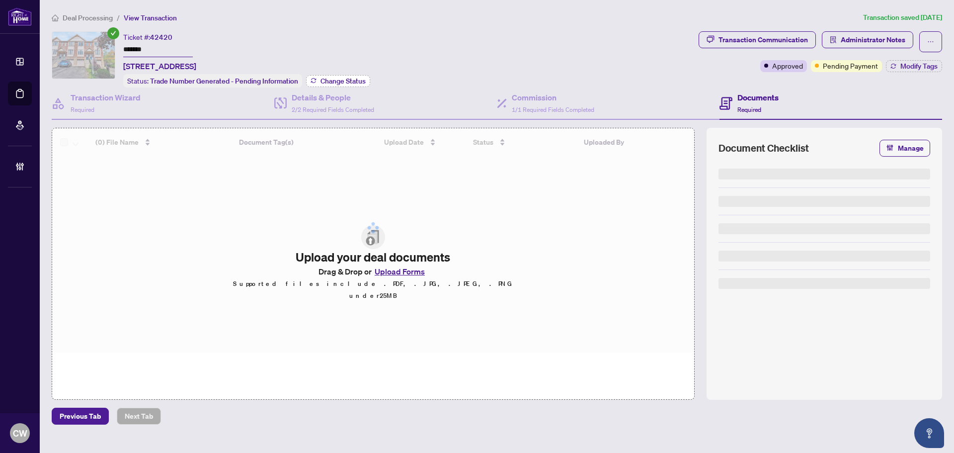
click at [351, 77] on span "Change Status" at bounding box center [342, 80] width 45 height 7
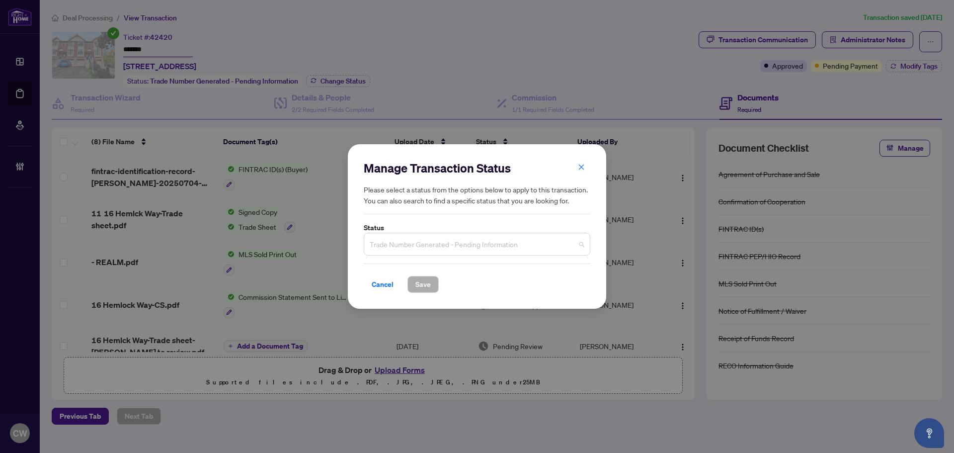
click at [444, 241] on span "Trade Number Generated - Pending Information" at bounding box center [477, 243] width 215 height 19
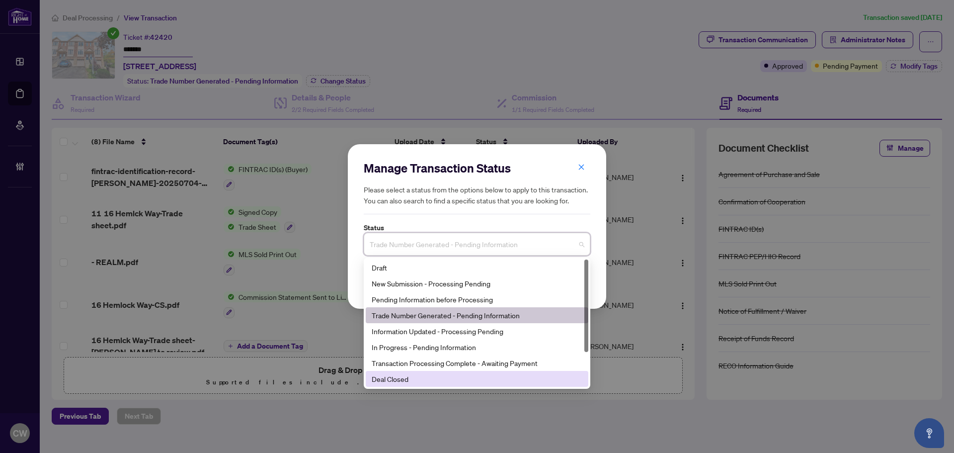
click at [422, 375] on div "Deal Closed" at bounding box center [477, 378] width 211 height 11
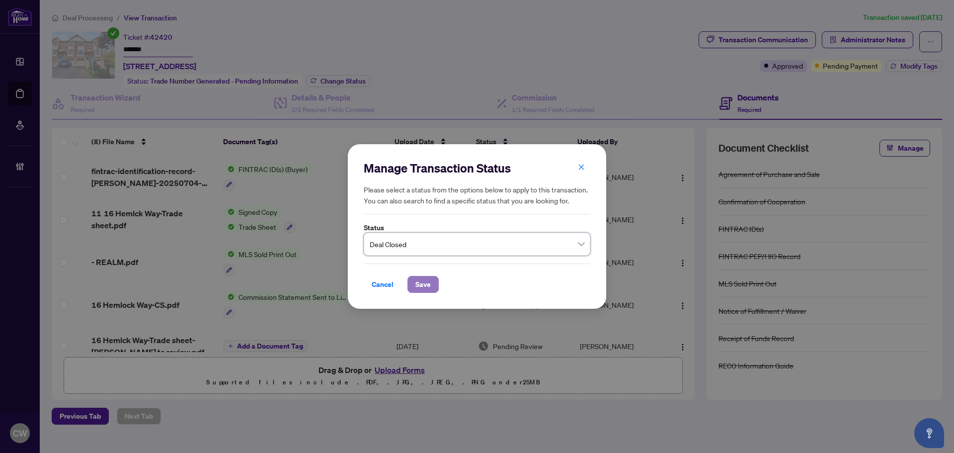
click at [419, 290] on span "Save" at bounding box center [422, 284] width 15 height 16
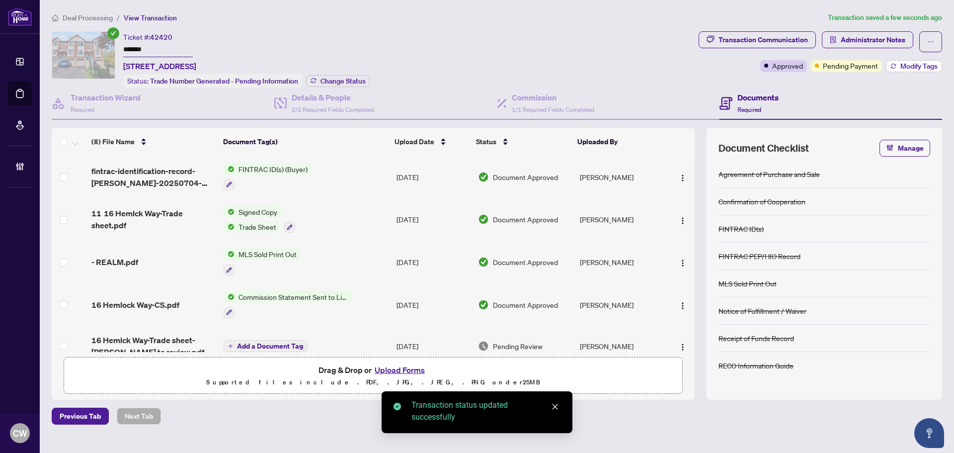
click at [912, 64] on span "Modify Tags" at bounding box center [918, 66] width 37 height 7
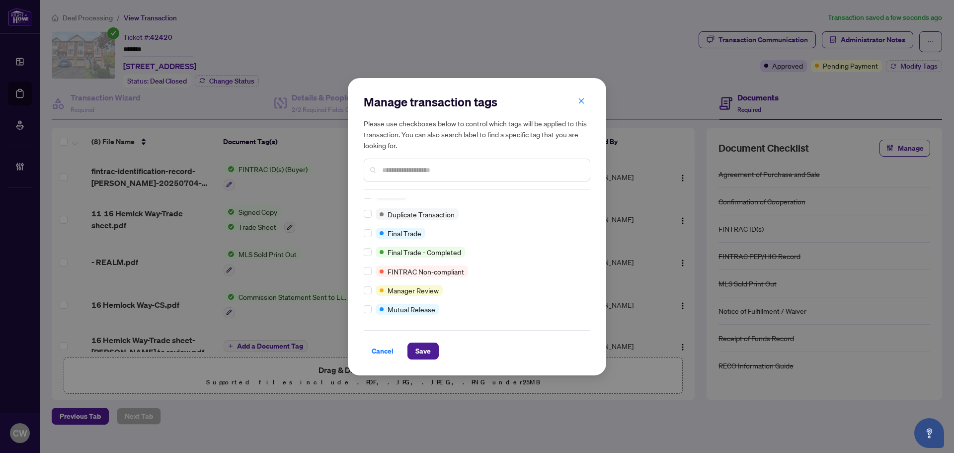
scroll to position [8, 0]
click at [420, 346] on span "Save" at bounding box center [422, 351] width 15 height 16
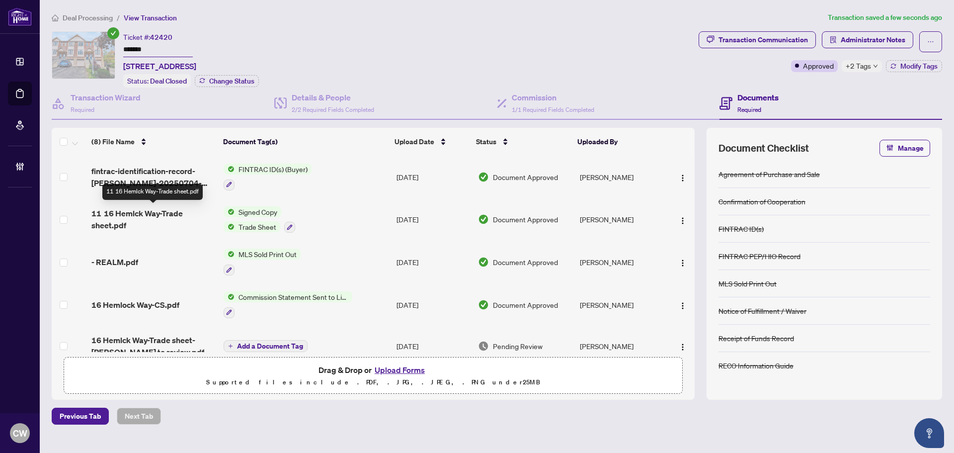
click at [131, 212] on span "11 16 Hemlck Way-Trade sheet.pdf" at bounding box center [153, 219] width 124 height 24
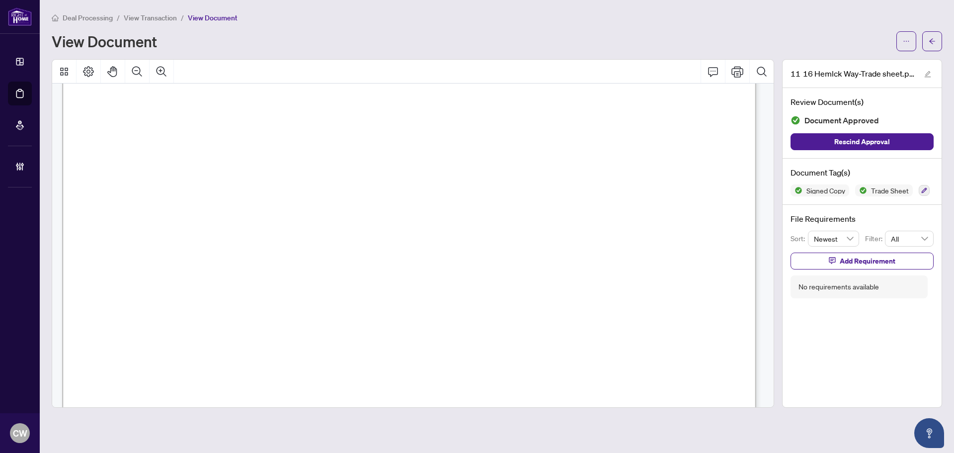
scroll to position [348, 0]
click at [937, 44] on button "button" at bounding box center [932, 41] width 20 height 20
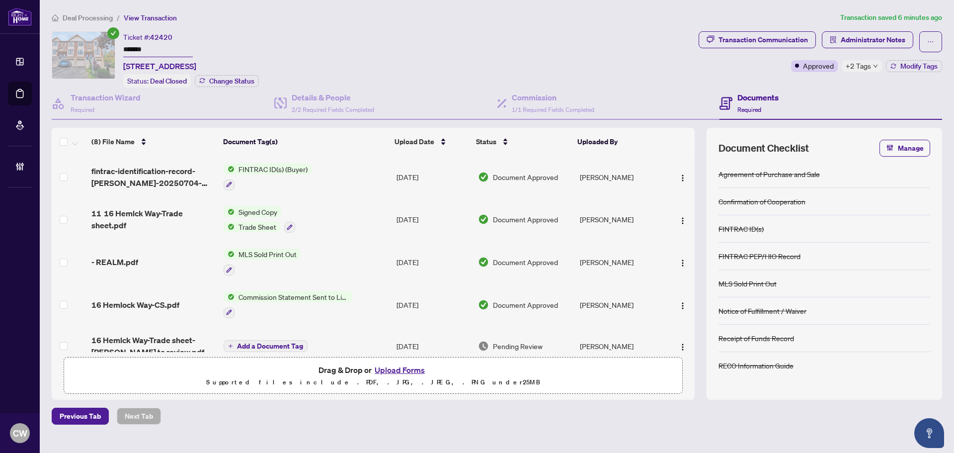
click at [411, 369] on button "Upload Forms" at bounding box center [400, 369] width 56 height 13
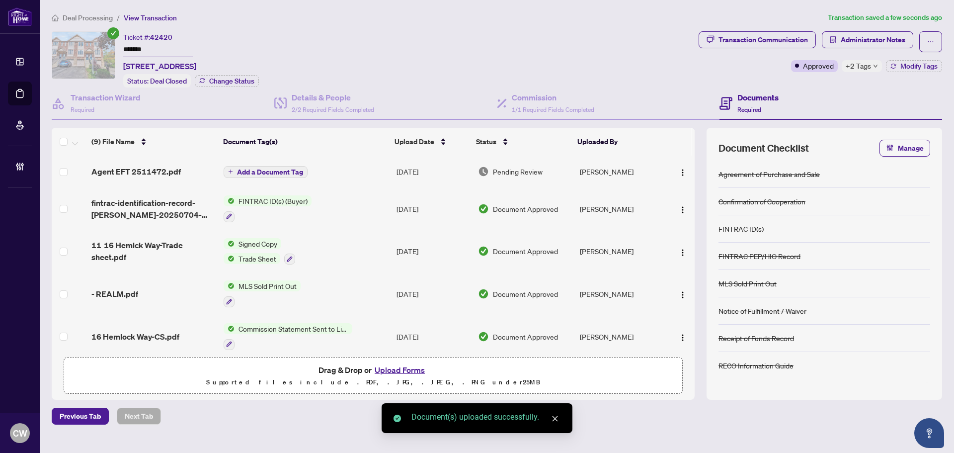
click at [288, 168] on span "Add a Document Tag" at bounding box center [270, 171] width 66 height 7
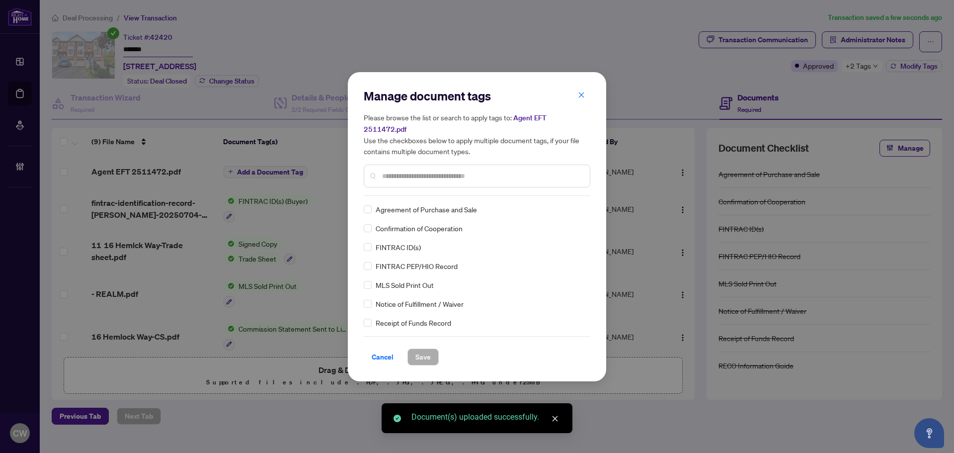
click at [413, 170] on input "text" at bounding box center [482, 175] width 200 height 11
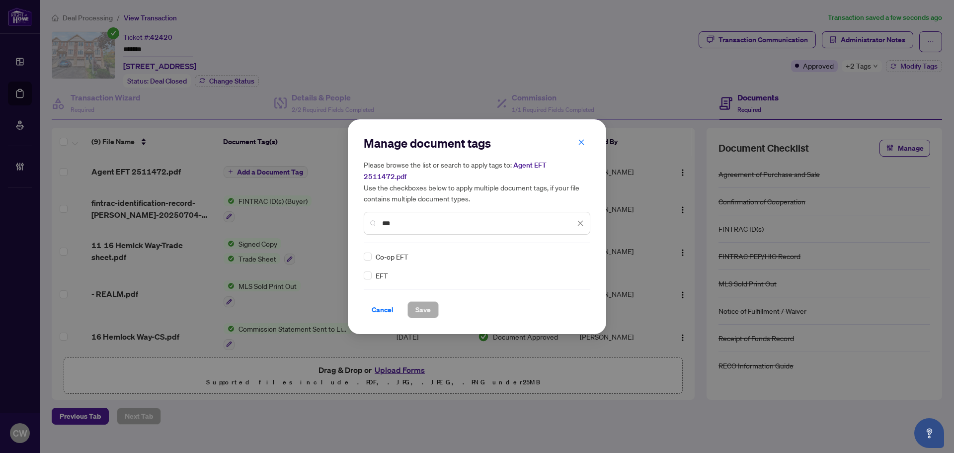
type input "***"
click at [569, 251] on img at bounding box center [570, 256] width 10 height 10
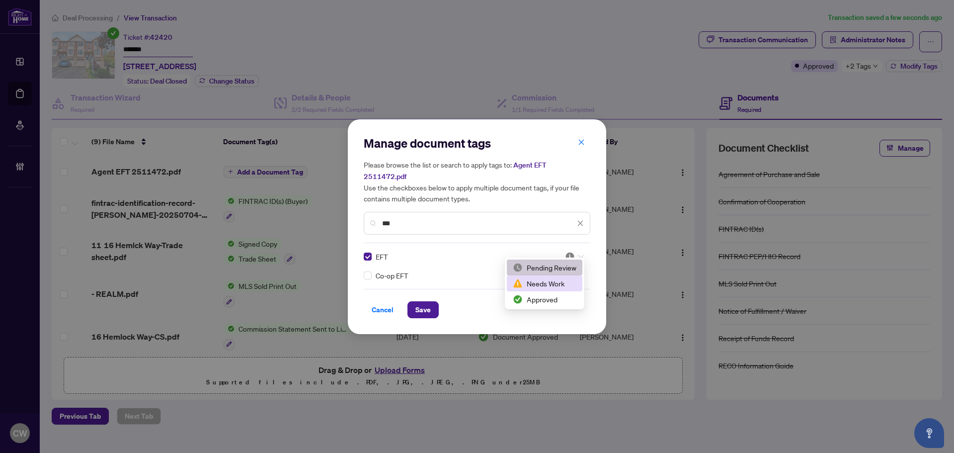
drag, startPoint x: 552, startPoint y: 297, endPoint x: 532, endPoint y: 300, distance: 21.1
click at [552, 297] on div "Approved" at bounding box center [545, 299] width 64 height 11
click at [420, 309] on span "Save" at bounding box center [422, 310] width 15 height 16
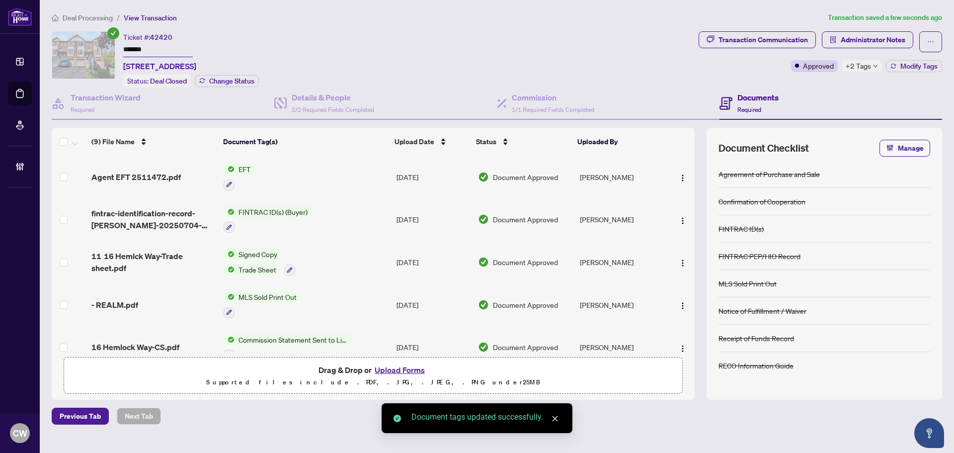
click at [679, 171] on span "button" at bounding box center [683, 176] width 8 height 11
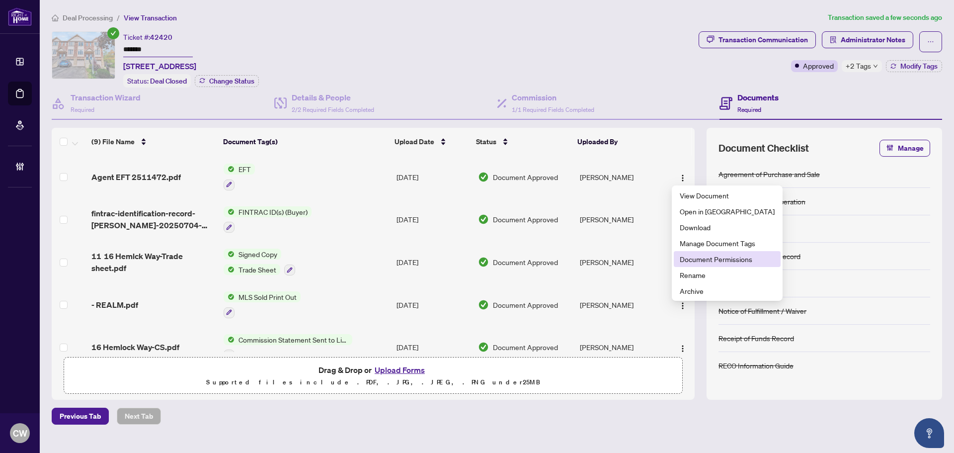
click at [698, 263] on span "Document Permissions" at bounding box center [727, 258] width 95 height 11
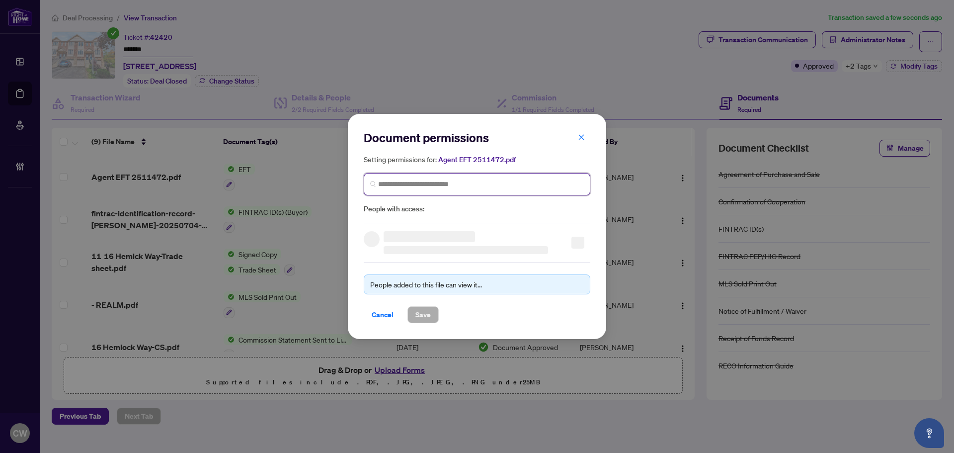
click at [449, 186] on input "search" at bounding box center [481, 184] width 206 height 10
paste input "**********"
type input "**********"
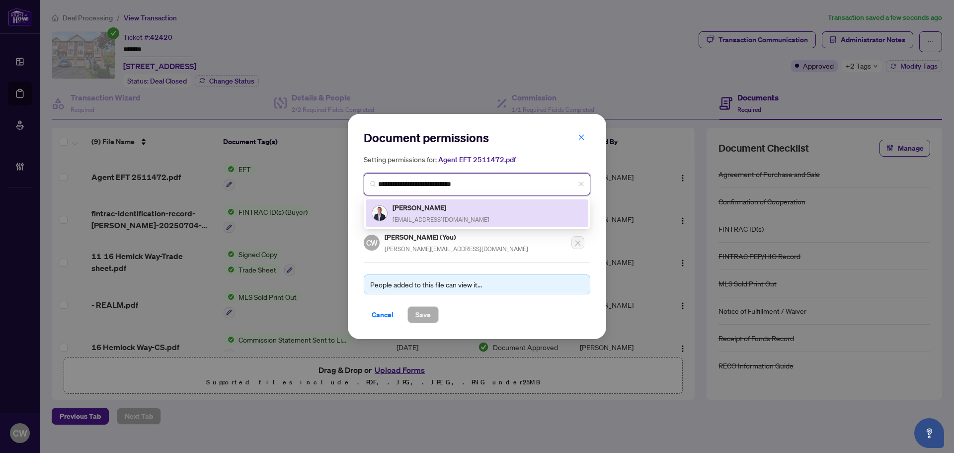
click at [427, 214] on div "Robert Morgan robmorganhomes@gmail.com" at bounding box center [440, 213] width 97 height 23
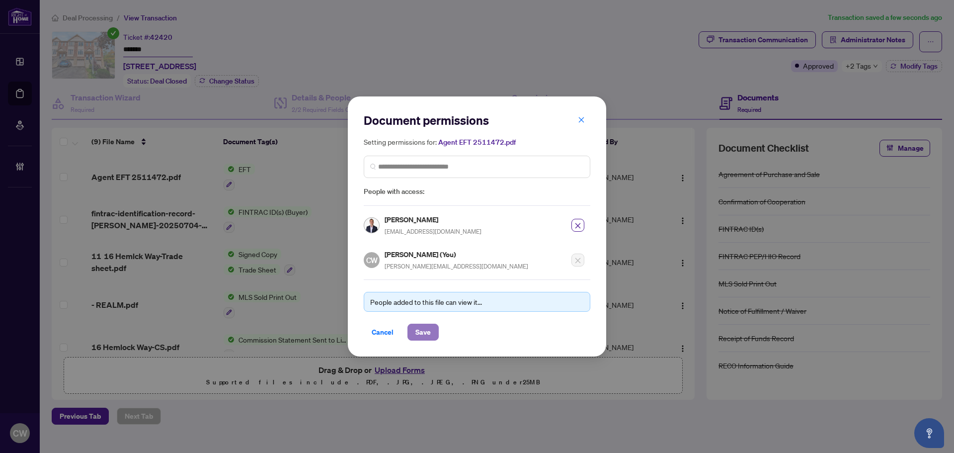
click at [422, 332] on span "Save" at bounding box center [422, 332] width 15 height 16
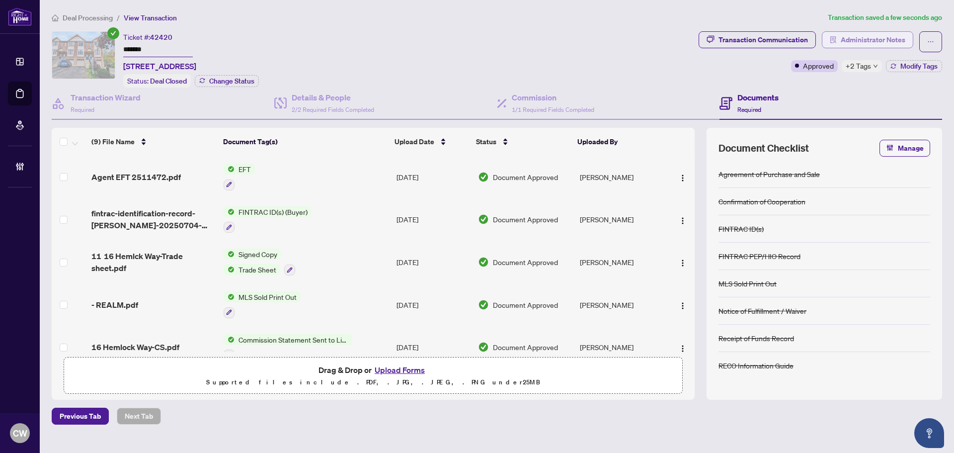
click at [891, 40] on span "Administrator Notes" at bounding box center [873, 40] width 65 height 16
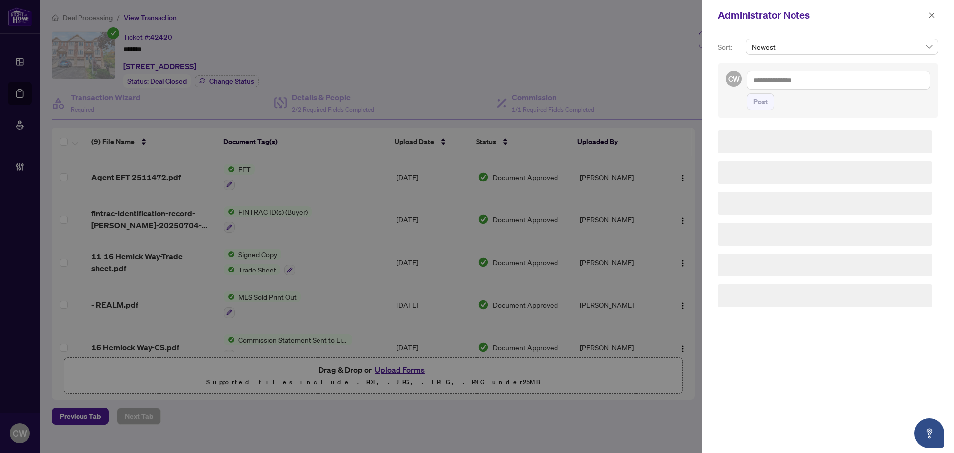
click at [813, 73] on textarea at bounding box center [838, 80] width 183 height 19
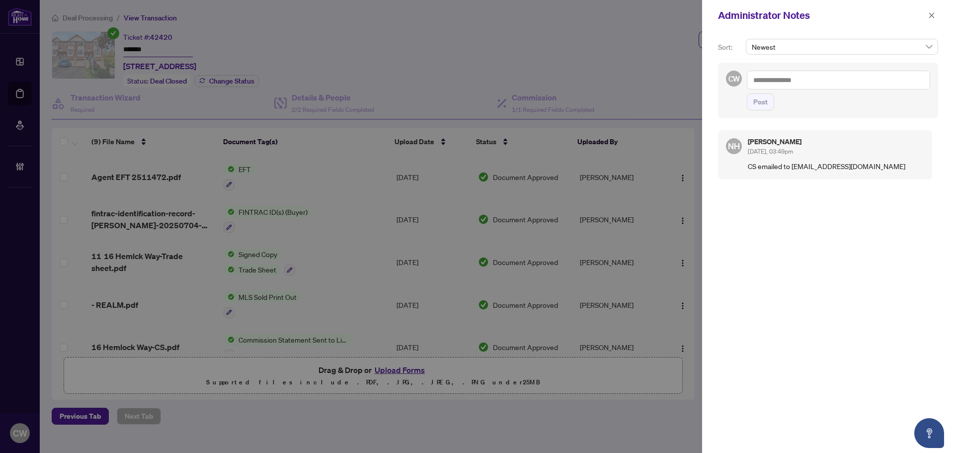
paste textarea "**********"
type textarea "**********"
click at [758, 97] on span "Post" at bounding box center [760, 102] width 14 height 16
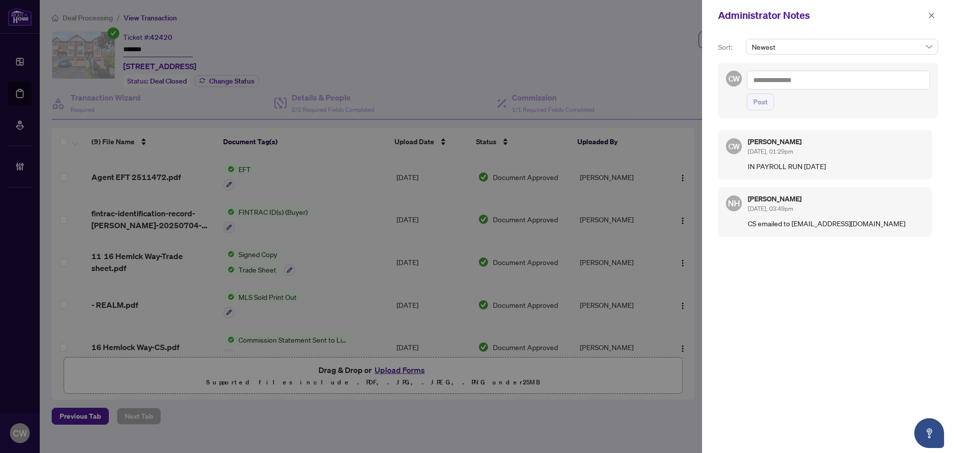
click at [927, 21] on div "Administrator Notes" at bounding box center [828, 15] width 252 height 31
click at [928, 19] on span "button" at bounding box center [931, 15] width 7 height 16
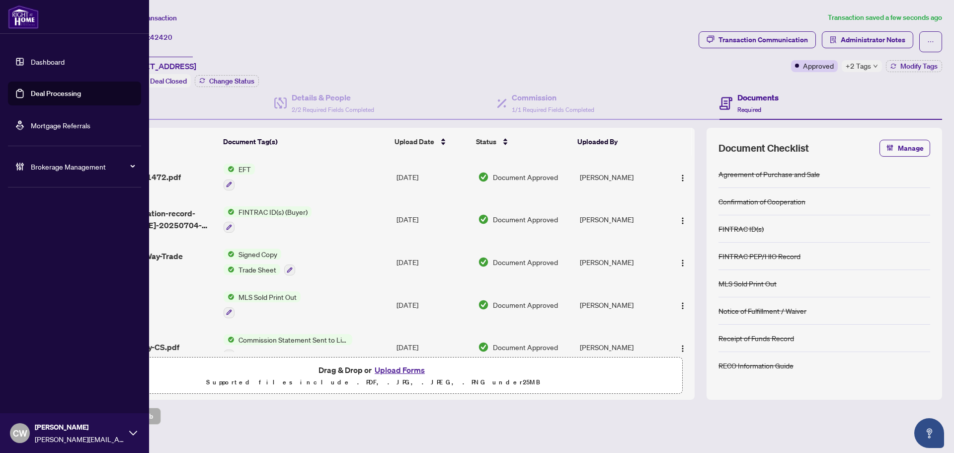
click at [44, 95] on link "Deal Processing" at bounding box center [56, 93] width 50 height 9
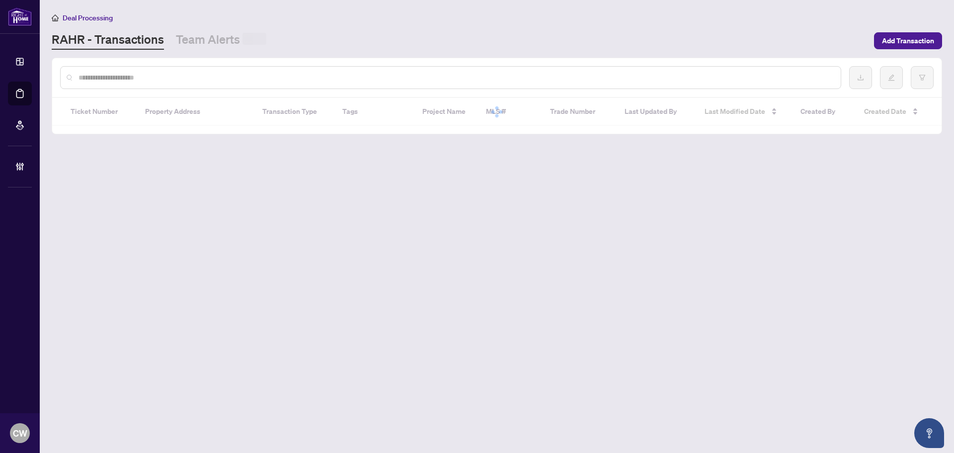
click at [171, 83] on div at bounding box center [450, 77] width 781 height 23
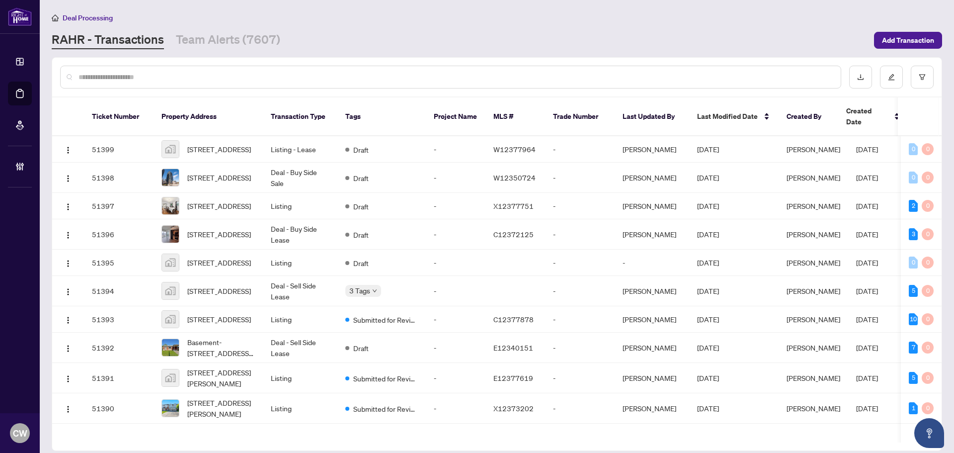
click at [158, 78] on input "text" at bounding box center [455, 77] width 754 height 11
type input "*******"
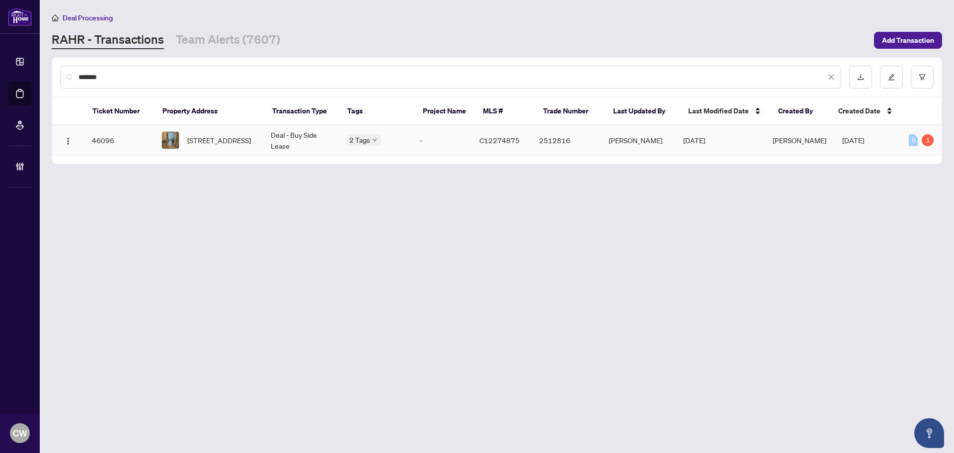
click at [216, 135] on span "1111 SE-60 Princess St, Toronto, Ontario M5A 2C7, Canada" at bounding box center [219, 140] width 64 height 11
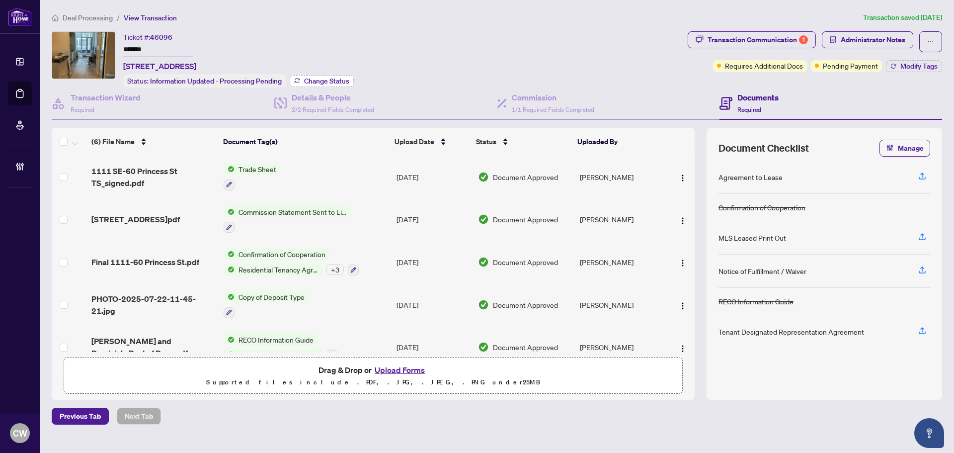
click at [328, 77] on span "Change Status" at bounding box center [326, 80] width 45 height 7
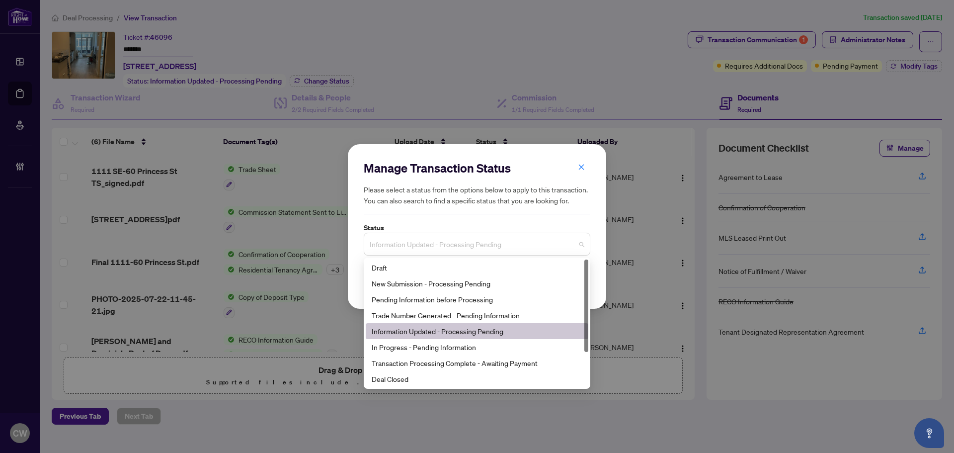
click at [495, 239] on span "Information Updated - Processing Pending" at bounding box center [477, 243] width 215 height 19
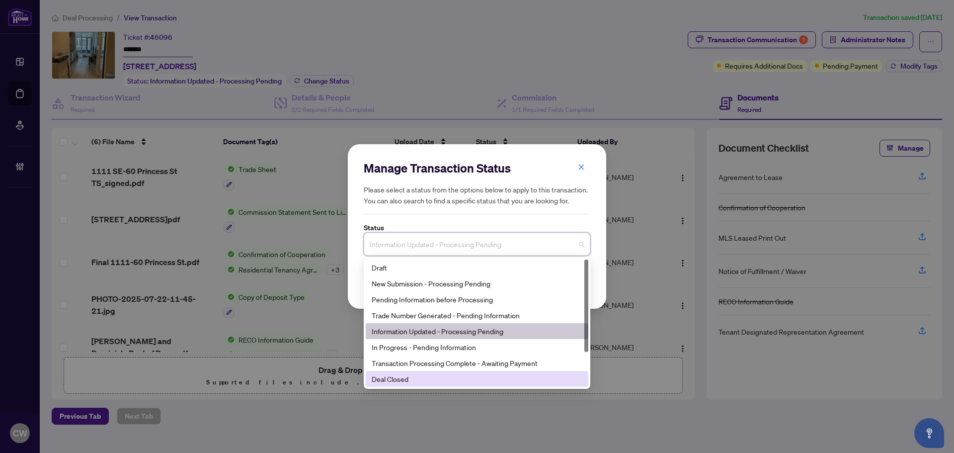
click at [429, 380] on div "Deal Closed" at bounding box center [477, 378] width 211 height 11
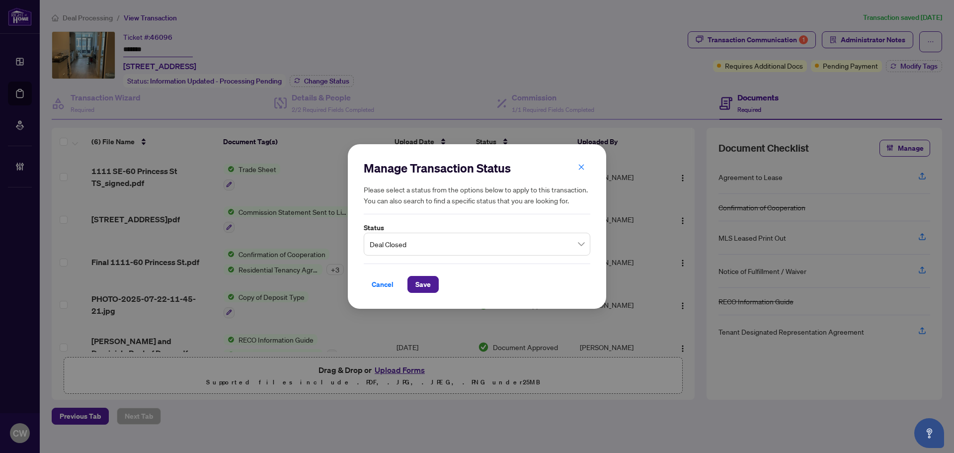
drag, startPoint x: 427, startPoint y: 283, endPoint x: 618, endPoint y: 222, distance: 200.3
click at [428, 283] on span "Save" at bounding box center [422, 284] width 15 height 16
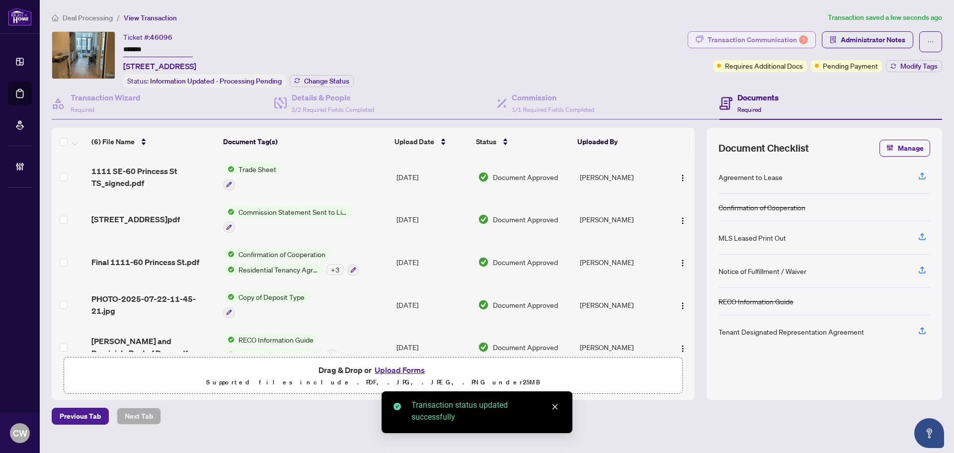
click at [776, 37] on div "Transaction Communication 1" at bounding box center [757, 40] width 100 height 16
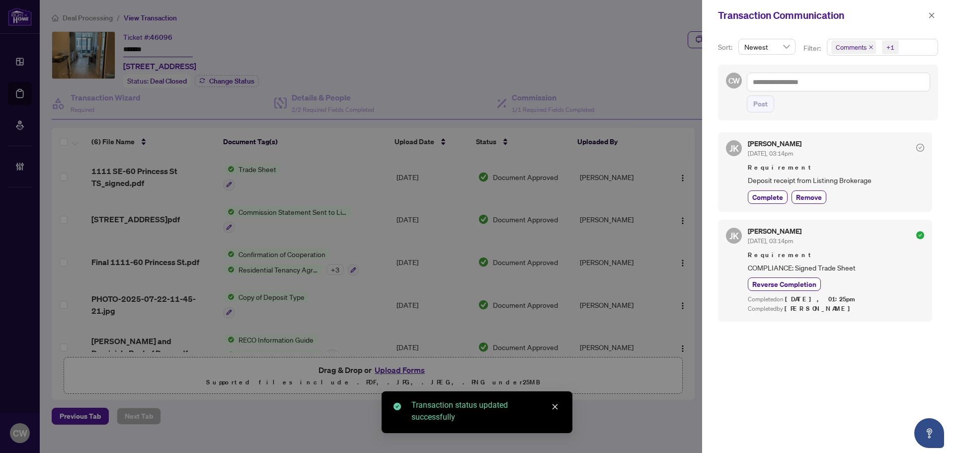
click at [870, 46] on icon "close" at bounding box center [870, 47] width 5 height 5
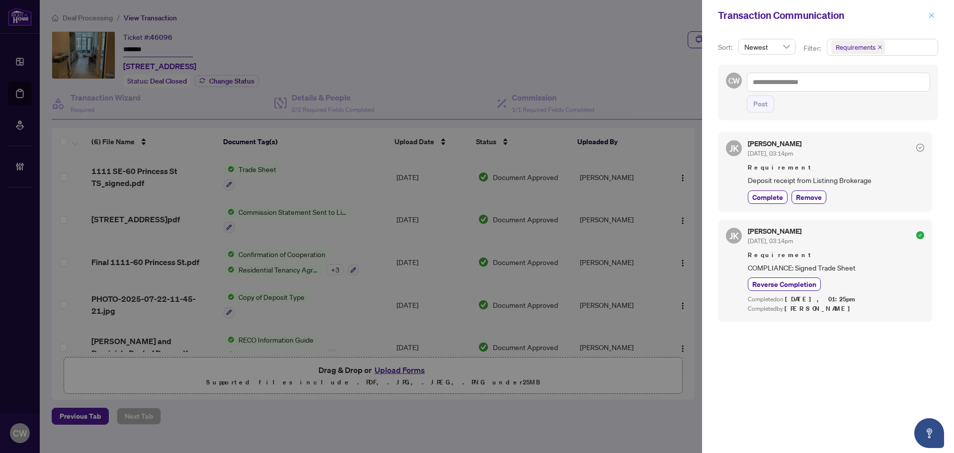
click at [935, 16] on button "button" at bounding box center [931, 15] width 13 height 12
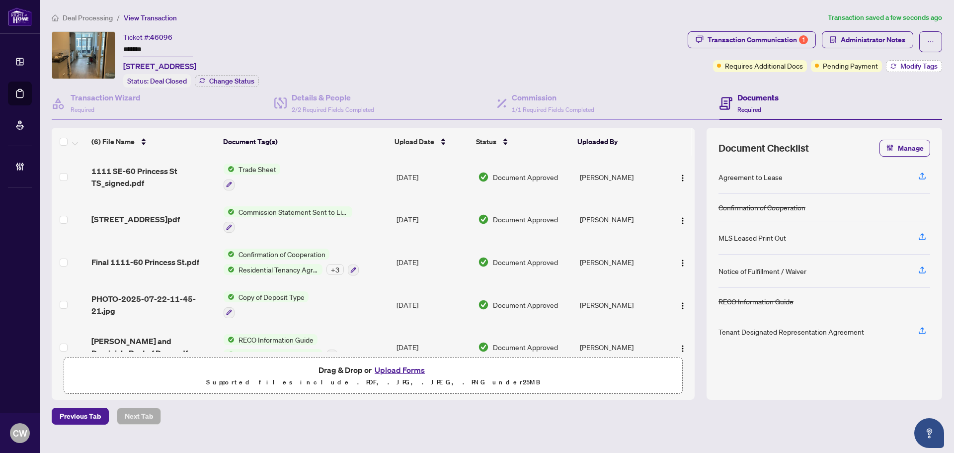
click at [930, 63] on span "Modify Tags" at bounding box center [918, 66] width 37 height 7
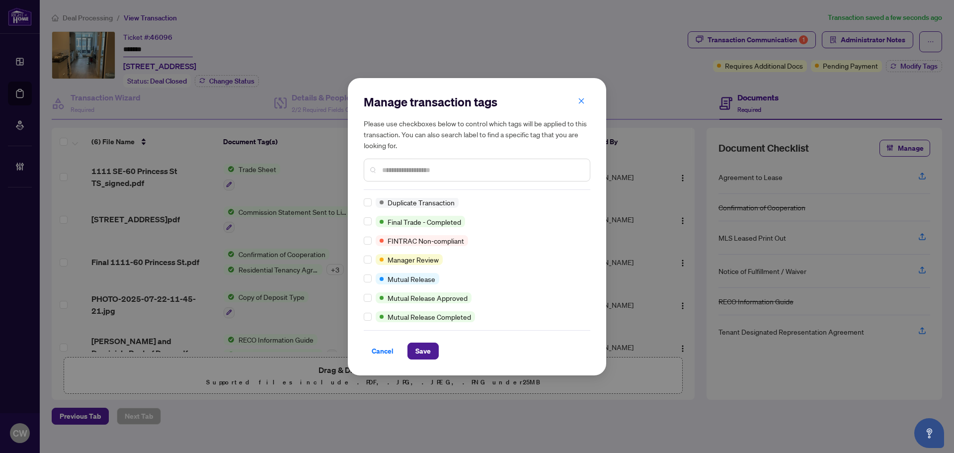
scroll to position [20, 0]
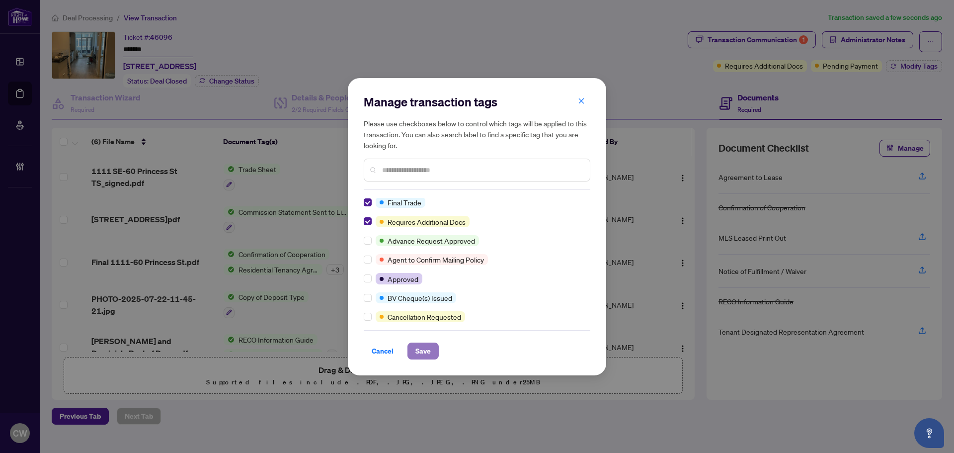
click at [425, 348] on span "Save" at bounding box center [422, 351] width 15 height 16
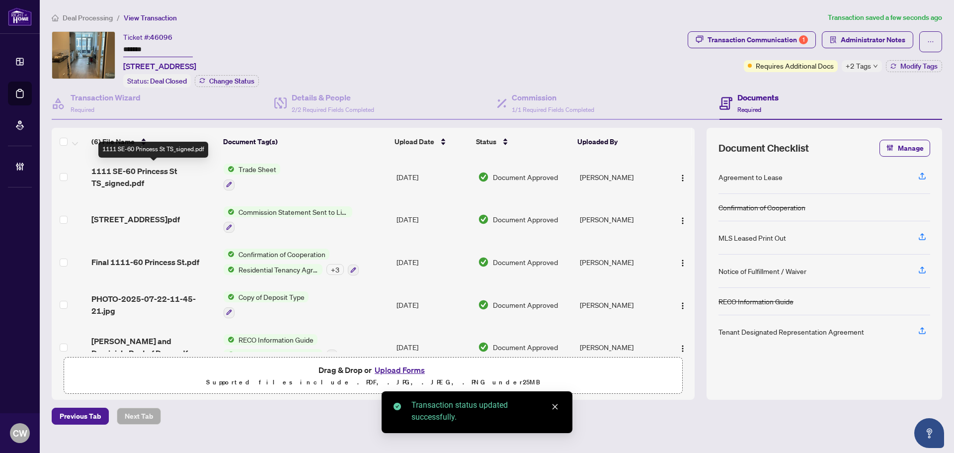
click at [163, 168] on span "1111 SE-60 Princess St TS_signed.pdf" at bounding box center [153, 177] width 124 height 24
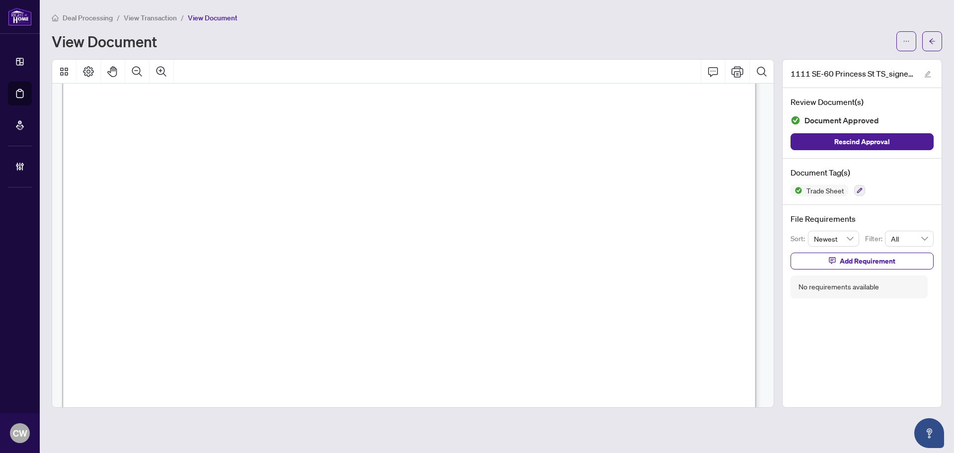
scroll to position [248, 0]
